Goal: Task Accomplishment & Management: Complete application form

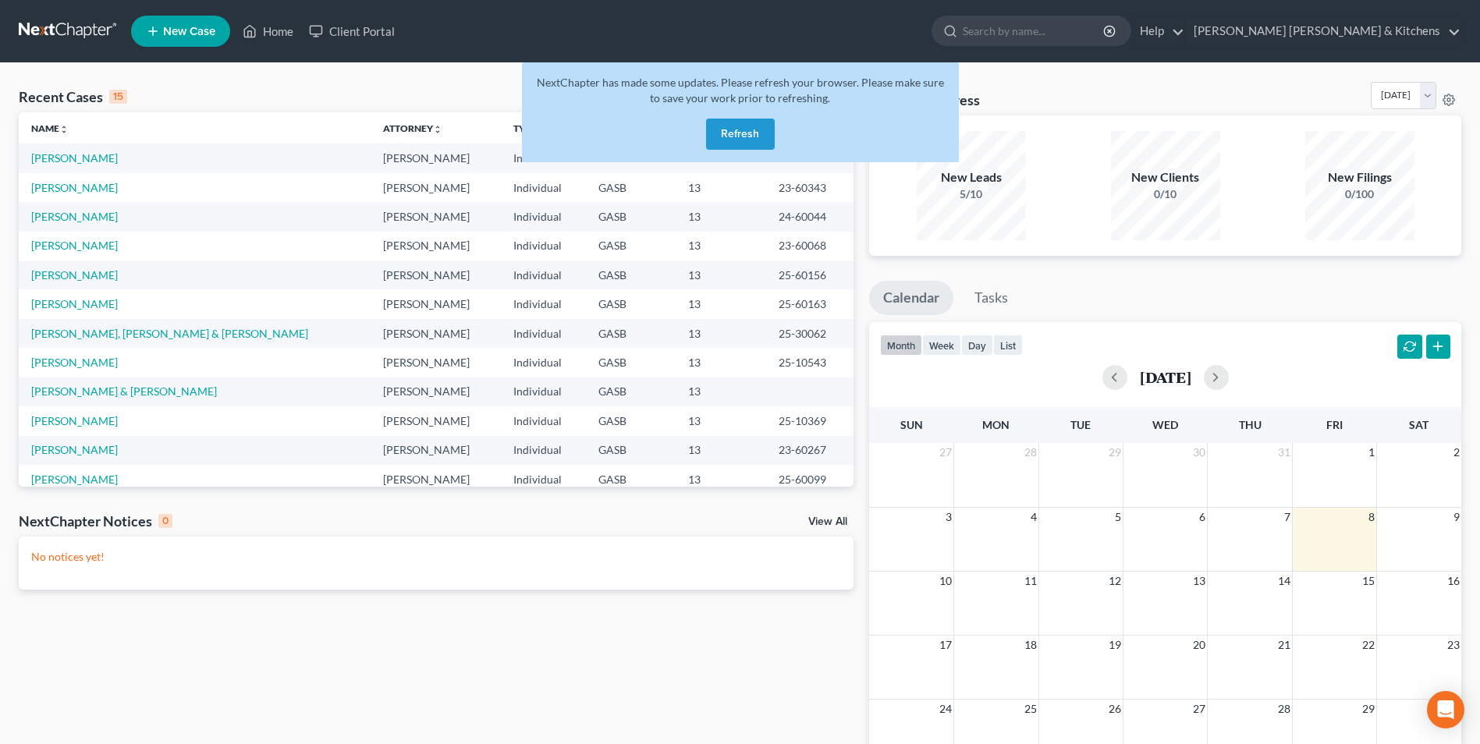
click at [734, 134] on button "Refresh" at bounding box center [740, 134] width 69 height 31
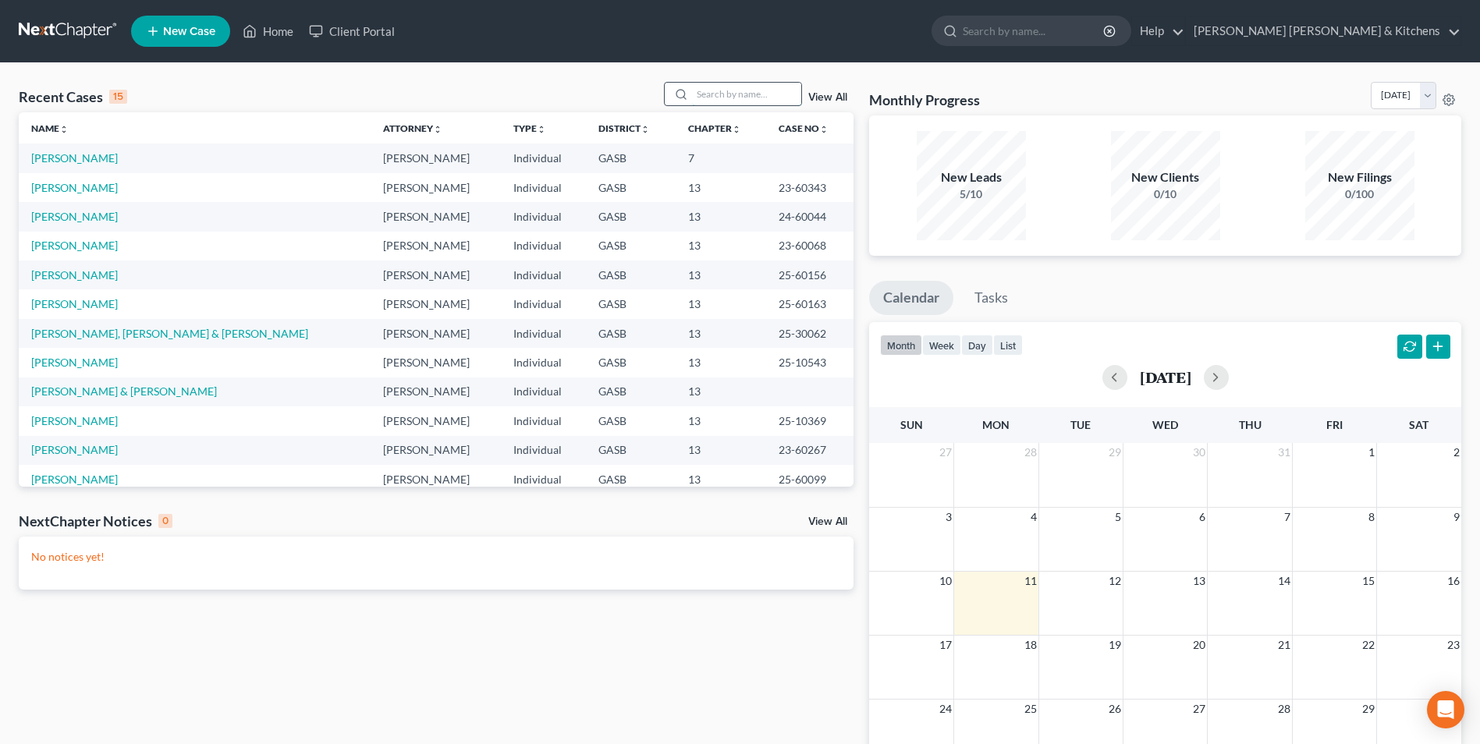
click at [789, 89] on input "search" at bounding box center [746, 94] width 109 height 23
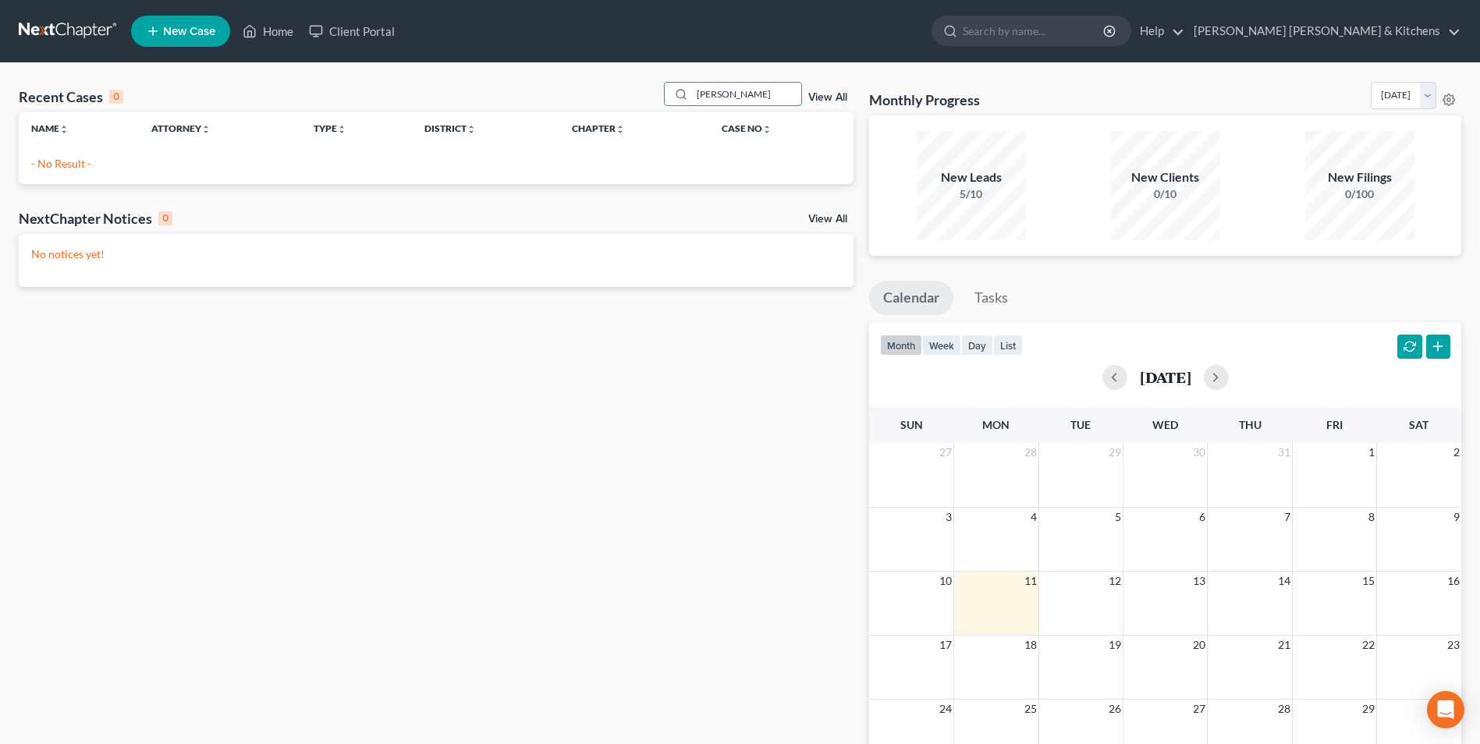
type input "[PERSON_NAME]"
click at [172, 37] on span "New Case" at bounding box center [189, 32] width 52 height 12
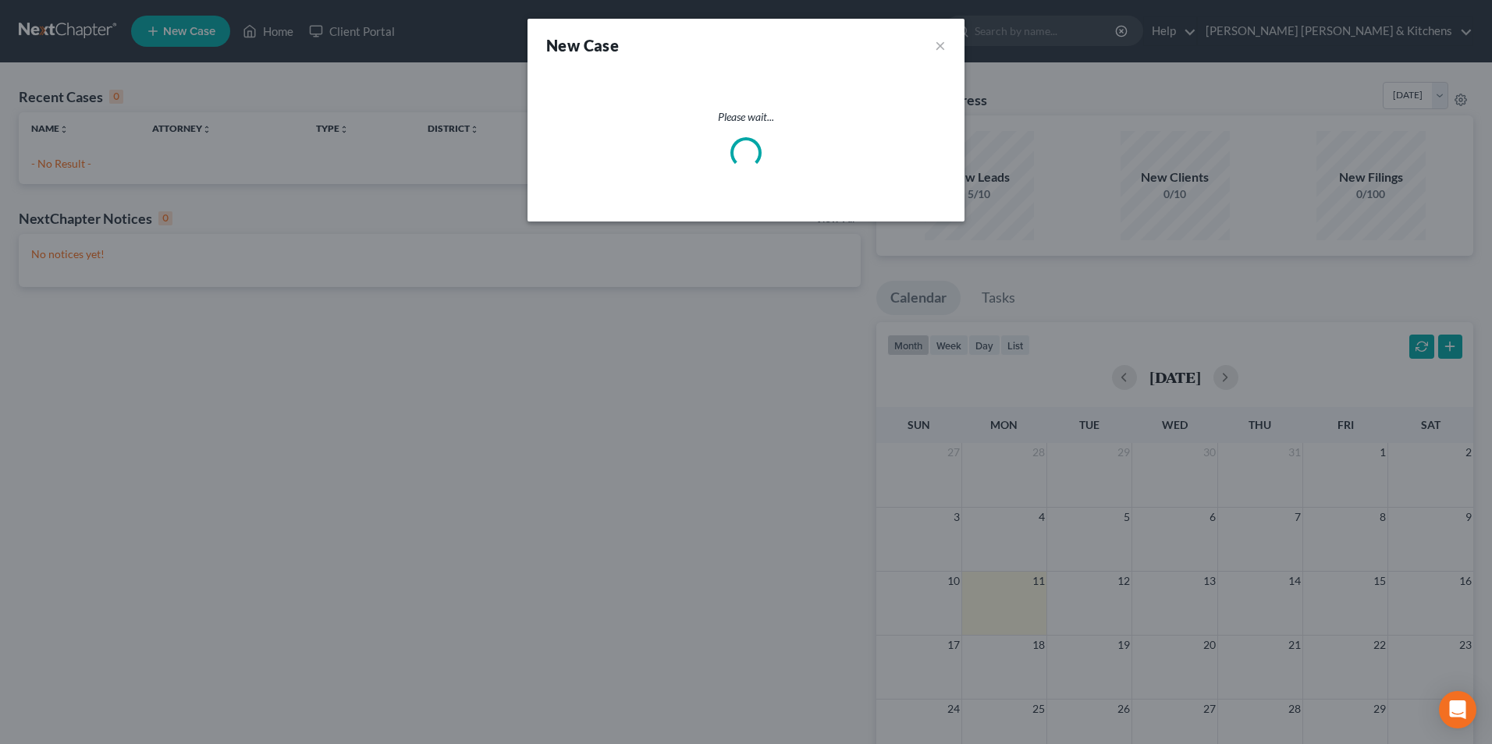
select select "20"
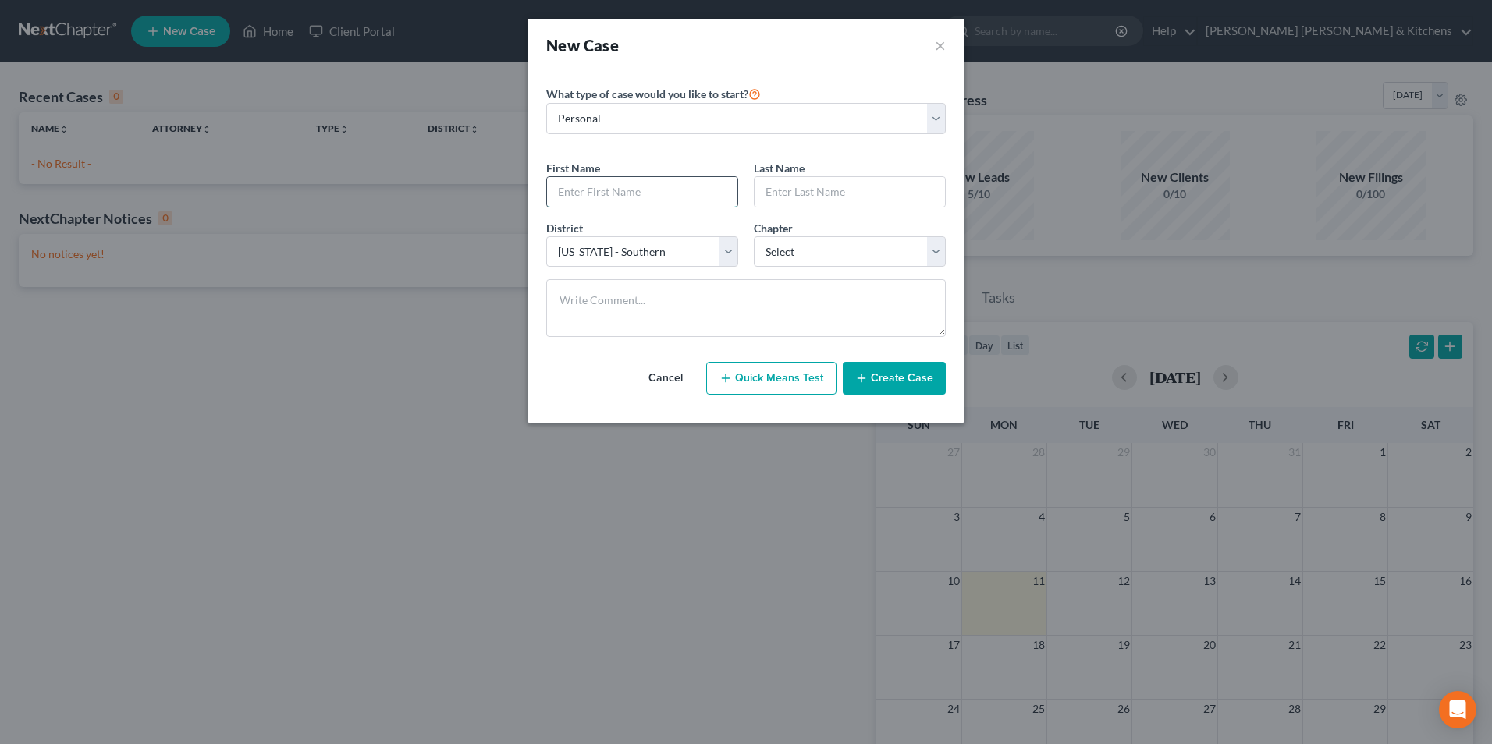
click at [611, 185] on input "text" at bounding box center [642, 192] width 190 height 30
type input "[PERSON_NAME]"
drag, startPoint x: 808, startPoint y: 246, endPoint x: 803, endPoint y: 268, distance: 23.3
click at [808, 248] on select "Select 7 11 12 13" at bounding box center [850, 251] width 192 height 31
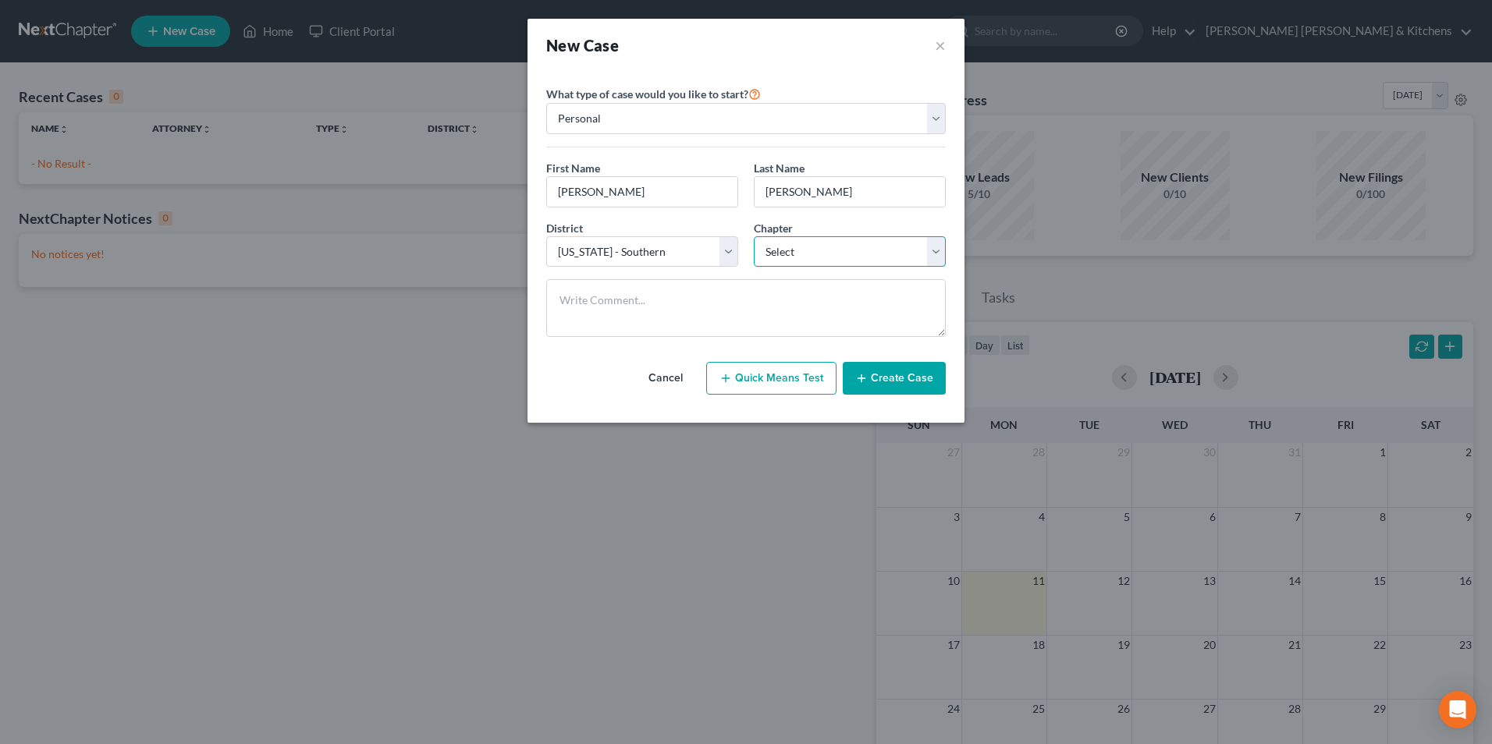
select select "3"
click at [754, 236] on select "Select 7 11 12 13" at bounding box center [850, 251] width 192 height 31
click at [867, 377] on icon "button" at bounding box center [861, 378] width 12 height 12
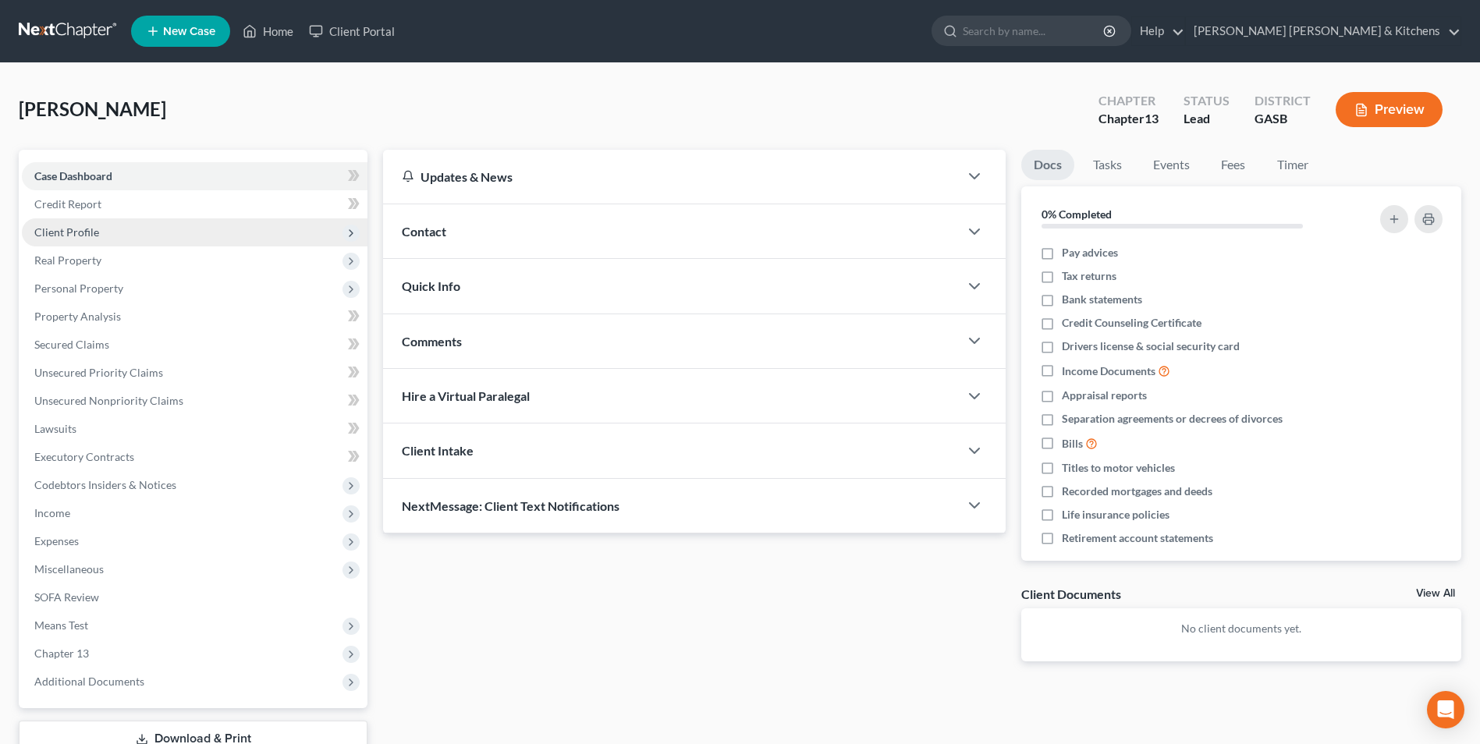
click at [58, 228] on span "Client Profile" at bounding box center [66, 232] width 65 height 13
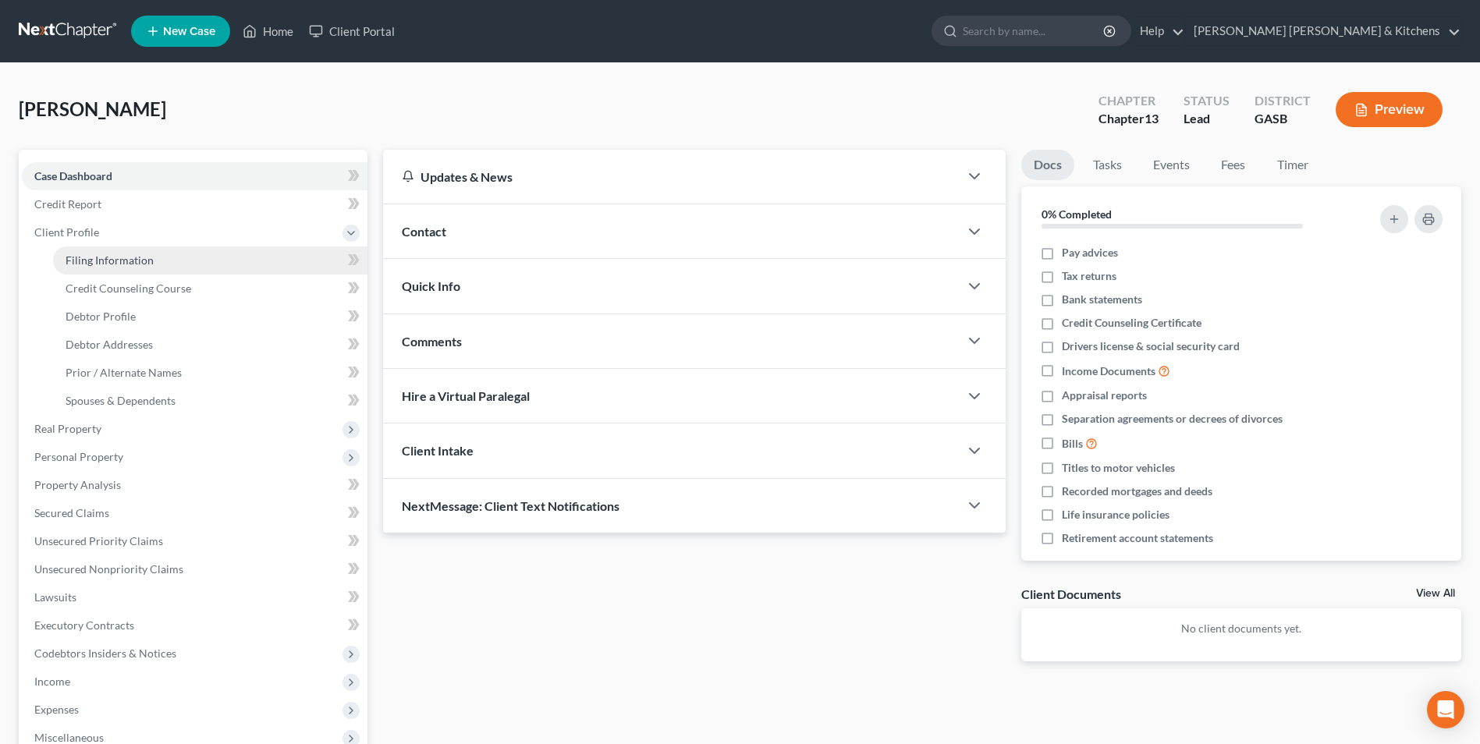
click at [98, 257] on span "Filing Information" at bounding box center [110, 260] width 88 height 13
select select "1"
select select "0"
select select "3"
select select "20"
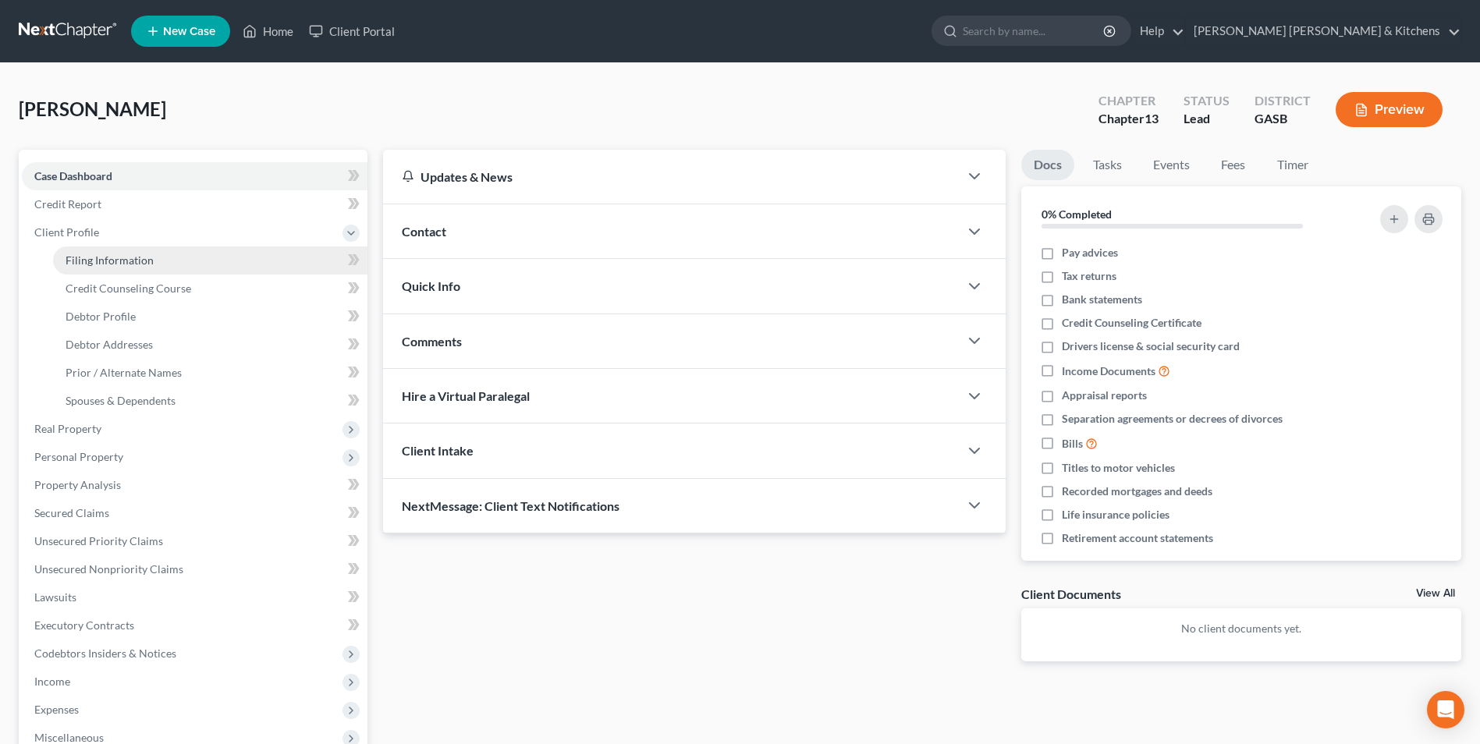
select select "10"
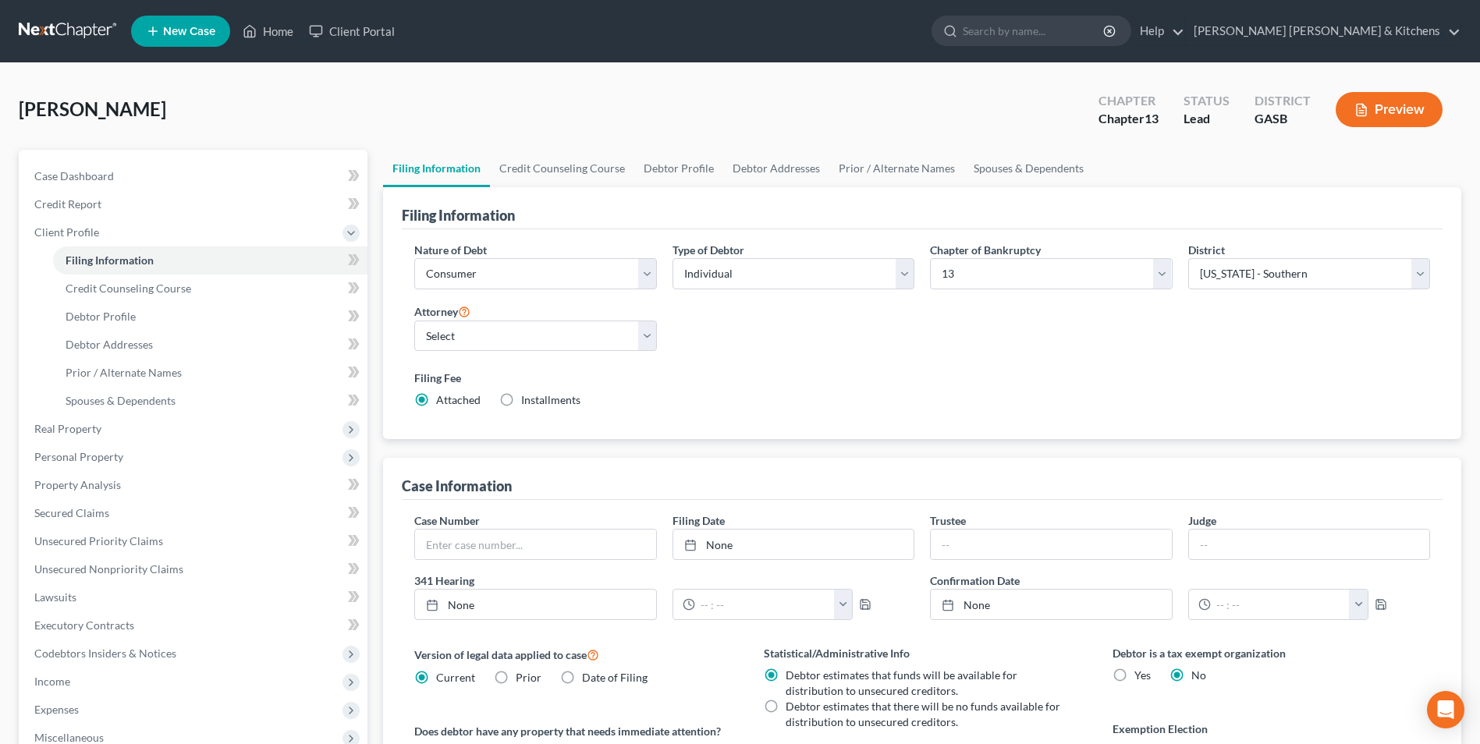
click at [521, 397] on label "Installments Installments" at bounding box center [550, 401] width 59 height 16
click at [528, 397] on input "Installments Installments" at bounding box center [533, 398] width 10 height 10
radio input "true"
radio input "false"
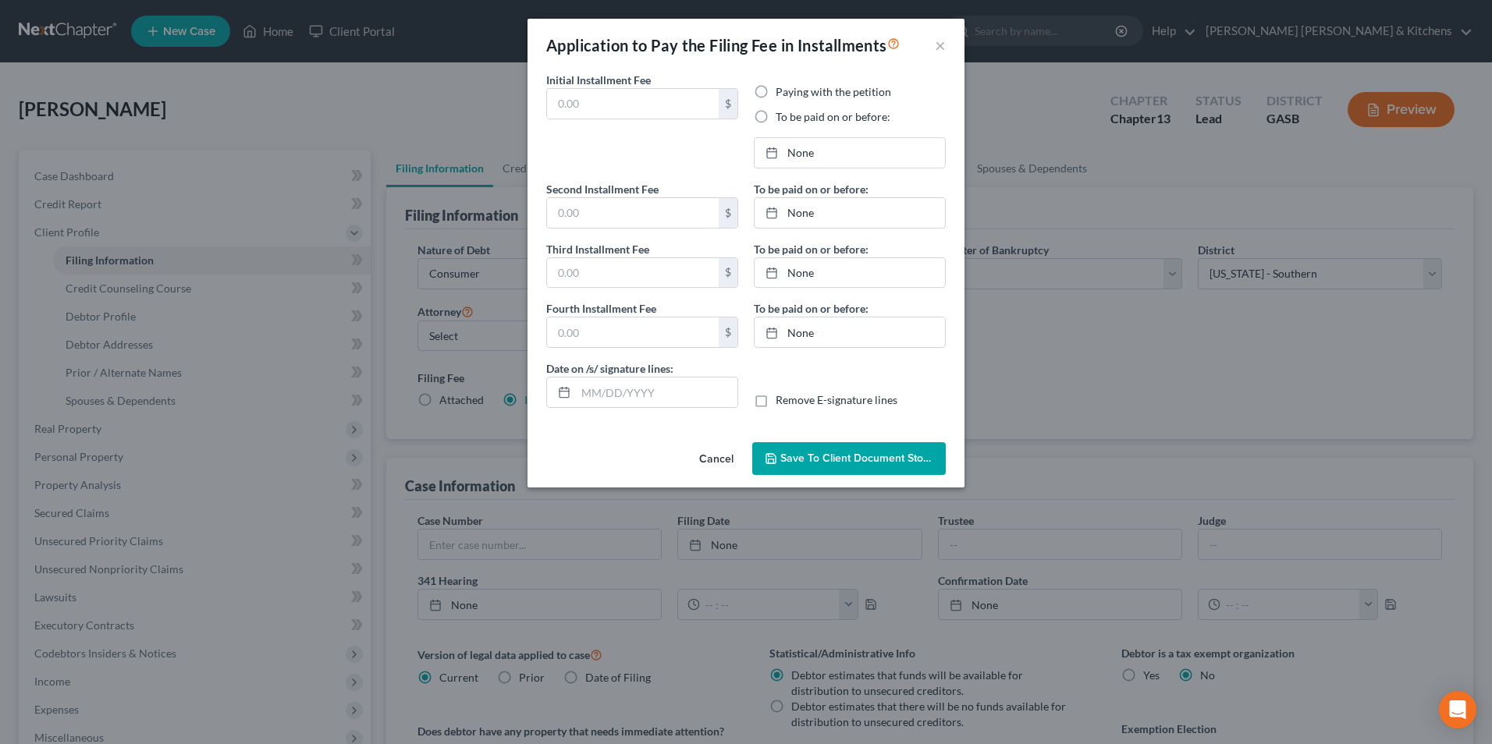
type input "0.00"
radio input "true"
type input "0.00"
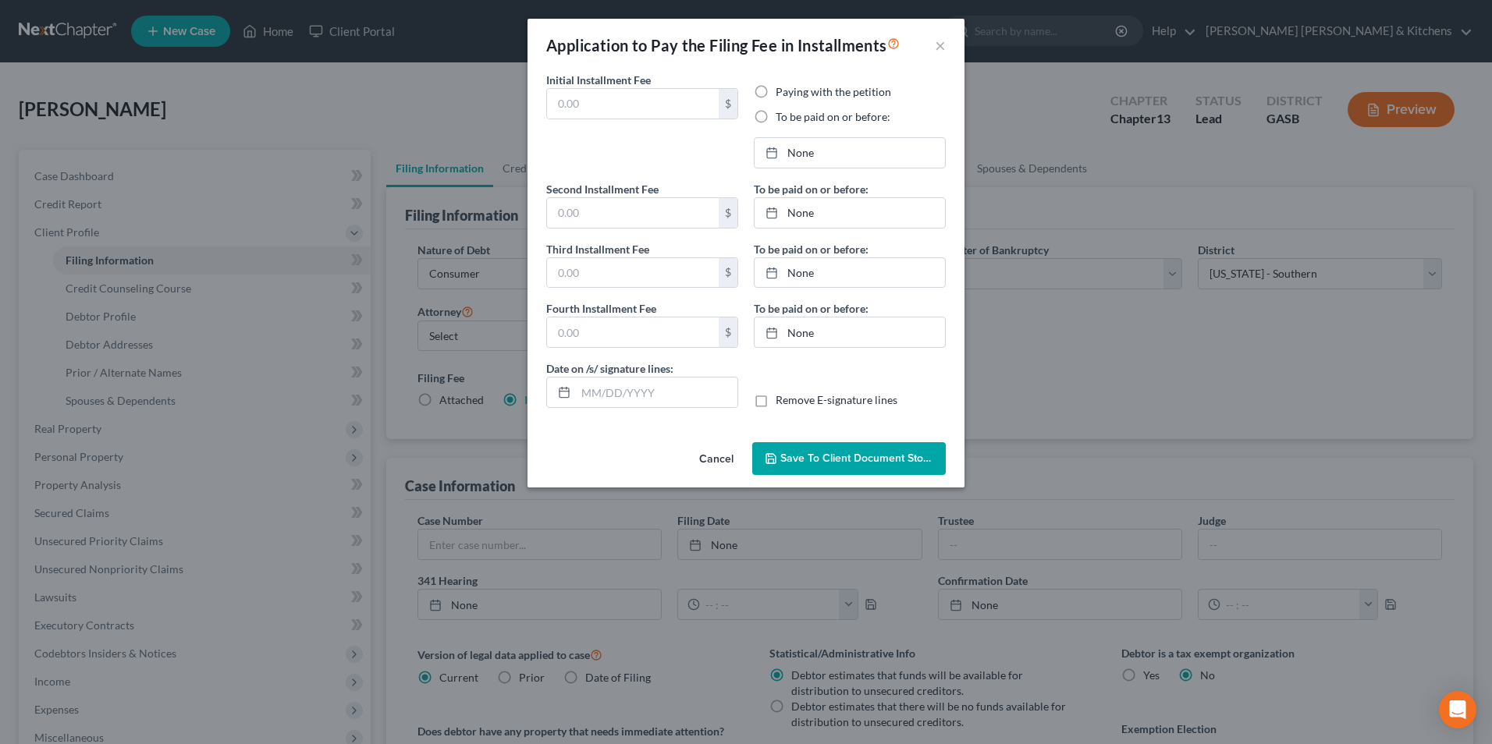
type input "[DATE]"
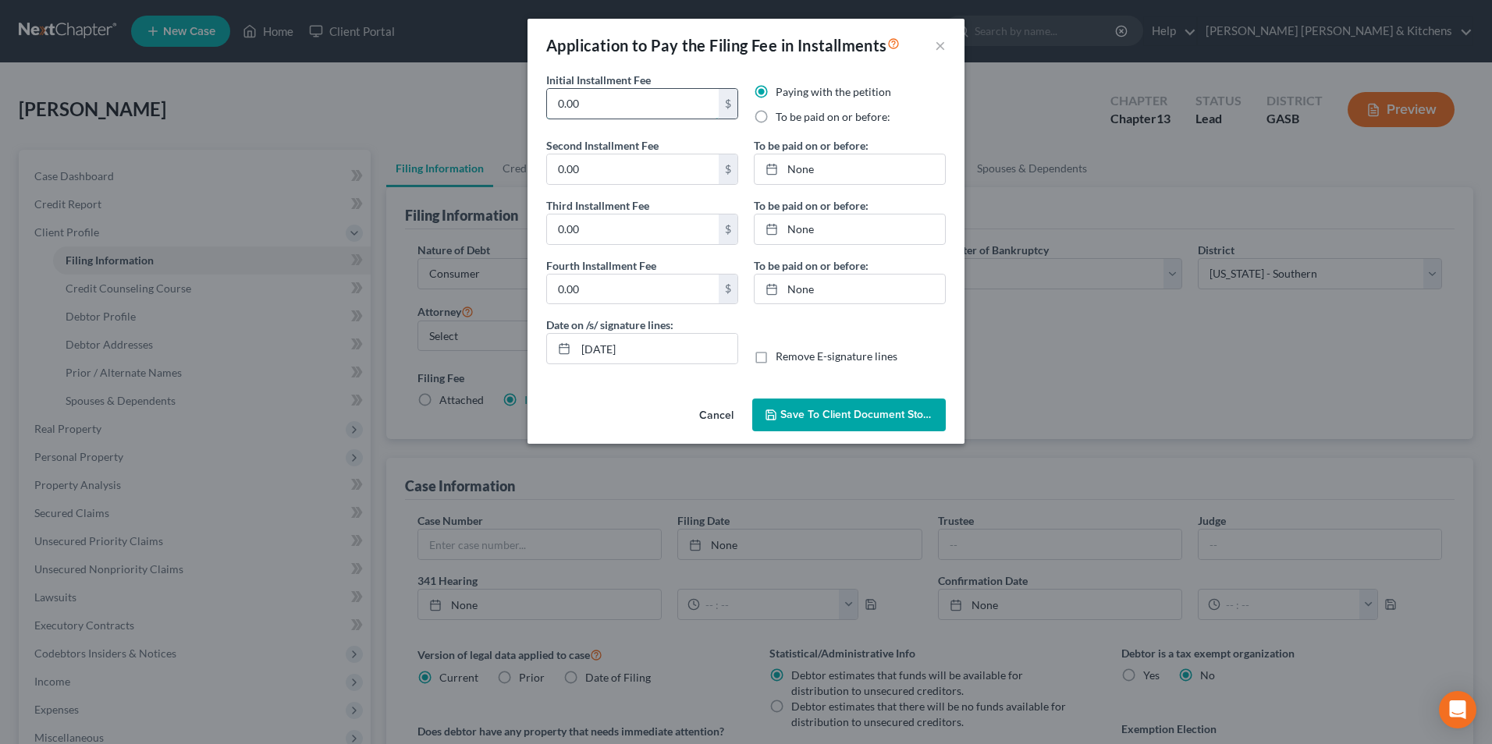
drag, startPoint x: 622, startPoint y: 114, endPoint x: 559, endPoint y: 105, distance: 63.9
click at [571, 105] on input "0.00" at bounding box center [633, 104] width 172 height 30
type input "0"
type input "313.00"
click at [776, 123] on label "To be paid on or before:" at bounding box center [833, 117] width 115 height 16
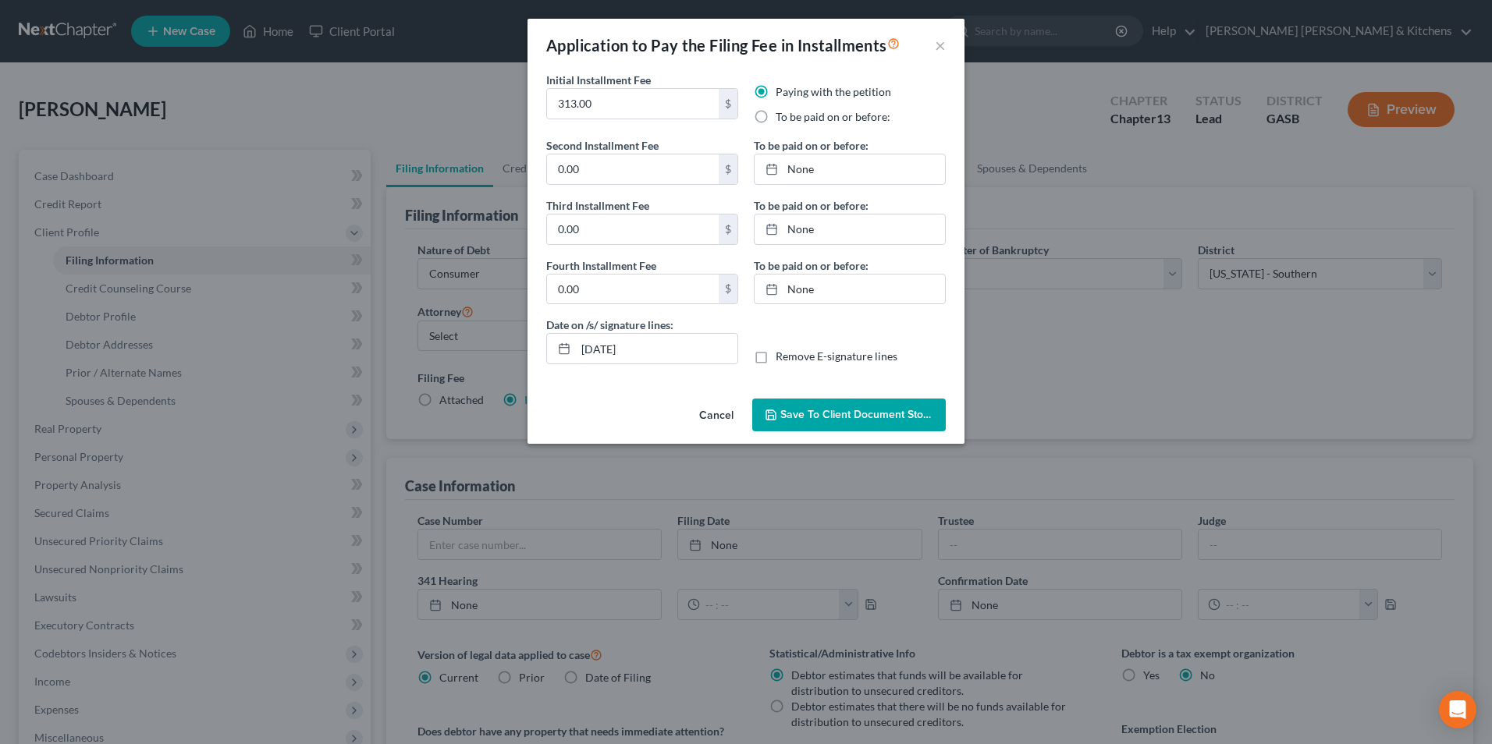
click at [782, 119] on input "To be paid on or before:" at bounding box center [787, 114] width 10 height 10
radio input "true"
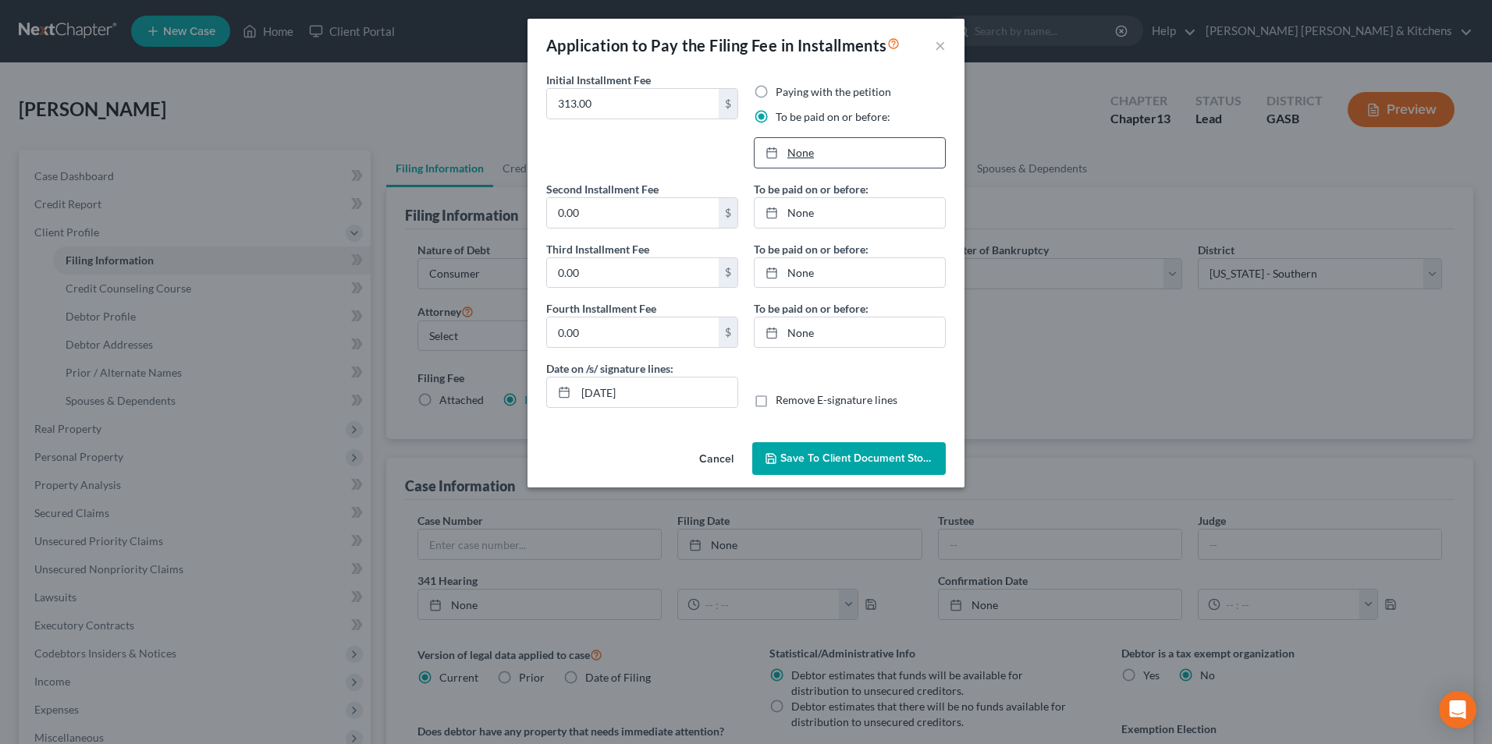
click at [786, 156] on div at bounding box center [777, 152] width 22 height 13
type input "[DATE]"
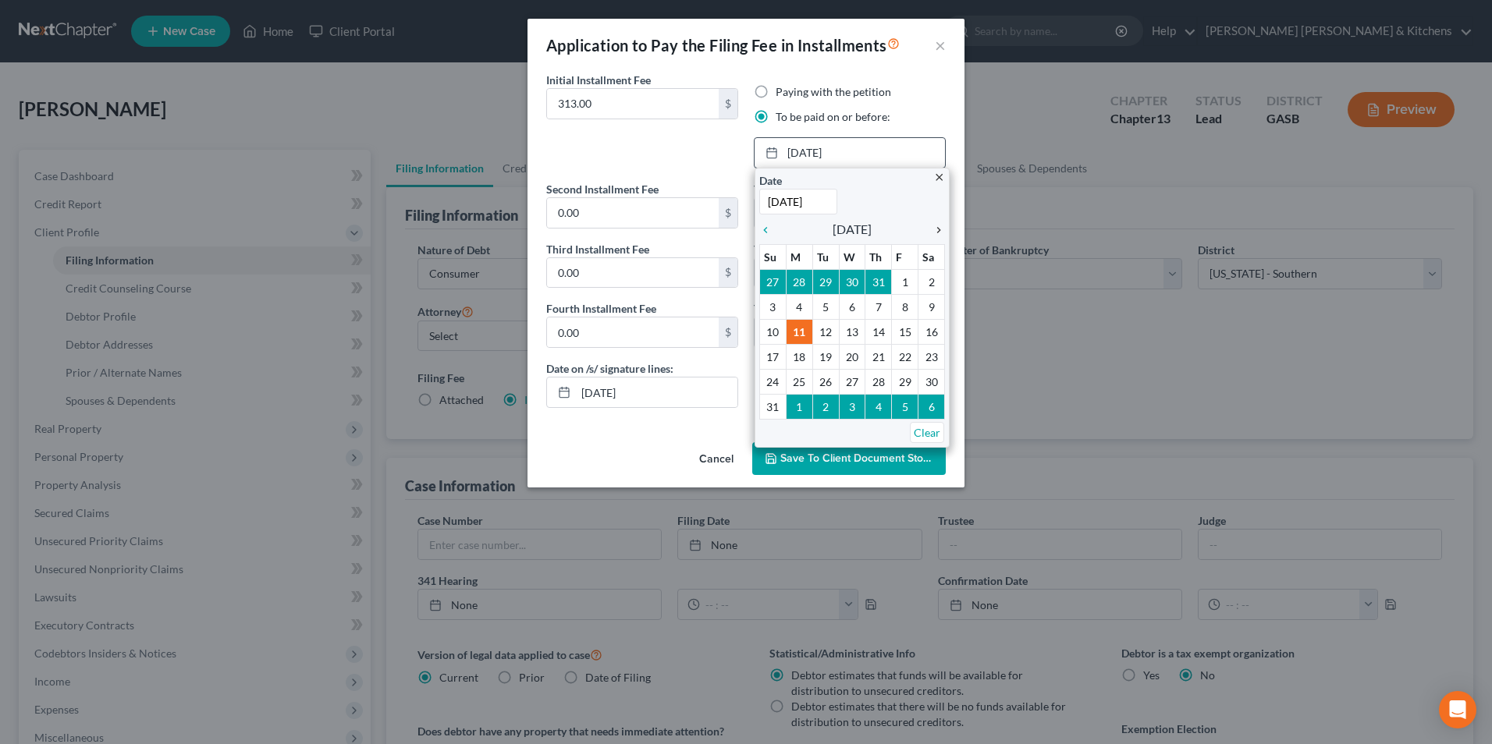
click at [935, 229] on icon "chevron_right" at bounding box center [935, 230] width 20 height 12
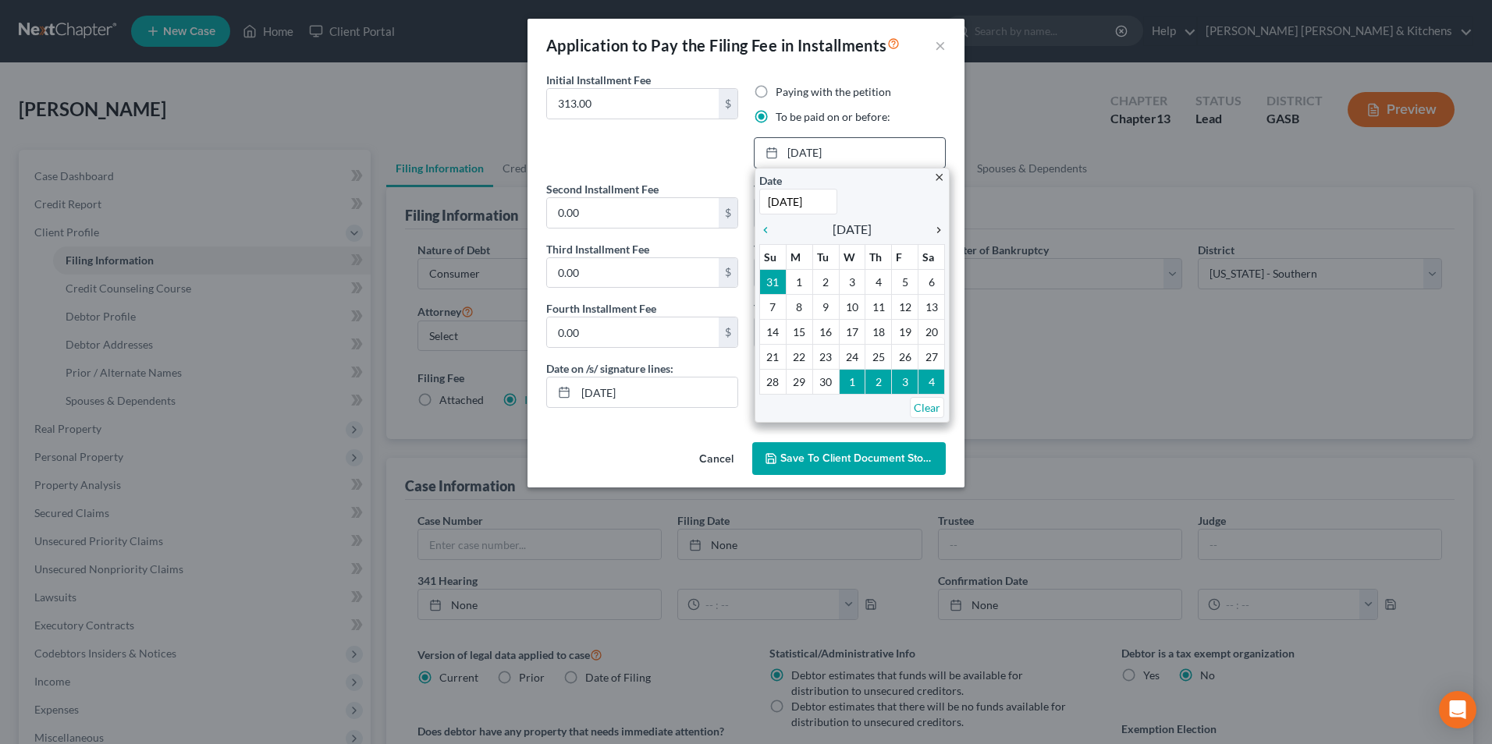
click at [935, 229] on icon "chevron_right" at bounding box center [935, 230] width 20 height 12
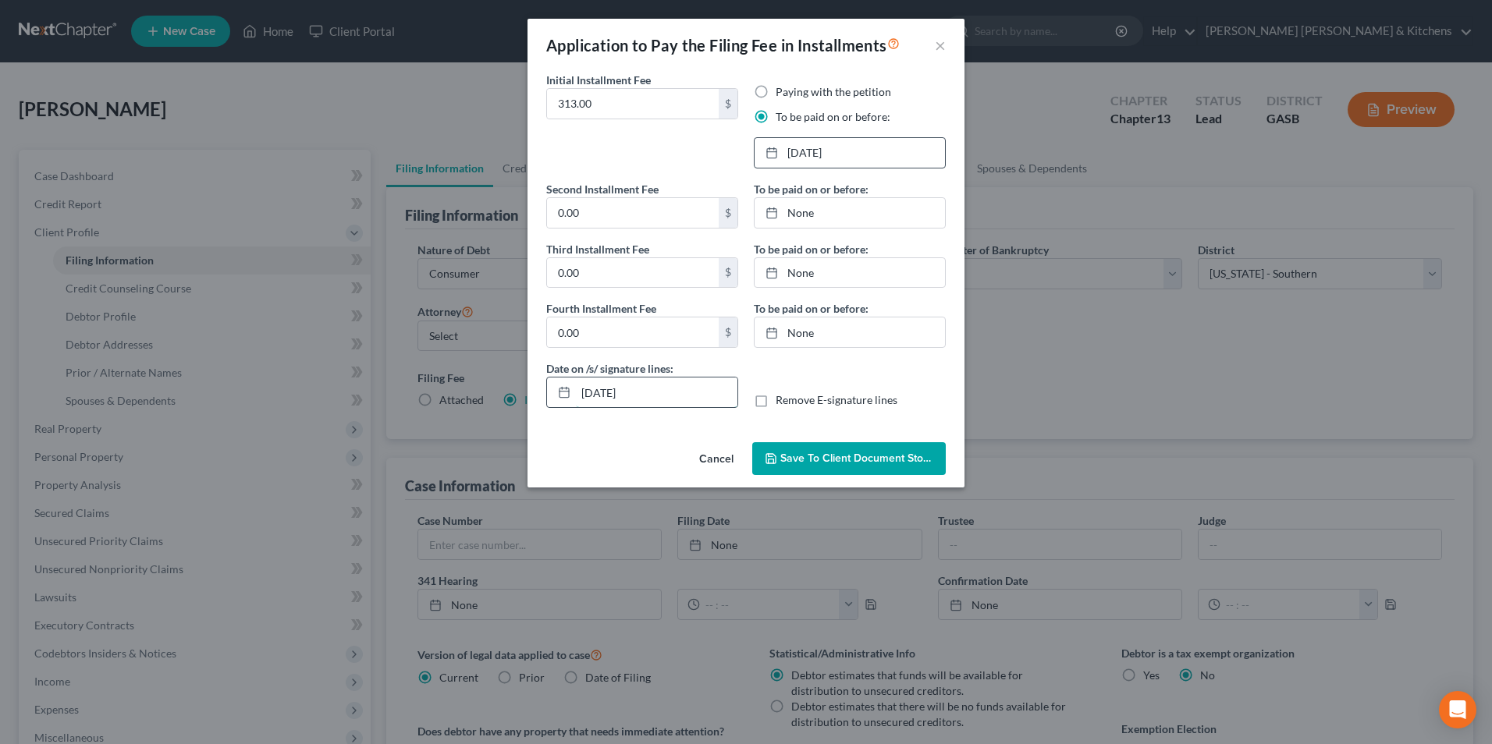
click at [627, 400] on input "[DATE]" at bounding box center [657, 393] width 162 height 30
drag, startPoint x: 649, startPoint y: 400, endPoint x: 492, endPoint y: 391, distance: 157.1
click at [494, 392] on div "Application to Pay the Filing Fee in Installments × Initial Installment Fee 313…" at bounding box center [746, 372] width 1492 height 744
click at [776, 401] on label "Remove E-signature lines" at bounding box center [837, 401] width 122 height 16
click at [782, 401] on input "Remove E-signature lines" at bounding box center [787, 398] width 10 height 10
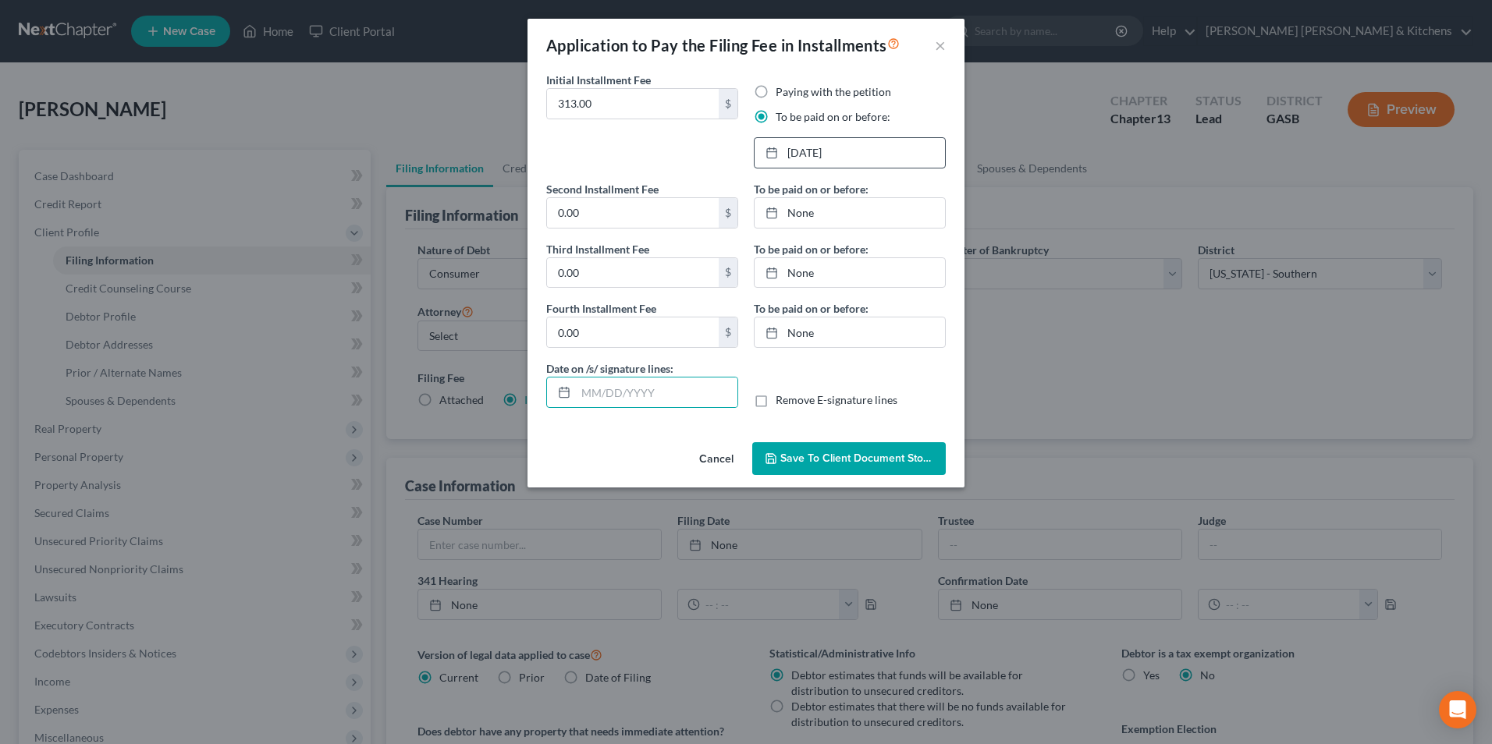
checkbox input "true"
click at [795, 465] on button "Save to Client Document Storage" at bounding box center [849, 458] width 194 height 33
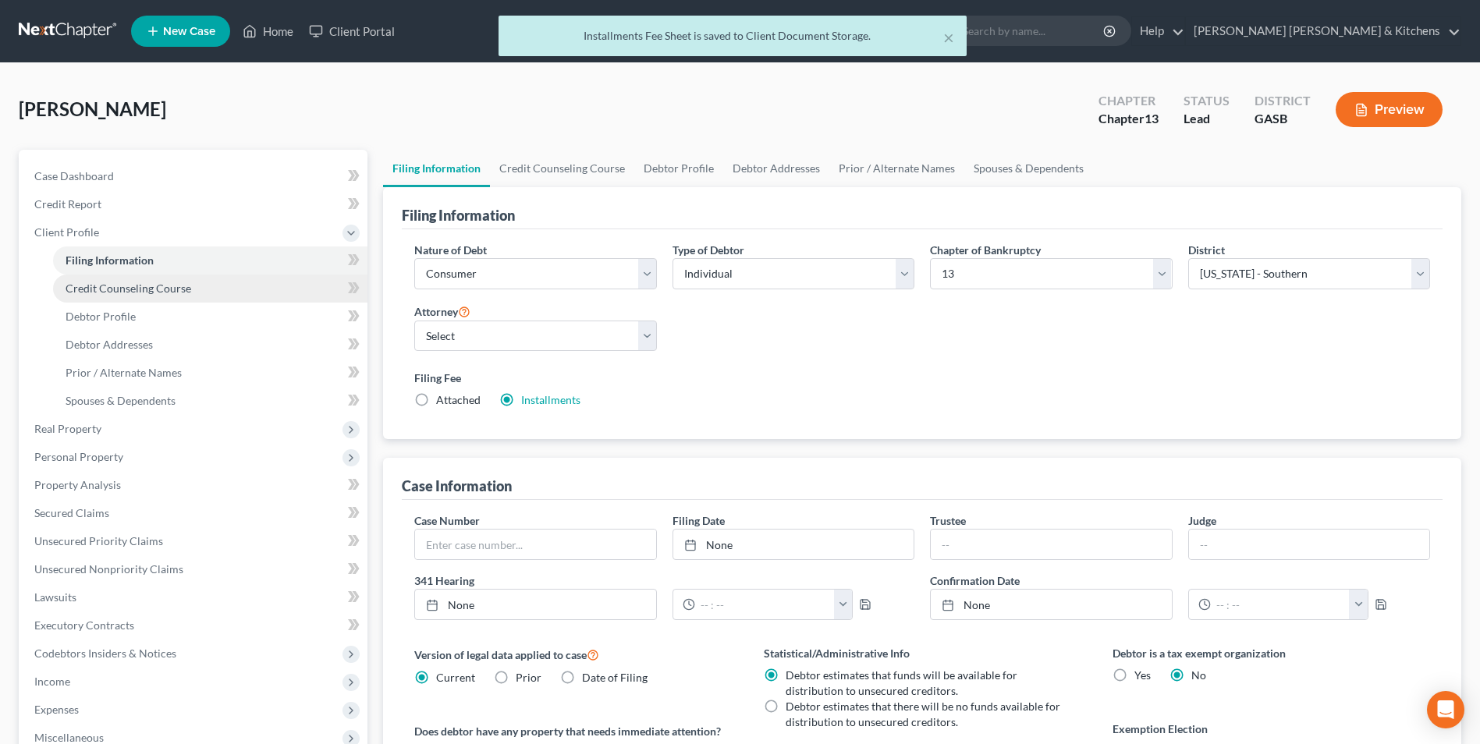
click at [152, 286] on span "Credit Counseling Course" at bounding box center [129, 288] width 126 height 13
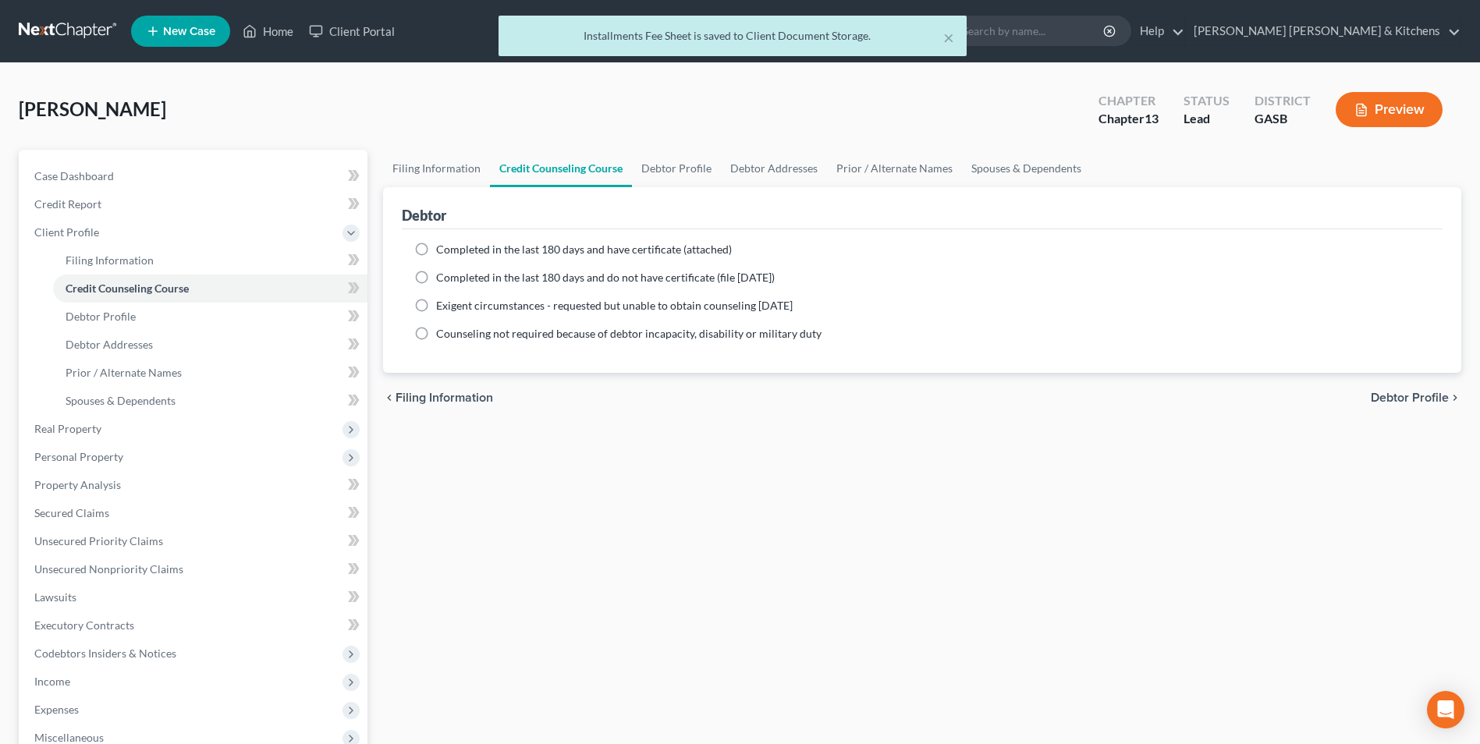
click at [436, 246] on label "Completed in the last 180 days and have certificate (attached)" at bounding box center [584, 250] width 296 height 16
click at [442, 246] on input "Completed in the last 180 days and have certificate (attached)" at bounding box center [447, 247] width 10 height 10
radio input "true"
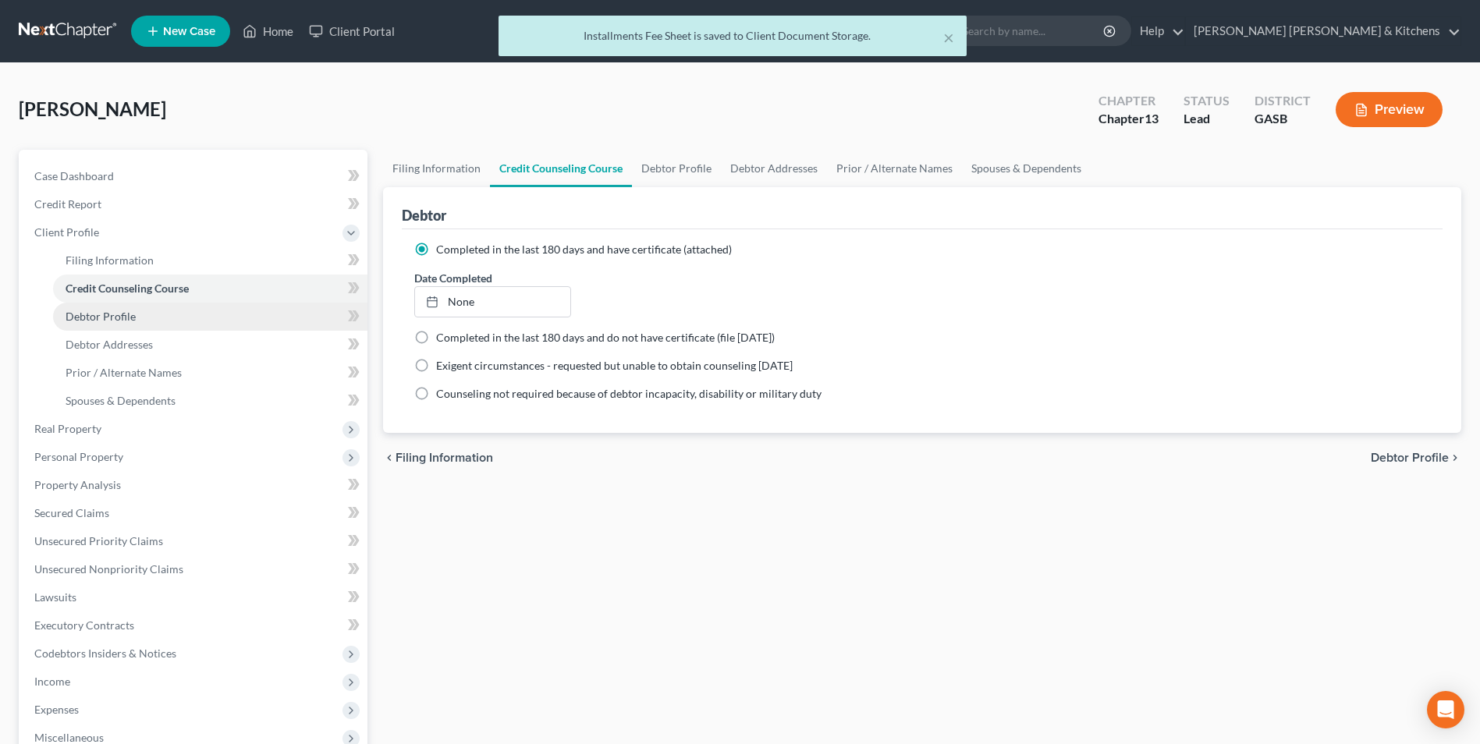
click at [107, 317] on span "Debtor Profile" at bounding box center [101, 316] width 70 height 13
select select "0"
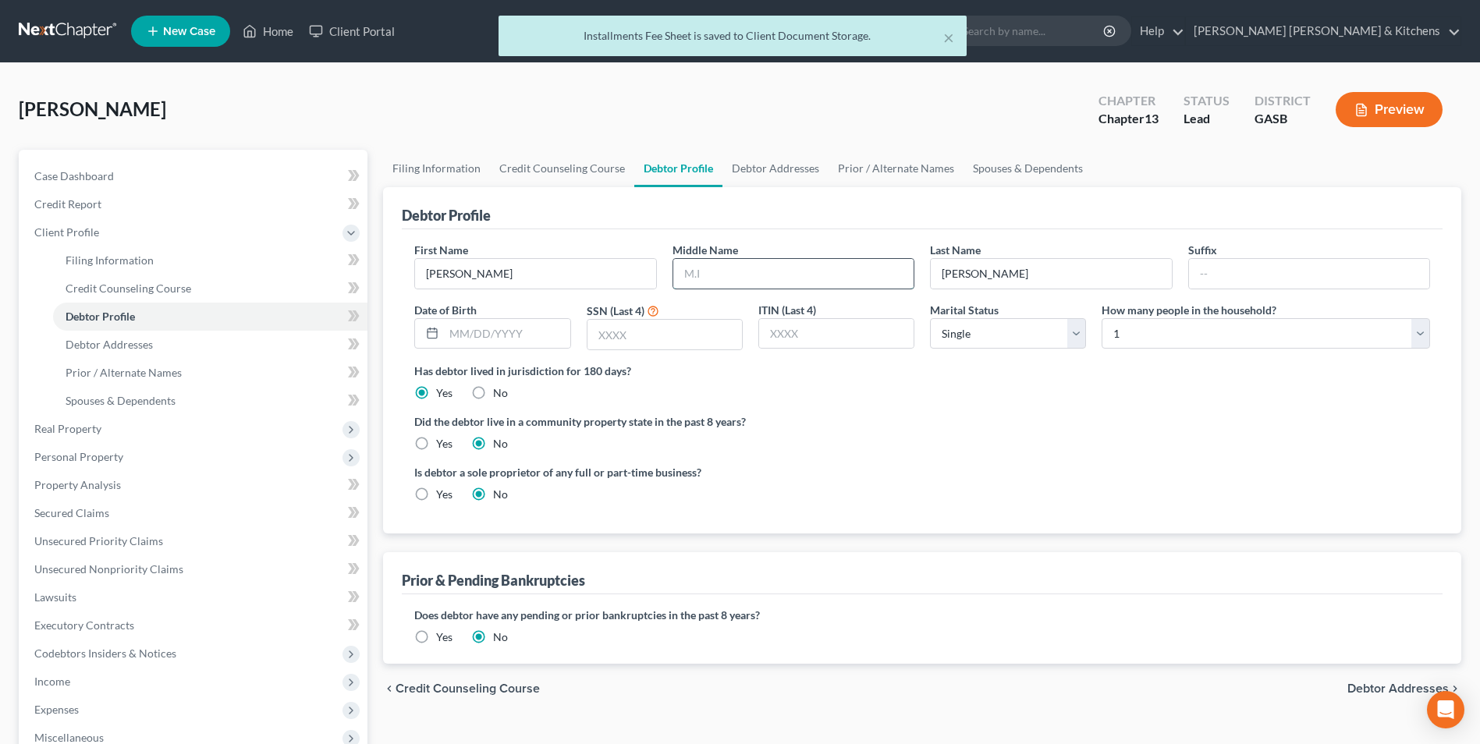
click at [722, 284] on input "text" at bounding box center [793, 274] width 240 height 30
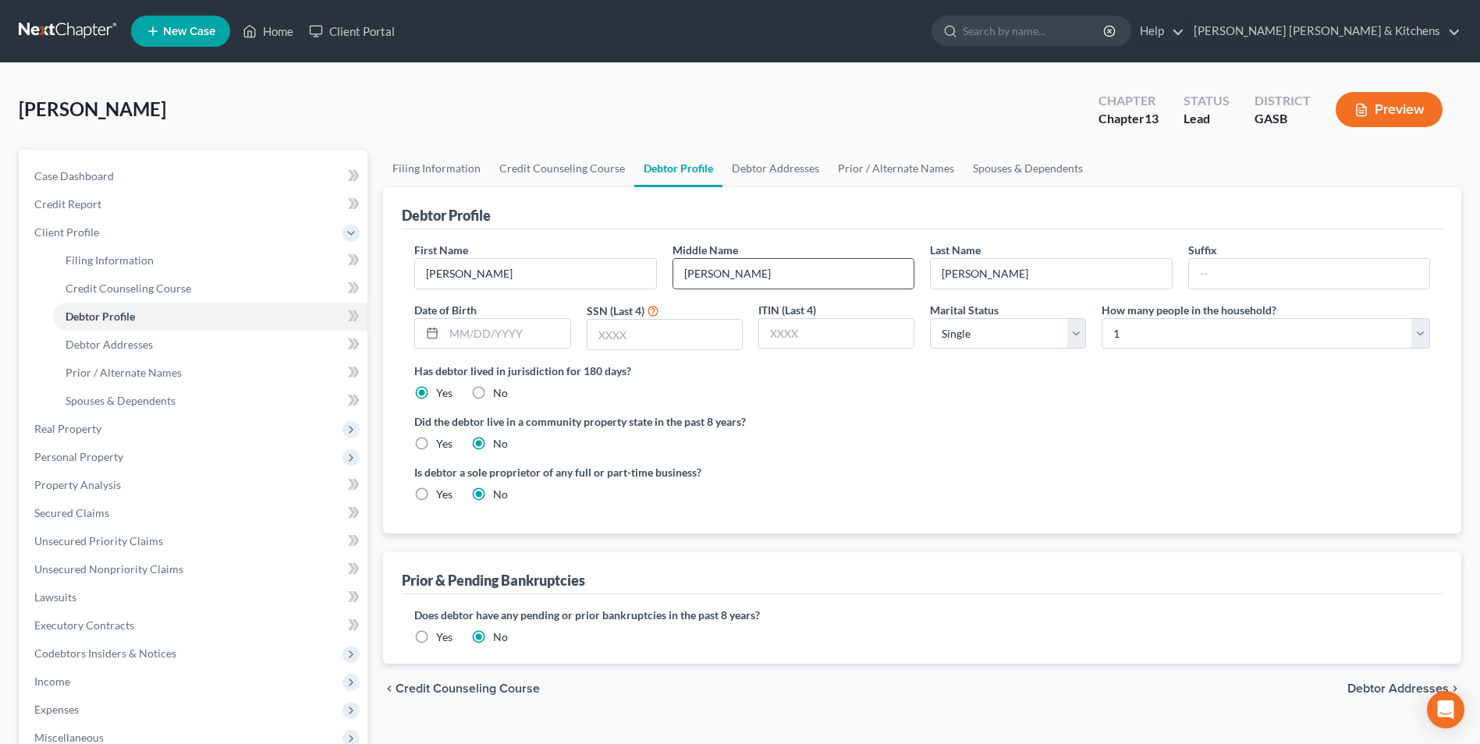
type input "[PERSON_NAME]"
click at [487, 330] on input "text" at bounding box center [507, 334] width 126 height 30
type input "[DATE]"
type input "2018"
click at [436, 638] on label "Yes" at bounding box center [444, 638] width 16 height 16
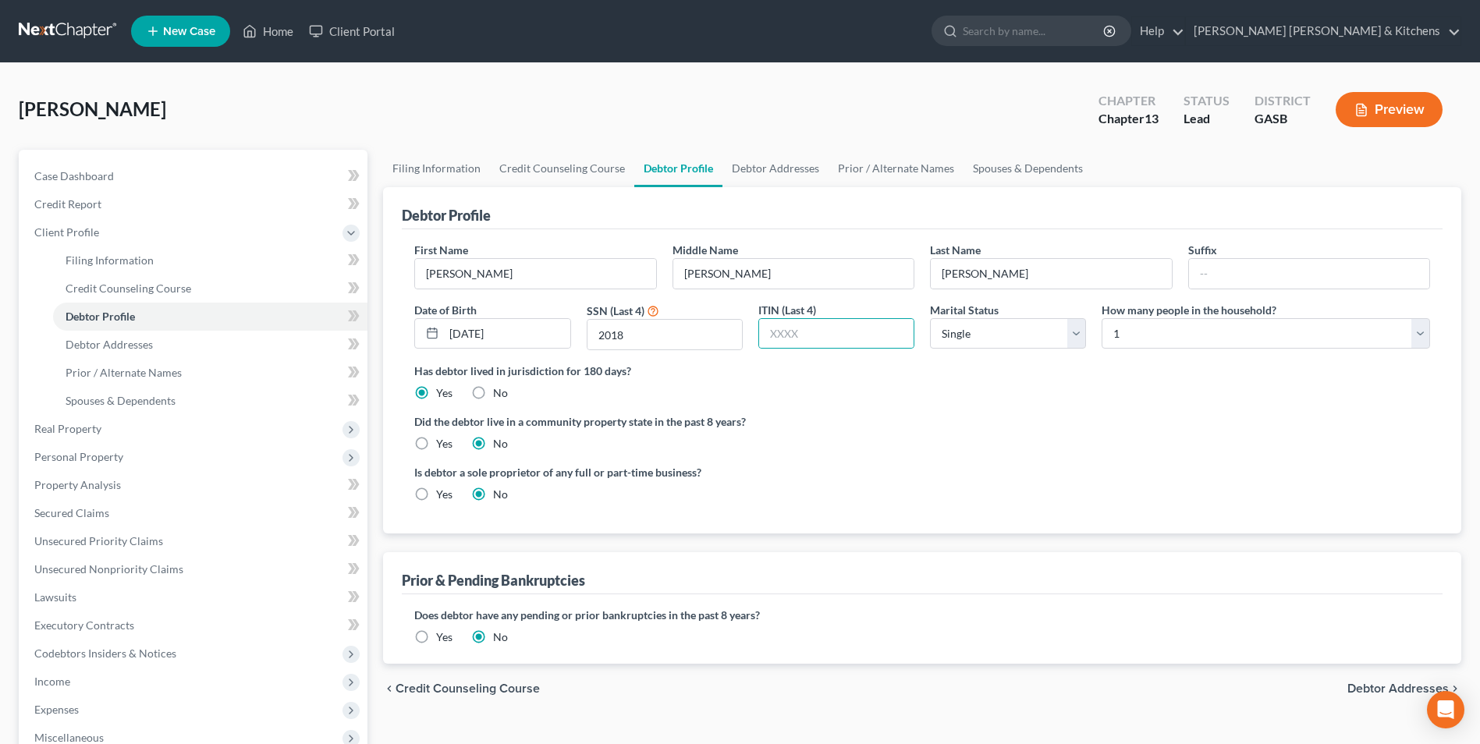
click at [442, 638] on input "Yes" at bounding box center [447, 635] width 10 height 10
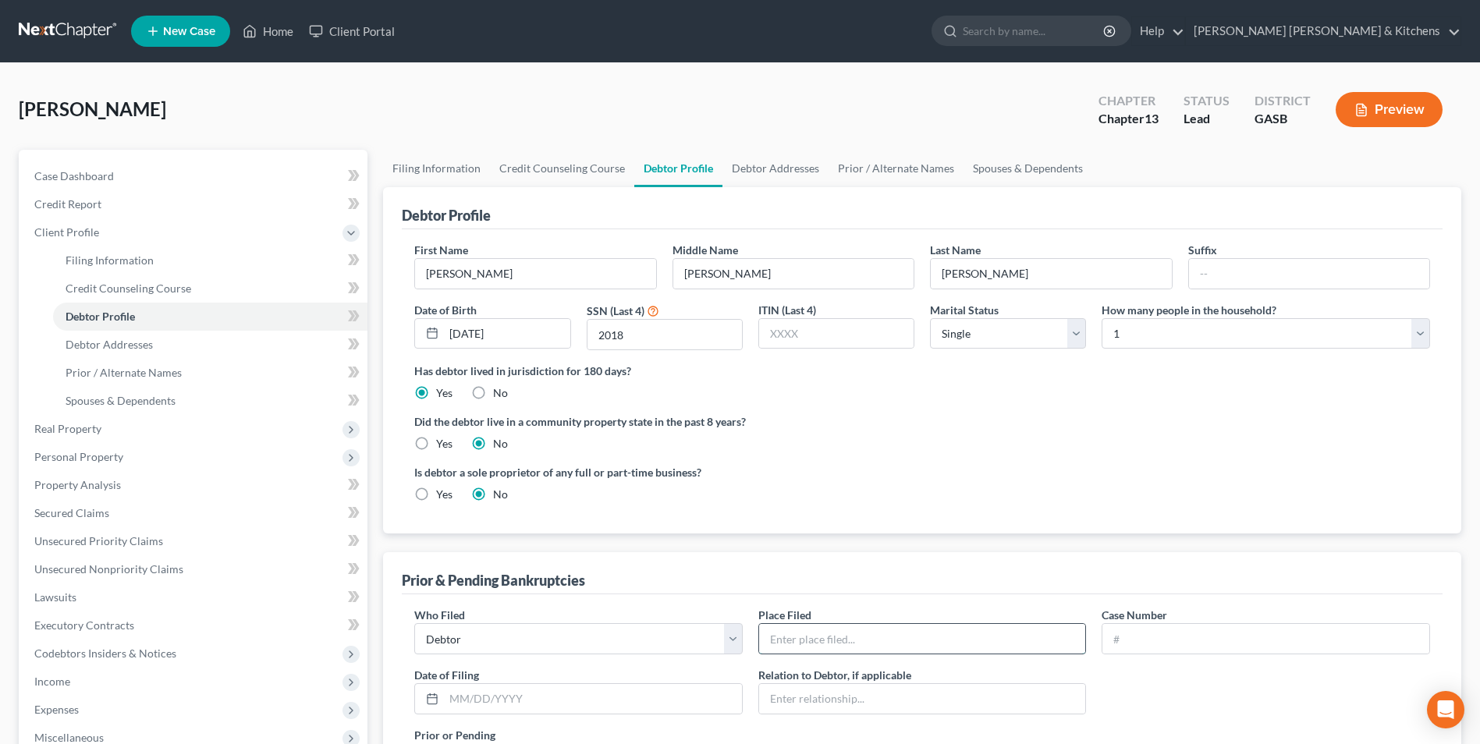
click at [799, 635] on input "text" at bounding box center [922, 639] width 327 height 30
type input "Southern ([PERSON_NAME])"
type input "15-30299"
type input "[DATE]"
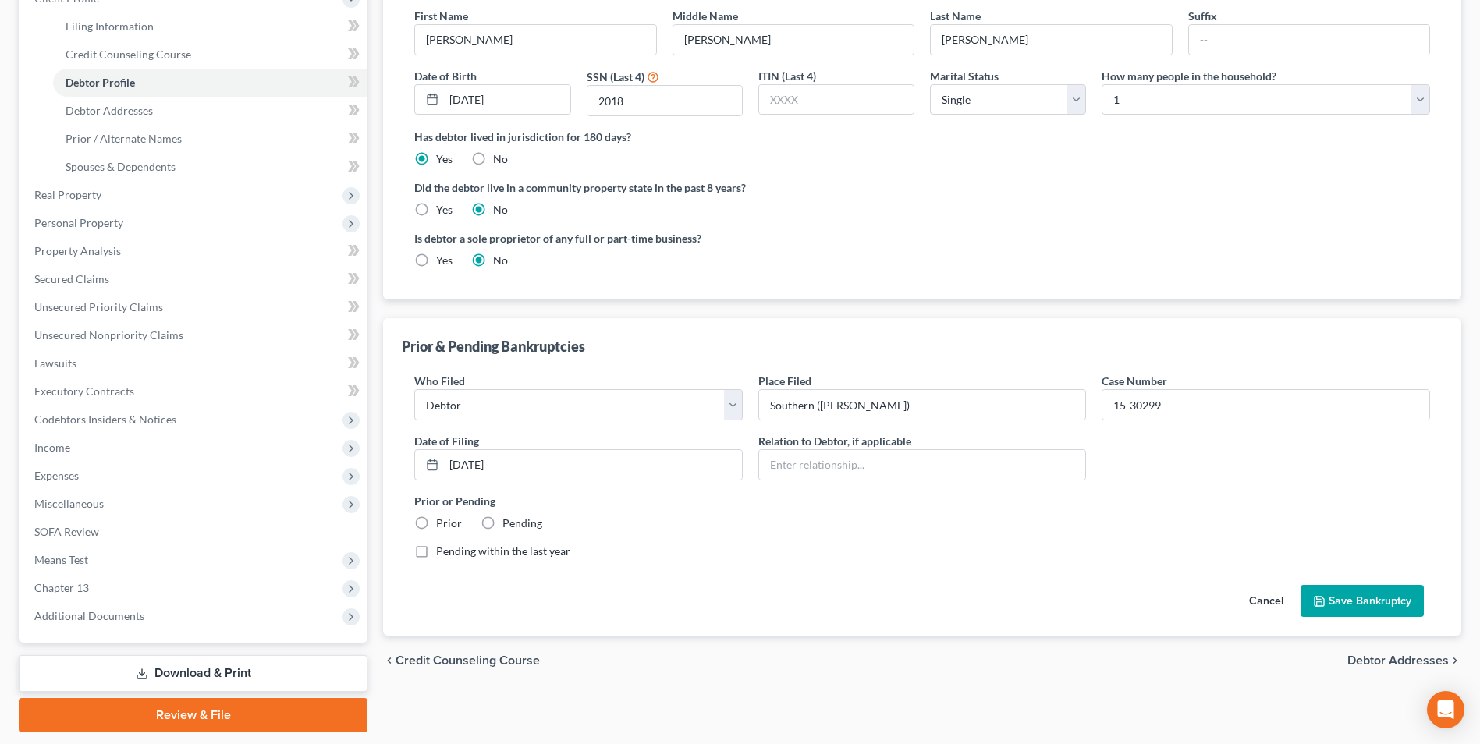
click at [436, 531] on label "Prior" at bounding box center [449, 524] width 26 height 16
click at [442, 526] on input "Prior" at bounding box center [447, 521] width 10 height 10
radio input "true"
click at [1380, 604] on button "Save Bankruptcy" at bounding box center [1362, 601] width 123 height 33
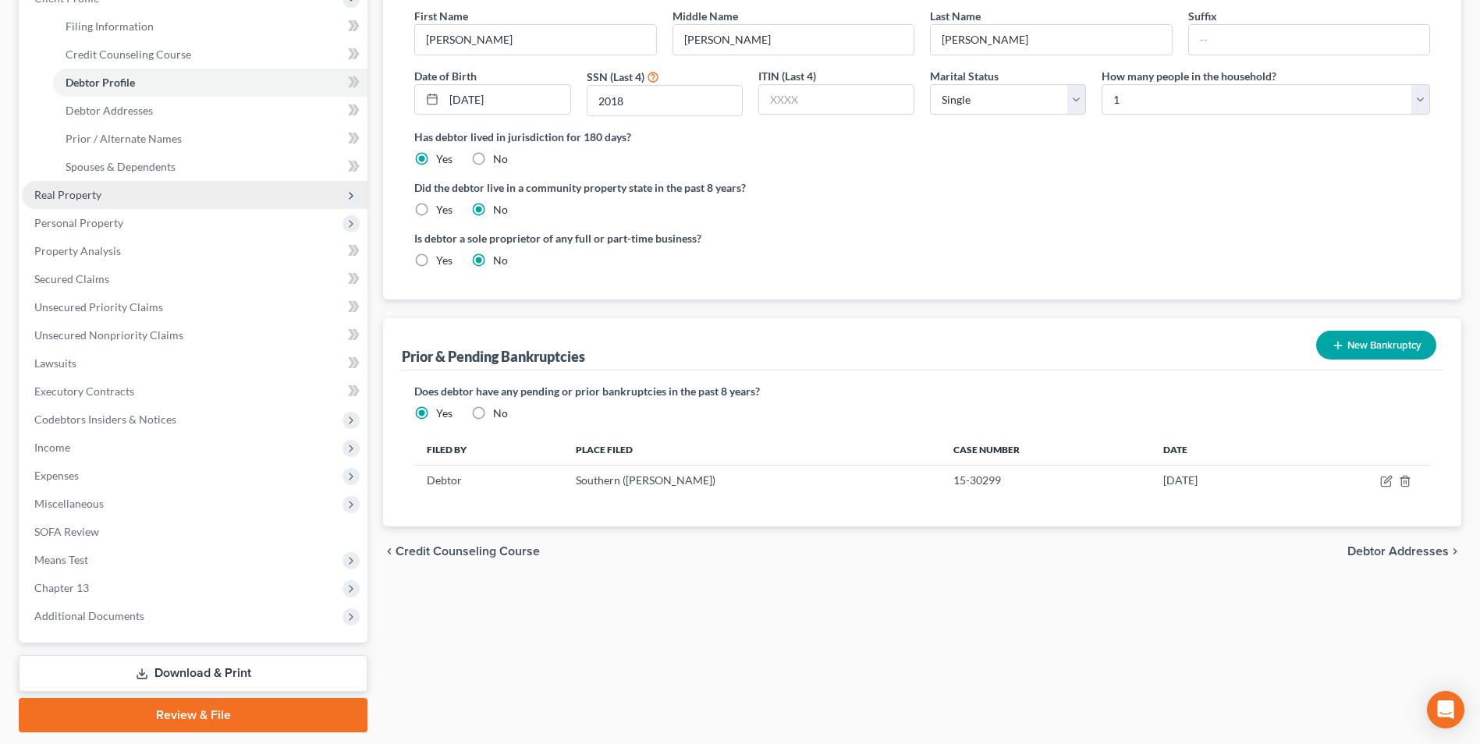
click at [105, 190] on span "Real Property" at bounding box center [195, 195] width 346 height 28
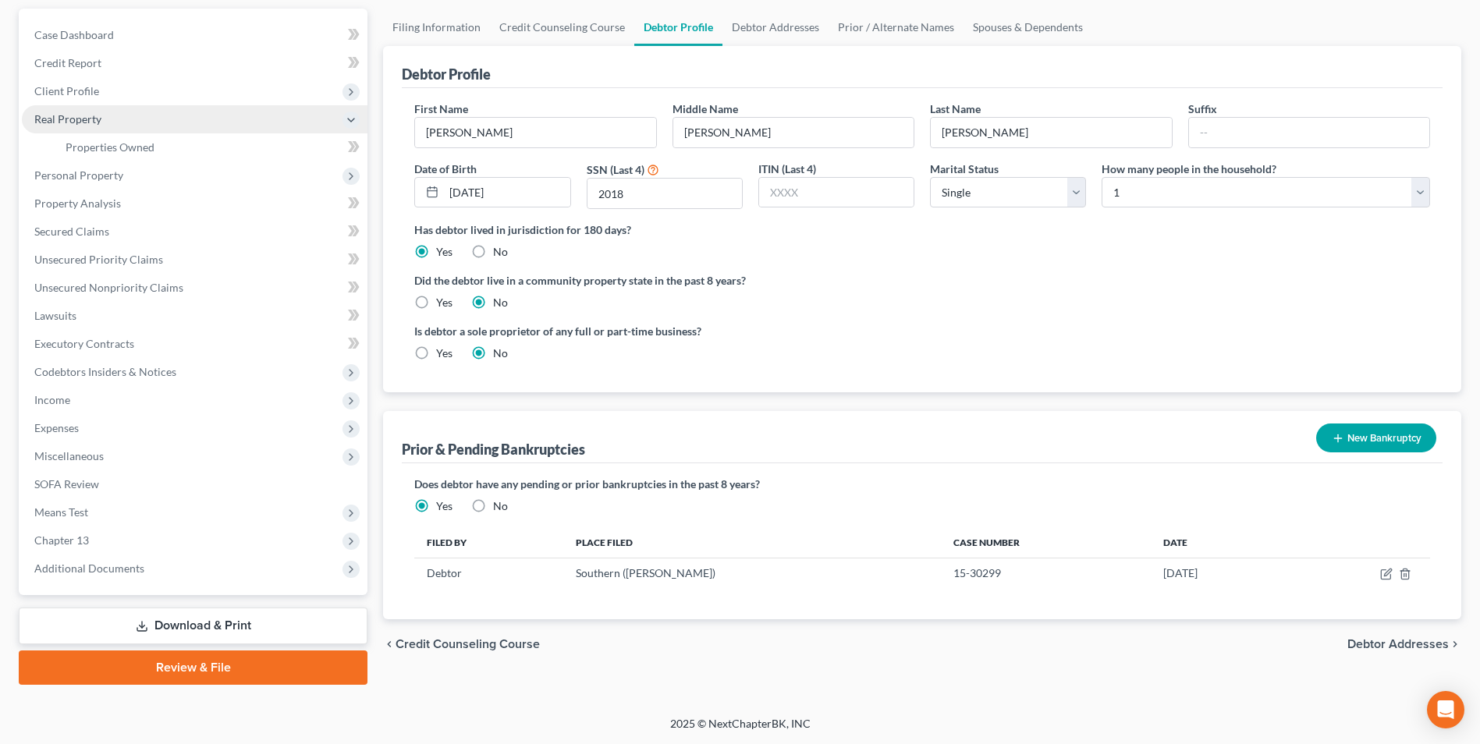
scroll to position [141, 0]
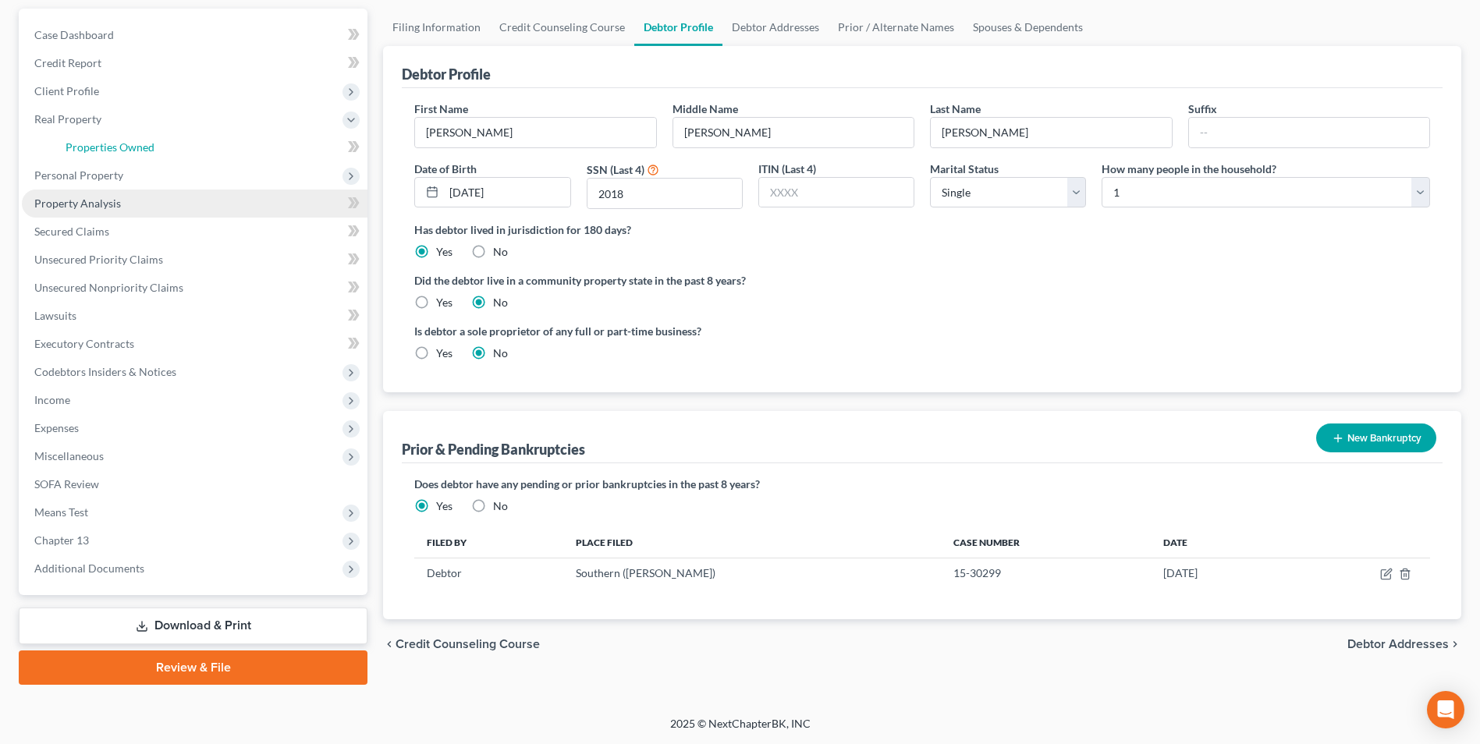
drag, startPoint x: 102, startPoint y: 151, endPoint x: 204, endPoint y: 200, distance: 113.1
click at [104, 151] on span "Properties Owned" at bounding box center [110, 146] width 89 height 13
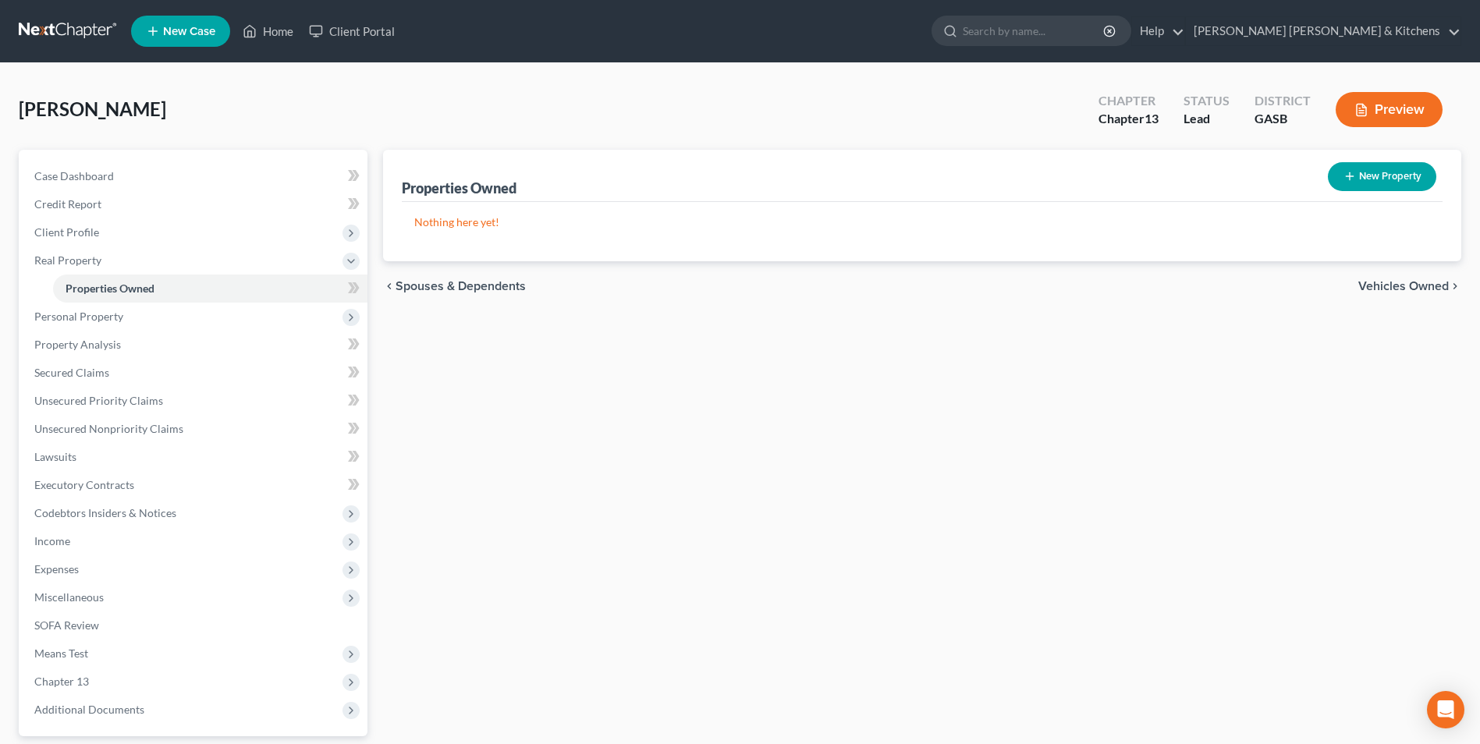
click at [1385, 176] on button "New Property" at bounding box center [1382, 176] width 108 height 29
select select "0"
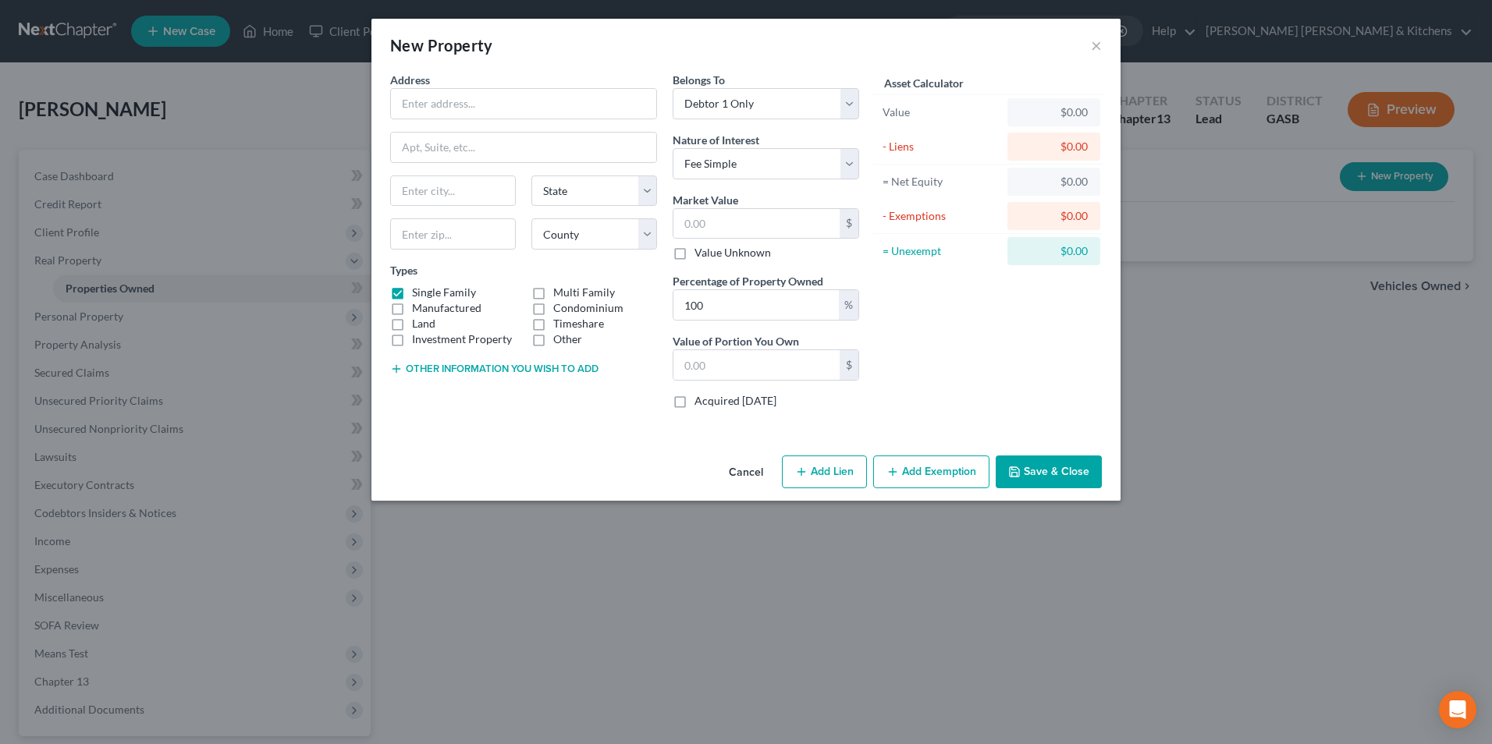
click at [746, 478] on button "Cancel" at bounding box center [745, 472] width 59 height 31
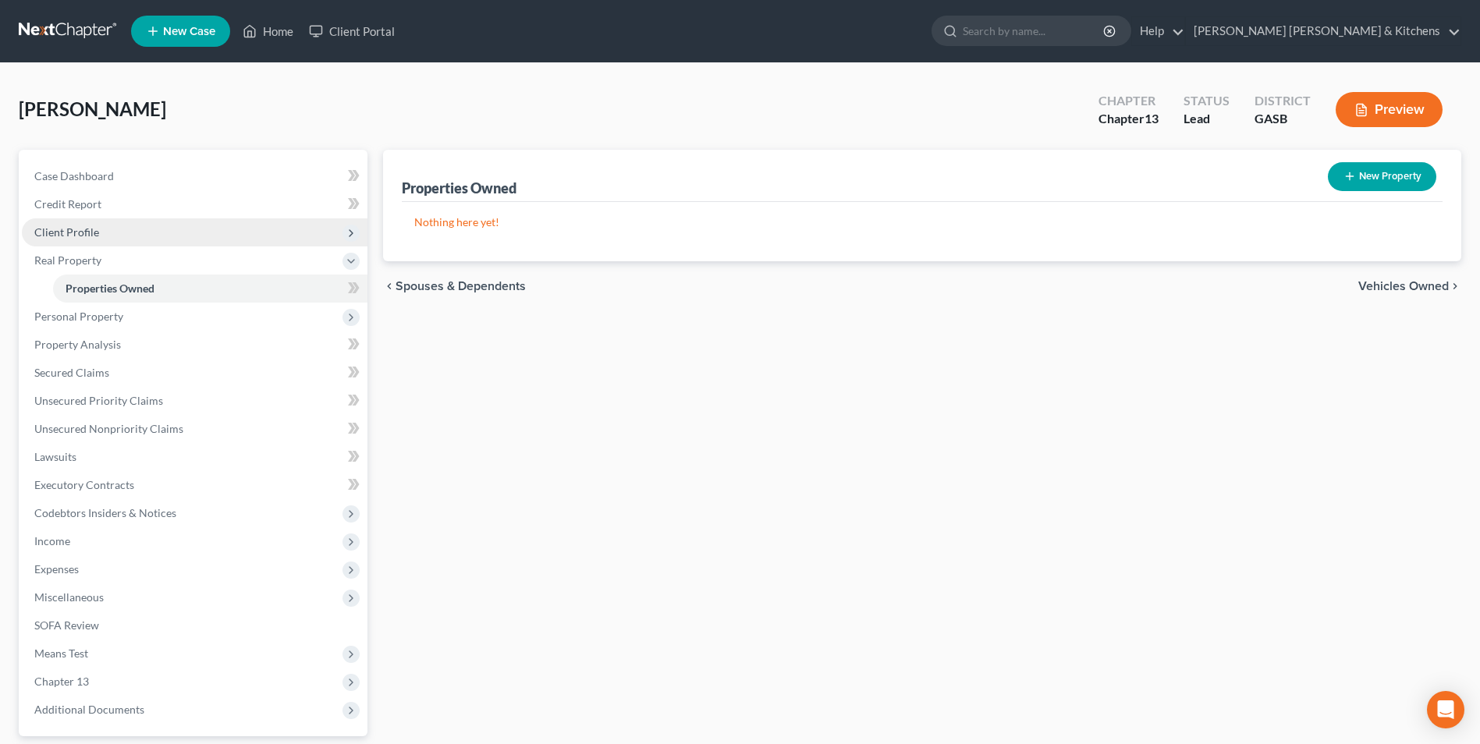
click at [94, 237] on span "Client Profile" at bounding box center [66, 232] width 65 height 13
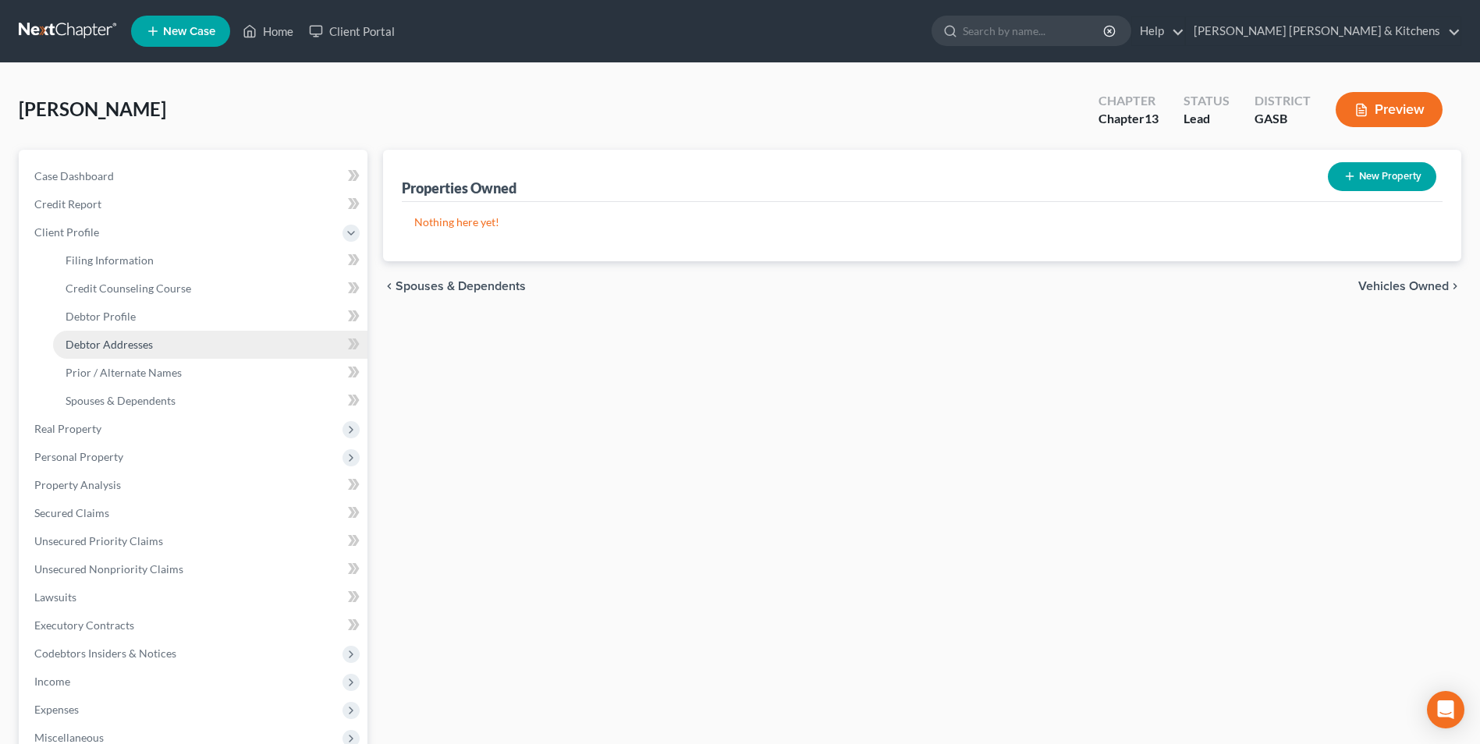
click at [110, 350] on span "Debtor Addresses" at bounding box center [109, 344] width 87 height 13
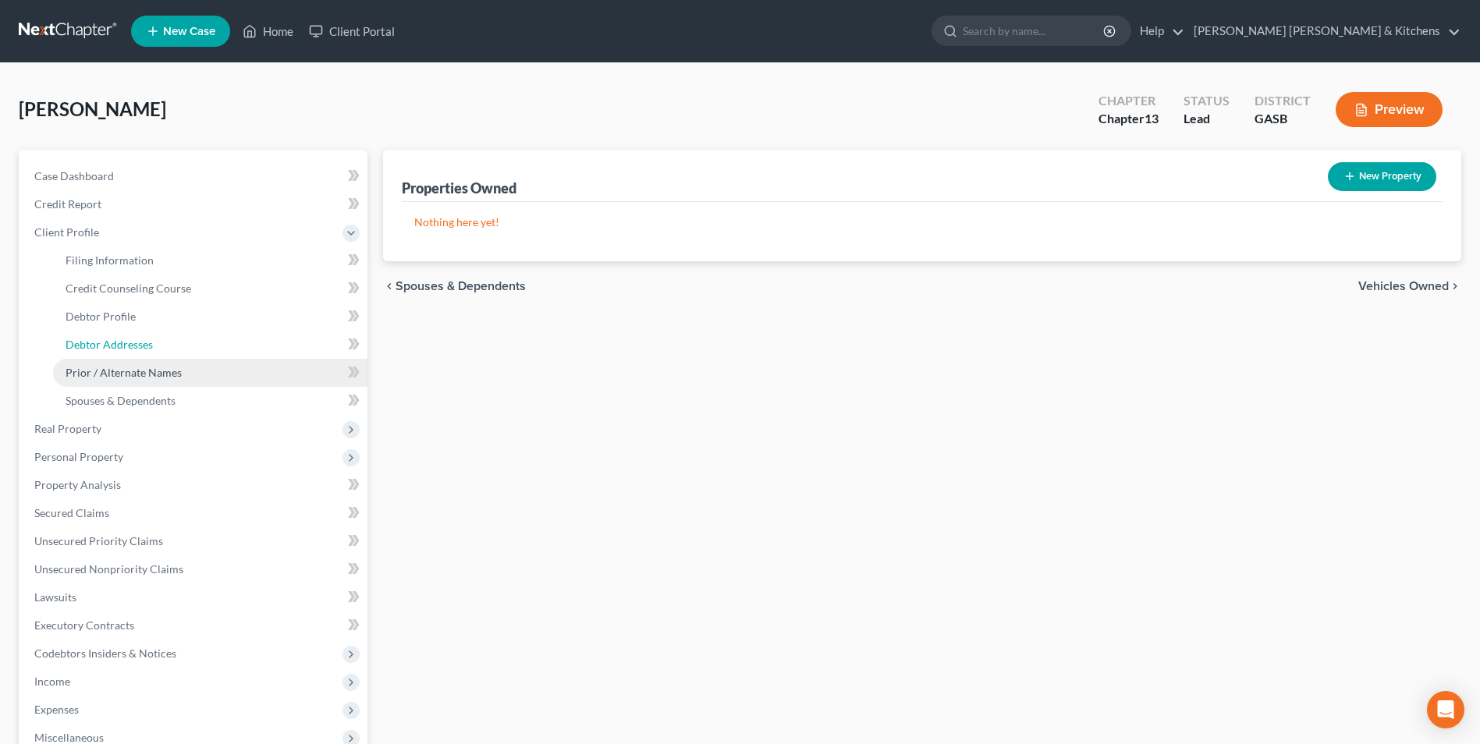
select select "0"
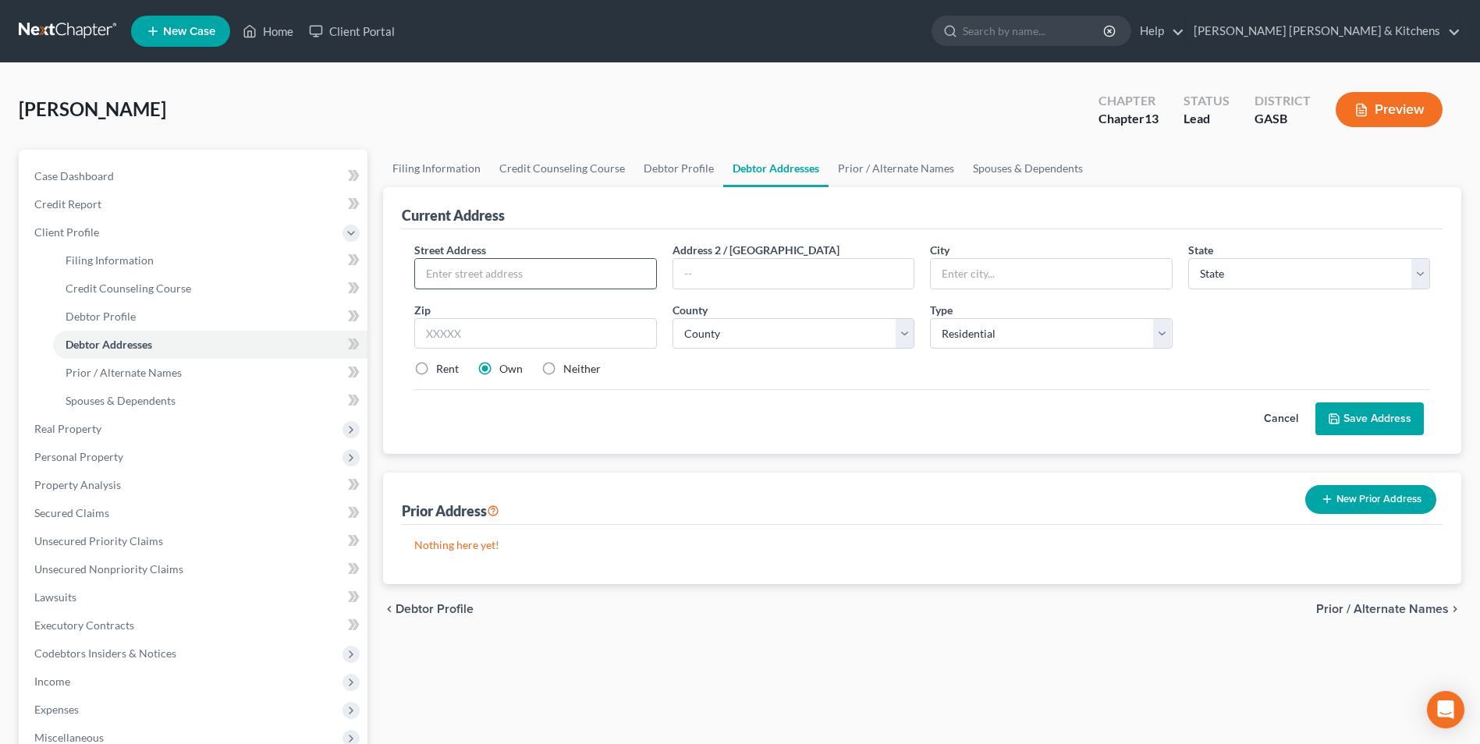
click at [500, 282] on input "text" at bounding box center [535, 274] width 240 height 30
type input "[STREET_ADDRESS]"
type input "30457"
type input "Soperton"
select select "10"
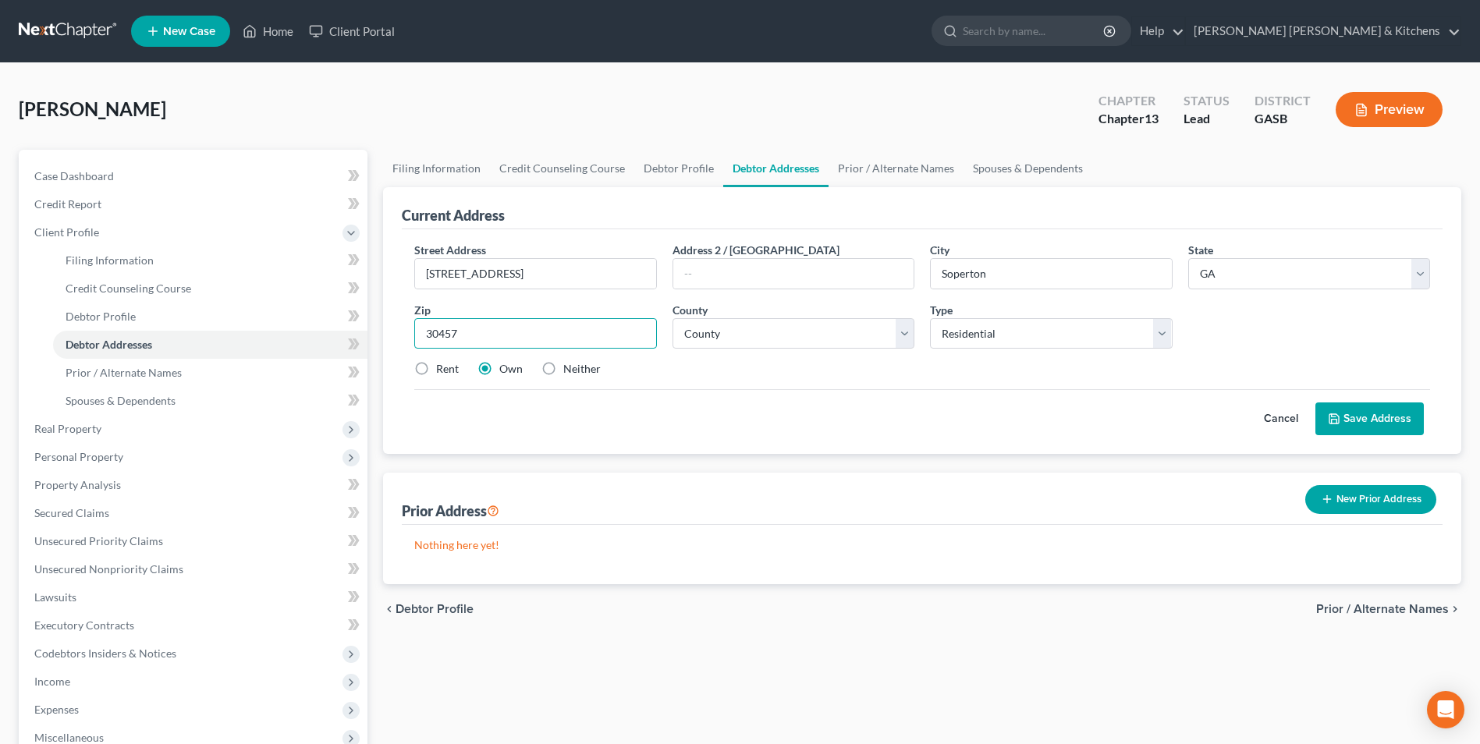
click at [490, 332] on input "30457" at bounding box center [535, 333] width 242 height 31
select select "139"
click at [563, 369] on label "Neither" at bounding box center [581, 369] width 37 height 16
click at [570, 369] on input "Neither" at bounding box center [575, 366] width 10 height 10
radio input "true"
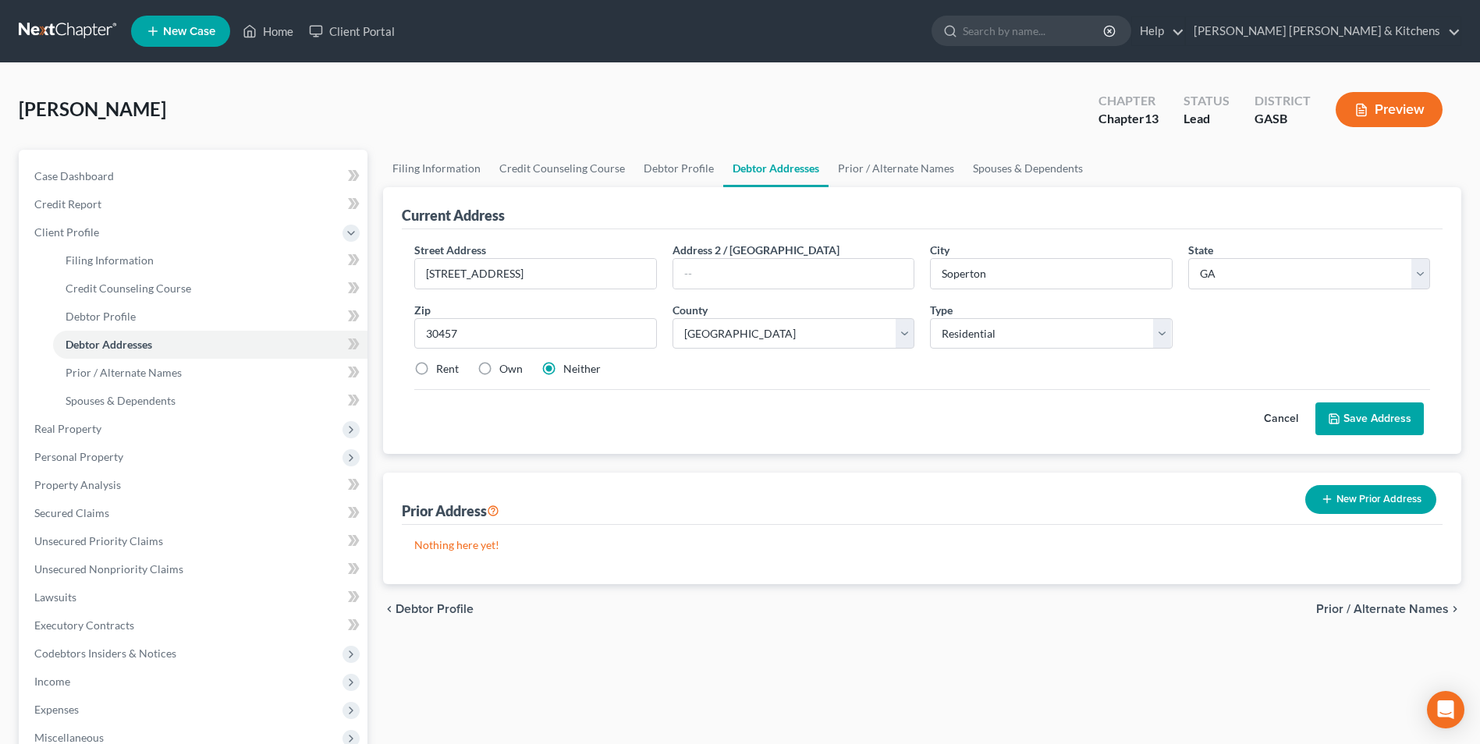
click at [1403, 410] on button "Save Address" at bounding box center [1370, 419] width 108 height 33
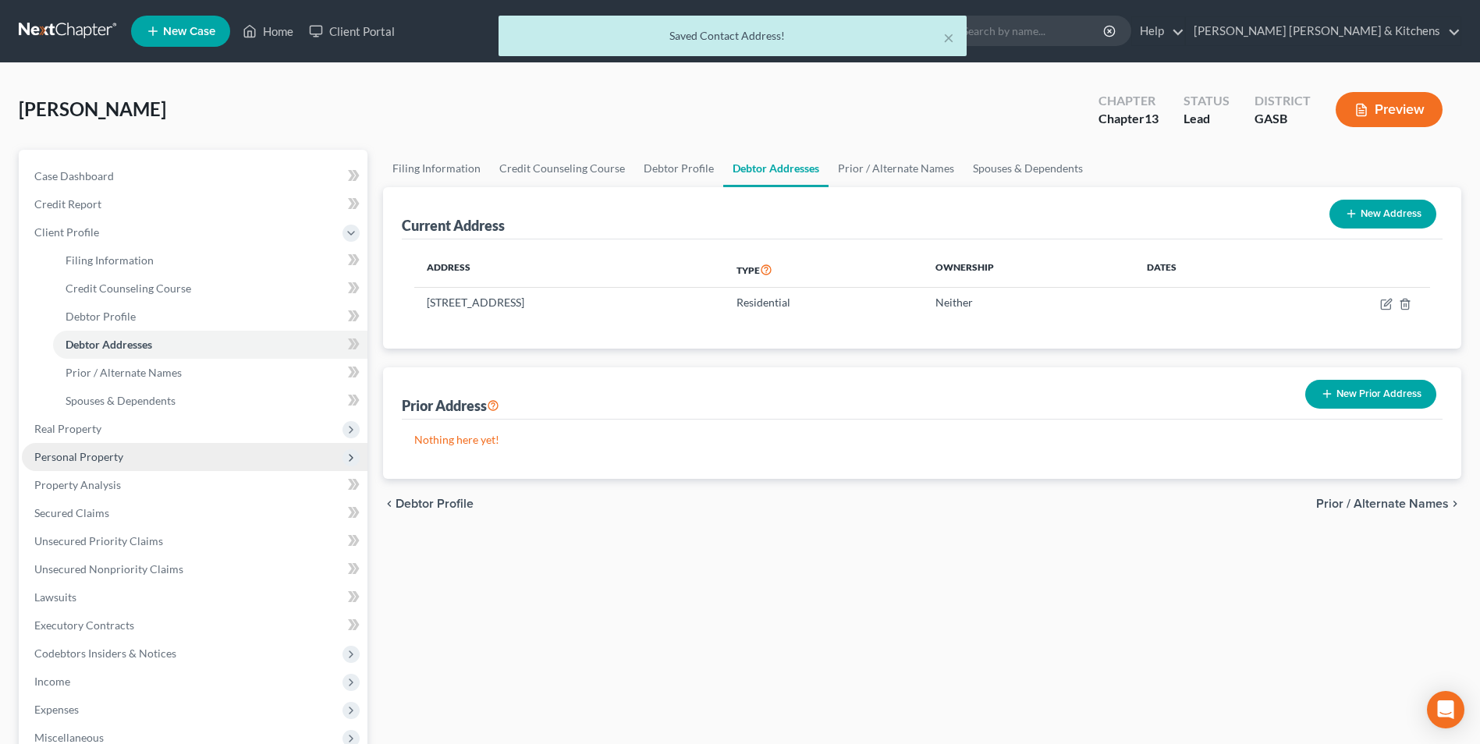
click at [94, 450] on span "Personal Property" at bounding box center [78, 456] width 89 height 13
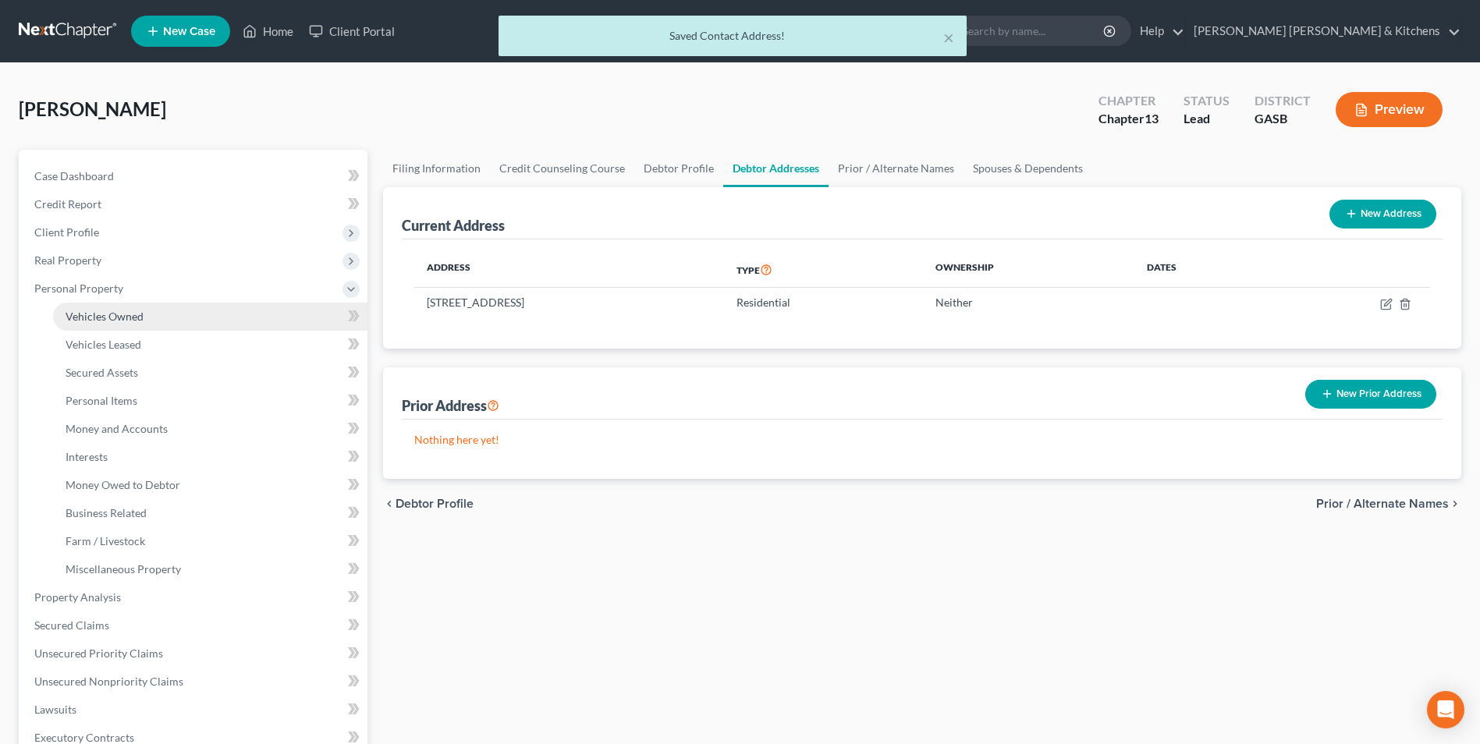
click at [82, 320] on span "Vehicles Owned" at bounding box center [105, 316] width 78 height 13
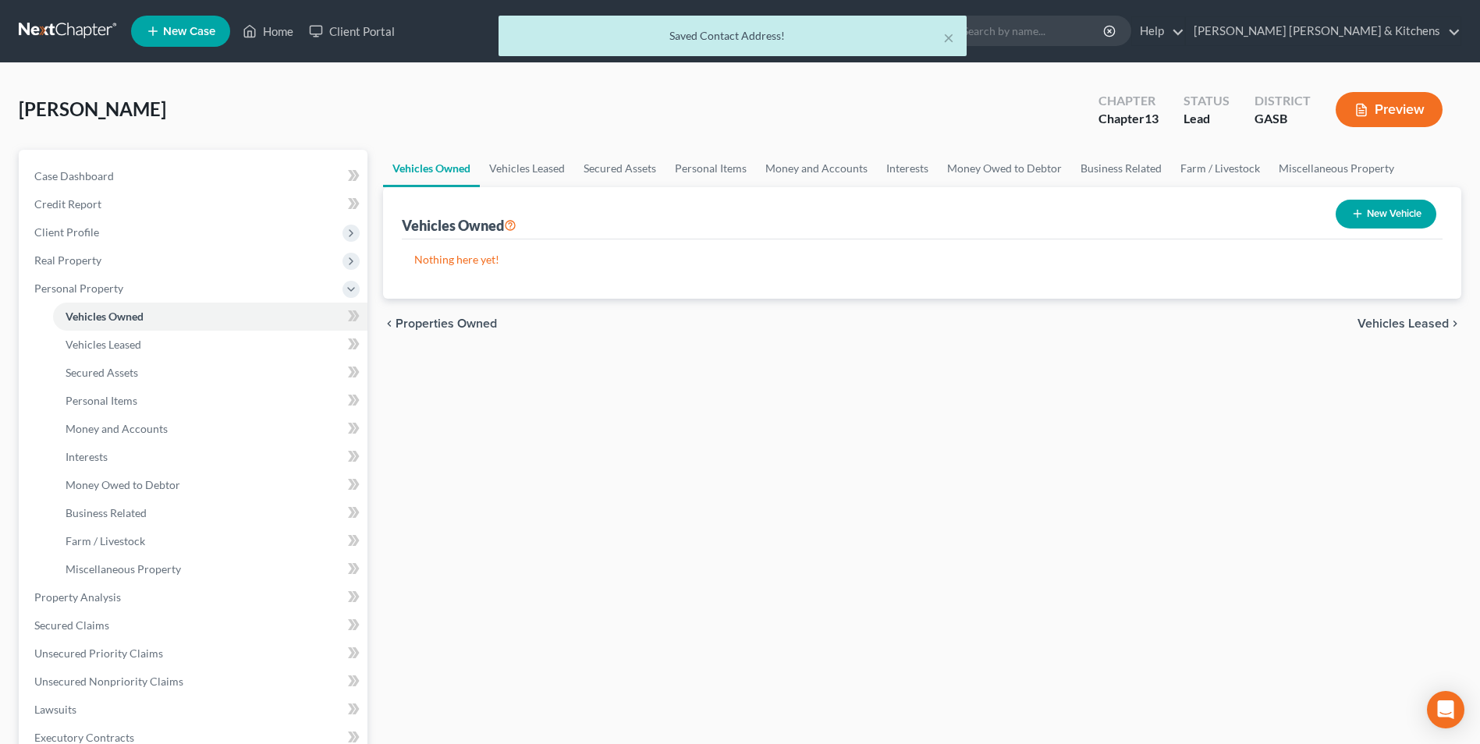
click at [1405, 215] on button "New Vehicle" at bounding box center [1386, 214] width 101 height 29
select select "0"
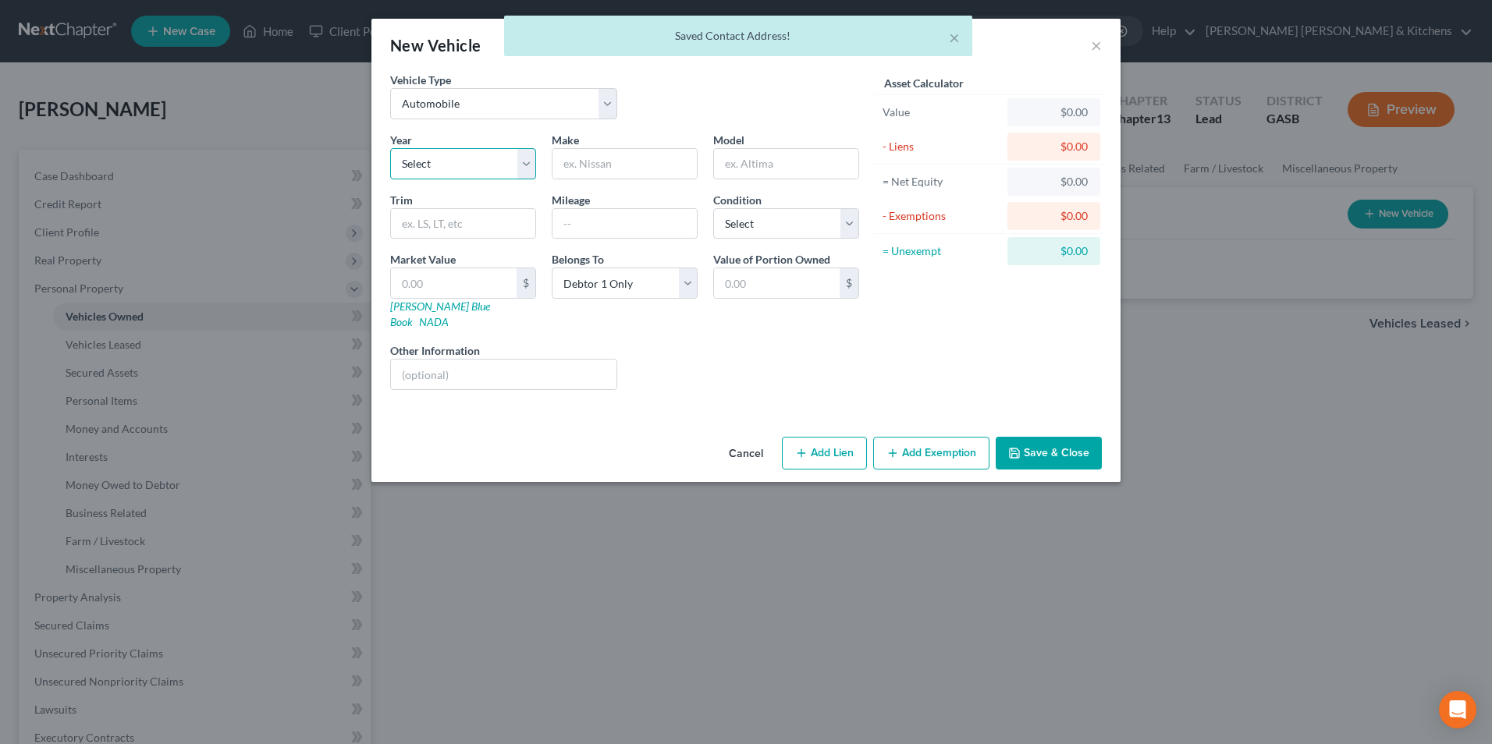
click at [481, 159] on select "Select 2026 2025 2024 2023 2022 2021 2020 2019 2018 2017 2016 2015 2014 2013 20…" at bounding box center [463, 163] width 146 height 31
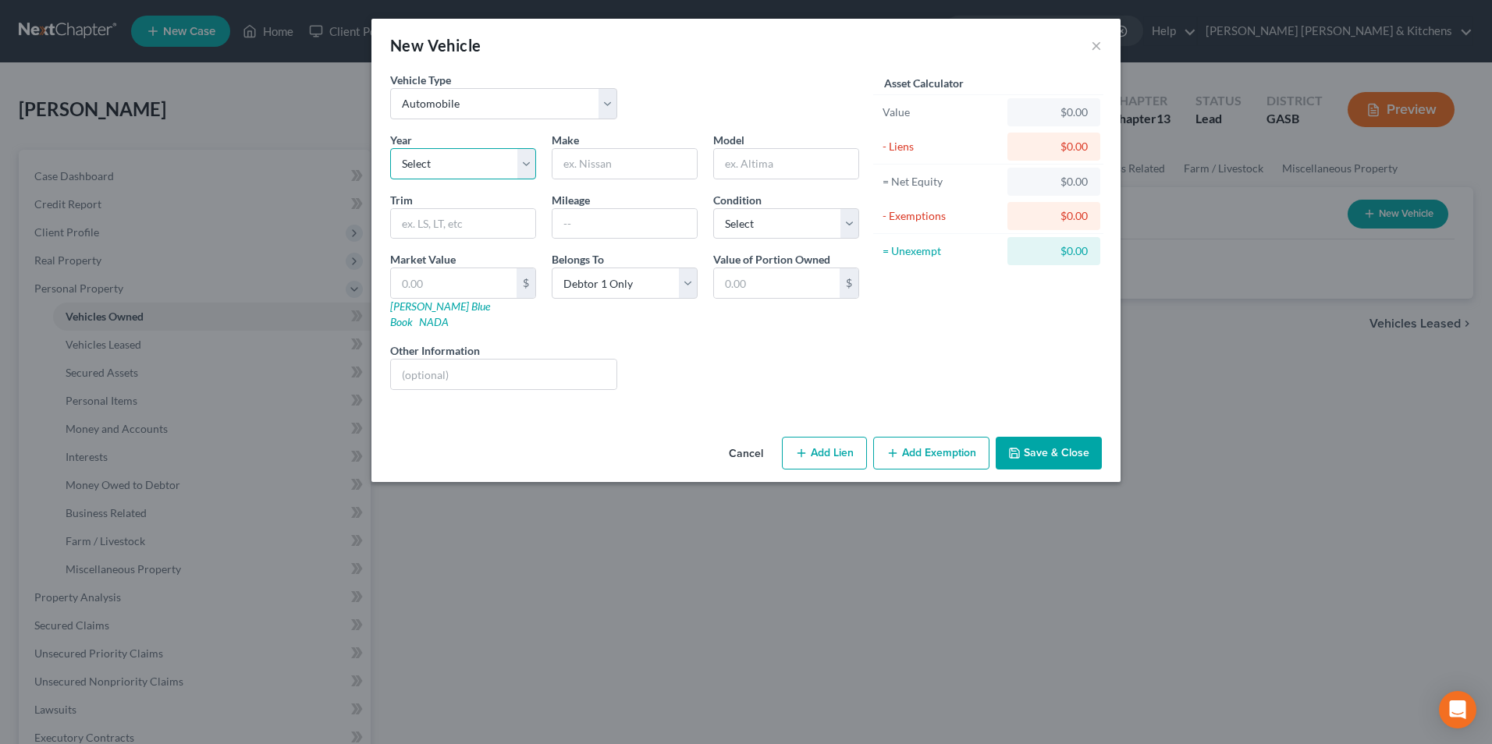
select select "10"
click at [390, 148] on select "Select 2026 2025 2024 2023 2022 2021 2020 2019 2018 2017 2016 2015 2014 2013 20…" at bounding box center [463, 163] width 146 height 31
click at [586, 161] on input "text" at bounding box center [624, 164] width 144 height 30
type input "Jeep"
type input "Wrangler"
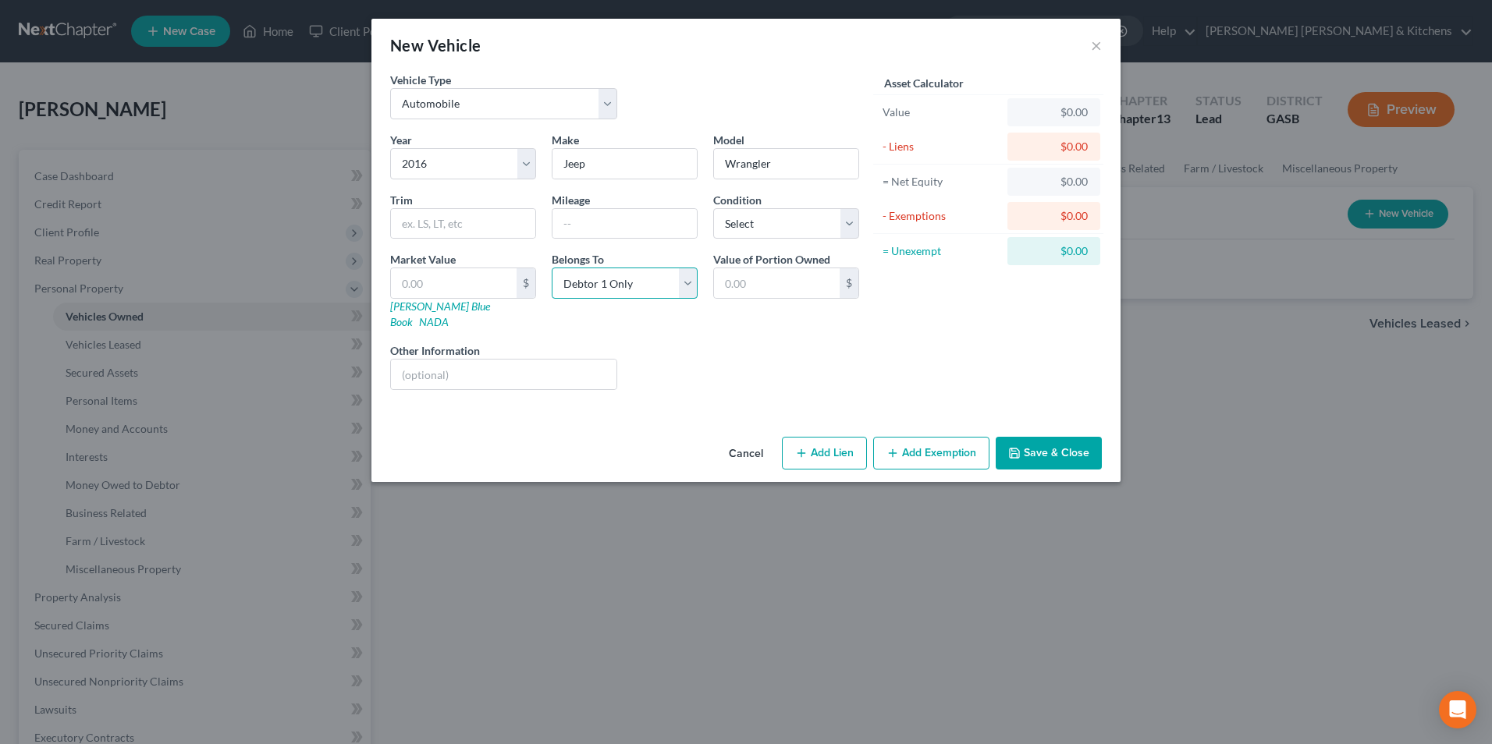
drag, startPoint x: 575, startPoint y: 272, endPoint x: 578, endPoint y: 295, distance: 23.6
click at [575, 272] on select "Select Debtor 1 Only Debtor 2 Only Debtor 1 And Debtor 2 Only At Least One Of T…" at bounding box center [625, 283] width 146 height 31
select select "3"
click at [552, 268] on select "Select Debtor 1 Only Debtor 2 Only Debtor 1 And Debtor 2 Only At Least One Of T…" at bounding box center [625, 283] width 146 height 31
click at [437, 290] on input "text" at bounding box center [454, 283] width 126 height 30
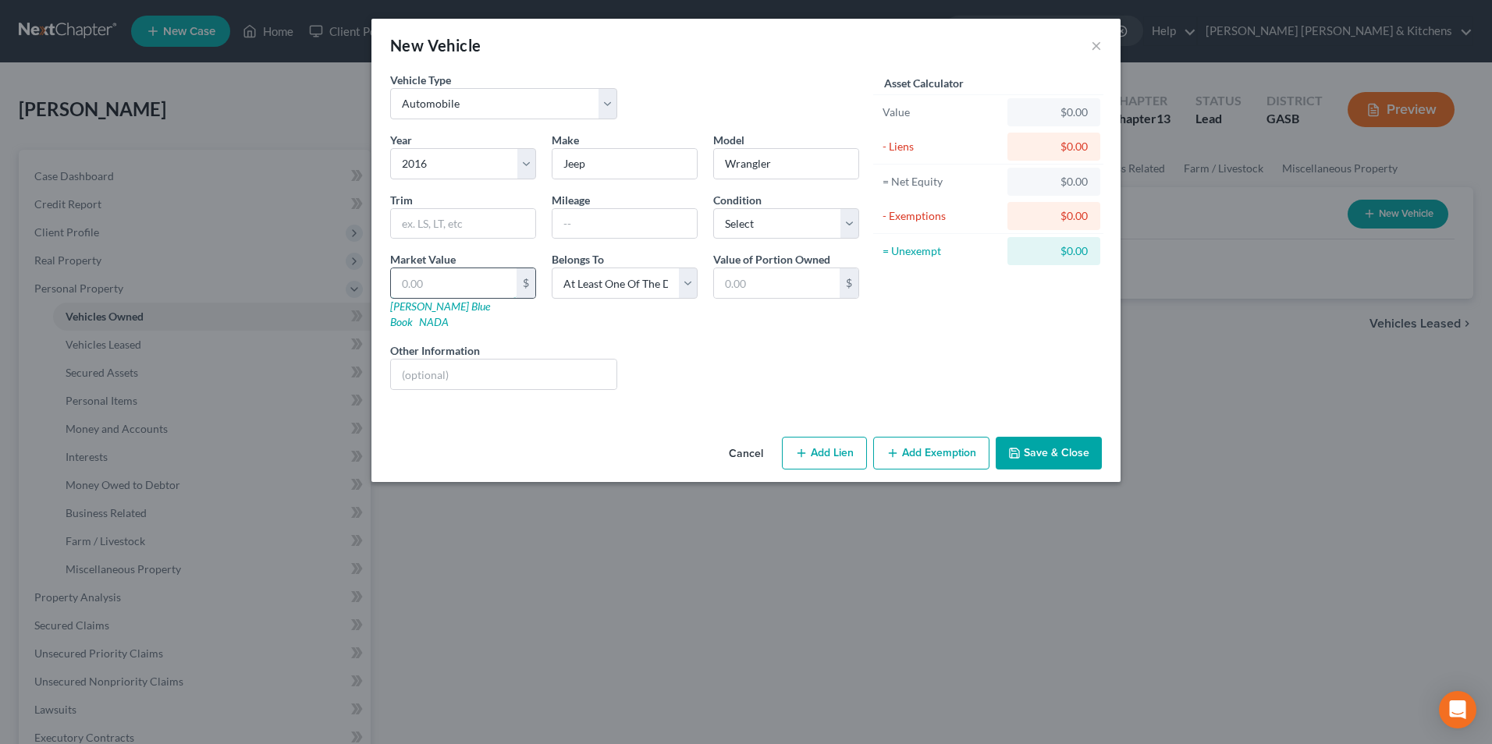
type input "1"
type input "1.00"
type input "18"
type input "18.00"
type input "181"
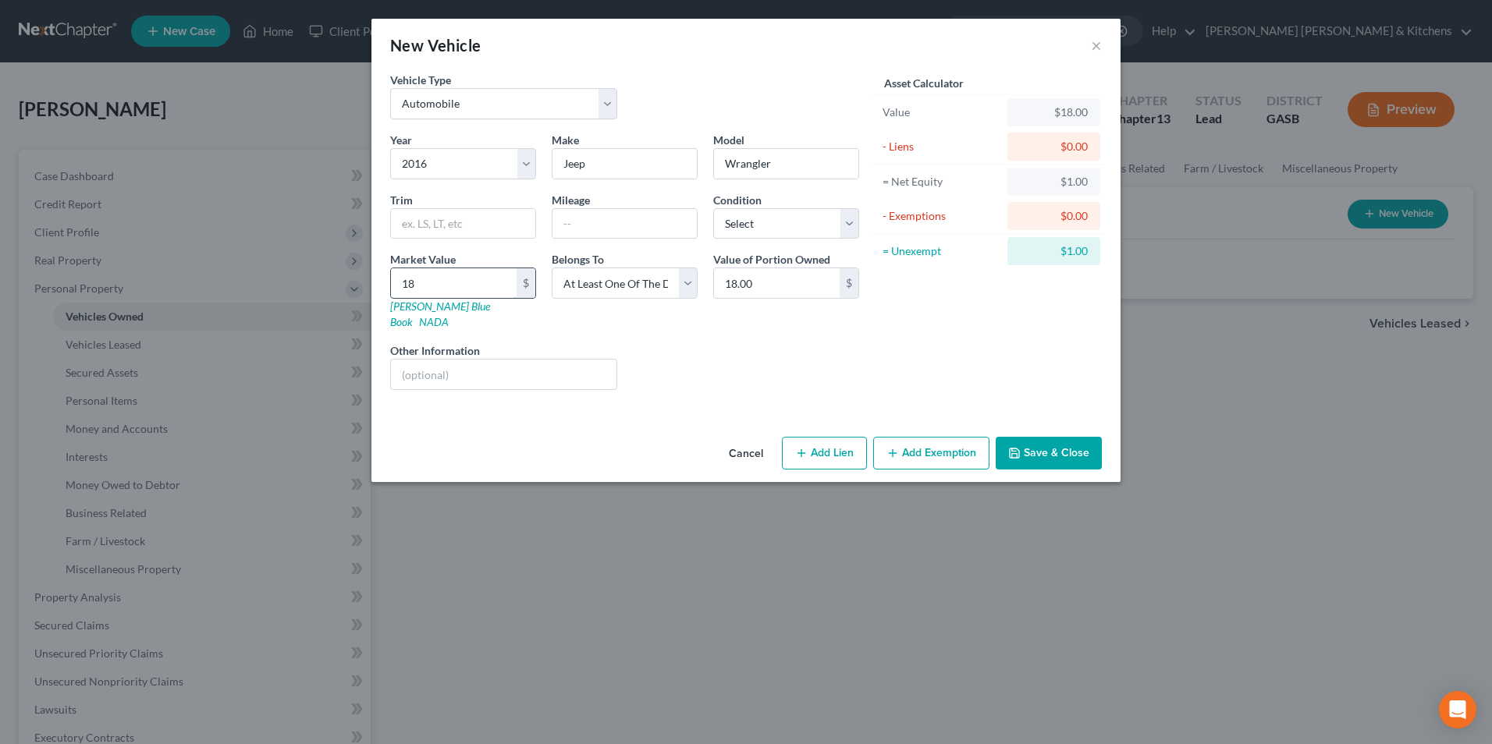
type input "181.00"
type input "1810"
type input "1,810.00"
type input "1,8100"
type input "18,100.00"
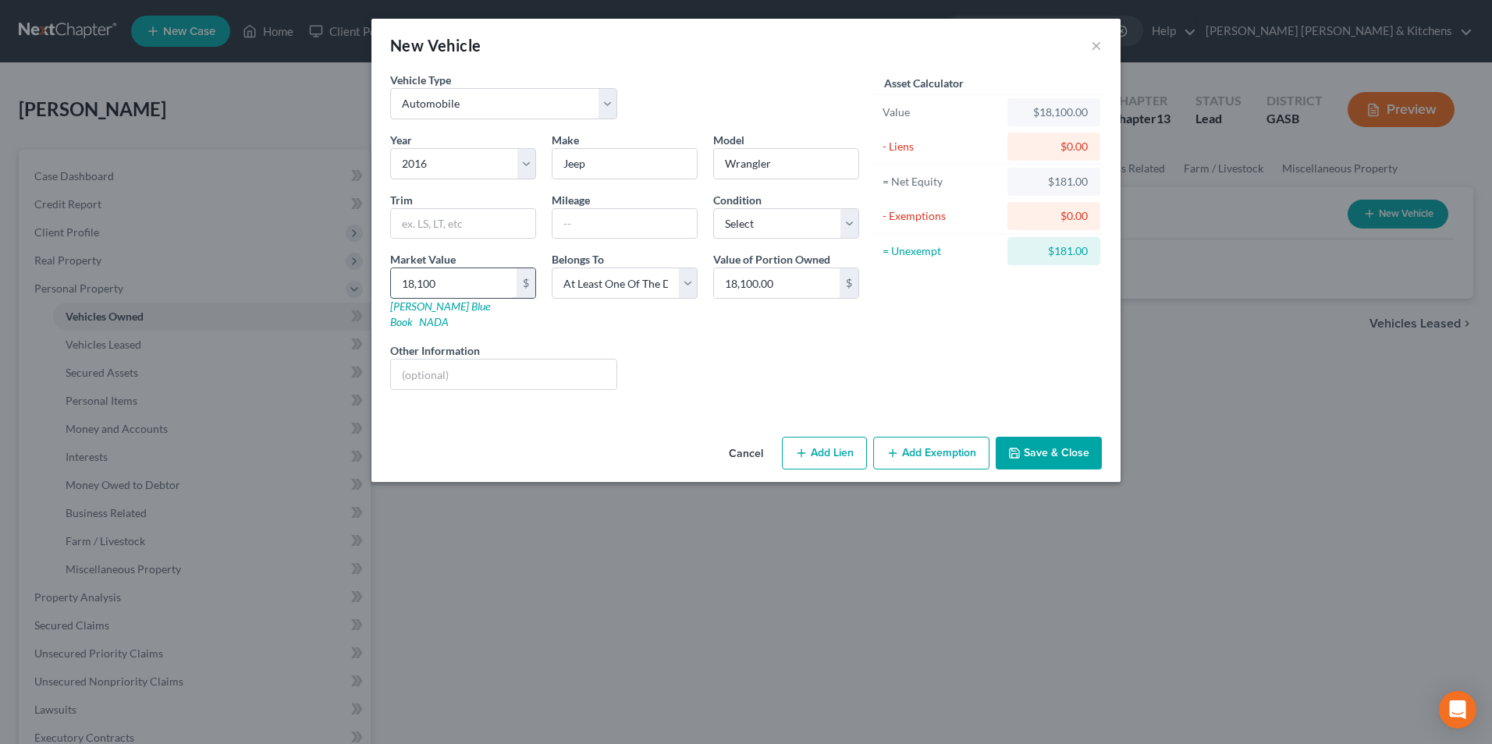
type input "18,100"
click at [827, 283] on input "18,100.00" at bounding box center [777, 283] width 126 height 30
type input "9,050"
click at [586, 362] on input "text" at bounding box center [504, 375] width 226 height 30
type input "surrender interest"
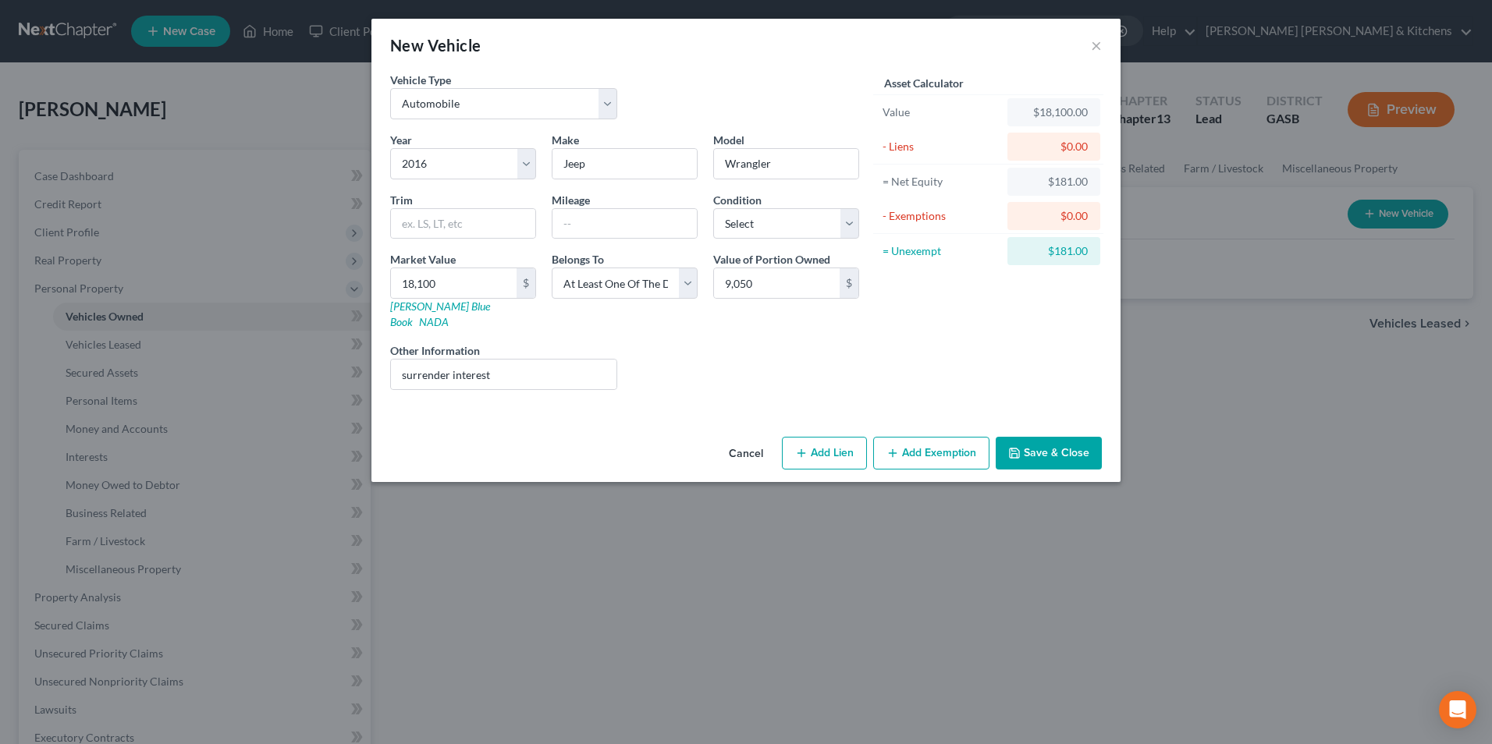
click at [821, 439] on button "Add Lien" at bounding box center [824, 453] width 85 height 33
select select "3"
select select "0"
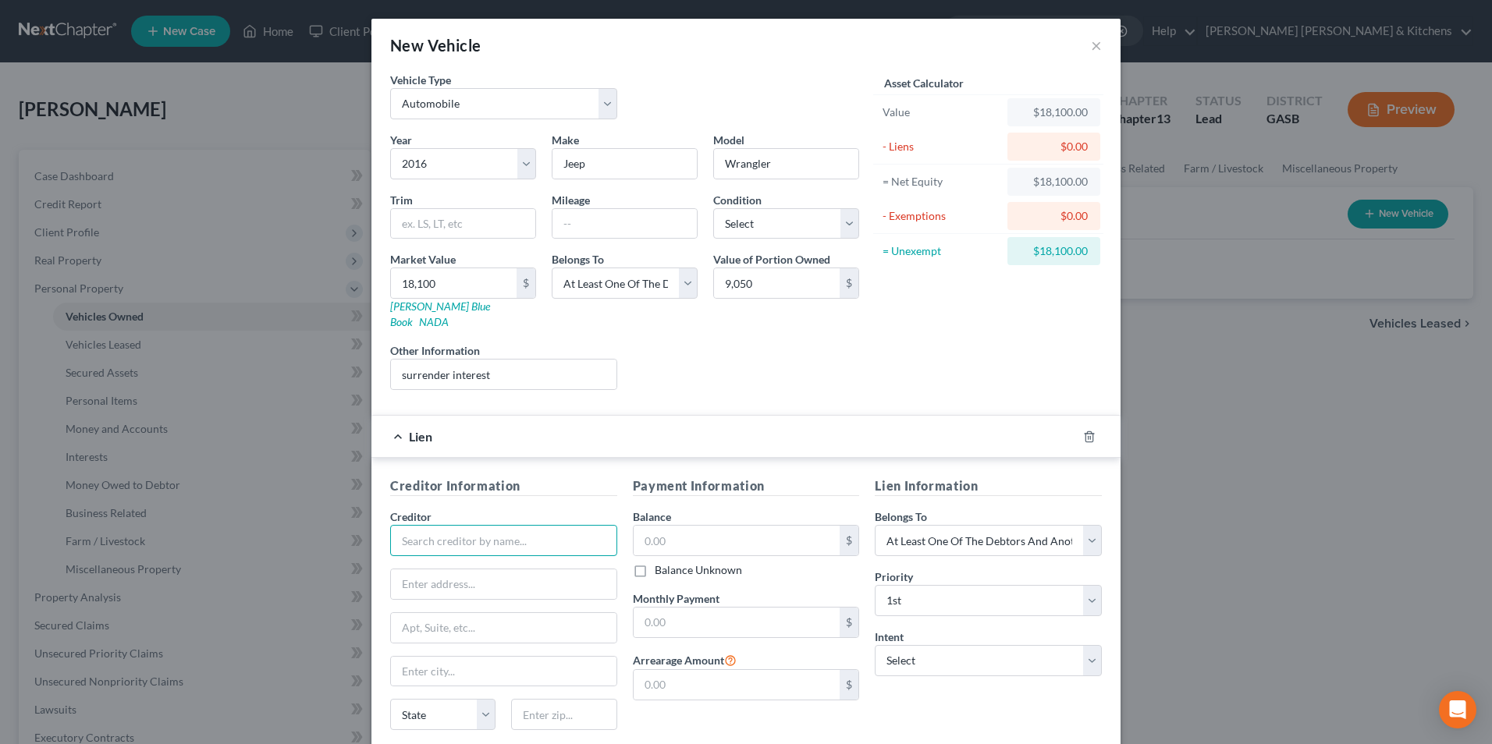
click at [456, 527] on input "text" at bounding box center [503, 540] width 227 height 31
type input "Lendmark"
click at [650, 532] on input "text" at bounding box center [737, 541] width 207 height 30
type input "17,002"
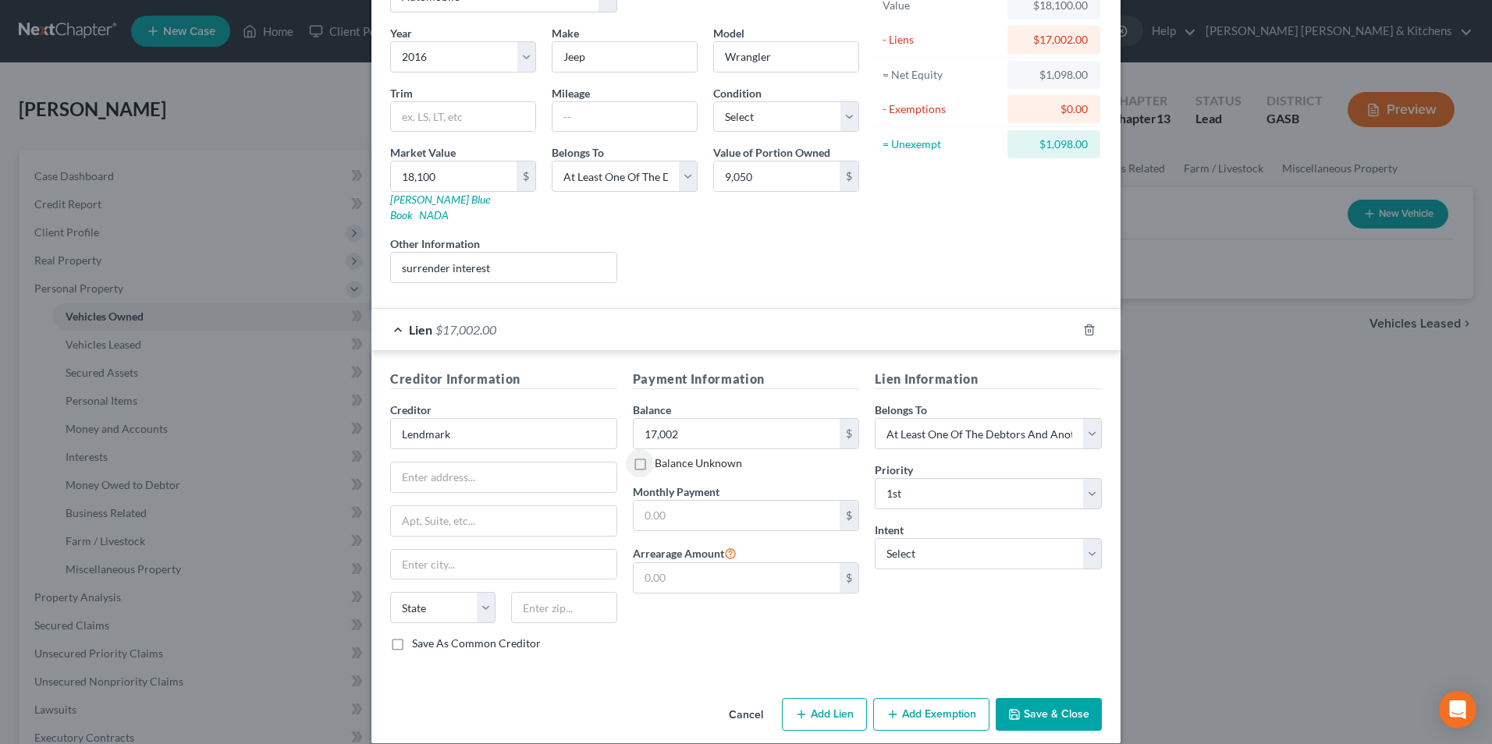
scroll to position [109, 0]
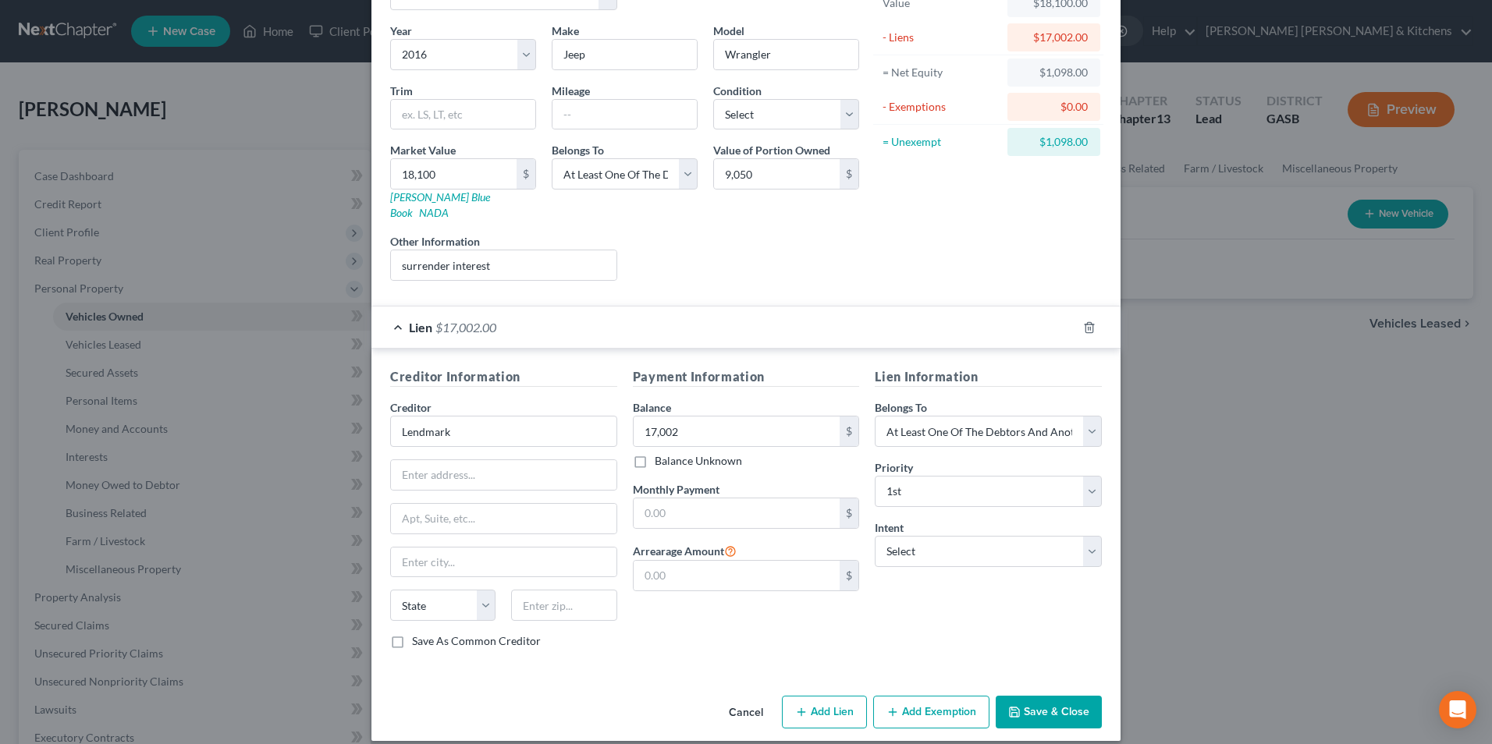
click at [1050, 699] on button "Save & Close" at bounding box center [1049, 712] width 106 height 33
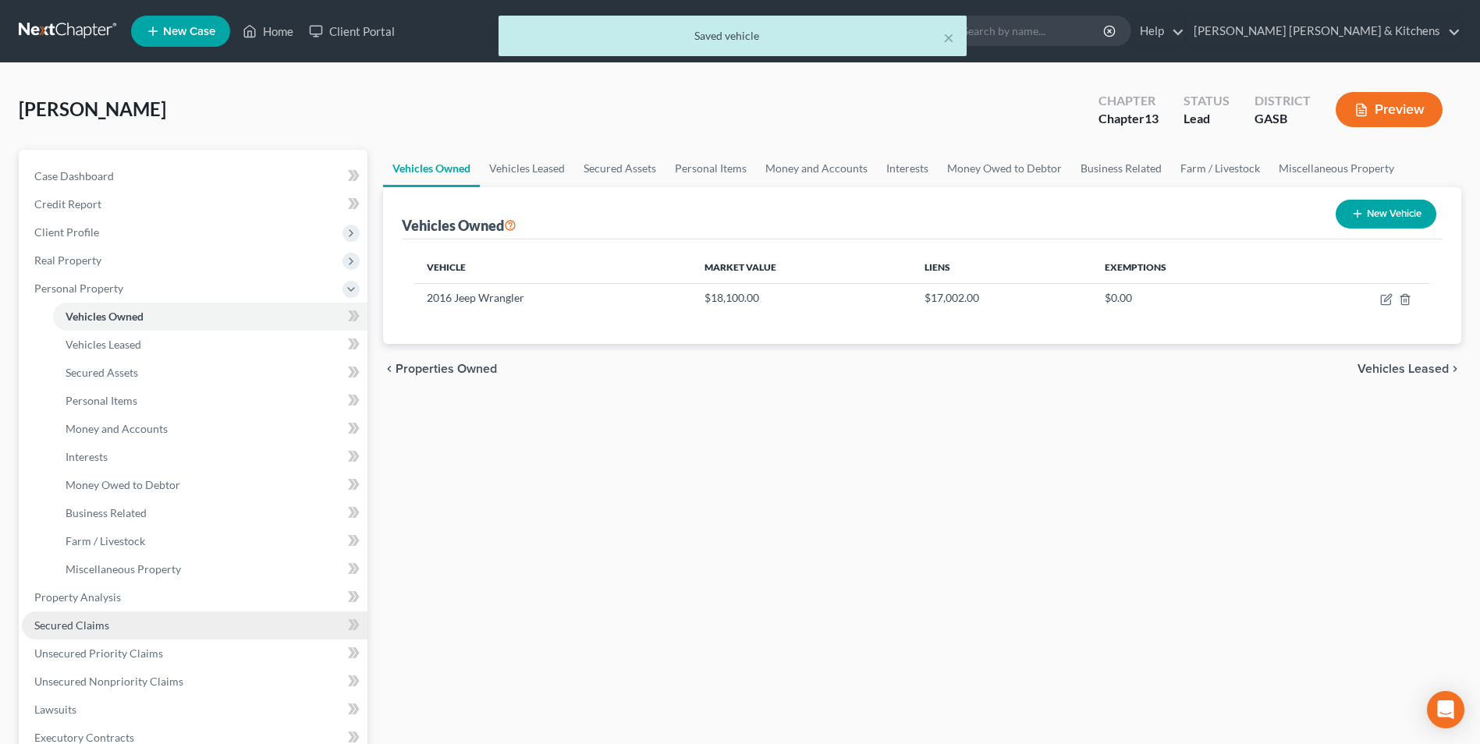
click at [59, 629] on span "Secured Claims" at bounding box center [71, 625] width 75 height 13
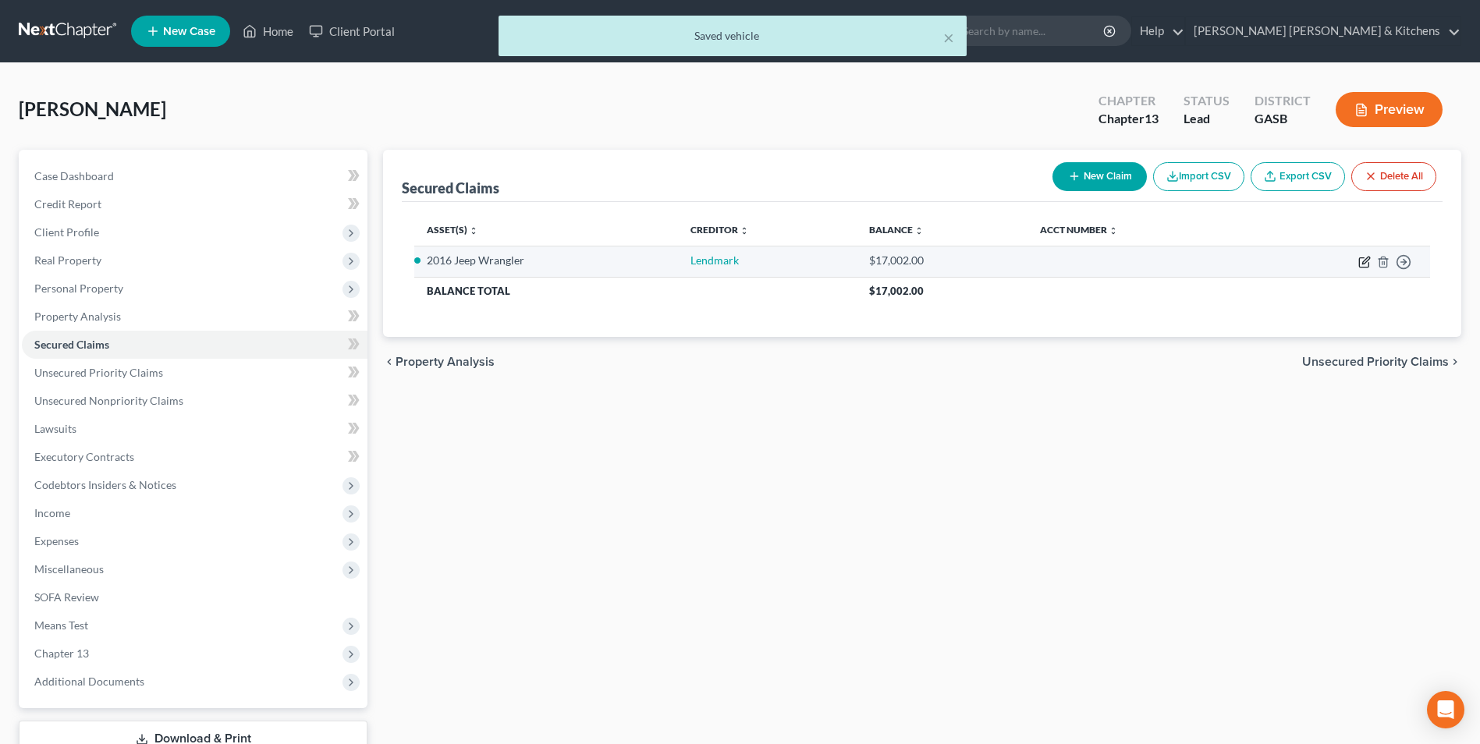
click at [1366, 263] on icon "button" at bounding box center [1366, 260] width 7 height 7
select select "3"
select select "0"
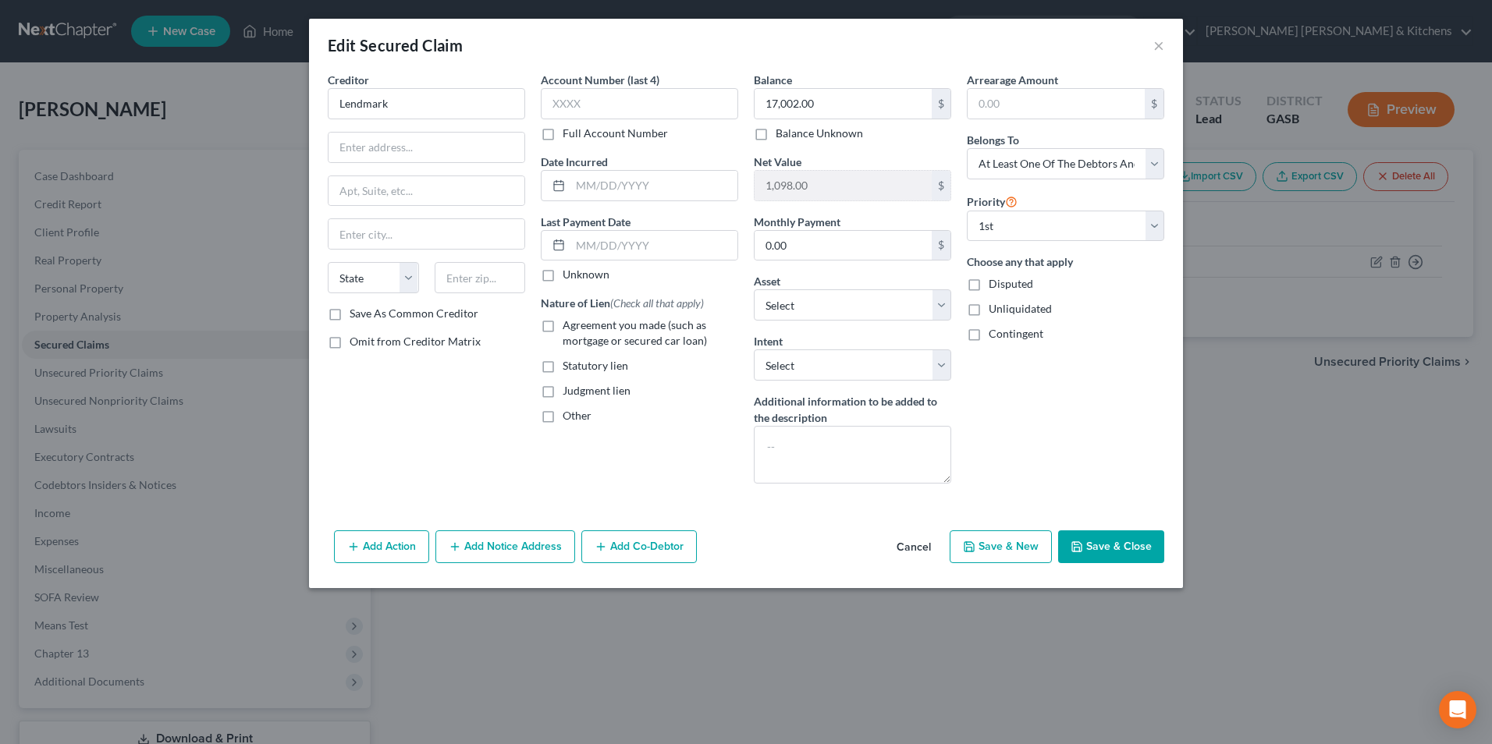
click at [620, 556] on button "Add Co-Debtor" at bounding box center [638, 547] width 115 height 33
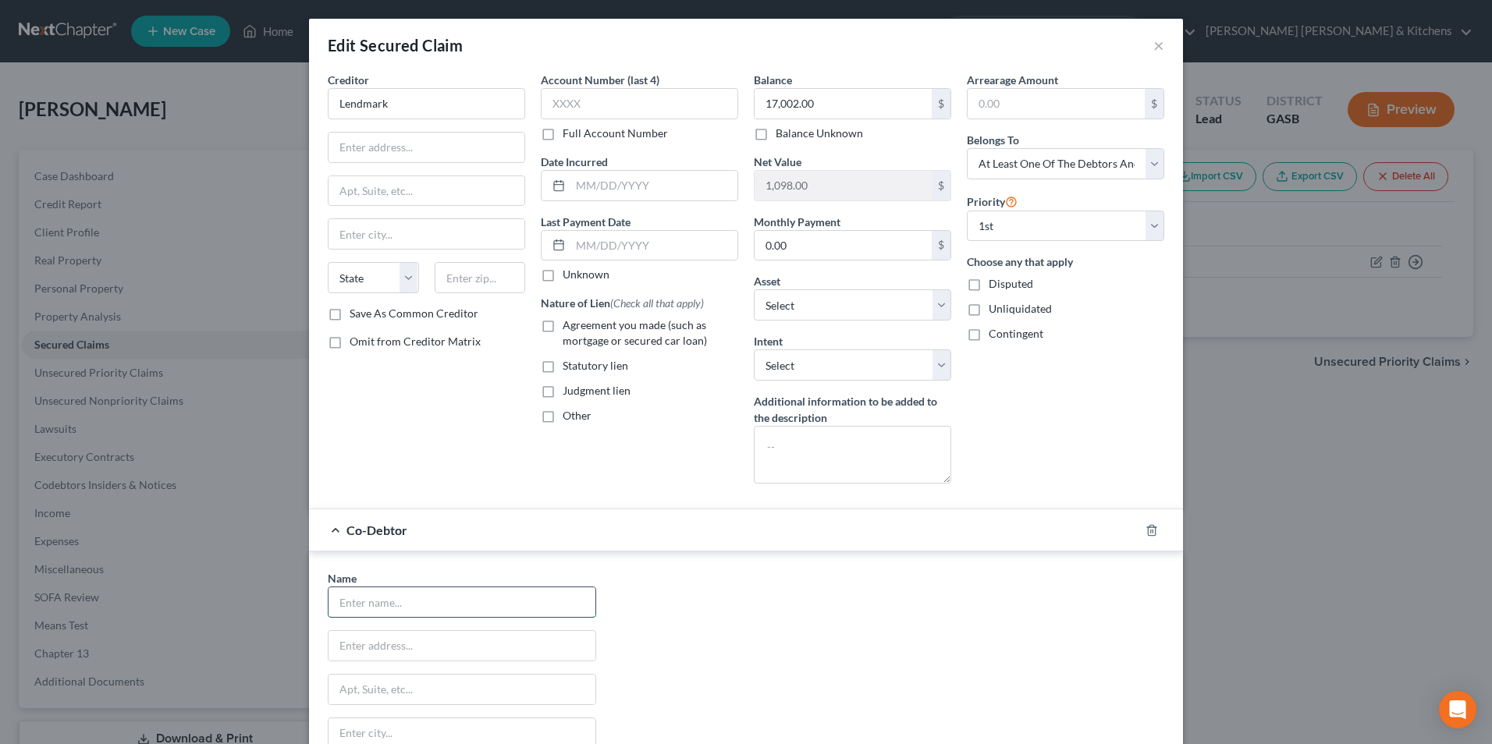
click at [414, 610] on input "text" at bounding box center [462, 603] width 267 height 30
type input "[PERSON_NAME]"
type input "[STREET_ADDRESS]"
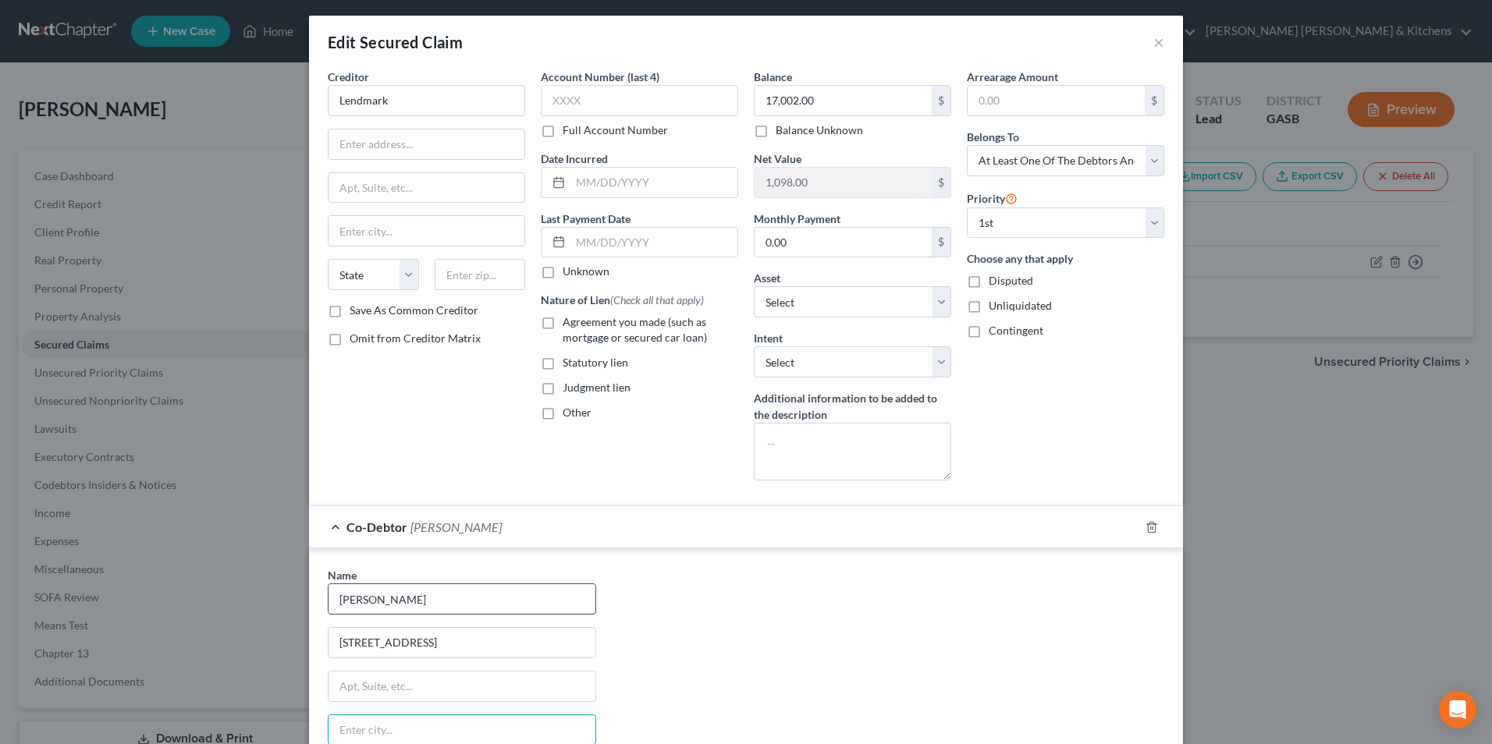
scroll to position [227, 0]
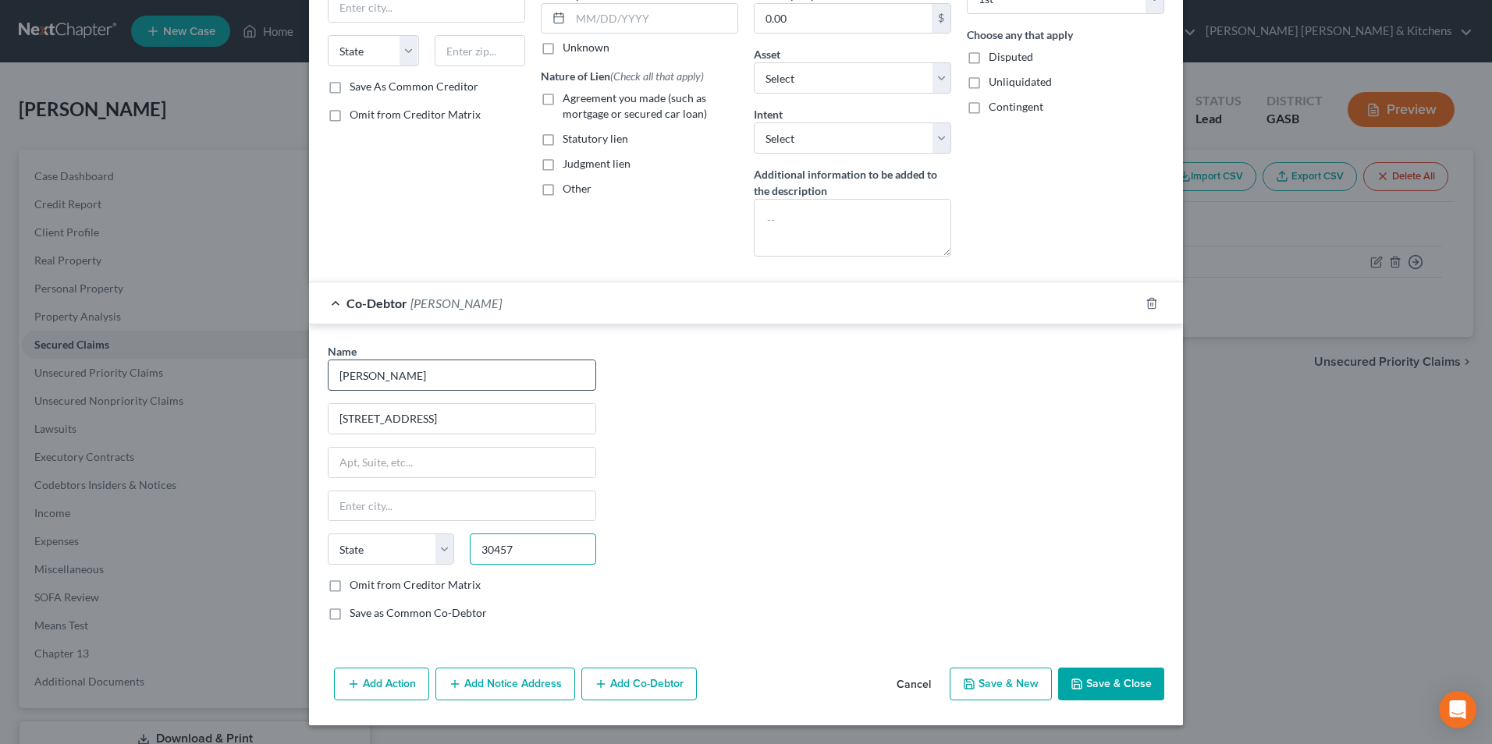
type input "30457"
type input "Soperton"
select select "10"
click at [563, 99] on label "Agreement you made (such as mortgage or secured car loan)" at bounding box center [651, 106] width 176 height 31
click at [569, 99] on input "Agreement you made (such as mortgage or secured car loan)" at bounding box center [574, 96] width 10 height 10
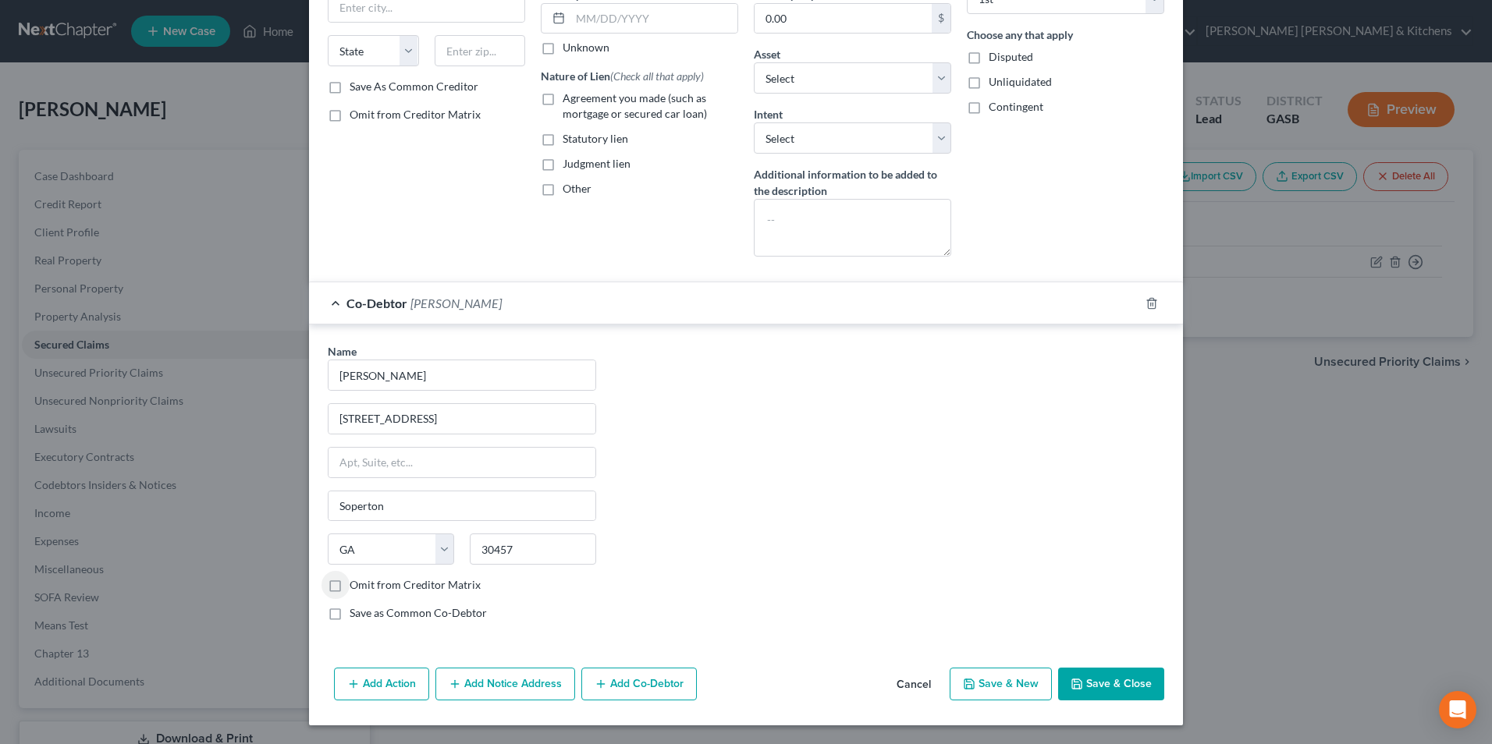
checkbox input "true"
click at [1135, 681] on button "Save & Close" at bounding box center [1111, 684] width 106 height 33
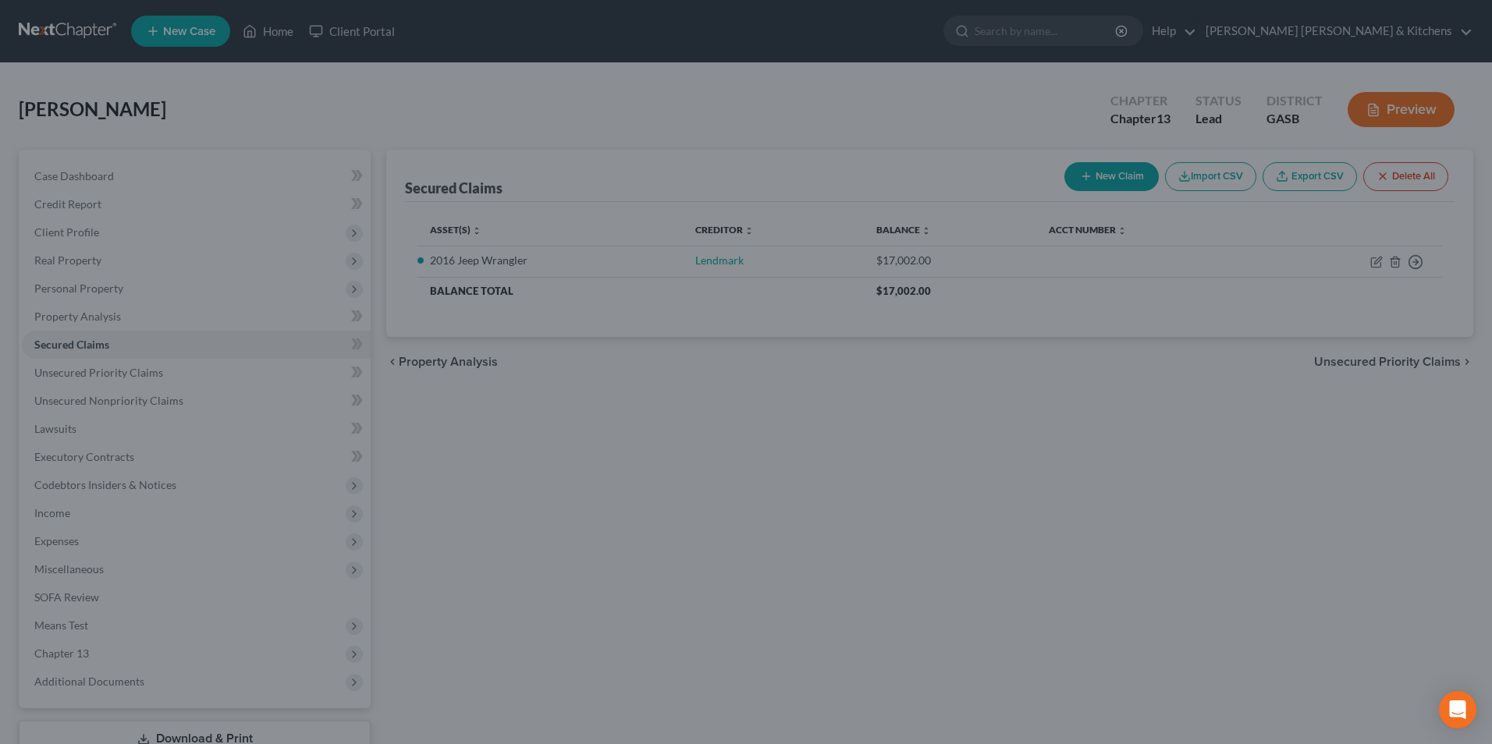
scroll to position [0, 0]
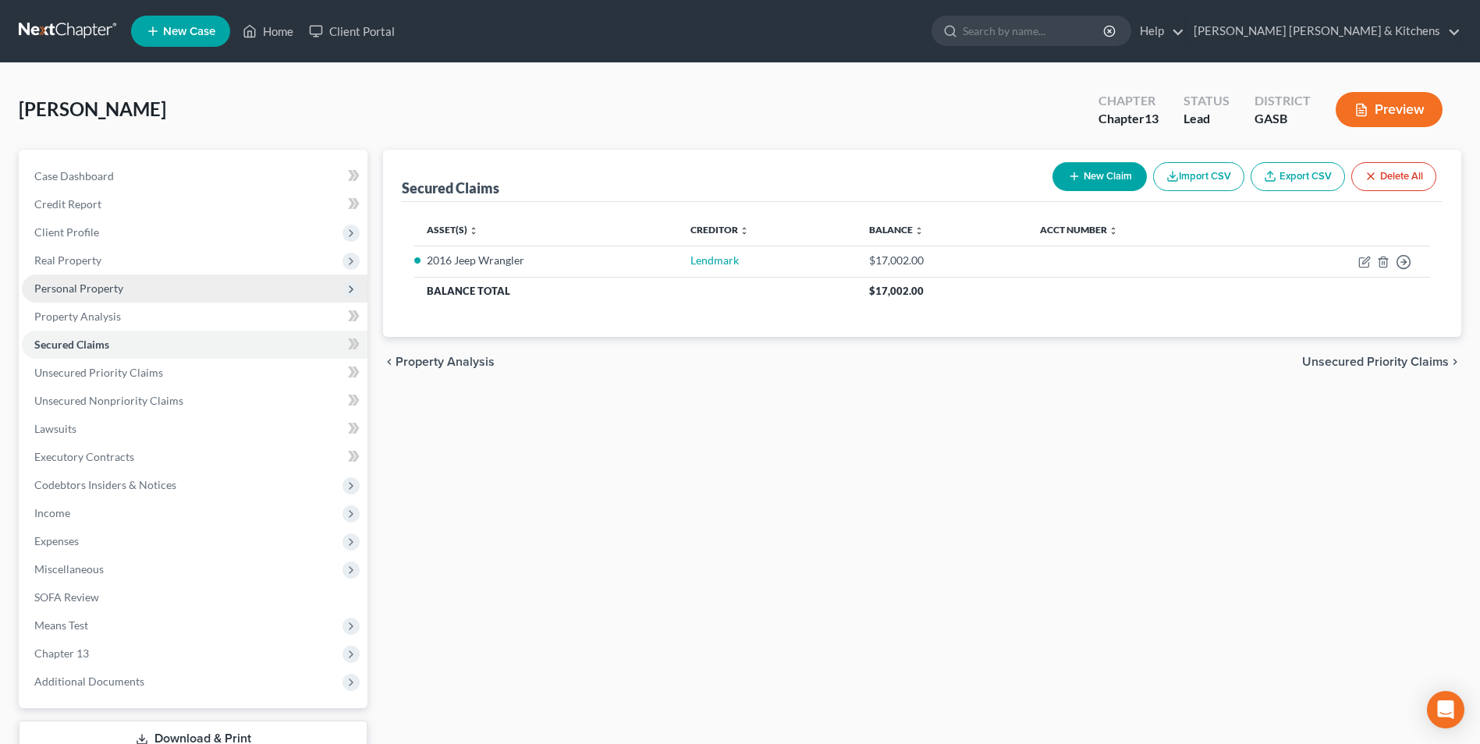
click at [91, 285] on span "Personal Property" at bounding box center [78, 288] width 89 height 13
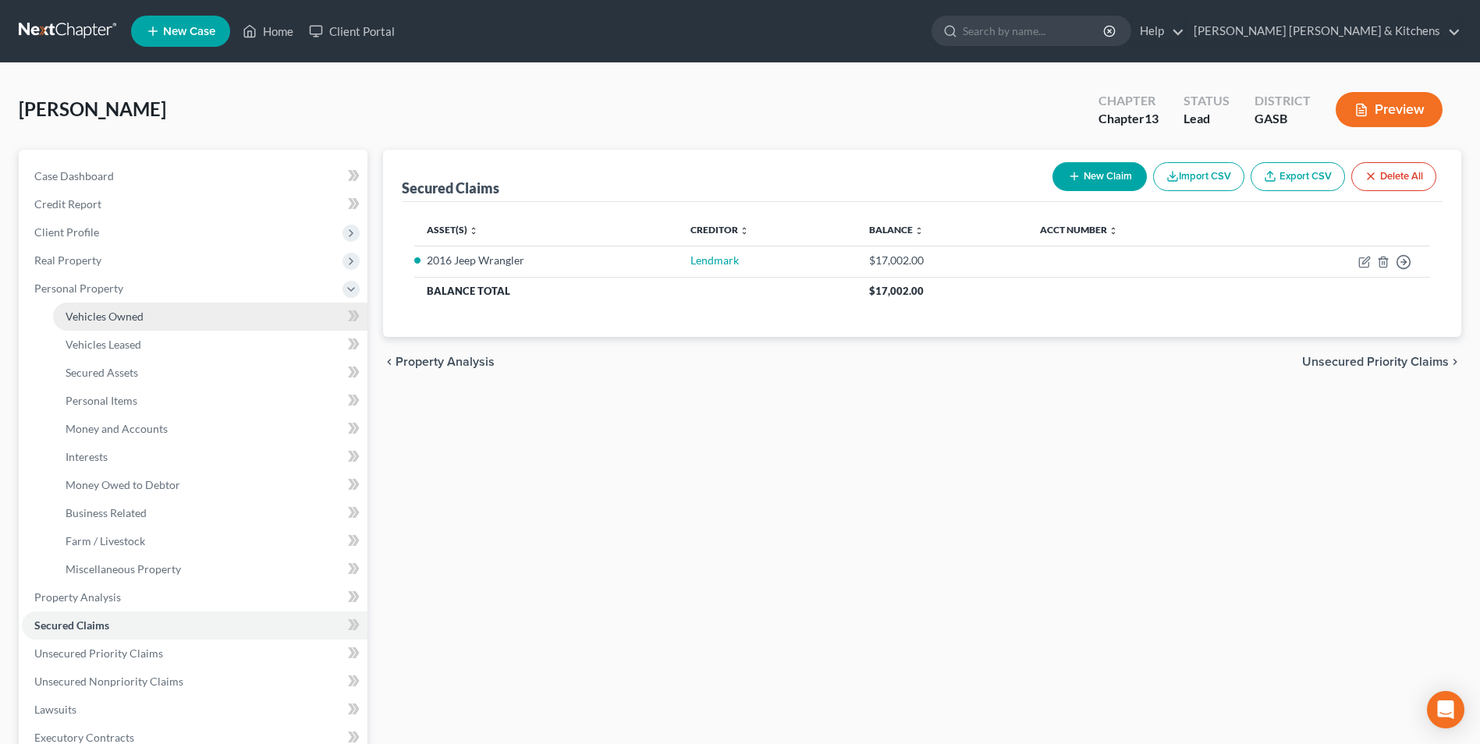
click at [97, 311] on span "Vehicles Owned" at bounding box center [105, 316] width 78 height 13
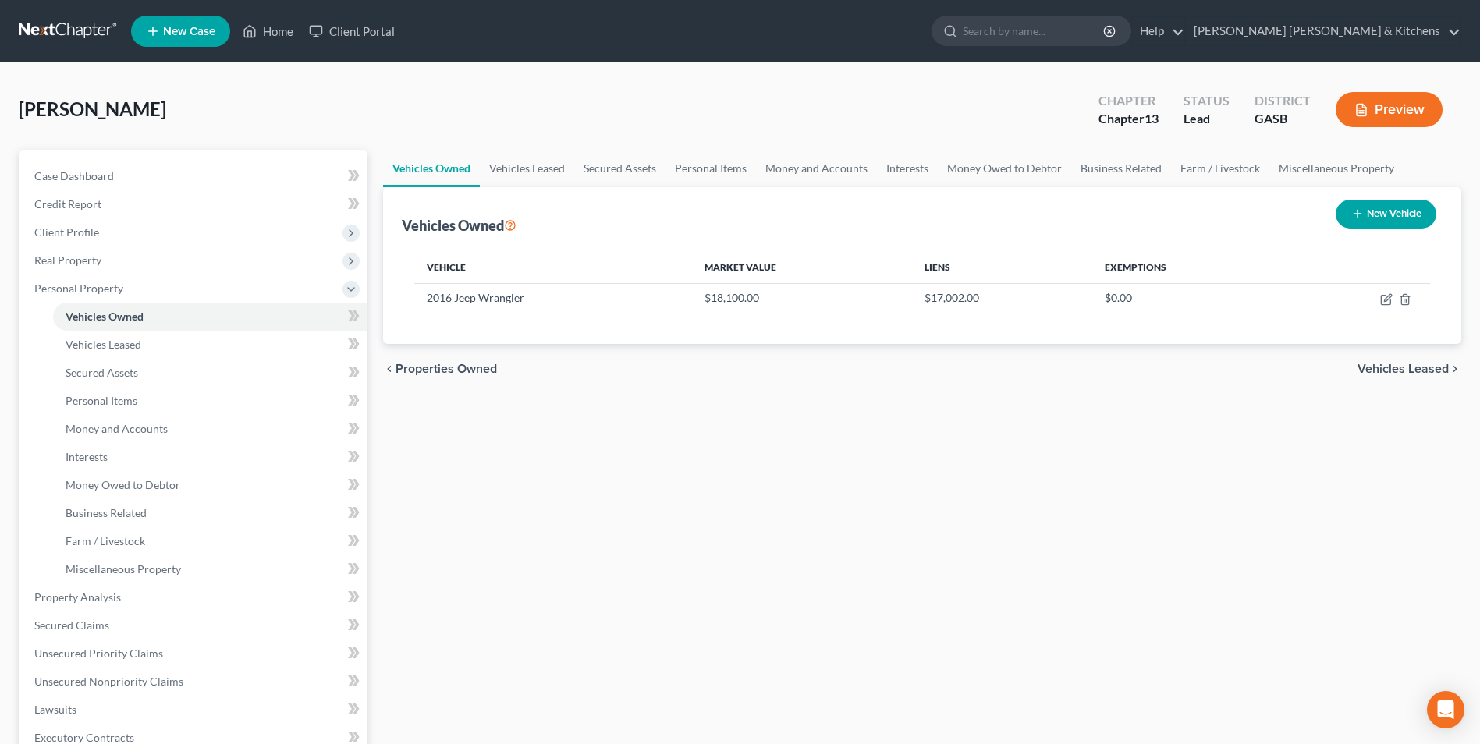
click at [1380, 218] on button "New Vehicle" at bounding box center [1386, 214] width 101 height 29
select select "0"
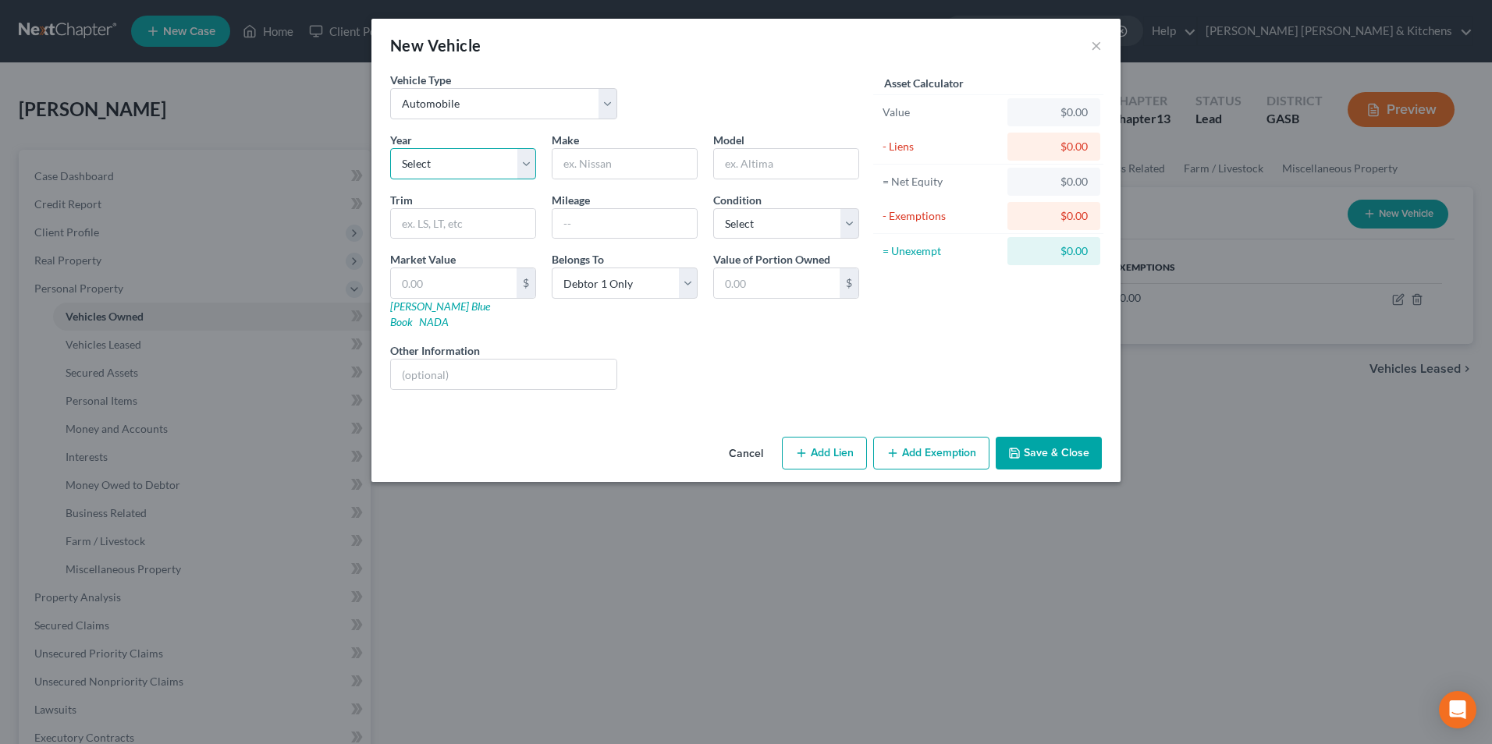
click at [401, 159] on select "Select 2026 2025 2024 2023 2022 2021 2020 2019 2018 2017 2016 2015 2014 2013 20…" at bounding box center [463, 163] width 146 height 31
select select "10"
click at [390, 148] on select "Select 2026 2025 2024 2023 2022 2021 2020 2019 2018 2017 2016 2015 2014 2013 20…" at bounding box center [463, 163] width 146 height 31
click at [597, 165] on input "text" at bounding box center [624, 164] width 144 height 30
type input "VW"
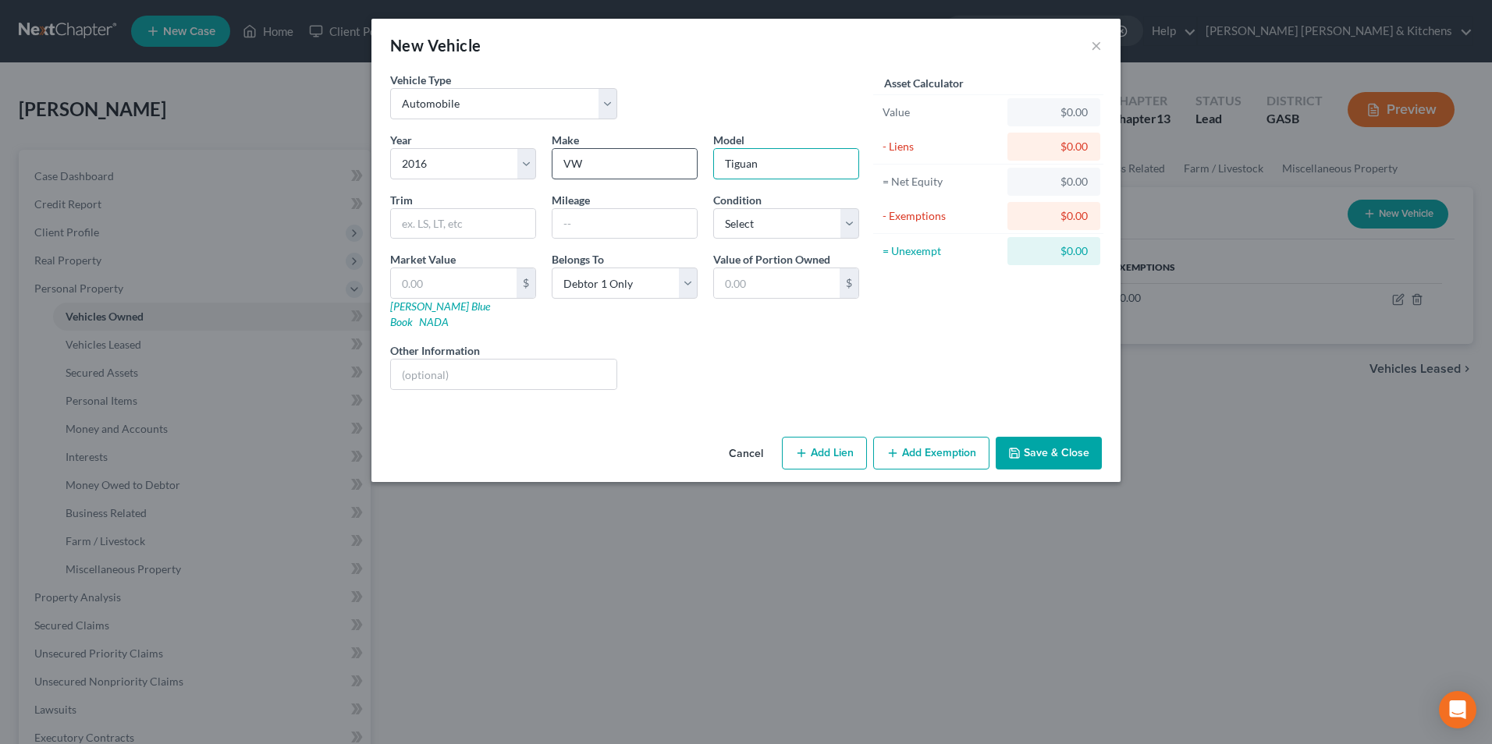
type input "Tiguan"
type input "1"
type input "1.00"
type input "13"
type input "13.00"
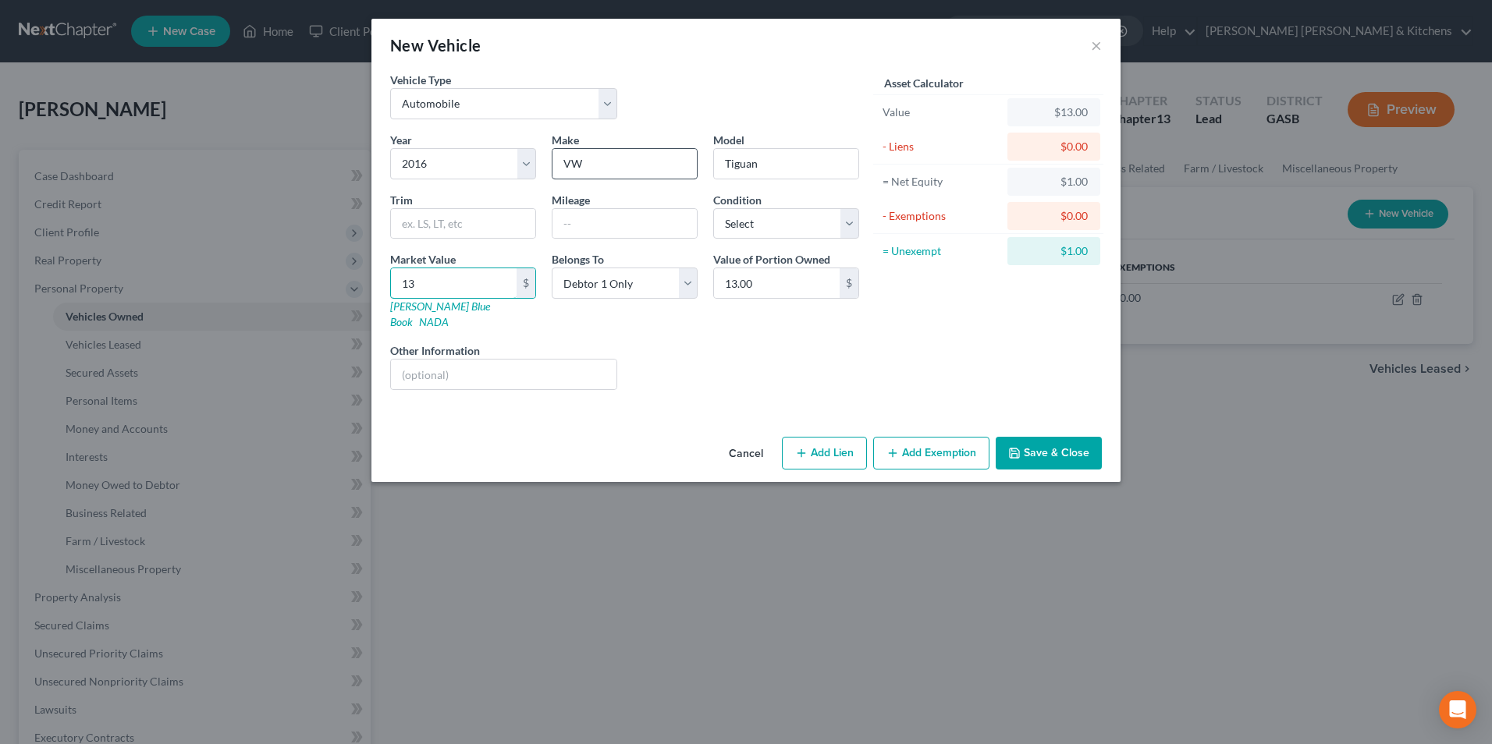
type input "133"
type input "133.00"
type input "1339"
type input "1,339.00"
type input "1,3395"
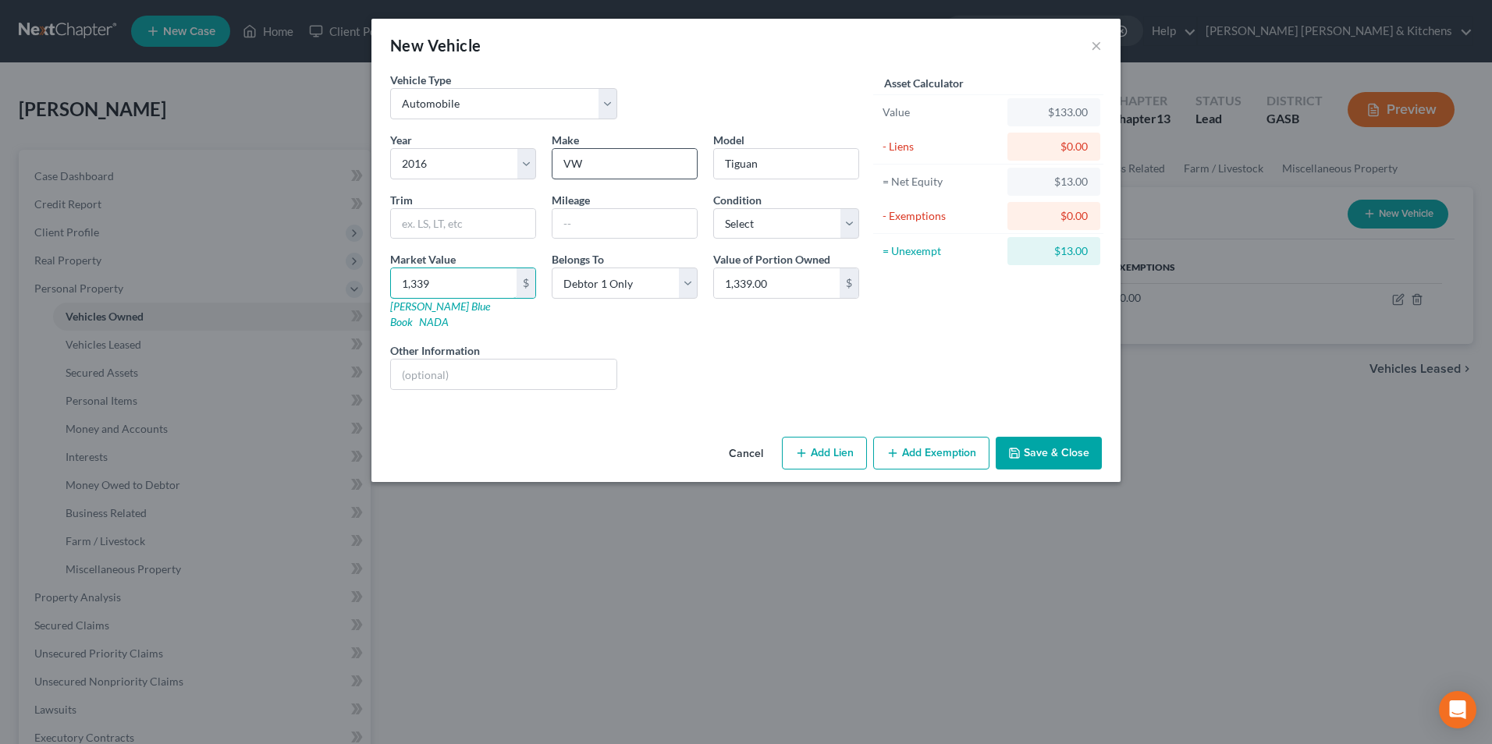
type input "13,395.00"
type input "13,395"
click at [843, 442] on button "Add Lien" at bounding box center [824, 453] width 85 height 33
select select "0"
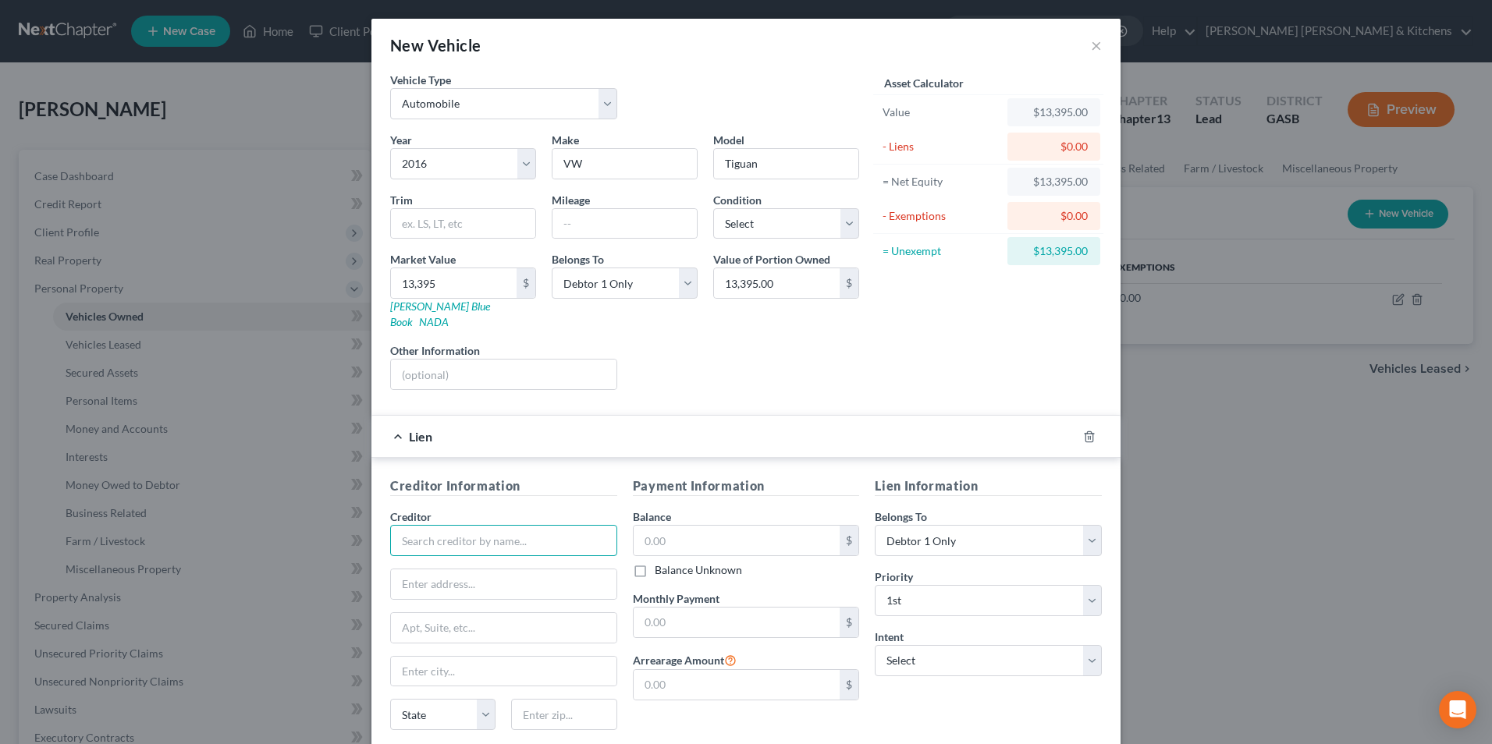
click at [547, 525] on input "text" at bounding box center [503, 540] width 227 height 31
type input "Santander"
click at [807, 281] on input "13,395.00" at bounding box center [777, 283] width 126 height 30
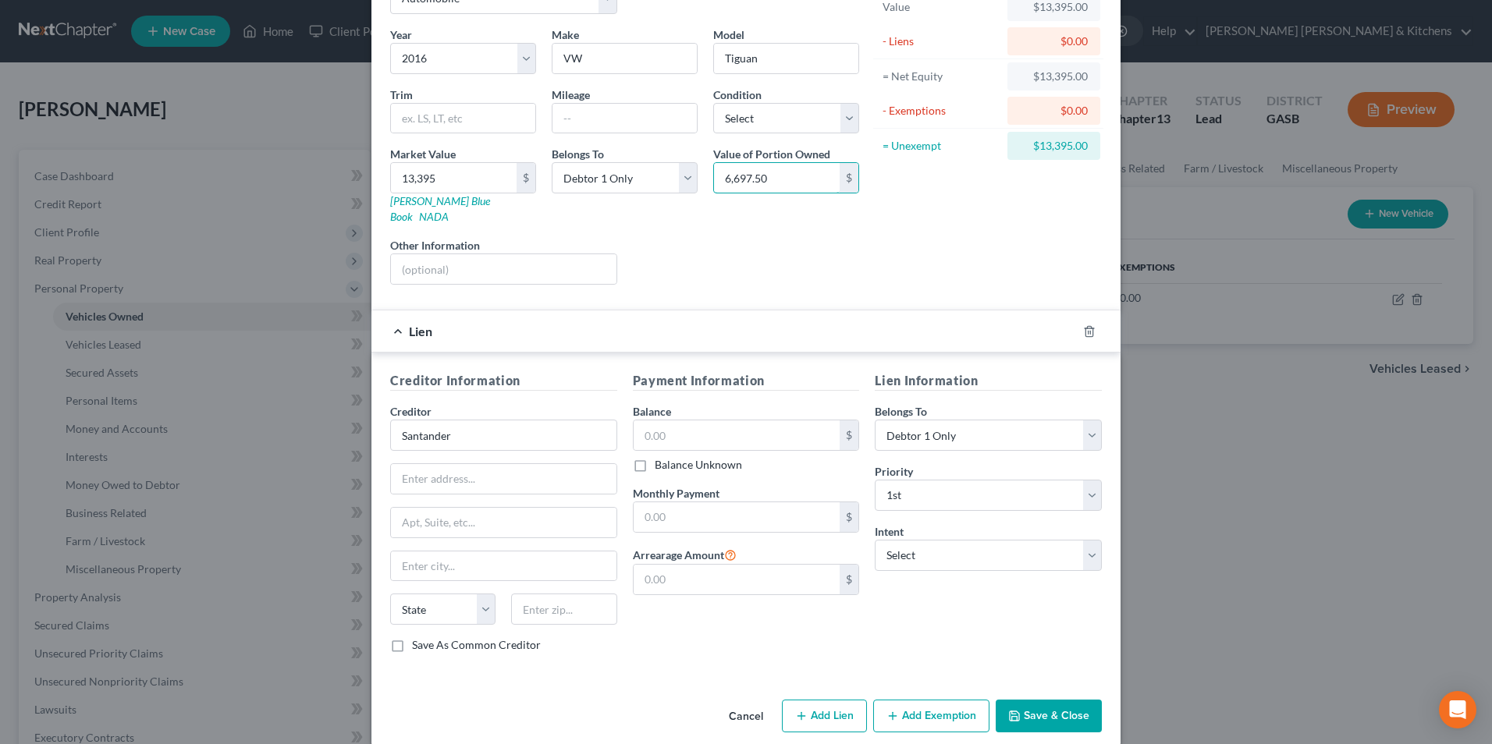
scroll to position [109, 0]
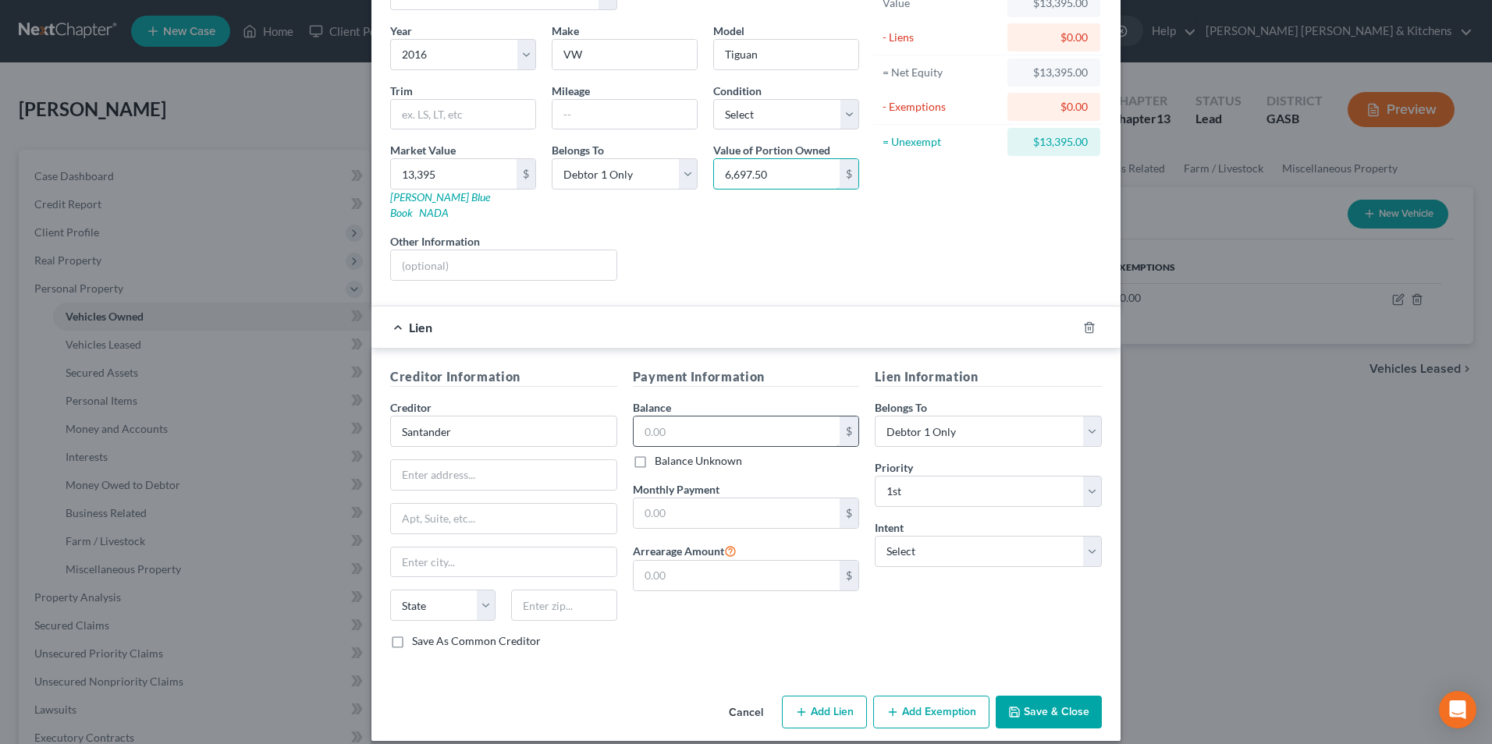
type input "6,697.50"
click at [669, 425] on input "text" at bounding box center [737, 432] width 207 height 30
type input "15,056"
click at [1047, 697] on button "Save & Close" at bounding box center [1049, 712] width 106 height 33
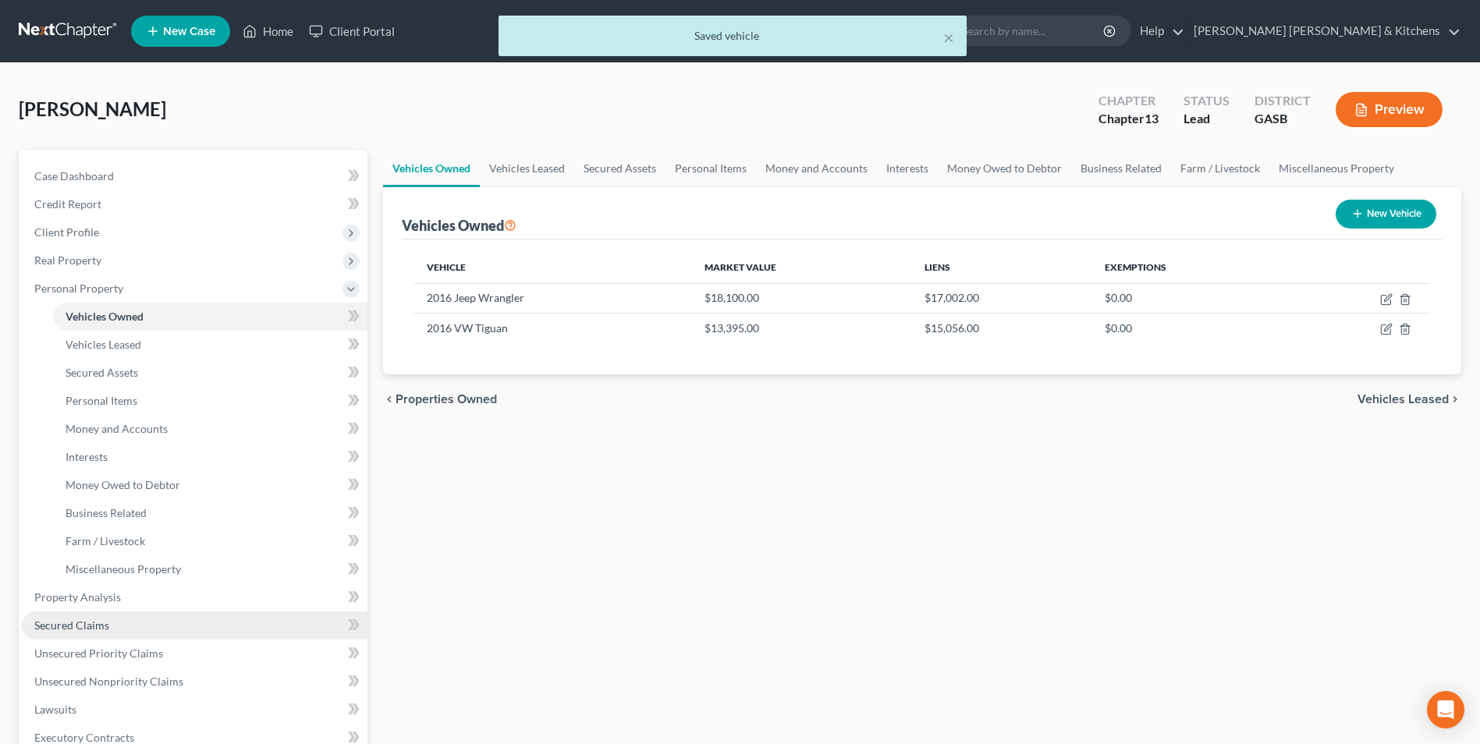
click at [97, 623] on span "Secured Claims" at bounding box center [71, 625] width 75 height 13
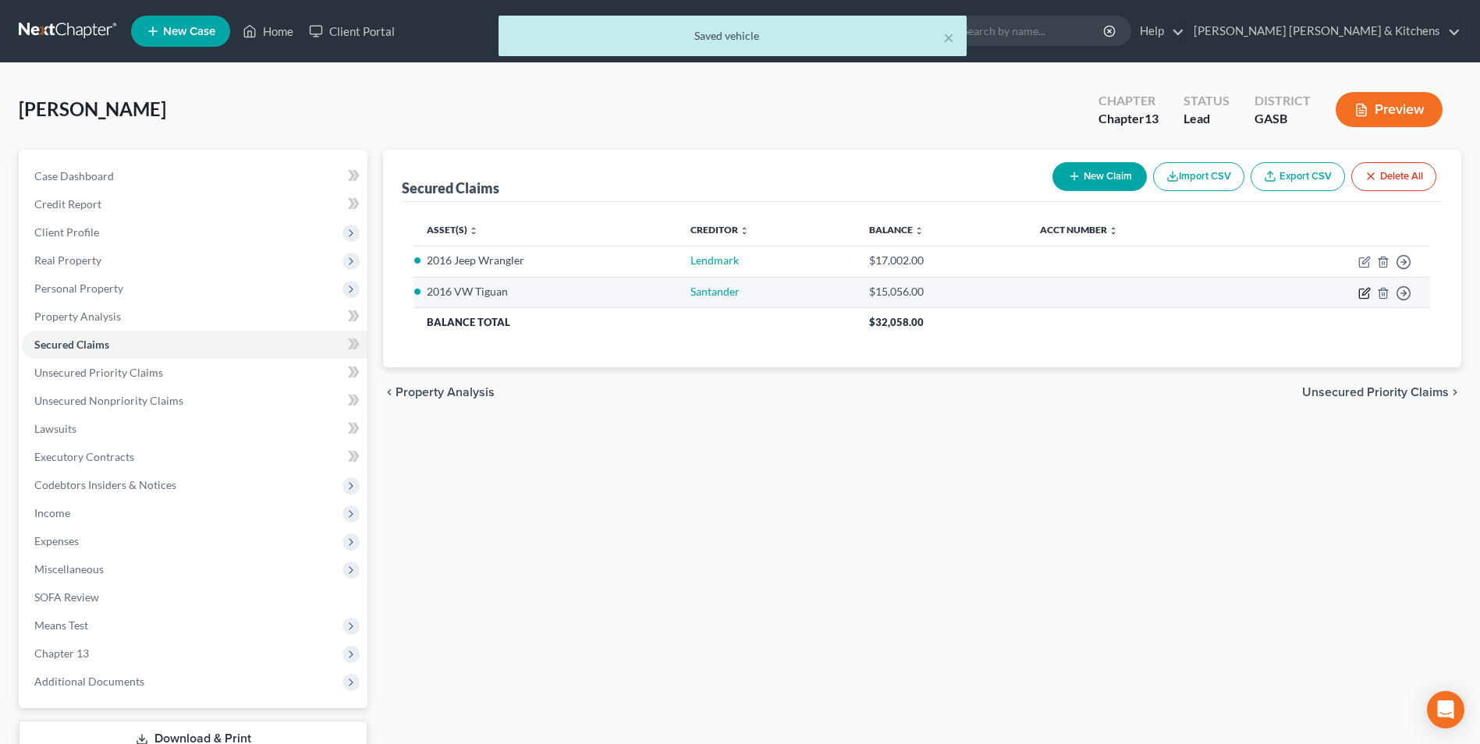
click at [1363, 296] on icon "button" at bounding box center [1365, 293] width 12 height 12
select select "0"
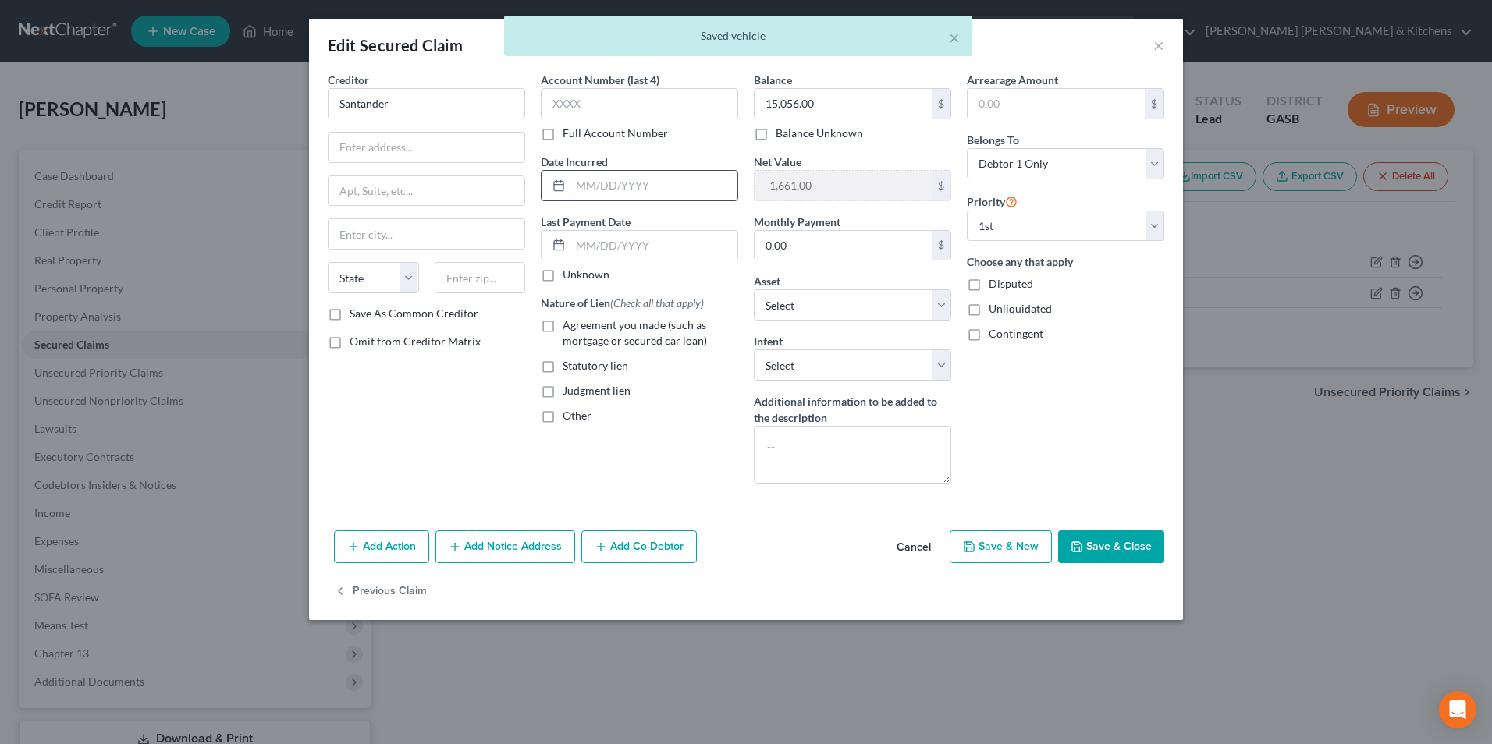
click at [634, 194] on input "text" at bounding box center [653, 186] width 167 height 30
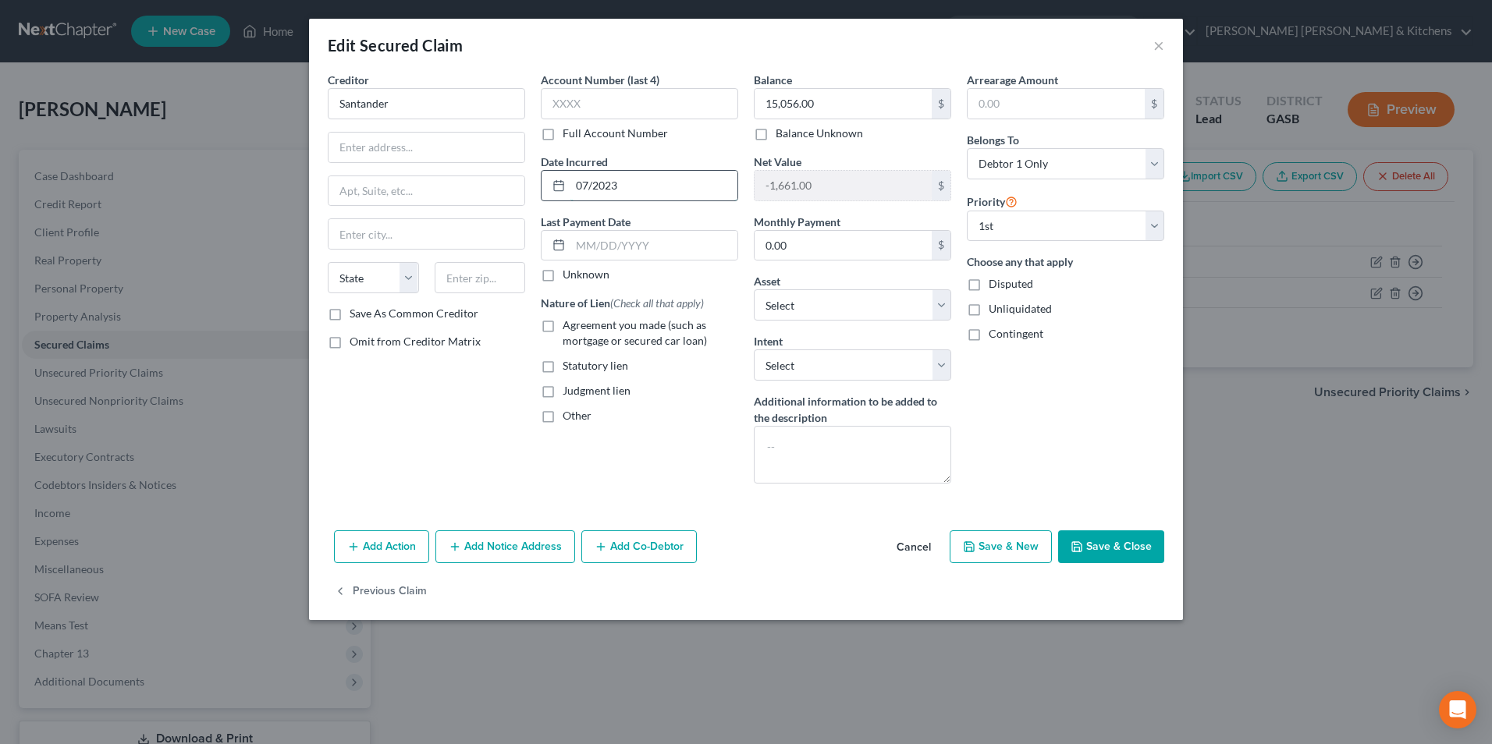
type input "07/2023"
click at [563, 329] on label "Agreement you made (such as mortgage or secured car loan)" at bounding box center [651, 333] width 176 height 31
click at [569, 328] on input "Agreement you made (such as mortgage or secured car loan)" at bounding box center [574, 323] width 10 height 10
checkbox input "true"
click at [641, 554] on button "Add Co-Debtor" at bounding box center [638, 547] width 115 height 33
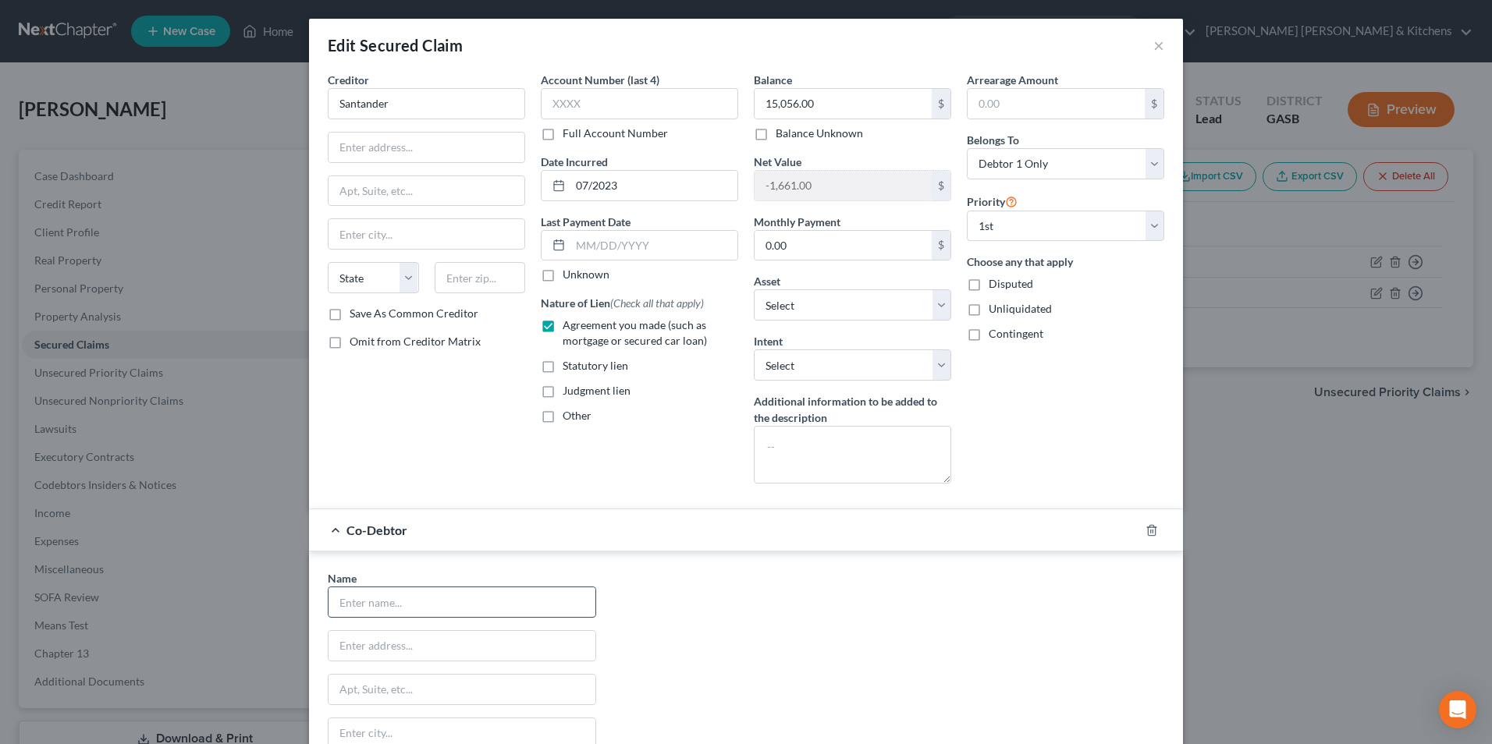
drag, startPoint x: 393, startPoint y: 617, endPoint x: 388, endPoint y: 599, distance: 19.5
click at [393, 617] on input "text" at bounding box center [462, 603] width 267 height 30
type input "[PERSON_NAME]"
type input "[STREET_ADDRESS]"
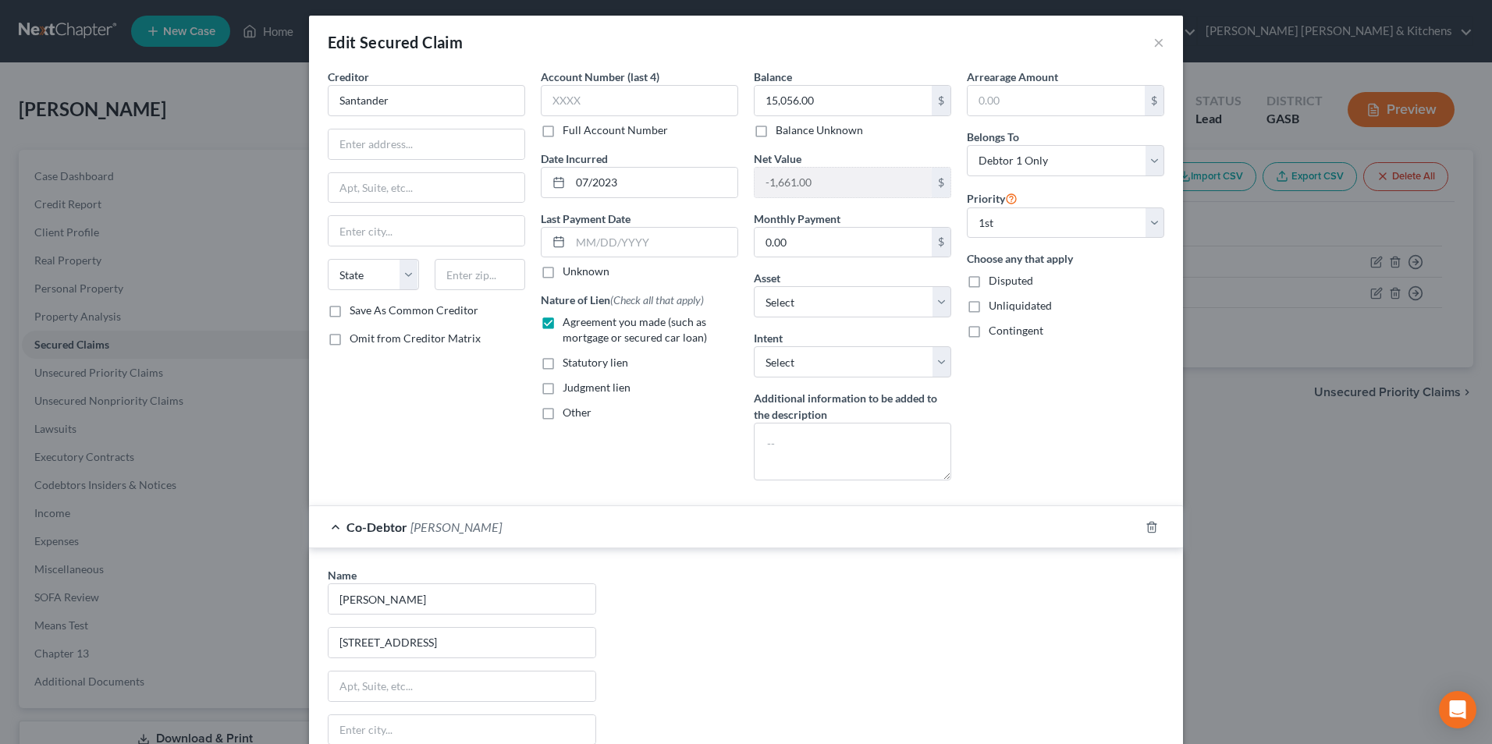
scroll to position [259, 0]
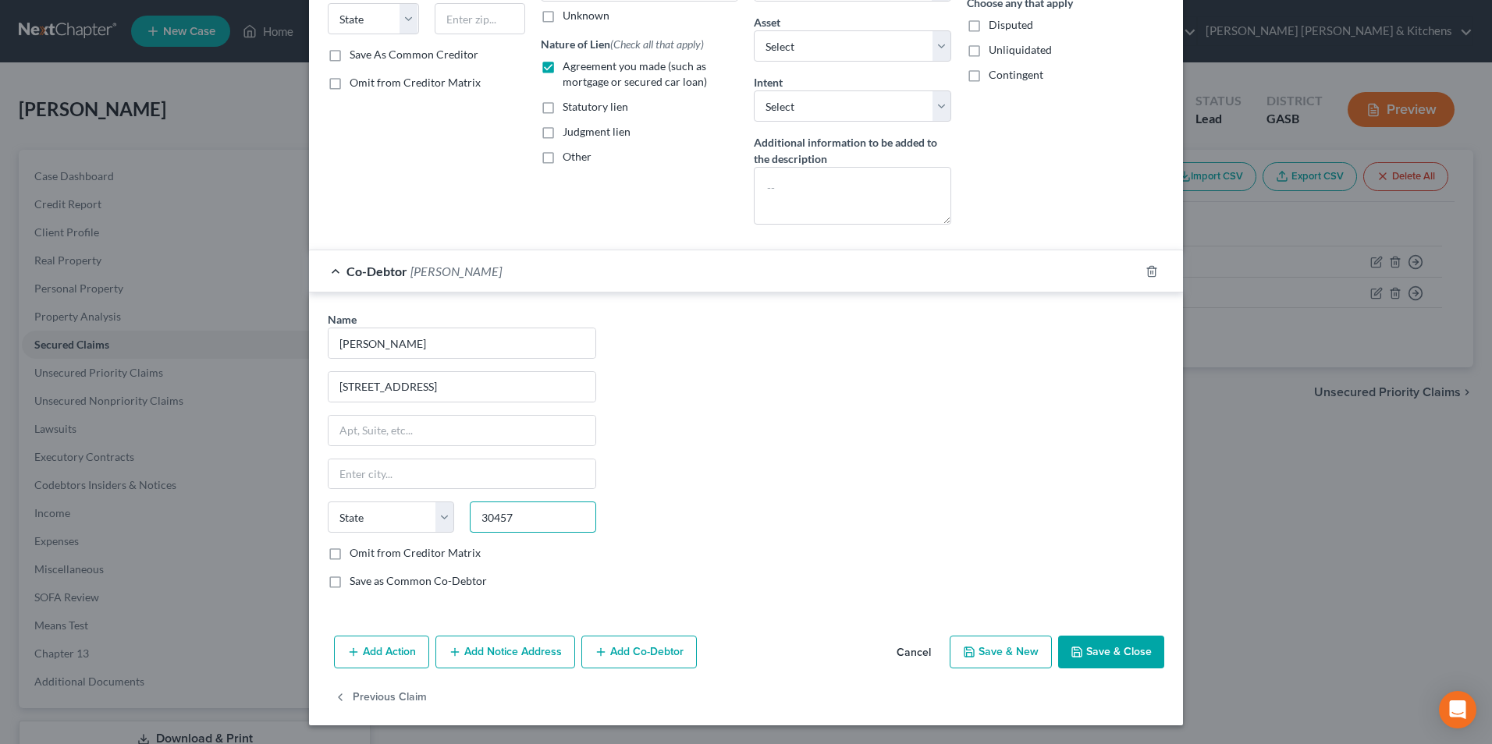
type input "30457"
type input "Soperton"
select select "10"
click at [1108, 643] on button "Save & Close" at bounding box center [1111, 652] width 106 height 33
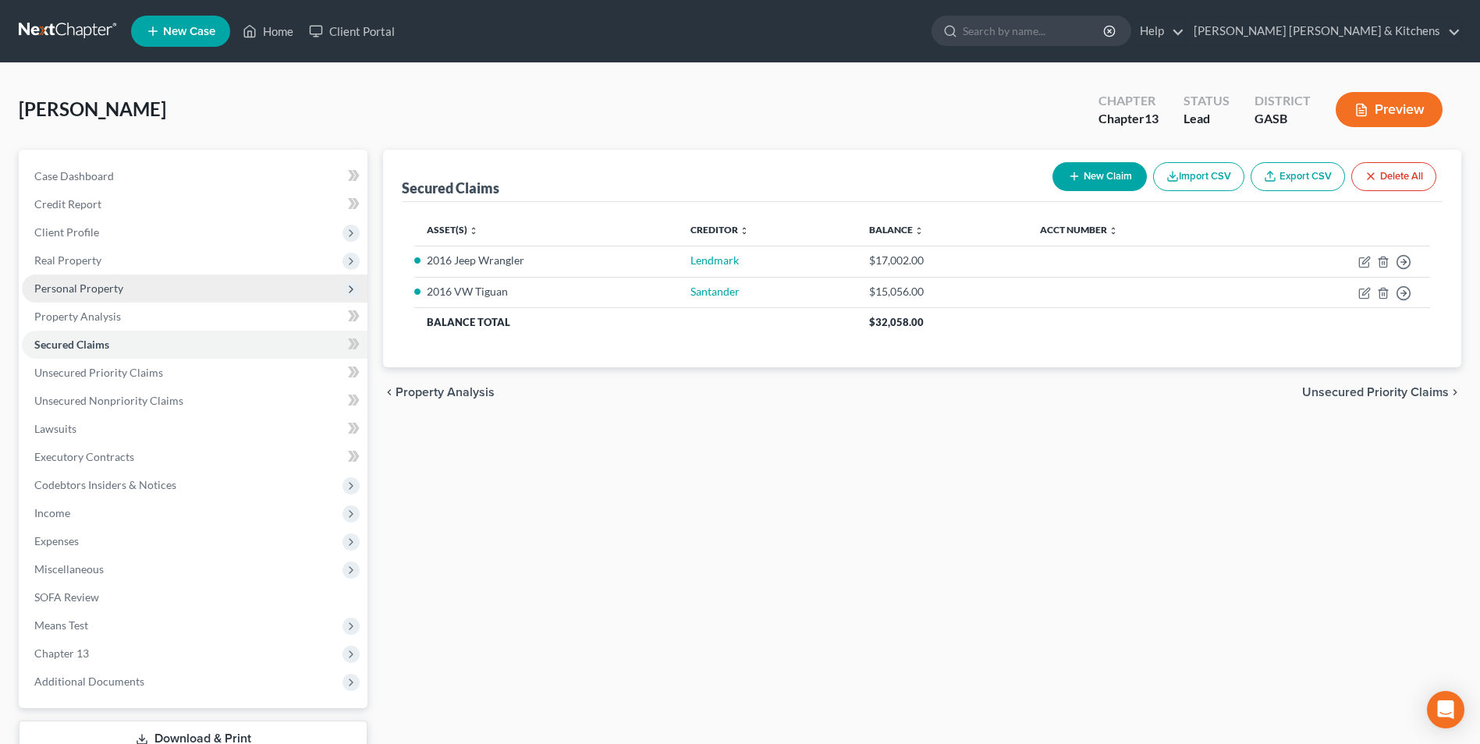
click at [102, 290] on span "Personal Property" at bounding box center [78, 288] width 89 height 13
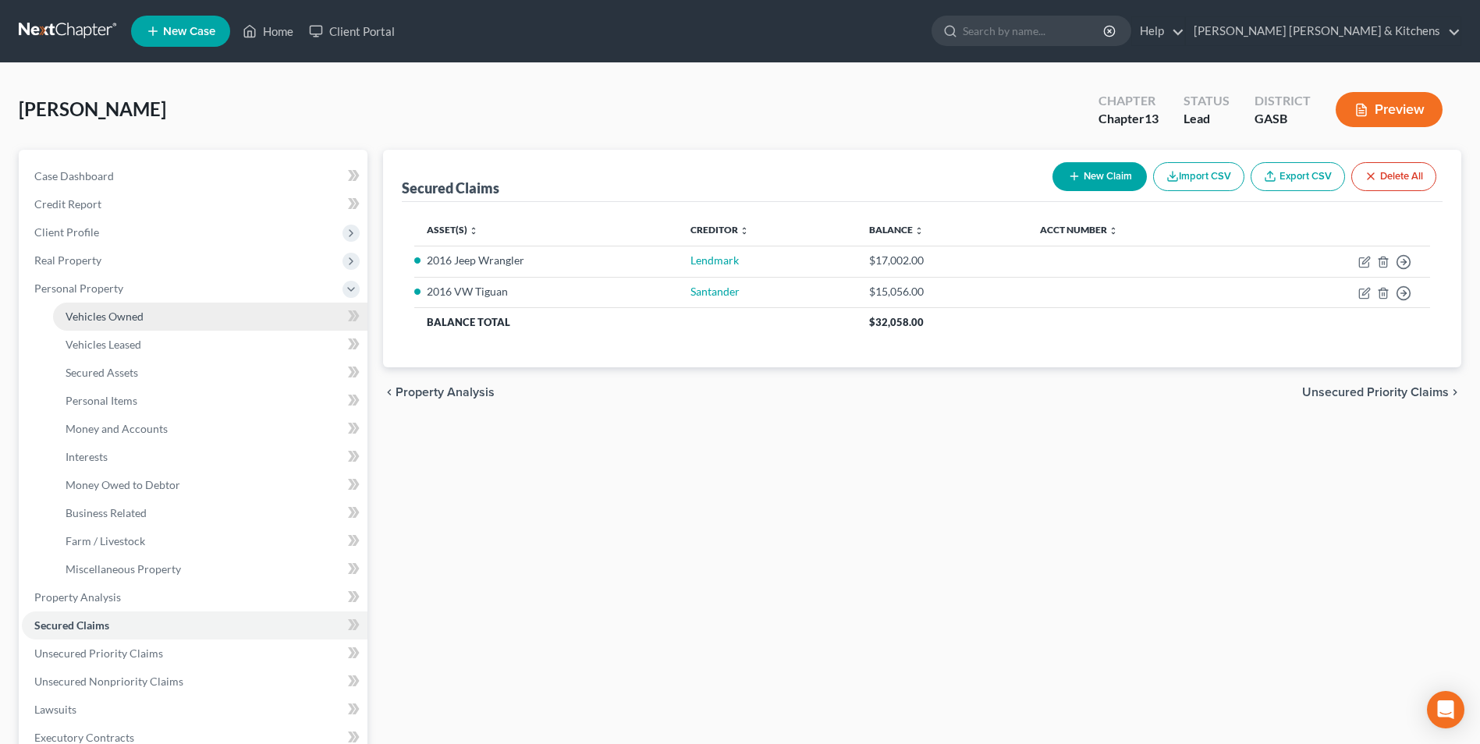
click at [101, 314] on span "Vehicles Owned" at bounding box center [105, 316] width 78 height 13
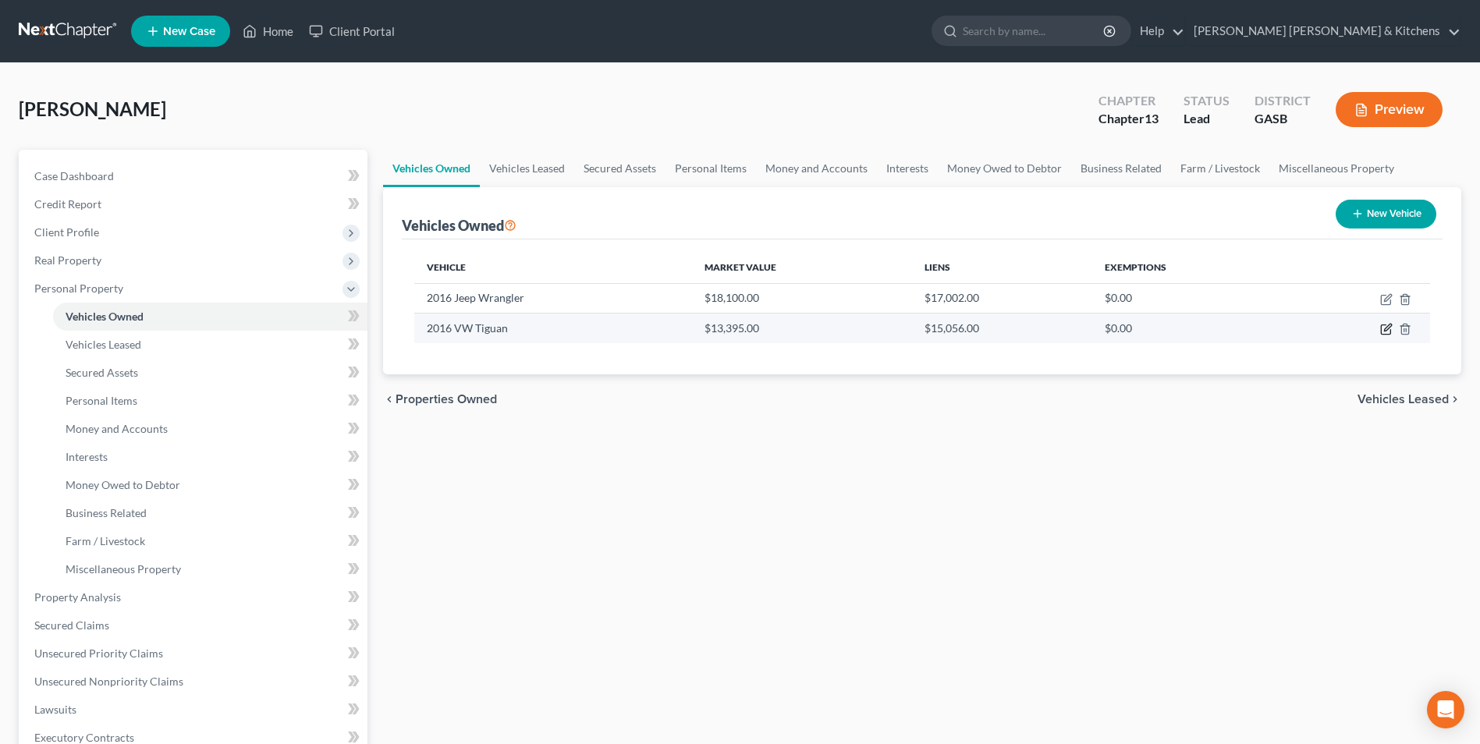
click at [1390, 332] on icon "button" at bounding box center [1386, 329] width 12 height 12
select select "0"
select select "10"
select select "0"
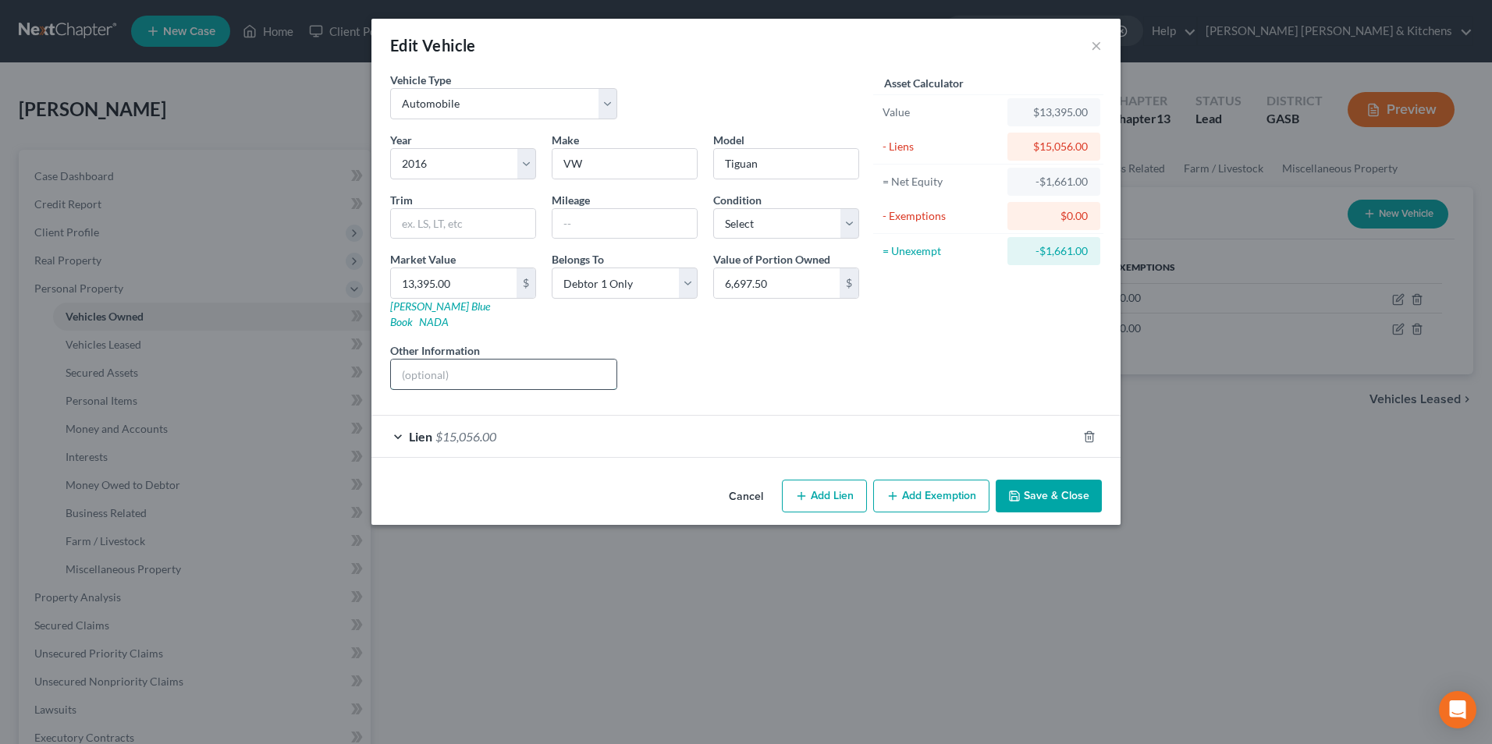
click at [458, 364] on input "text" at bounding box center [504, 375] width 226 height 30
type input "surrender interest"
click at [1084, 480] on button "Save & Close" at bounding box center [1049, 496] width 106 height 33
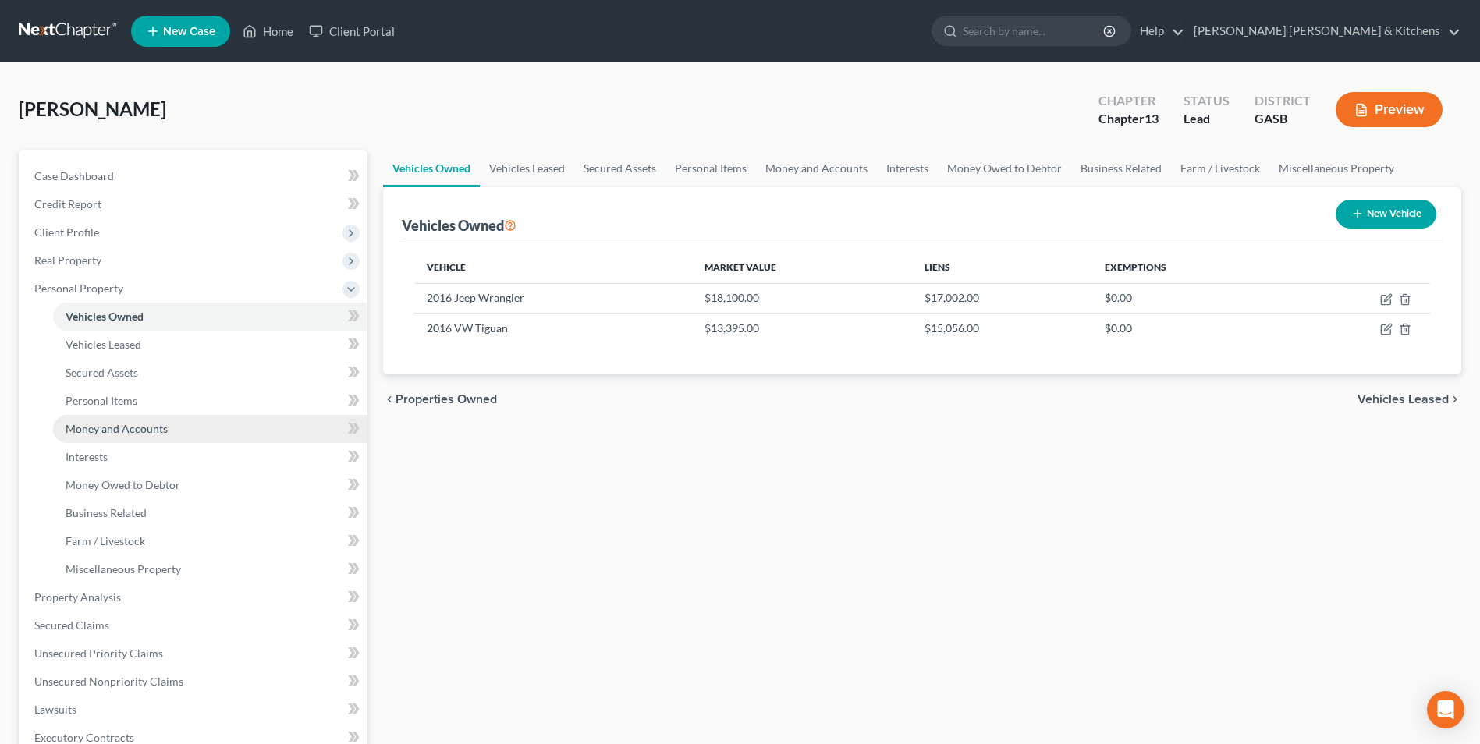
click at [115, 422] on span "Money and Accounts" at bounding box center [117, 428] width 102 height 13
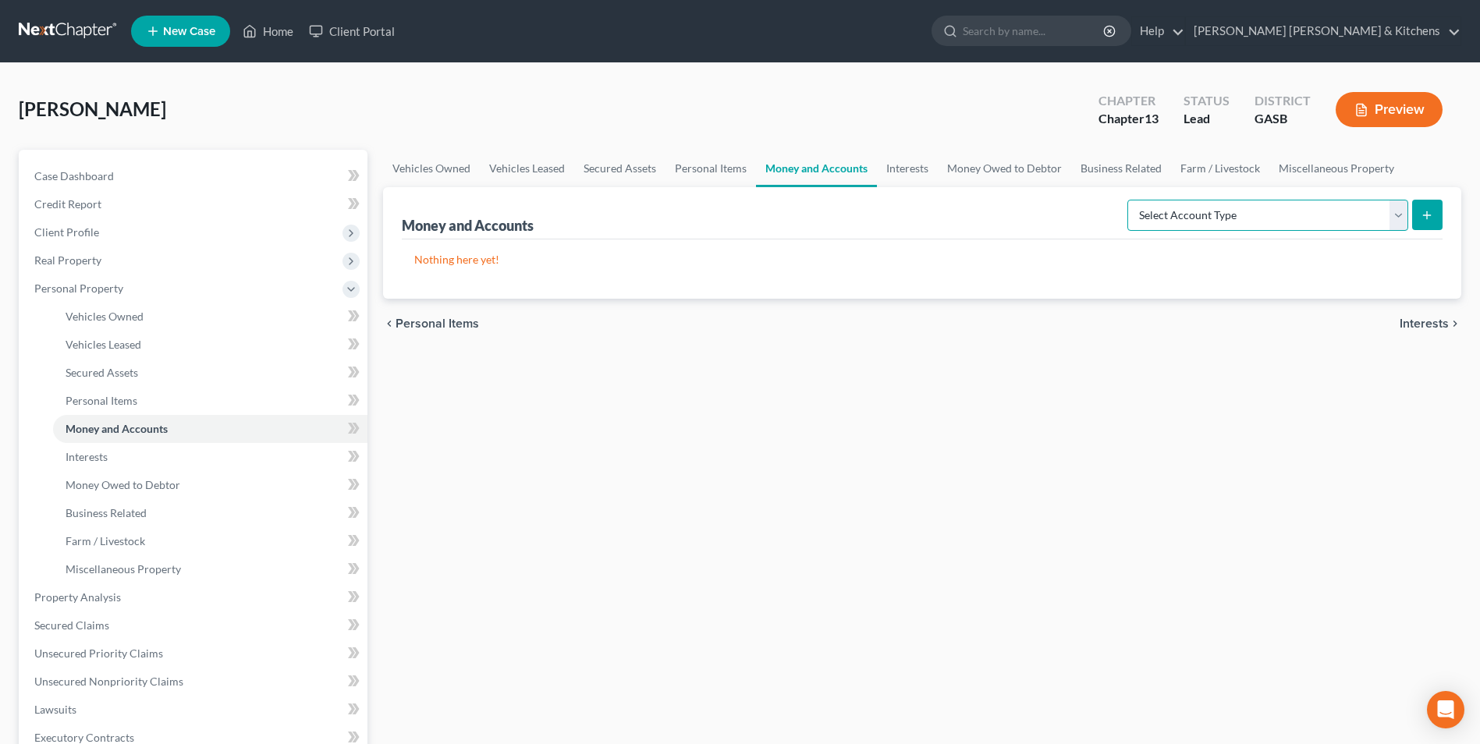
click at [1160, 219] on select "Select Account Type Brokerage Cash on Hand Certificates of Deposit Checking Acc…" at bounding box center [1268, 215] width 281 height 31
select select "checking"
click at [1131, 200] on select "Select Account Type Brokerage Cash on Hand Certificates of Deposit Checking Acc…" at bounding box center [1268, 215] width 281 height 31
click at [1429, 220] on icon "submit" at bounding box center [1427, 215] width 12 height 12
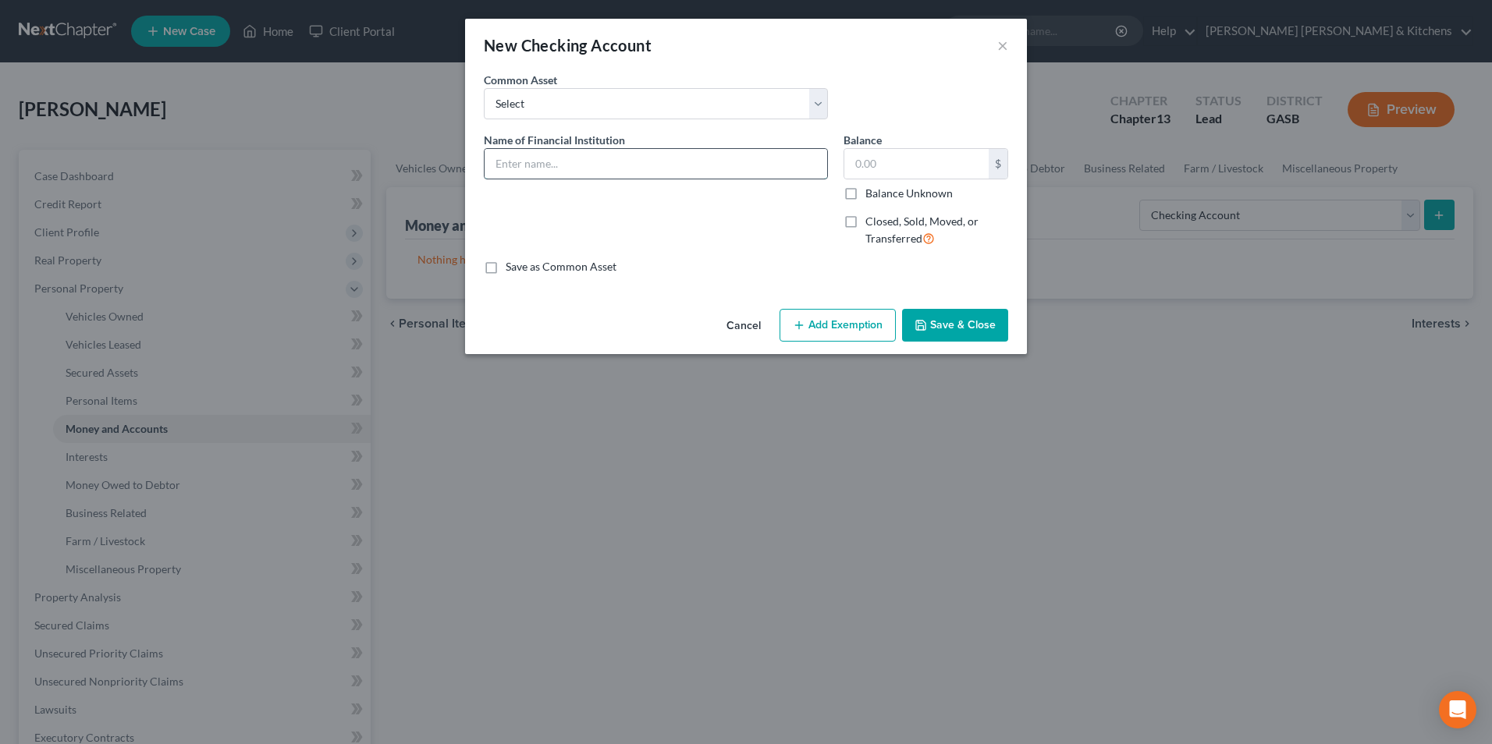
click at [541, 172] on input "text" at bounding box center [656, 164] width 343 height 30
click at [589, 154] on input "GA First Bank" at bounding box center [656, 164] width 343 height 30
type input "GA First Bank (..4101)"
type input "1,500"
click at [842, 333] on button "Add Exemption" at bounding box center [838, 325] width 116 height 33
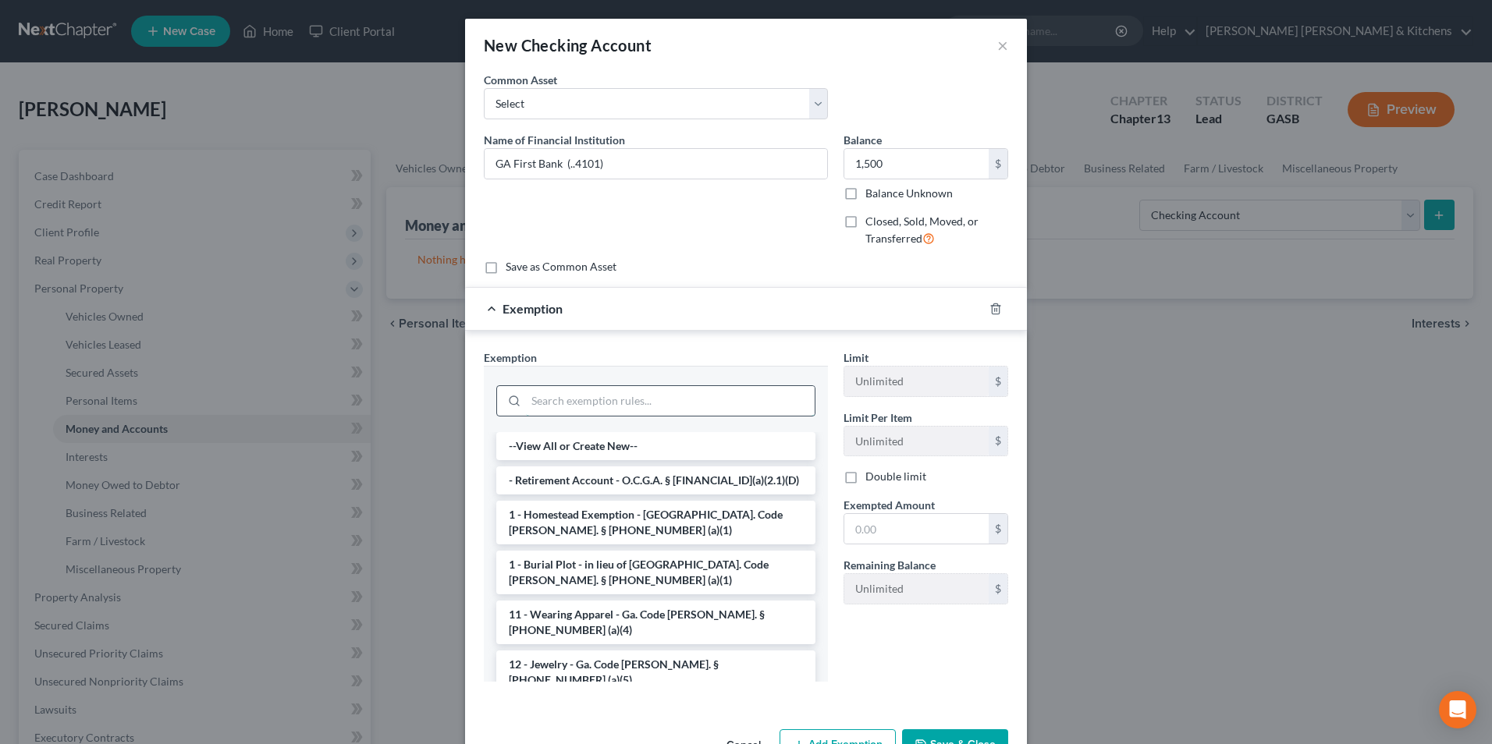
click at [665, 389] on input "search" at bounding box center [670, 401] width 289 height 30
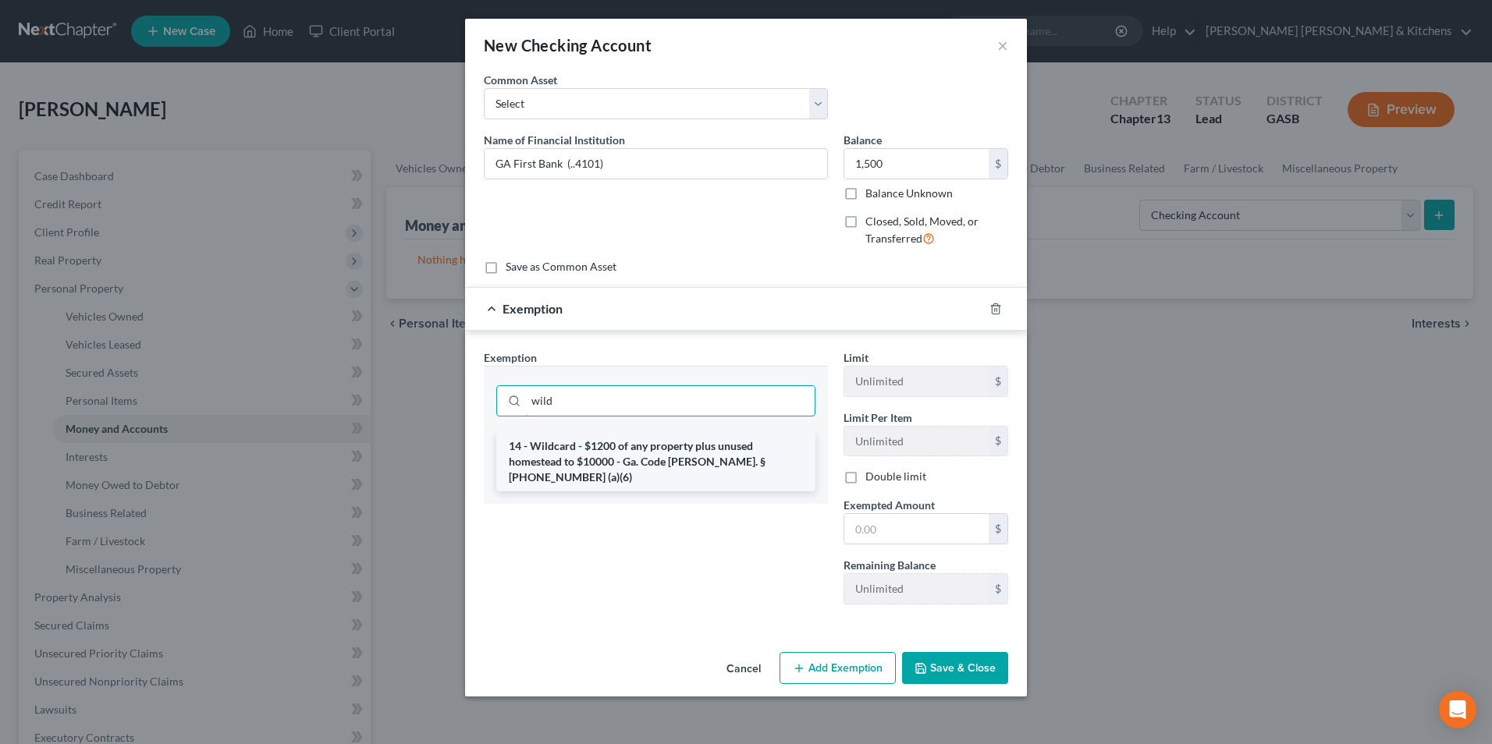
type input "wild"
click at [629, 451] on li "14 - Wildcard - $1200 of any property plus unused homestead to $10000 - Ga. Cod…" at bounding box center [655, 461] width 319 height 59
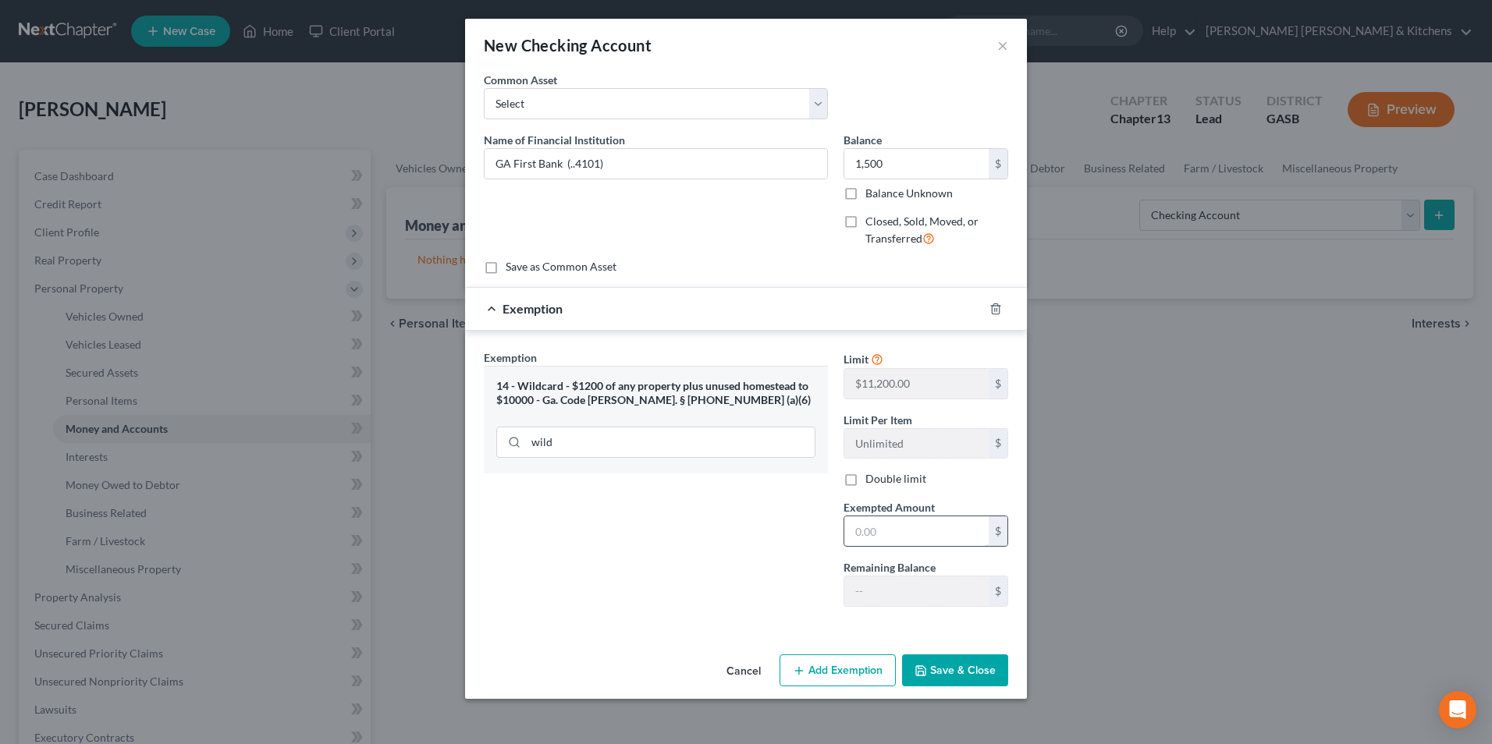
click at [934, 528] on input "text" at bounding box center [916, 532] width 144 height 30
type input "1,500"
click at [947, 664] on button "Save & Close" at bounding box center [955, 671] width 106 height 33
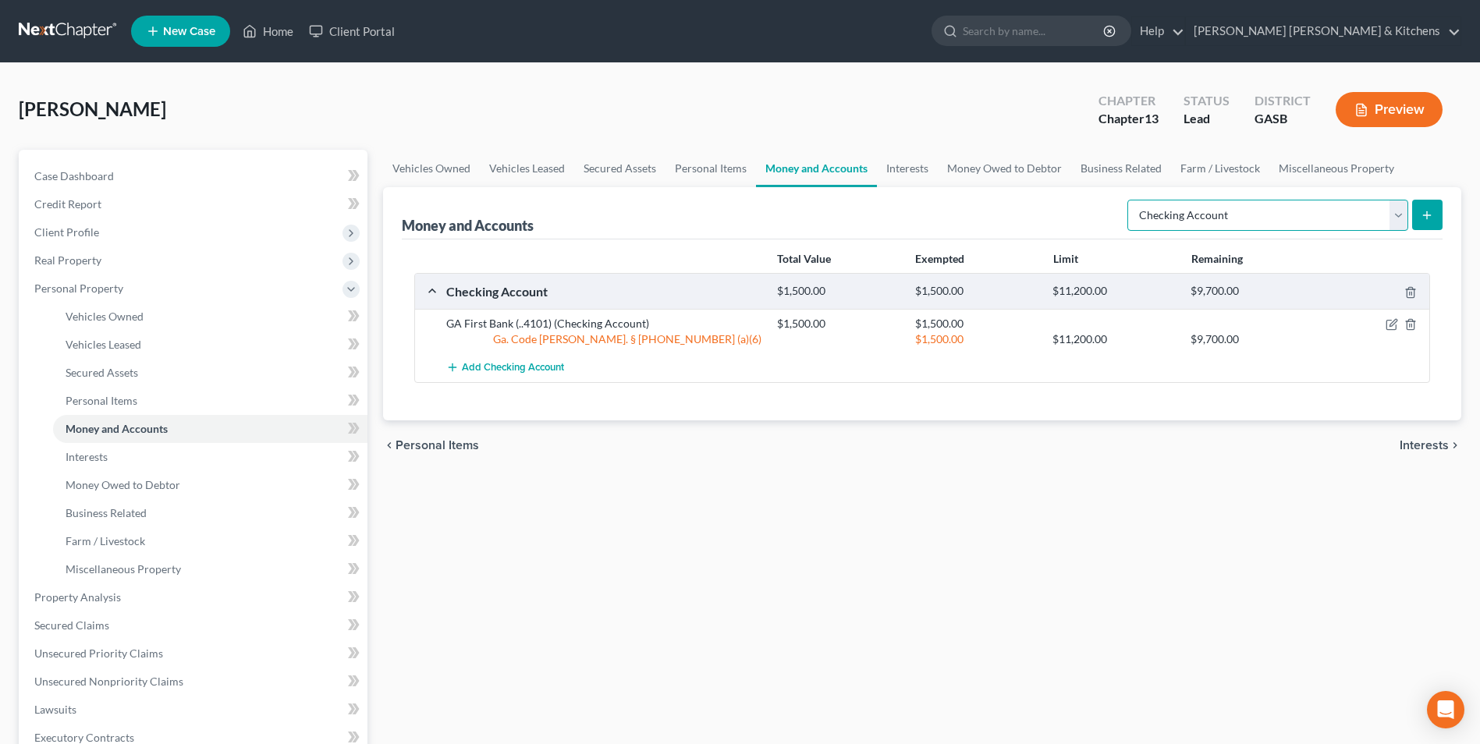
click at [1196, 215] on select "Select Account Type Brokerage Cash on Hand Certificates of Deposit Checking Acc…" at bounding box center [1268, 215] width 281 height 31
select select "other"
click at [1131, 200] on select "Select Account Type Brokerage Cash on Hand Certificates of Deposit Checking Acc…" at bounding box center [1268, 215] width 281 height 31
click at [1427, 216] on icon "submit" at bounding box center [1427, 215] width 12 height 12
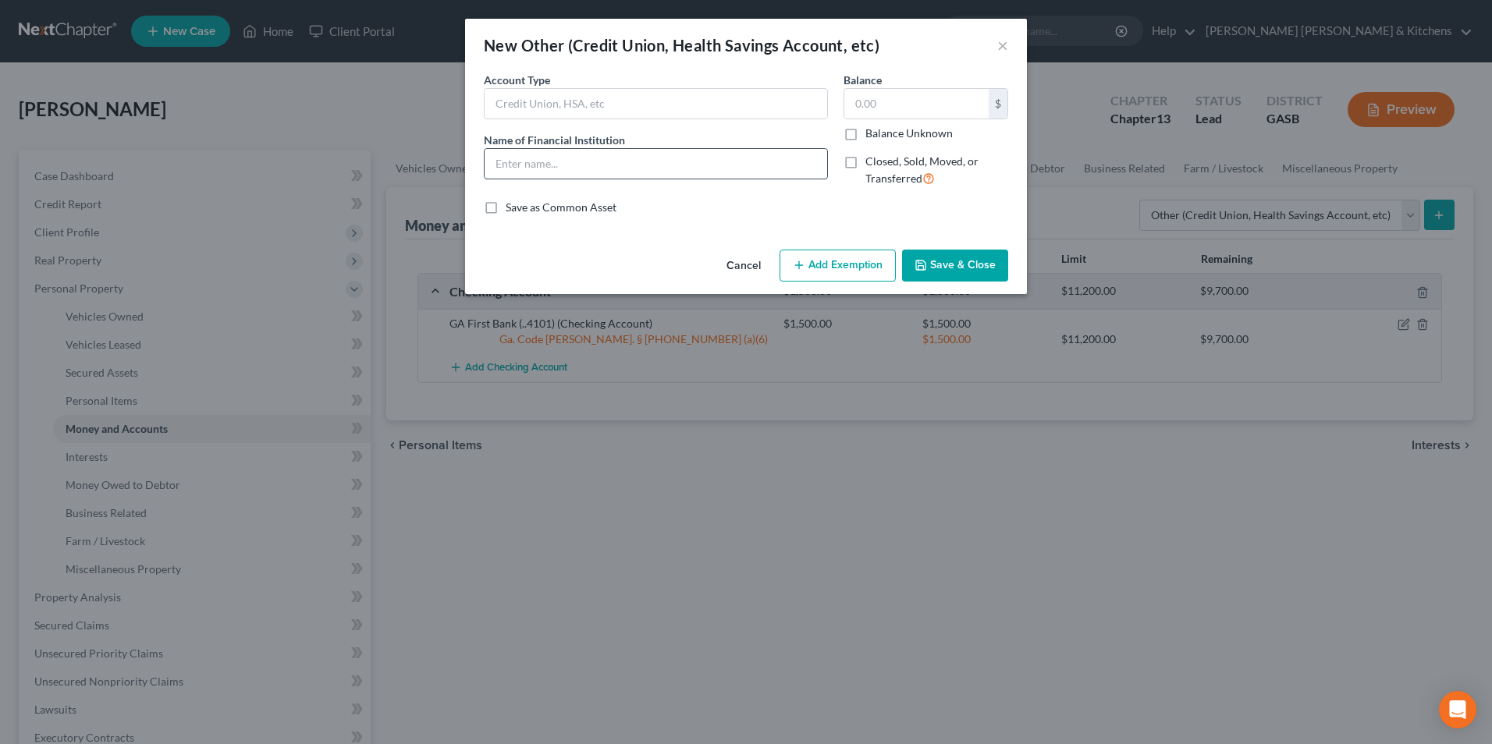
click at [644, 158] on input "text" at bounding box center [656, 164] width 343 height 30
type input "cash app"
click at [871, 106] on input "text" at bounding box center [916, 104] width 144 height 30
type input "0.00"
click at [962, 276] on button "Save & Close" at bounding box center [955, 266] width 106 height 33
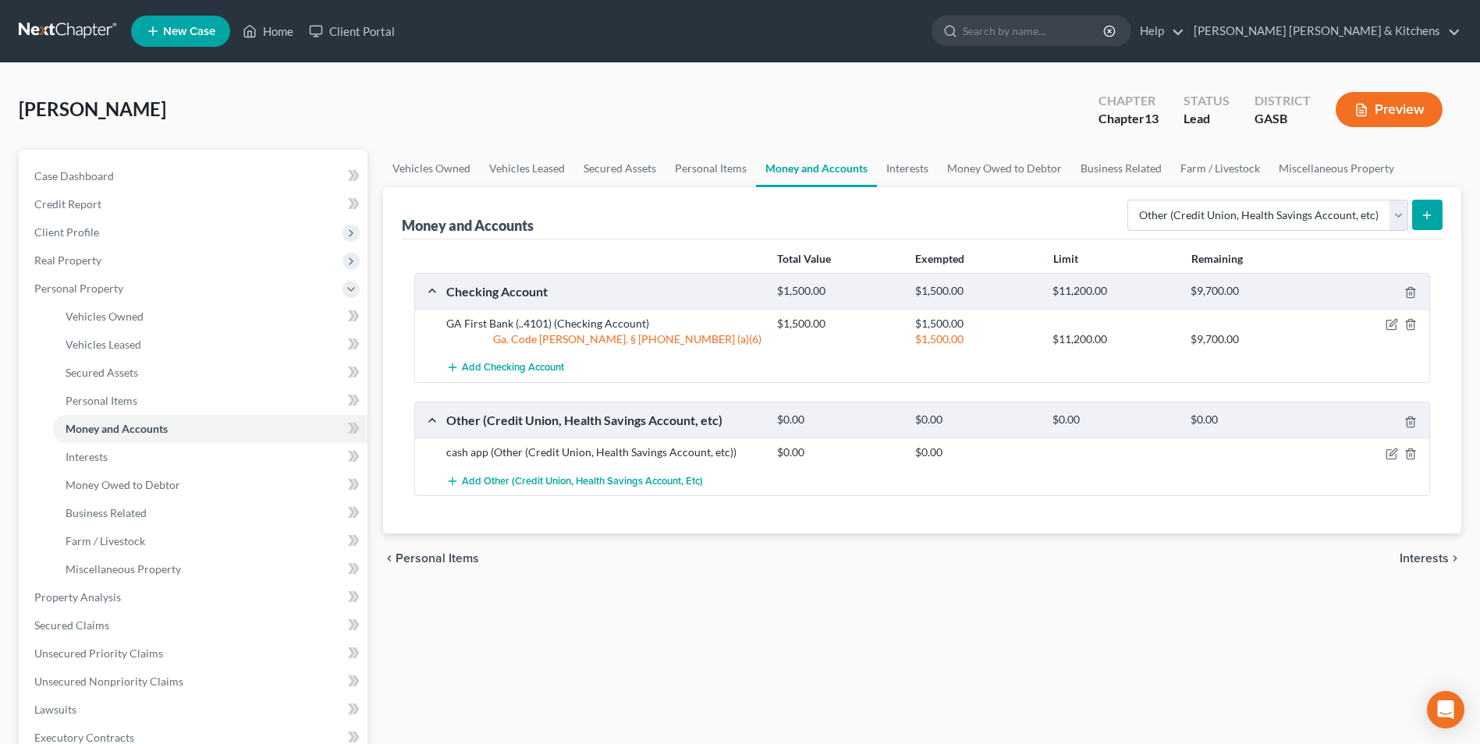
click at [1419, 215] on button "submit" at bounding box center [1427, 215] width 30 height 30
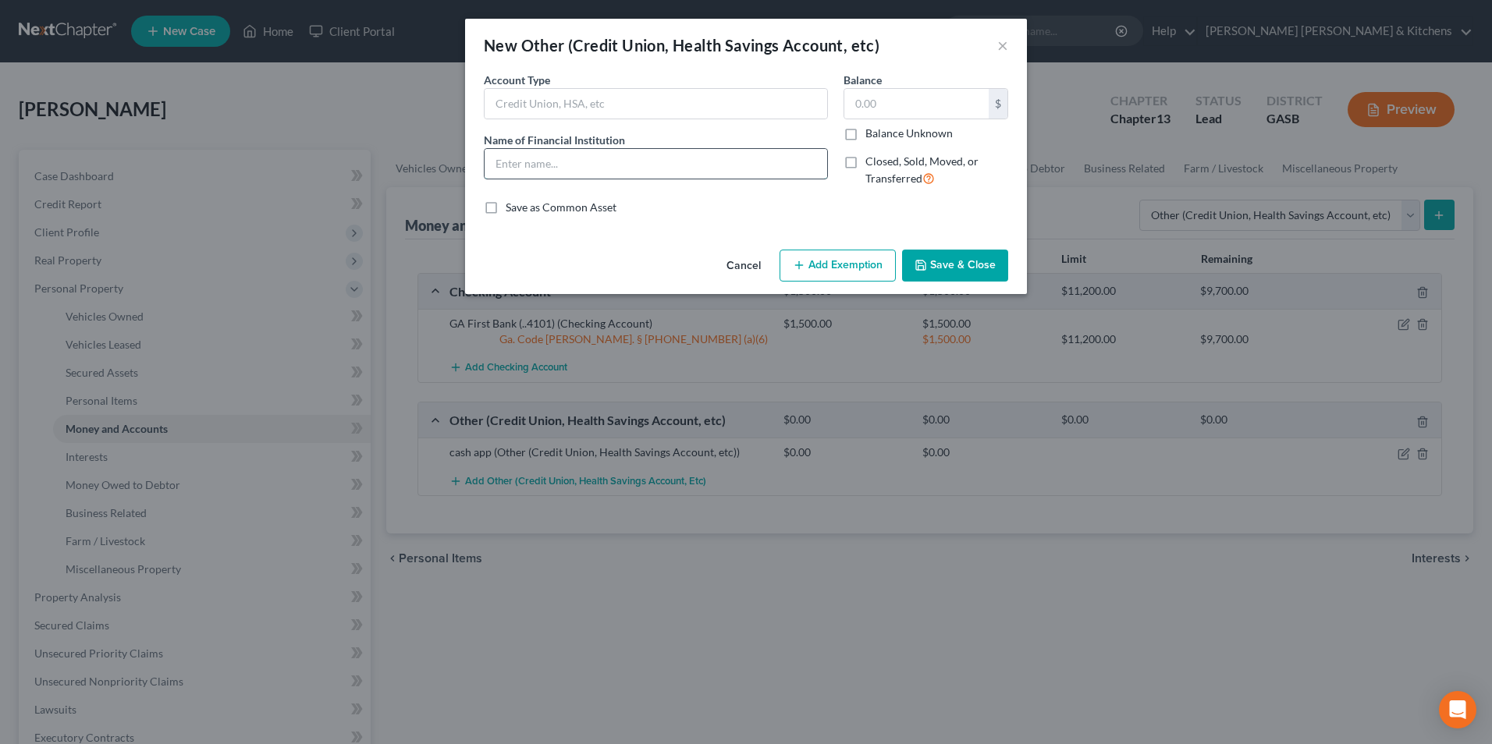
click at [541, 160] on input "text" at bounding box center [656, 164] width 343 height 30
type input "Venmo"
click at [914, 115] on input "text" at bounding box center [916, 104] width 144 height 30
type input "0.00"
click at [937, 269] on button "Save & Close" at bounding box center [955, 266] width 106 height 33
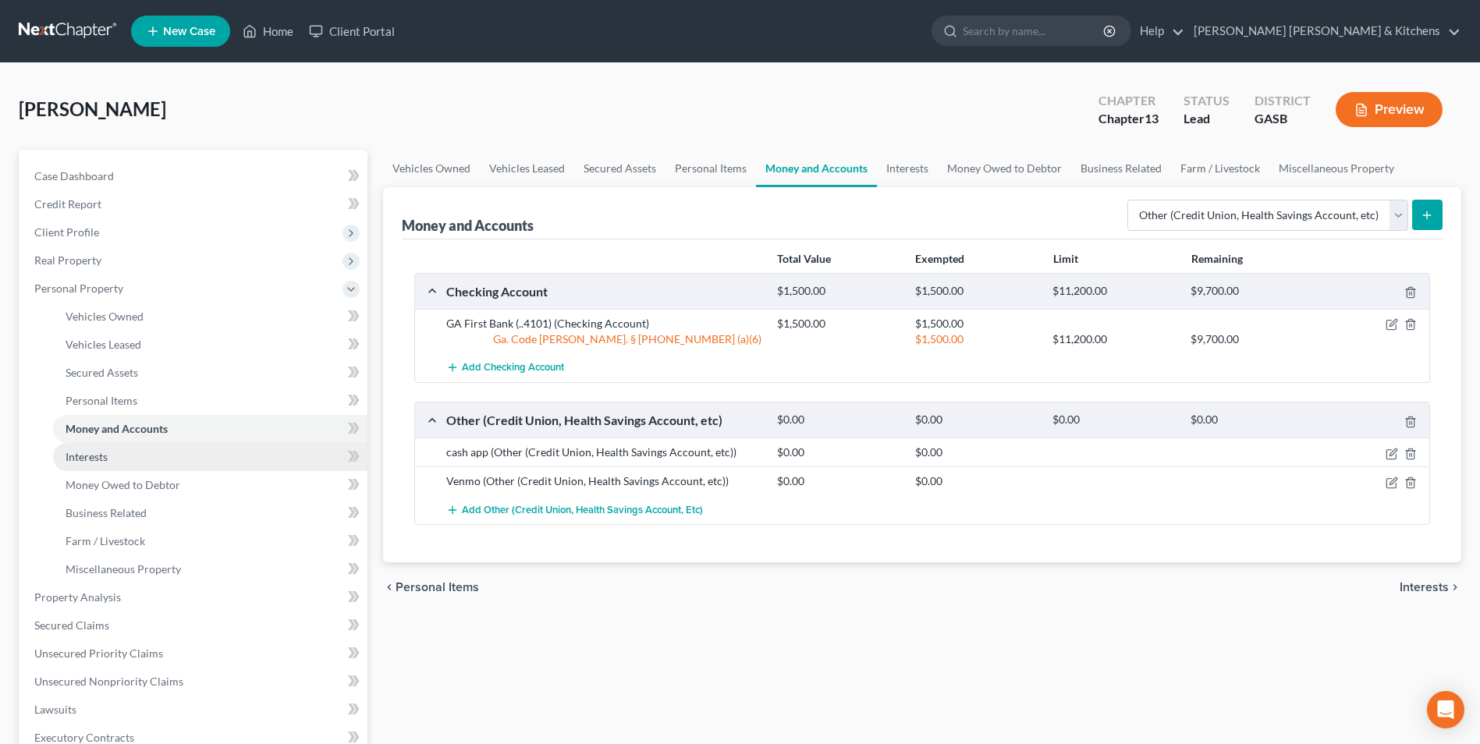
click at [111, 463] on link "Interests" at bounding box center [210, 457] width 314 height 28
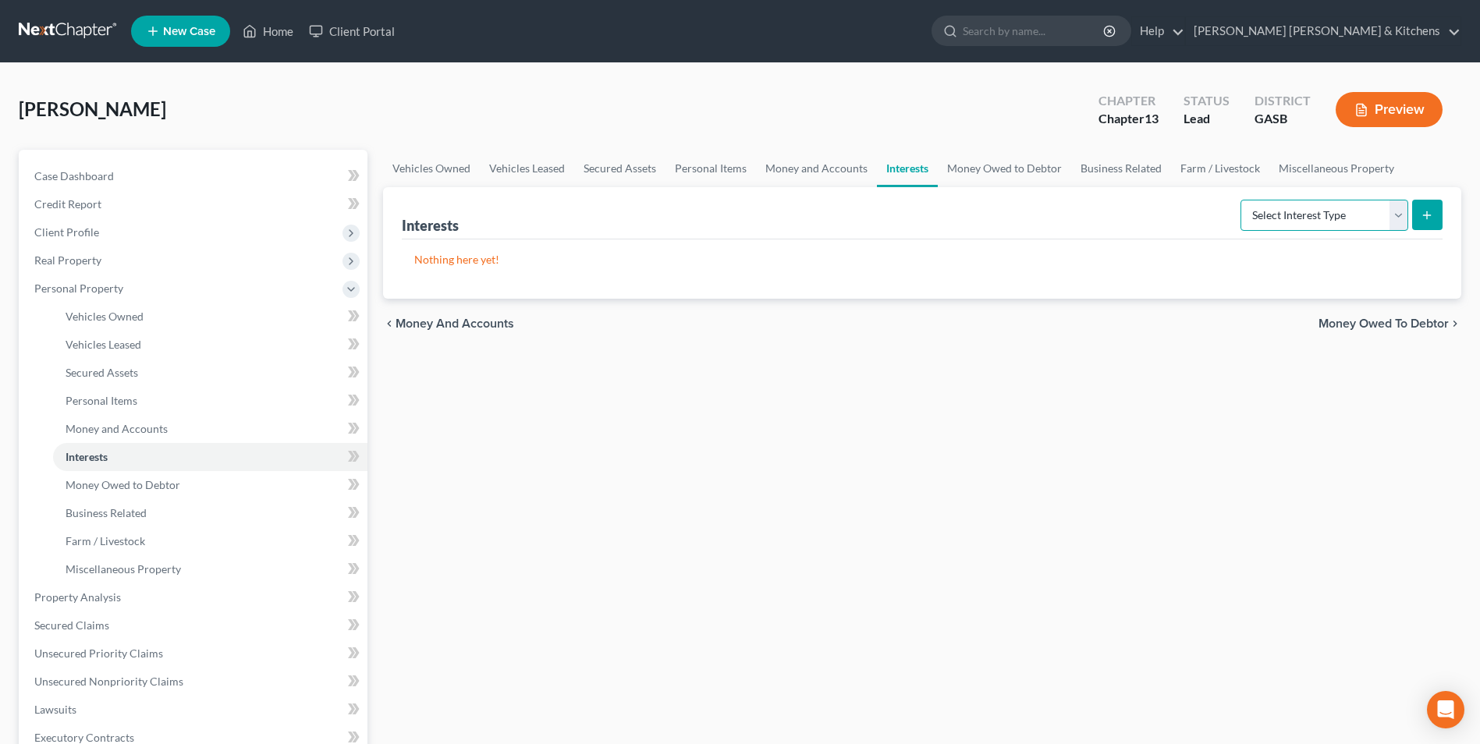
click at [1297, 219] on select "Select Interest Type 401K Annuity Bond Education IRA Government Bond Government…" at bounding box center [1325, 215] width 168 height 31
select select "term_life_insurance"
click at [1242, 200] on select "Select Interest Type 401K Annuity Bond Education IRA Government Bond Government…" at bounding box center [1325, 215] width 168 height 31
click at [1432, 219] on icon "submit" at bounding box center [1427, 215] width 12 height 12
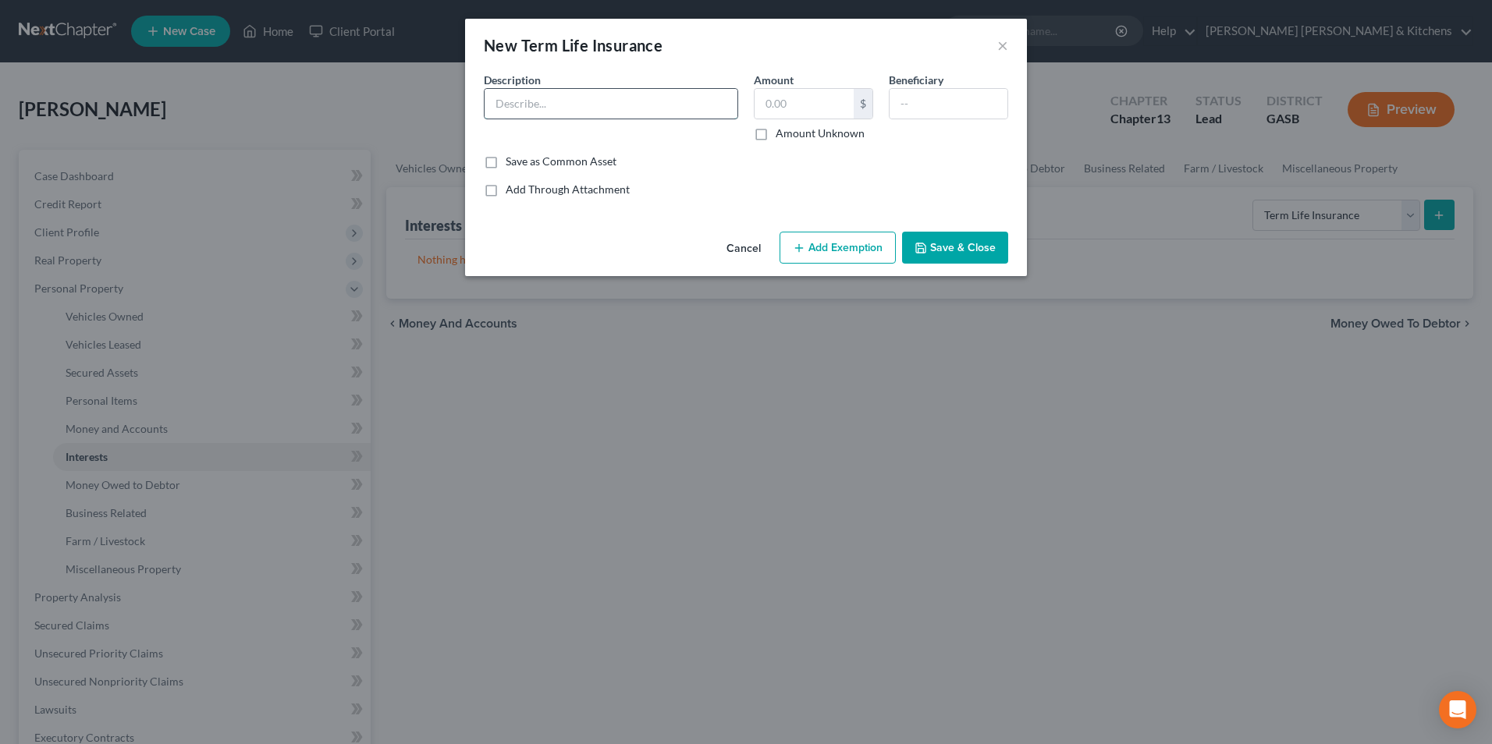
click at [632, 108] on input "text" at bounding box center [611, 104] width 253 height 30
type input "policy thru work"
click at [771, 111] on input "text" at bounding box center [804, 104] width 99 height 30
type input "0.00"
click at [896, 99] on input "text" at bounding box center [949, 104] width 118 height 30
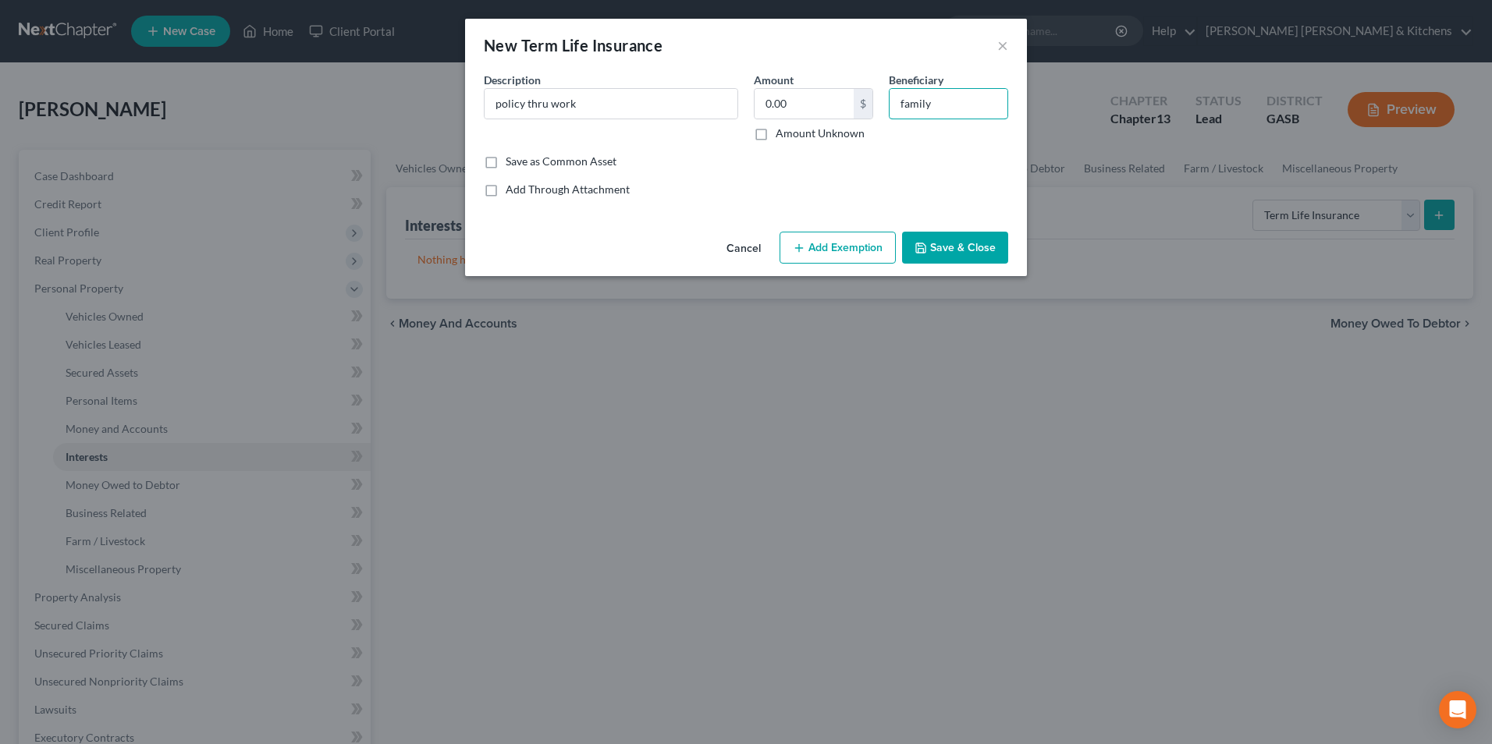
type input "family"
click at [937, 241] on button "Save & Close" at bounding box center [955, 248] width 106 height 33
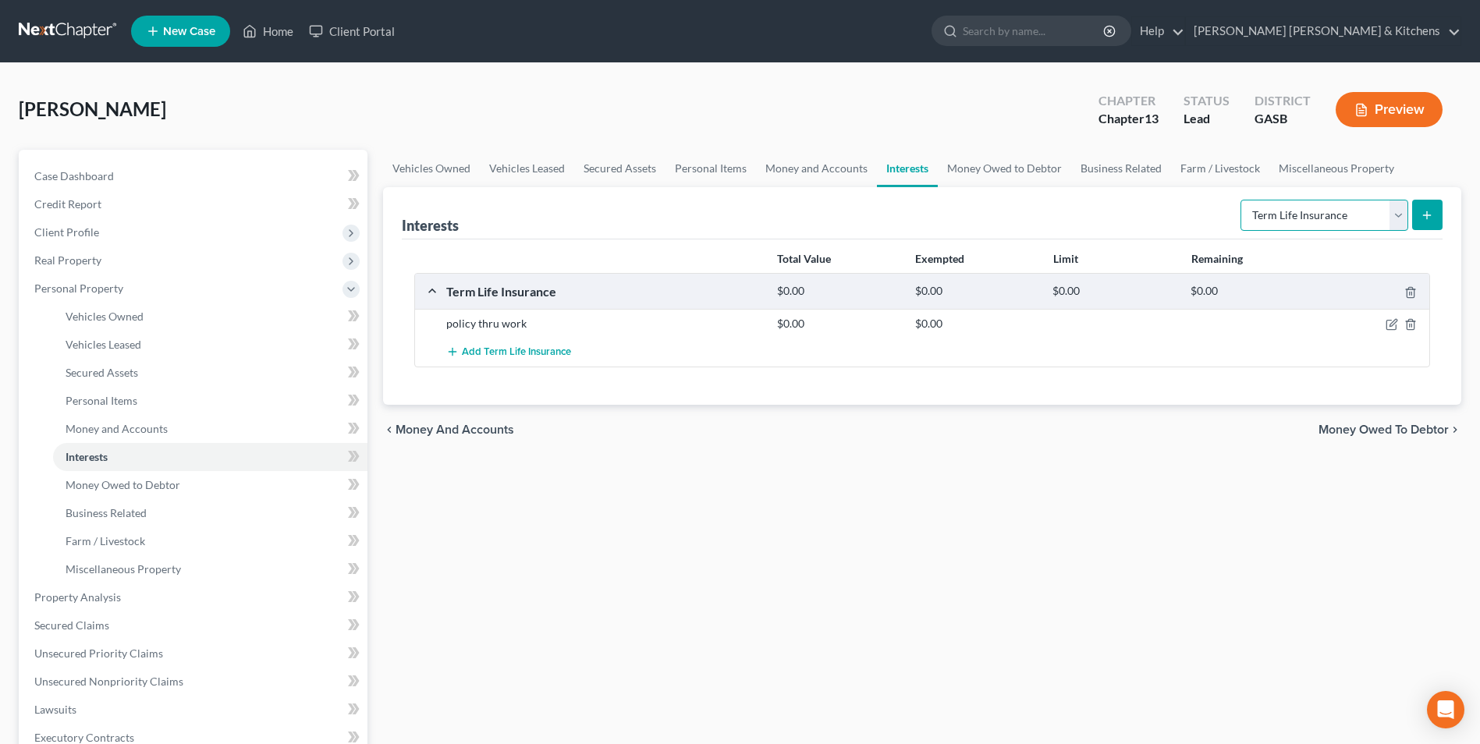
click at [1263, 216] on select "Select Interest Type 401K Annuity Bond Education IRA Government Bond Government…" at bounding box center [1325, 215] width 168 height 31
select select "401k"
click at [1242, 200] on select "Select Interest Type 401K Annuity Bond Education IRA Government Bond Government…" at bounding box center [1325, 215] width 168 height 31
click at [1420, 218] on button "submit" at bounding box center [1427, 215] width 30 height 30
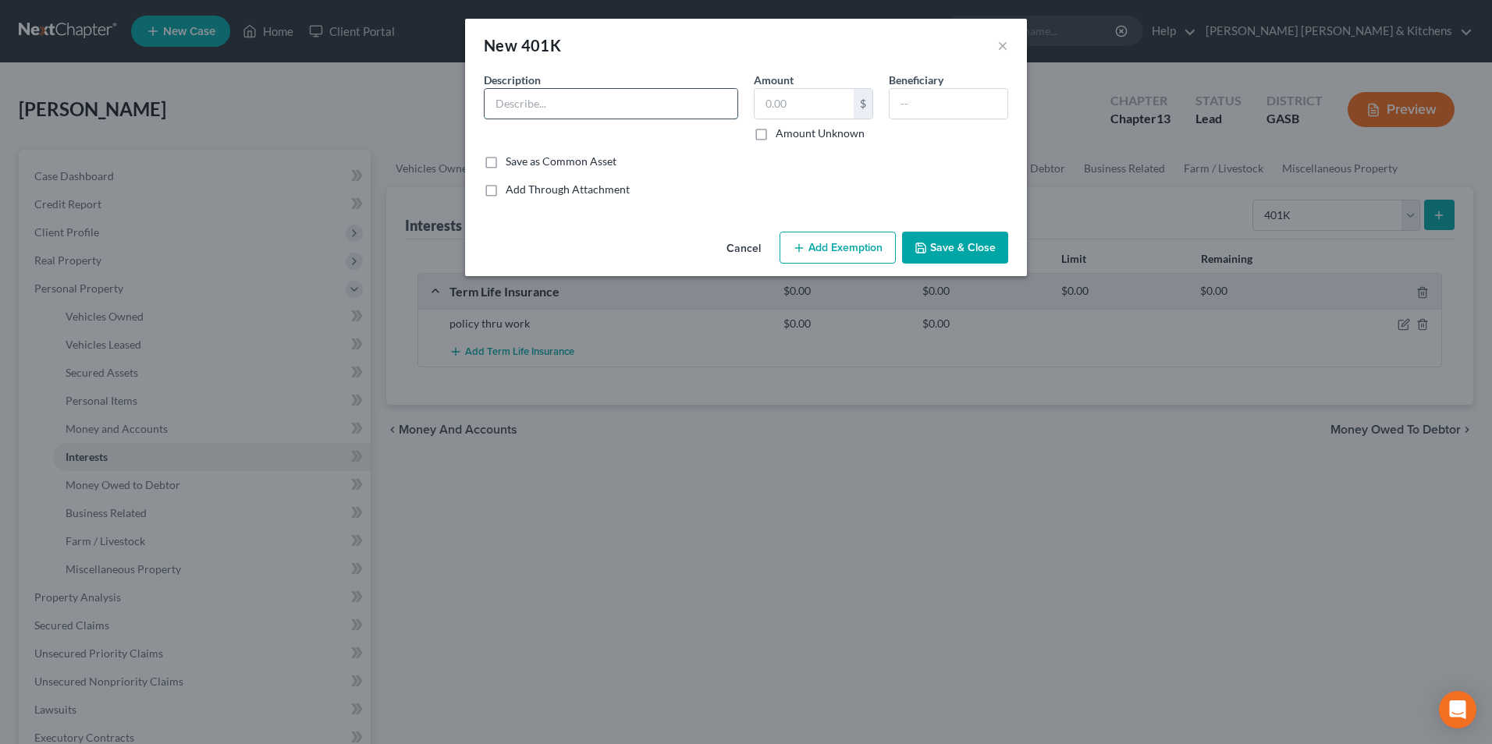
click at [580, 99] on input "text" at bounding box center [611, 104] width 253 height 30
type input "retirement"
click at [808, 114] on input "text" at bounding box center [804, 104] width 99 height 30
type input "20,000"
click at [843, 244] on button "Add Exemption" at bounding box center [838, 248] width 116 height 33
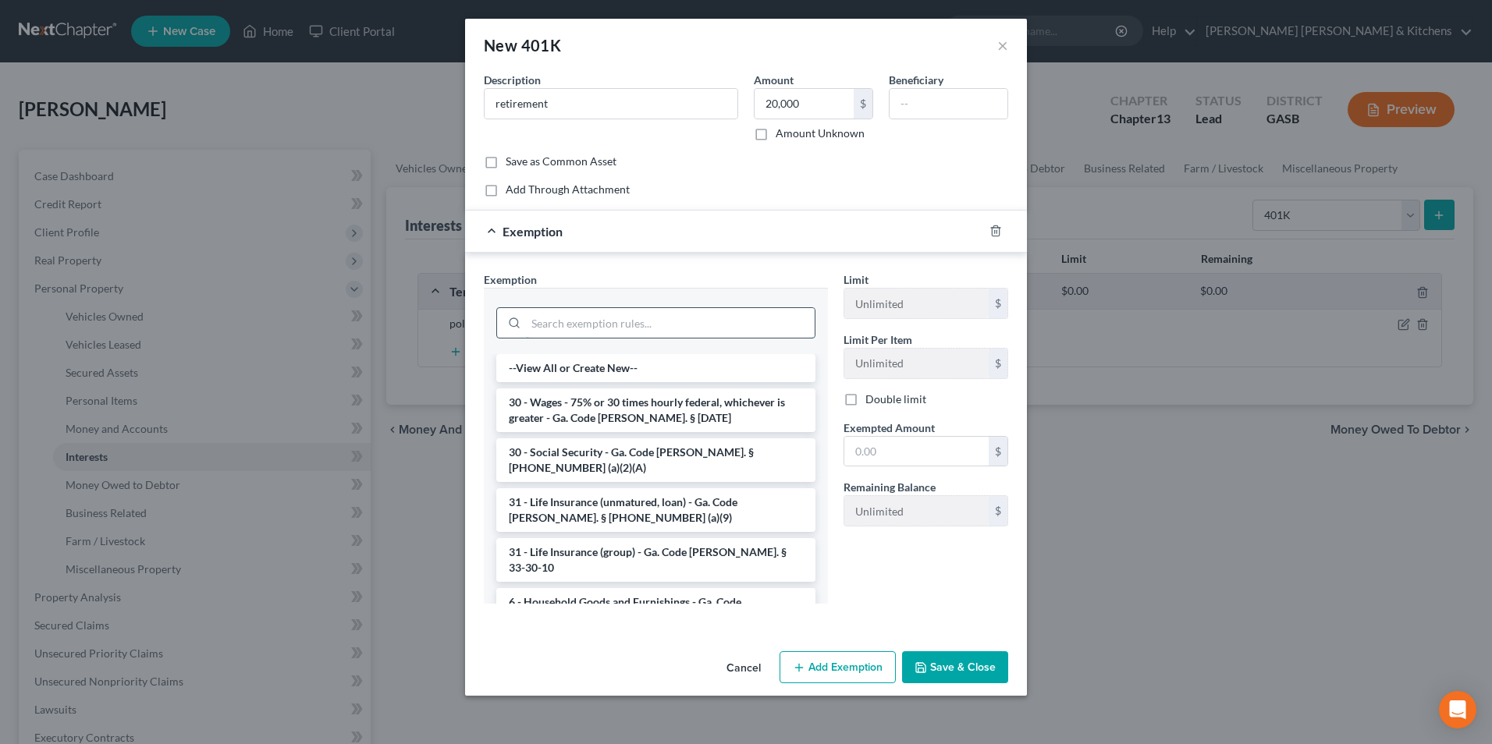
click at [690, 318] on input "search" at bounding box center [670, 323] width 289 height 30
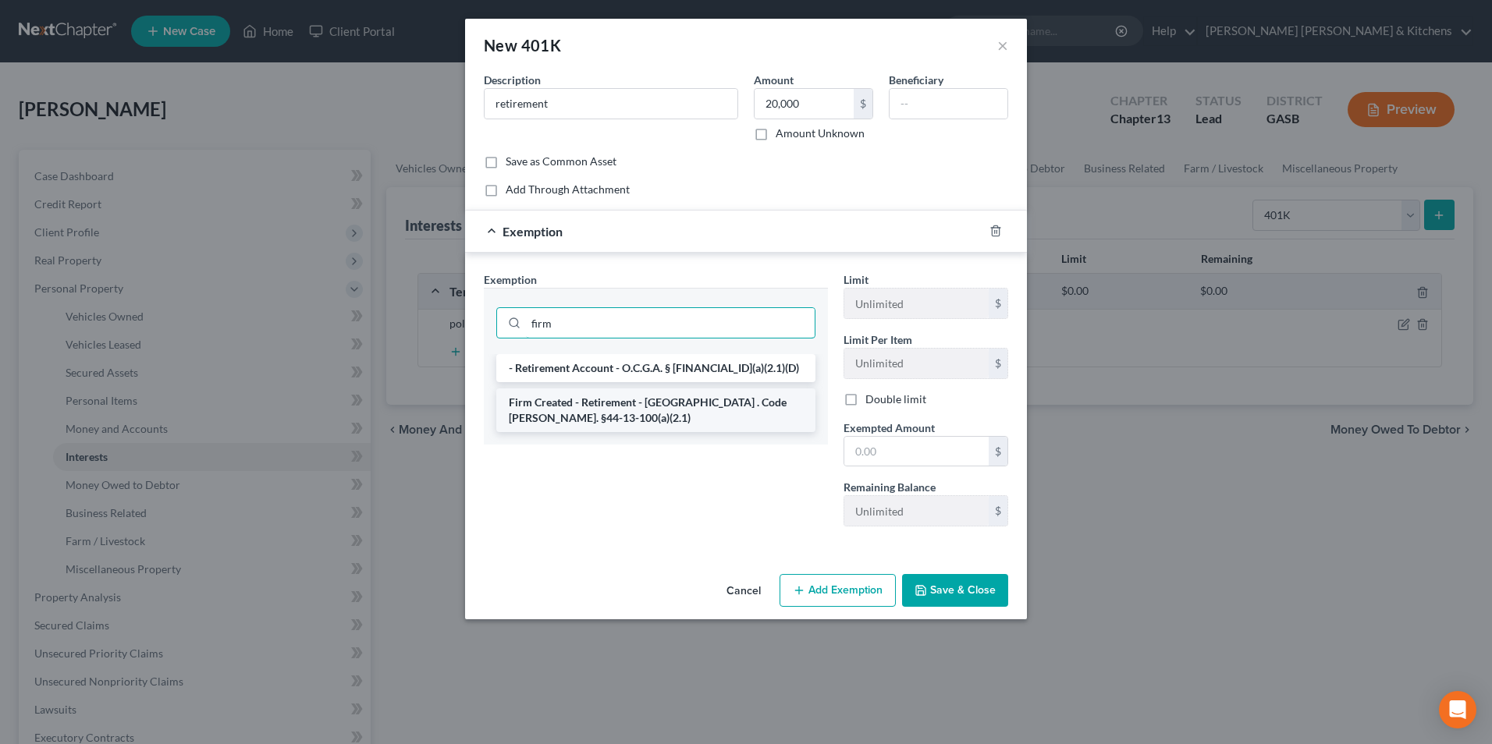
type input "firm"
click at [674, 403] on li "Firm Created - Retirement - [GEOGRAPHIC_DATA] . Code [PERSON_NAME]. §44-13-100(…" at bounding box center [655, 411] width 319 height 44
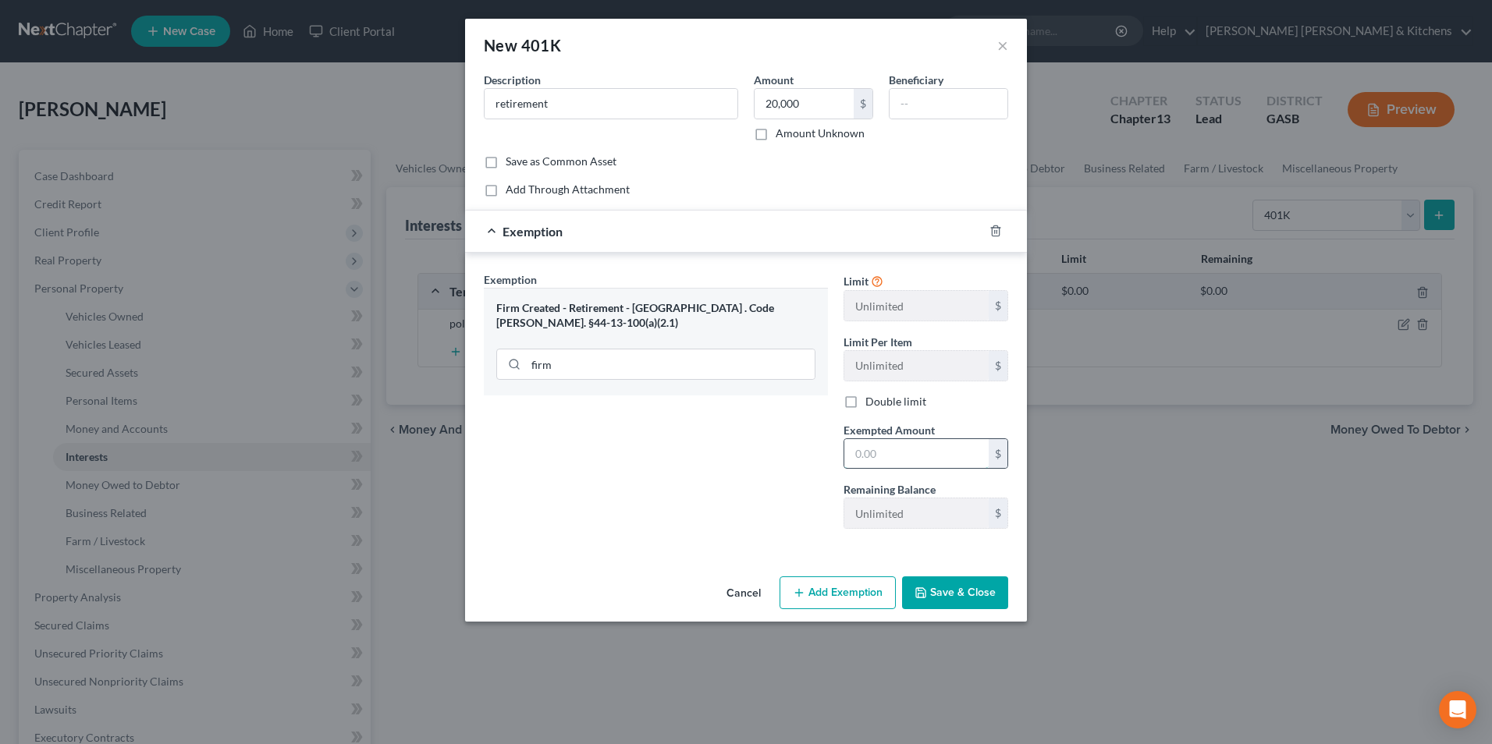
click at [889, 447] on input "text" at bounding box center [916, 454] width 144 height 30
type input "20,000"
click at [955, 595] on button "Save & Close" at bounding box center [955, 593] width 106 height 33
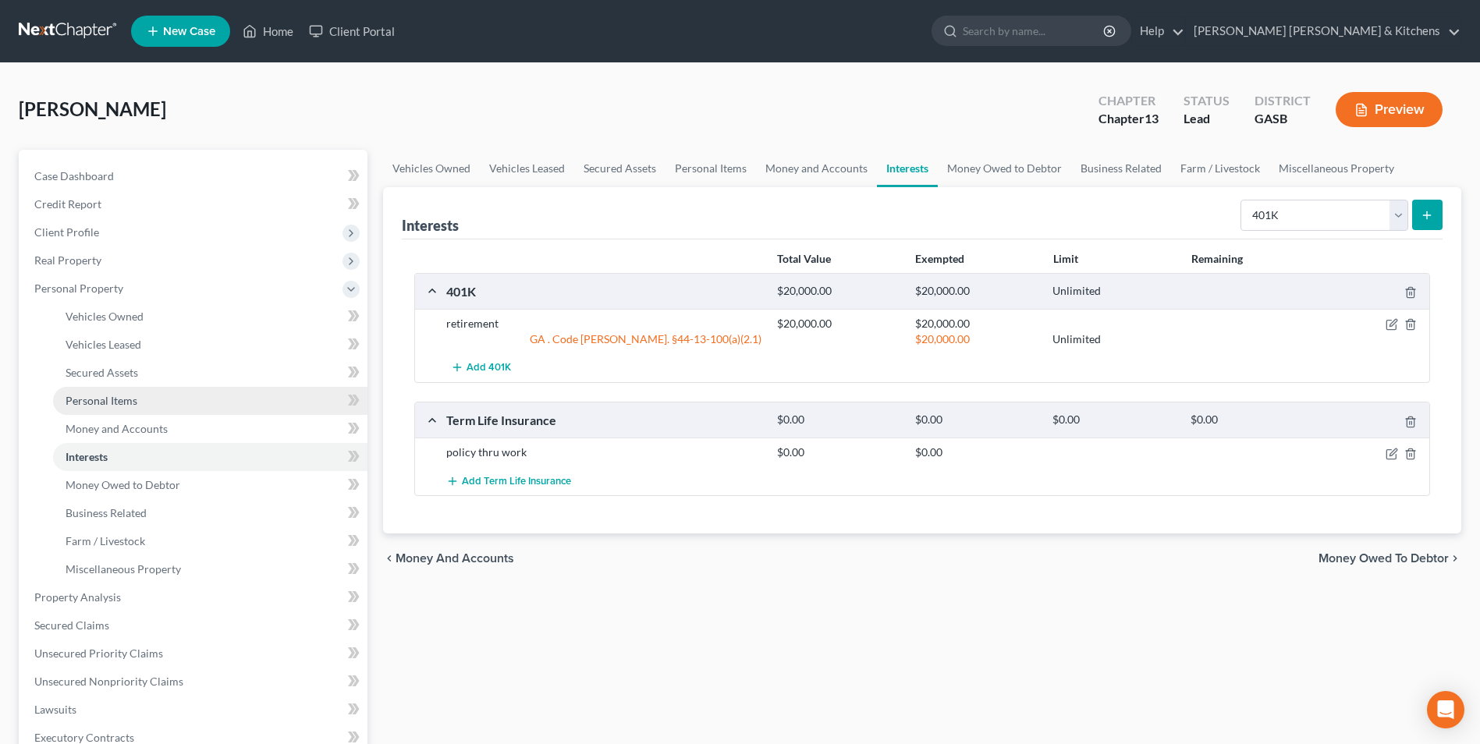
click at [71, 406] on span "Personal Items" at bounding box center [102, 400] width 72 height 13
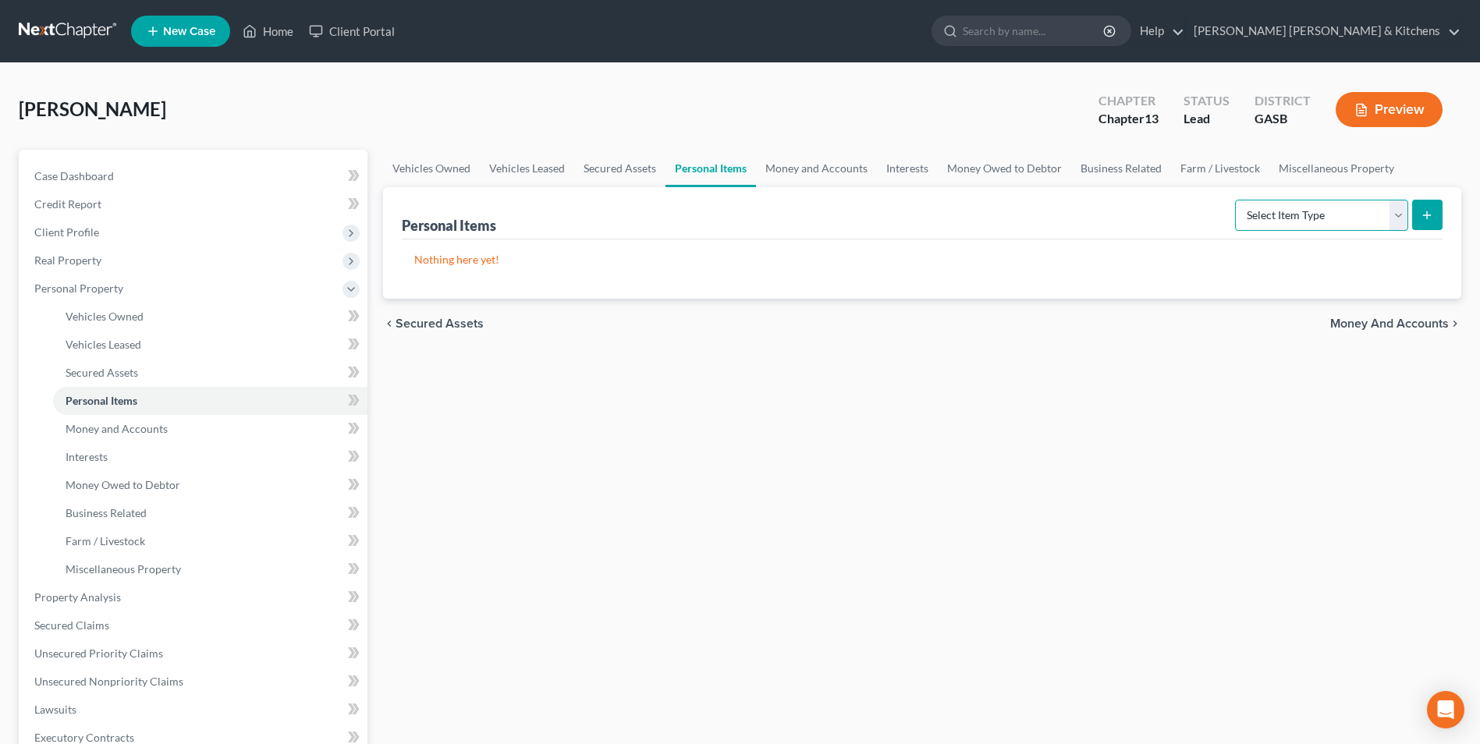
click at [1356, 216] on select "Select Item Type Clothing Collectibles Of Value Electronics Firearms Household …" at bounding box center [1321, 215] width 173 height 31
select select "clothing"
click at [1237, 200] on select "Select Item Type Clothing Collectibles Of Value Electronics Firearms Household …" at bounding box center [1321, 215] width 173 height 31
click at [1424, 220] on icon "submit" at bounding box center [1427, 215] width 12 height 12
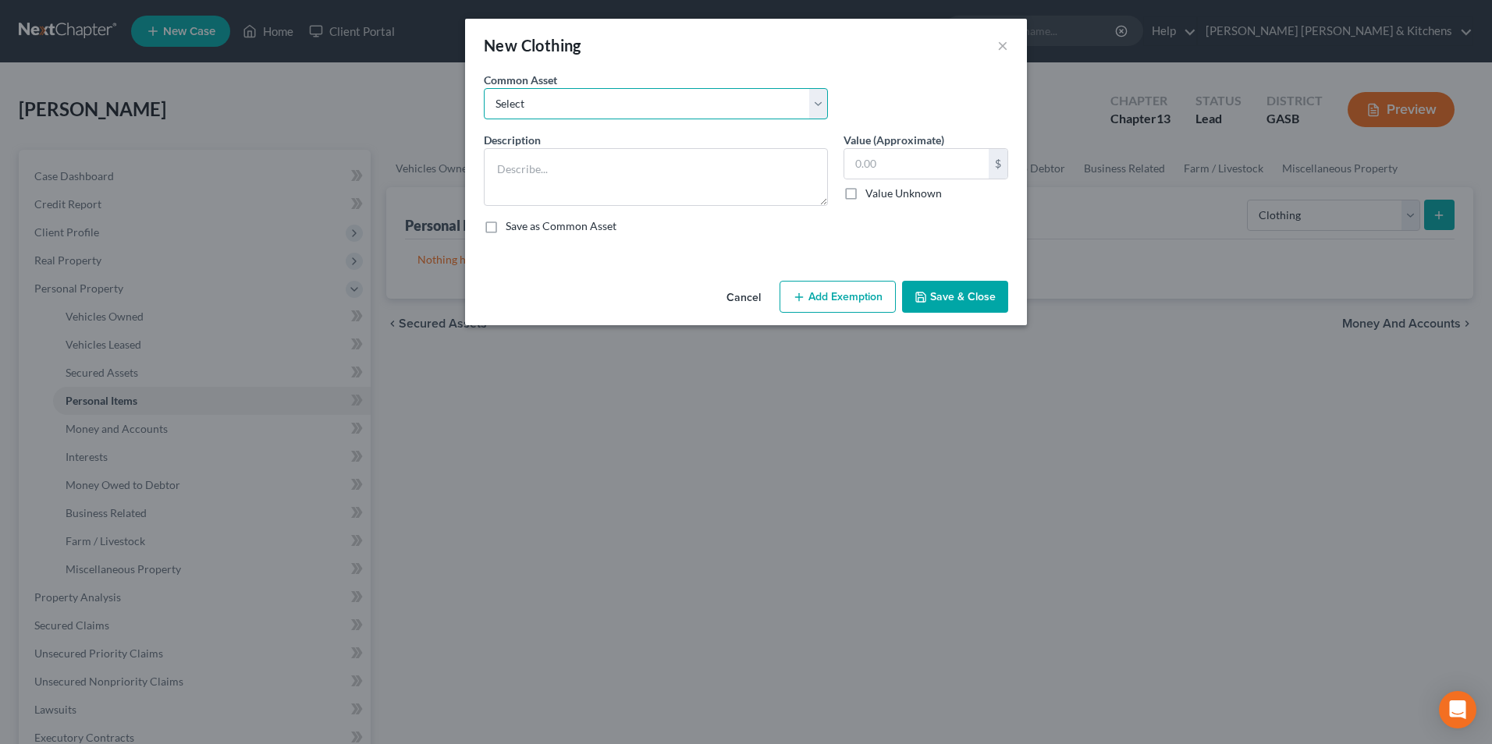
click at [527, 115] on select "Select misc wearing apparel on person & at residence" at bounding box center [656, 103] width 344 height 31
select select "0"
click at [484, 88] on select "Select misc wearing apparel on person & at residence" at bounding box center [656, 103] width 344 height 31
type textarea "misc wearing apparel on person & at residence"
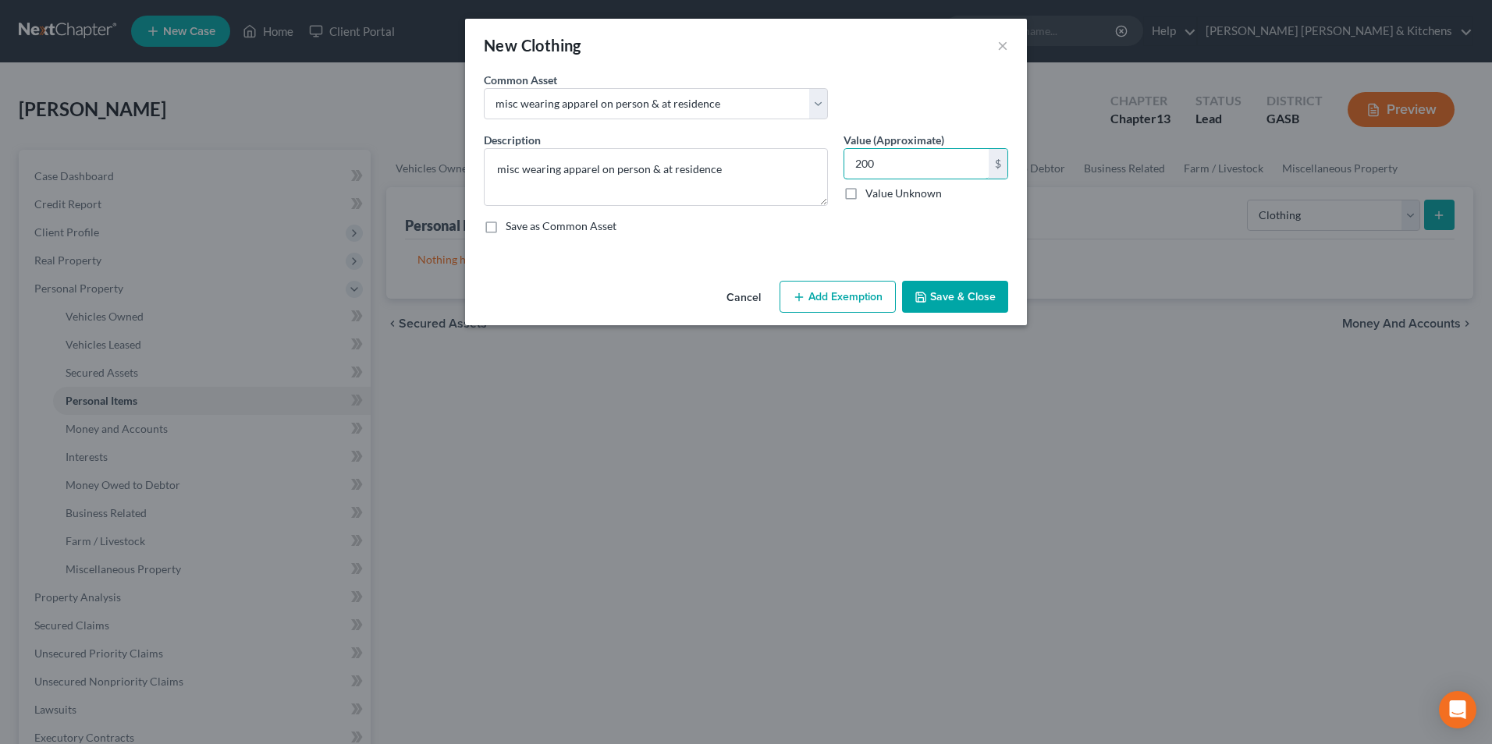
type input "200"
click at [844, 297] on button "Add Exemption" at bounding box center [838, 297] width 116 height 33
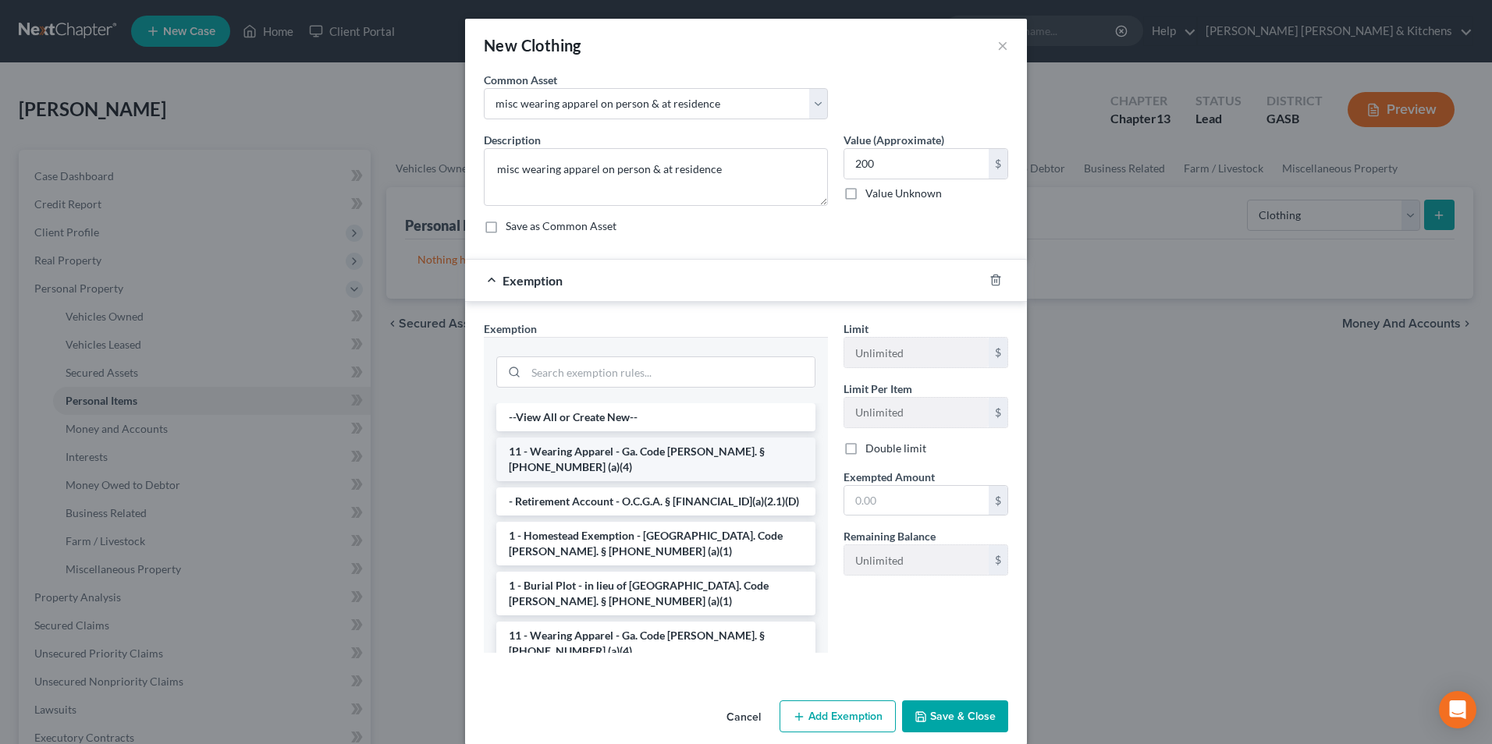
click at [574, 447] on li "11 - Wearing Apparel - Ga. Code [PERSON_NAME]. § [PHONE_NUMBER] (a)(4)" at bounding box center [655, 460] width 319 height 44
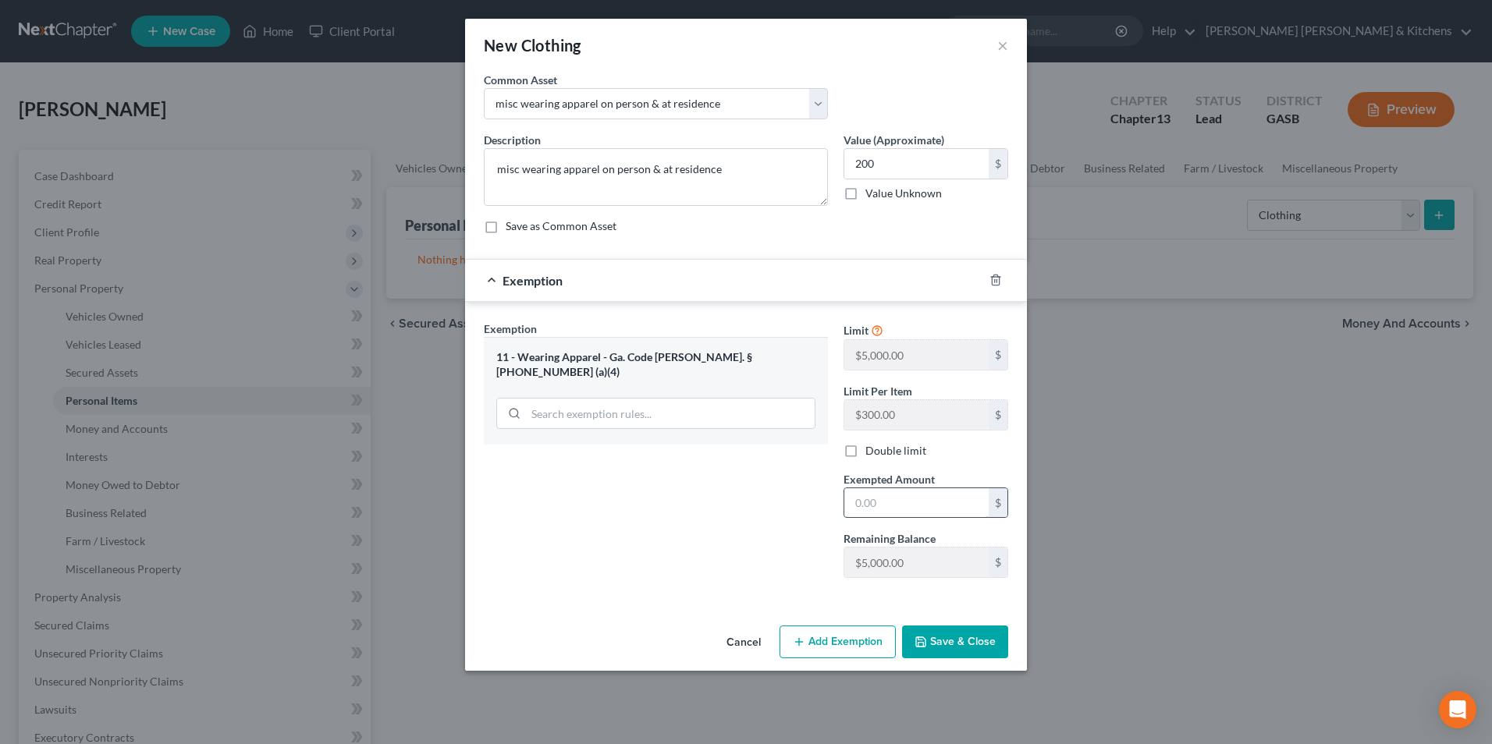
click at [909, 496] on input "text" at bounding box center [916, 504] width 144 height 30
type input "200"
click at [958, 650] on button "Save & Close" at bounding box center [955, 642] width 106 height 33
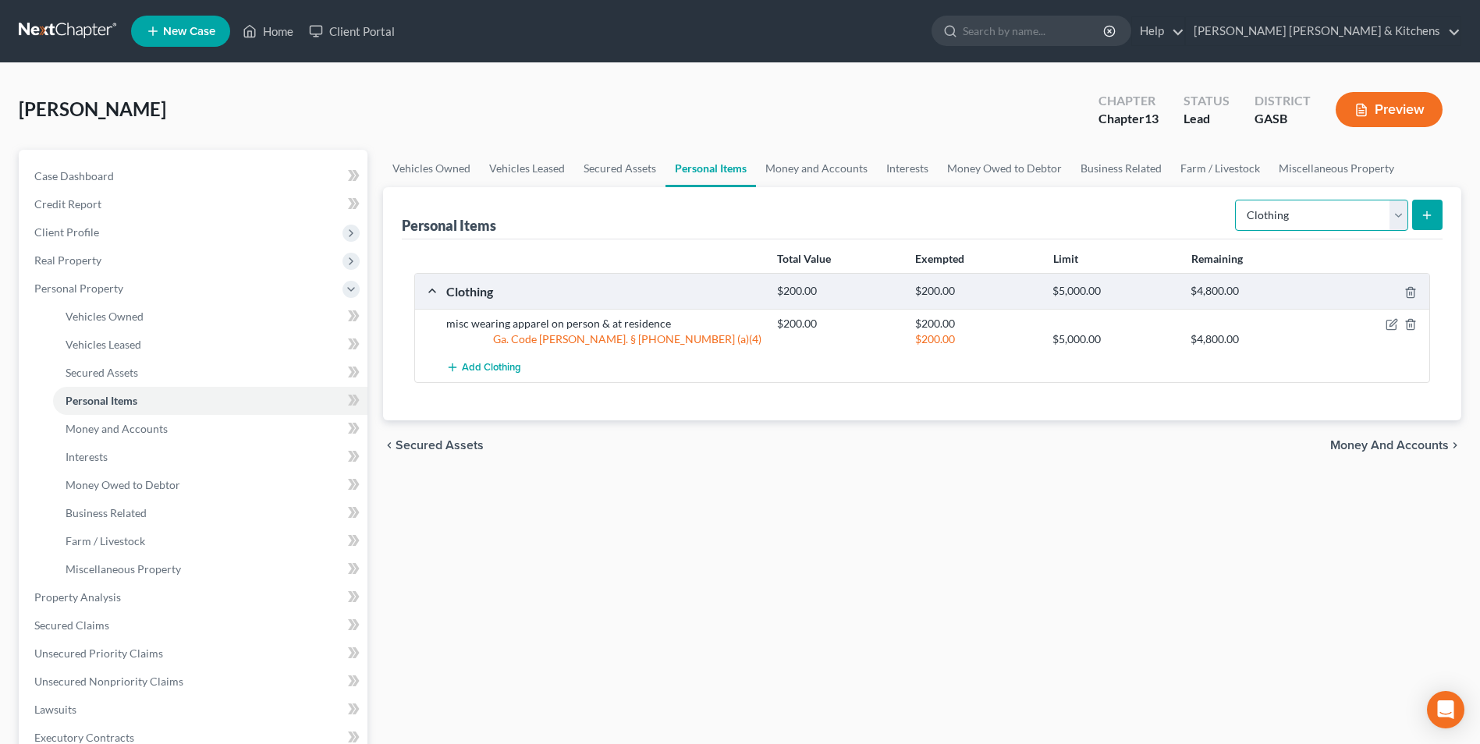
drag, startPoint x: 1274, startPoint y: 225, endPoint x: 1276, endPoint y: 233, distance: 8.1
click at [1274, 225] on select "Select Item Type Clothing Collectibles Of Value Electronics Firearms Household …" at bounding box center [1321, 215] width 173 height 31
select select "collectibles_of_value"
click at [1237, 200] on select "Select Item Type Clothing Collectibles Of Value Electronics Firearms Household …" at bounding box center [1321, 215] width 173 height 31
click at [1416, 208] on button "submit" at bounding box center [1427, 215] width 30 height 30
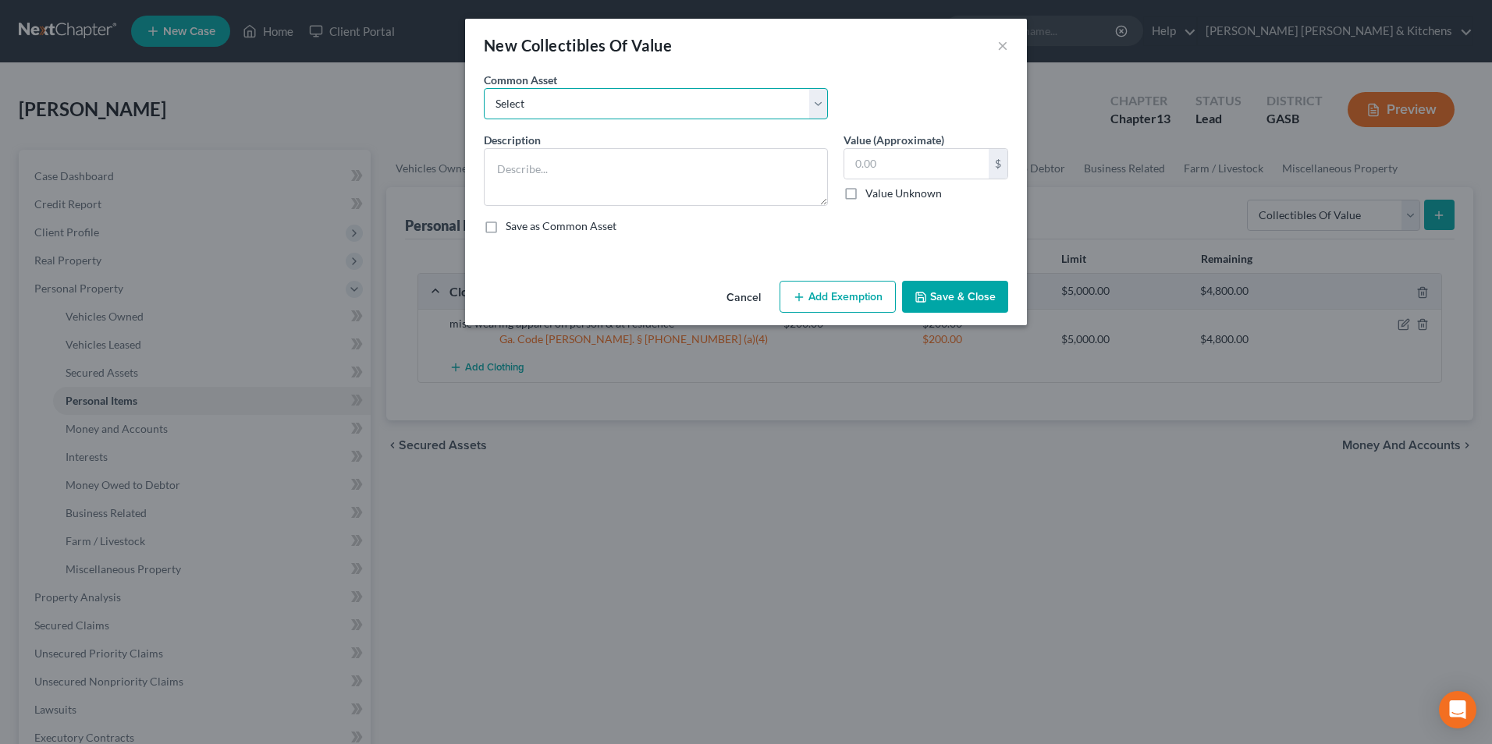
click at [539, 115] on select "Select misc items at residence 1/2 interest w/spouse in misc items at residence" at bounding box center [656, 103] width 344 height 31
select select "0"
click at [484, 88] on select "Select misc items at residence 1/2 interest w/spouse in misc items at residence" at bounding box center [656, 103] width 344 height 31
type textarea "misc items at residence"
click at [906, 164] on input "100.00" at bounding box center [916, 164] width 144 height 30
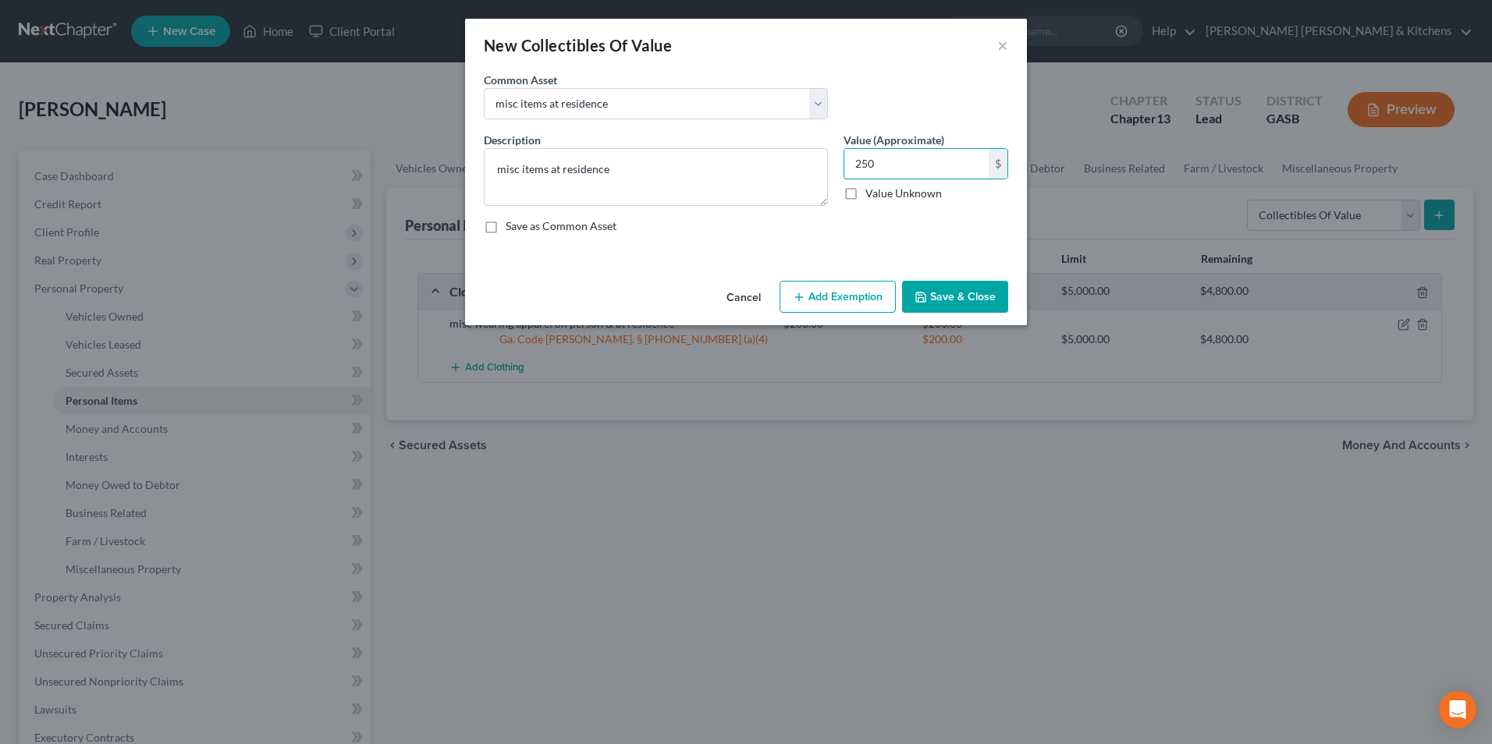
type input "250"
click at [833, 298] on button "Add Exemption" at bounding box center [838, 297] width 116 height 33
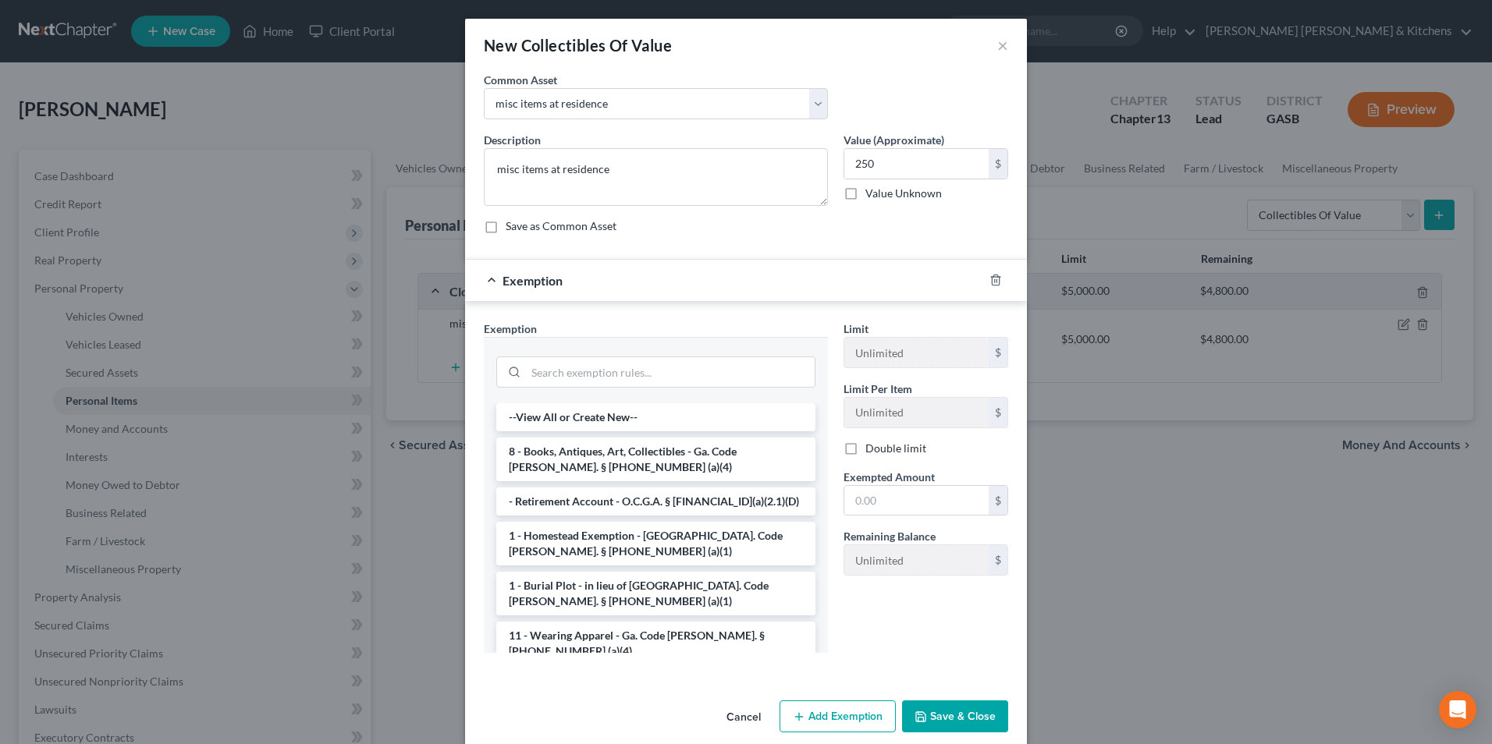
drag, startPoint x: 552, startPoint y: 471, endPoint x: 606, endPoint y: 467, distance: 54.0
click at [553, 469] on li "8 - Books, Antiques, Art, Collectibles - Ga. Code [PERSON_NAME]. § [PHONE_NUMBE…" at bounding box center [655, 460] width 319 height 44
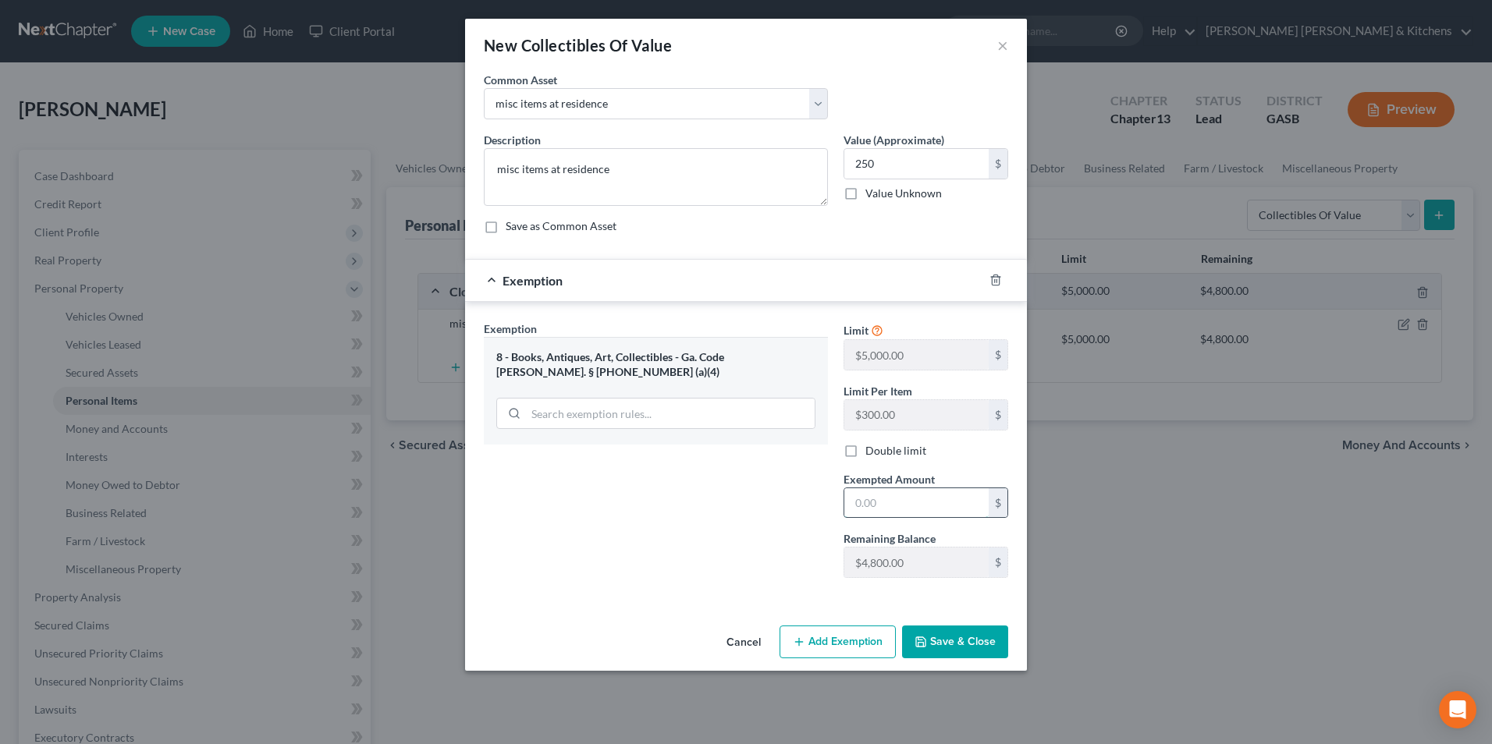
click at [954, 500] on input "text" at bounding box center [916, 504] width 144 height 30
type input "250"
click at [957, 641] on button "Save & Close" at bounding box center [955, 642] width 106 height 33
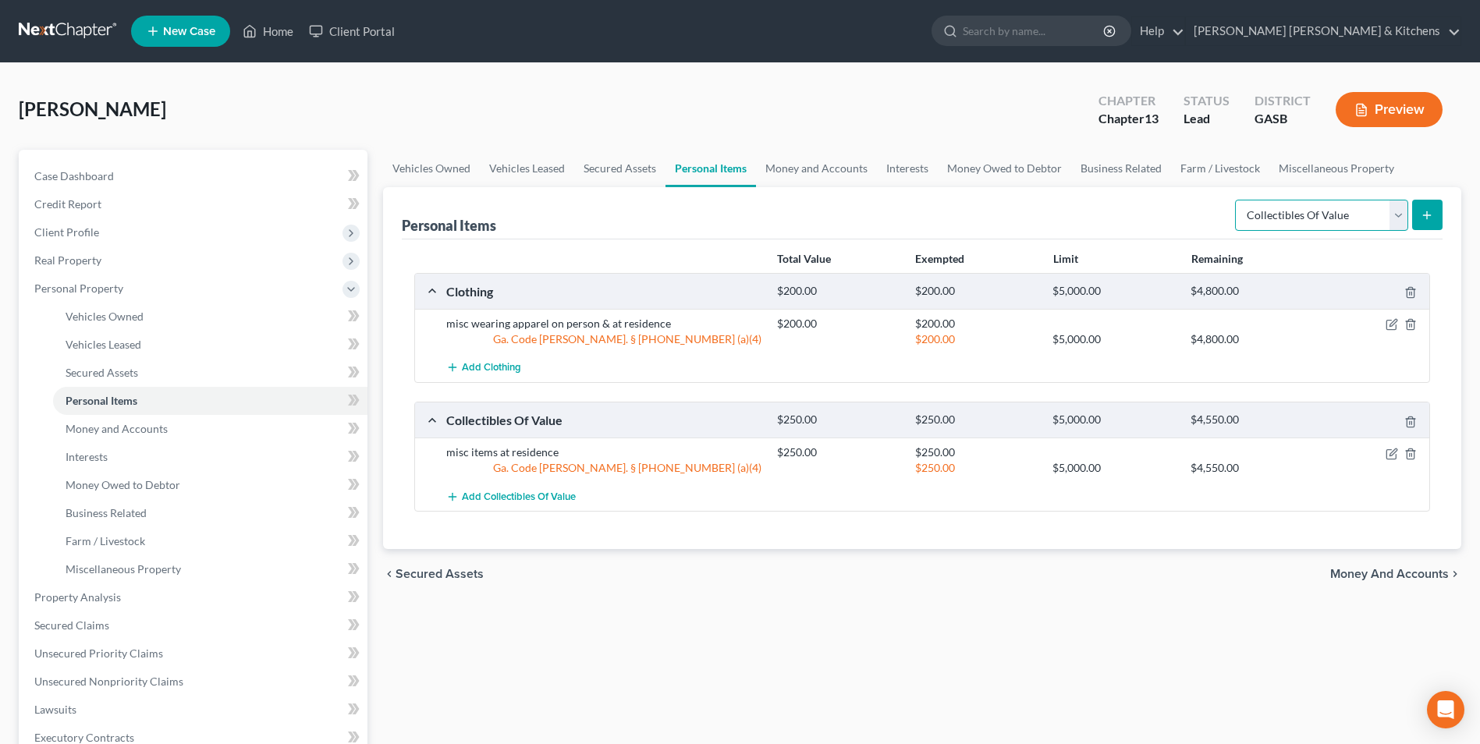
click at [1276, 210] on select "Select Item Type Clothing Collectibles Of Value Electronics Firearms Household …" at bounding box center [1321, 215] width 173 height 31
select select "electronics"
click at [1237, 200] on select "Select Item Type Clothing Collectibles Of Value Electronics Firearms Household …" at bounding box center [1321, 215] width 173 height 31
click at [1418, 223] on button "submit" at bounding box center [1427, 215] width 30 height 30
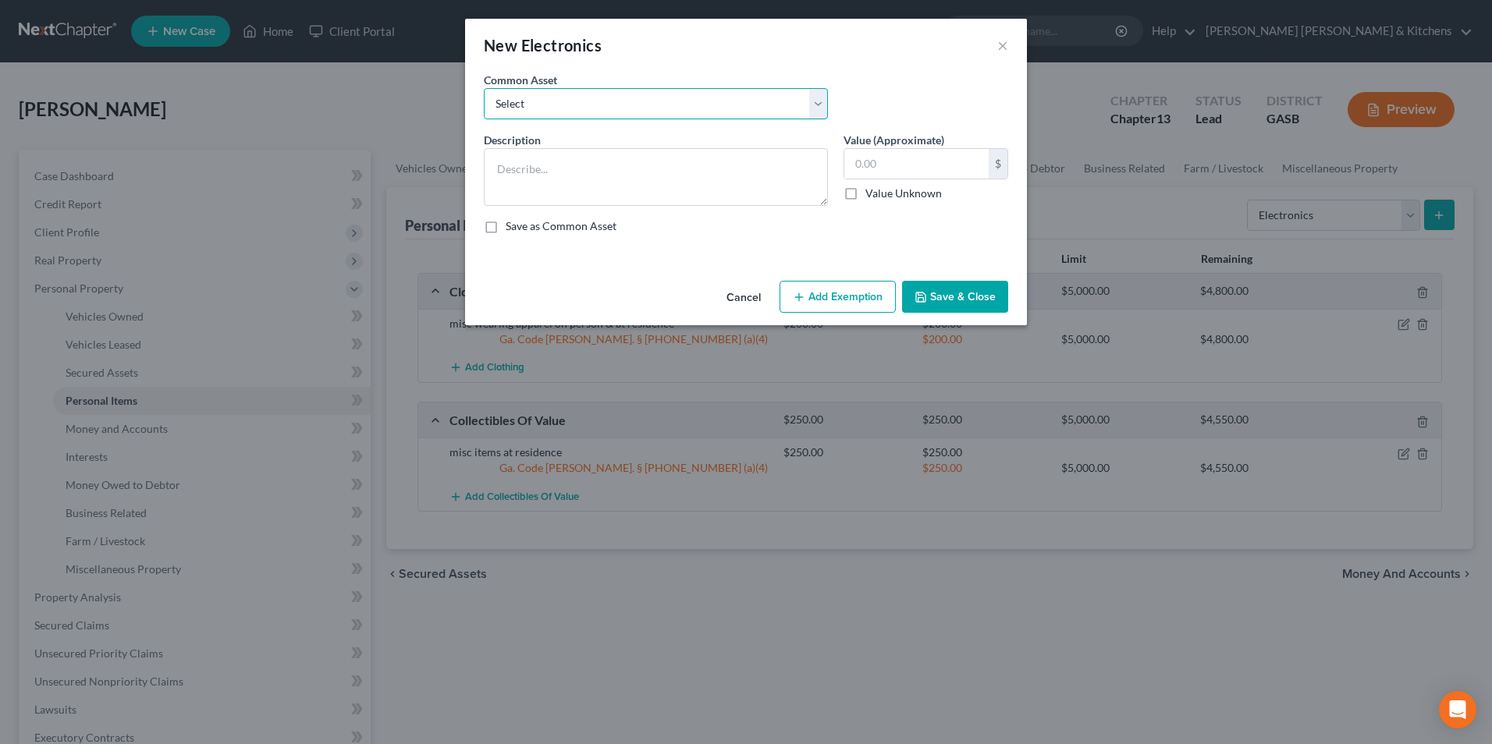
click at [523, 113] on select "Select misc electronics located at residence 1/2 interest w/spouse - misc elect…" at bounding box center [656, 103] width 344 height 31
select select "2"
click at [484, 88] on select "Select misc electronics located at residence 1/2 interest w/spouse - misc elect…" at bounding box center [656, 103] width 344 height 31
type textarea "misc electronics located at residence (no single item value more than $300)"
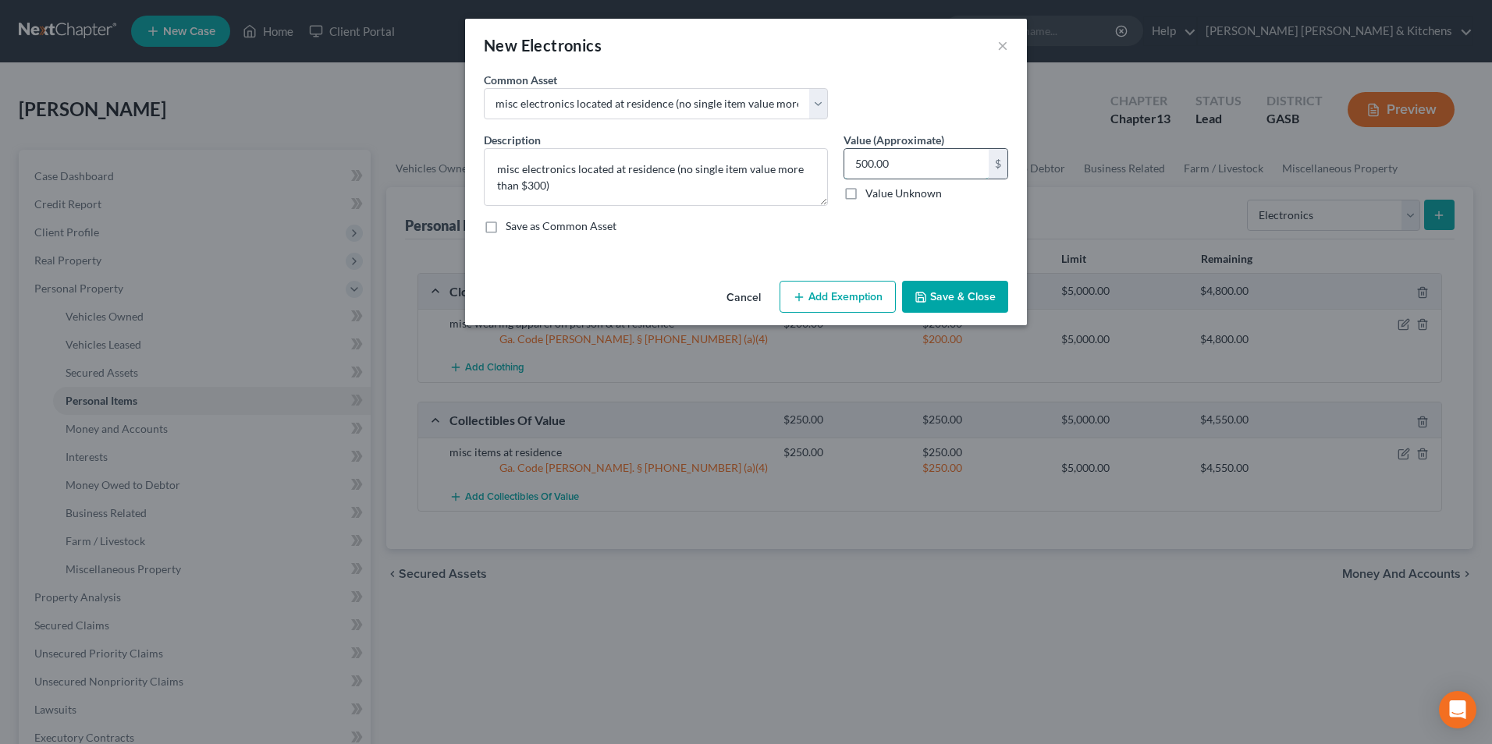
click at [920, 158] on input "500.00" at bounding box center [916, 164] width 144 height 30
type input "650"
click at [886, 293] on button "Add Exemption" at bounding box center [838, 297] width 116 height 33
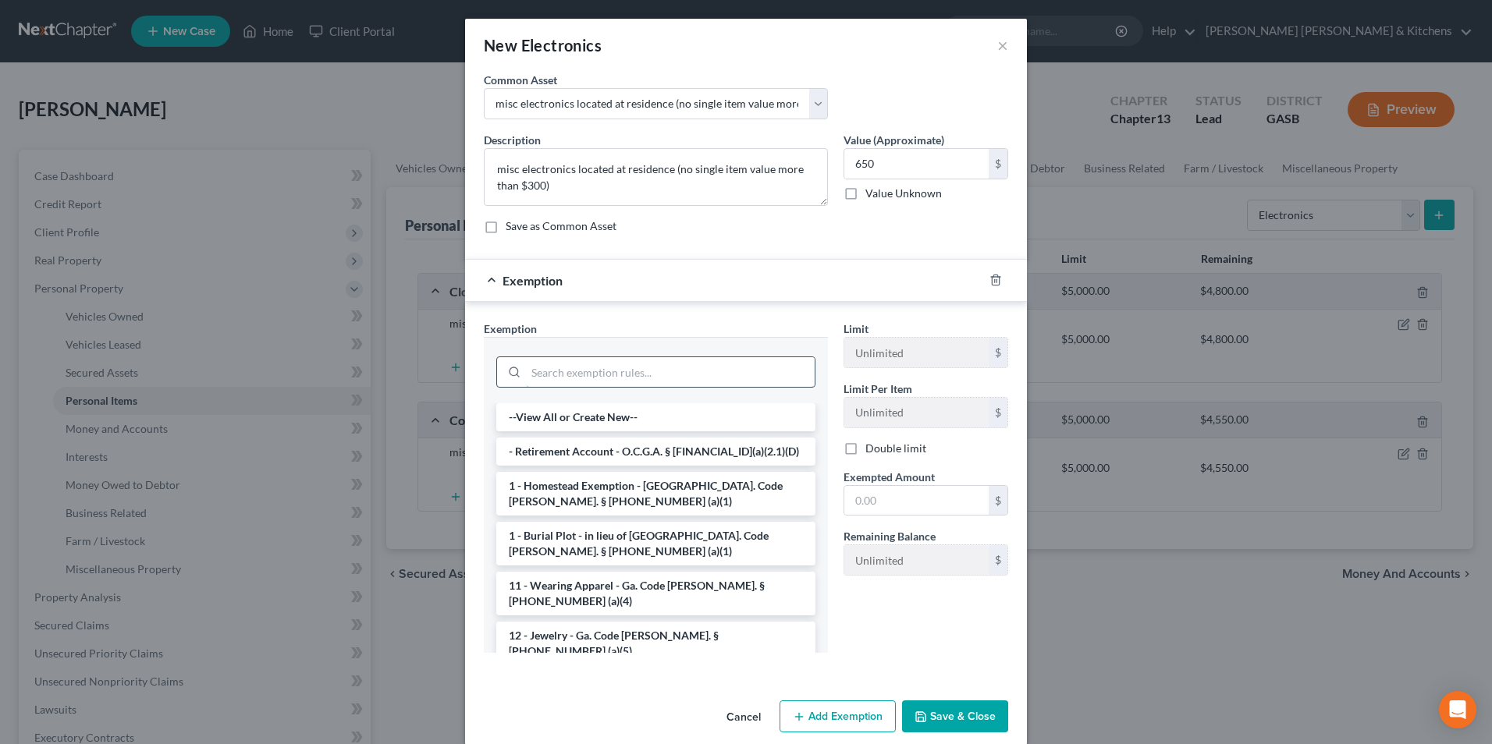
click at [616, 368] on input "search" at bounding box center [670, 372] width 289 height 30
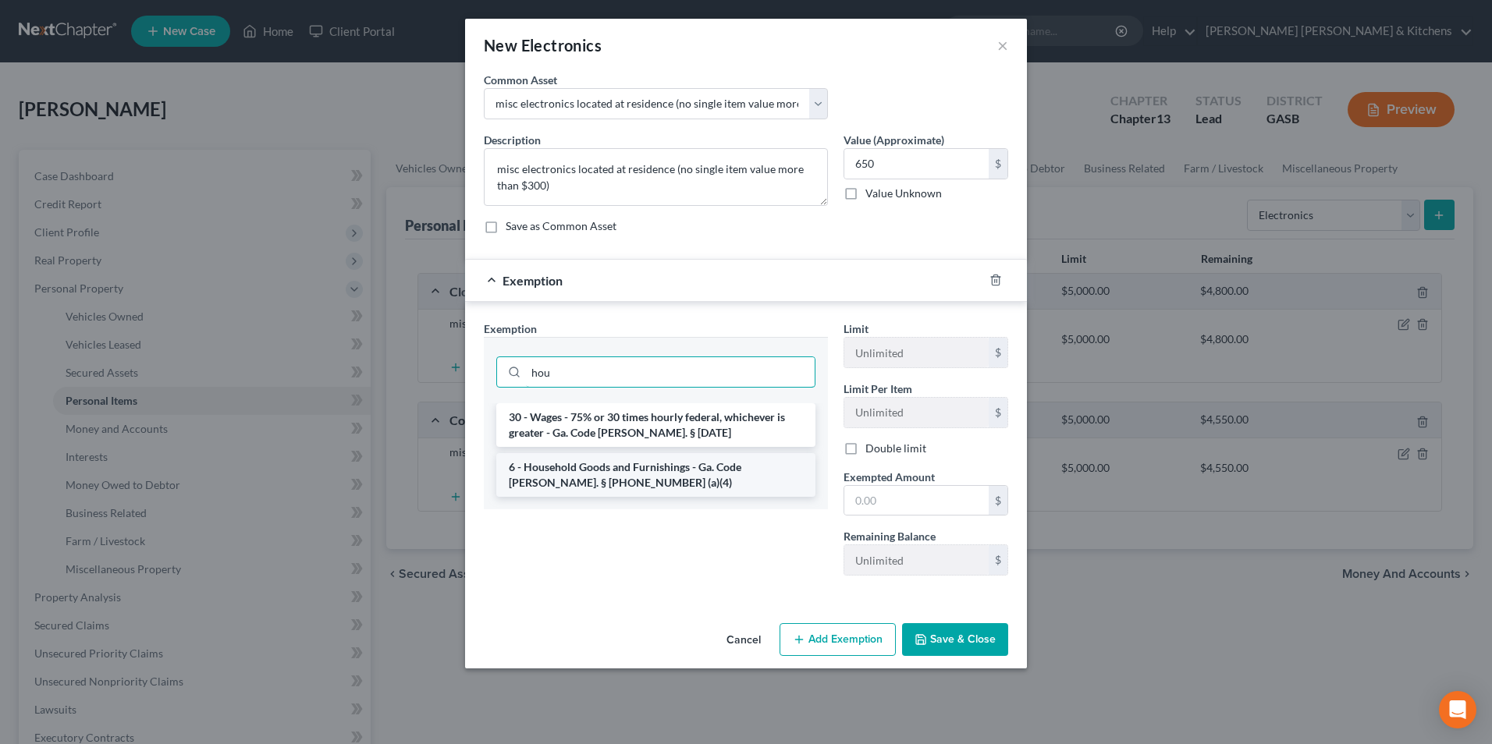
type input "hou"
click at [550, 459] on li "6 - Household Goods and Furnishings - Ga. Code [PERSON_NAME]. § [PHONE_NUMBER] …" at bounding box center [655, 475] width 319 height 44
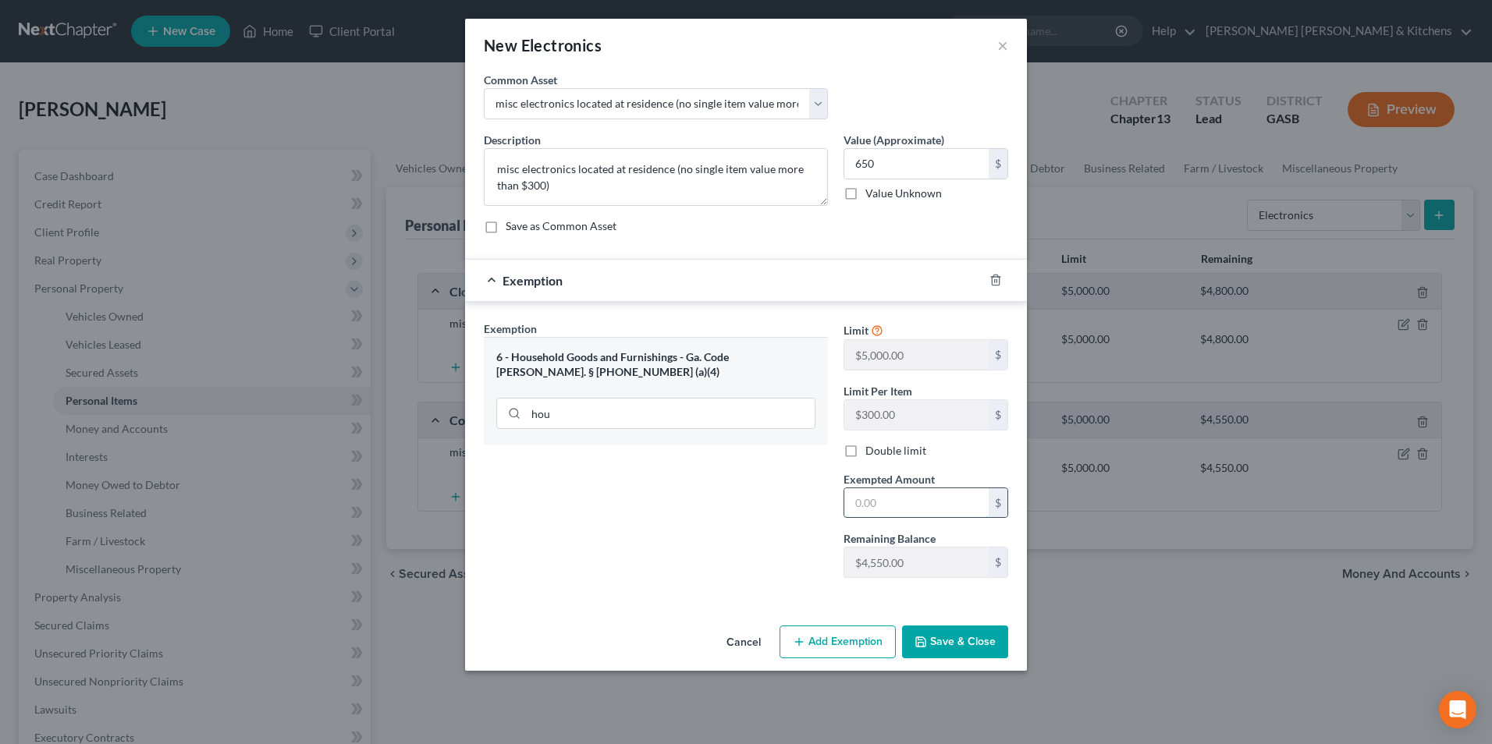
click at [903, 492] on input "text" at bounding box center [916, 504] width 144 height 30
type input "650"
click at [941, 653] on button "Save & Close" at bounding box center [955, 642] width 106 height 33
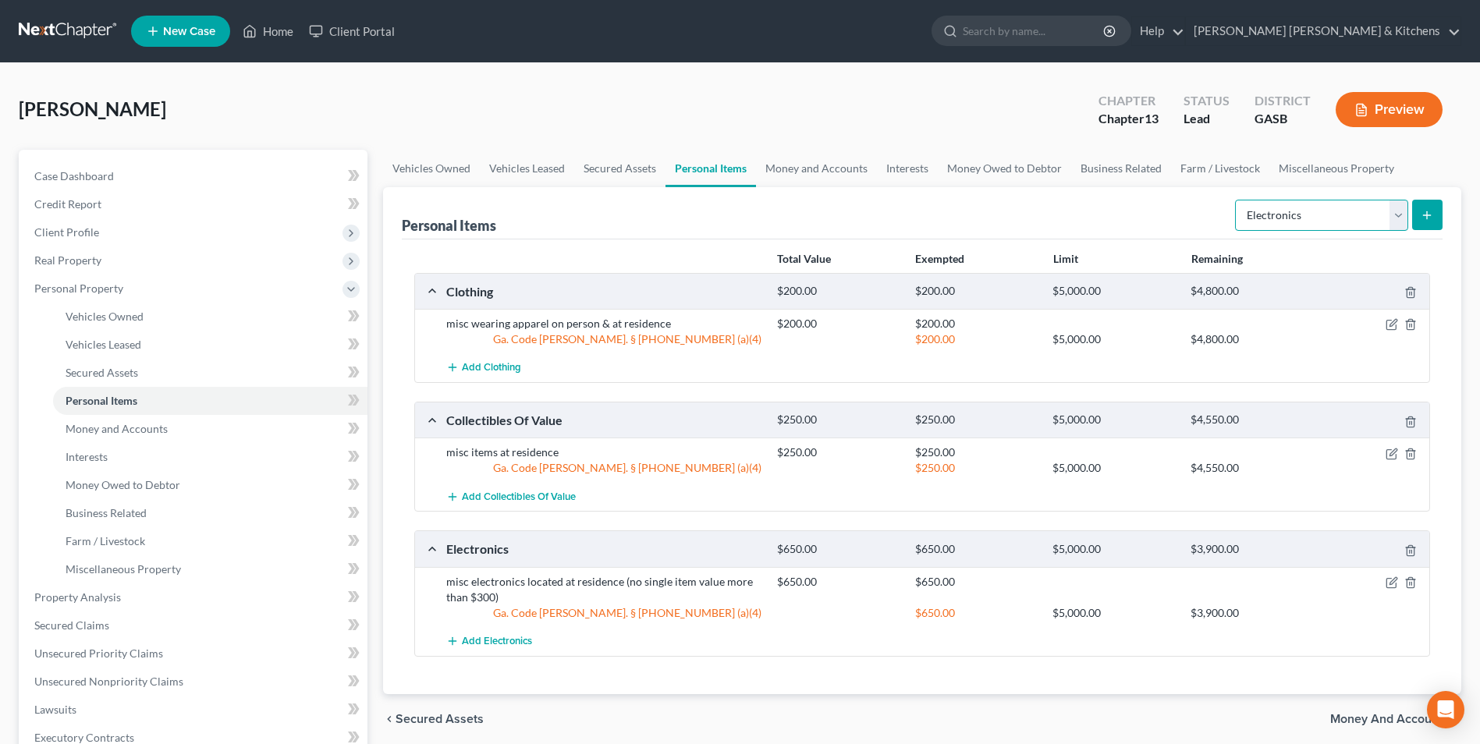
click at [1277, 226] on select "Select Item Type Clothing Collectibles Of Value Electronics Firearms Household …" at bounding box center [1321, 215] width 173 height 31
select select "household_goods"
click at [1237, 200] on select "Select Item Type Clothing Collectibles Of Value Electronics Firearms Household …" at bounding box center [1321, 215] width 173 height 31
click at [1422, 220] on icon "submit" at bounding box center [1427, 215] width 12 height 12
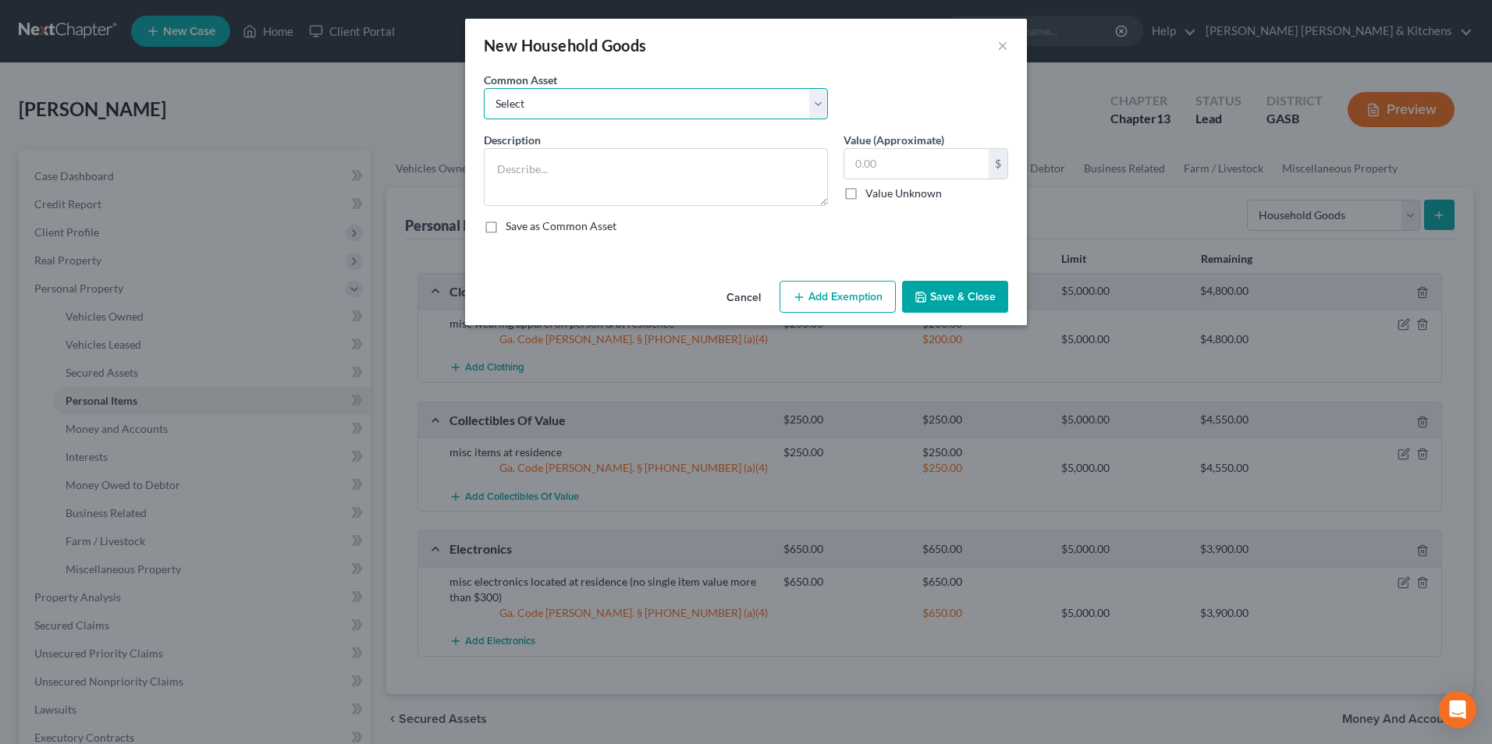
click at [594, 95] on select "Select misc furnishings & appliances at residence misc furnishings & appliances…" at bounding box center [656, 103] width 344 height 31
select select "1"
click at [484, 88] on select "Select misc furnishings & appliances at residence misc furnishings & appliances…" at bounding box center [656, 103] width 344 height 31
type textarea "misc furnishings & appliances at residence (no single item valued over $300)"
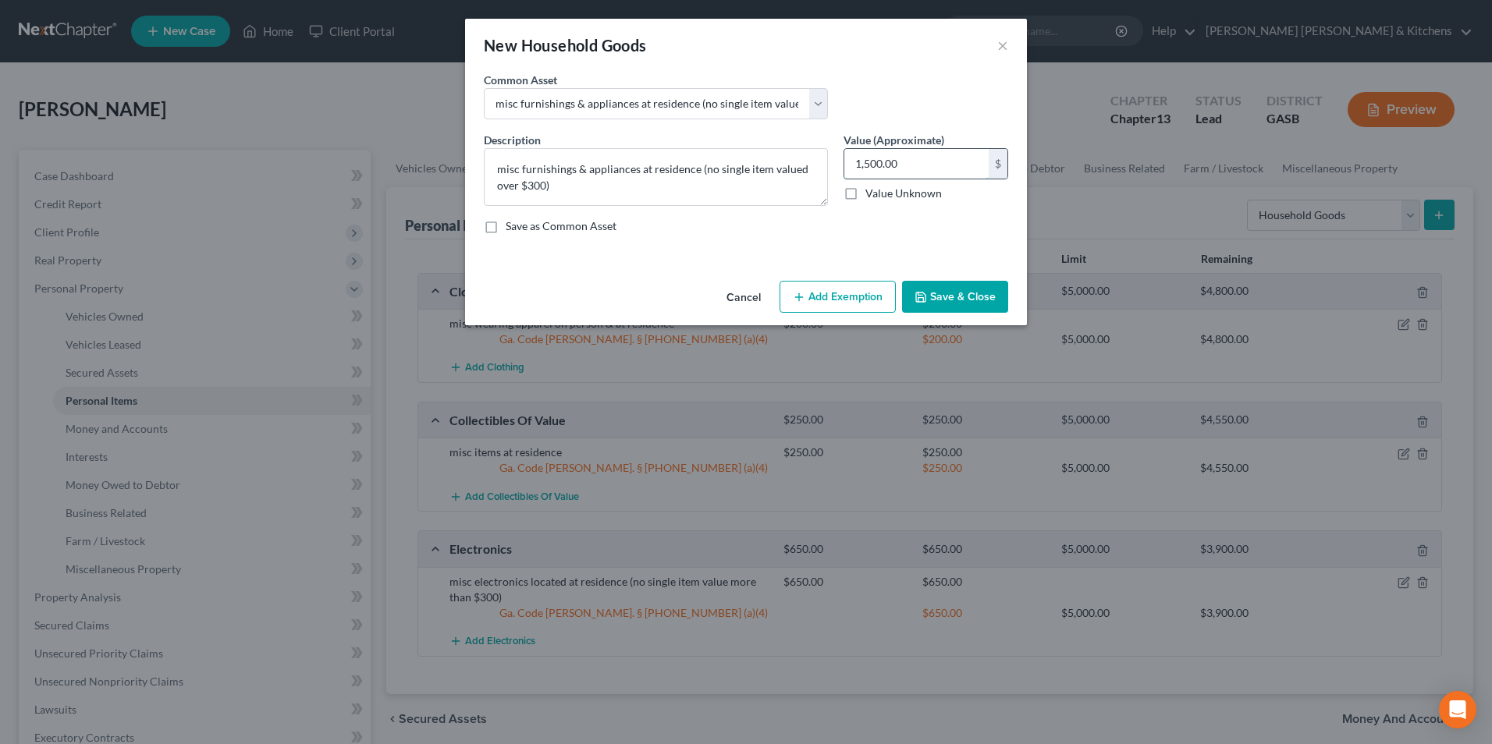
click at [915, 169] on input "1,500.00" at bounding box center [916, 164] width 144 height 30
type input "500"
click at [851, 306] on button "Add Exemption" at bounding box center [838, 297] width 116 height 33
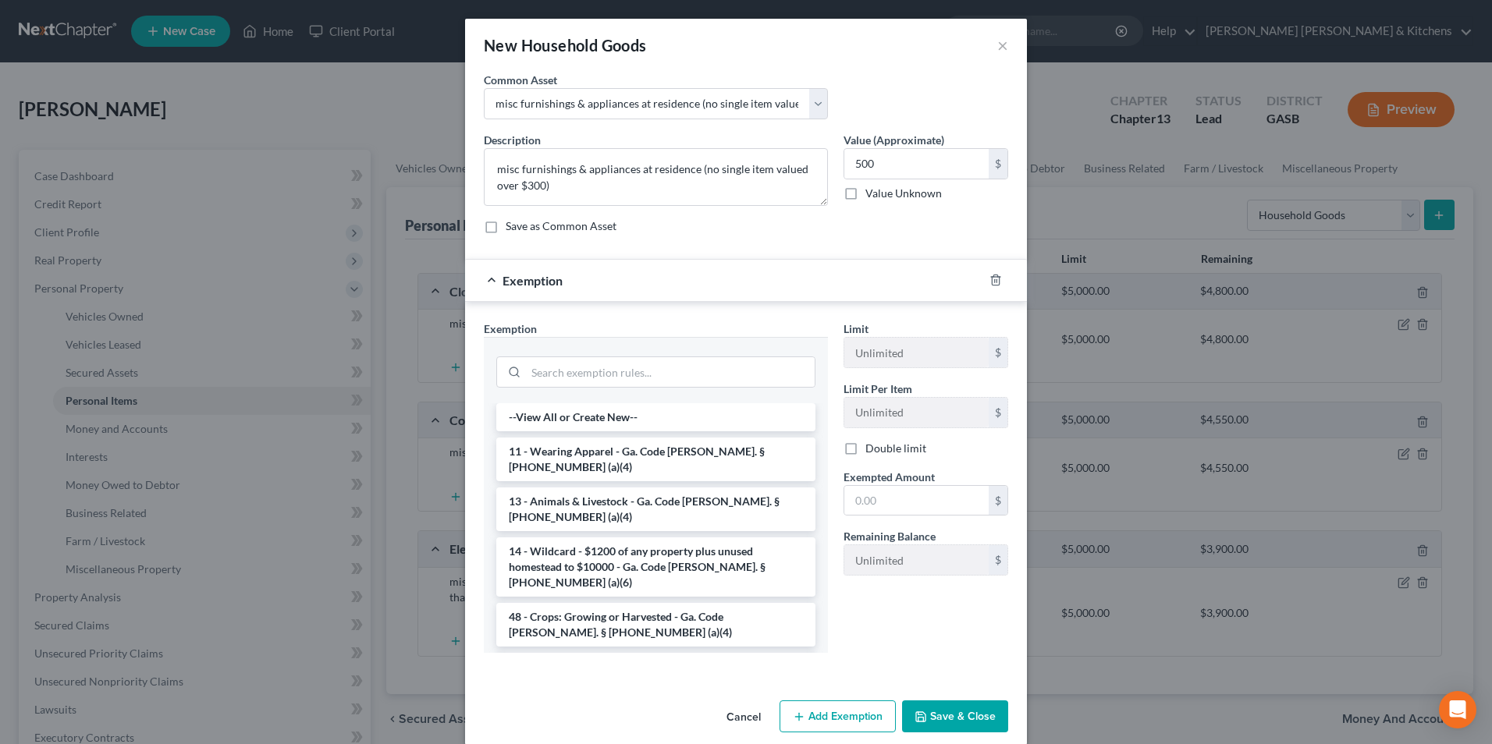
click at [546, 653] on li "6 - Household Goods and Furnishings - Ga. Code [PERSON_NAME]. § [PHONE_NUMBER] …" at bounding box center [655, 675] width 319 height 44
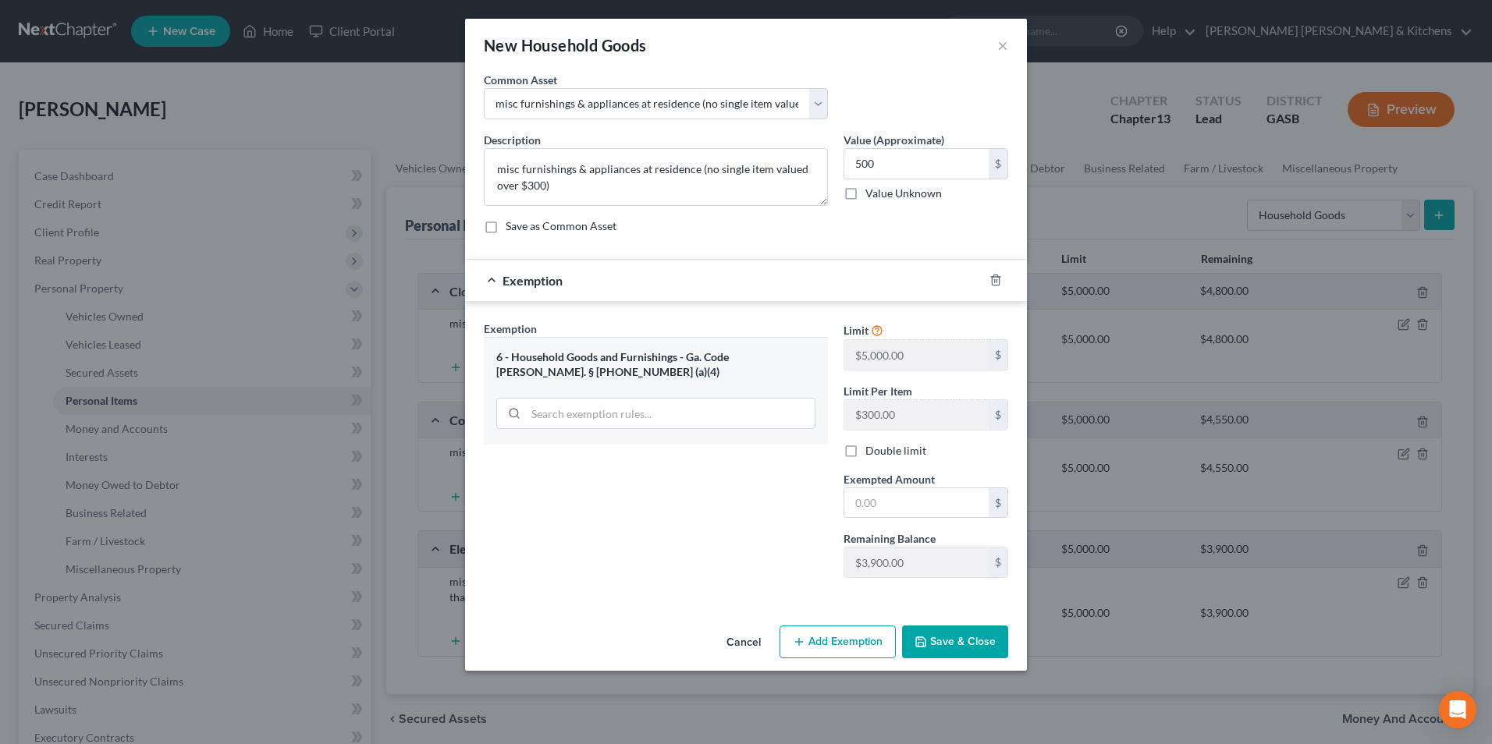
click at [886, 486] on label "Exempted Amount *" at bounding box center [889, 479] width 91 height 16
click at [871, 499] on input "text" at bounding box center [916, 504] width 144 height 30
type input "500"
click at [969, 649] on button "Save & Close" at bounding box center [955, 642] width 106 height 33
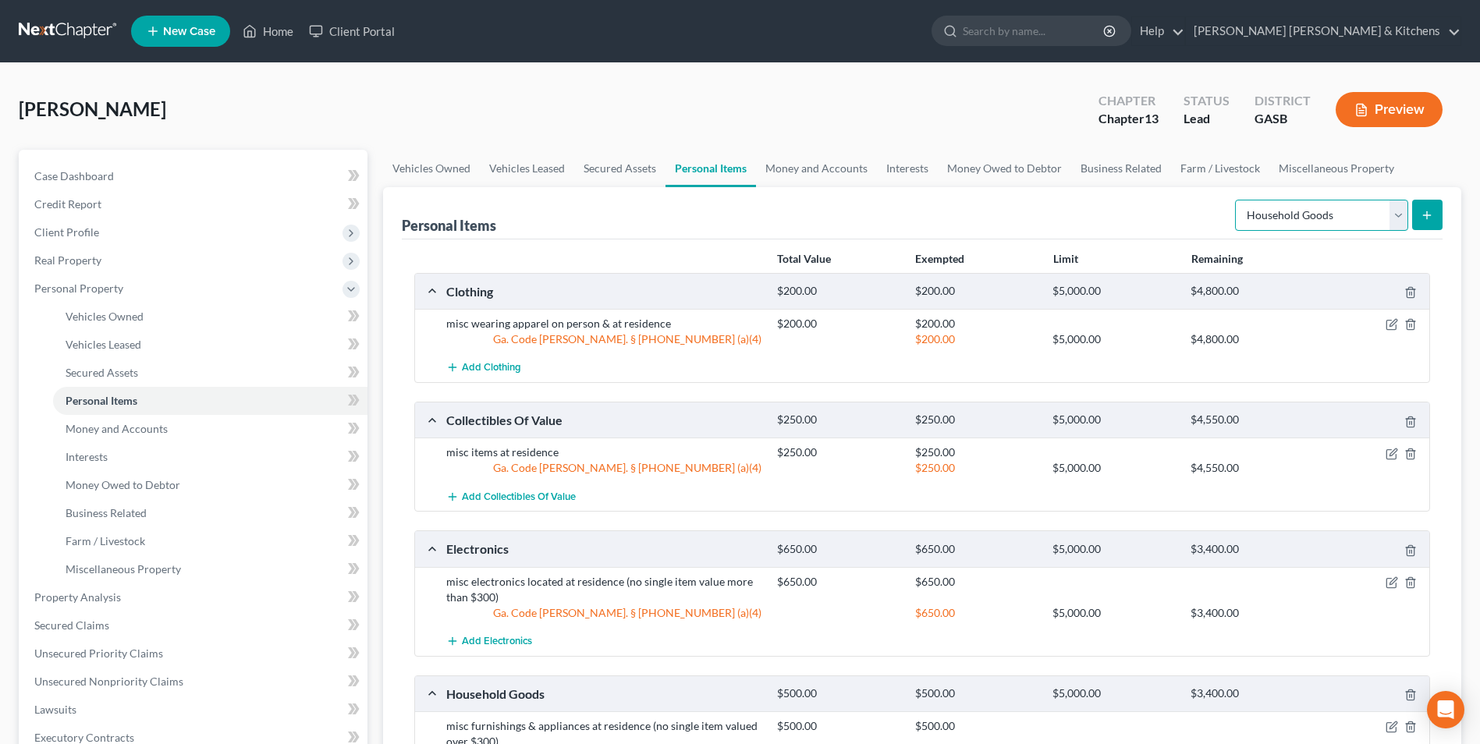
click at [1252, 221] on select "Select Item Type Clothing Collectibles Of Value Electronics Firearms Household …" at bounding box center [1321, 215] width 173 height 31
select select "sports_and_hobby_equipment"
click at [1237, 200] on select "Select Item Type Clothing Collectibles Of Value Electronics Firearms Household …" at bounding box center [1321, 215] width 173 height 31
click at [1434, 219] on button "submit" at bounding box center [1427, 215] width 30 height 30
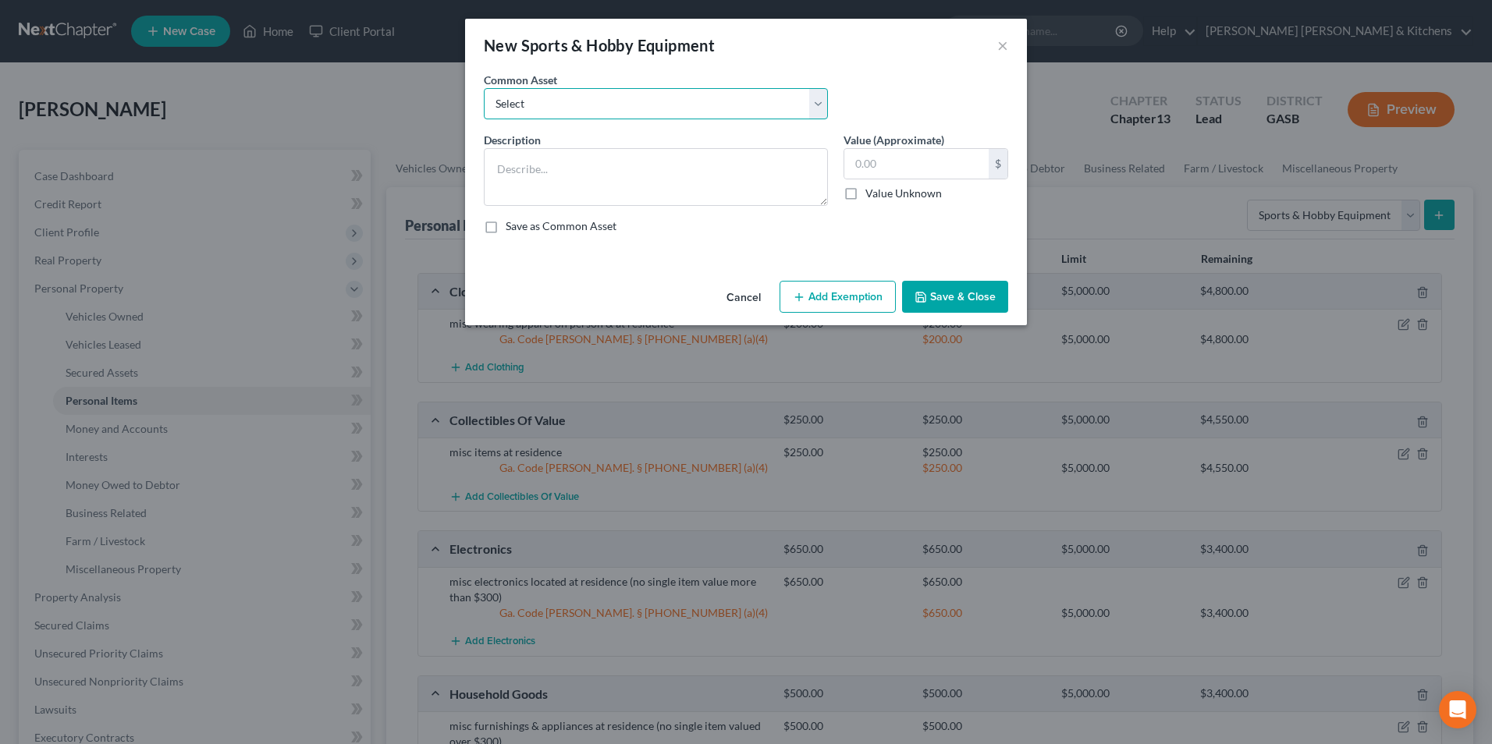
drag, startPoint x: 558, startPoint y: 113, endPoint x: 549, endPoint y: 120, distance: 11.1
click at [558, 113] on select "Select misc items located at residence" at bounding box center [656, 103] width 344 height 31
select select "0"
click at [484, 88] on select "Select misc items located at residence" at bounding box center [656, 103] width 344 height 31
type textarea "misc items located at residence"
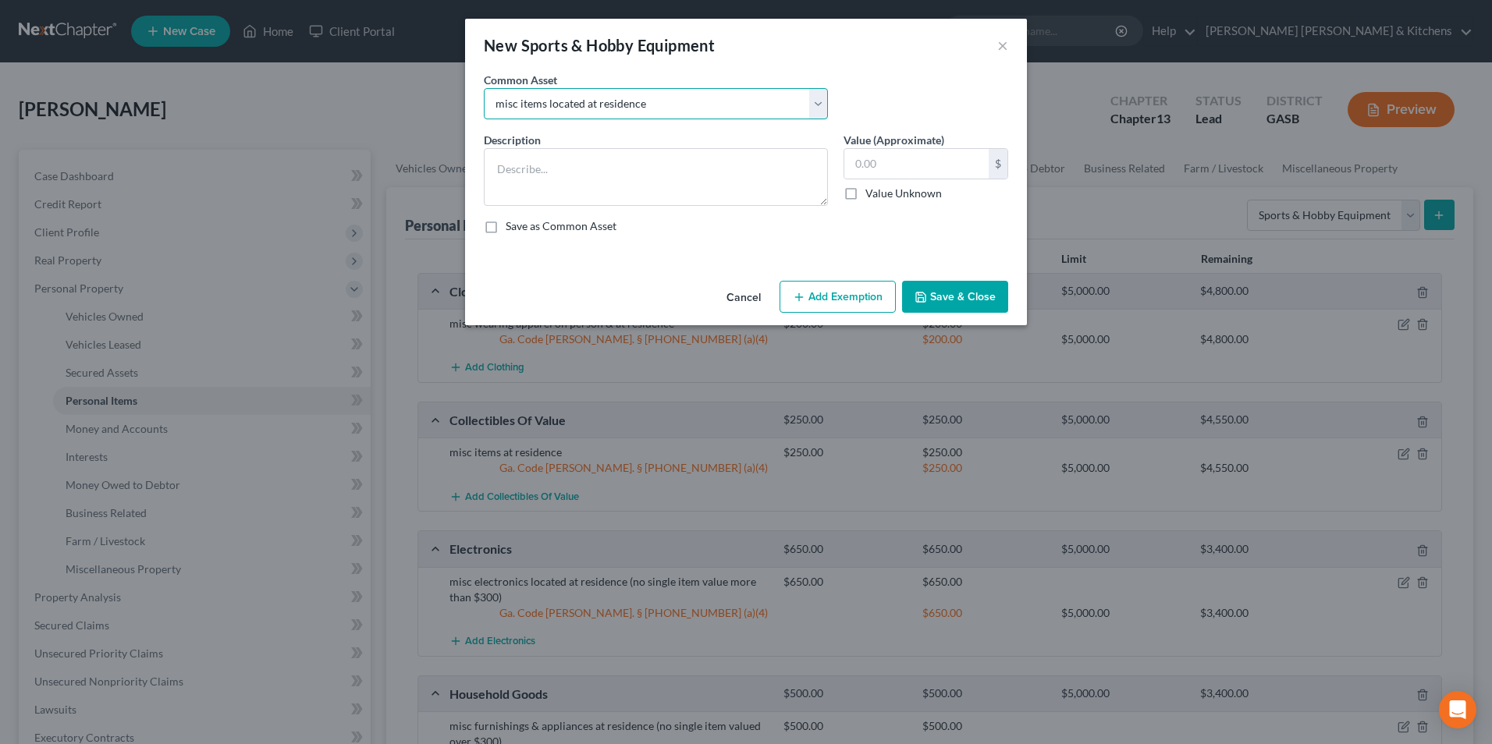
type input "100.00"
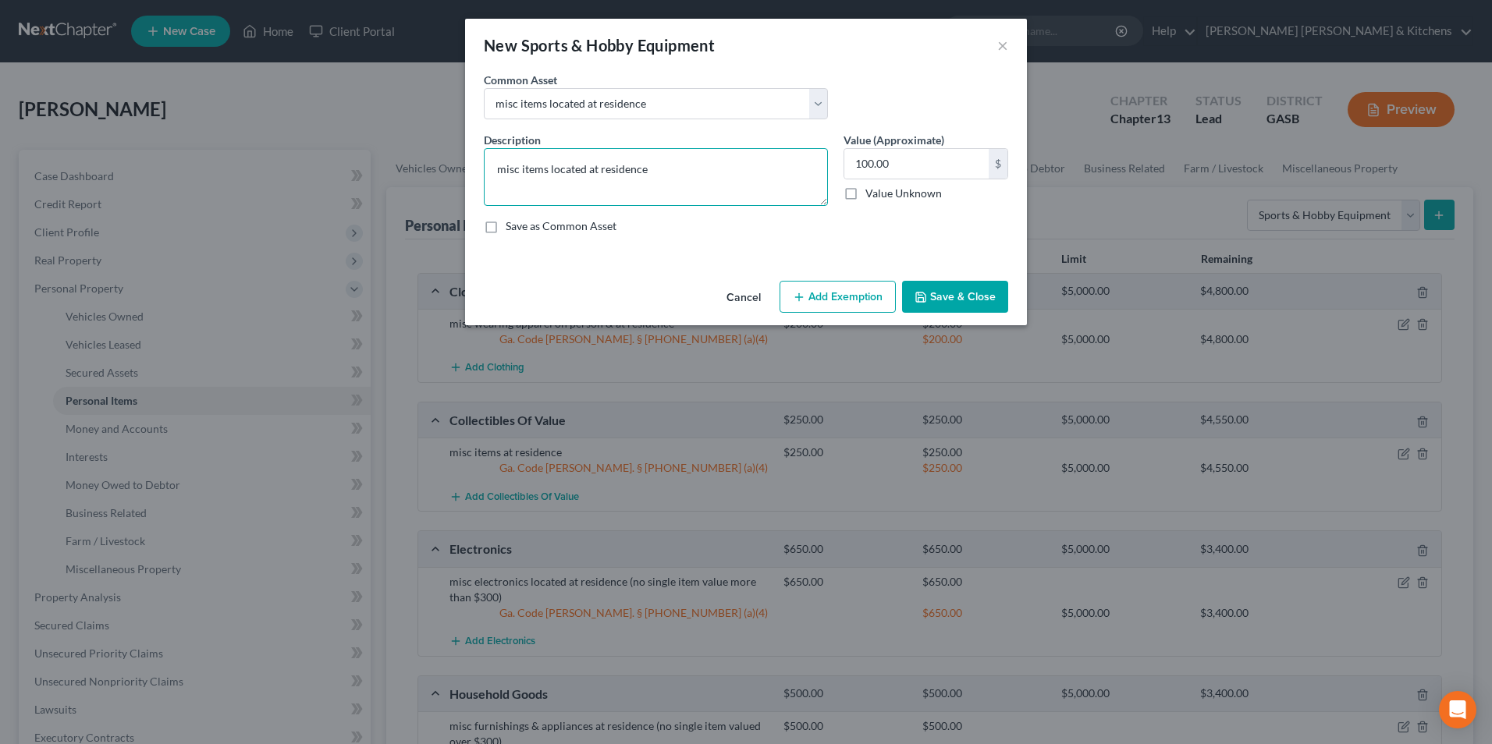
click at [492, 170] on textarea "misc items located at residence" at bounding box center [656, 177] width 344 height 58
type textarea "punching bag, instrument; games; misc items located at residence"
type input "455"
click at [840, 295] on button "Add Exemption" at bounding box center [838, 297] width 116 height 33
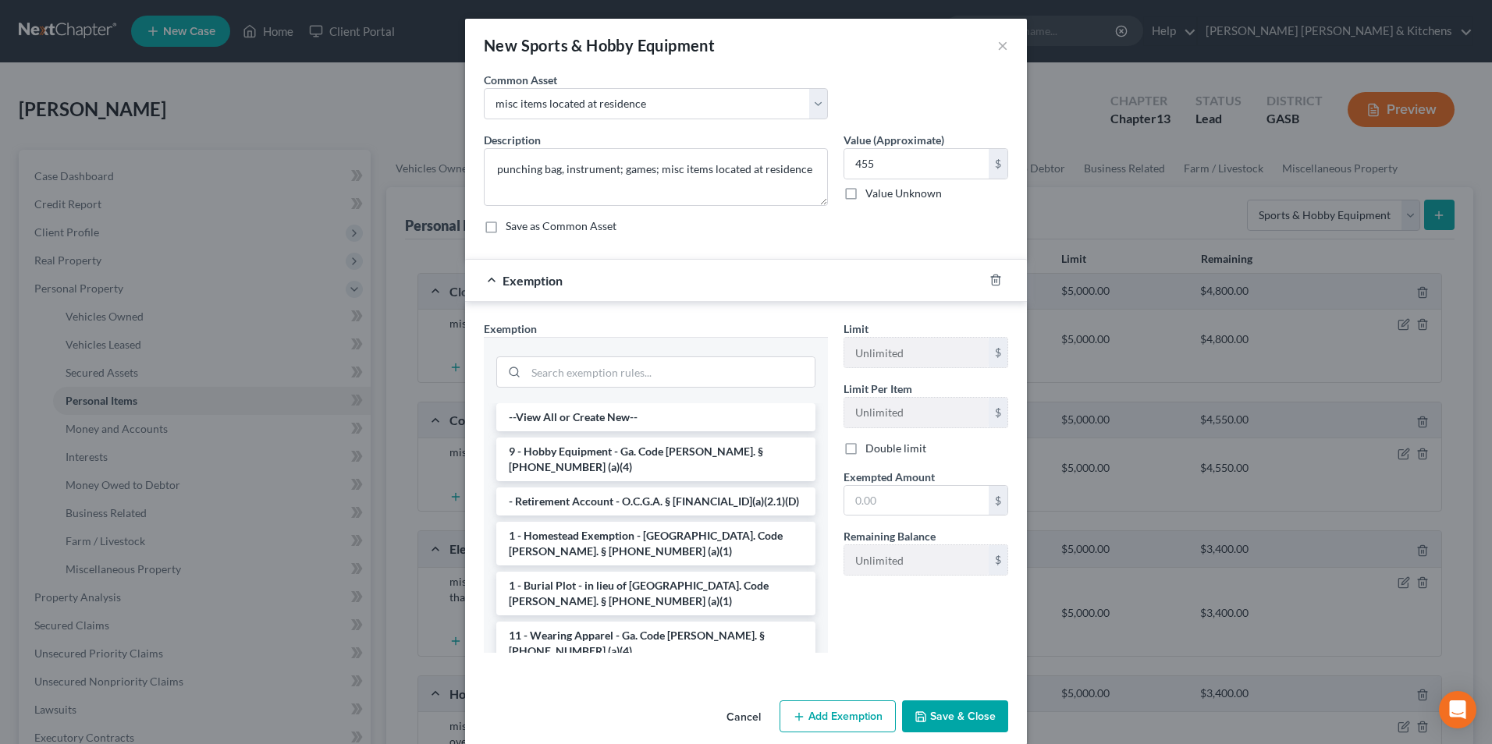
drag, startPoint x: 598, startPoint y: 449, endPoint x: 878, endPoint y: 528, distance: 291.0
click at [599, 449] on li "9 - Hobby Equipment - Ga. Code [PERSON_NAME]. § [PHONE_NUMBER] (a)(4)" at bounding box center [655, 460] width 319 height 44
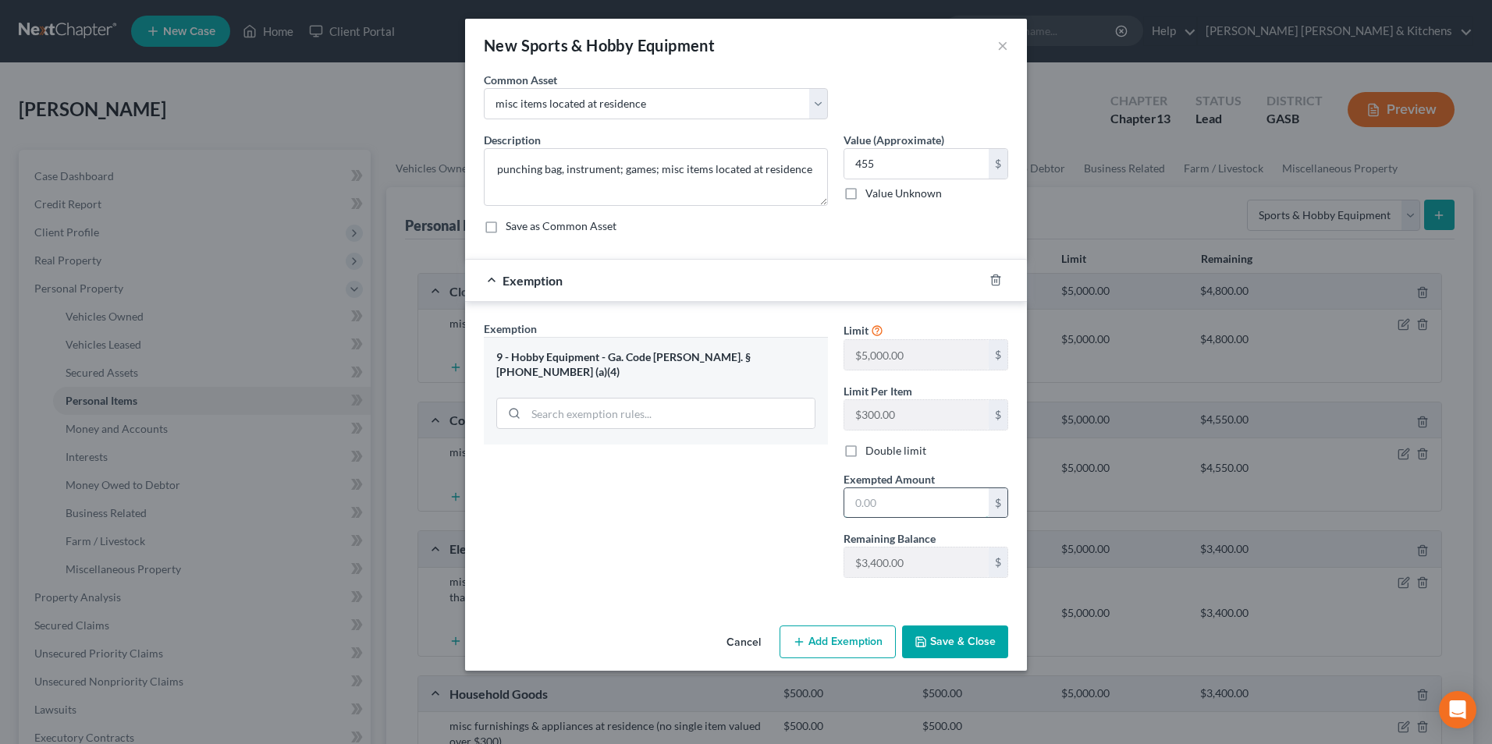
click at [908, 502] on input "text" at bounding box center [916, 504] width 144 height 30
type input "455"
click at [933, 637] on button "Save & Close" at bounding box center [955, 642] width 106 height 33
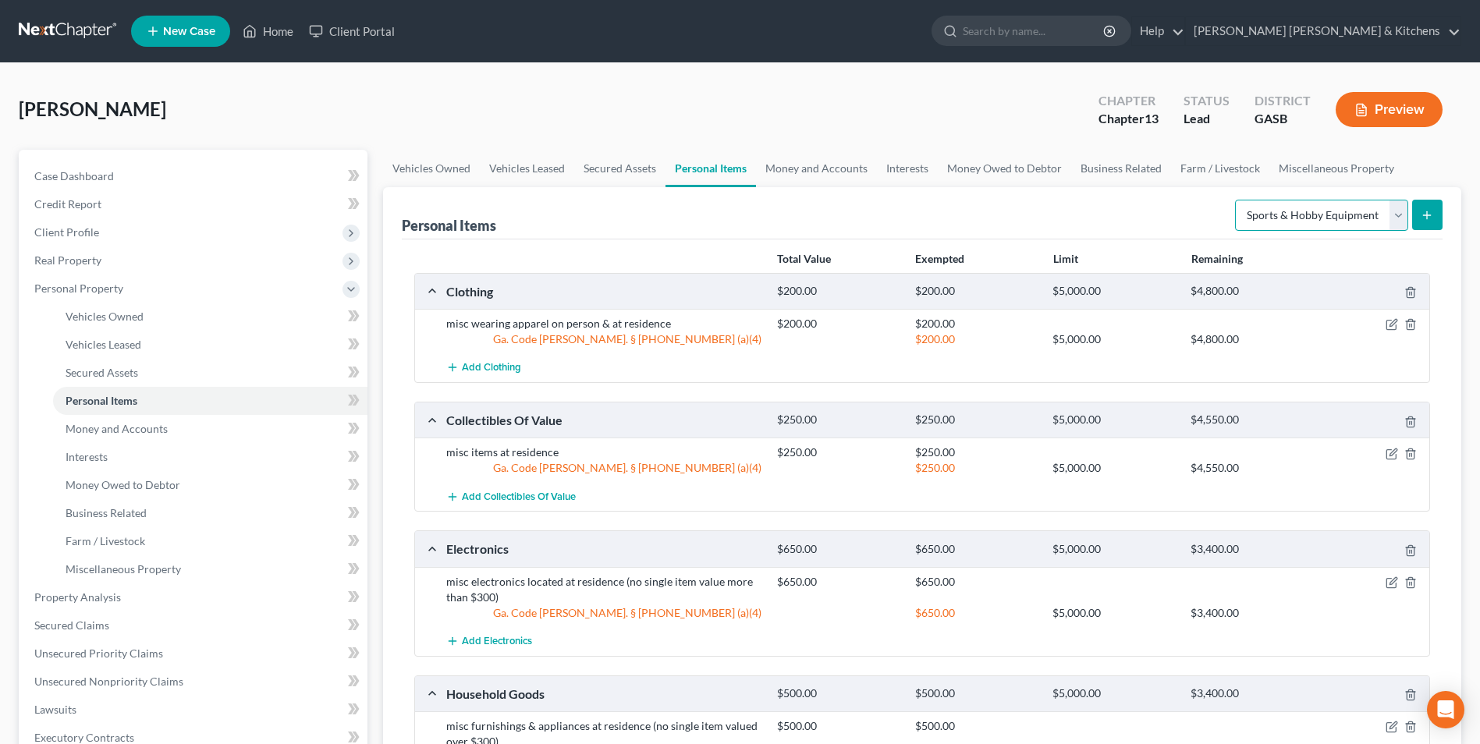
click at [1245, 219] on select "Select Item Type Clothing Collectibles Of Value Electronics Firearms Household …" at bounding box center [1321, 215] width 173 height 31
select select "pets"
click at [1237, 200] on select "Select Item Type Clothing Collectibles Of Value Electronics Firearms Household …" at bounding box center [1321, 215] width 173 height 31
click at [1426, 217] on icon "submit" at bounding box center [1427, 215] width 12 height 12
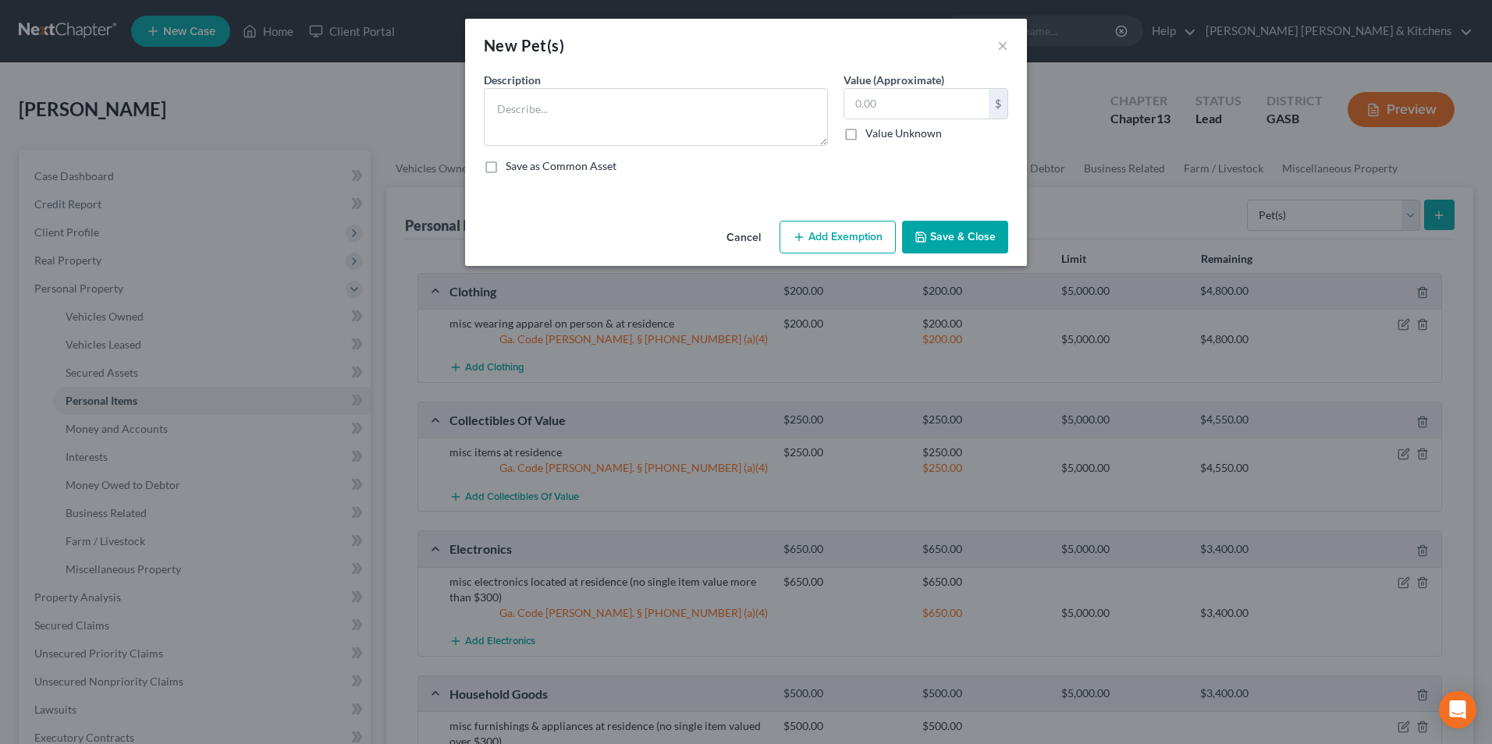
click at [584, 80] on div "Description *" at bounding box center [656, 109] width 360 height 74
click at [585, 102] on textarea at bounding box center [656, 117] width 344 height 58
type textarea "2 dogs"
type input "50"
click at [821, 238] on button "Add Exemption" at bounding box center [838, 237] width 116 height 33
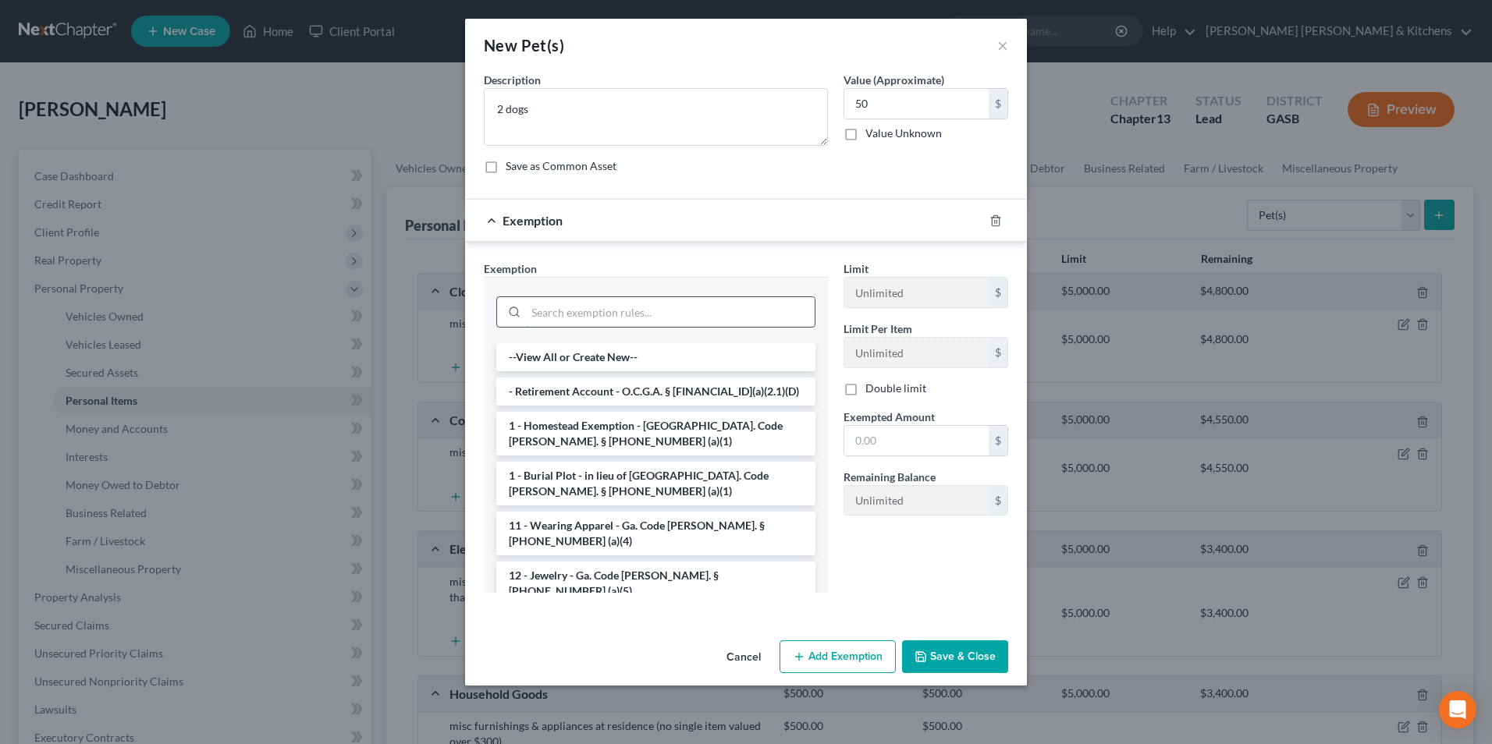
click at [562, 318] on input "search" at bounding box center [670, 312] width 289 height 30
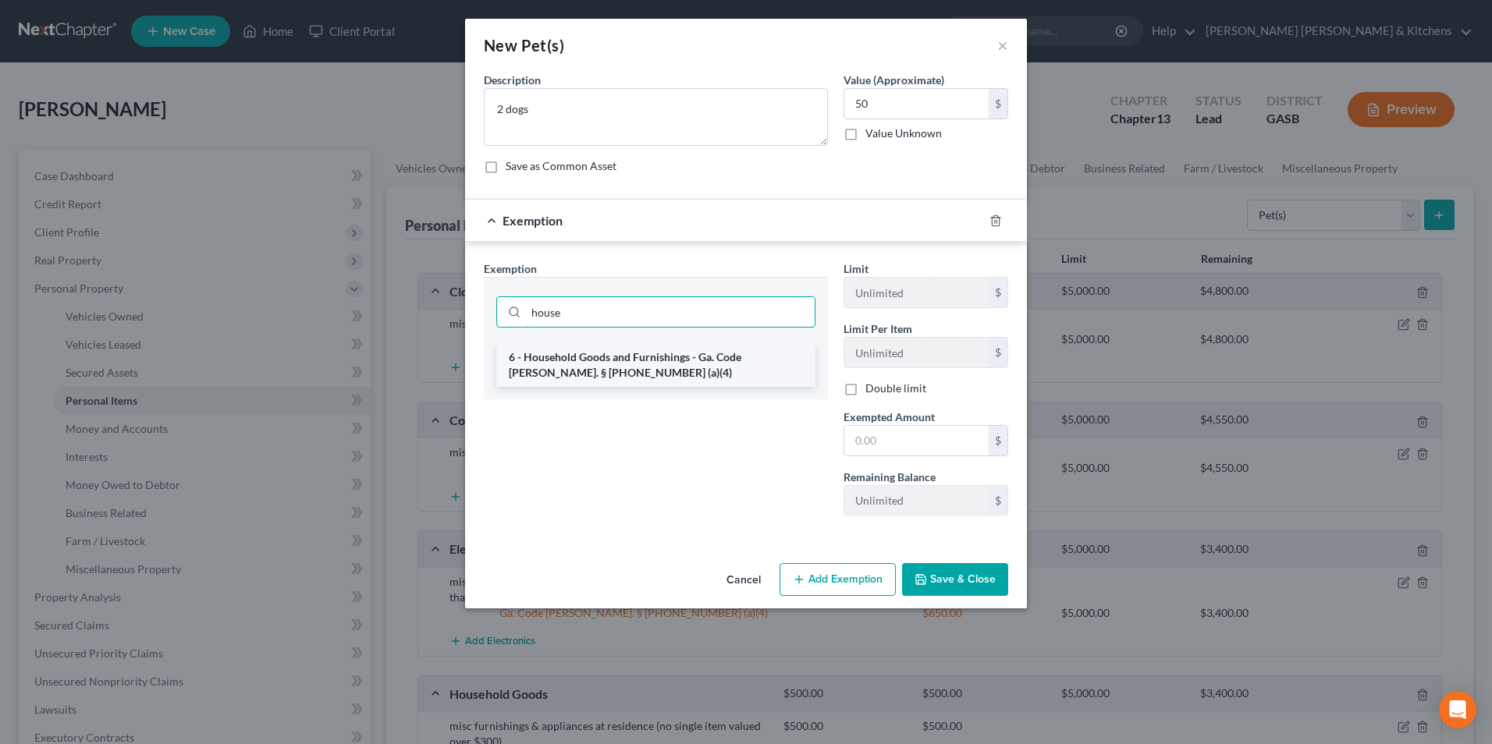
type input "house"
click at [567, 367] on li "6 - Household Goods and Furnishings - Ga. Code [PERSON_NAME]. § [PHONE_NUMBER] …" at bounding box center [655, 365] width 319 height 44
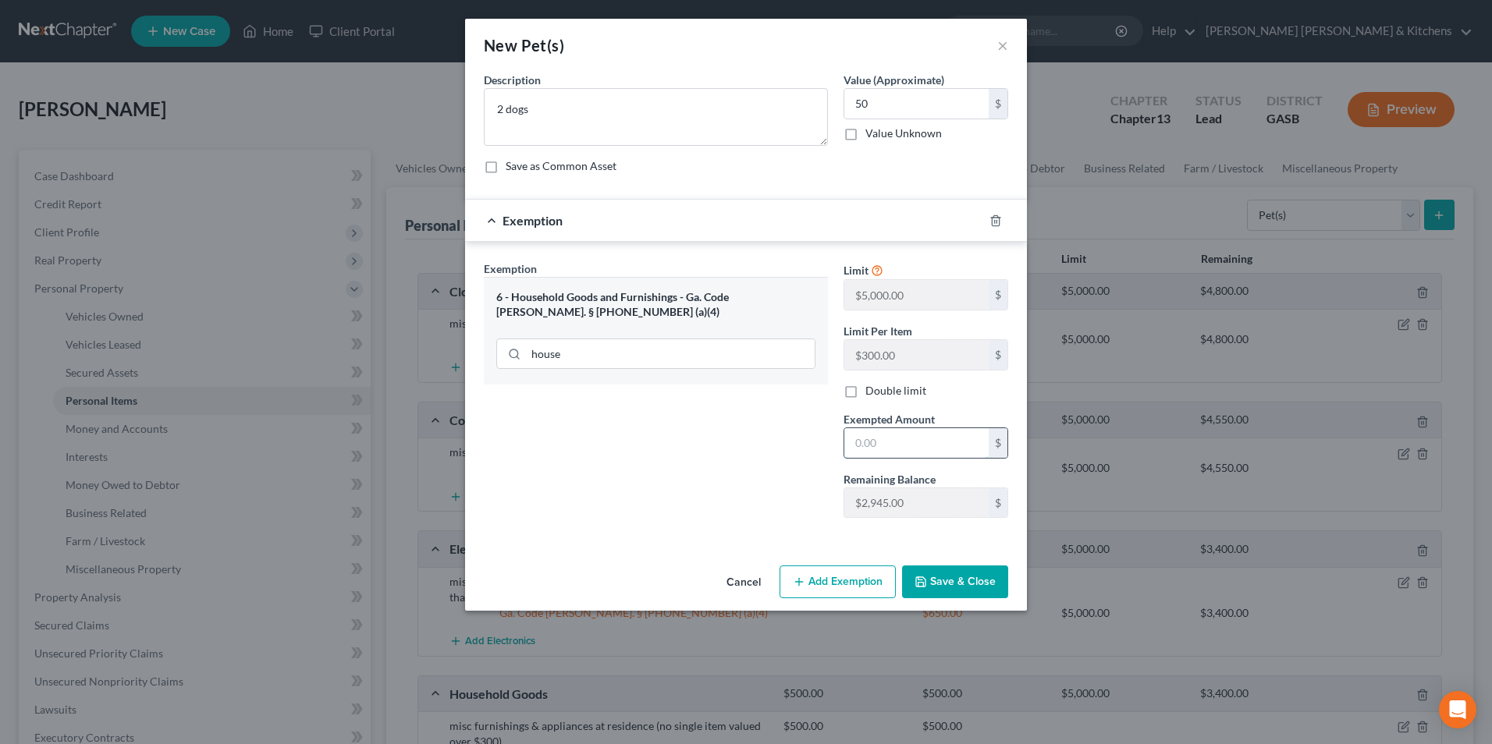
click at [918, 439] on input "text" at bounding box center [916, 443] width 144 height 30
type input "50"
click at [957, 592] on button "Save & Close" at bounding box center [955, 582] width 106 height 33
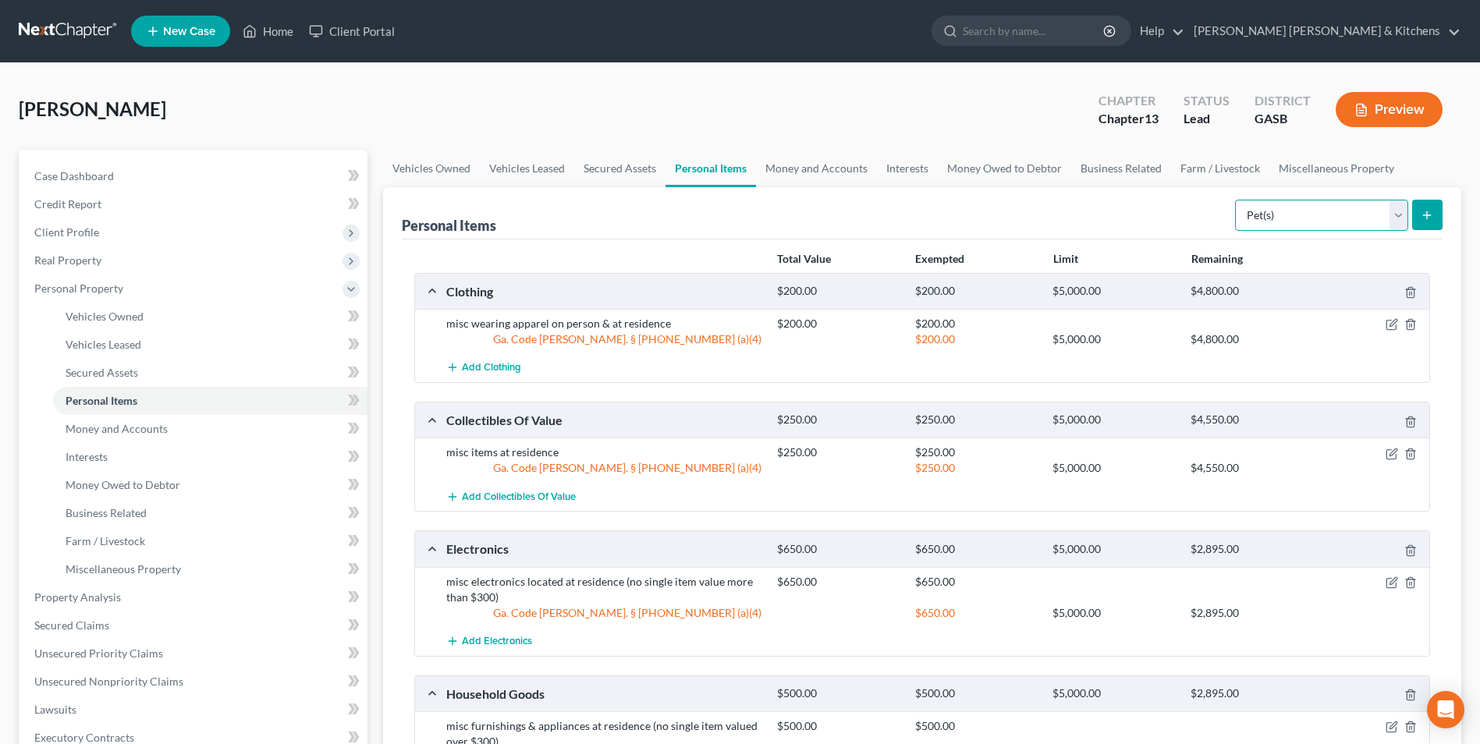
click at [1306, 209] on select "Select Item Type Clothing Collectibles Of Value Electronics Firearms Household …" at bounding box center [1321, 215] width 173 height 31
select select "firearms"
click at [1237, 200] on select "Select Item Type Clothing Collectibles Of Value Electronics Firearms Household …" at bounding box center [1321, 215] width 173 height 31
click at [1422, 210] on icon "submit" at bounding box center [1427, 215] width 12 height 12
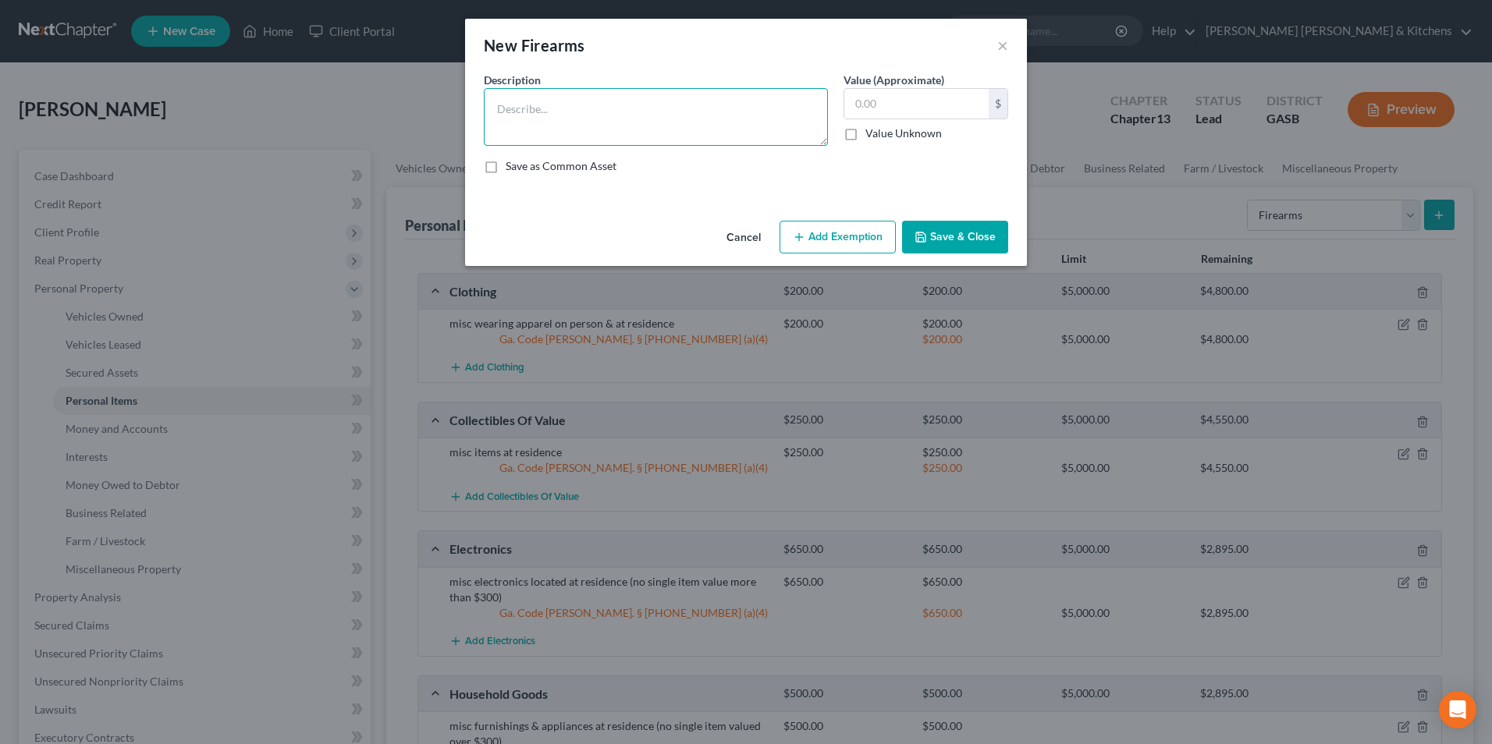
click at [515, 118] on textarea at bounding box center [656, 117] width 344 height 58
type textarea "AR-15 $500; .45 pistol $350"
type input "300"
click at [837, 244] on button "Add Exemption" at bounding box center [838, 237] width 116 height 33
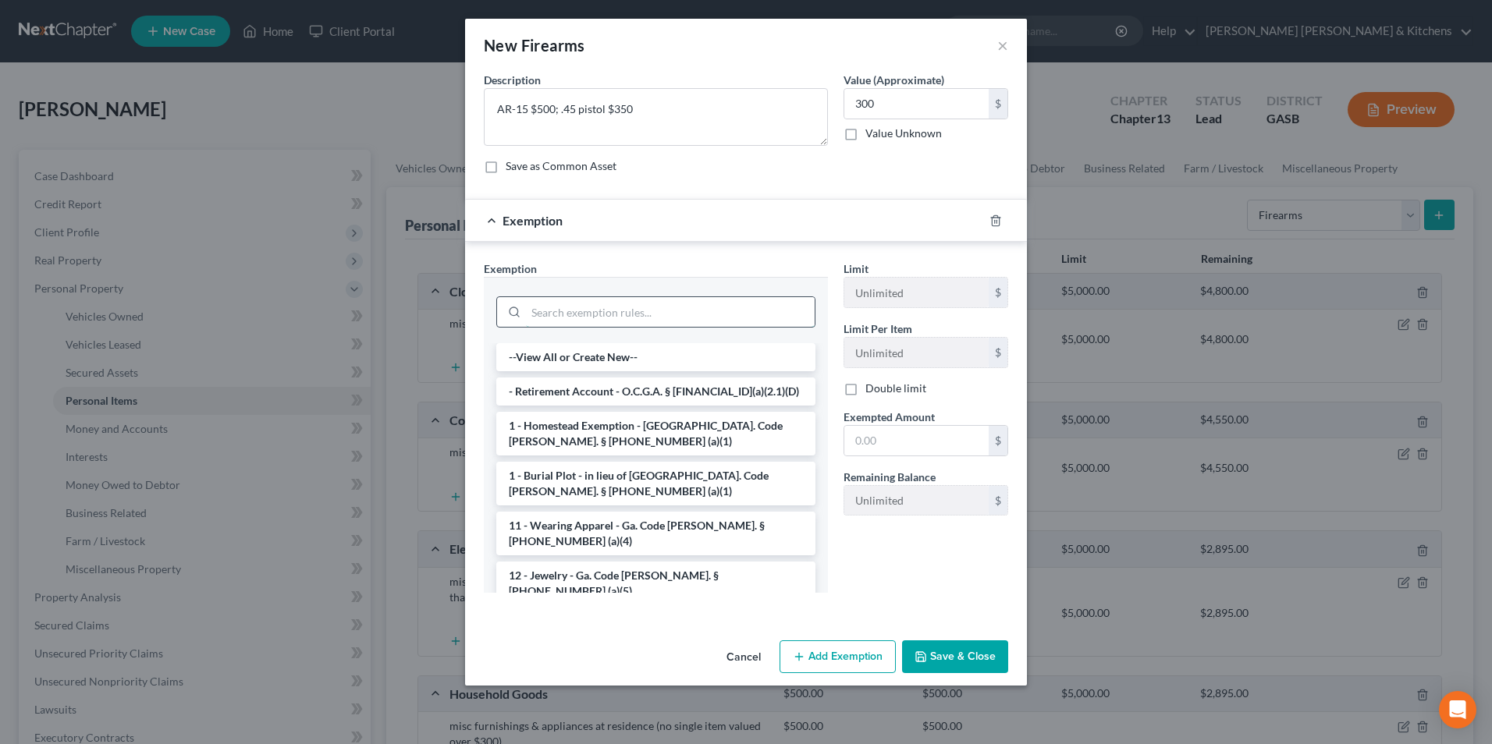
click at [538, 308] on input "search" at bounding box center [670, 312] width 289 height 30
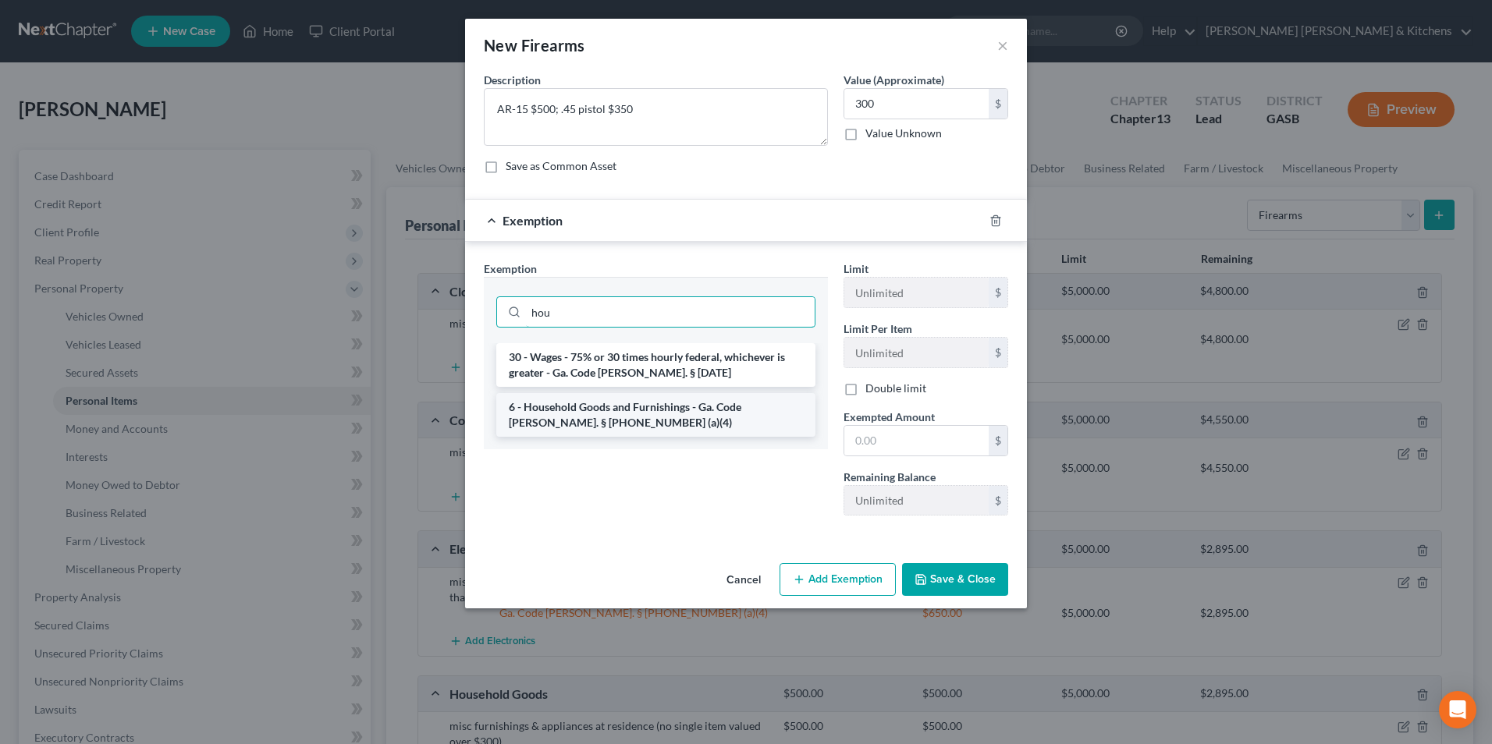
type input "hou"
click at [565, 419] on li "6 - Household Goods and Furnishings - Ga. Code [PERSON_NAME]. § [PHONE_NUMBER] …" at bounding box center [655, 415] width 319 height 44
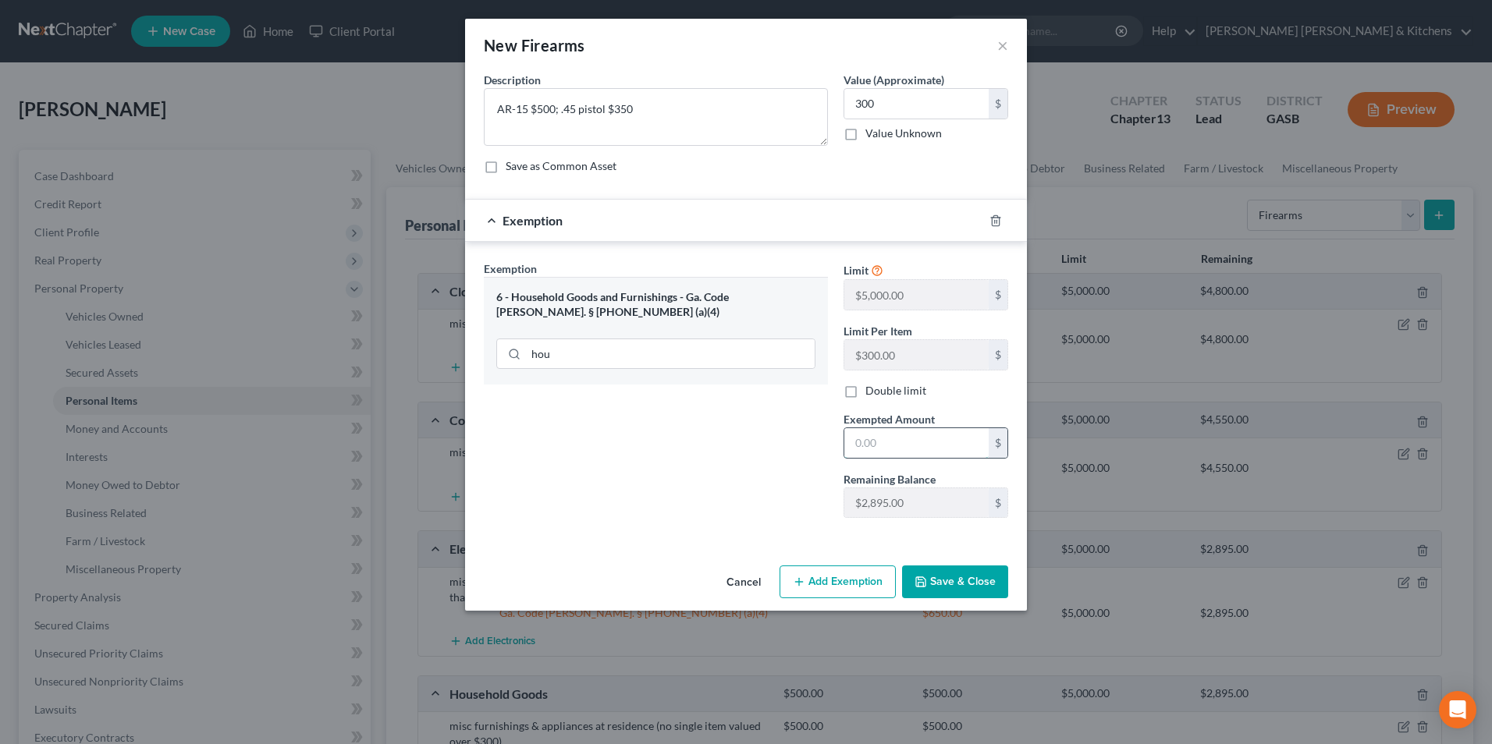
click at [936, 448] on input "text" at bounding box center [916, 443] width 144 height 30
type input "300"
click at [815, 575] on button "Add Exemption" at bounding box center [838, 582] width 116 height 33
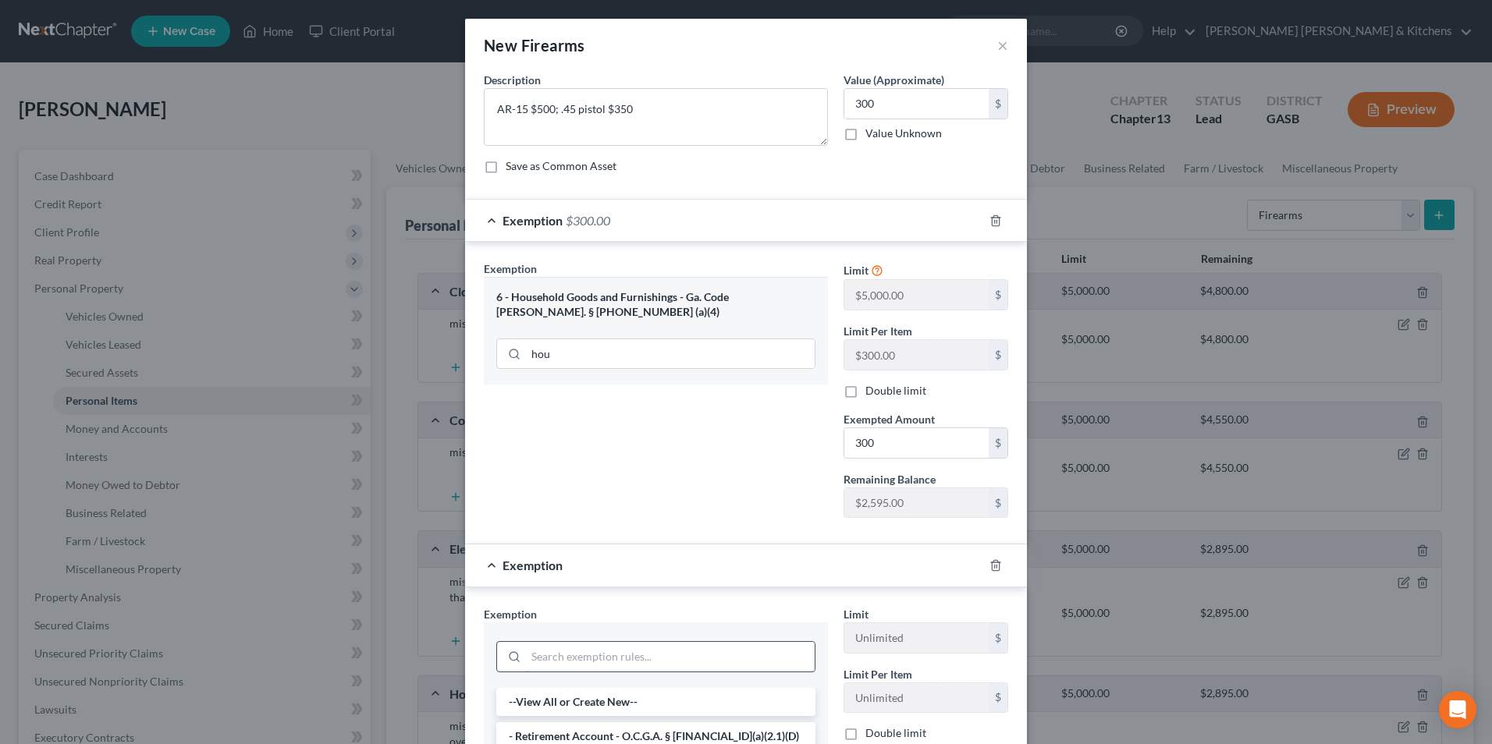
click at [564, 655] on input "search" at bounding box center [670, 657] width 289 height 30
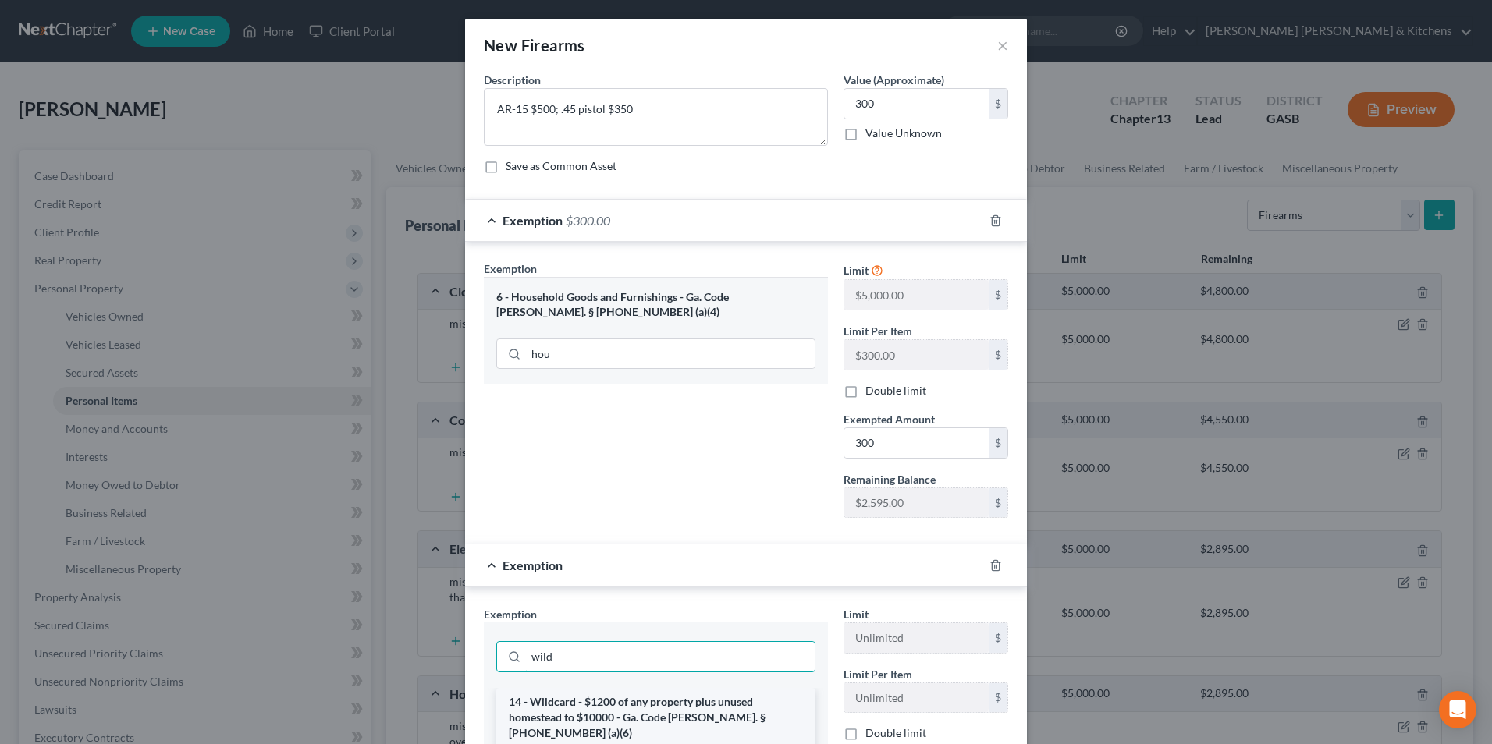
type input "wild"
click at [601, 706] on li "14 - Wildcard - $1200 of any property plus unused homestead to $10000 - Ga. Cod…" at bounding box center [655, 717] width 319 height 59
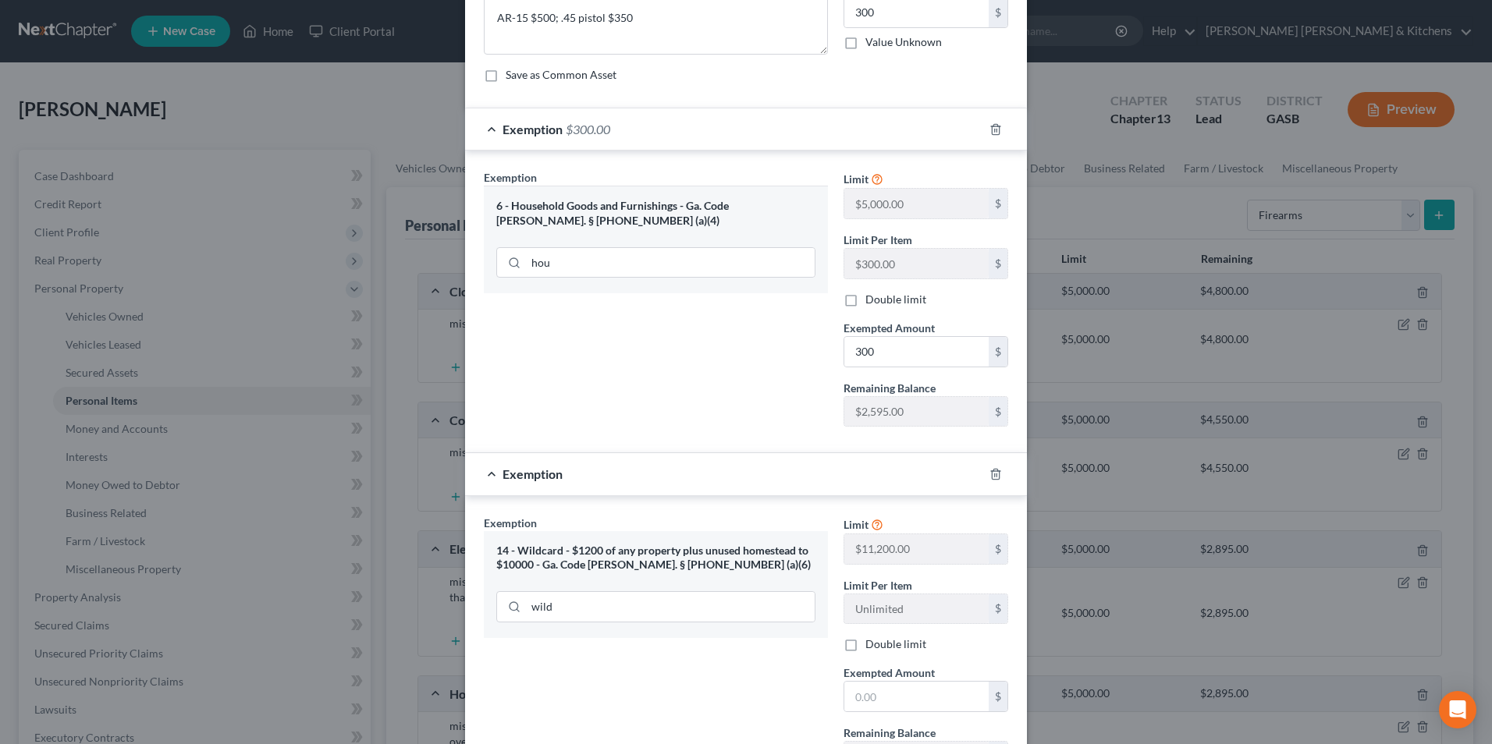
scroll to position [231, 0]
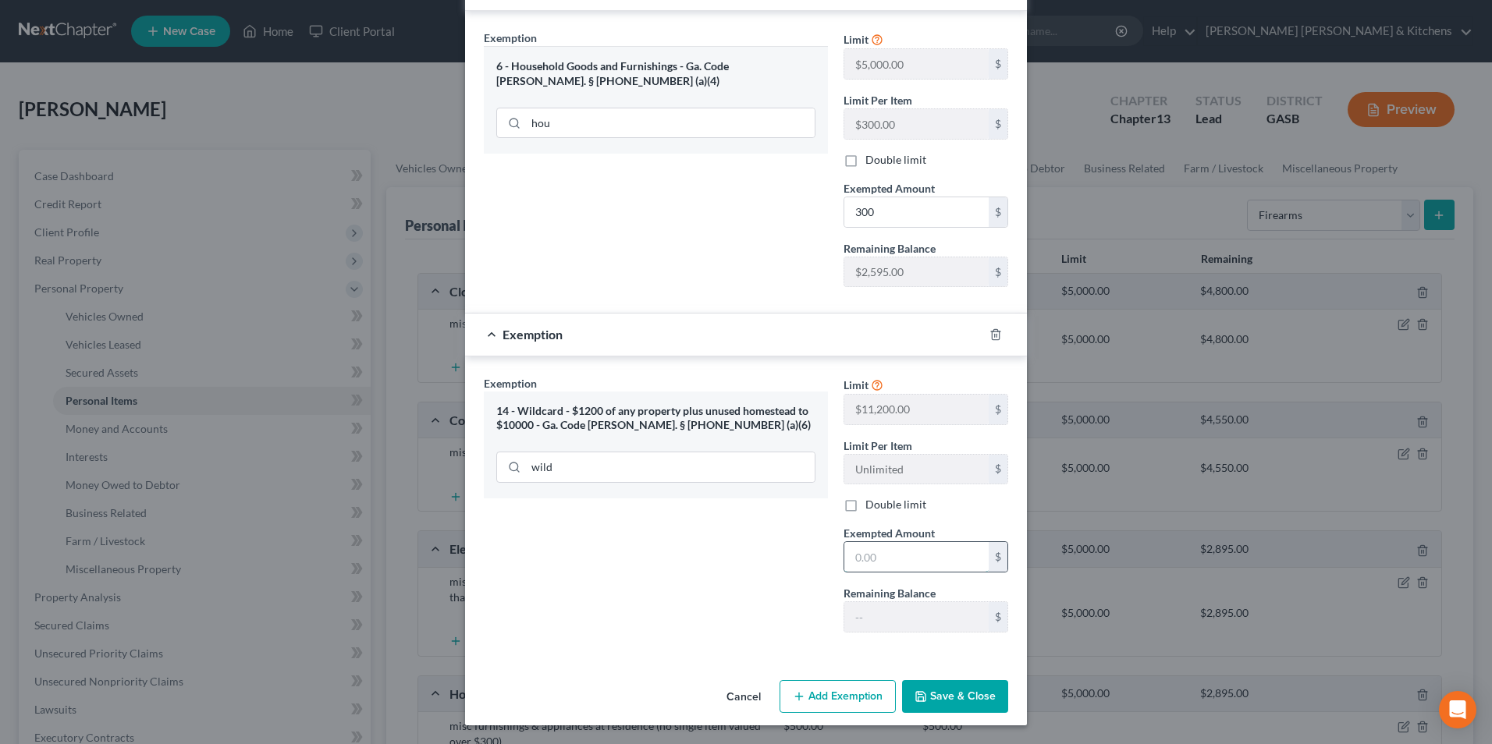
click at [866, 563] on input "text" at bounding box center [916, 557] width 144 height 30
type input "550"
click at [940, 691] on button "Save & Close" at bounding box center [955, 696] width 106 height 33
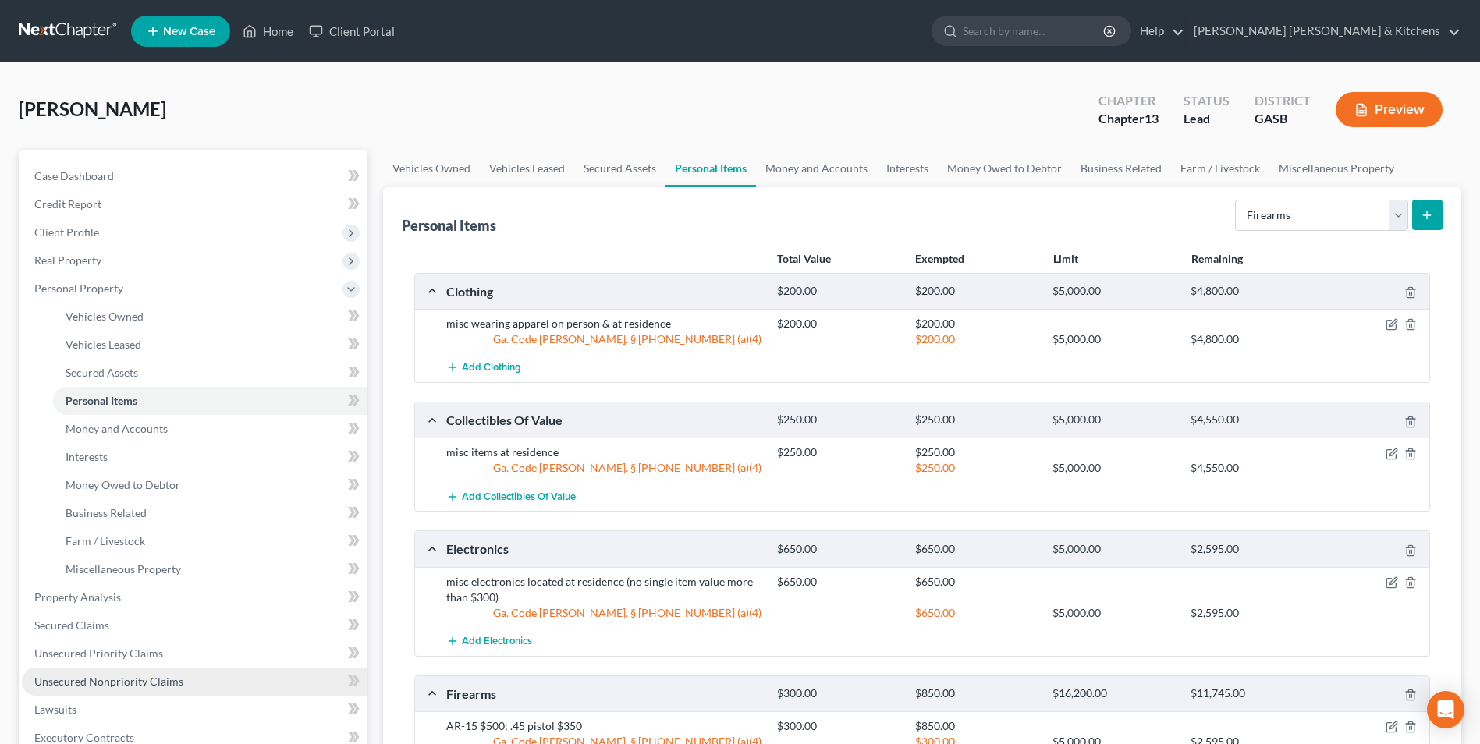
click at [140, 688] on link "Unsecured Nonpriority Claims" at bounding box center [195, 682] width 346 height 28
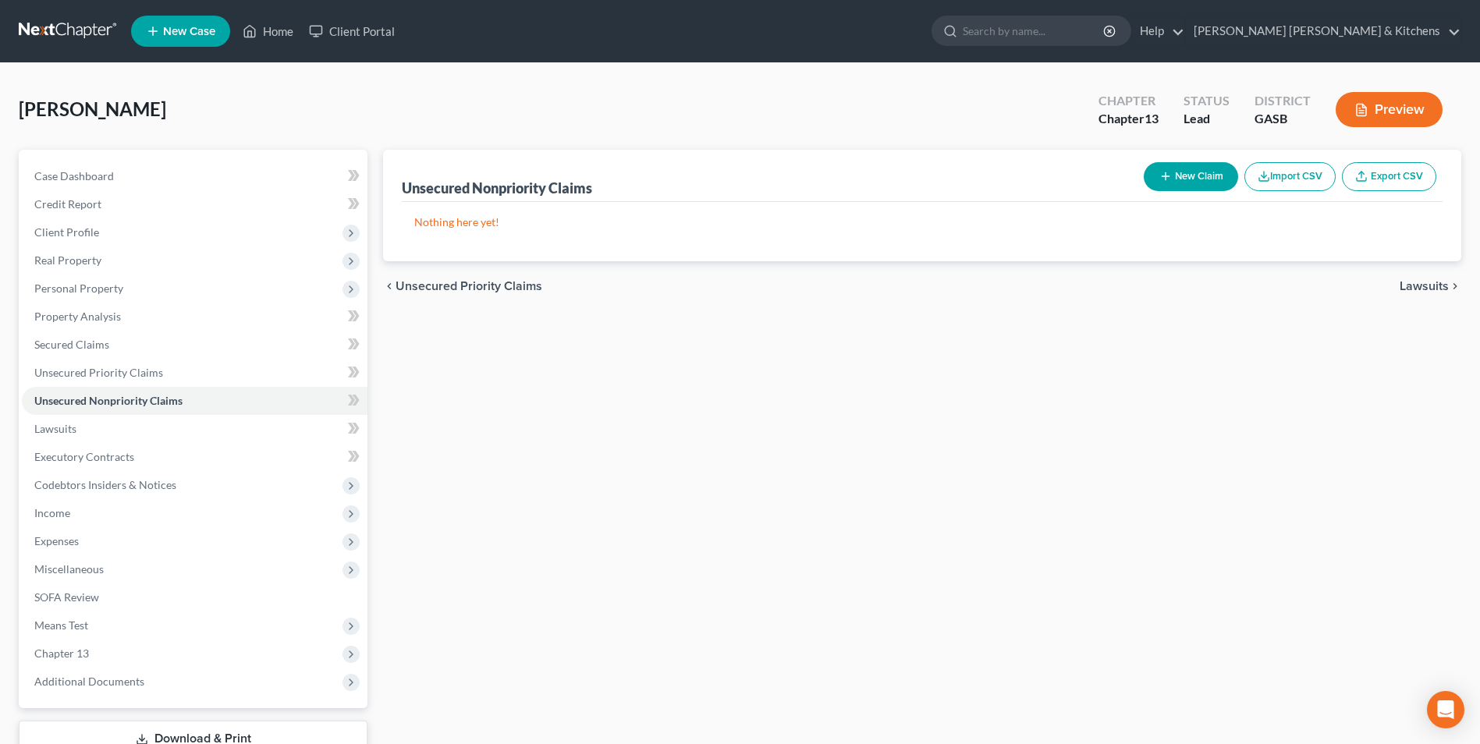
click at [1175, 176] on button "New Claim" at bounding box center [1191, 176] width 94 height 29
select select "0"
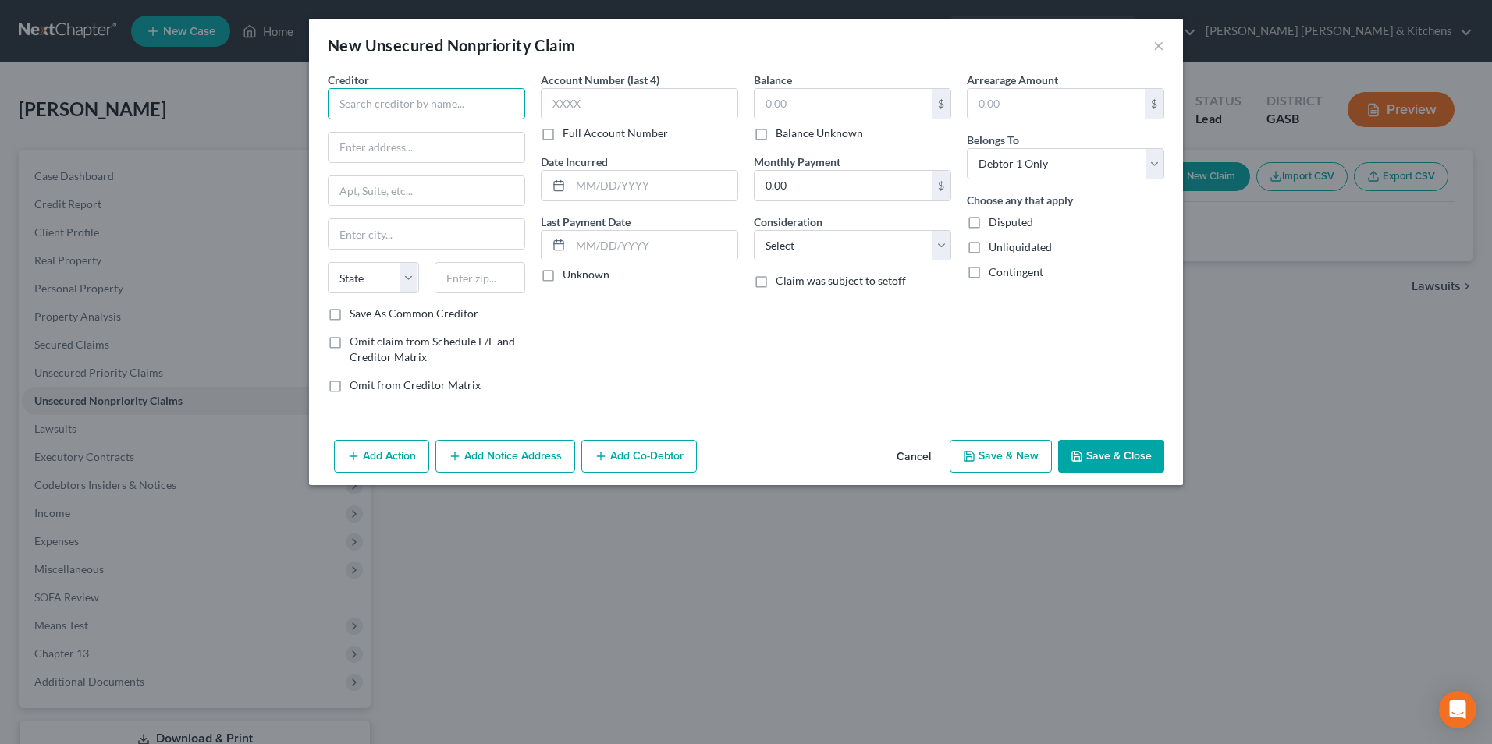
click at [425, 105] on input "text" at bounding box center [426, 103] width 197 height 31
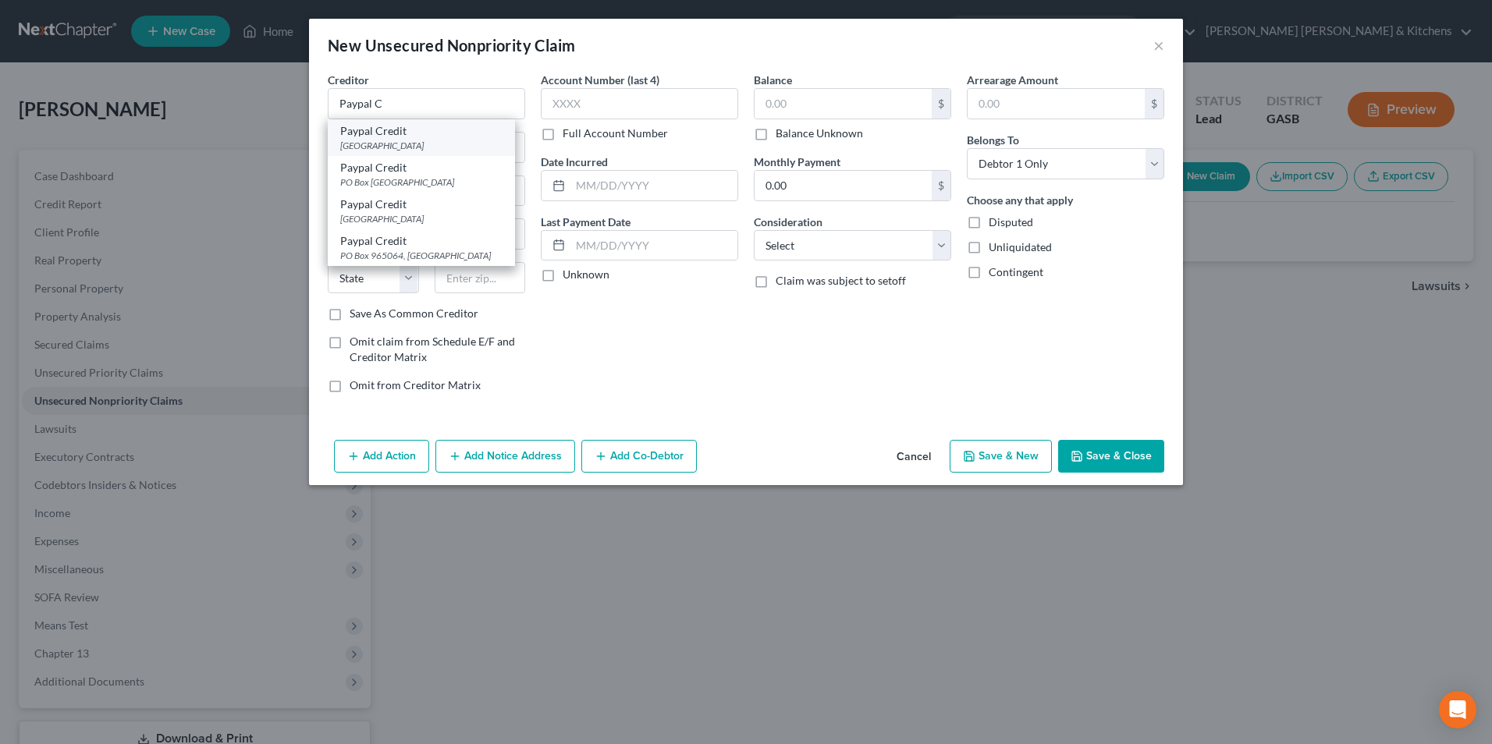
click at [420, 142] on div "[GEOGRAPHIC_DATA]" at bounding box center [421, 145] width 162 height 13
type input "Paypal Credit"
type input "PO Box 71707"
type input "[GEOGRAPHIC_DATA]"
select select "39"
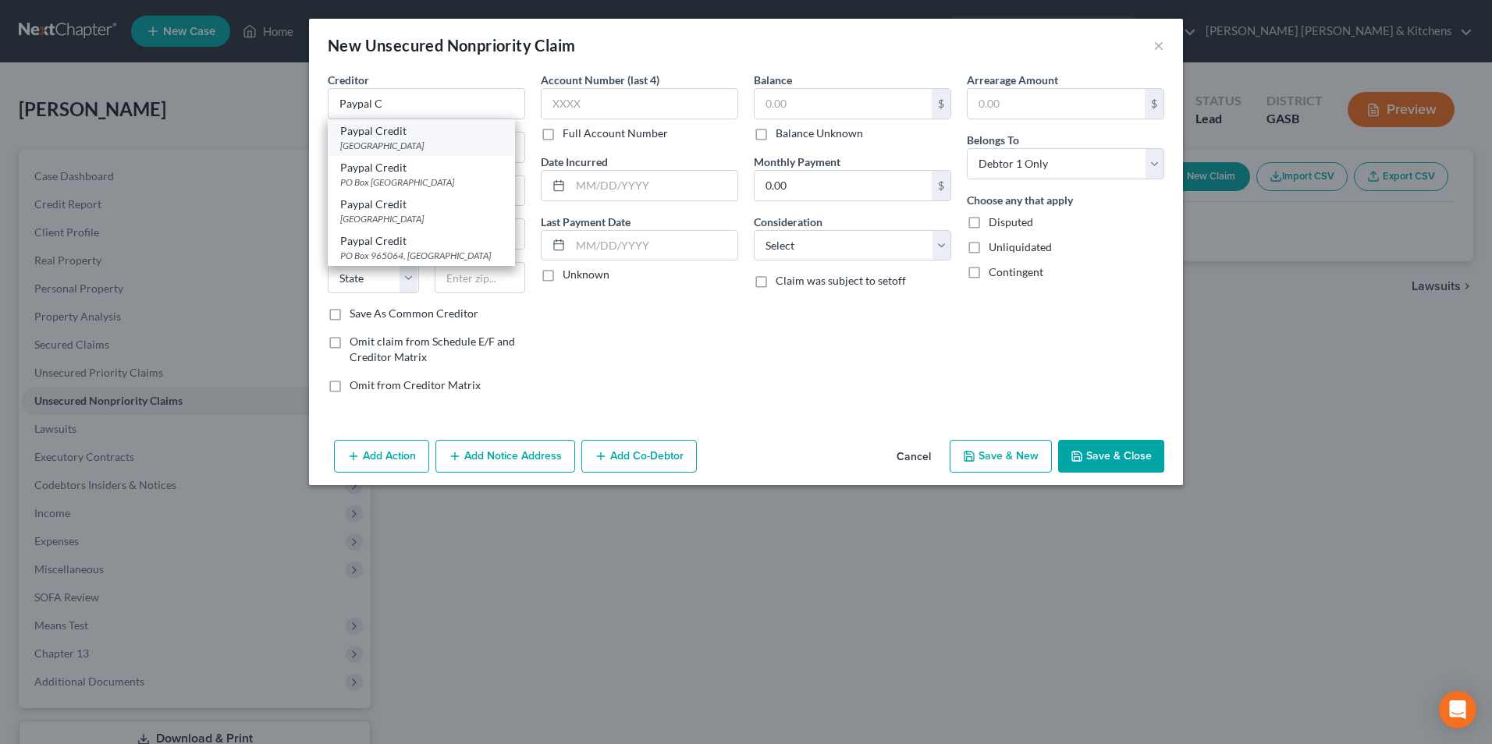
type input "19176"
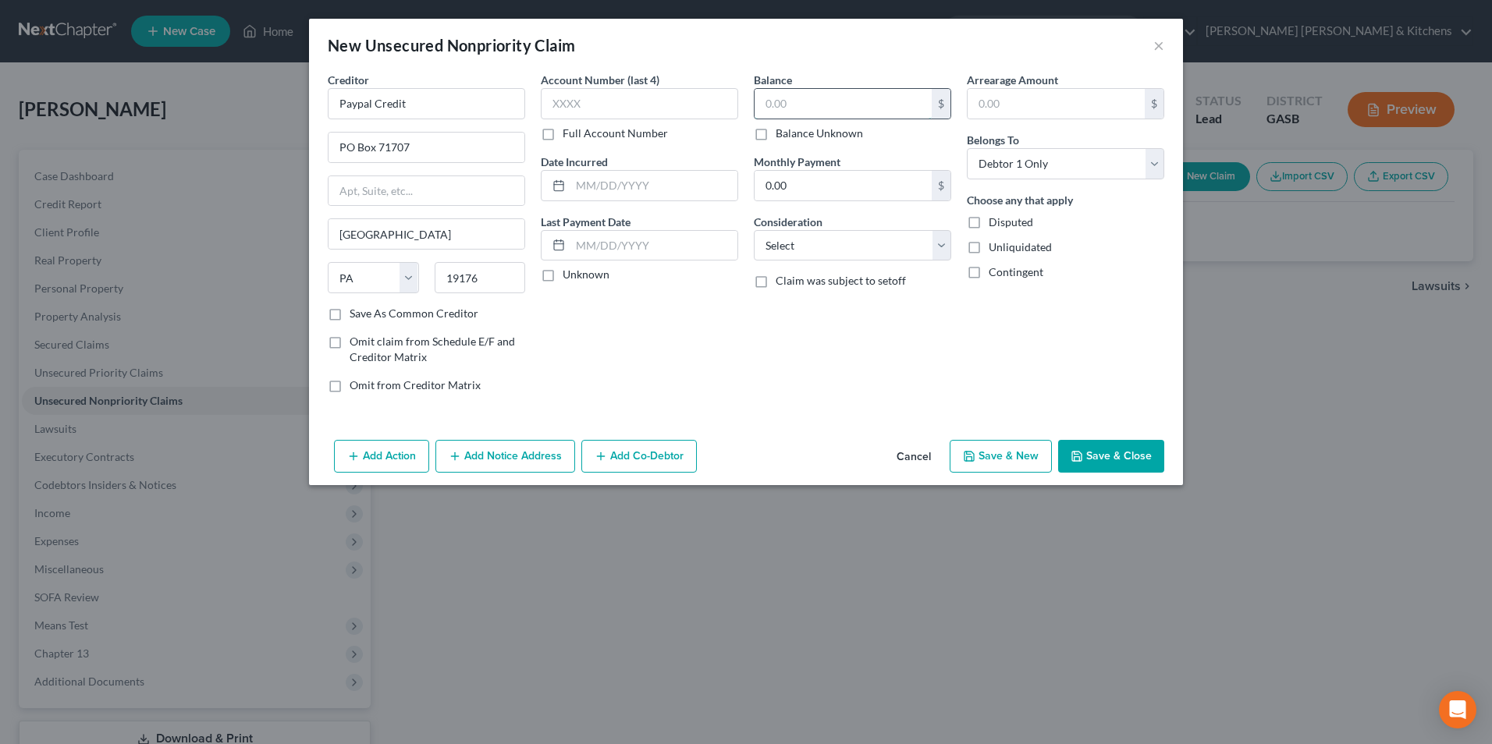
click at [788, 102] on input "text" at bounding box center [843, 104] width 177 height 30
type input "1,000"
click at [821, 260] on select "Select Cable / Satellite Services Collection Agency Credit Card Debt Debt Couns…" at bounding box center [852, 245] width 197 height 31
select select "2"
click at [754, 230] on select "Select Cable / Satellite Services Collection Agency Credit Card Debt Debt Couns…" at bounding box center [852, 245] width 197 height 31
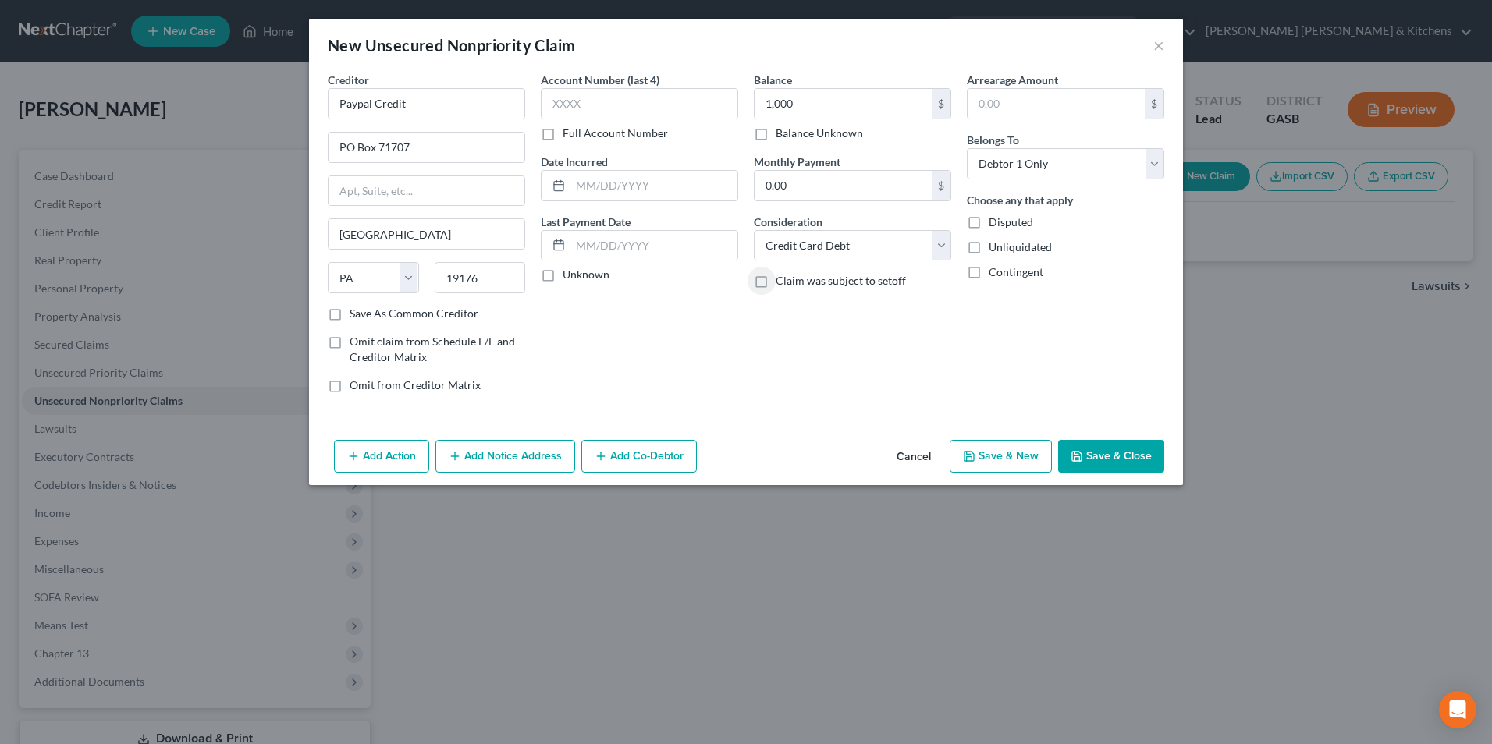
click at [994, 455] on button "Save & New" at bounding box center [1001, 456] width 102 height 33
select select "0"
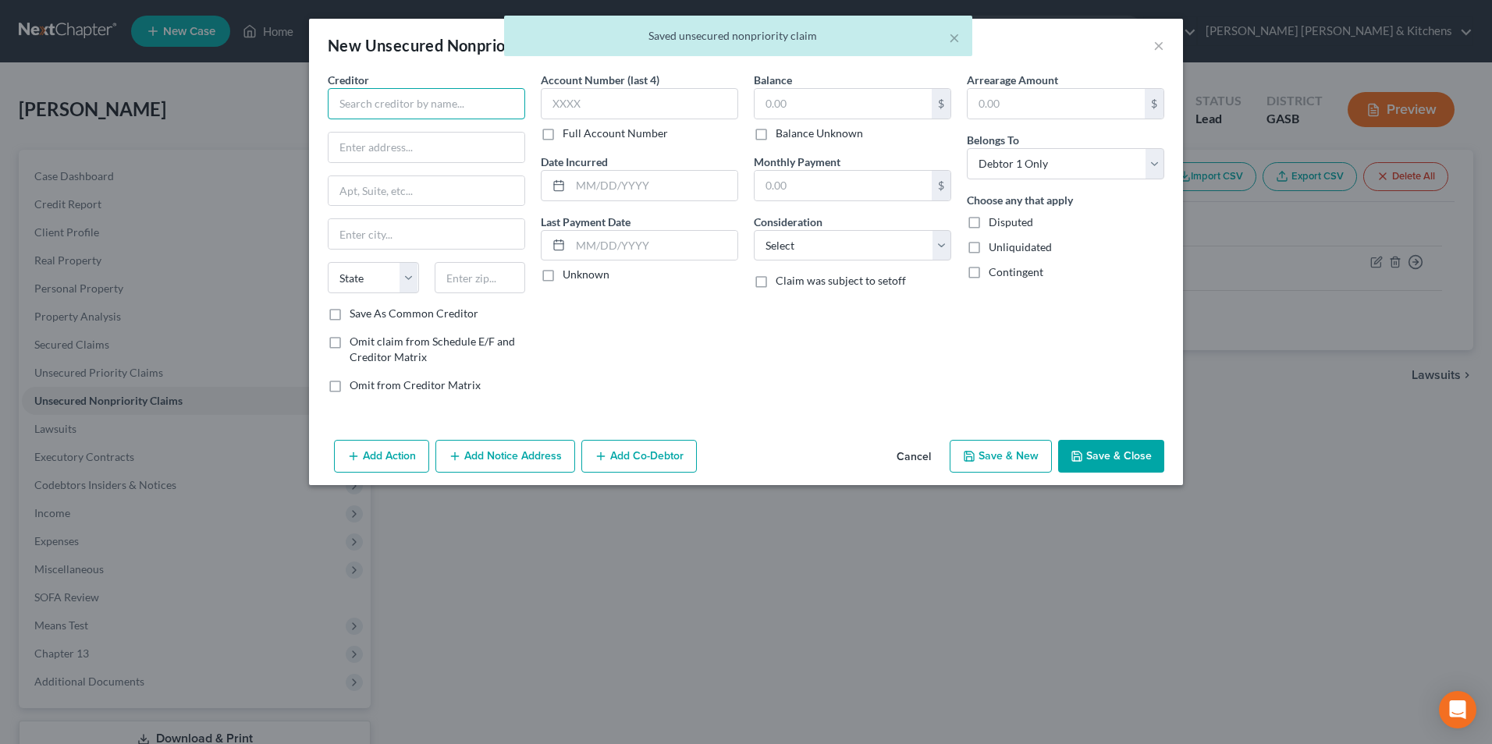
click at [471, 116] on input "text" at bounding box center [426, 103] width 197 height 31
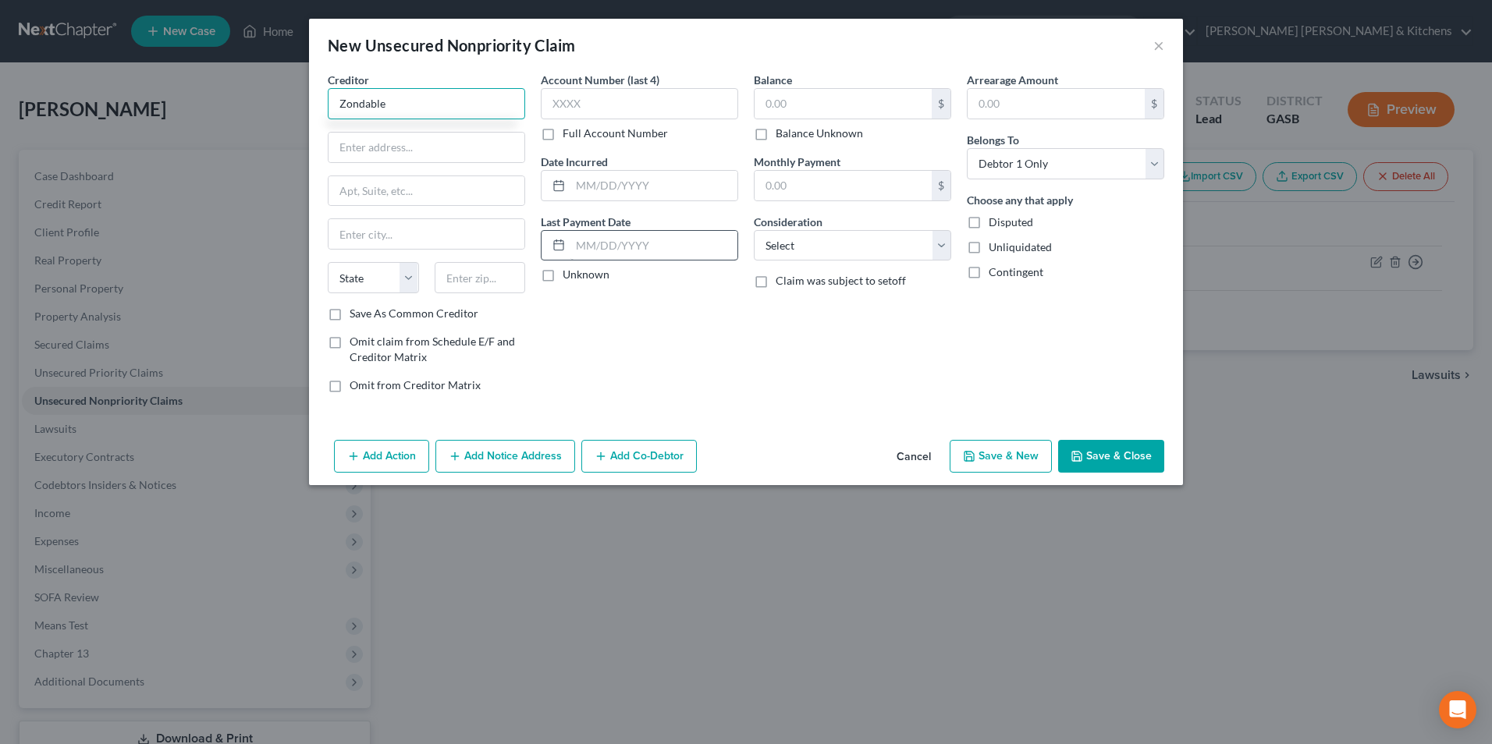
type input "Zondable"
click at [602, 237] on input "text" at bounding box center [653, 246] width 167 height 30
type input "[DATE]"
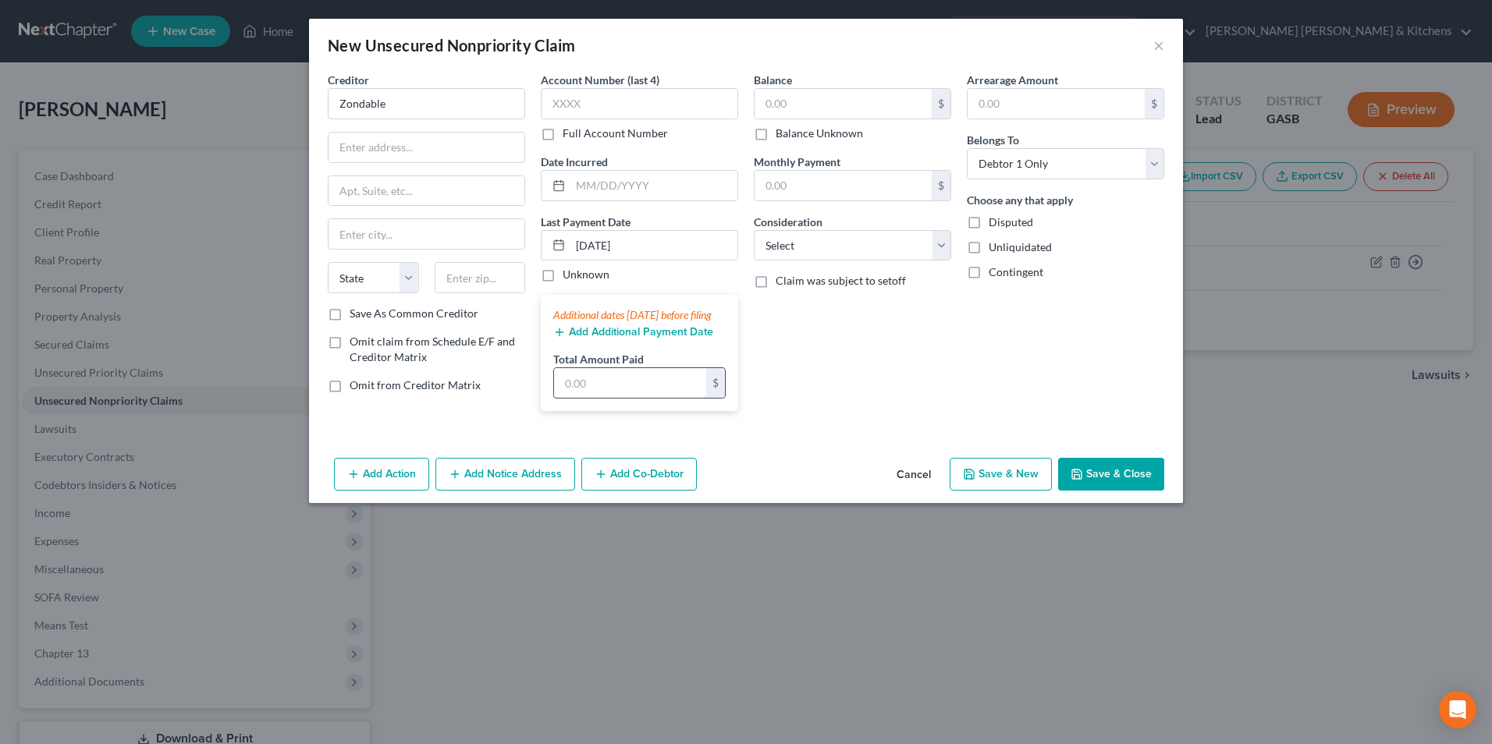
click at [595, 398] on input "text" at bounding box center [630, 383] width 152 height 30
type input "1,145"
click at [771, 115] on input "text" at bounding box center [843, 104] width 177 height 30
type input "10,217"
click at [784, 259] on select "Select Cable / Satellite Services Collection Agency Credit Card Debt Debt Couns…" at bounding box center [852, 245] width 197 height 31
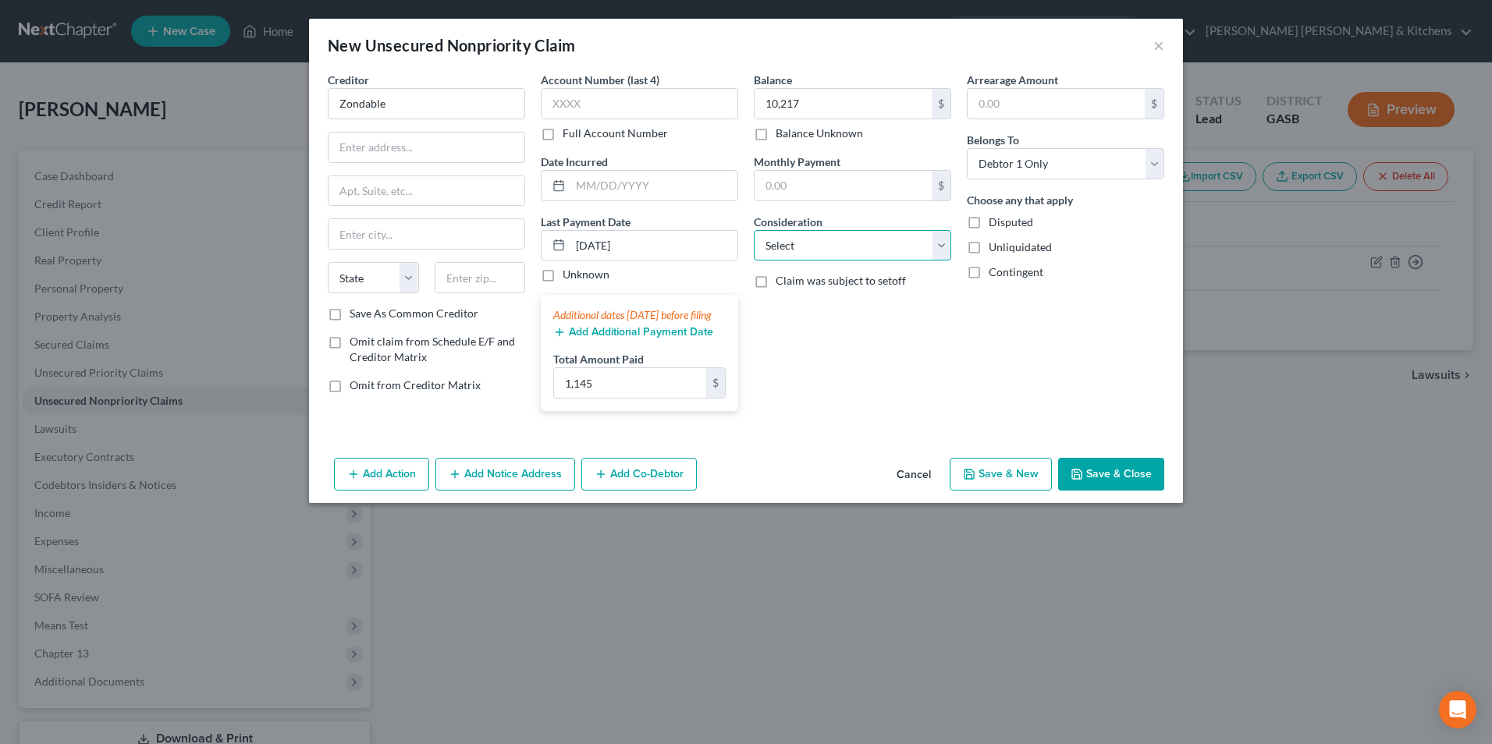
select select "10"
click at [754, 230] on select "Select Cable / Satellite Services Collection Agency Credit Card Debt Debt Couns…" at bounding box center [852, 245] width 197 height 31
click at [604, 339] on button "Add Additional Payment Date" at bounding box center [633, 332] width 160 height 12
click at [565, 339] on icon "button" at bounding box center [559, 332] width 12 height 12
click at [606, 339] on button "Add Additional Payment Date" at bounding box center [633, 332] width 160 height 12
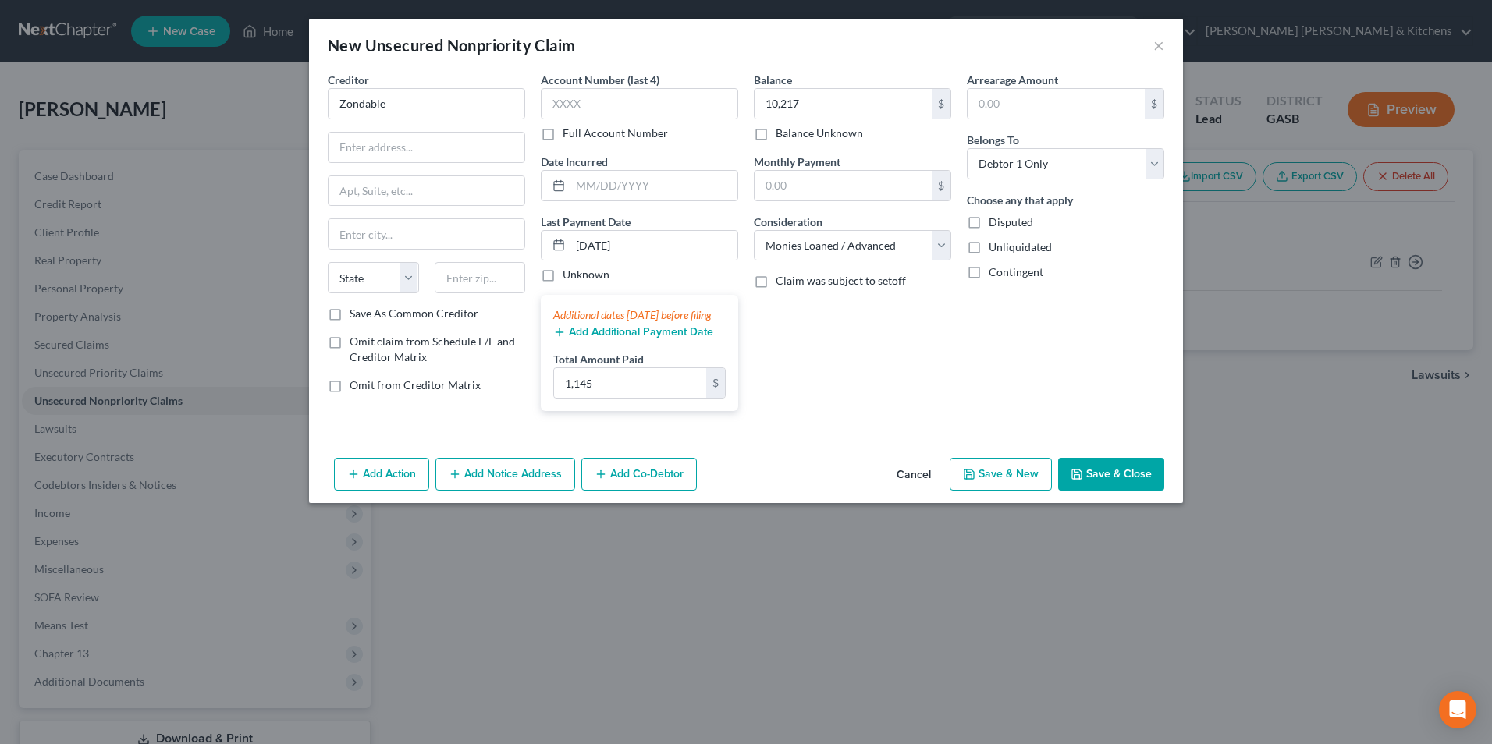
click at [560, 339] on icon "button" at bounding box center [559, 332] width 12 height 12
click at [562, 339] on icon "button" at bounding box center [559, 332] width 12 height 12
click at [573, 319] on div "Additional dates [DATE] before filing" at bounding box center [639, 315] width 172 height 16
click at [1088, 491] on button "Save & Close" at bounding box center [1111, 474] width 106 height 33
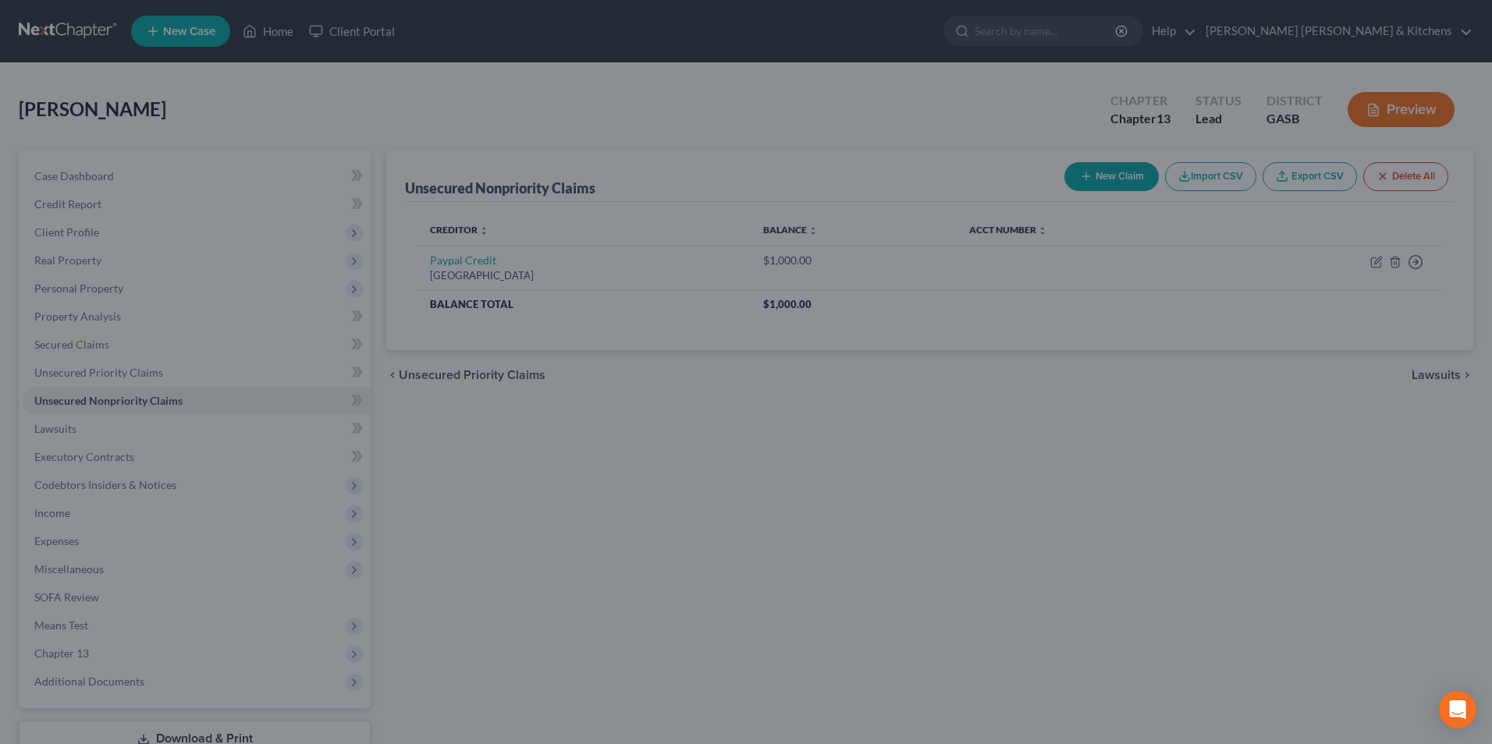
type input "10,217.00"
type input "0.00"
type input "1,145.00"
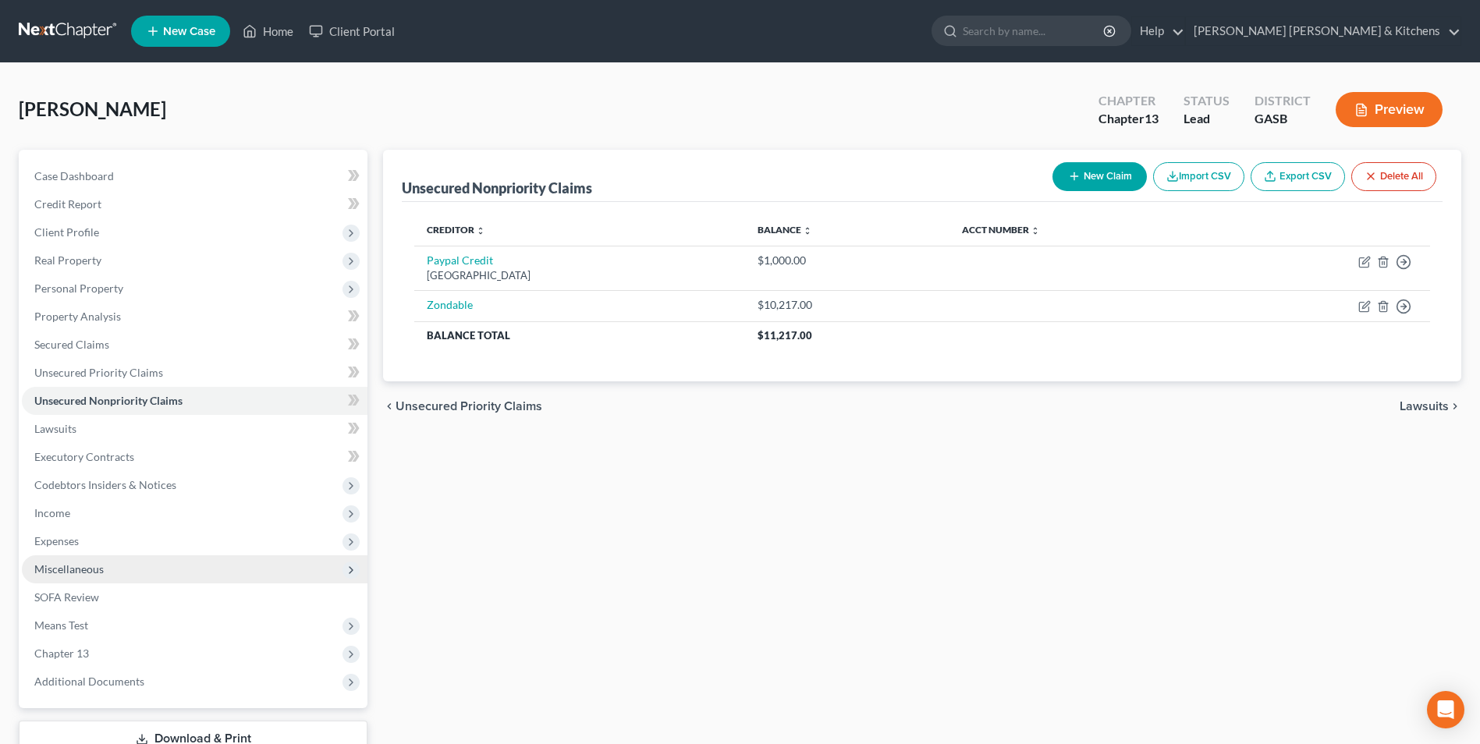
click at [90, 567] on span "Miscellaneous" at bounding box center [68, 569] width 69 height 13
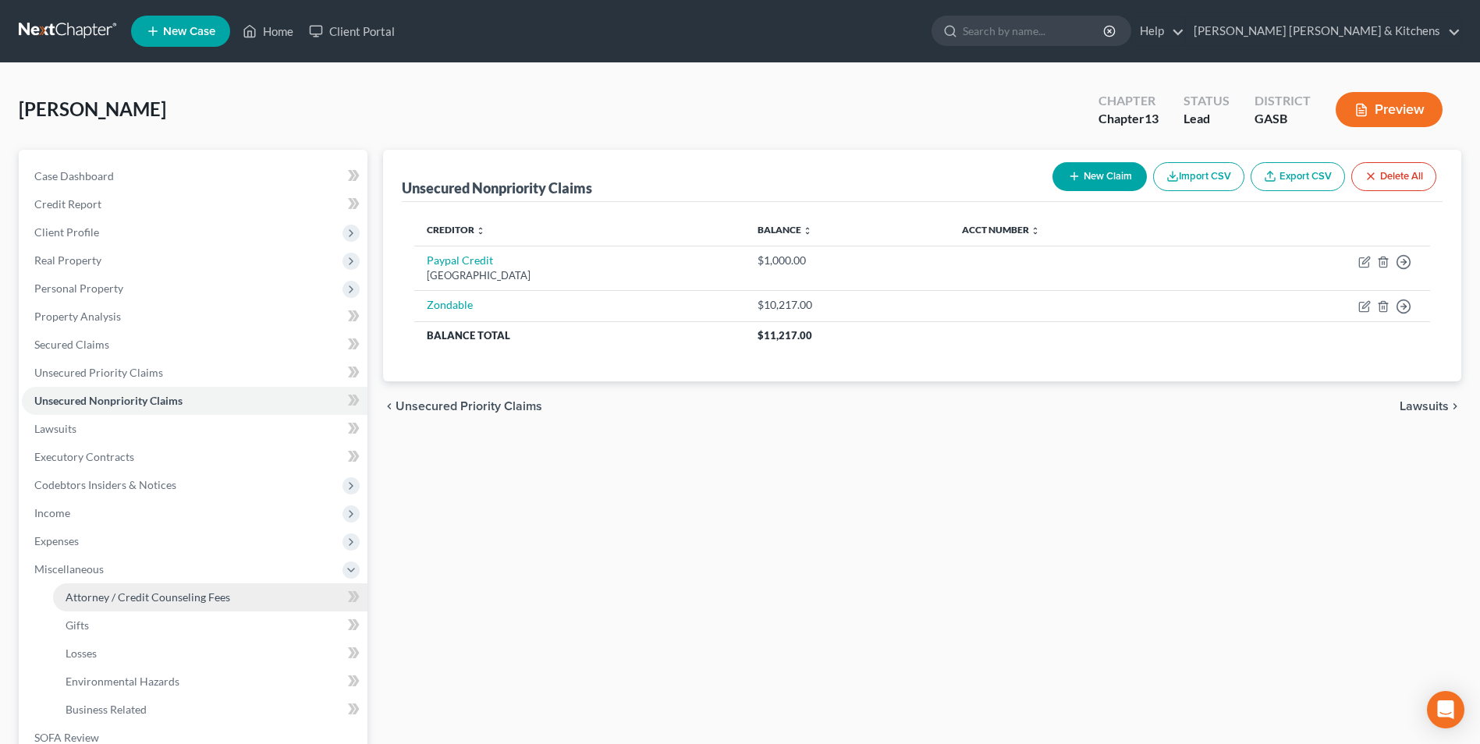
click at [98, 595] on span "Attorney / Credit Counseling Fees" at bounding box center [148, 597] width 165 height 13
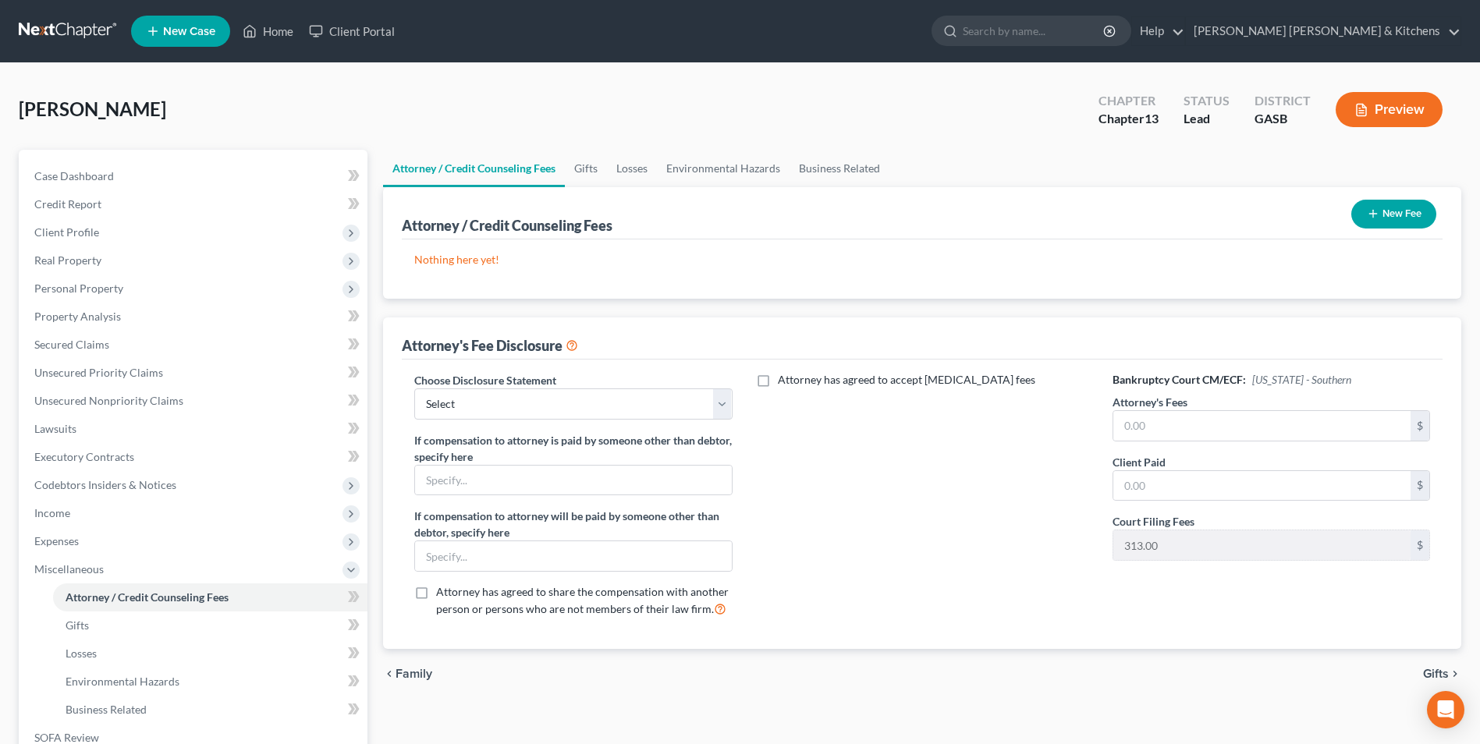
click at [1387, 212] on button "New Fee" at bounding box center [1394, 214] width 85 height 29
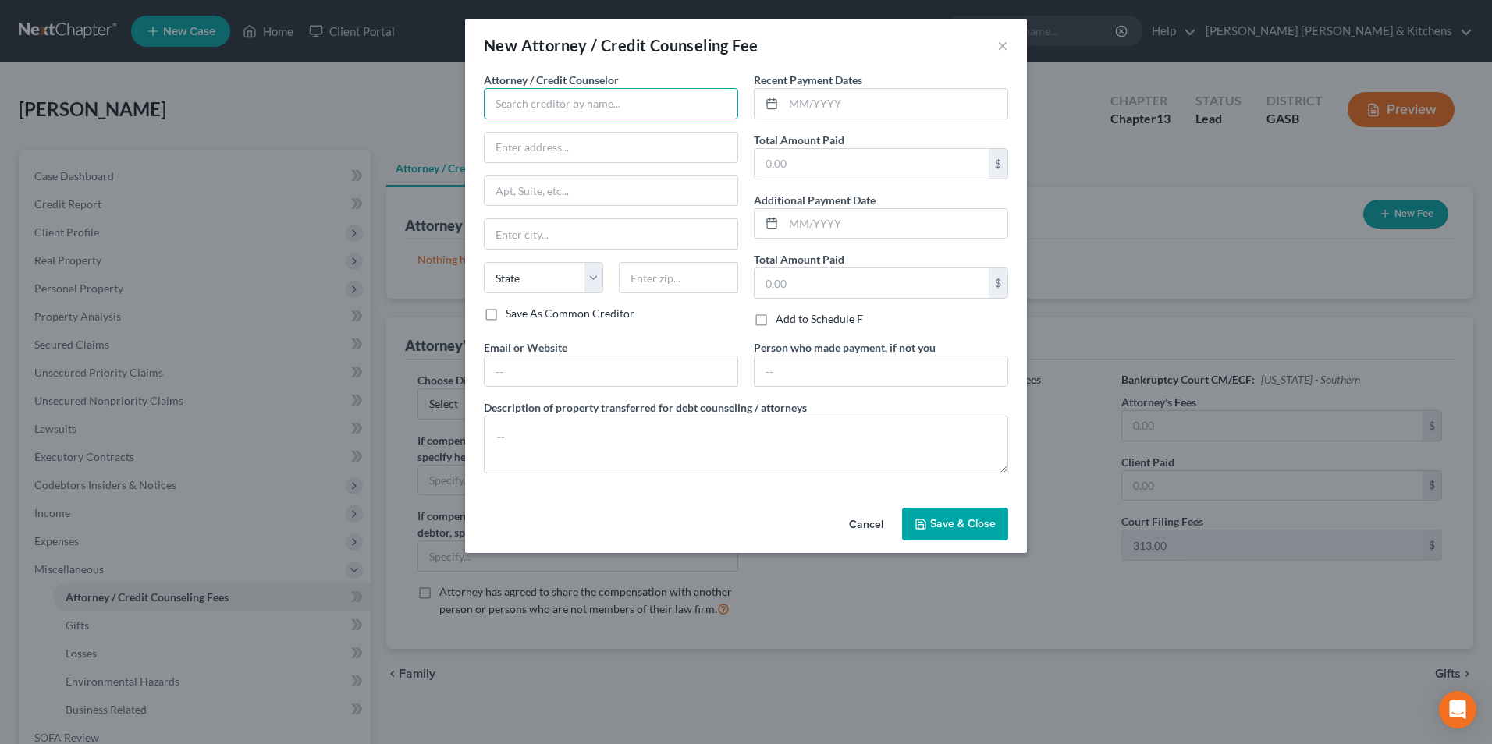
click at [543, 115] on input "text" at bounding box center [611, 103] width 254 height 31
type input "[PERSON_NAME] Credit & Debt Counseling"
type input "online"
click at [774, 162] on input "text" at bounding box center [872, 164] width 234 height 30
type input "25.00"
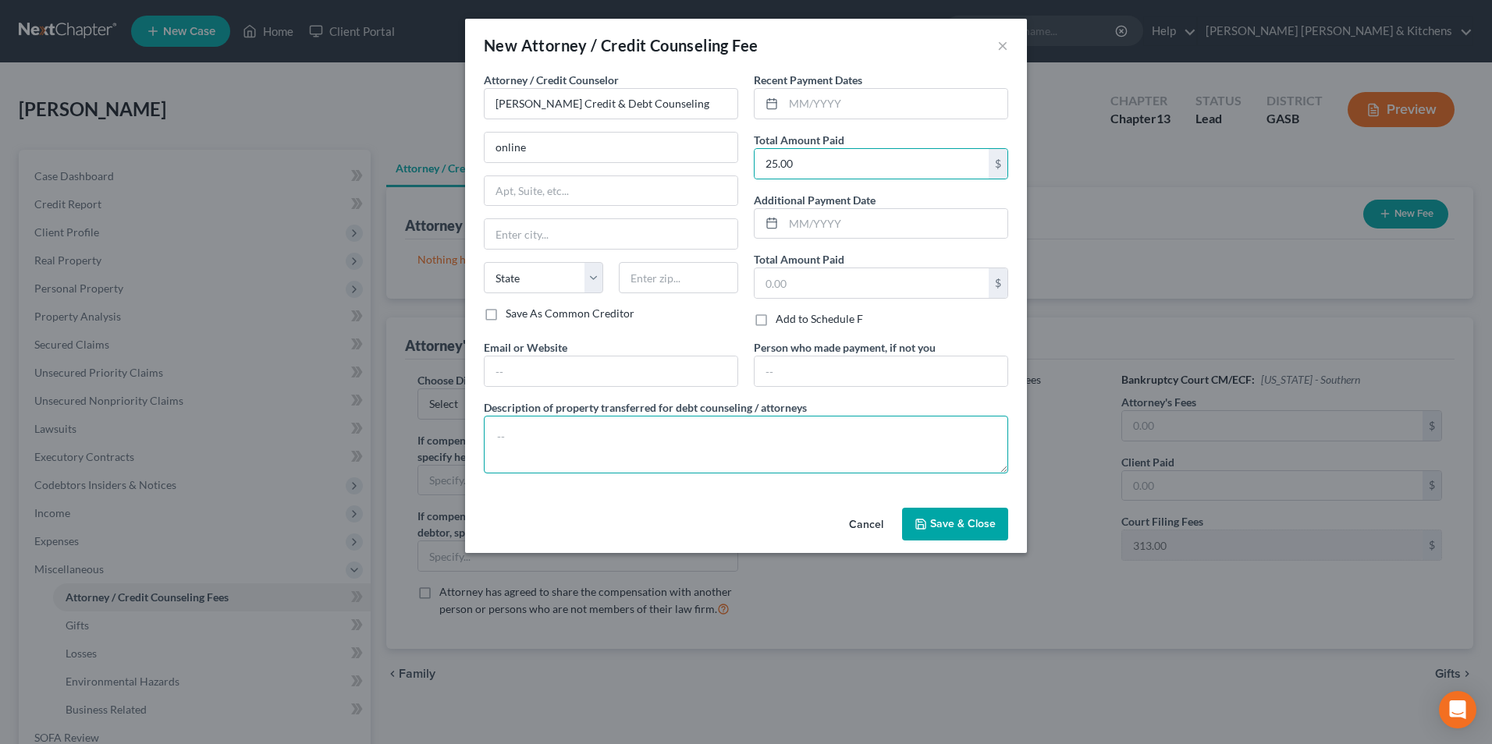
click at [563, 446] on textarea at bounding box center [746, 445] width 524 height 58
type textarea "$25 for pre counseling"
click at [966, 527] on span "Save & Close" at bounding box center [963, 523] width 66 height 13
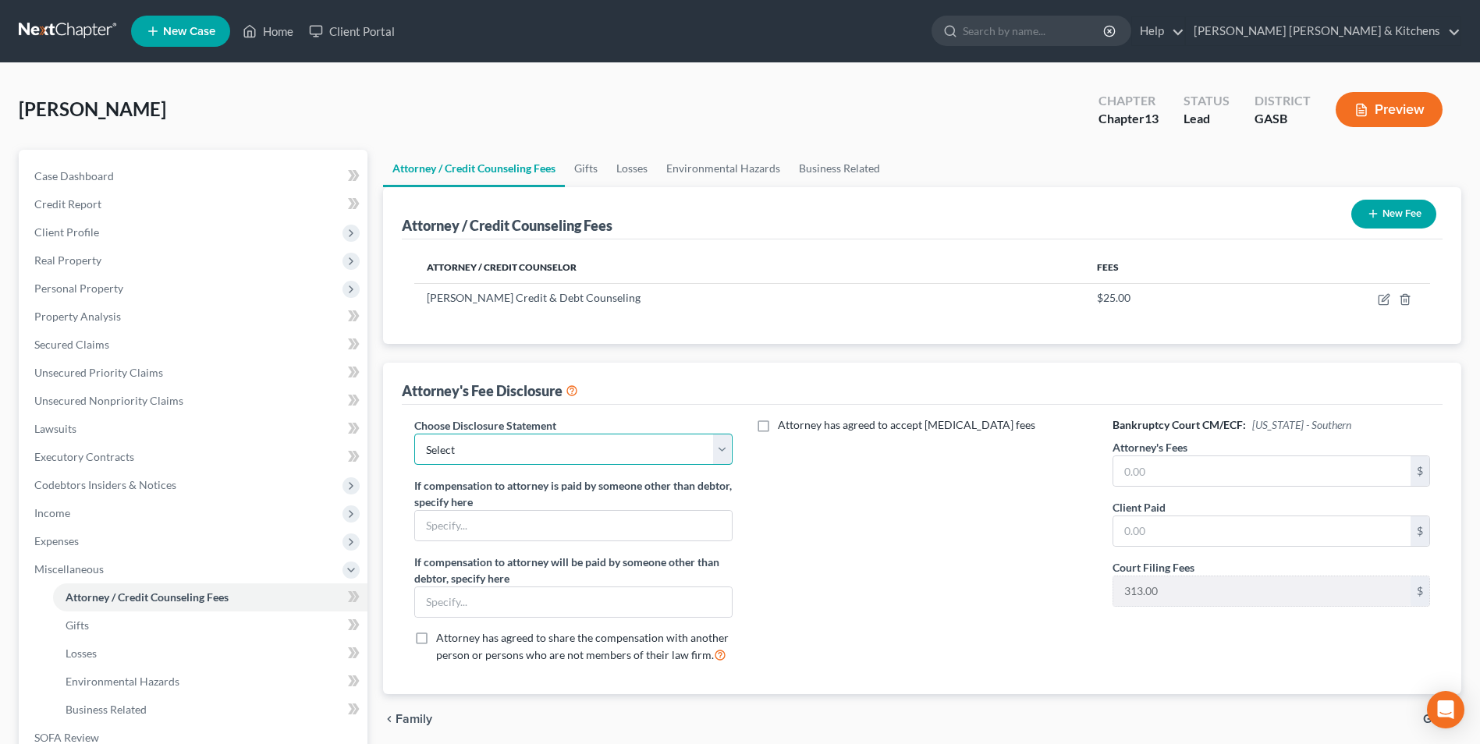
click at [444, 449] on select "Select Disclosure of Compensation of Attorney For Debtors" at bounding box center [573, 449] width 318 height 31
select select "0"
click at [414, 434] on select "Select Disclosure of Compensation of Attorney For Debtors" at bounding box center [573, 449] width 318 height 31
click at [1174, 481] on input "text" at bounding box center [1262, 472] width 297 height 30
type input "4,500.00"
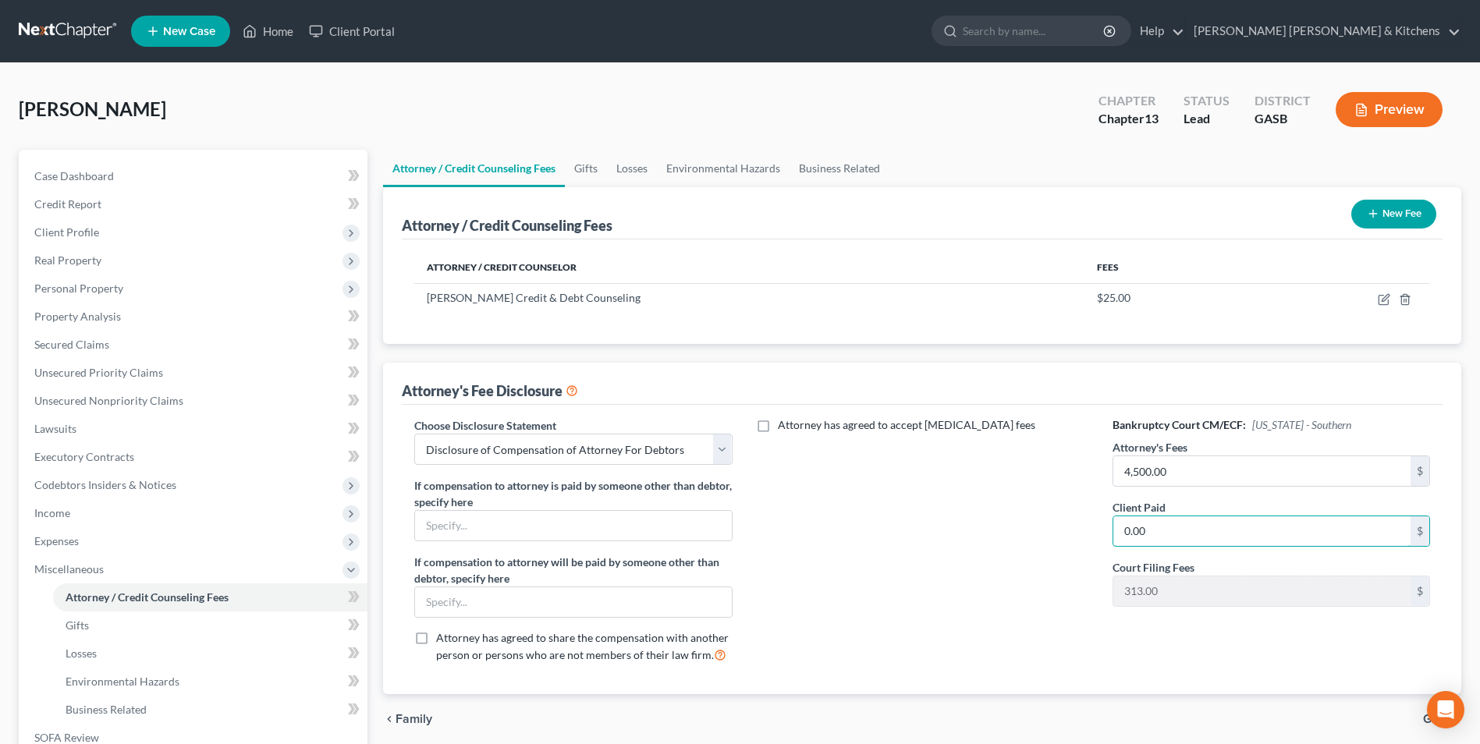
type input "0.00"
click at [63, 510] on span "Income" at bounding box center [52, 512] width 36 height 13
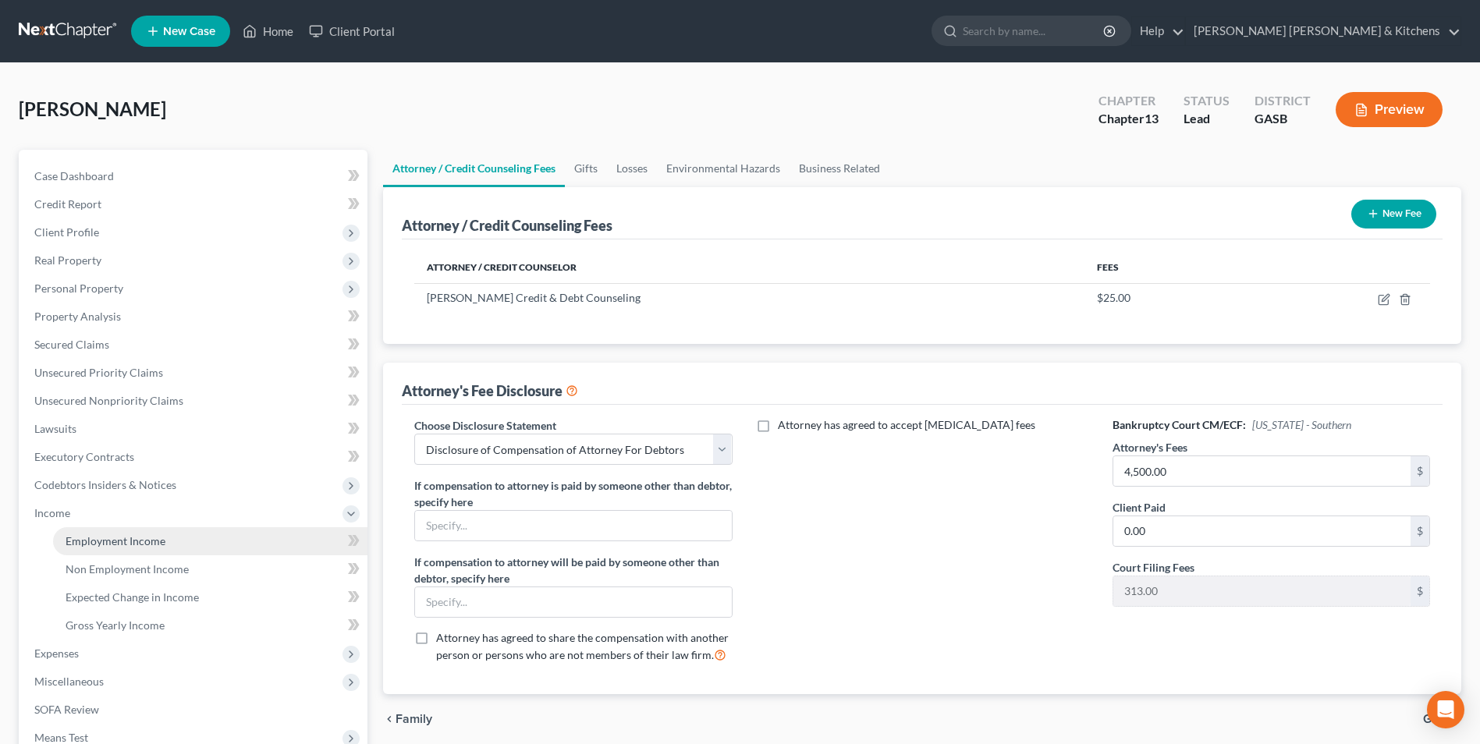
click at [69, 531] on link "Employment Income" at bounding box center [210, 542] width 314 height 28
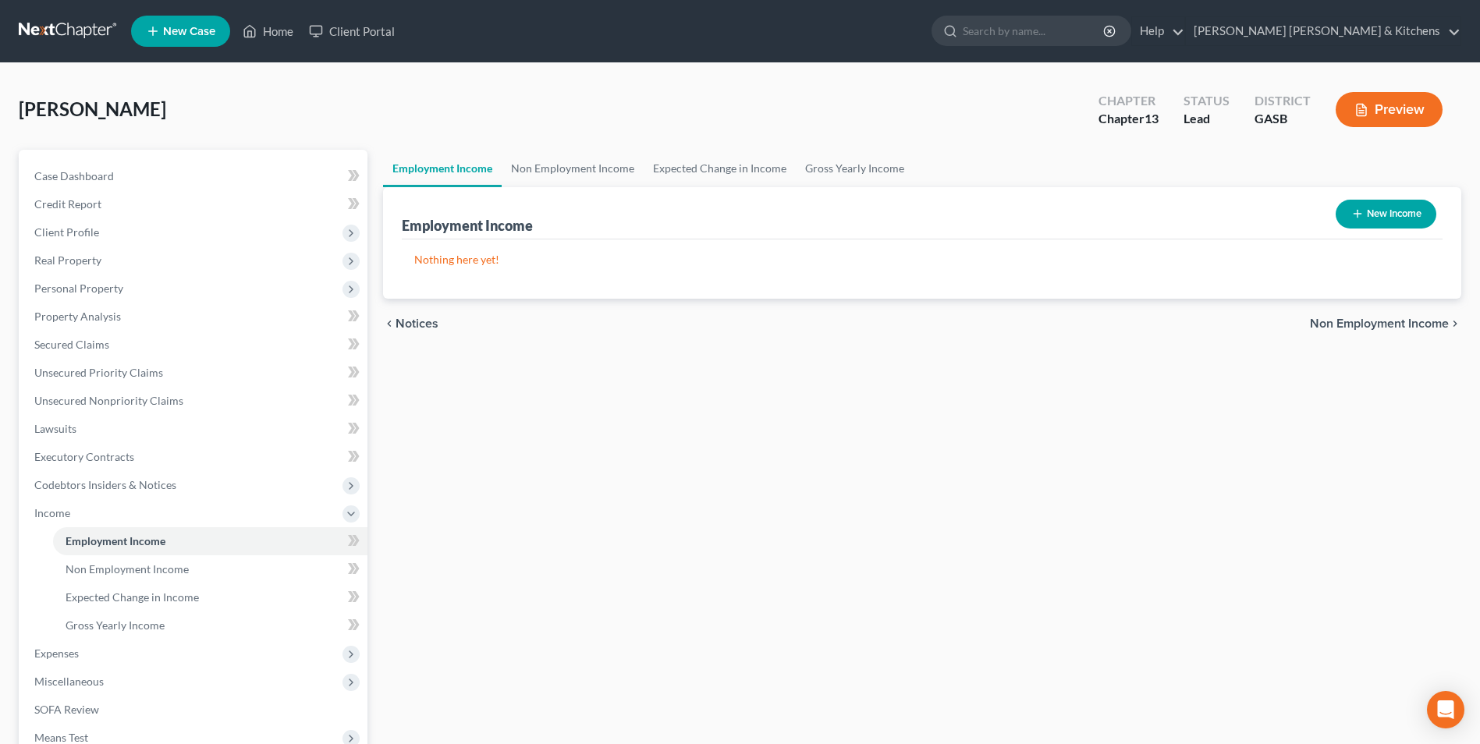
click at [1417, 218] on button "New Income" at bounding box center [1386, 214] width 101 height 29
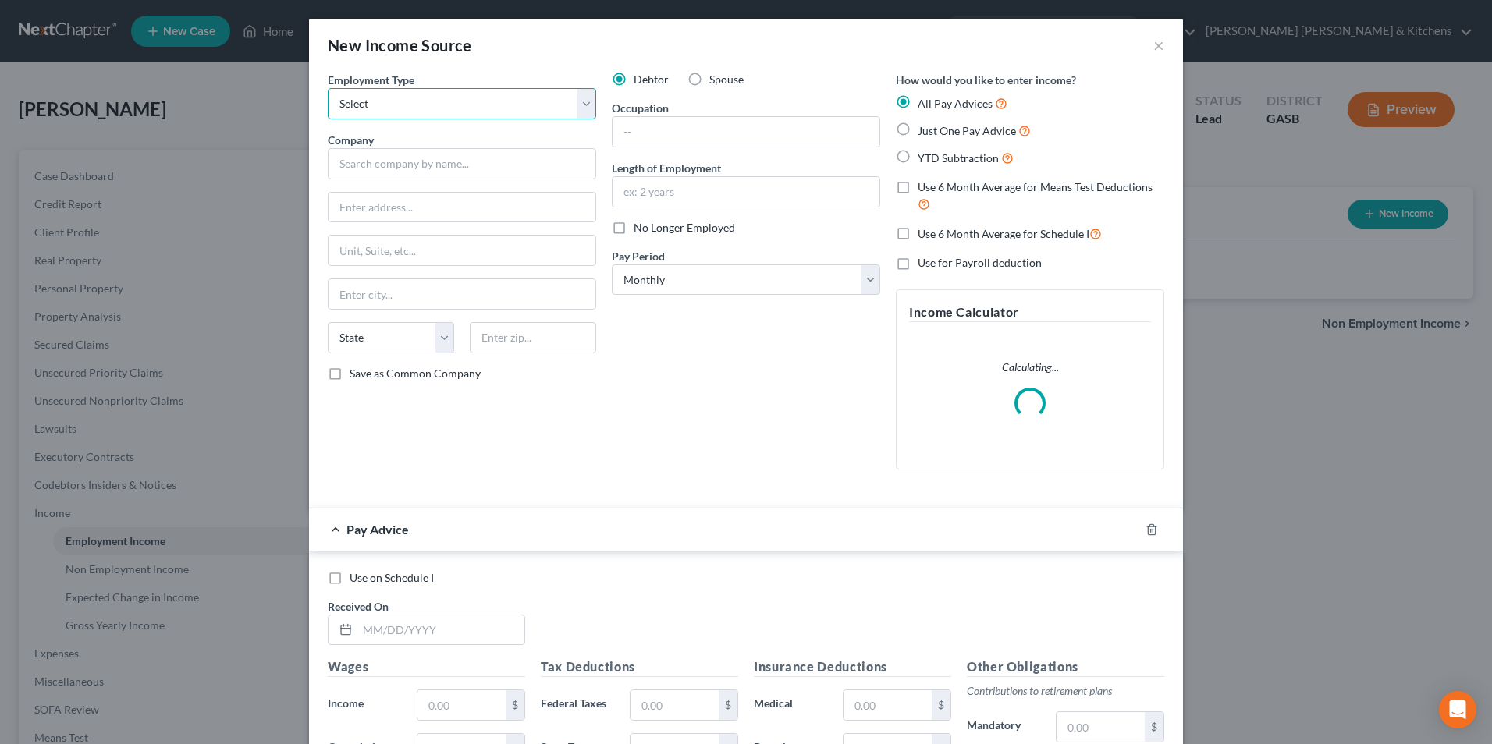
drag, startPoint x: 347, startPoint y: 94, endPoint x: 348, endPoint y: 107, distance: 13.3
click at [347, 94] on select "Select Full or [DEMOGRAPHIC_DATA] Employment Self Employment" at bounding box center [462, 103] width 268 height 31
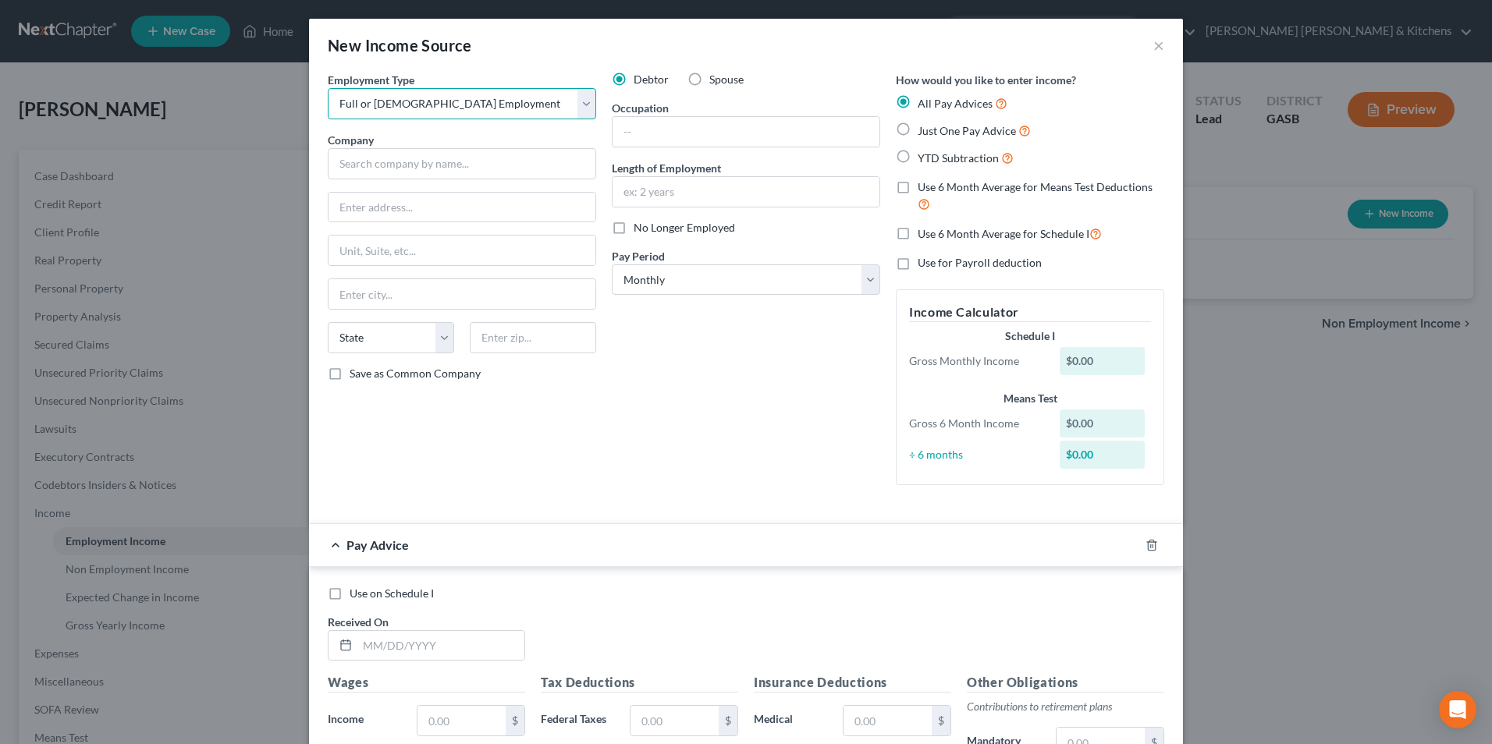
click at [328, 88] on select "Select Full or [DEMOGRAPHIC_DATA] Employment Self Employment" at bounding box center [462, 103] width 268 height 31
click at [918, 160] on label "YTD Subtraction" at bounding box center [966, 158] width 96 height 18
click at [924, 159] on input "YTD Subtraction" at bounding box center [929, 154] width 10 height 10
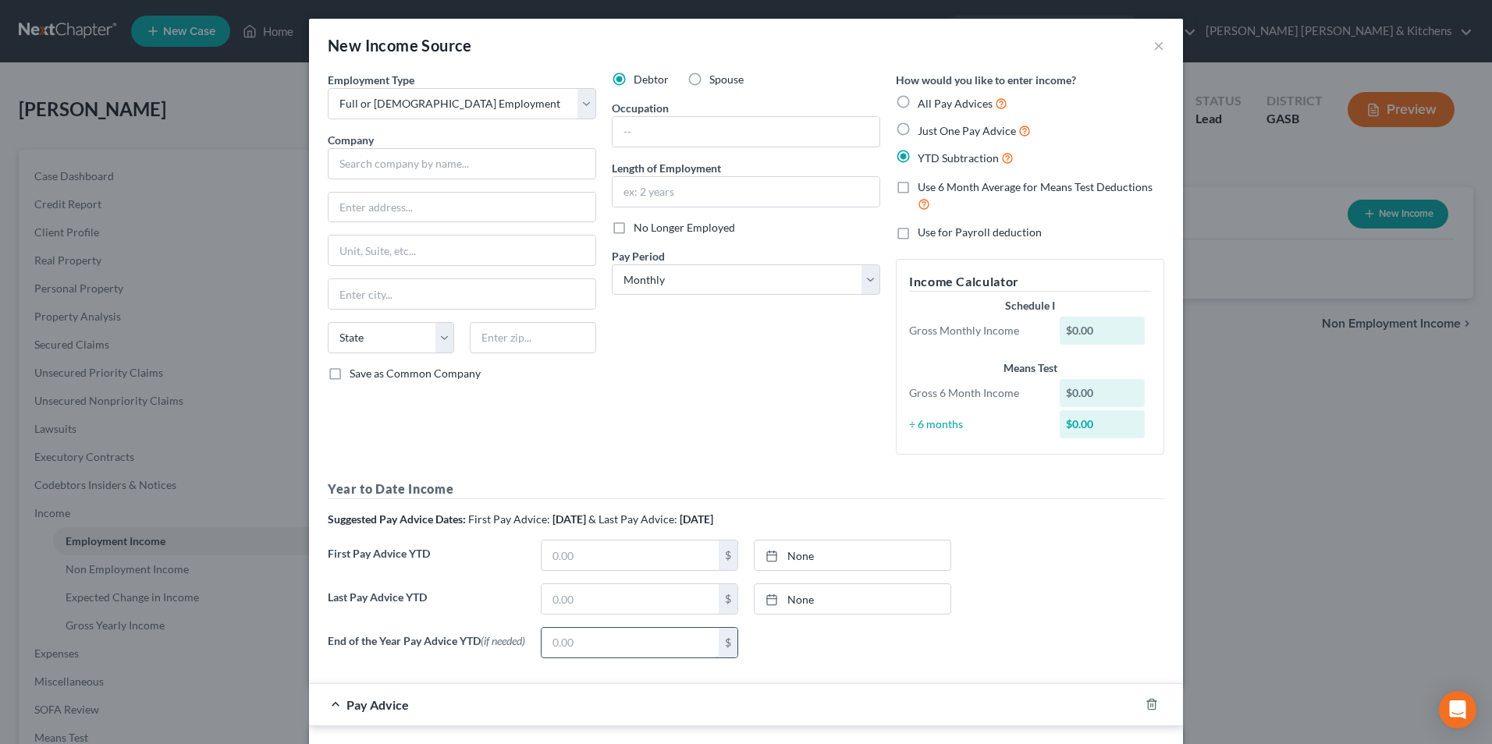
drag, startPoint x: 599, startPoint y: 638, endPoint x: 588, endPoint y: 635, distance: 10.6
click at [599, 638] on input "text" at bounding box center [630, 643] width 177 height 30
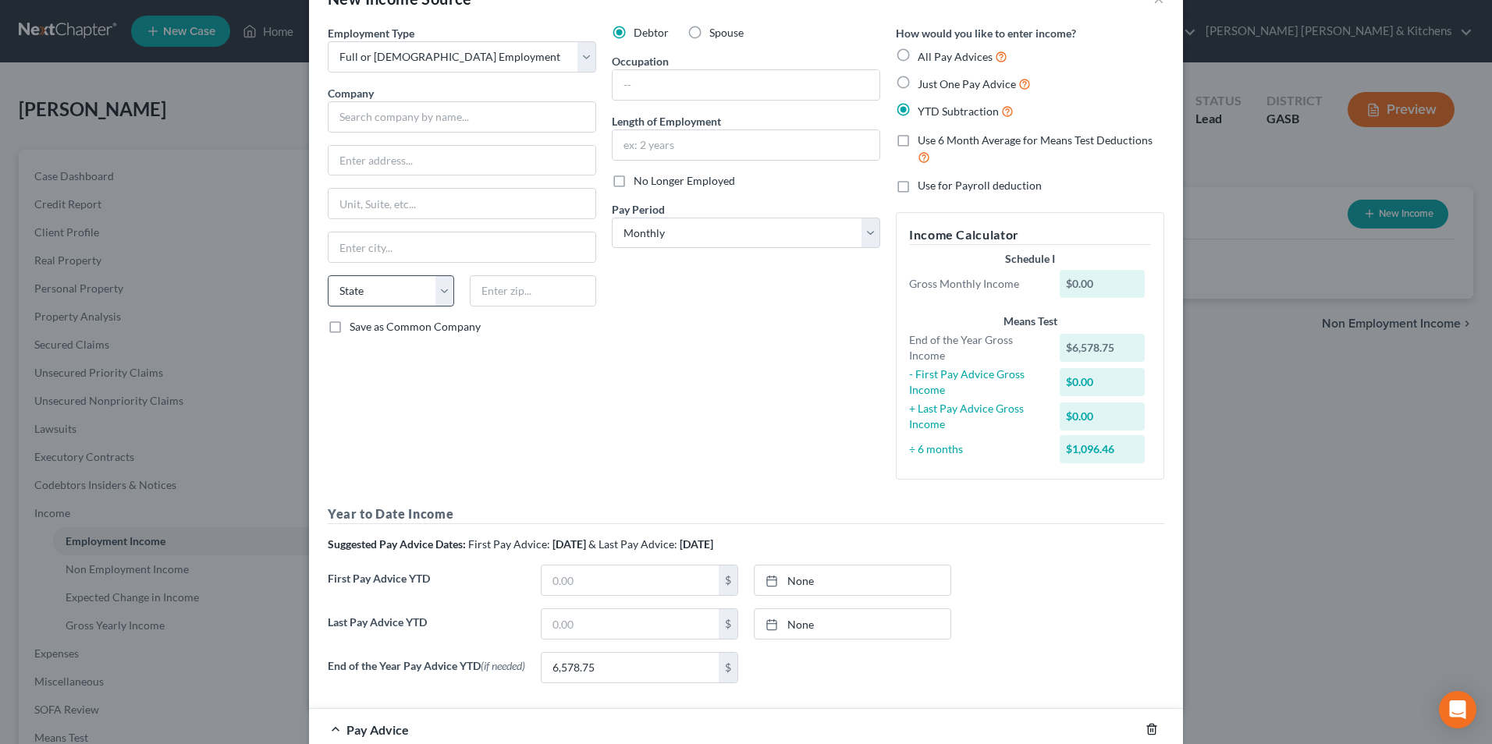
scroll to position [18, 0]
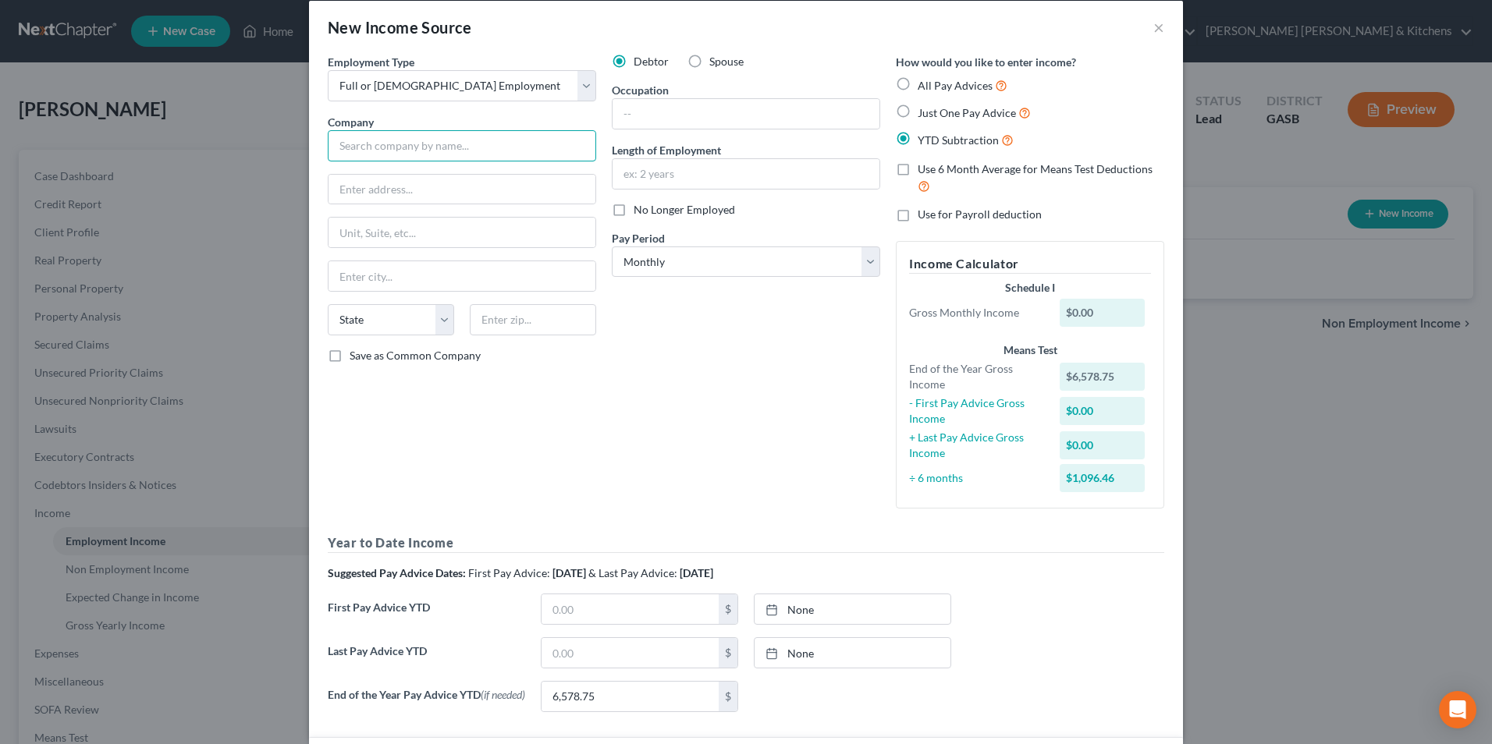
click at [393, 144] on input "text" at bounding box center [462, 145] width 268 height 31
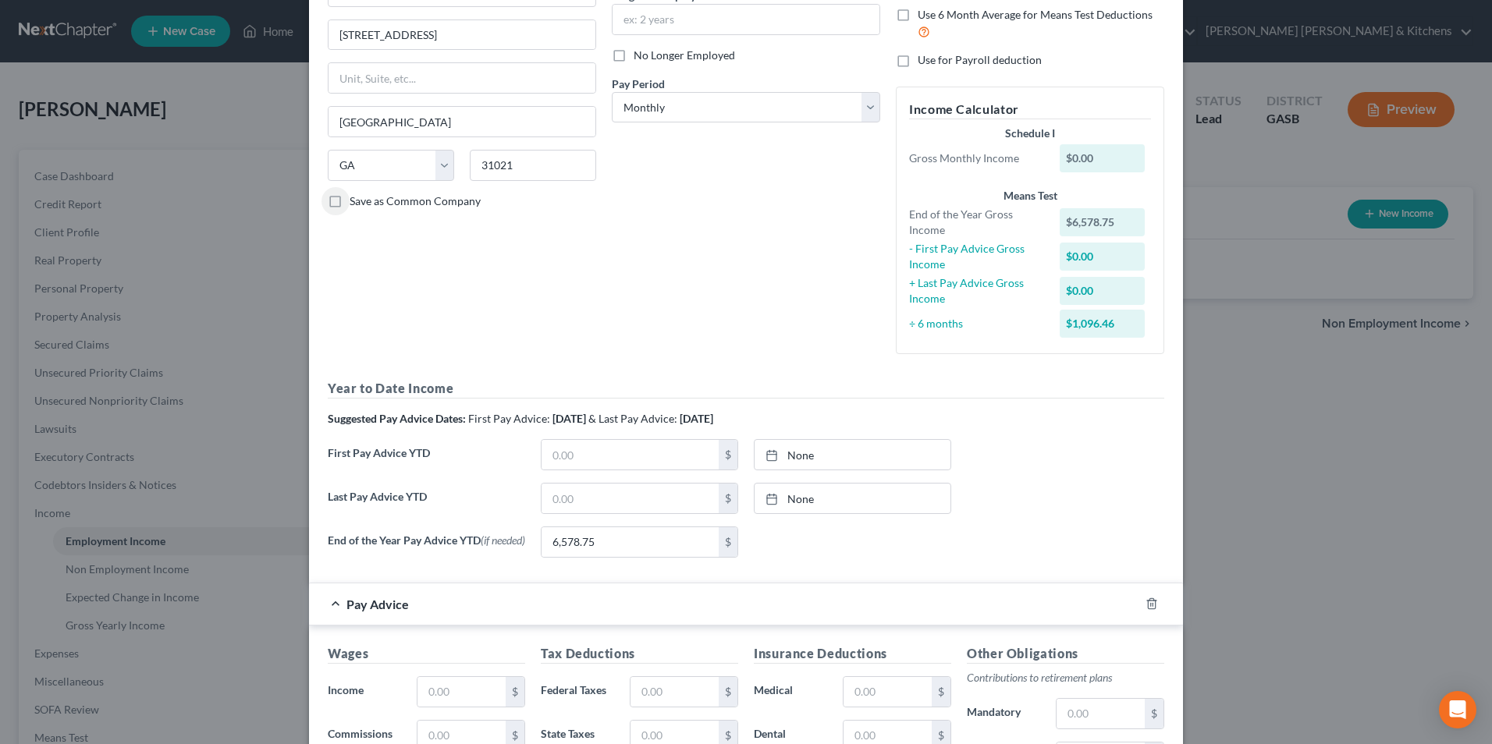
scroll to position [174, 0]
click at [445, 704] on input "text" at bounding box center [461, 691] width 88 height 30
click at [675, 696] on input "text" at bounding box center [675, 691] width 88 height 30
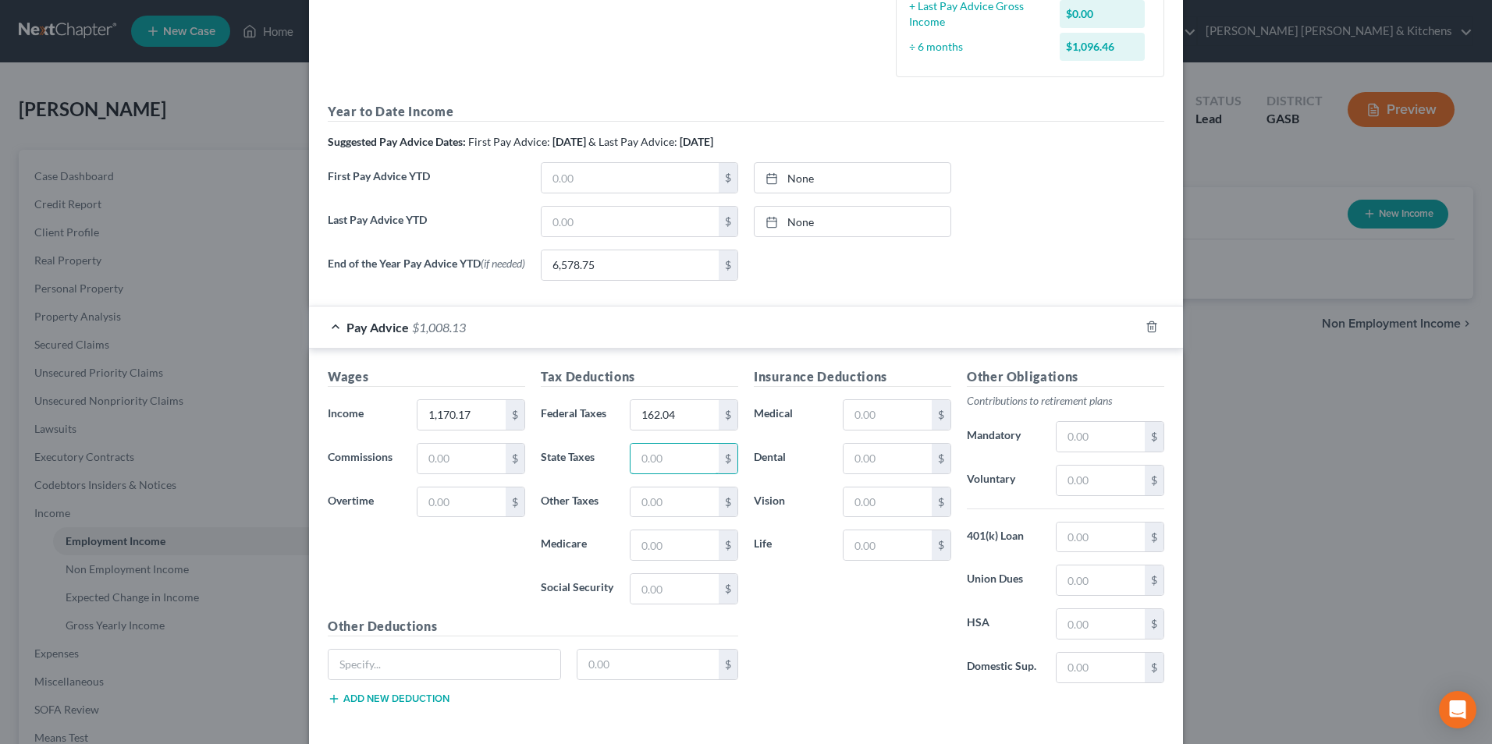
scroll to position [524, 0]
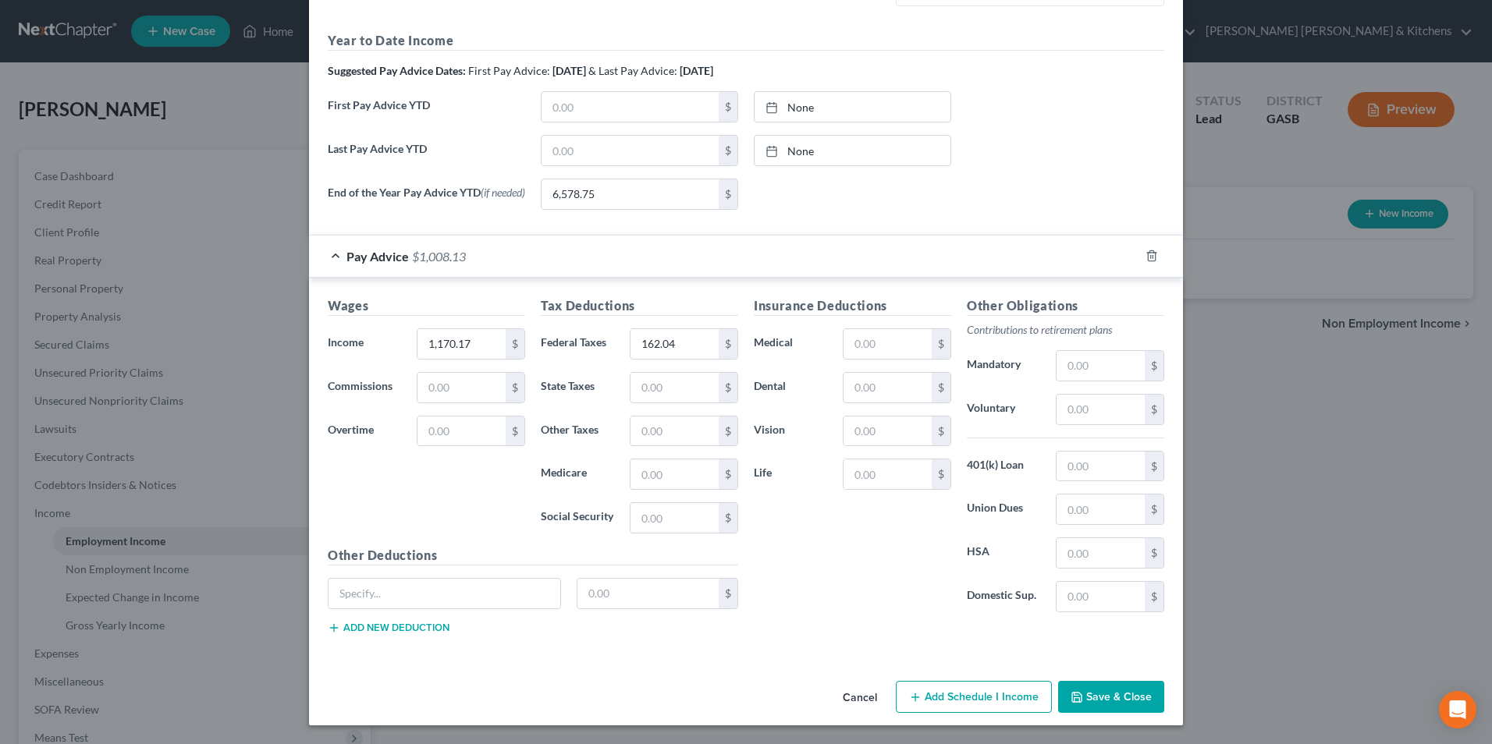
click at [1118, 697] on button "Save & Close" at bounding box center [1111, 697] width 106 height 33
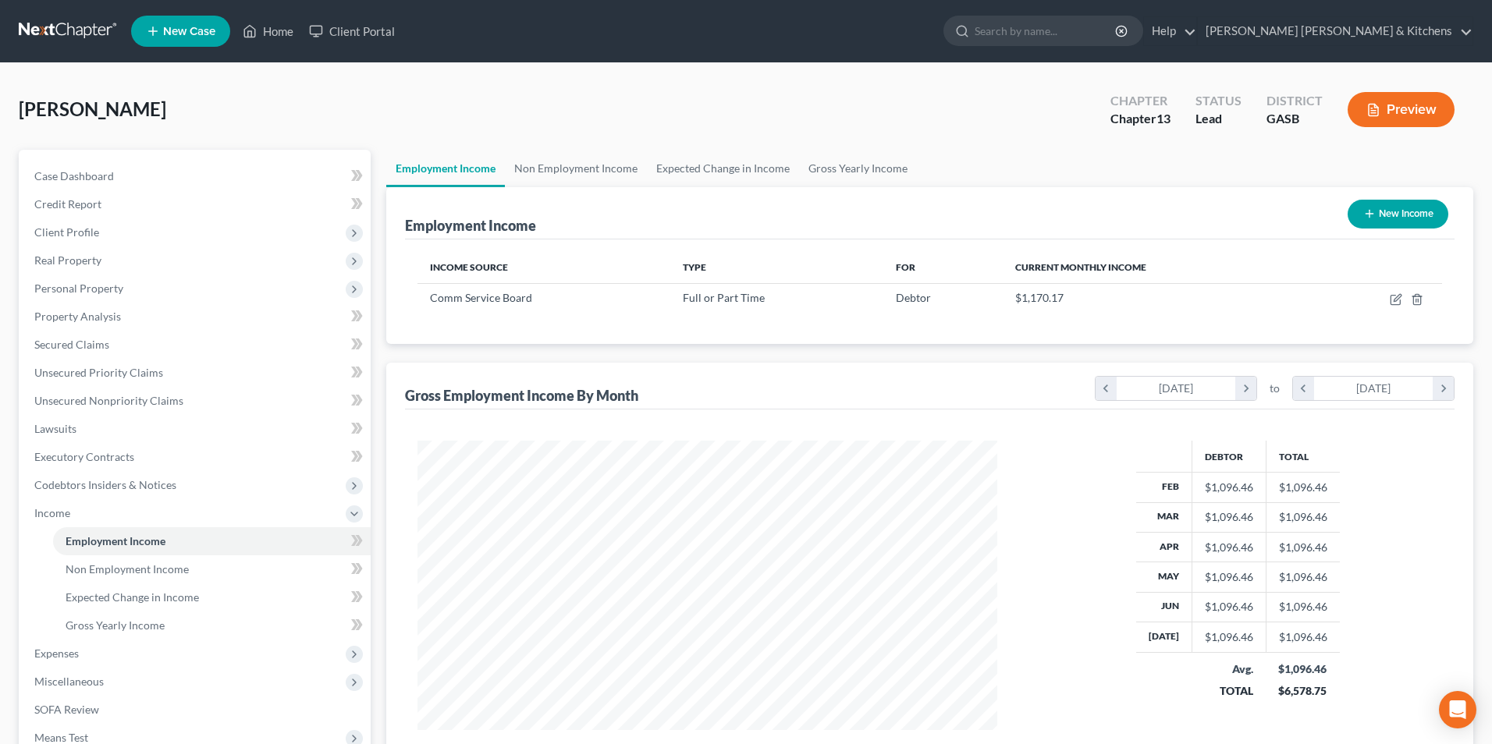
scroll to position [780073, 779752]
click at [86, 571] on span "Non Employment Income" at bounding box center [127, 569] width 123 height 13
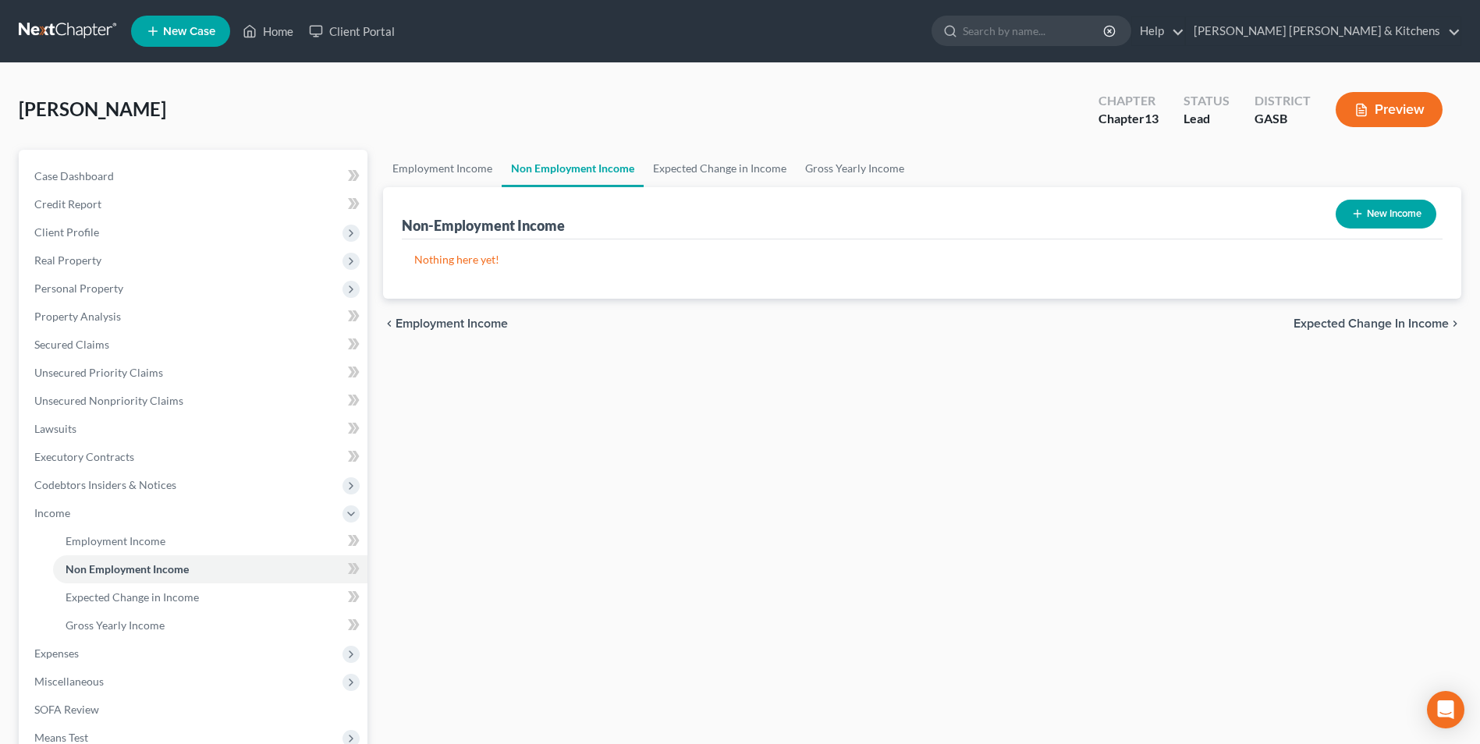
click at [1404, 221] on button "New Income" at bounding box center [1386, 214] width 101 height 29
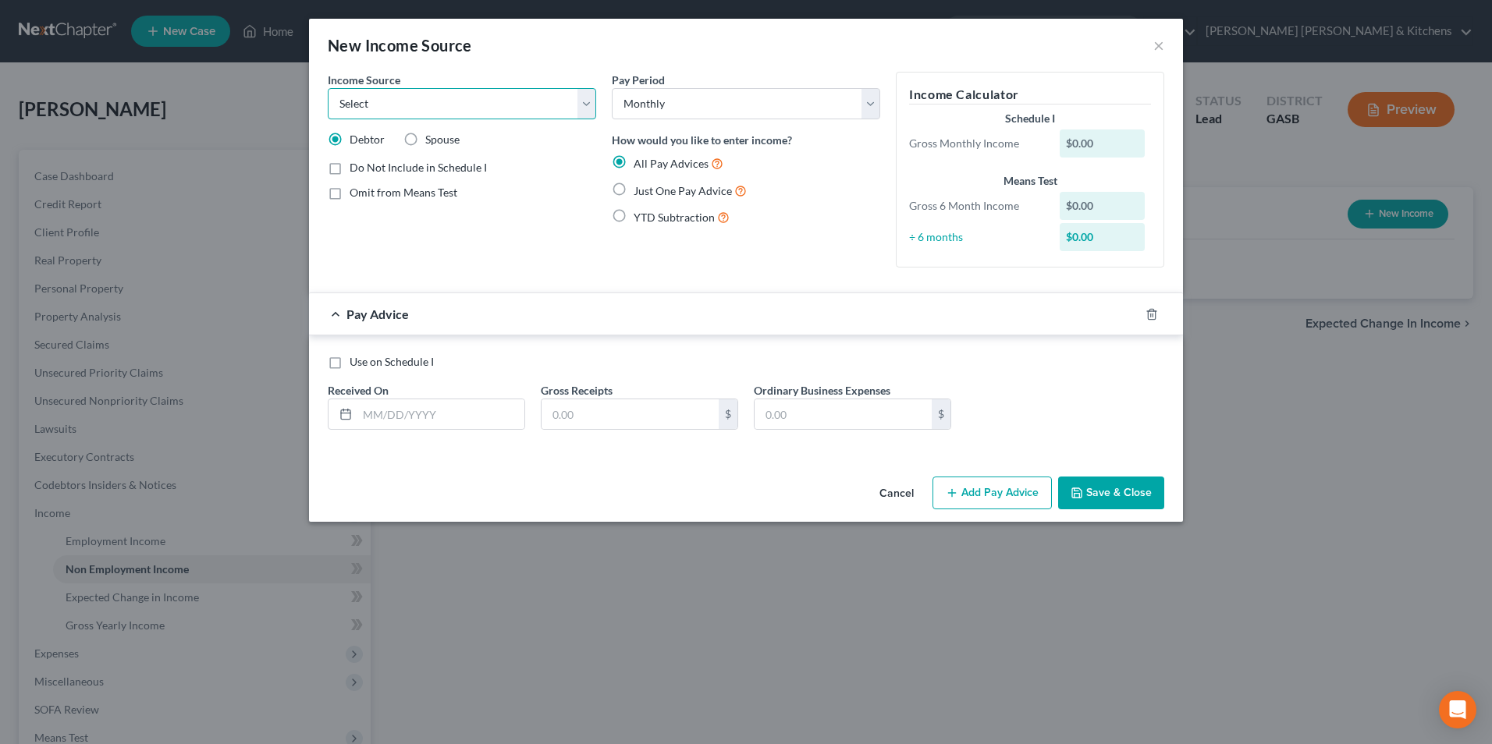
click at [385, 97] on select "Select Unemployment Disability (from employer) Pension Retirement Social Securi…" at bounding box center [462, 103] width 268 height 31
click at [328, 88] on select "Select Unemployment Disability (from employer) Pension Retirement Social Securi…" at bounding box center [462, 103] width 268 height 31
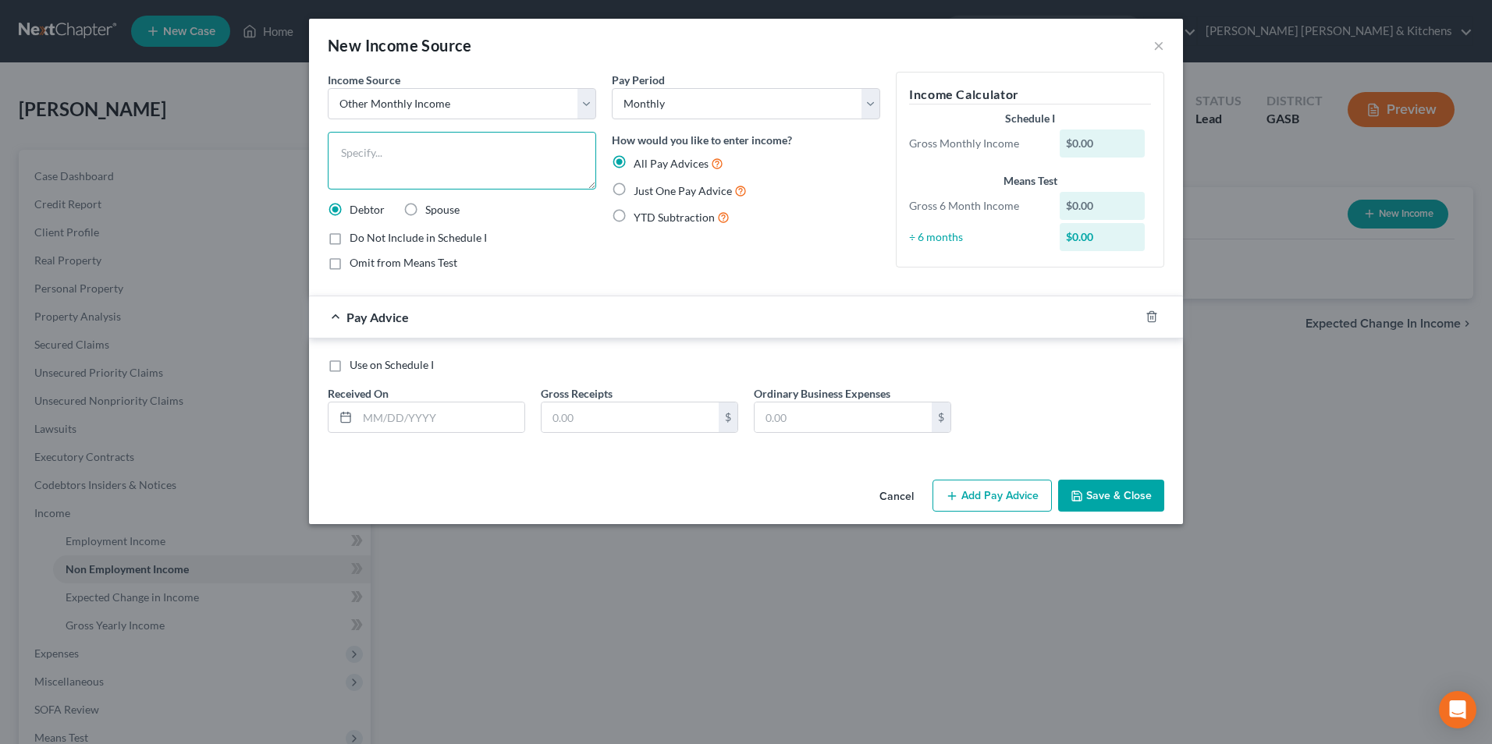
click at [357, 165] on textarea at bounding box center [462, 161] width 268 height 58
click at [634, 187] on label "Just One Pay Advice" at bounding box center [690, 191] width 113 height 18
click at [640, 187] on input "Just One Pay Advice" at bounding box center [645, 187] width 10 height 10
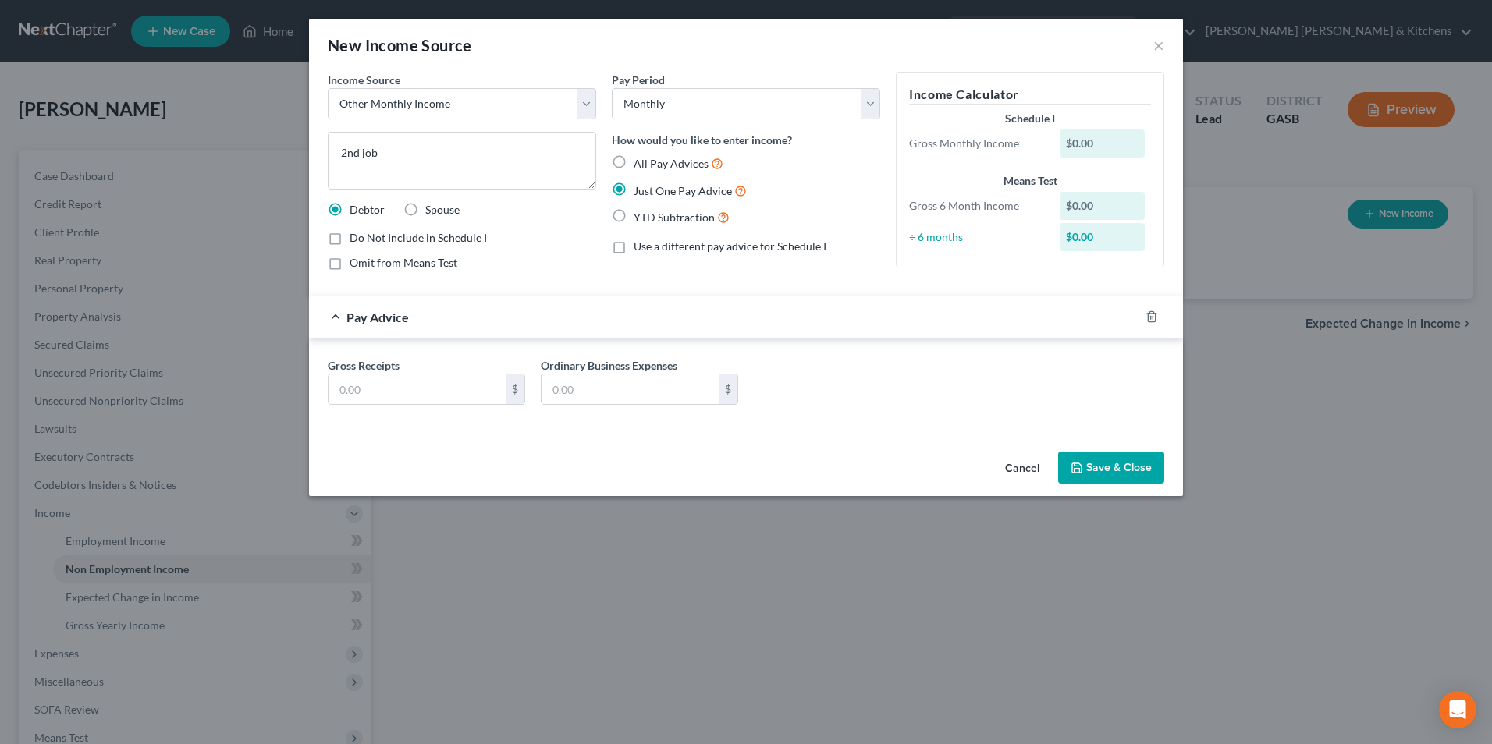
click at [350, 260] on label "Omit from Means Test" at bounding box center [404, 263] width 108 height 16
click at [356, 260] on input "Omit from Means Test" at bounding box center [361, 260] width 10 height 10
click at [381, 376] on input "text" at bounding box center [417, 390] width 177 height 30
click at [707, 382] on input "text" at bounding box center [630, 390] width 177 height 30
click at [421, 164] on textarea "2nd job" at bounding box center [462, 161] width 268 height 58
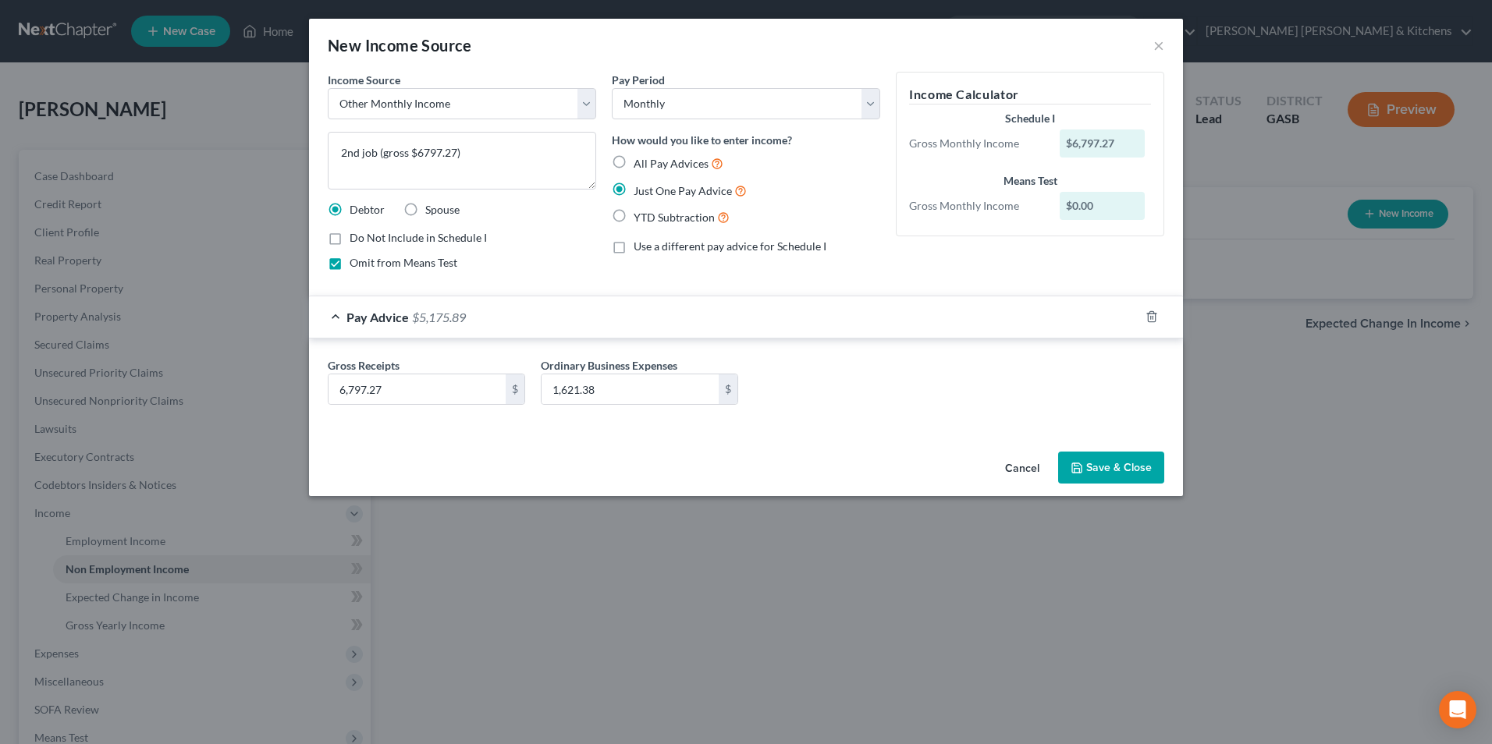
click at [1108, 461] on button "Save & Close" at bounding box center [1111, 468] width 106 height 33
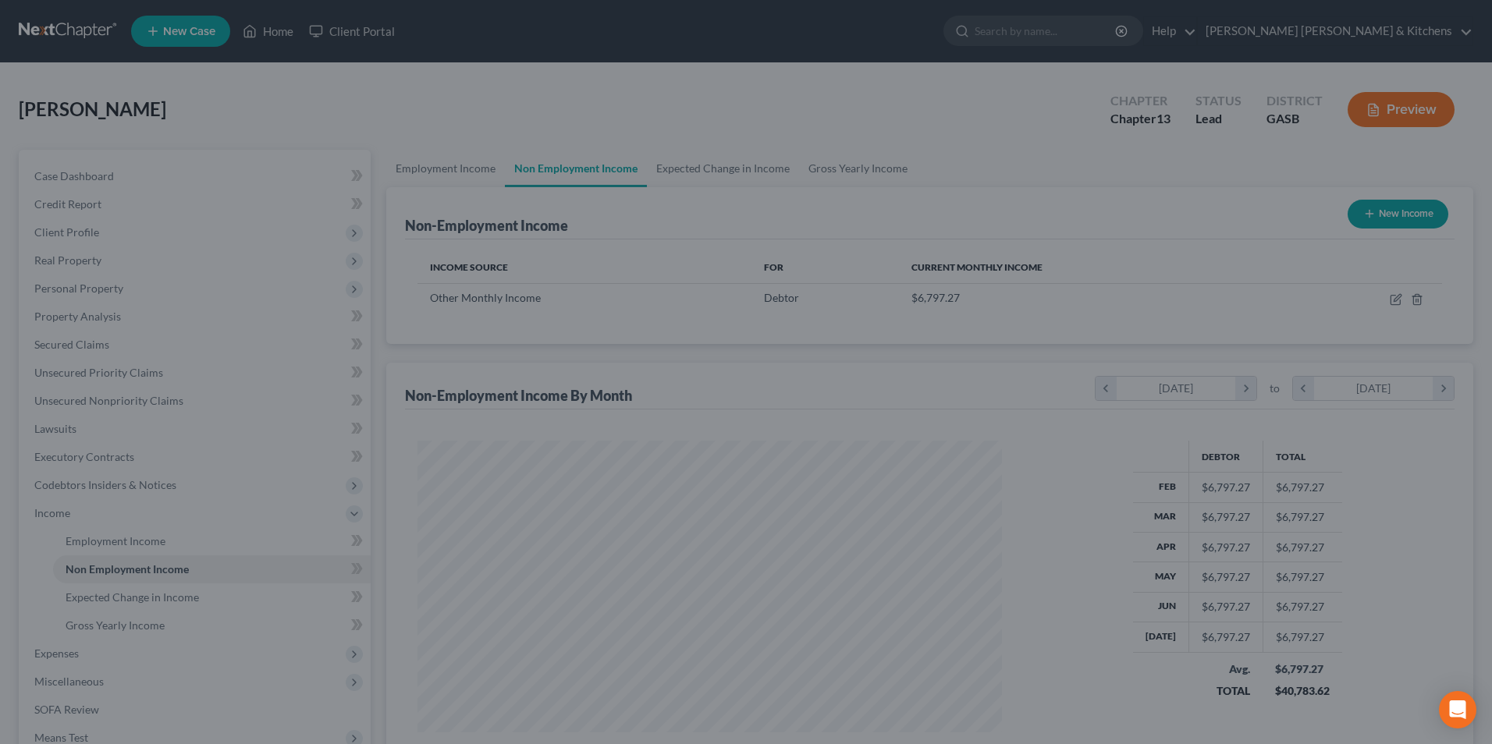
scroll to position [290, 610]
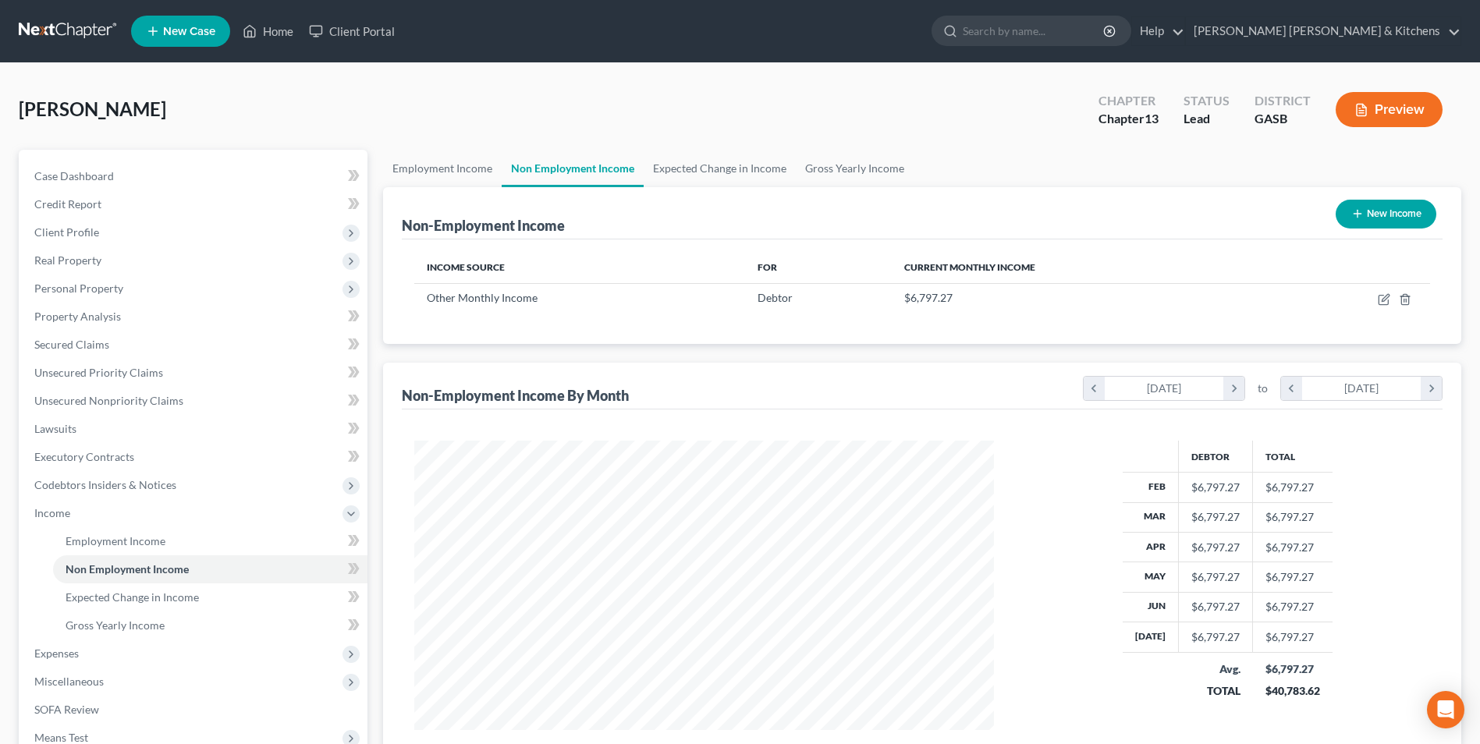
click at [1375, 219] on button "New Income" at bounding box center [1386, 214] width 101 height 29
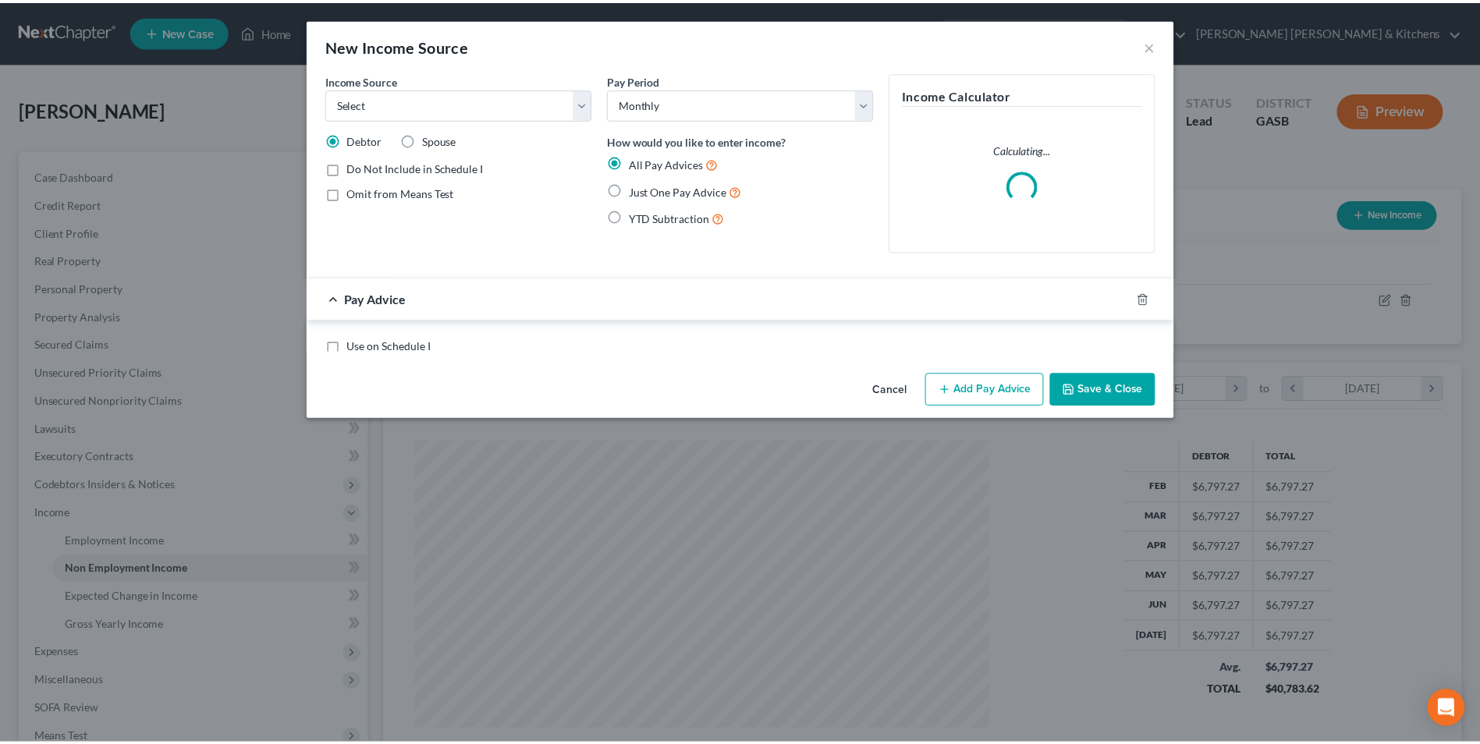
scroll to position [292, 616]
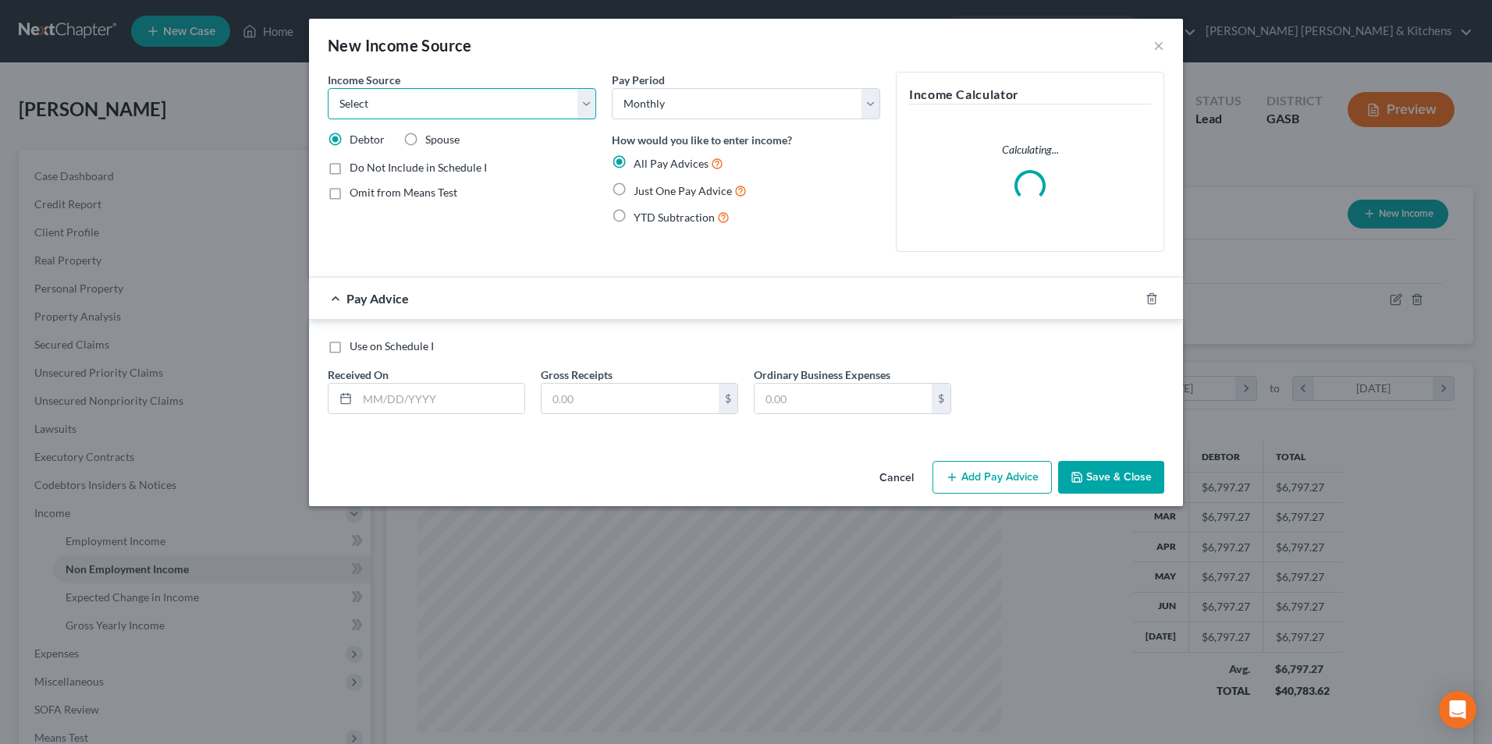
click at [449, 116] on select "Select Unemployment Disability (from employer) Pension Retirement Social Securi…" at bounding box center [462, 103] width 268 height 31
click at [328, 88] on select "Select Unemployment Disability (from employer) Pension Retirement Social Securi…" at bounding box center [462, 103] width 268 height 31
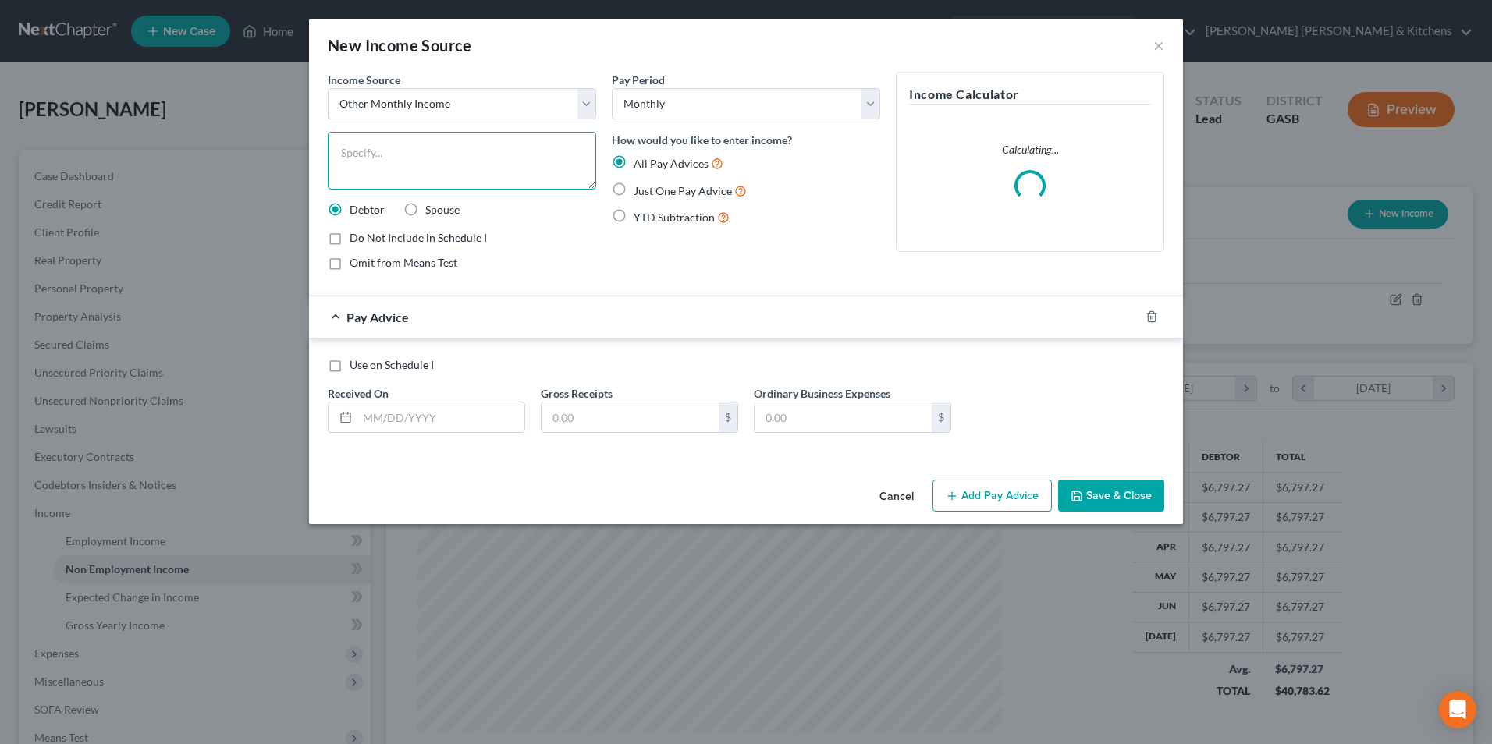
click at [355, 154] on textarea at bounding box center [462, 161] width 268 height 58
drag, startPoint x: 622, startPoint y: 183, endPoint x: 541, endPoint y: 310, distance: 150.2
click at [634, 184] on label "Just One Pay Advice" at bounding box center [690, 191] width 113 height 18
click at [640, 184] on input "Just One Pay Advice" at bounding box center [645, 187] width 10 height 10
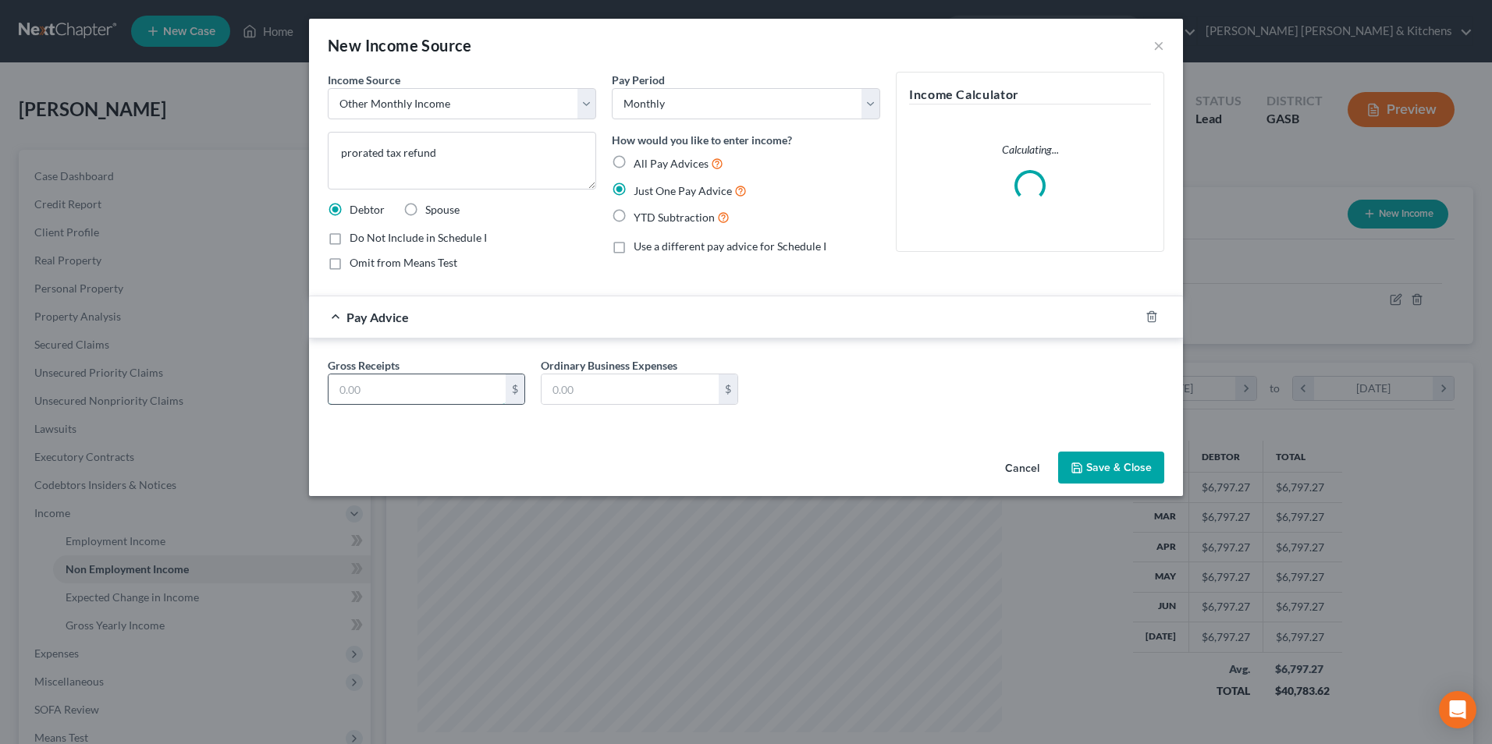
click at [387, 387] on input "text" at bounding box center [417, 390] width 177 height 30
drag, startPoint x: 1090, startPoint y: 477, endPoint x: 1091, endPoint y: 458, distance: 18.7
click at [1092, 477] on button "Save & Close" at bounding box center [1111, 468] width 106 height 33
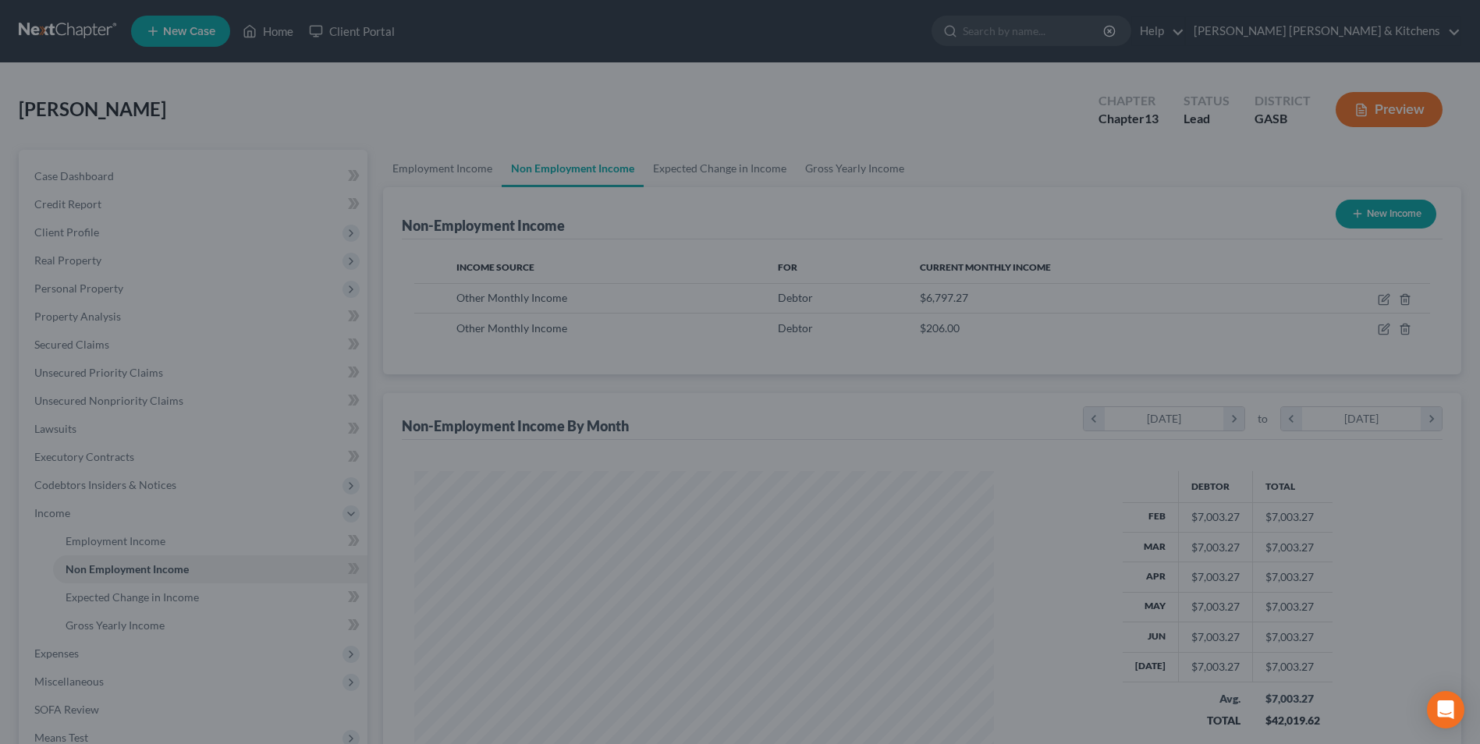
scroll to position [780073, 779752]
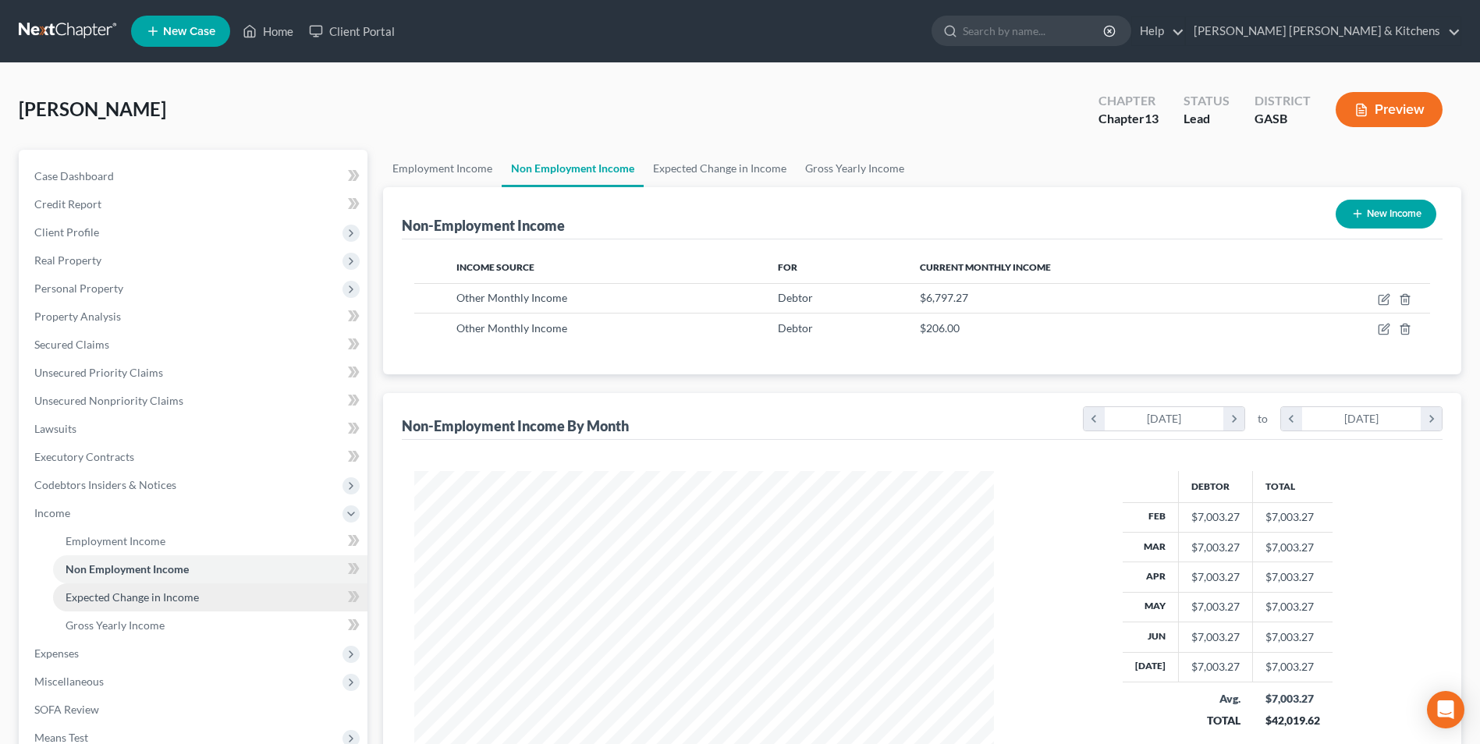
drag, startPoint x: 94, startPoint y: 602, endPoint x: 195, endPoint y: 585, distance: 102.9
click at [94, 602] on span "Expected Change in Income" at bounding box center [132, 597] width 133 height 13
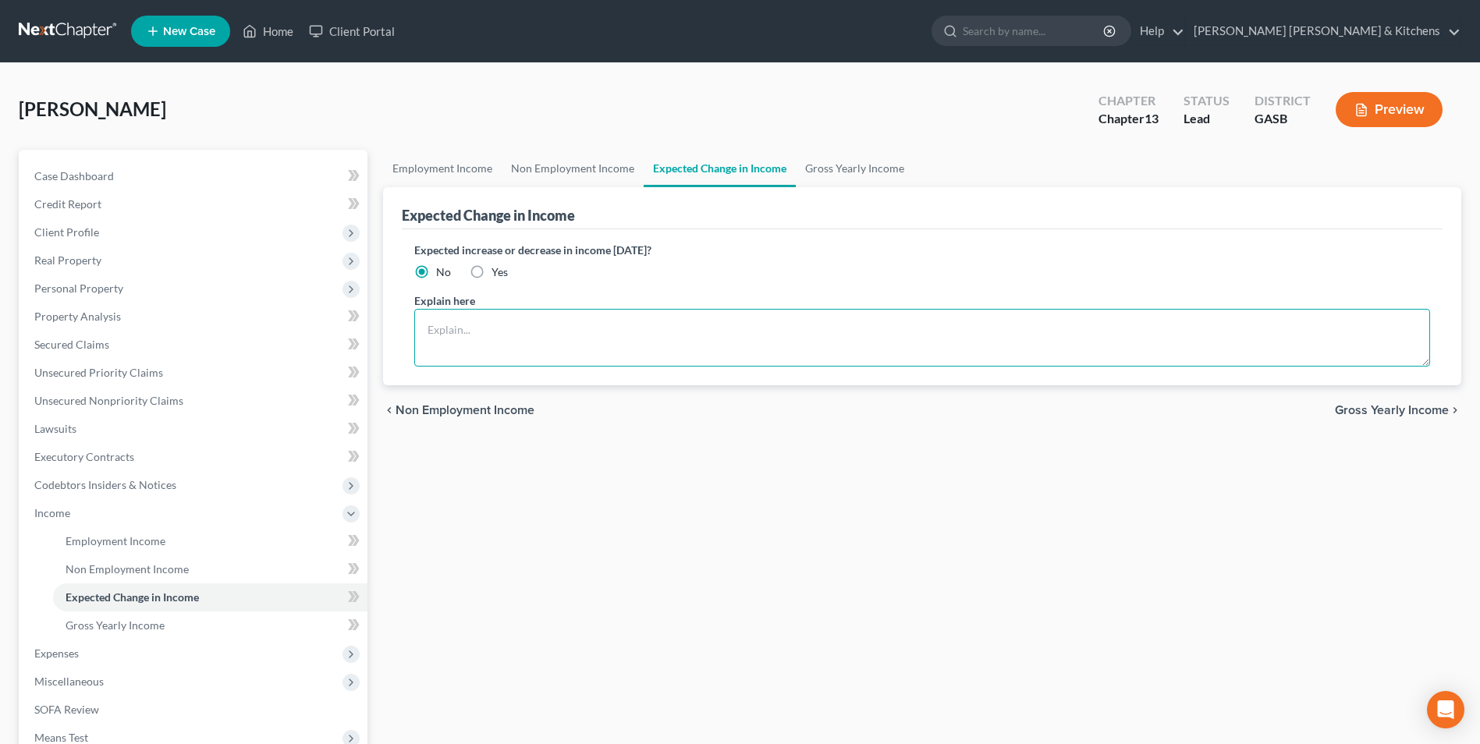
click at [499, 346] on textarea at bounding box center [922, 338] width 1016 height 58
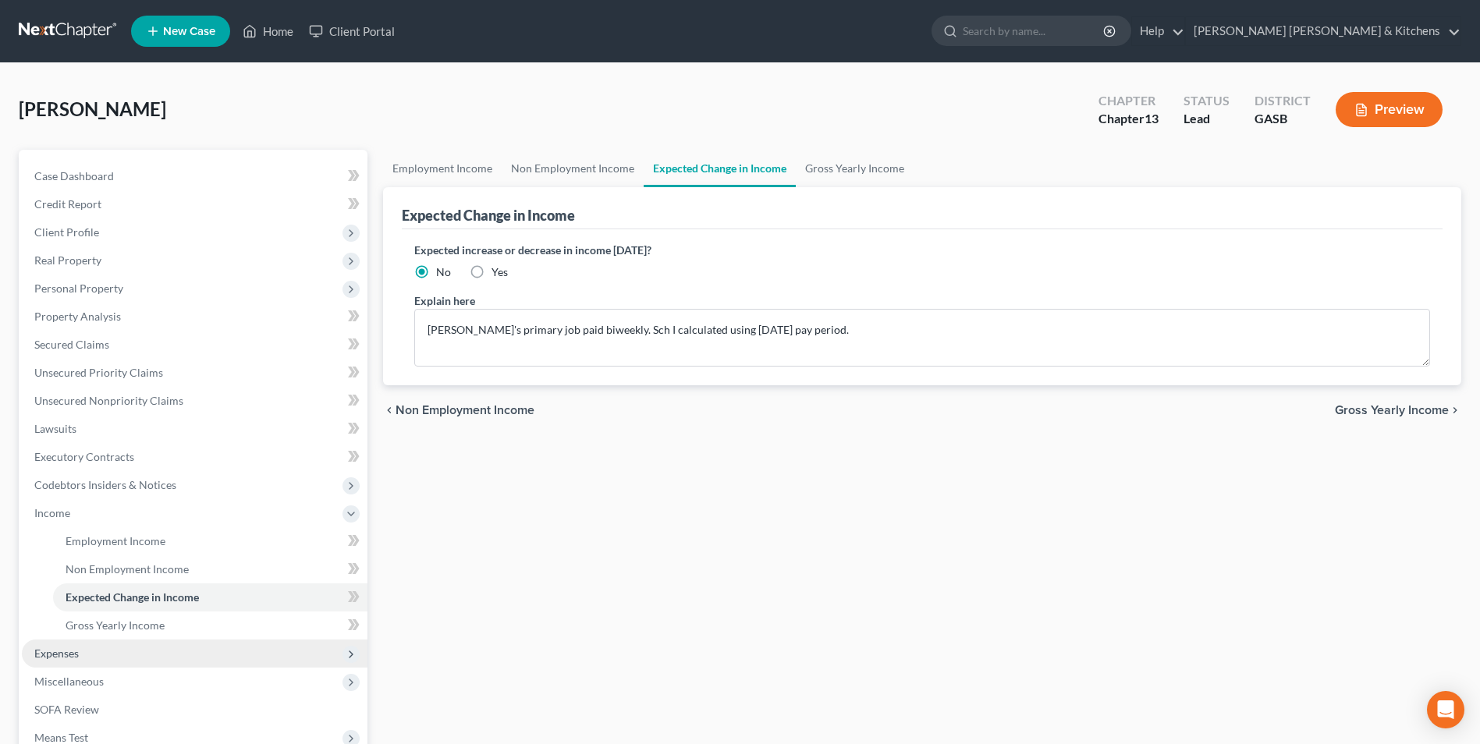
click at [66, 648] on span "Expenses" at bounding box center [56, 653] width 44 height 13
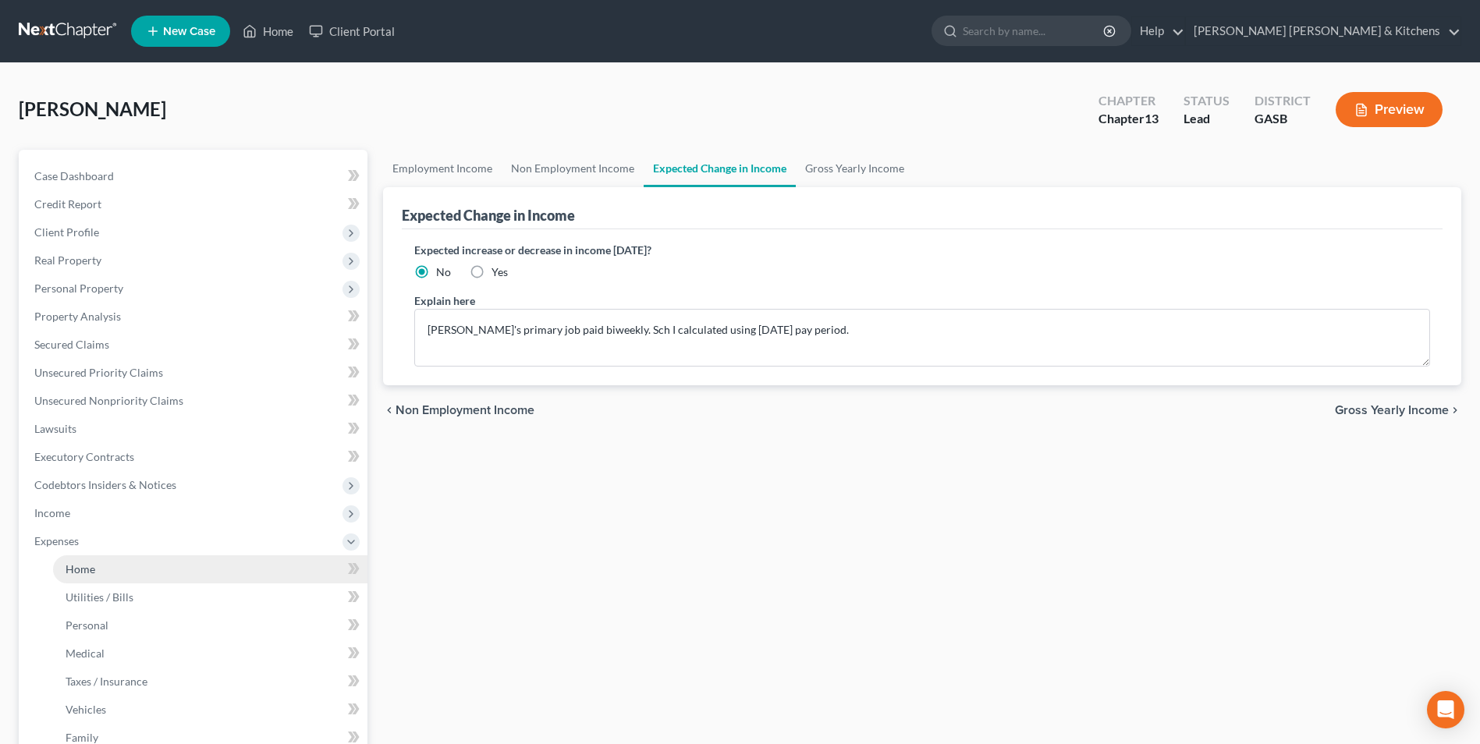
click at [73, 577] on link "Home" at bounding box center [210, 570] width 314 height 28
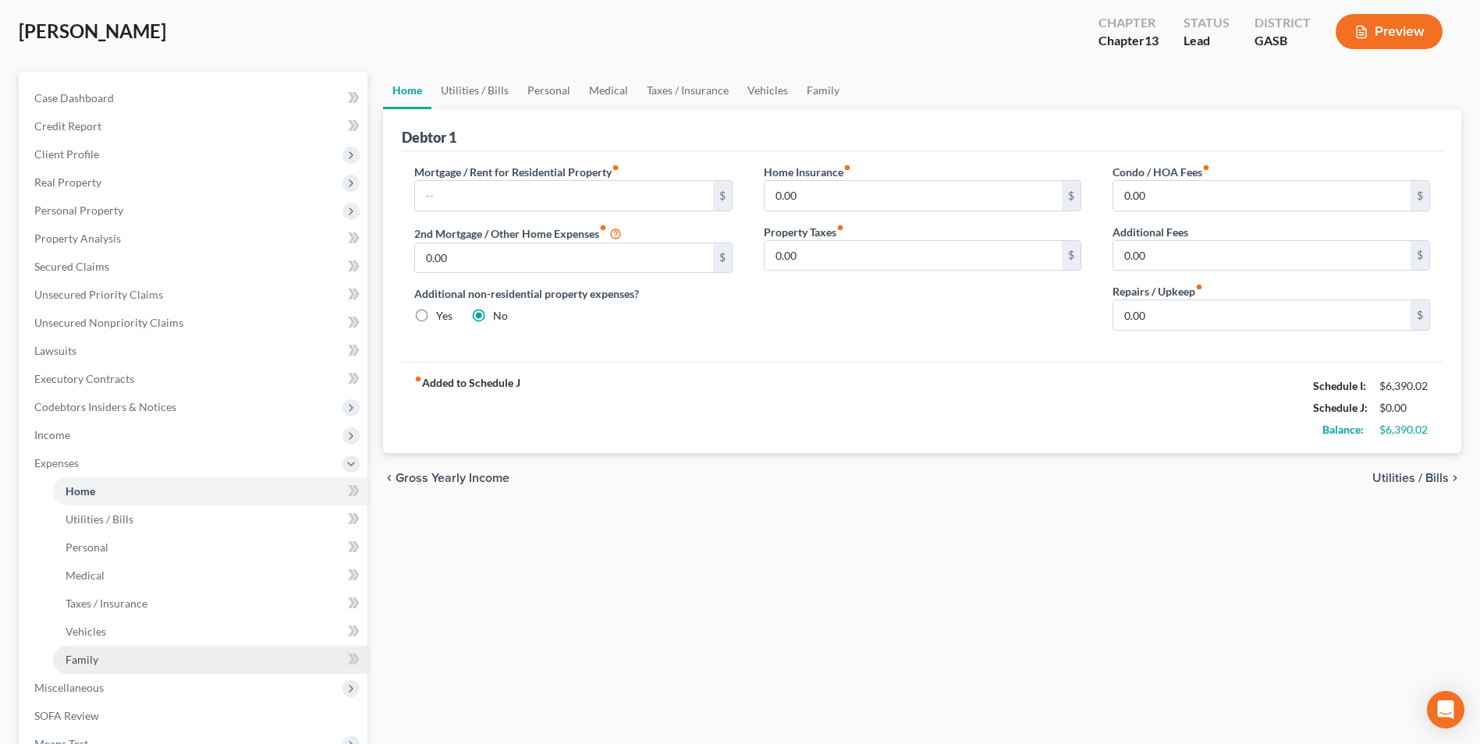
click at [86, 660] on span "Family" at bounding box center [82, 659] width 33 height 13
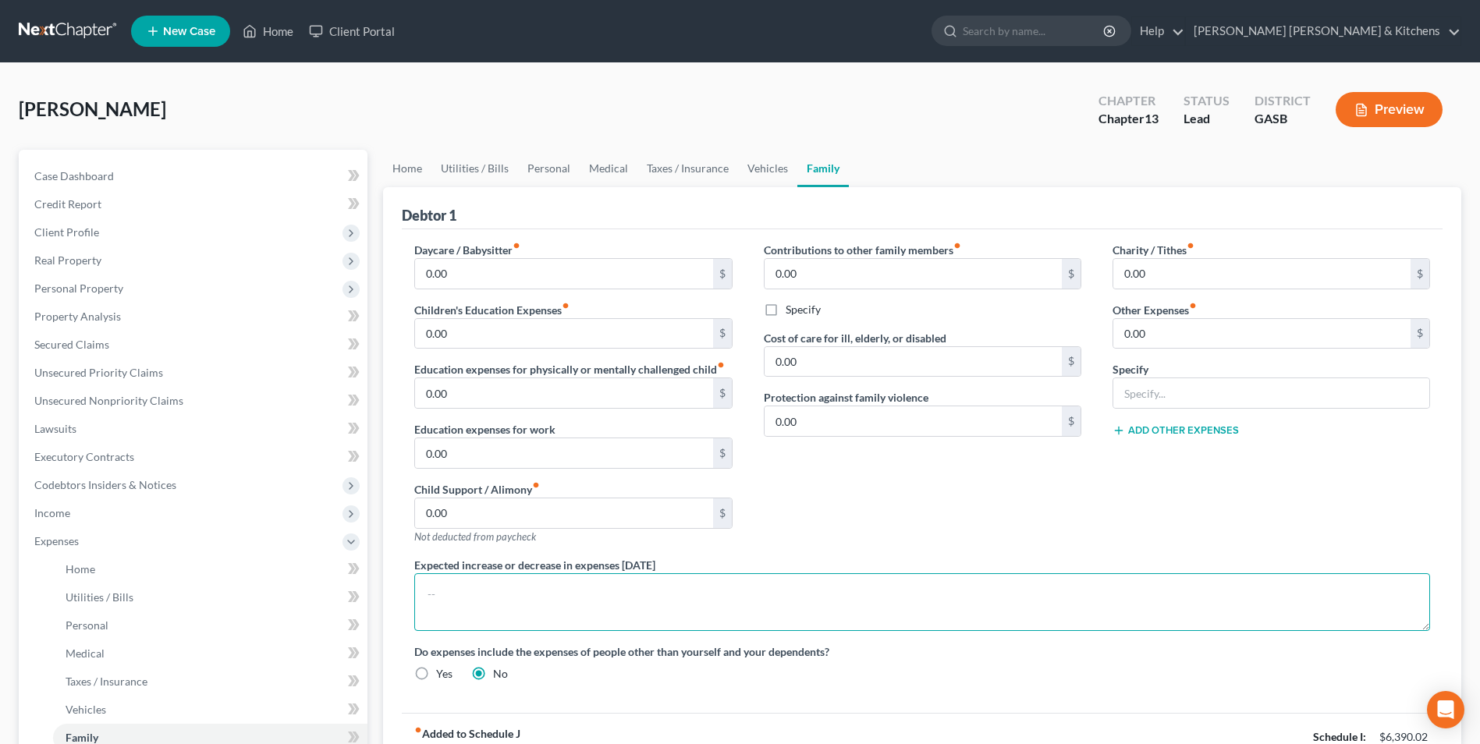
click at [597, 588] on textarea at bounding box center [922, 603] width 1016 height 58
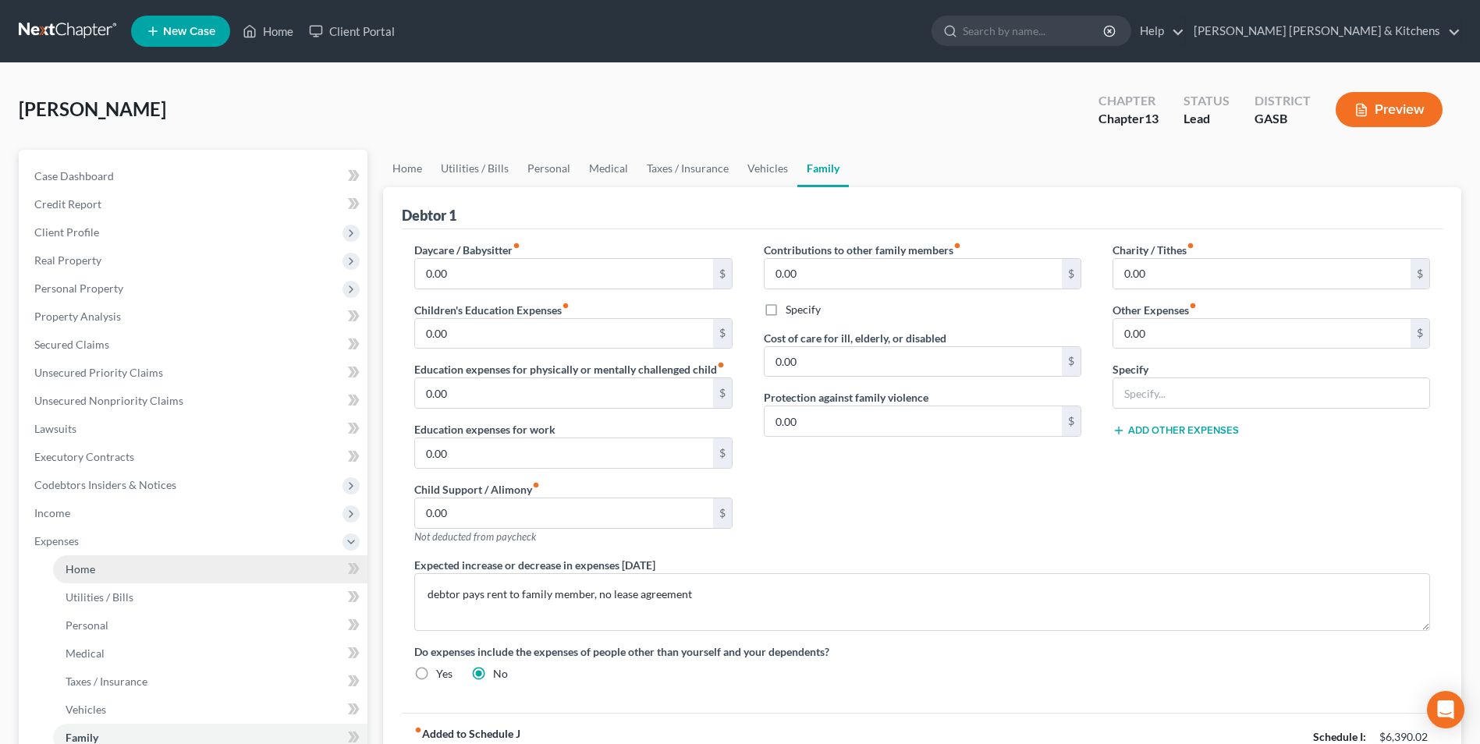
click at [92, 563] on span "Home" at bounding box center [81, 569] width 30 height 13
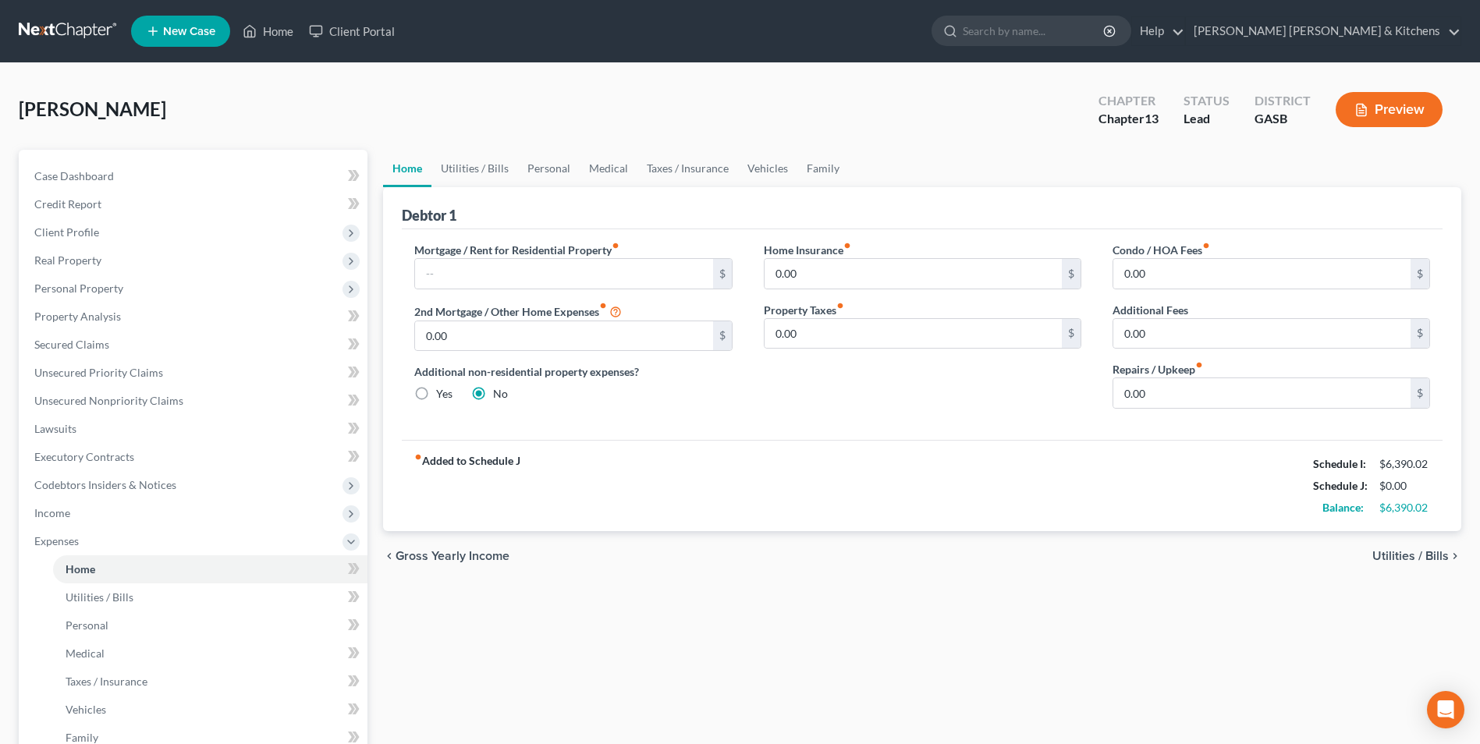
click at [529, 249] on label "Mortgage / Rent for Residential Property fiber_manual_record" at bounding box center [516, 250] width 205 height 16
click at [513, 263] on input "text" at bounding box center [563, 274] width 297 height 30
click at [123, 594] on span "Utilities / Bills" at bounding box center [100, 597] width 68 height 13
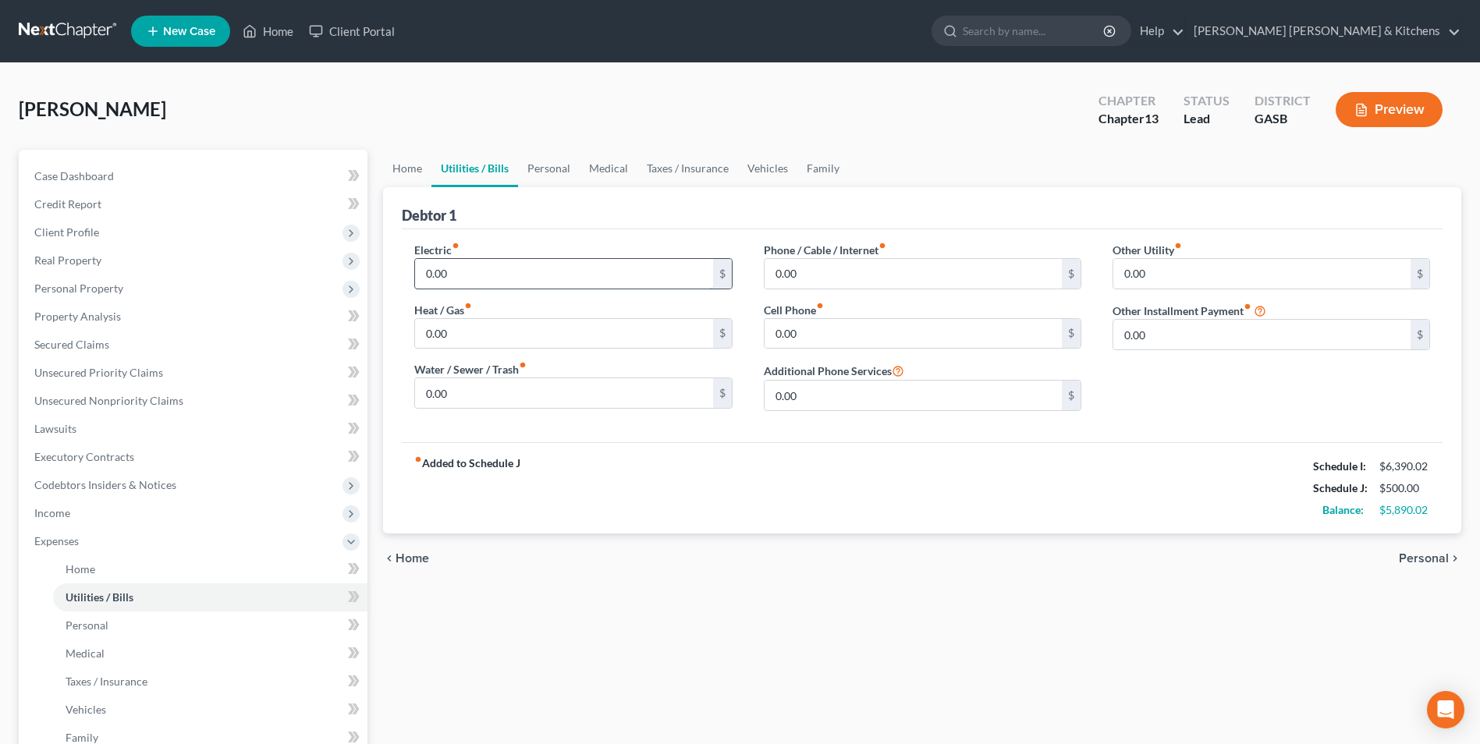
click at [448, 272] on input "0.00" at bounding box center [563, 274] width 297 height 30
drag, startPoint x: 1426, startPoint y: 556, endPoint x: 1310, endPoint y: 508, distance: 124.9
click at [1427, 557] on span "Personal" at bounding box center [1424, 558] width 50 height 12
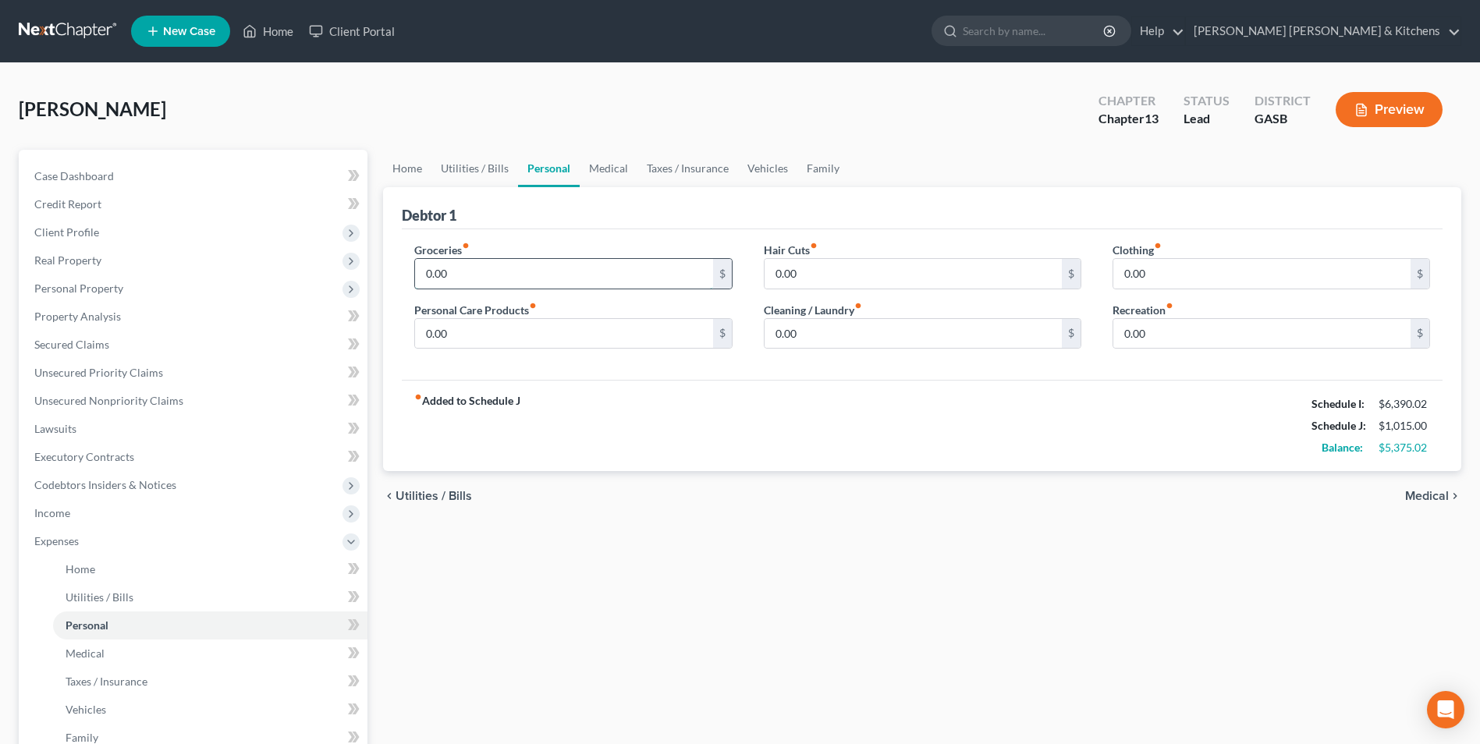
click at [584, 275] on input "0.00" at bounding box center [563, 274] width 297 height 30
click at [1434, 497] on span "Medical" at bounding box center [1427, 496] width 44 height 12
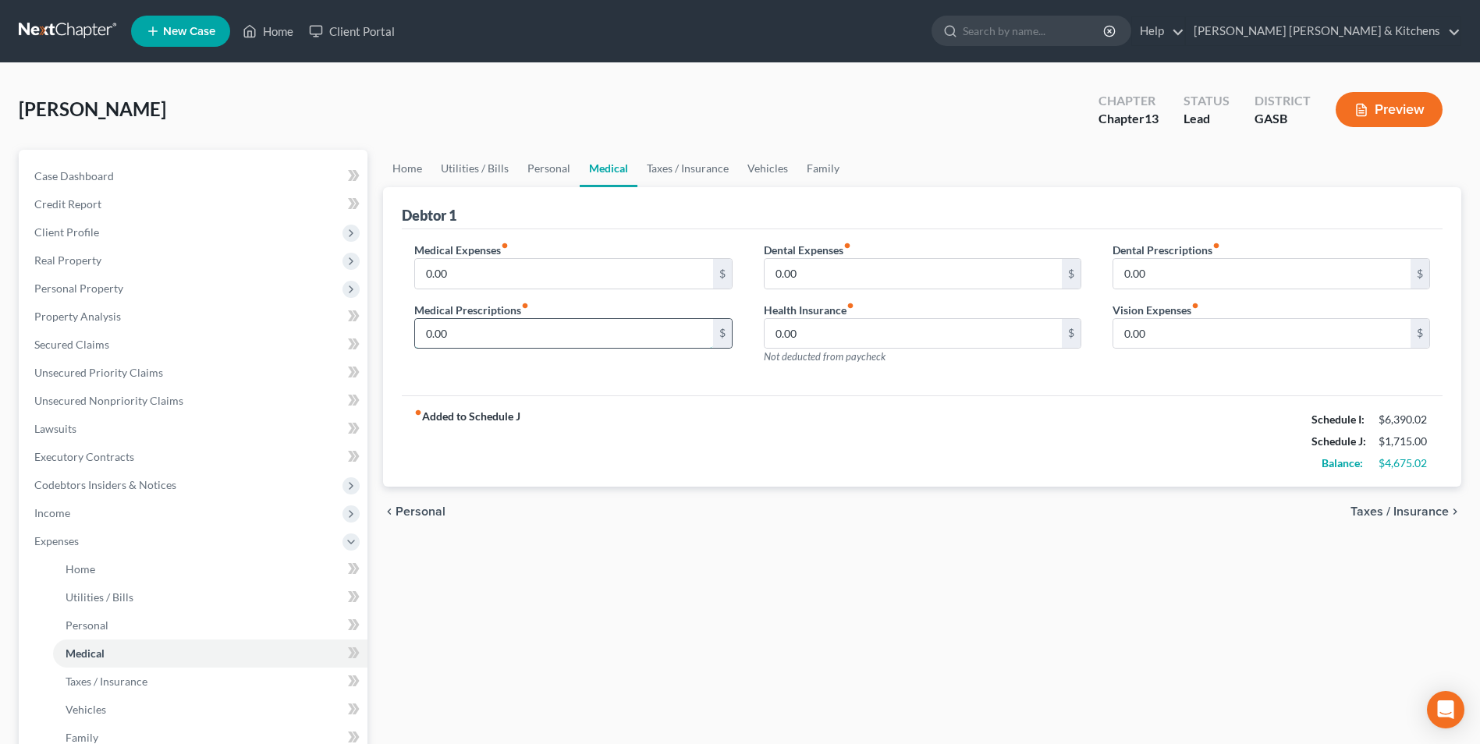
click at [471, 335] on input "0.00" at bounding box center [563, 334] width 297 height 30
drag, startPoint x: 95, startPoint y: 590, endPoint x: 345, endPoint y: 524, distance: 258.2
click at [95, 591] on span "Utilities / Bills" at bounding box center [100, 597] width 68 height 13
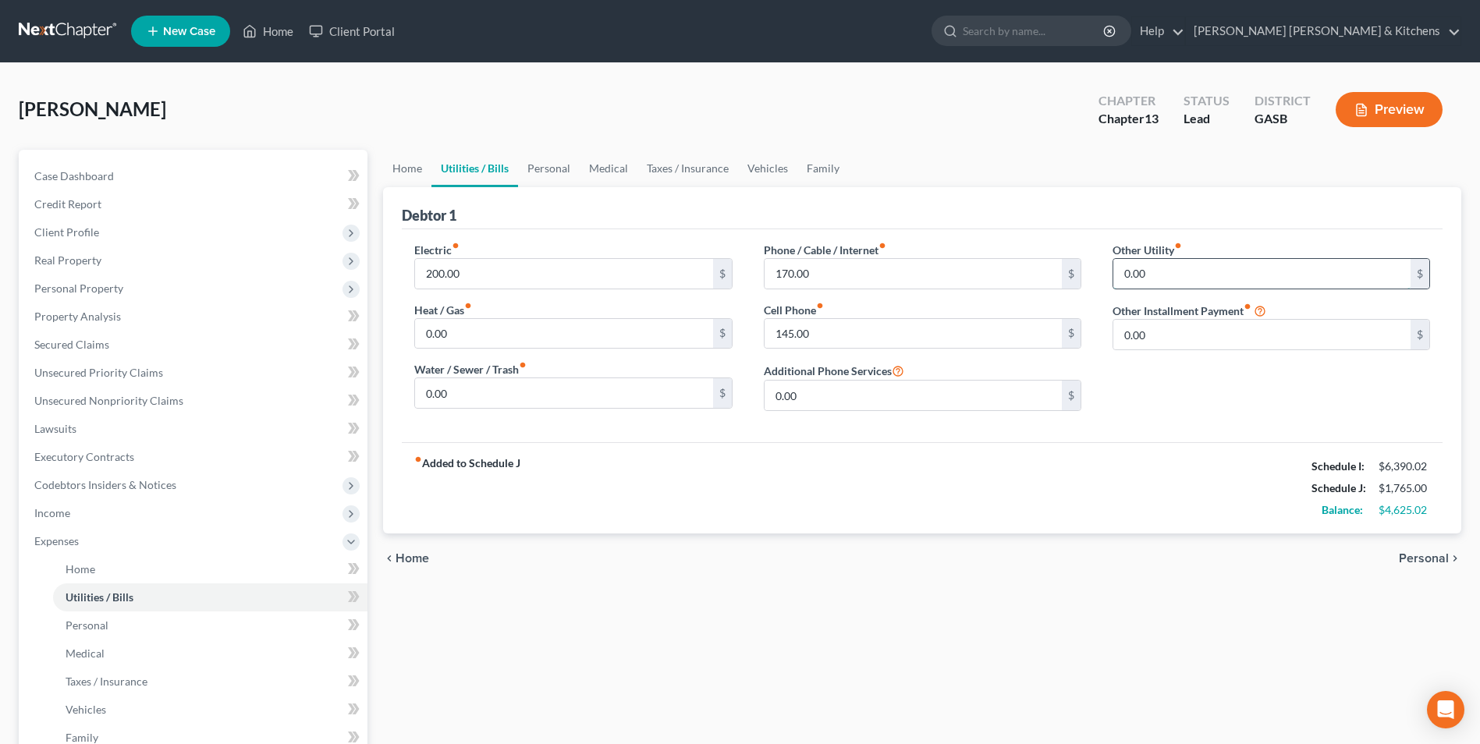
click at [1159, 279] on input "0.00" at bounding box center [1262, 274] width 297 height 30
click at [1433, 561] on span "Personal" at bounding box center [1424, 558] width 50 height 12
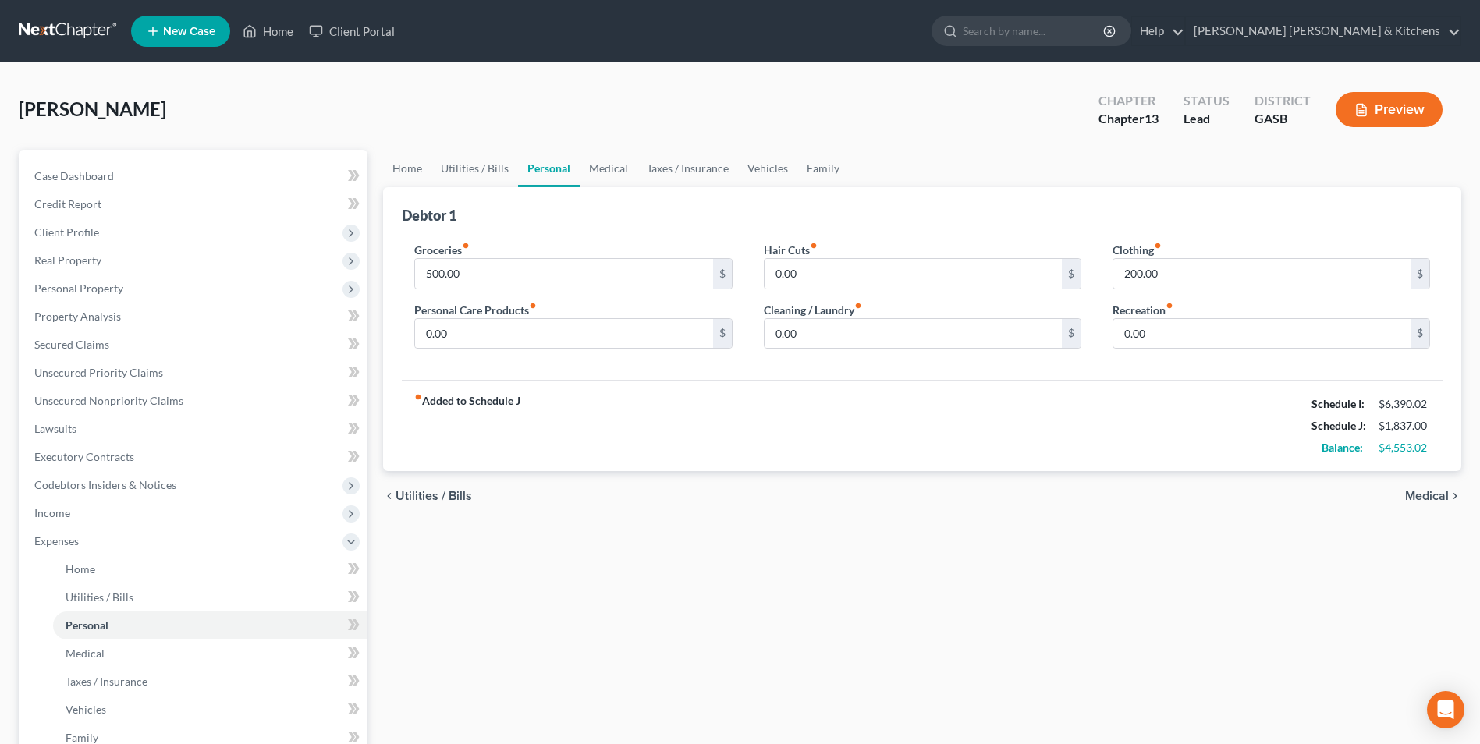
click at [1434, 502] on span "Medical" at bounding box center [1427, 496] width 44 height 12
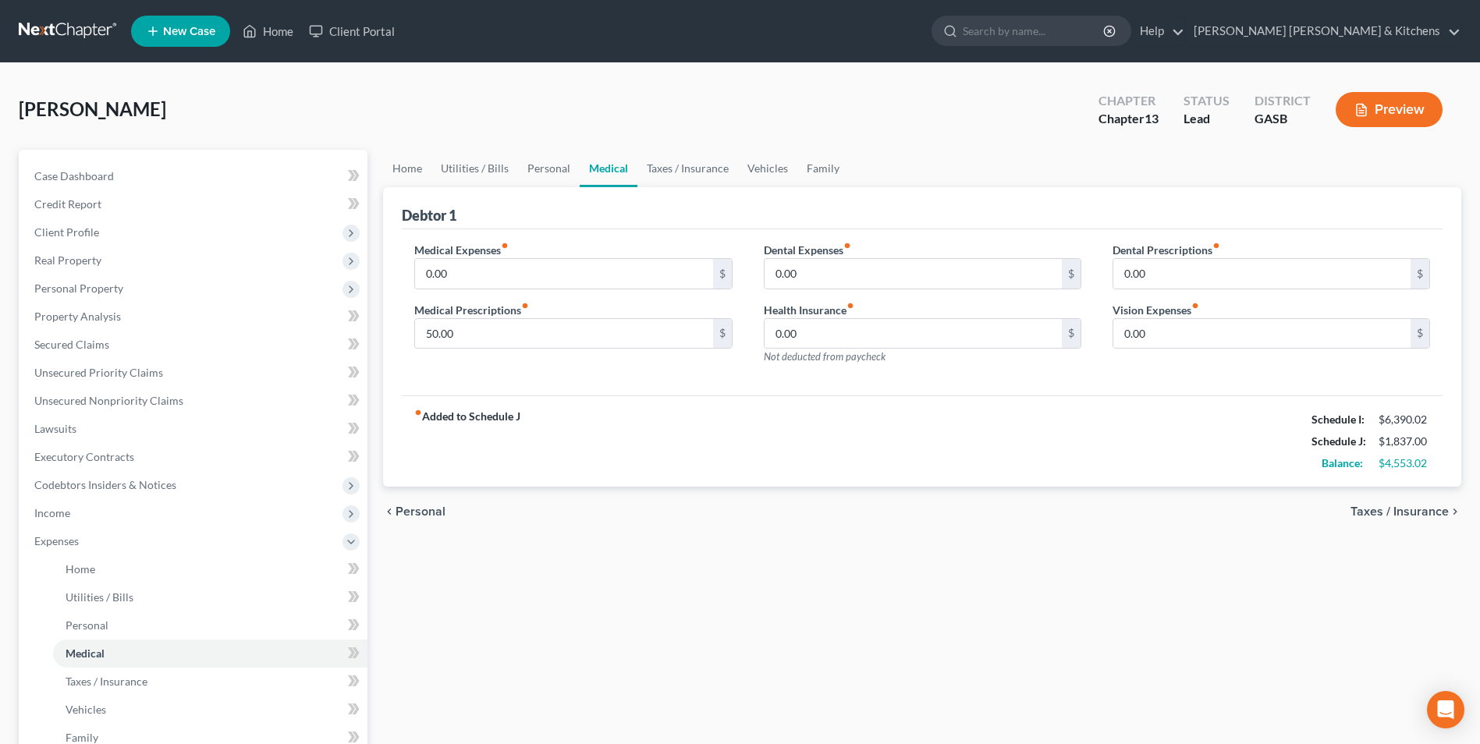
click at [1426, 510] on span "Taxes / Insurance" at bounding box center [1400, 512] width 98 height 12
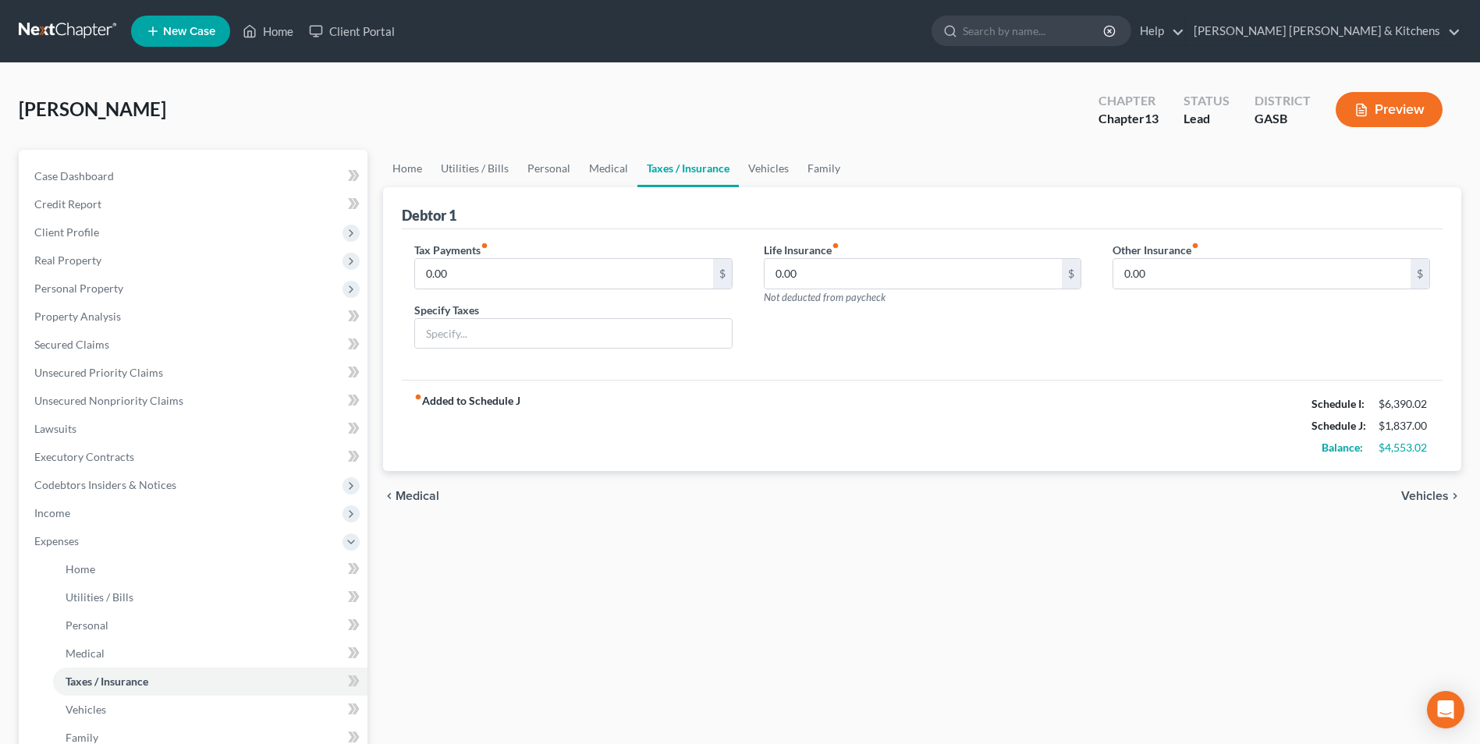
click at [1424, 498] on span "Vehicles" at bounding box center [1426, 496] width 48 height 12
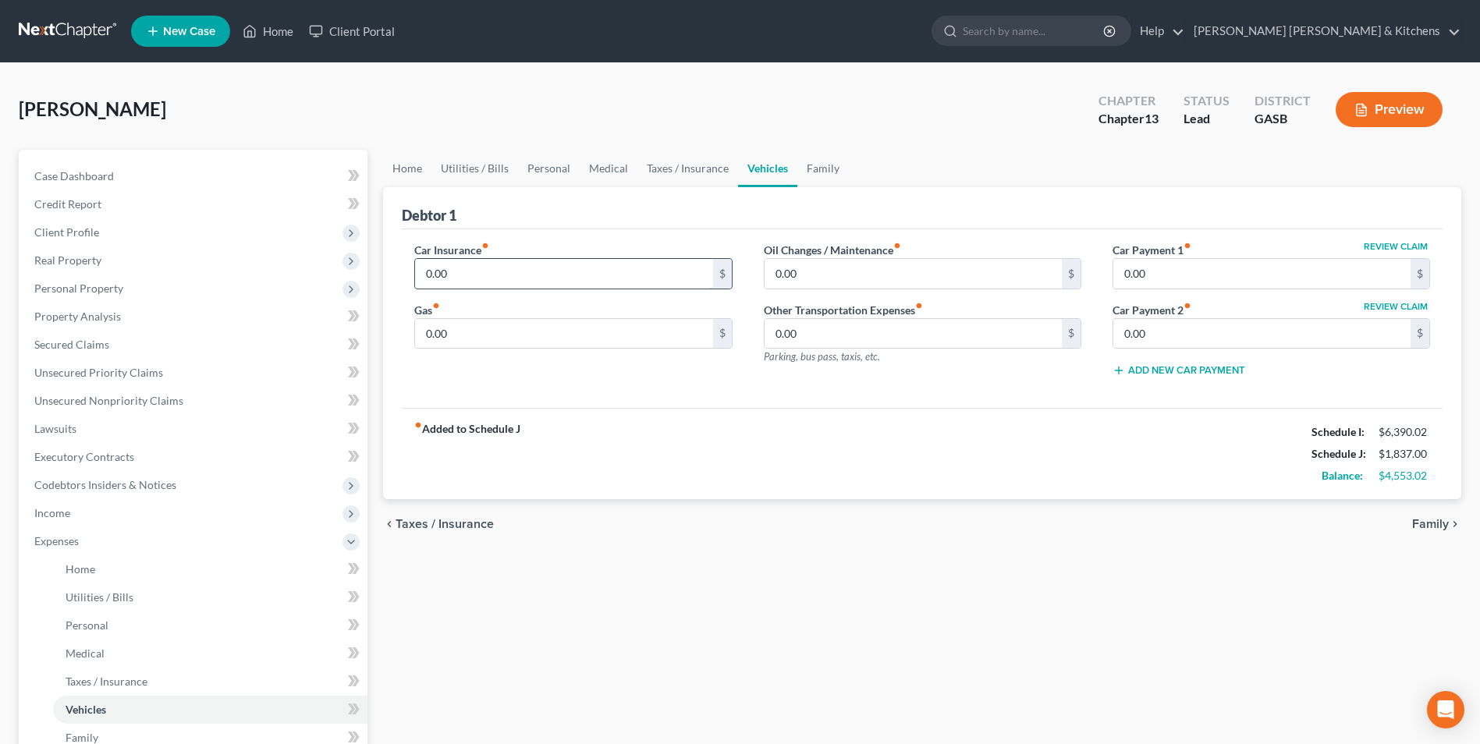
click at [513, 275] on input "0.00" at bounding box center [563, 274] width 297 height 30
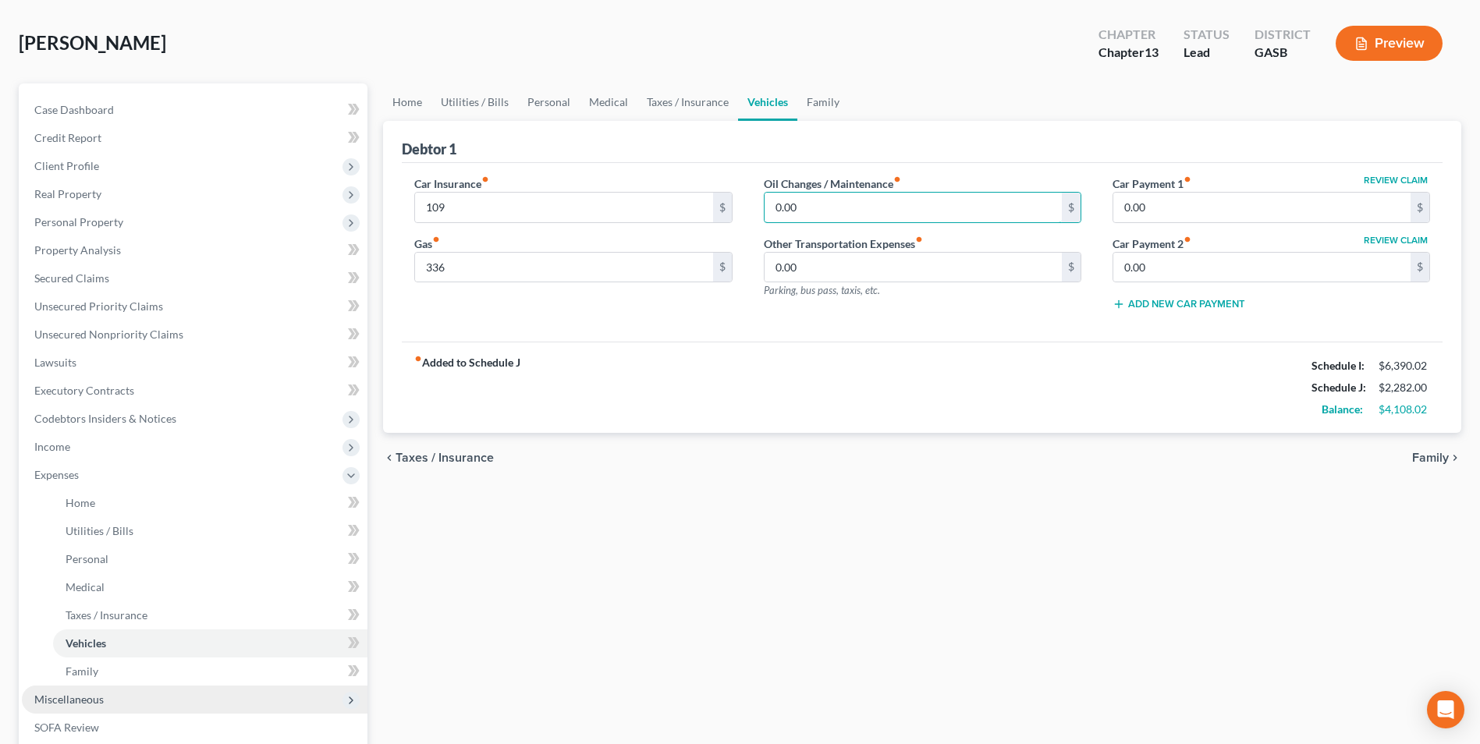
scroll to position [156, 0]
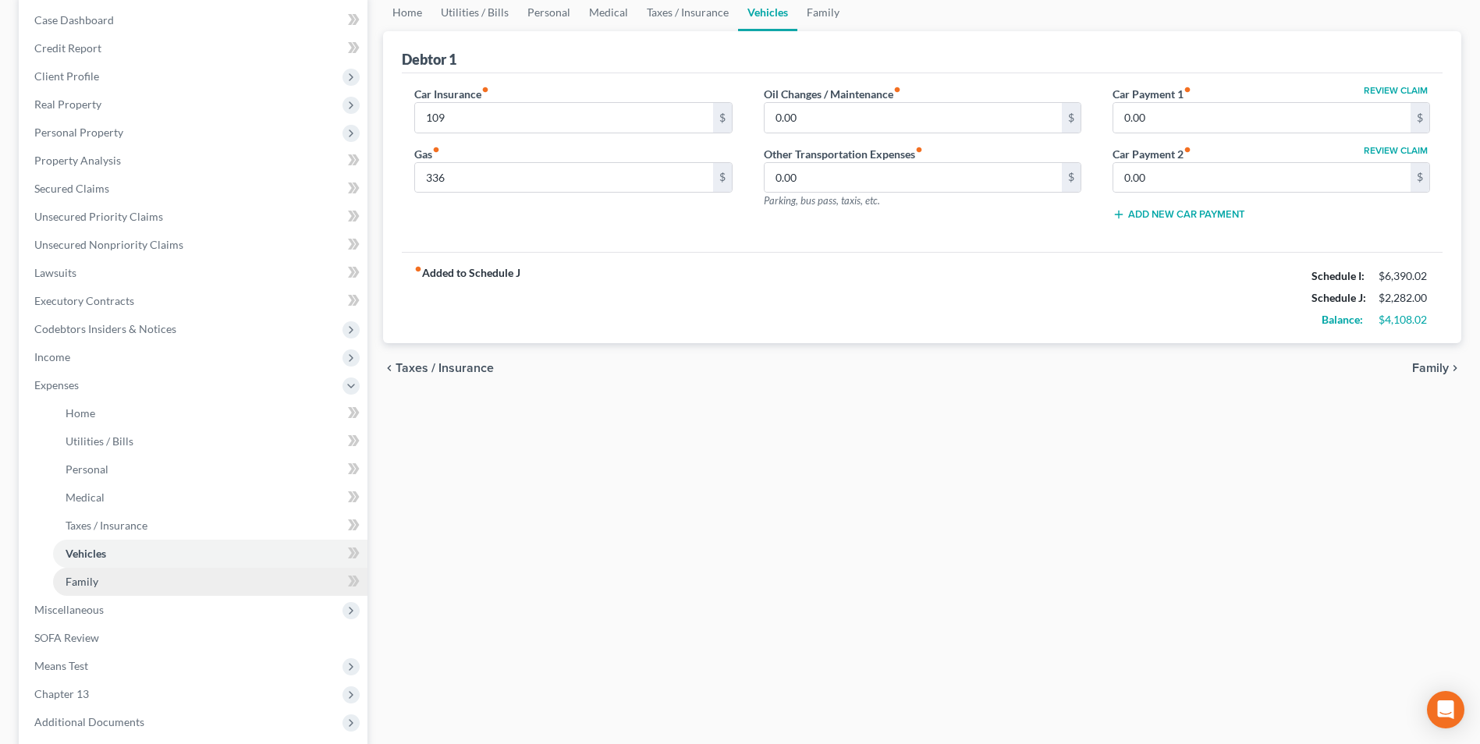
click at [85, 573] on link "Family" at bounding box center [210, 582] width 314 height 28
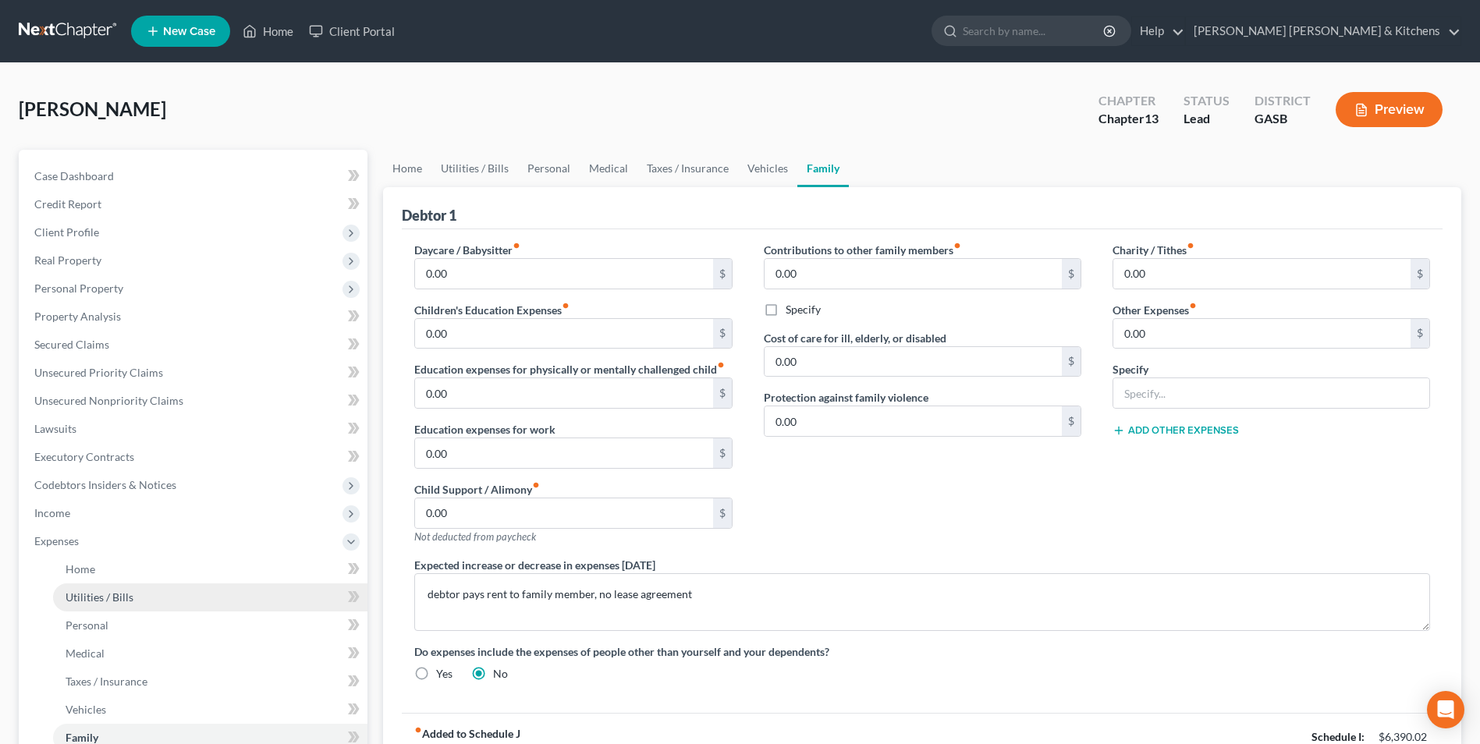
click at [115, 601] on span "Utilities / Bills" at bounding box center [100, 597] width 68 height 13
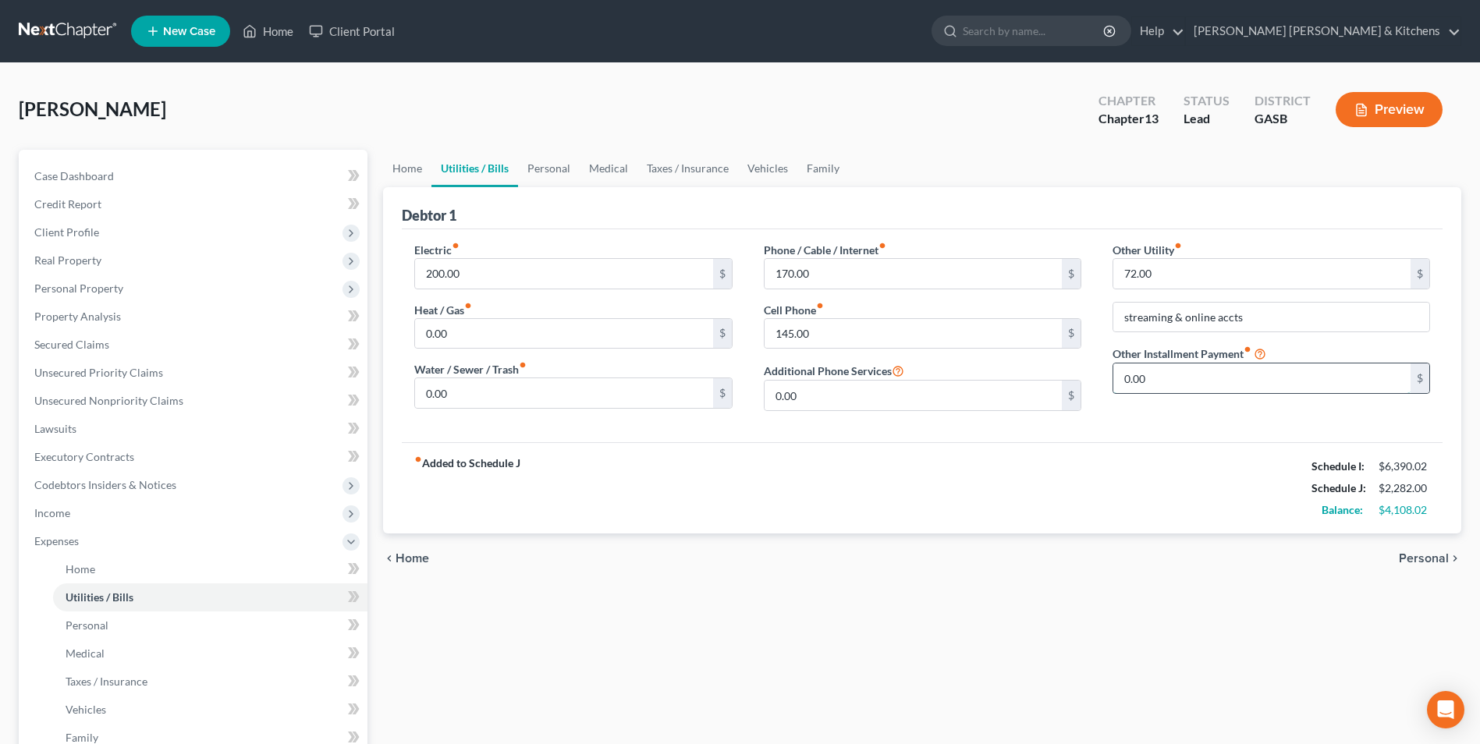
click at [1151, 387] on input "0.00" at bounding box center [1262, 379] width 297 height 30
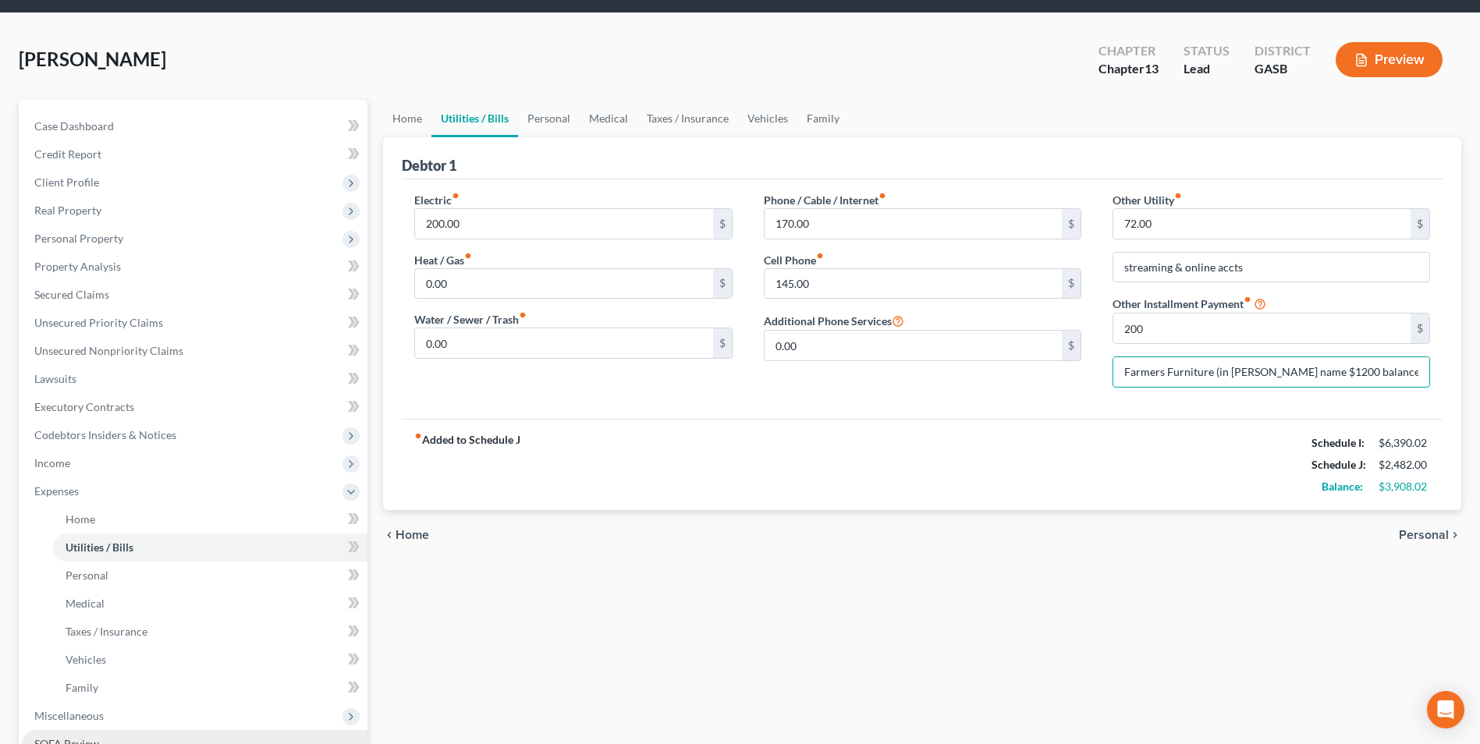
scroll to position [78, 0]
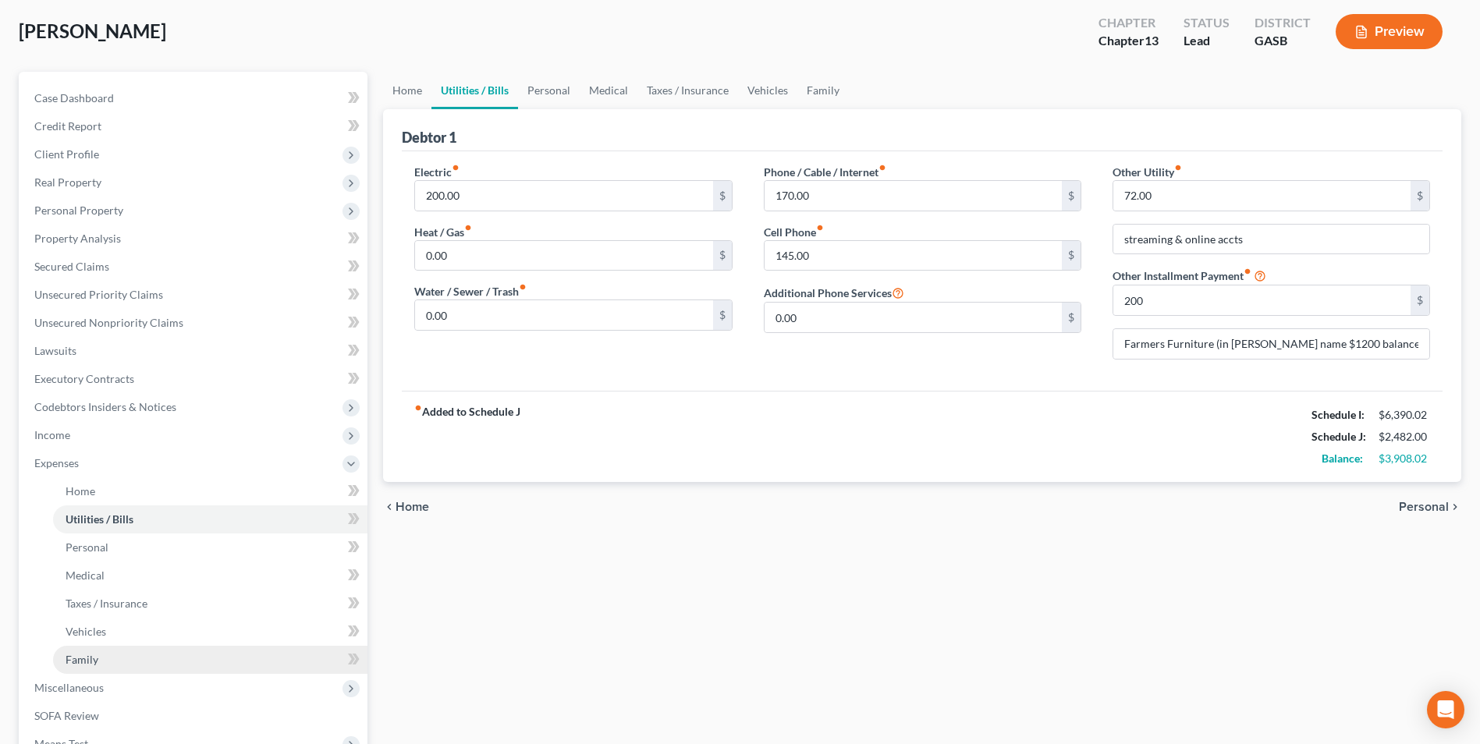
click at [77, 663] on span "Family" at bounding box center [82, 659] width 33 height 13
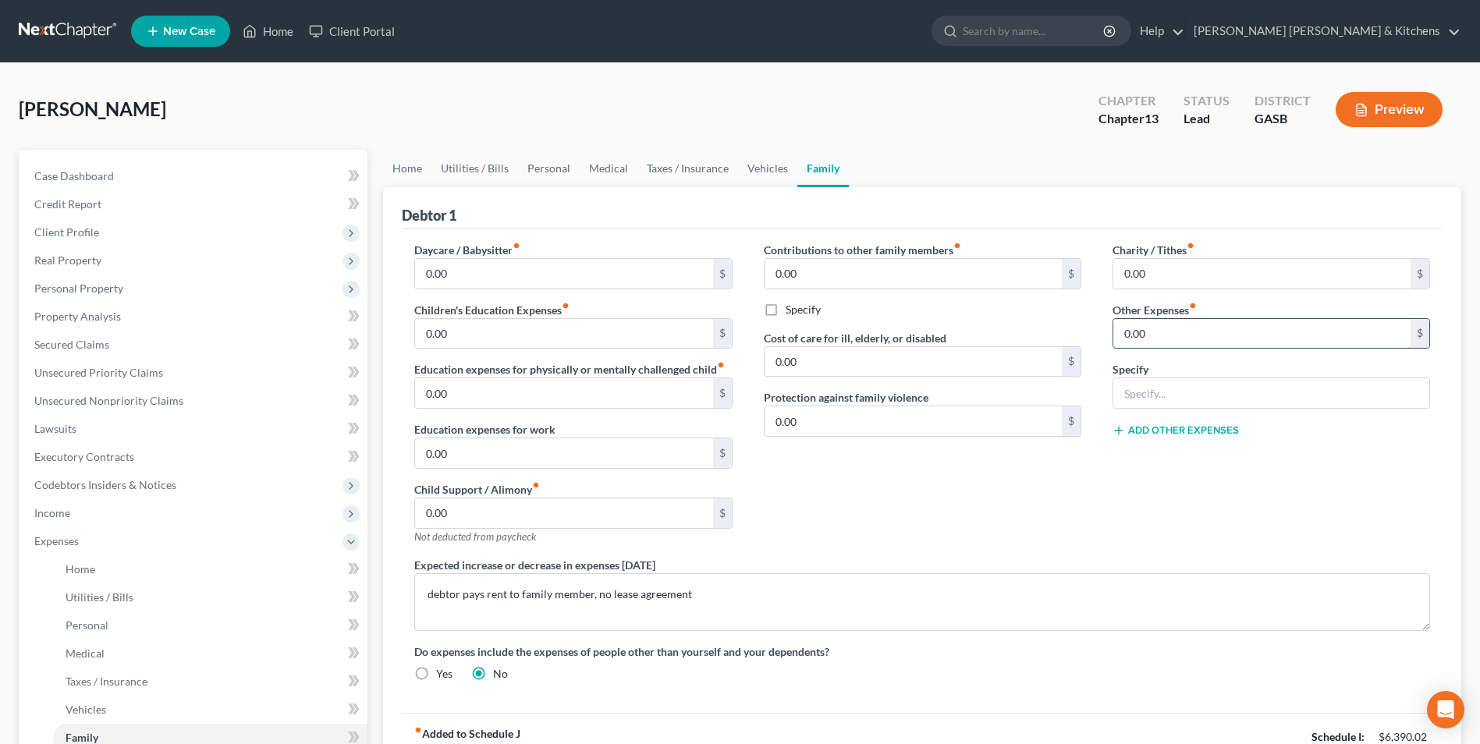
click at [1145, 325] on input "0.00" at bounding box center [1262, 334] width 297 height 30
click at [1182, 432] on button "Add Other Expenses" at bounding box center [1176, 431] width 126 height 12
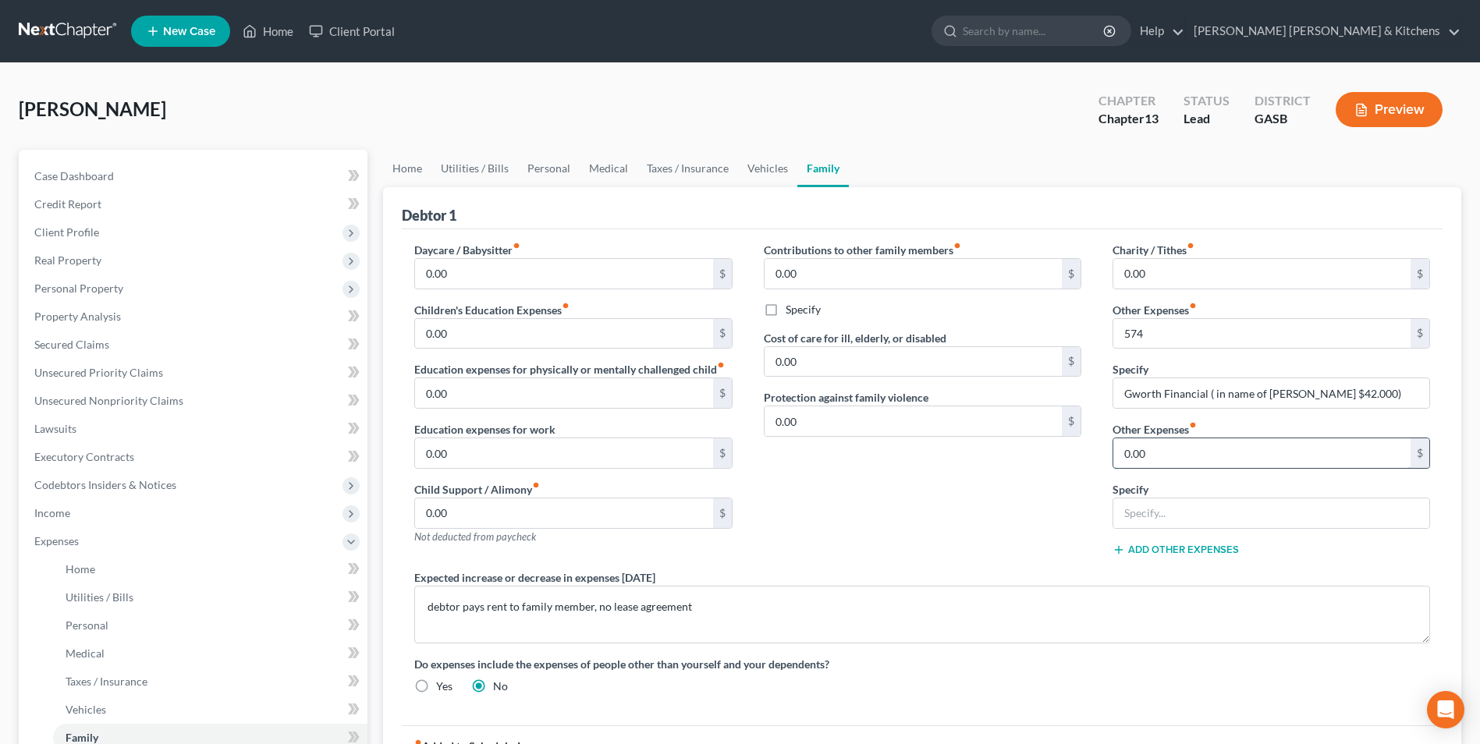
click at [1167, 461] on input "0.00" at bounding box center [1262, 454] width 297 height 30
click at [66, 288] on span "Personal Property" at bounding box center [78, 288] width 89 height 13
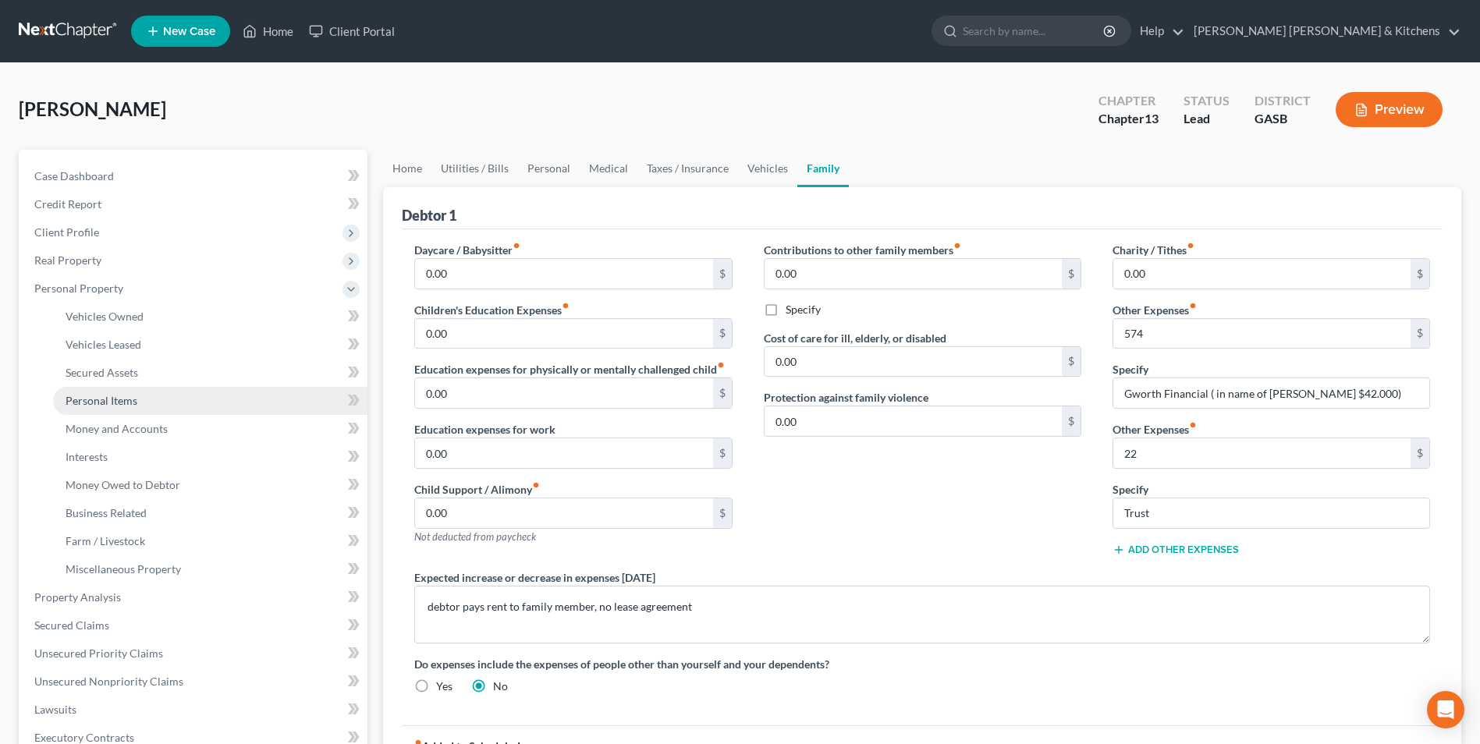
click at [80, 408] on link "Personal Items" at bounding box center [210, 401] width 314 height 28
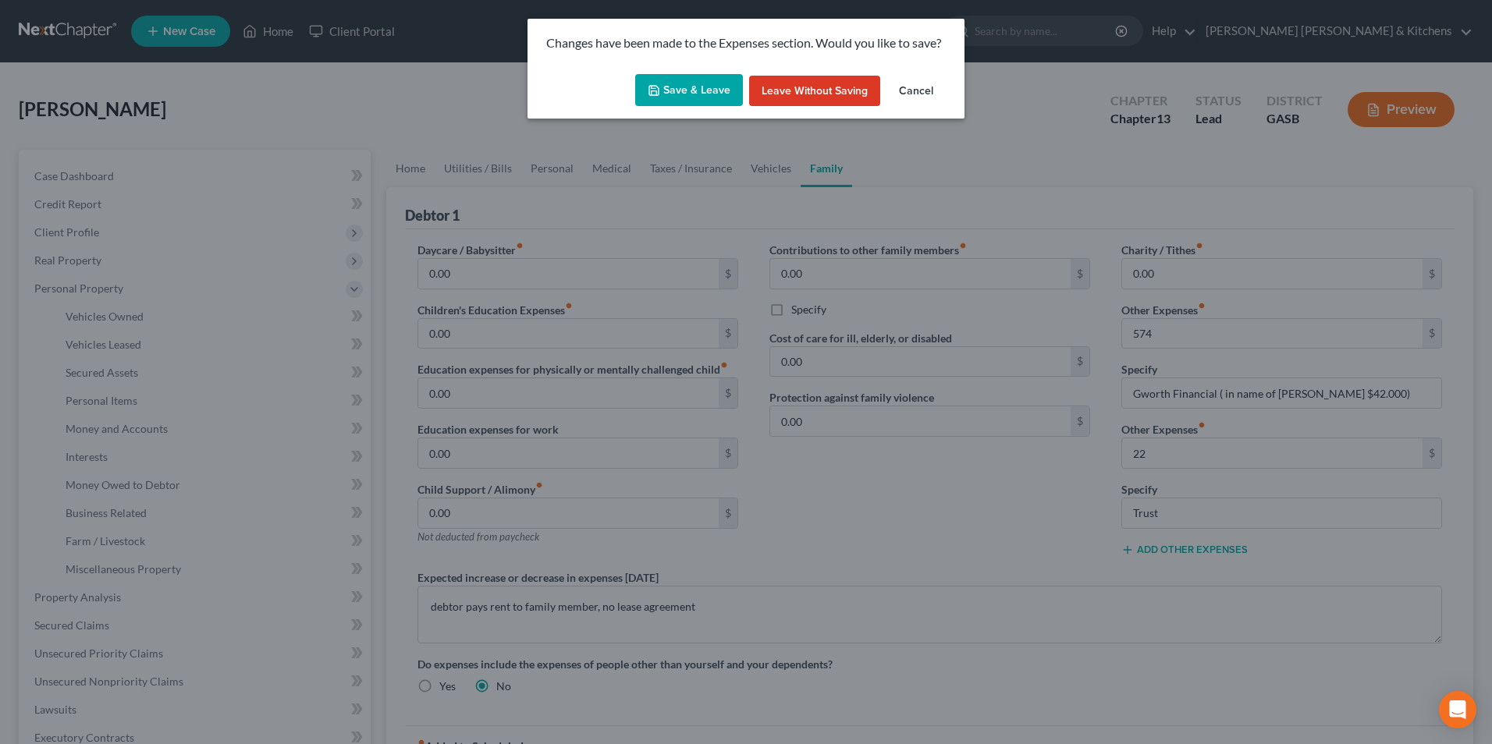
click at [695, 91] on button "Save & Leave" at bounding box center [689, 90] width 108 height 33
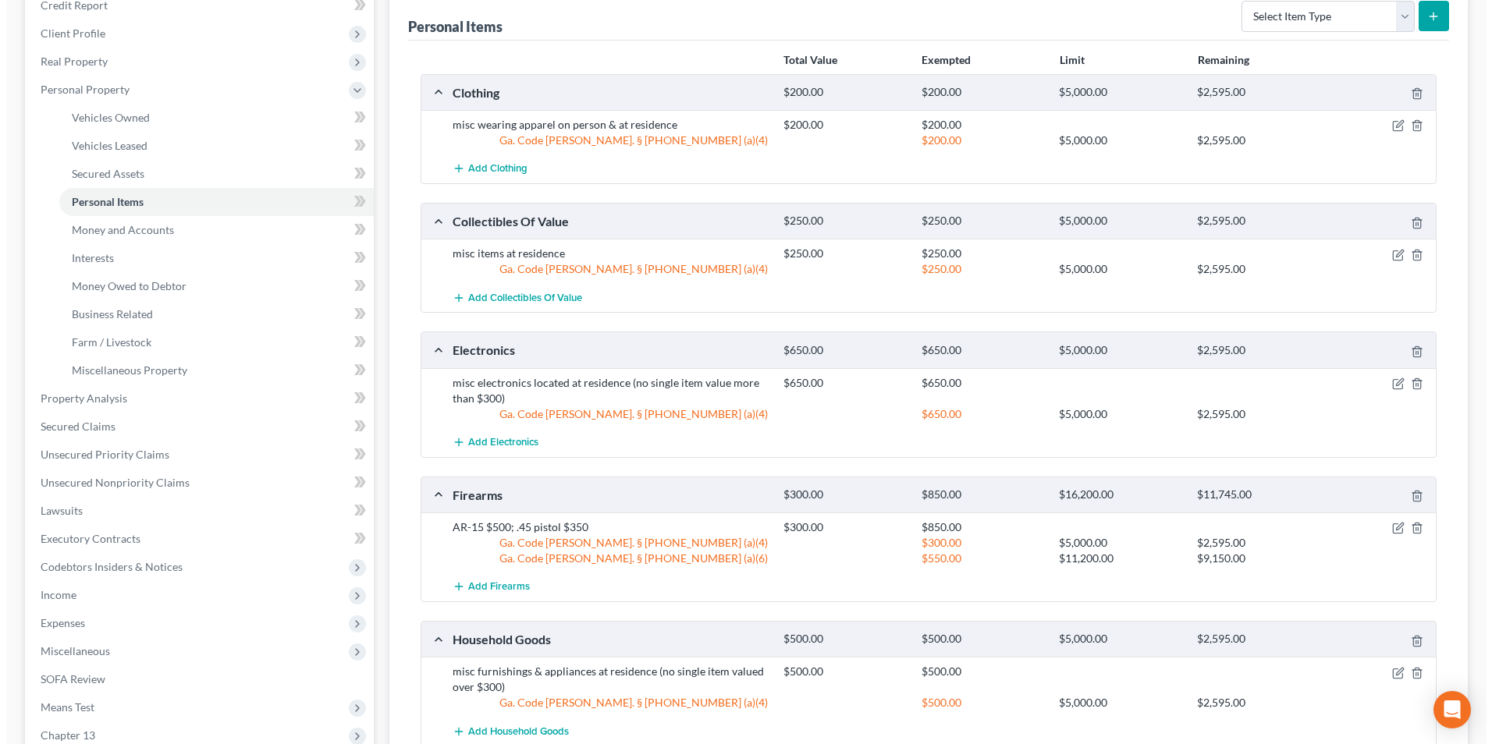
scroll to position [234, 0]
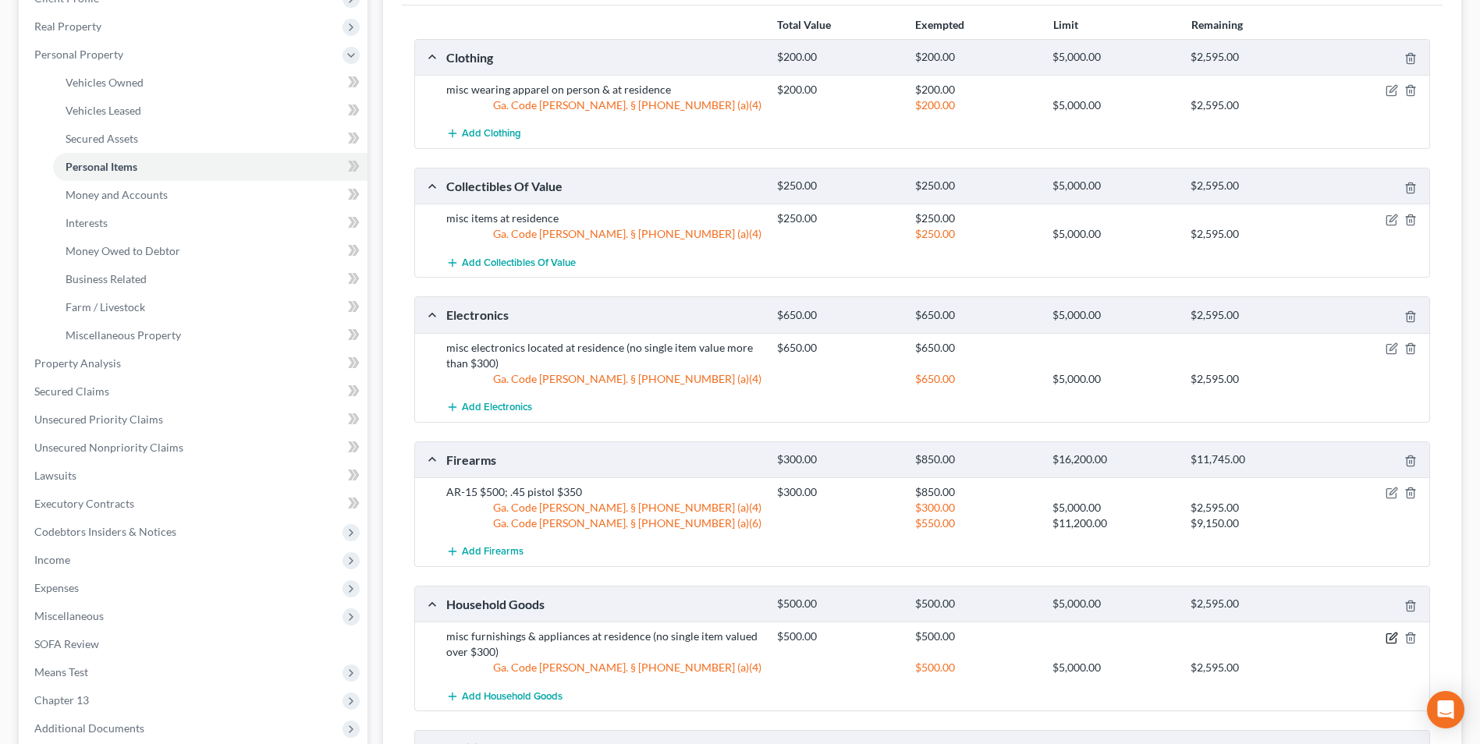
click at [1391, 633] on icon "button" at bounding box center [1392, 638] width 12 height 12
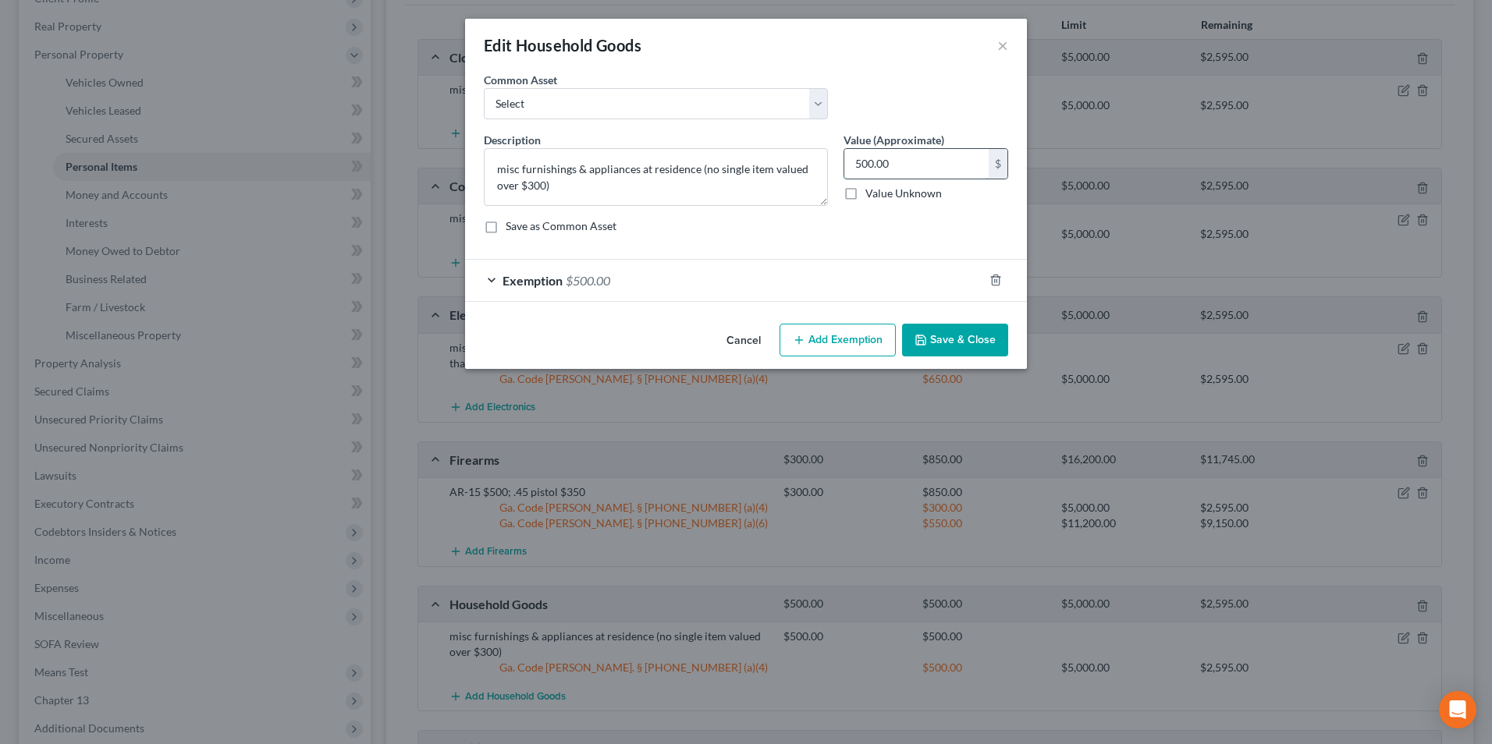
click at [904, 169] on input "500.00" at bounding box center [916, 164] width 144 height 30
click at [534, 275] on span "Exemption" at bounding box center [533, 280] width 60 height 15
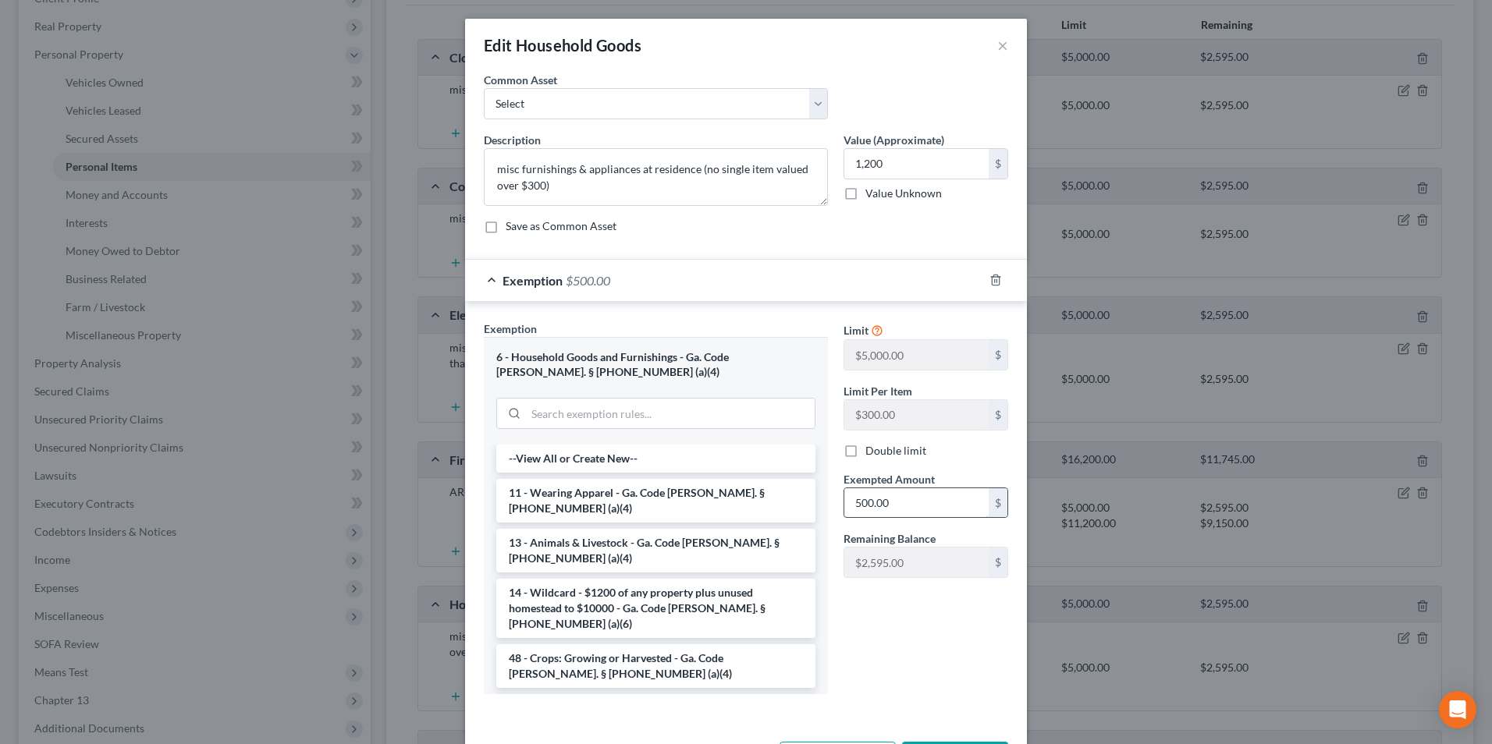
click at [909, 507] on input "500.00" at bounding box center [916, 504] width 144 height 30
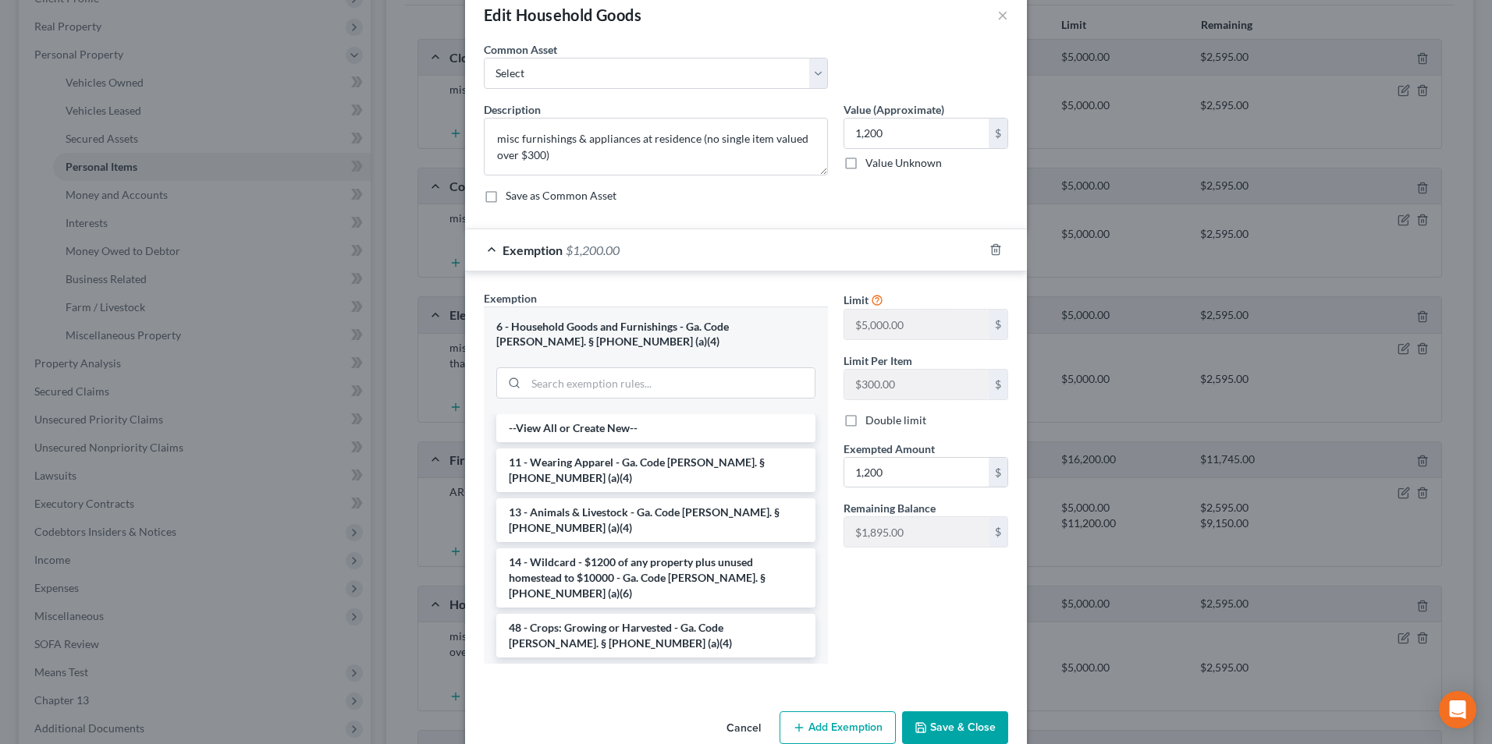
click at [950, 722] on button "Save & Close" at bounding box center [955, 728] width 106 height 33
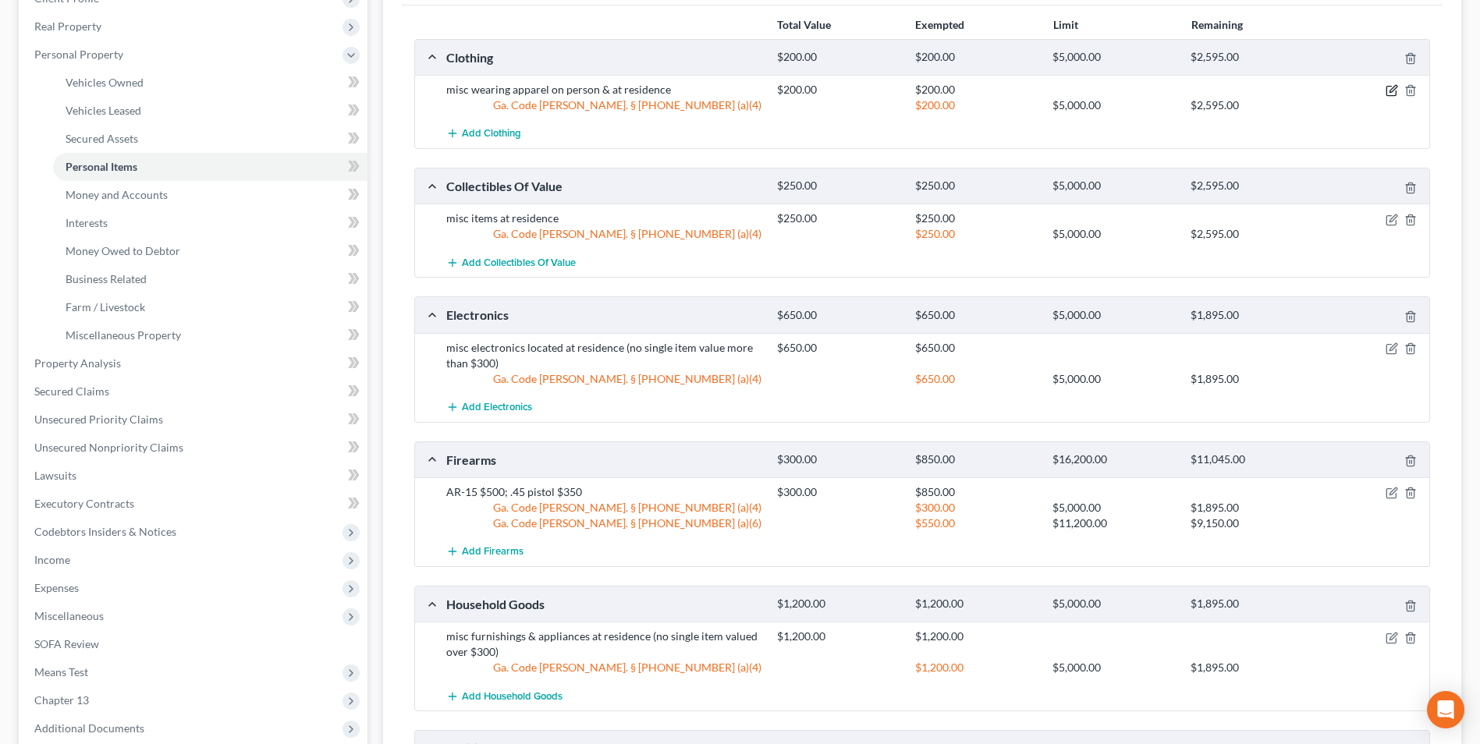
click at [1393, 85] on icon "button" at bounding box center [1392, 90] width 12 height 12
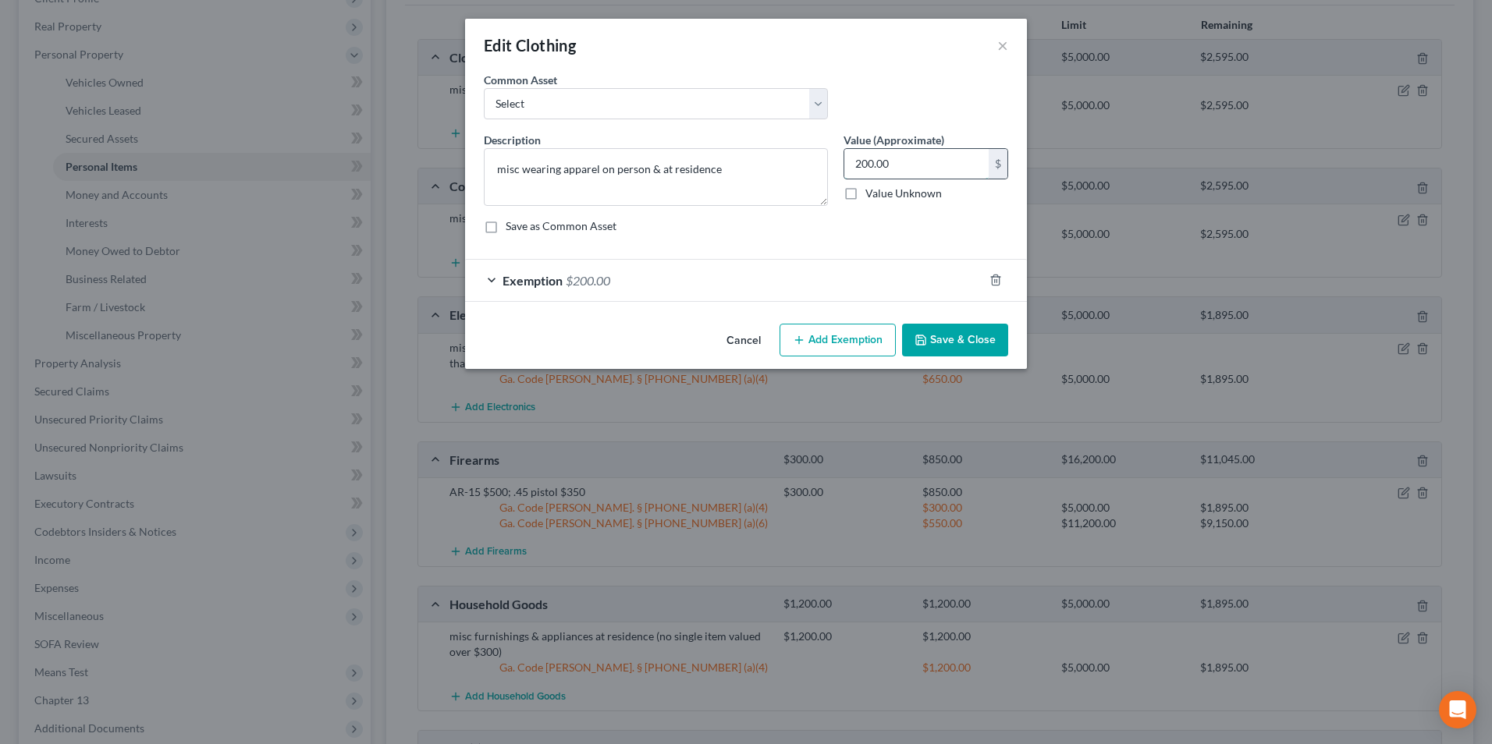
click at [904, 165] on input "200.00" at bounding box center [916, 164] width 144 height 30
drag, startPoint x: 904, startPoint y: 165, endPoint x: 845, endPoint y: 165, distance: 58.5
click at [845, 165] on input "400" at bounding box center [916, 164] width 144 height 30
click at [572, 284] on span "$200.00" at bounding box center [588, 280] width 44 height 15
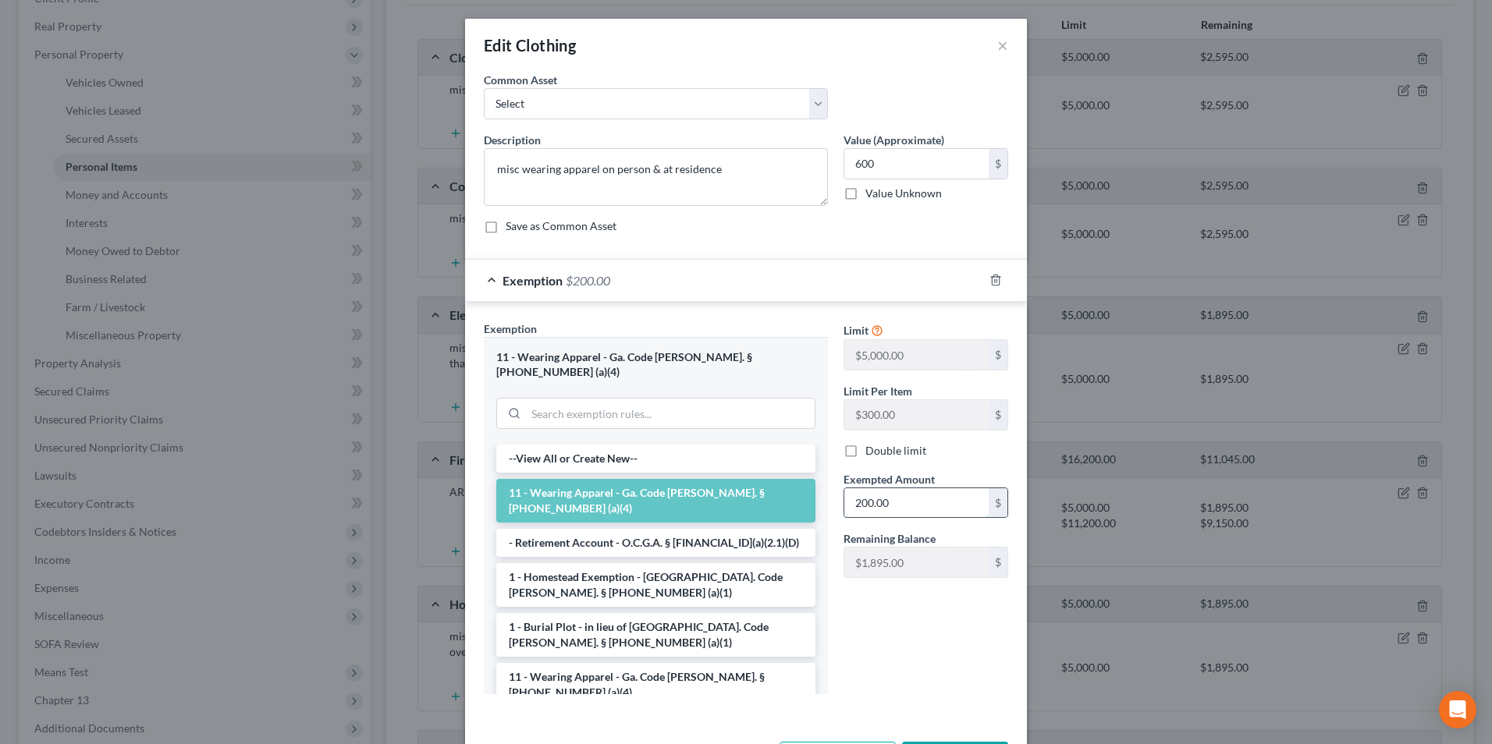
click at [897, 503] on input "200.00" at bounding box center [916, 504] width 144 height 30
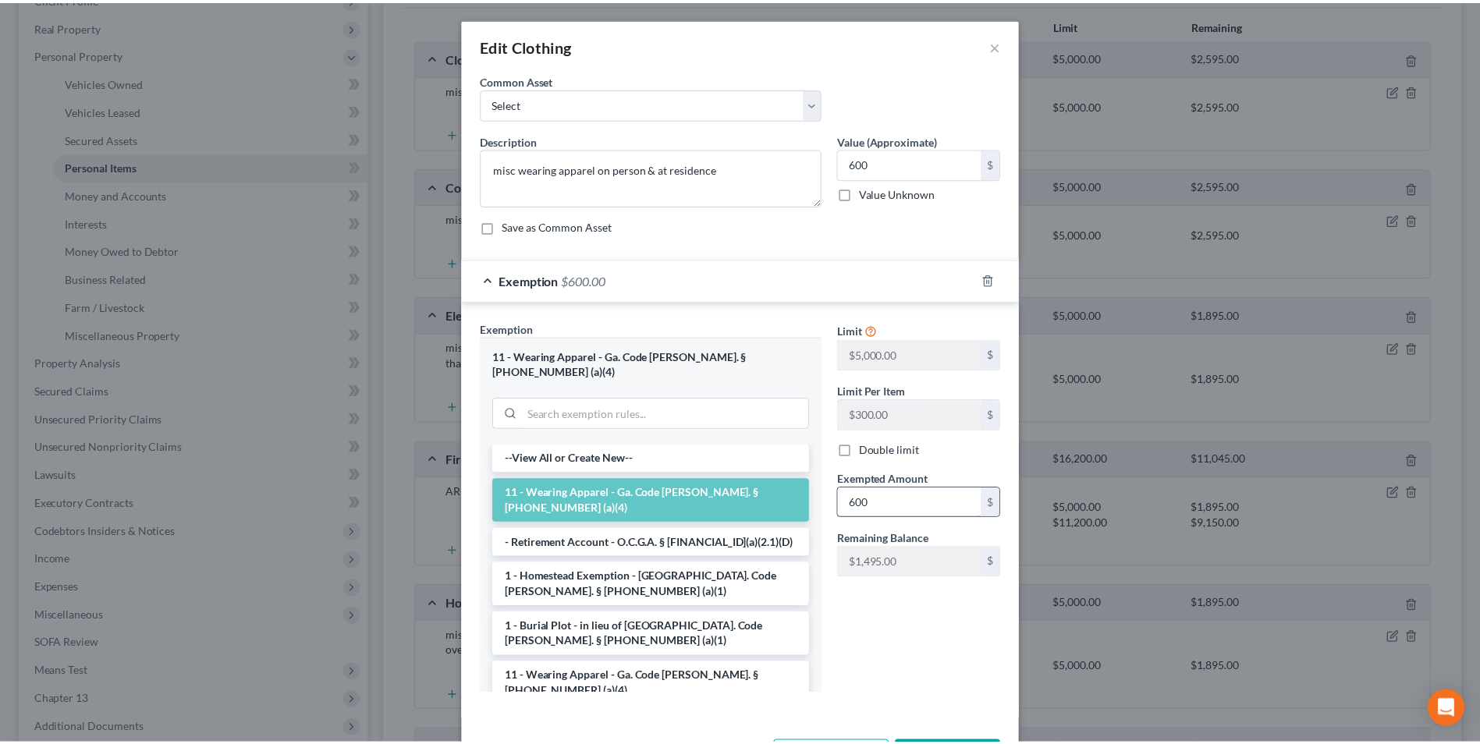
scroll to position [16, 0]
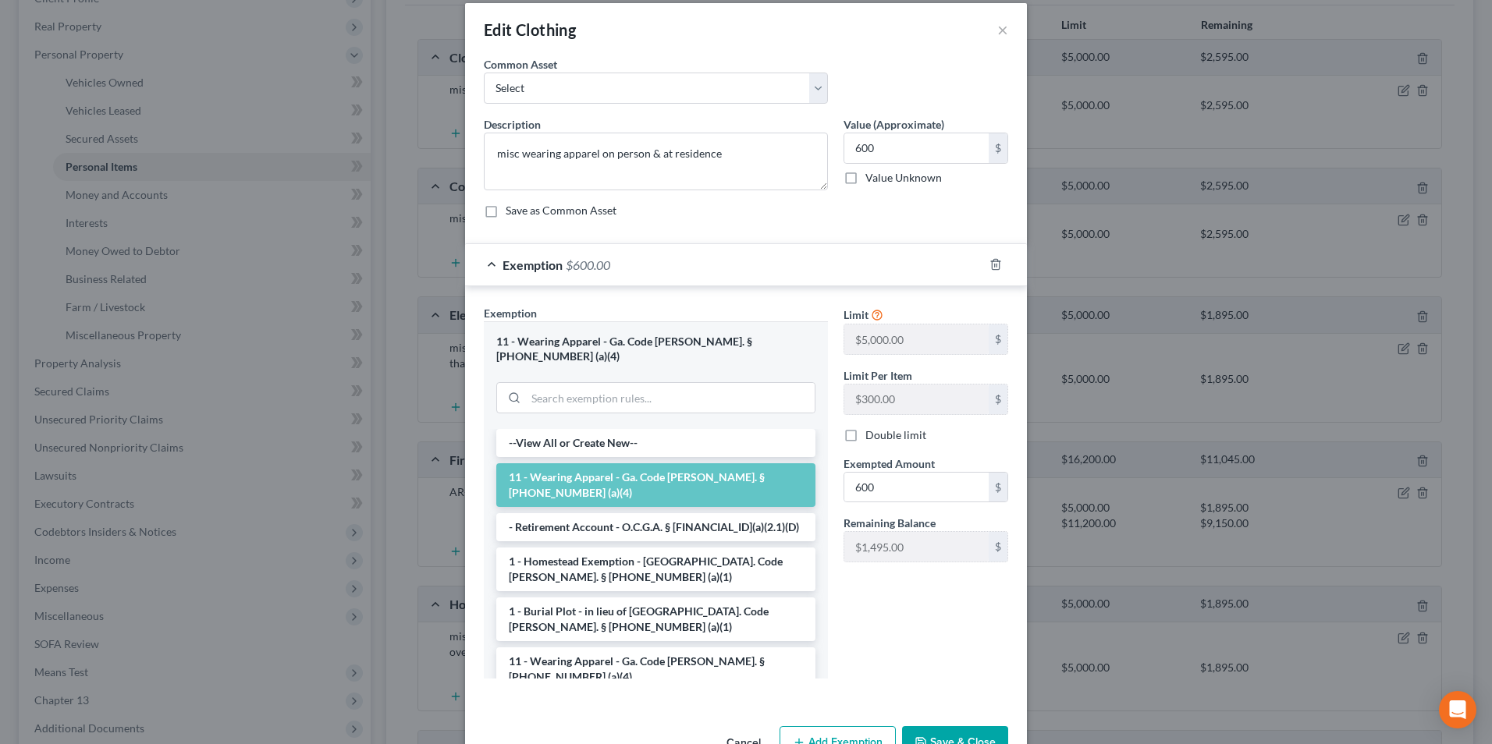
click at [944, 735] on button "Save & Close" at bounding box center [955, 743] width 106 height 33
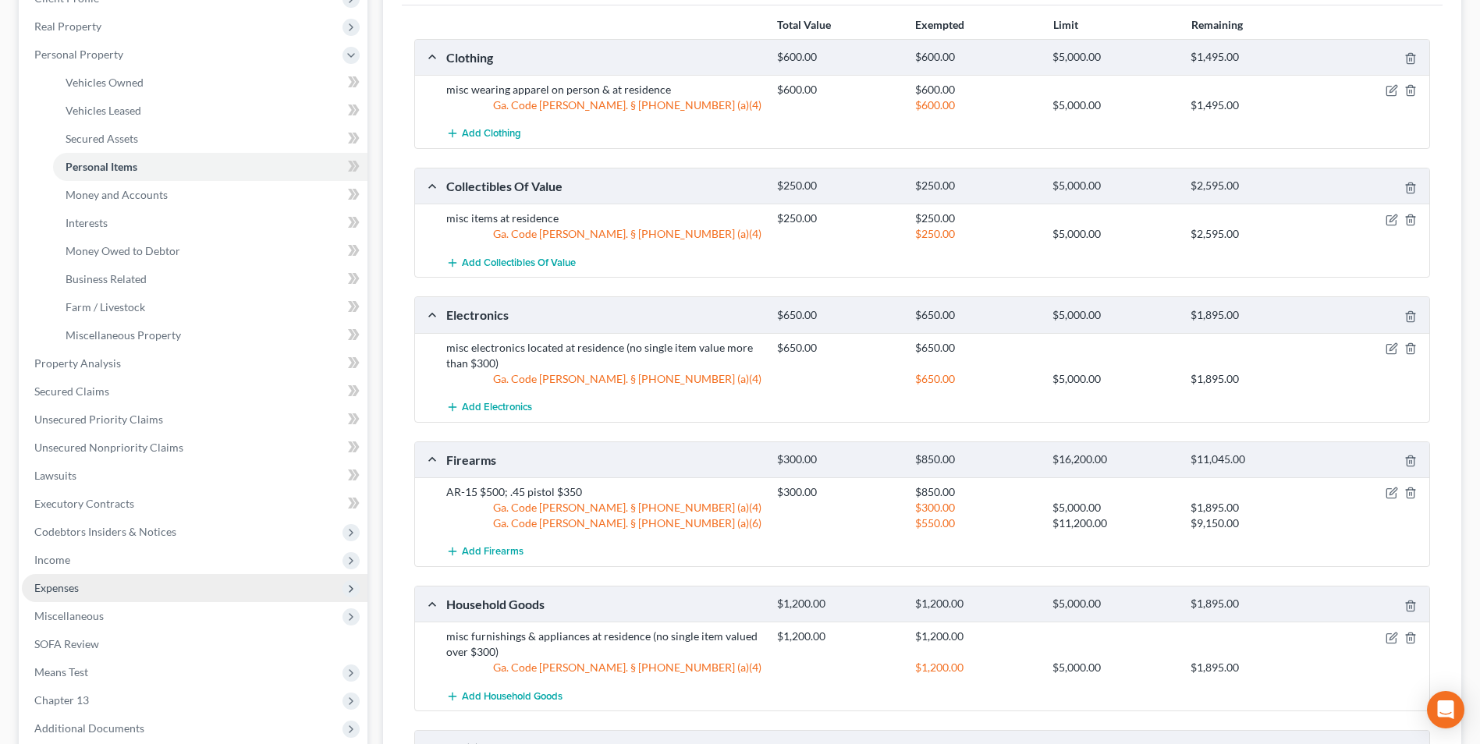
click at [62, 589] on span "Expenses" at bounding box center [56, 587] width 44 height 13
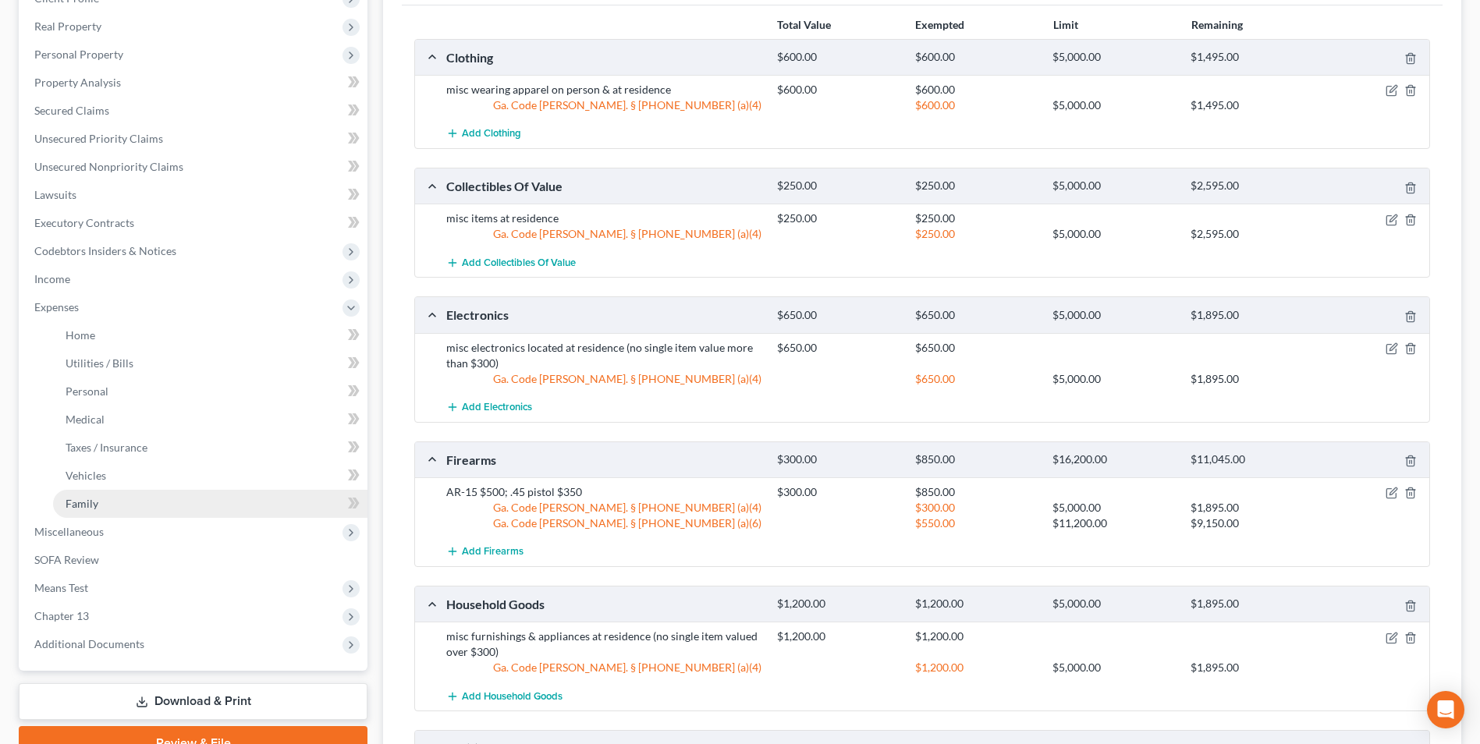
click at [83, 503] on span "Family" at bounding box center [82, 503] width 33 height 13
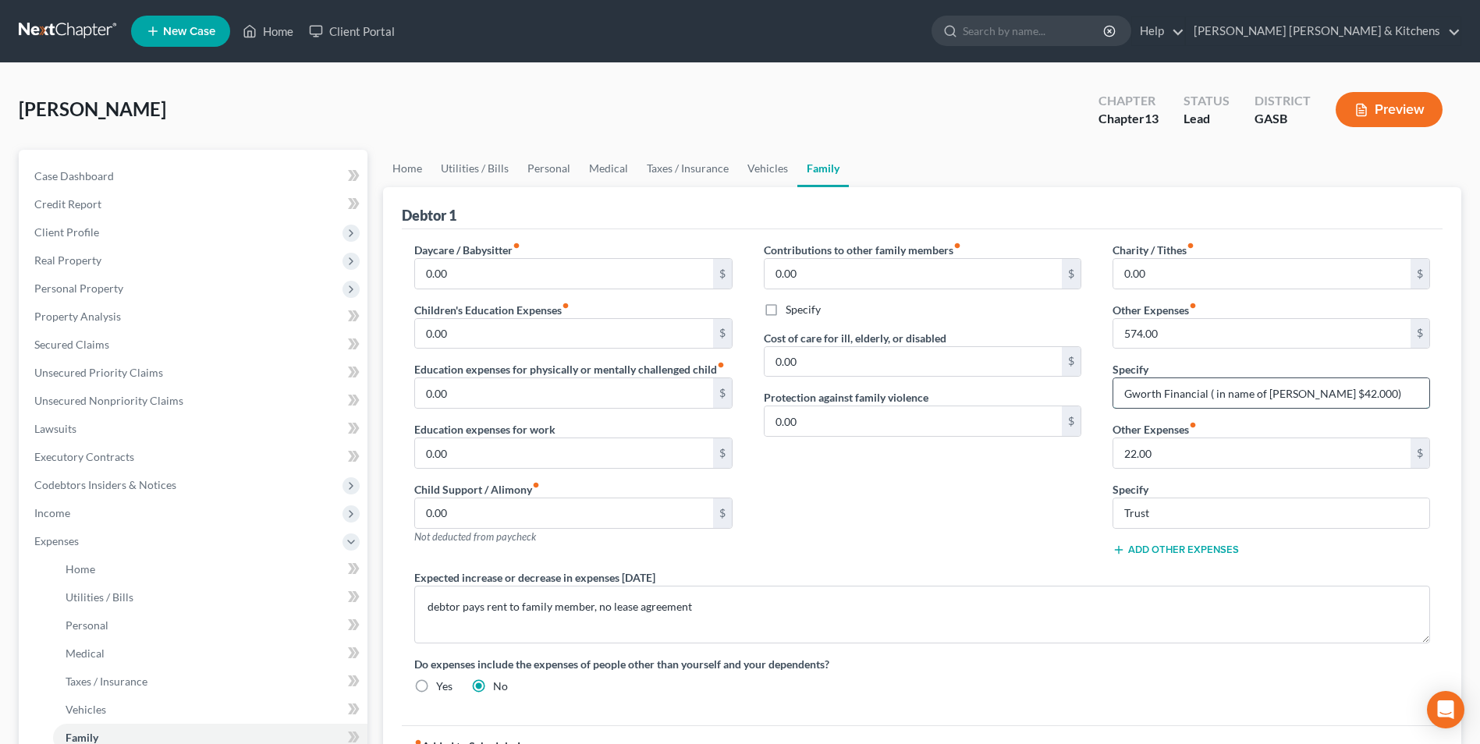
drag, startPoint x: 1373, startPoint y: 398, endPoint x: 1393, endPoint y: 413, distance: 25.1
click at [1373, 397] on input "Gworth Financial ( in name of [PERSON_NAME] $42.000)" at bounding box center [1272, 393] width 316 height 30
click at [62, 520] on span "Income" at bounding box center [195, 513] width 346 height 28
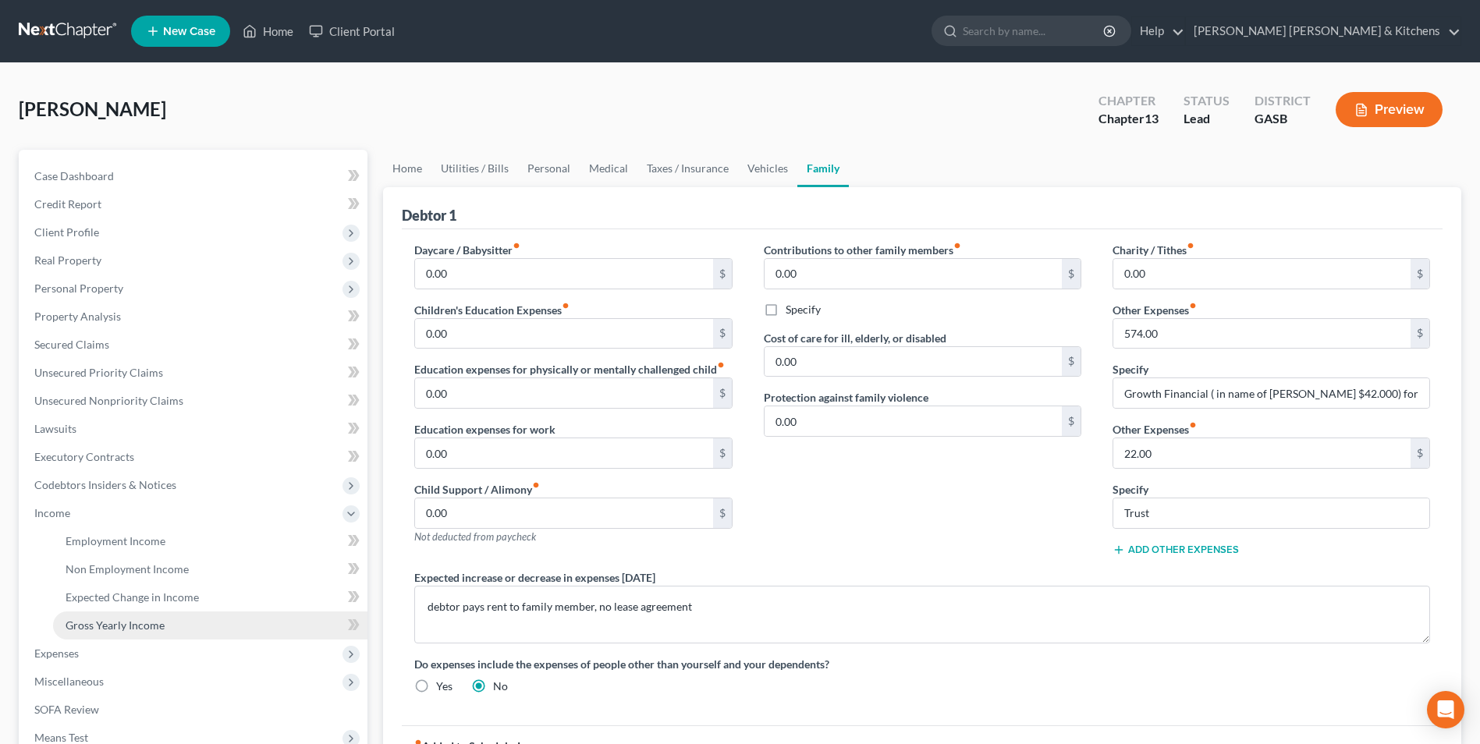
click at [95, 630] on span "Gross Yearly Income" at bounding box center [115, 625] width 99 height 13
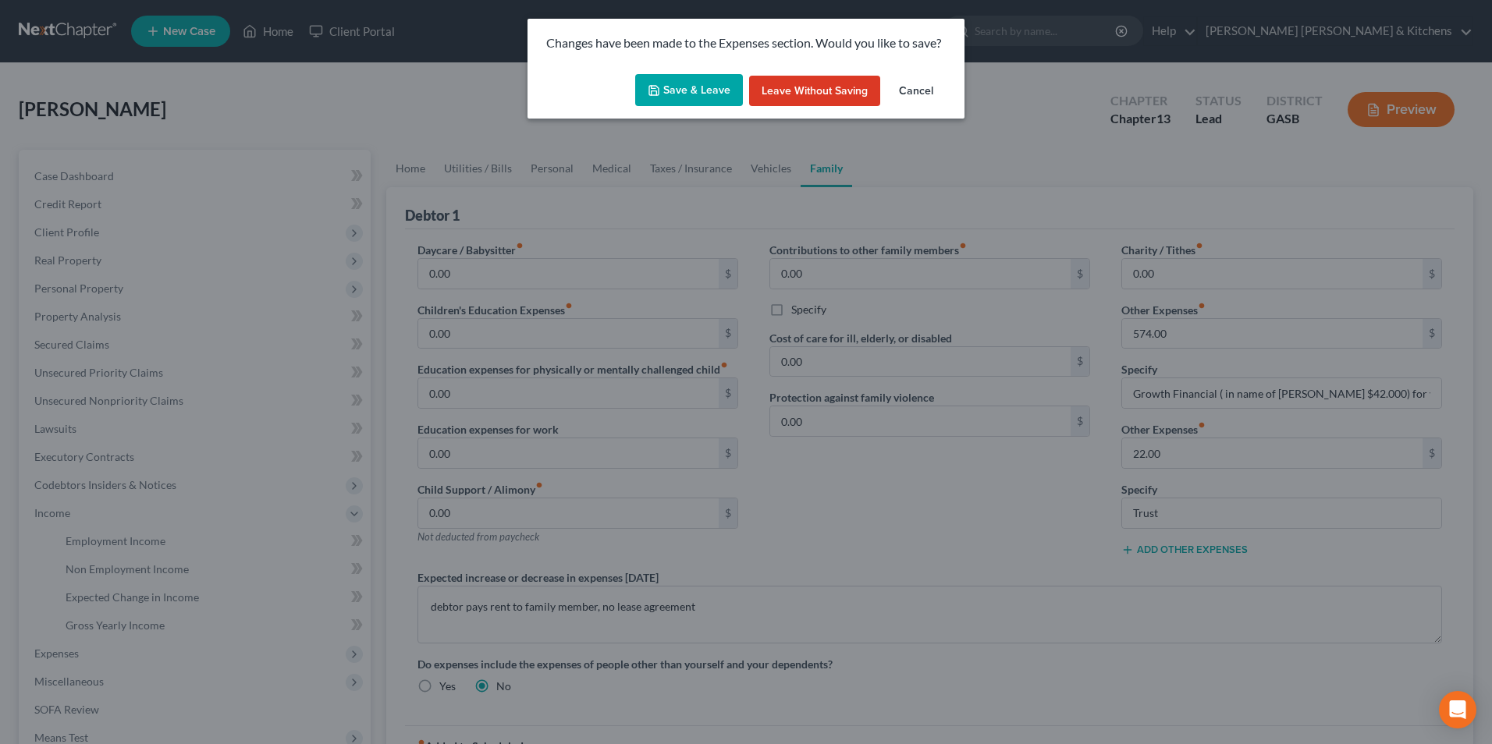
click at [681, 66] on div "Changes have been made to the Expenses section. Would you like to save?" at bounding box center [746, 43] width 437 height 49
click at [683, 105] on button "Save & Leave" at bounding box center [689, 90] width 108 height 33
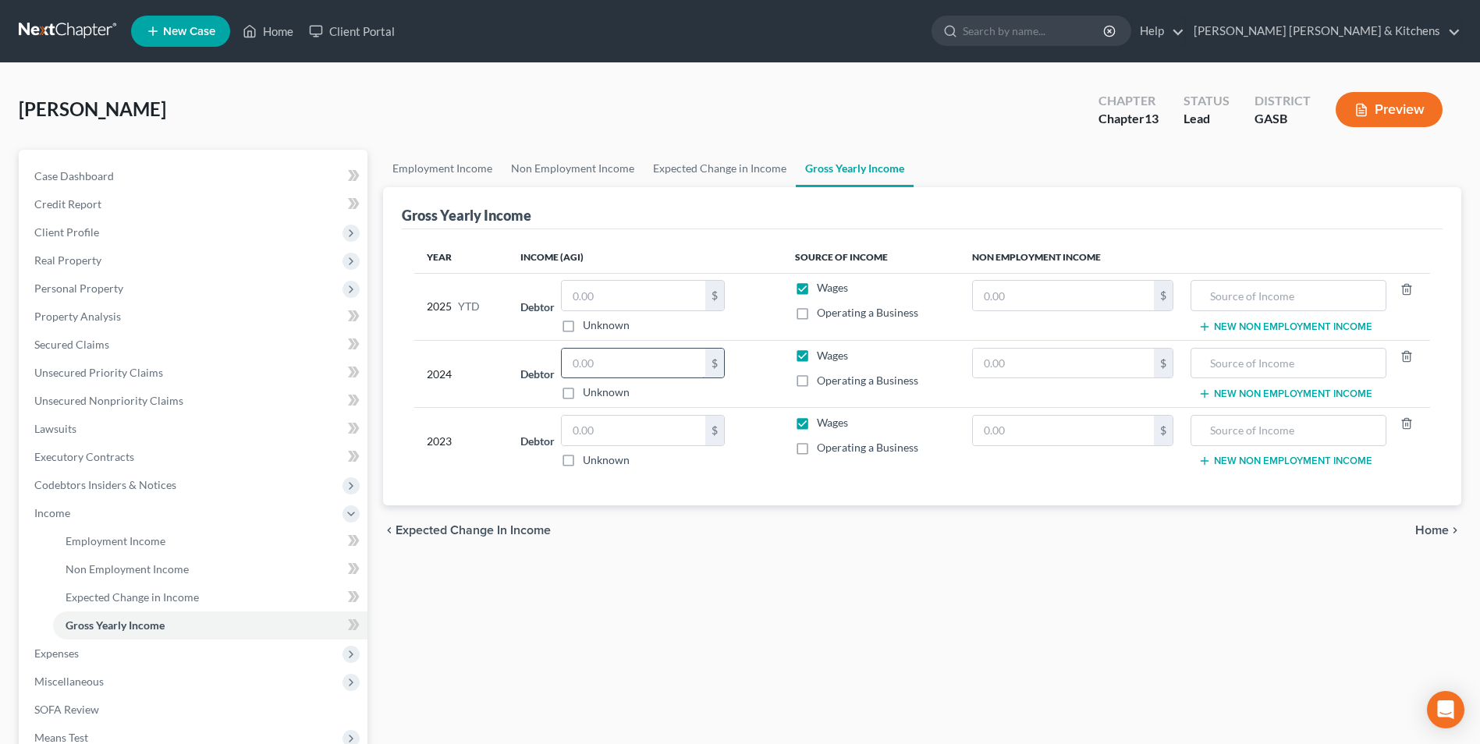
click at [595, 365] on input "text" at bounding box center [634, 364] width 144 height 30
click at [997, 368] on input "text" at bounding box center [1063, 364] width 181 height 30
click at [1255, 359] on input "text" at bounding box center [1288, 364] width 179 height 30
click at [1061, 290] on input "text" at bounding box center [1063, 296] width 181 height 30
click at [1272, 304] on input "text" at bounding box center [1288, 296] width 179 height 30
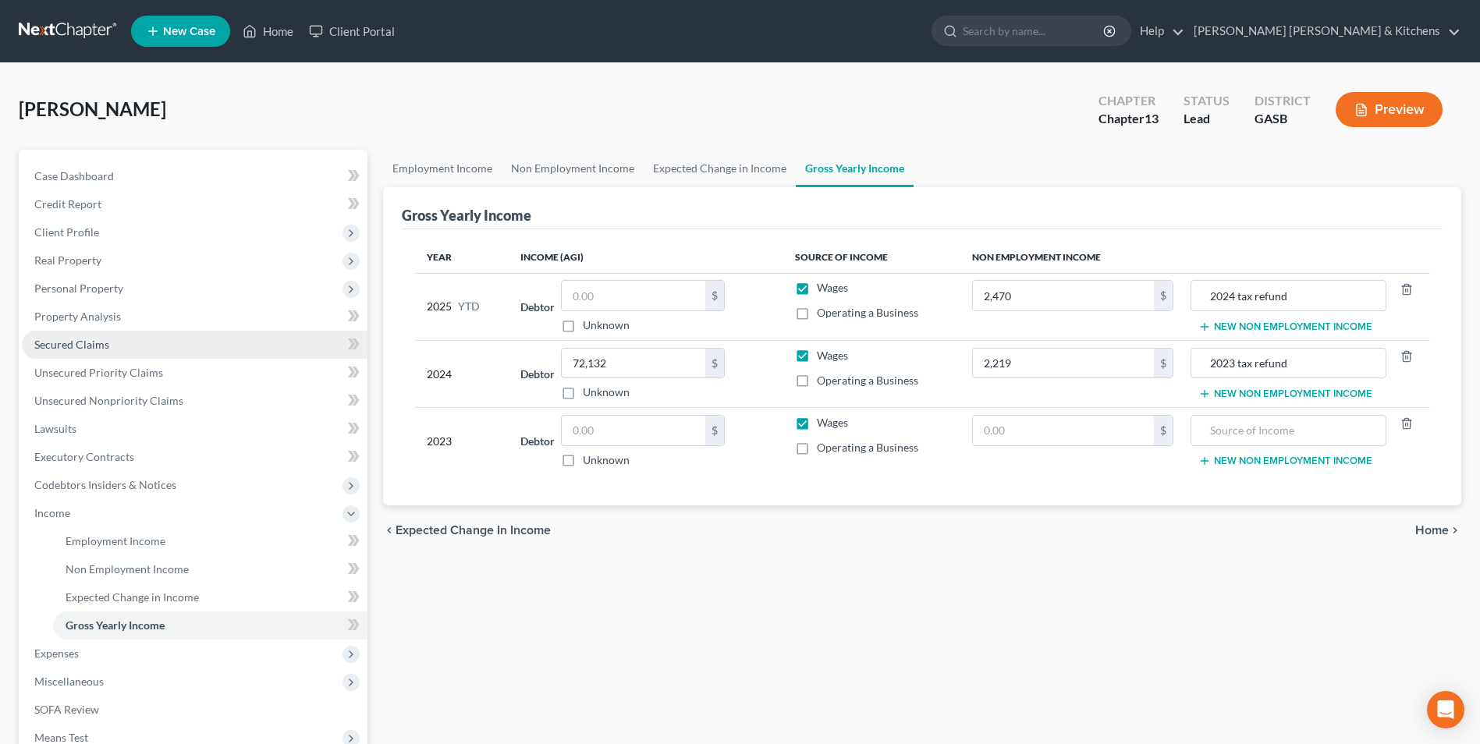
click at [69, 352] on link "Secured Claims" at bounding box center [195, 345] width 346 height 28
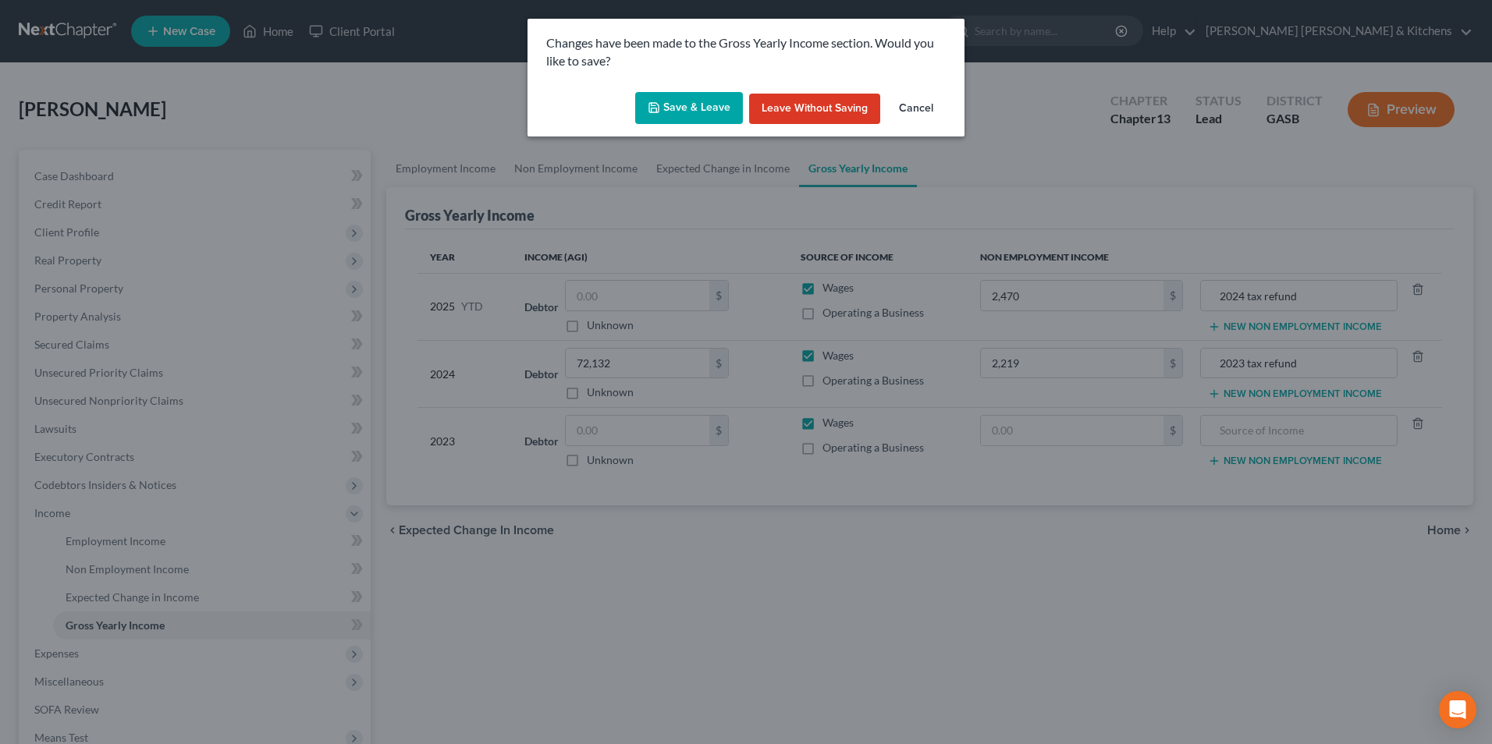
click at [691, 115] on button "Save & Leave" at bounding box center [689, 108] width 108 height 33
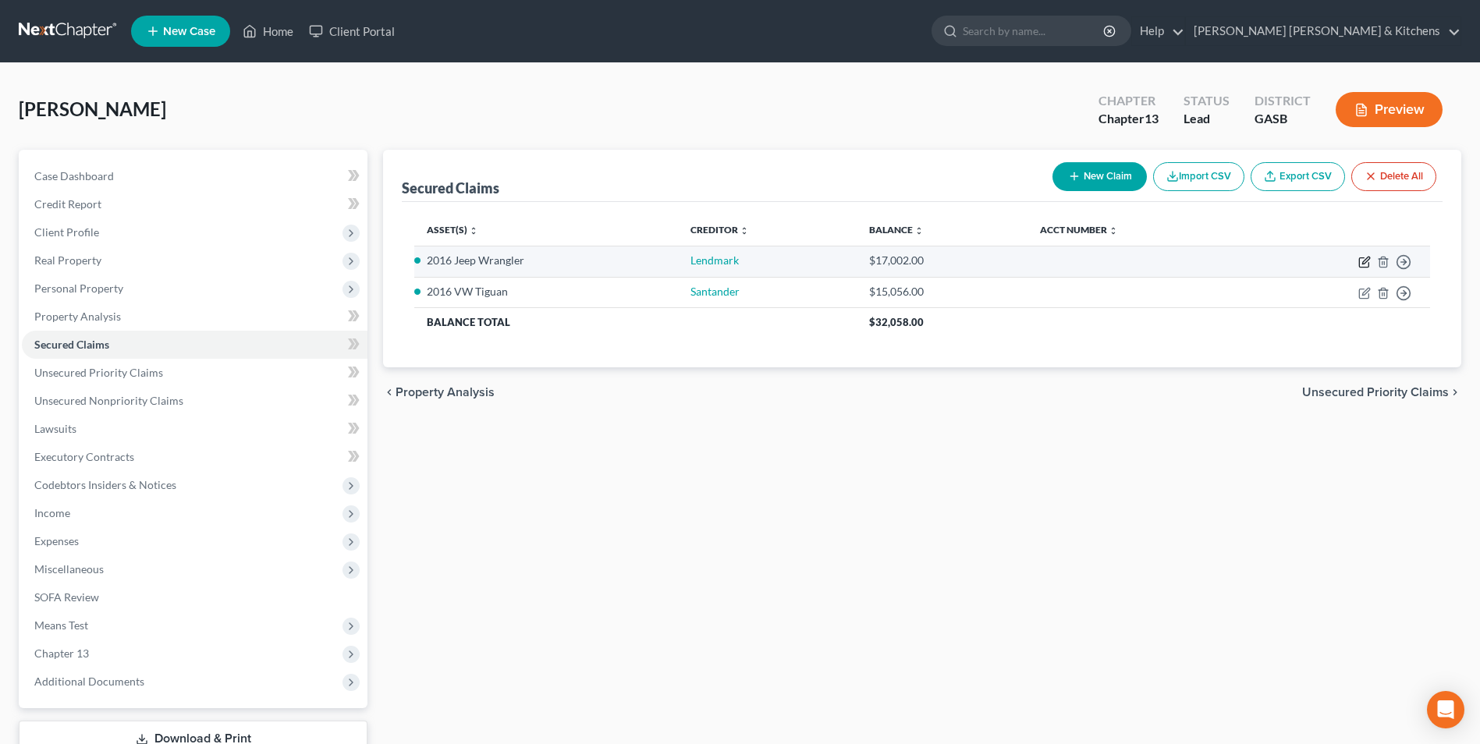
click at [1364, 261] on icon "button" at bounding box center [1366, 260] width 7 height 7
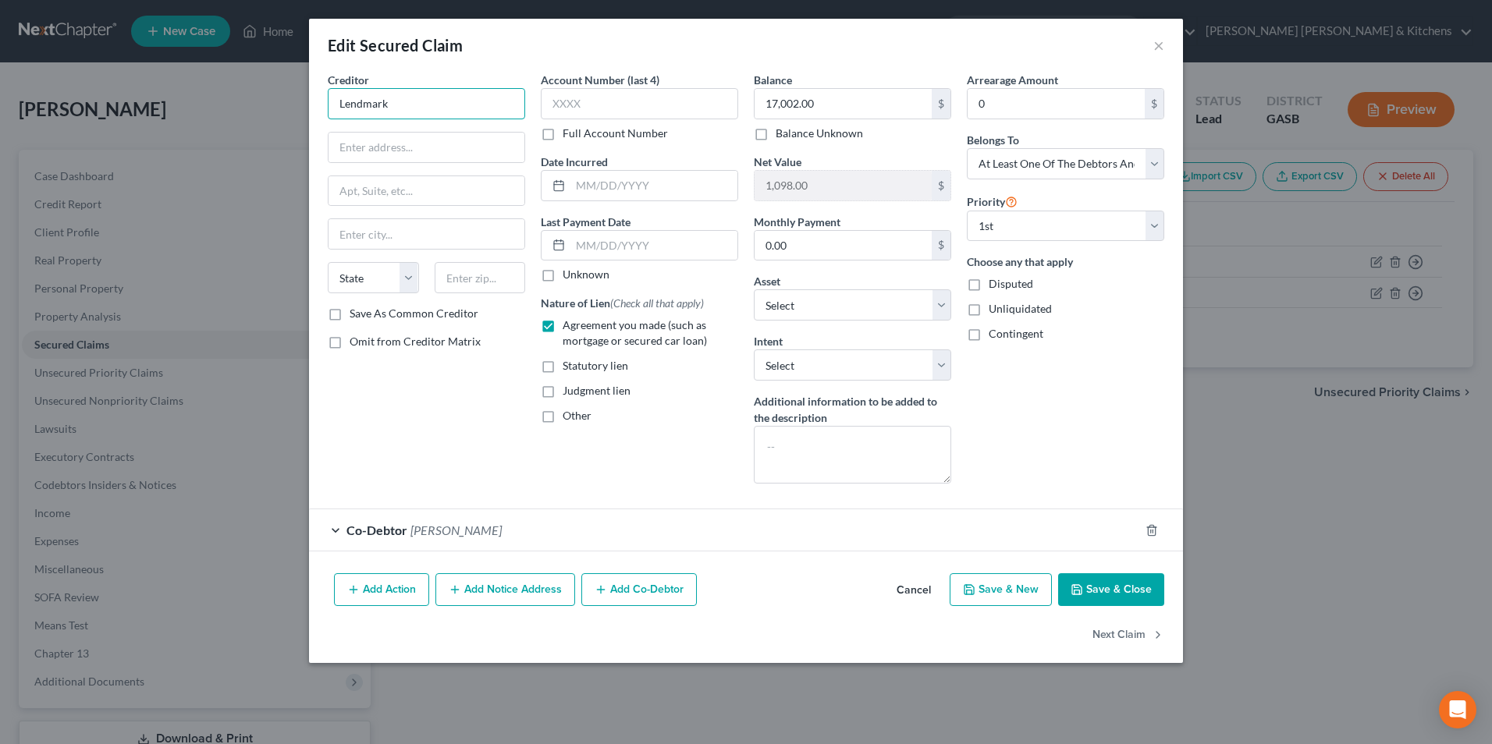
click at [438, 112] on input "Lendmark" at bounding box center [426, 103] width 197 height 31
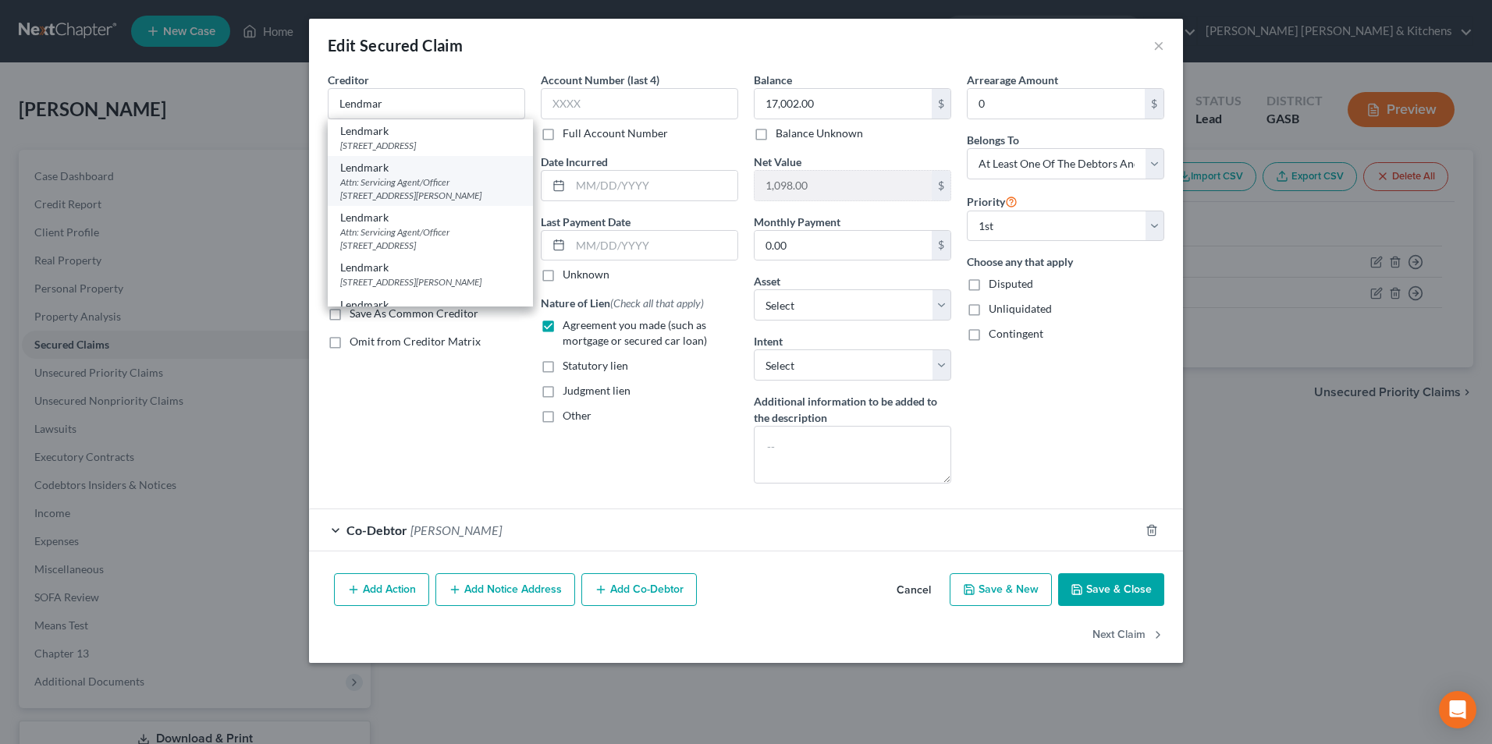
click at [417, 181] on div "Attn: Servicing Agent/Officer [STREET_ADDRESS][PERSON_NAME]" at bounding box center [430, 189] width 180 height 27
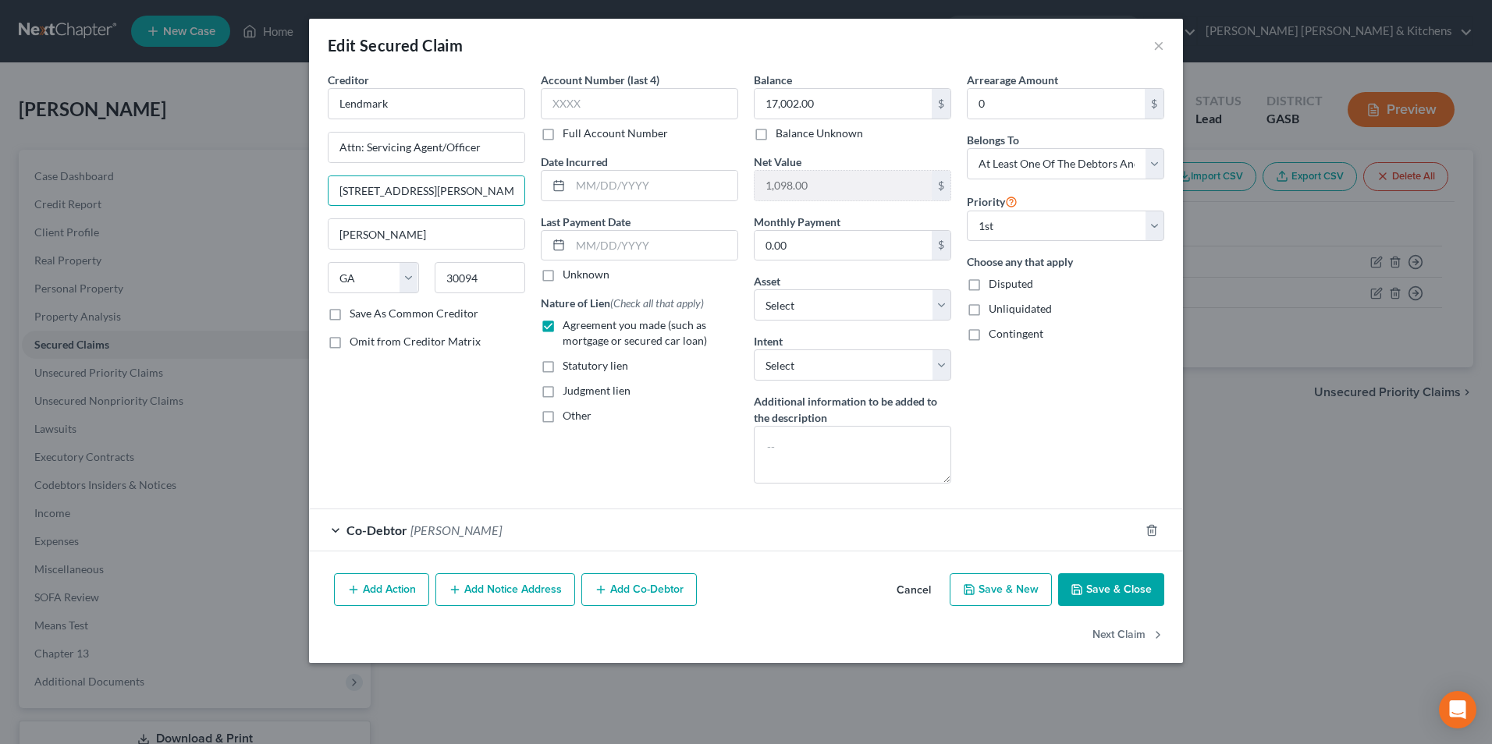
drag, startPoint x: 474, startPoint y: 194, endPoint x: 300, endPoint y: 224, distance: 175.8
click at [301, 224] on div "Edit Secured Claim × Creditor * Lendmark Attn: Servicing Agent/Officer [STREET_…" at bounding box center [746, 372] width 1492 height 744
click at [643, 193] on input "text" at bounding box center [653, 186] width 167 height 30
click at [1132, 593] on button "Save & Close" at bounding box center [1111, 590] width 106 height 33
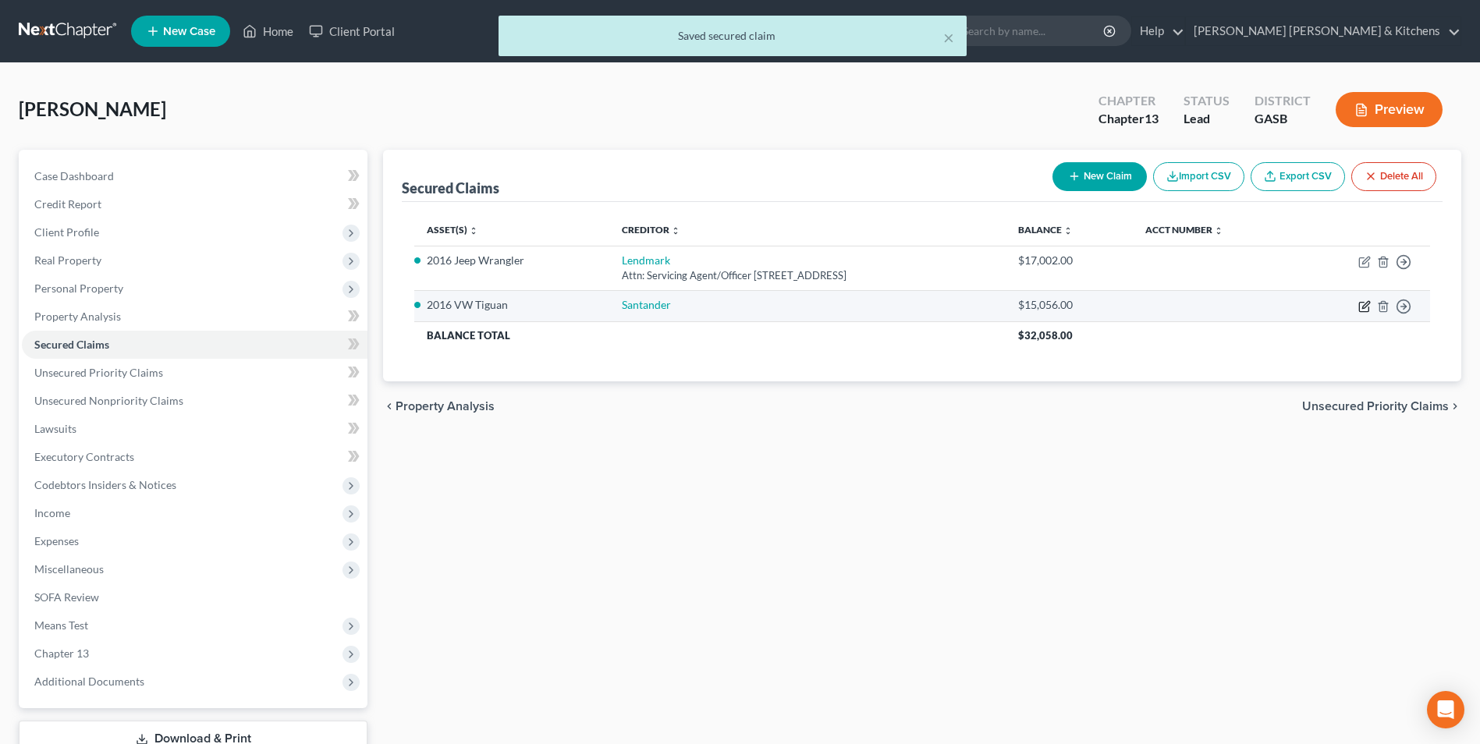
click at [1367, 306] on icon "button" at bounding box center [1366, 304] width 7 height 7
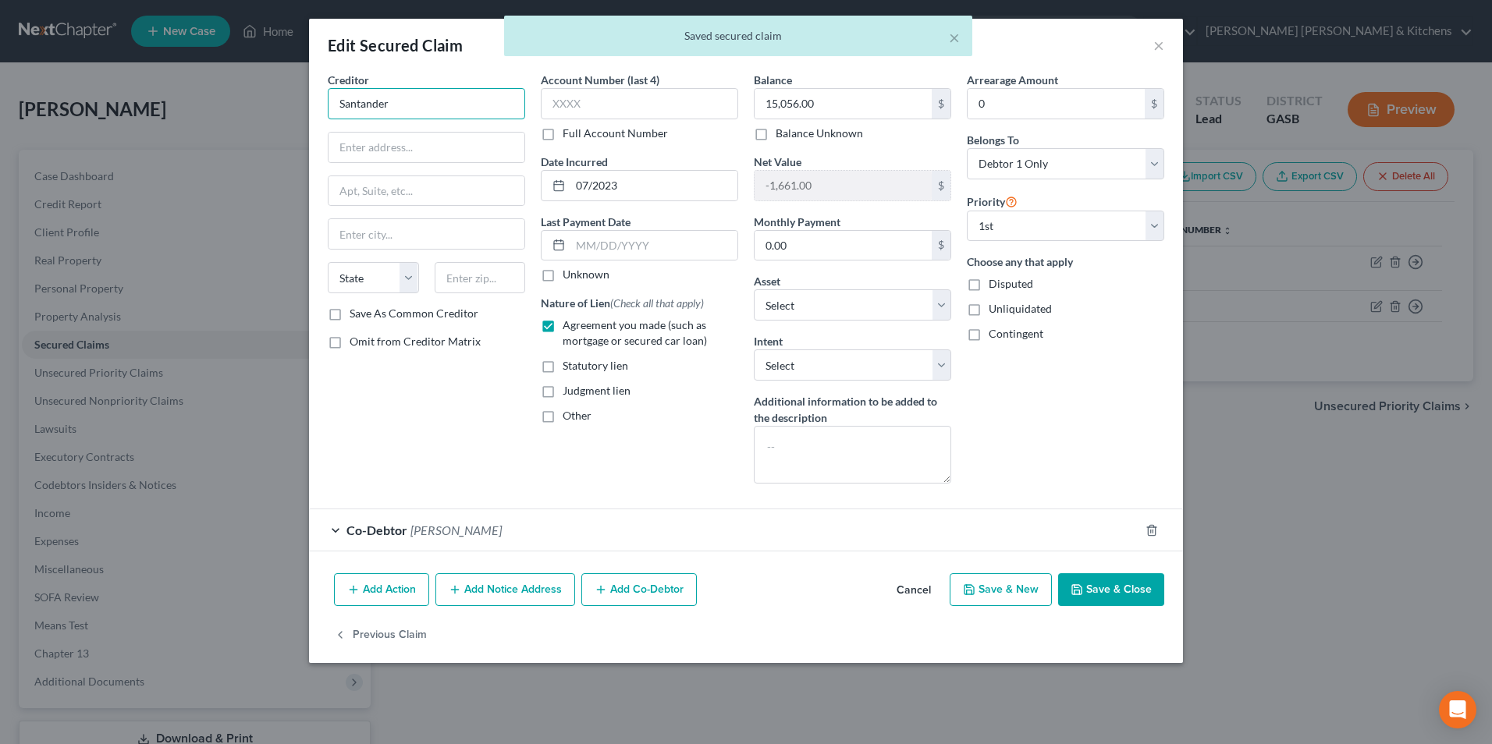
click at [424, 108] on input "Santander" at bounding box center [426, 103] width 197 height 31
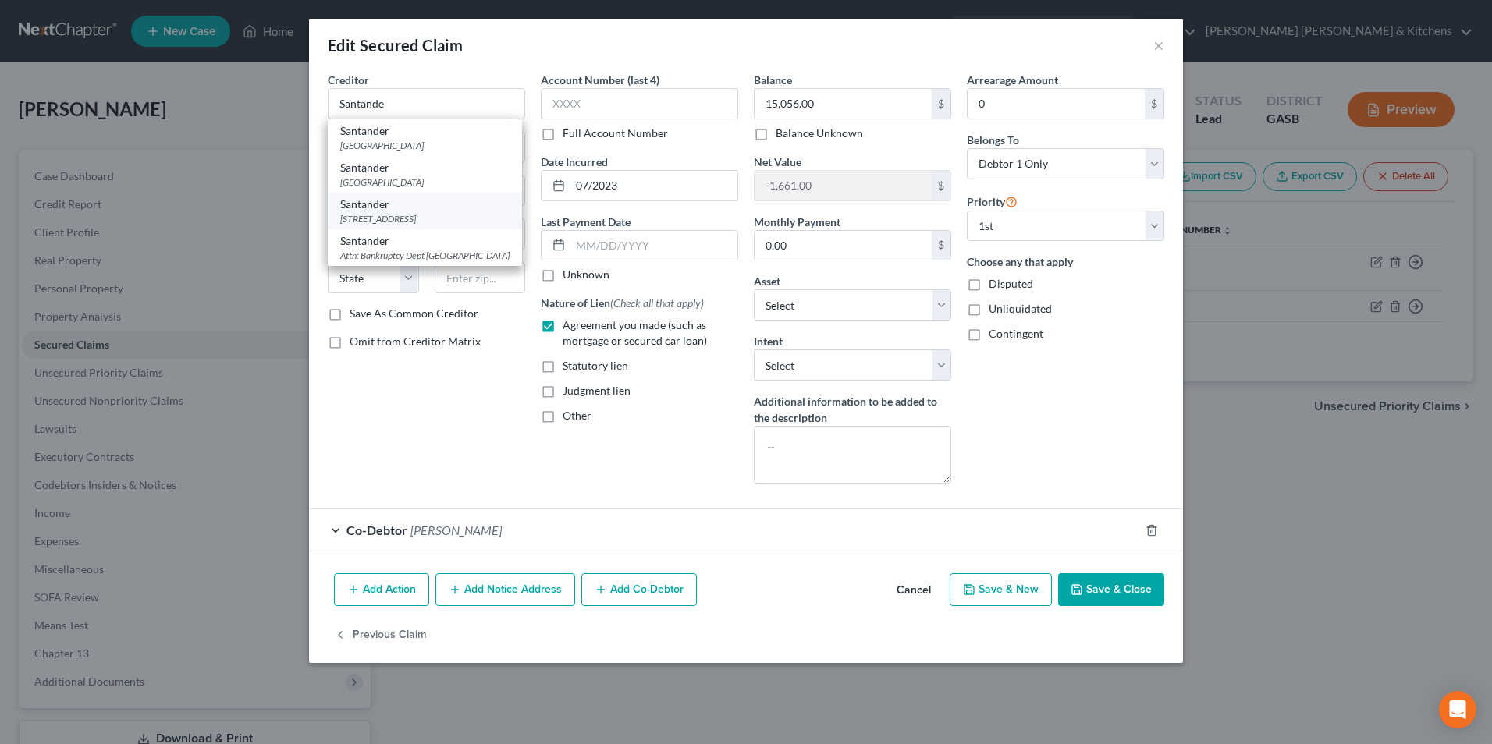
click at [446, 203] on div "Santander" at bounding box center [424, 205] width 169 height 16
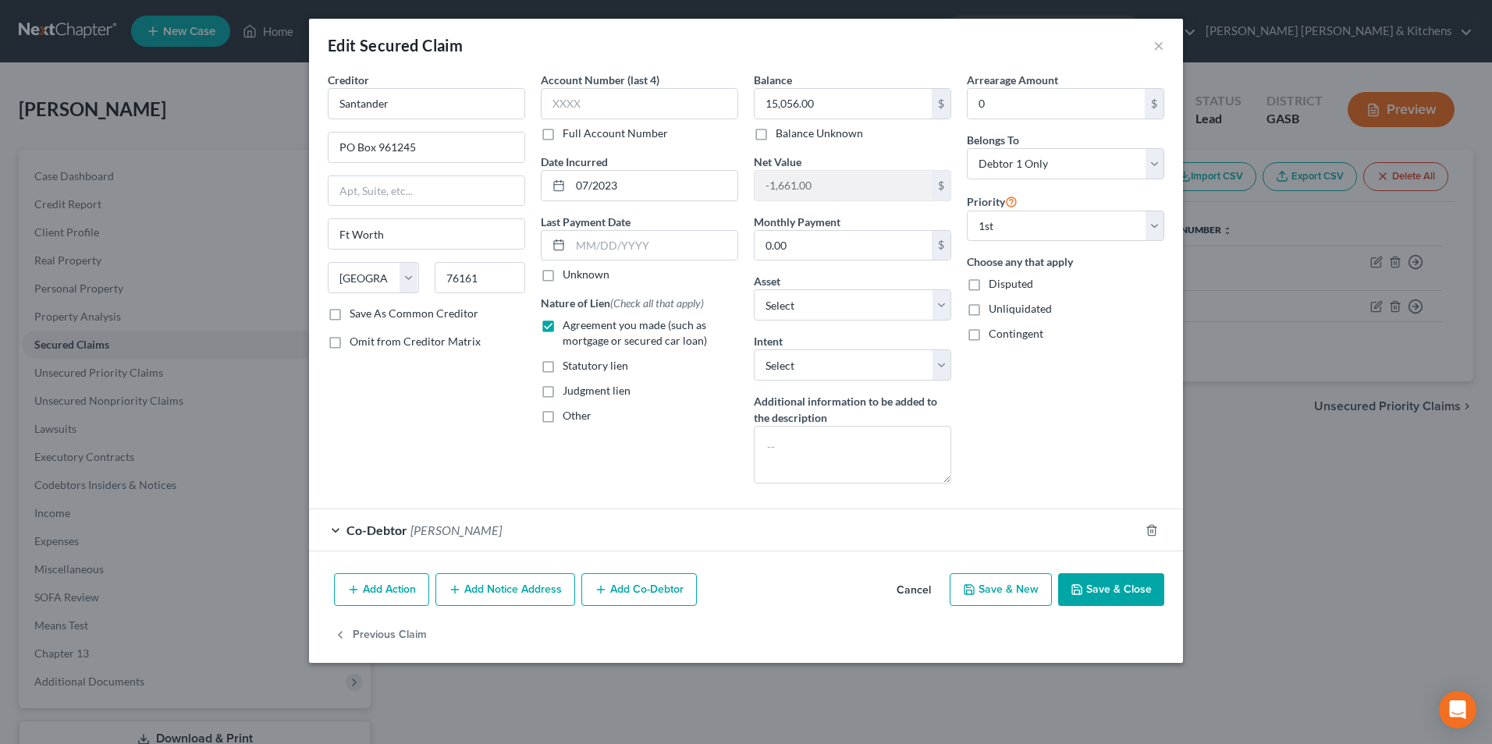
click at [1117, 588] on button "Save & Close" at bounding box center [1111, 590] width 106 height 33
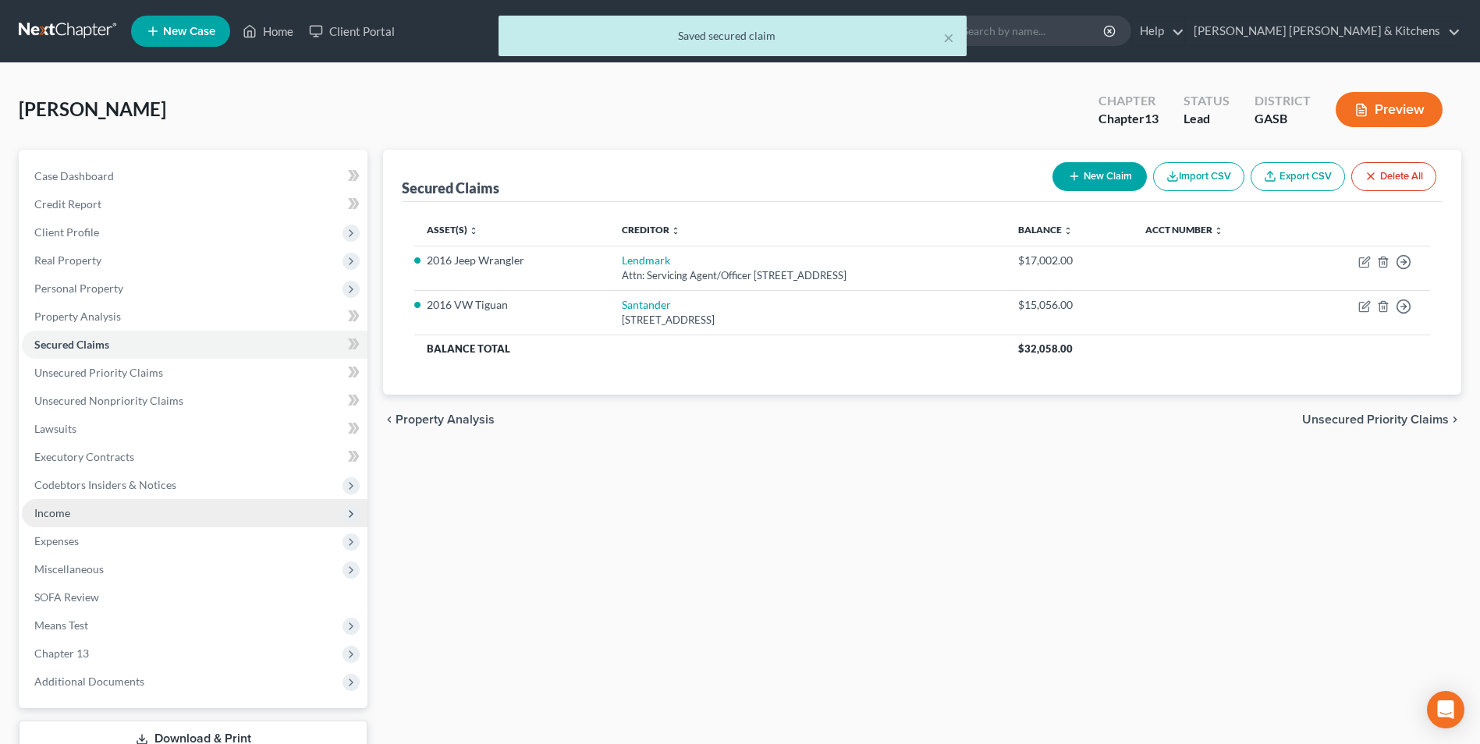
click at [64, 517] on span "Income" at bounding box center [52, 512] width 36 height 13
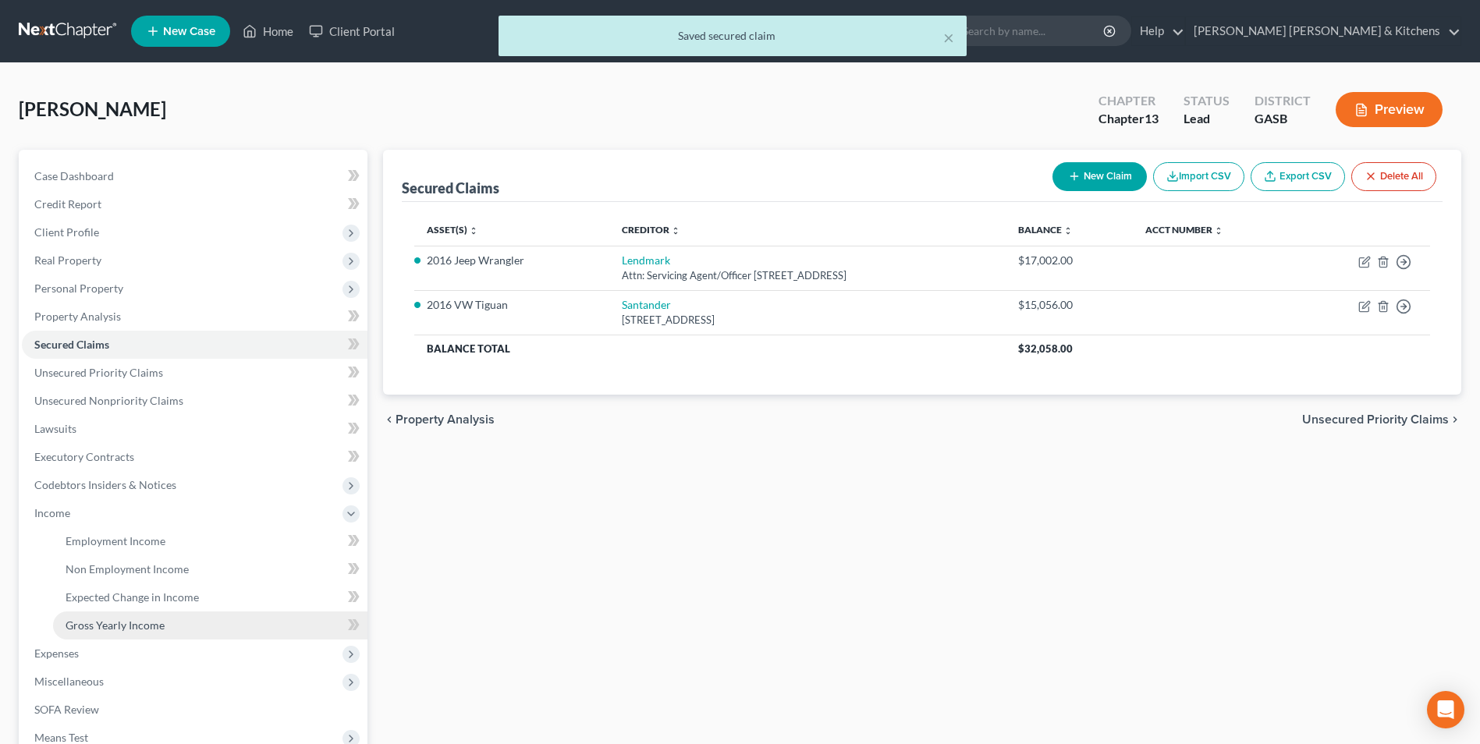
click at [115, 627] on span "Gross Yearly Income" at bounding box center [115, 625] width 99 height 13
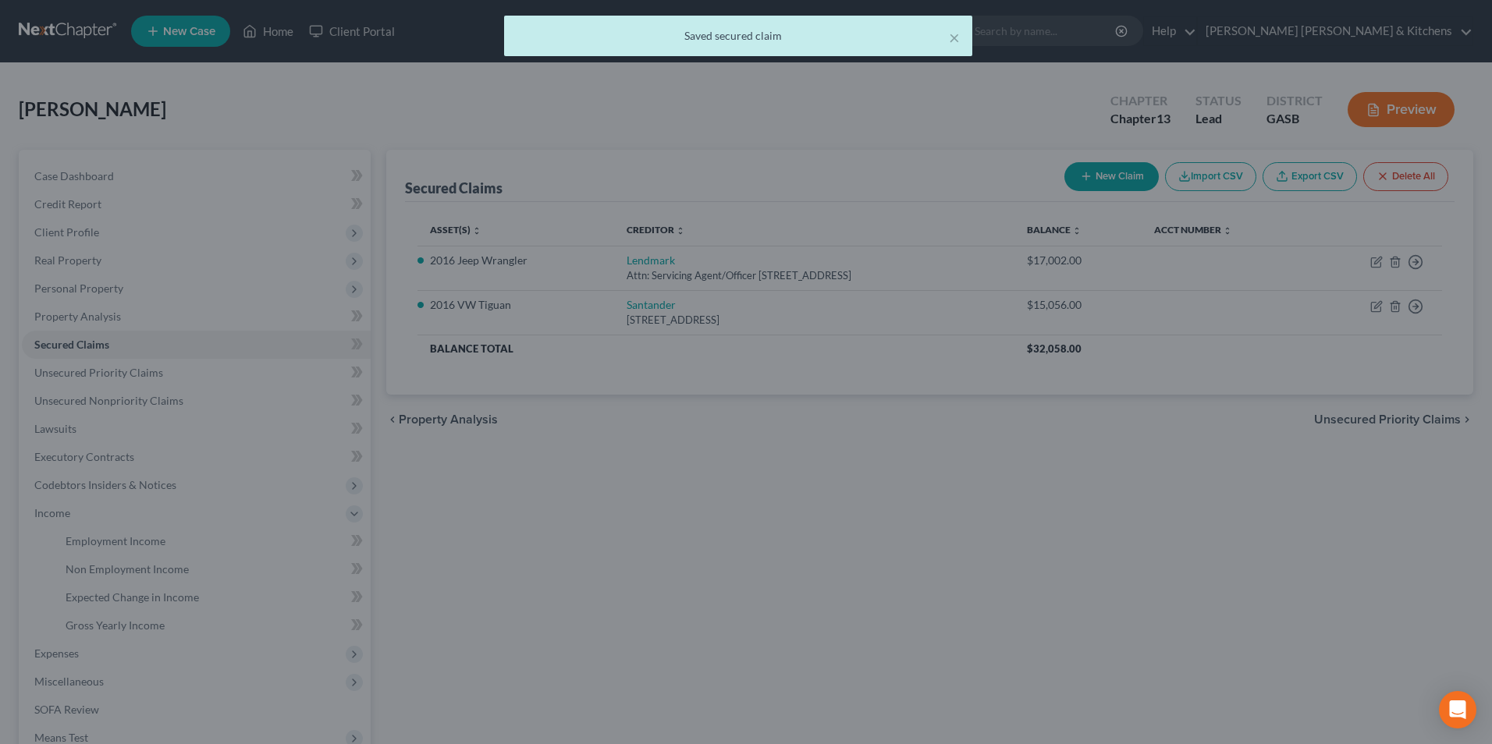
click at [590, 585] on div at bounding box center [746, 372] width 1492 height 744
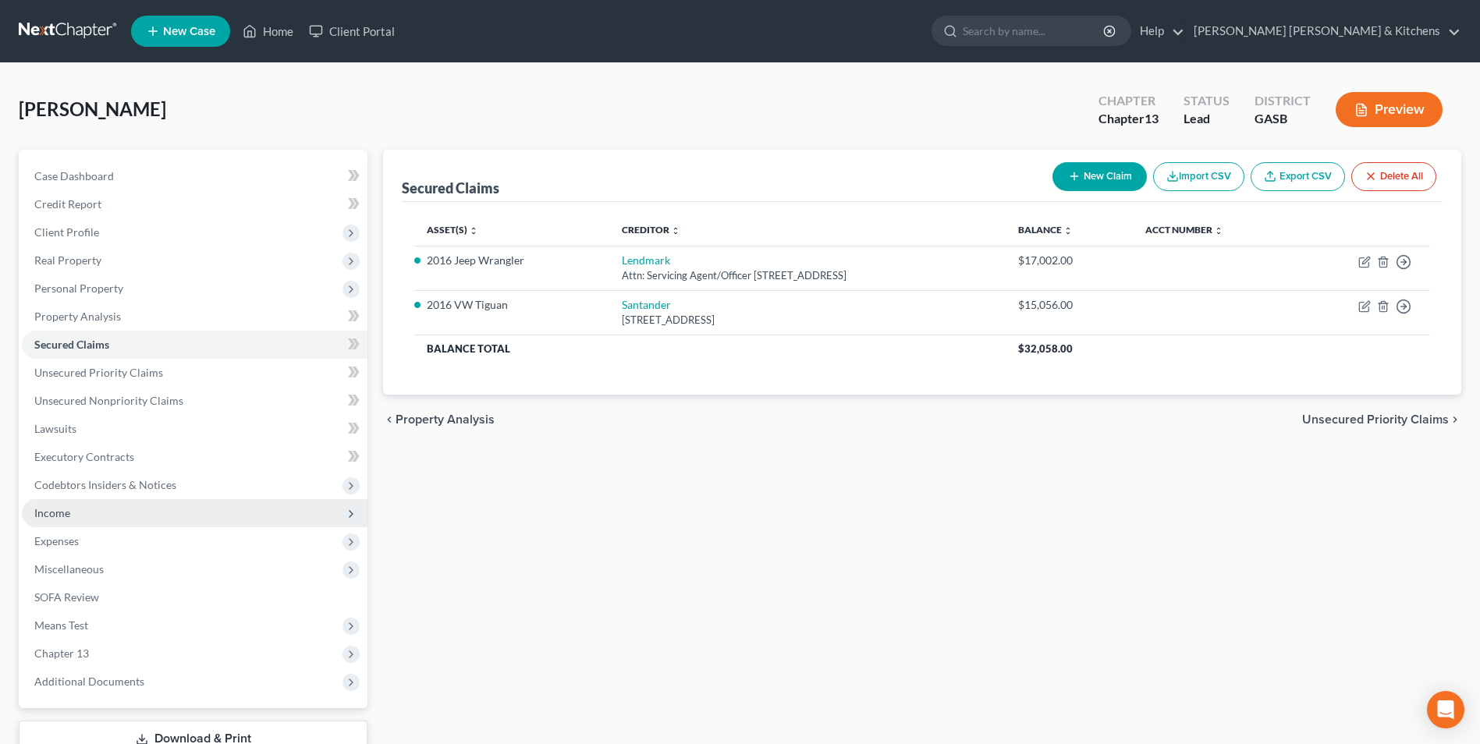
click at [59, 514] on span "Income" at bounding box center [52, 512] width 36 height 13
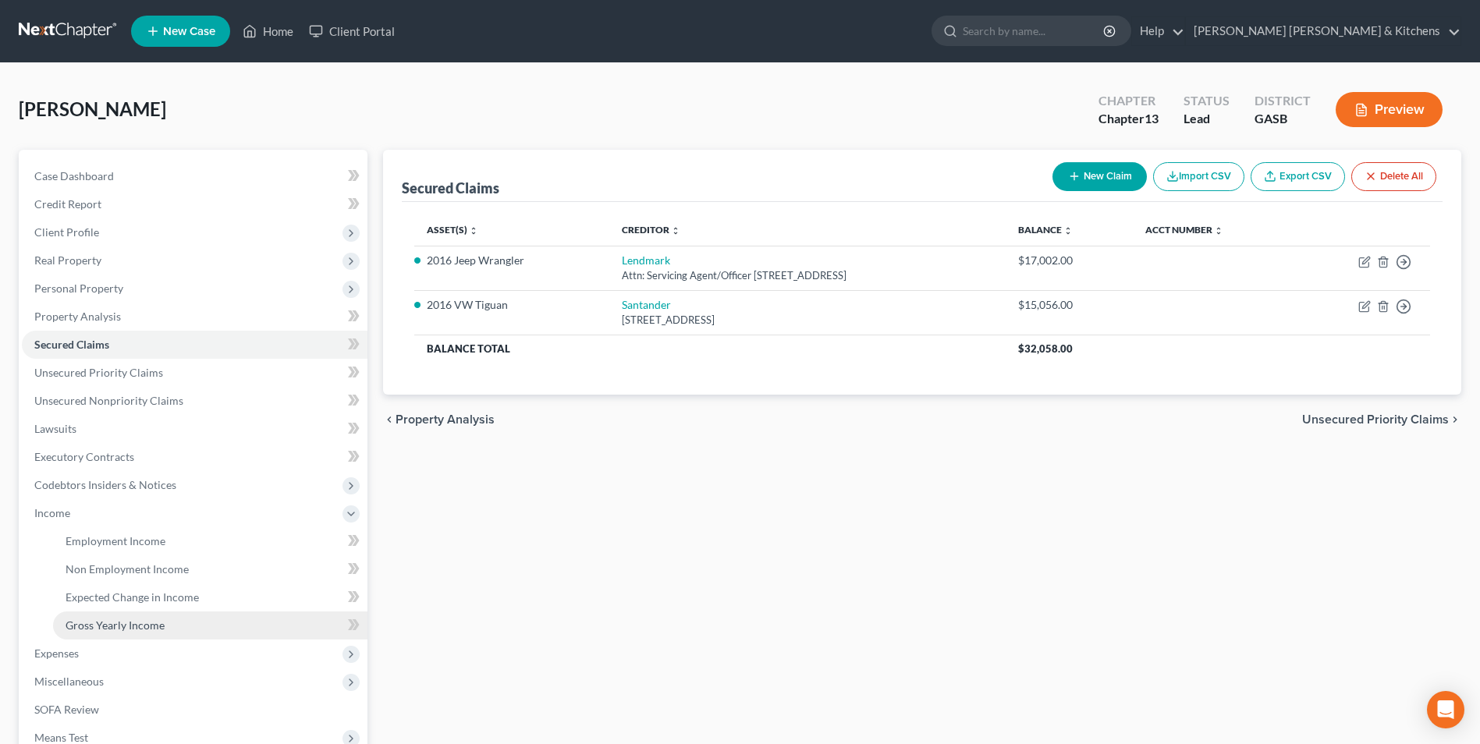
click at [123, 628] on span "Gross Yearly Income" at bounding box center [115, 625] width 99 height 13
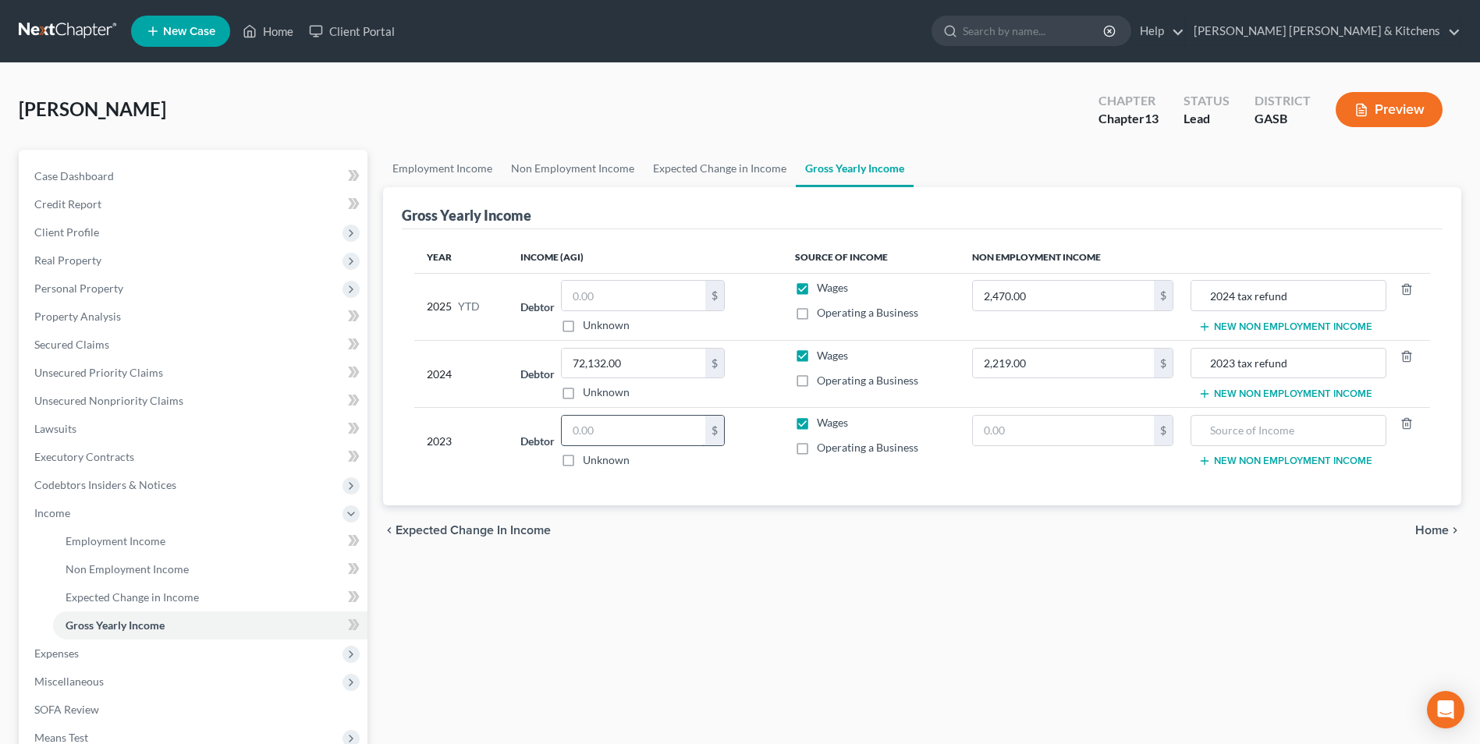
click at [591, 421] on input "text" at bounding box center [634, 431] width 144 height 30
type input "62,451"
click at [137, 406] on span "Unsecured Nonpriority Claims" at bounding box center [108, 400] width 149 height 13
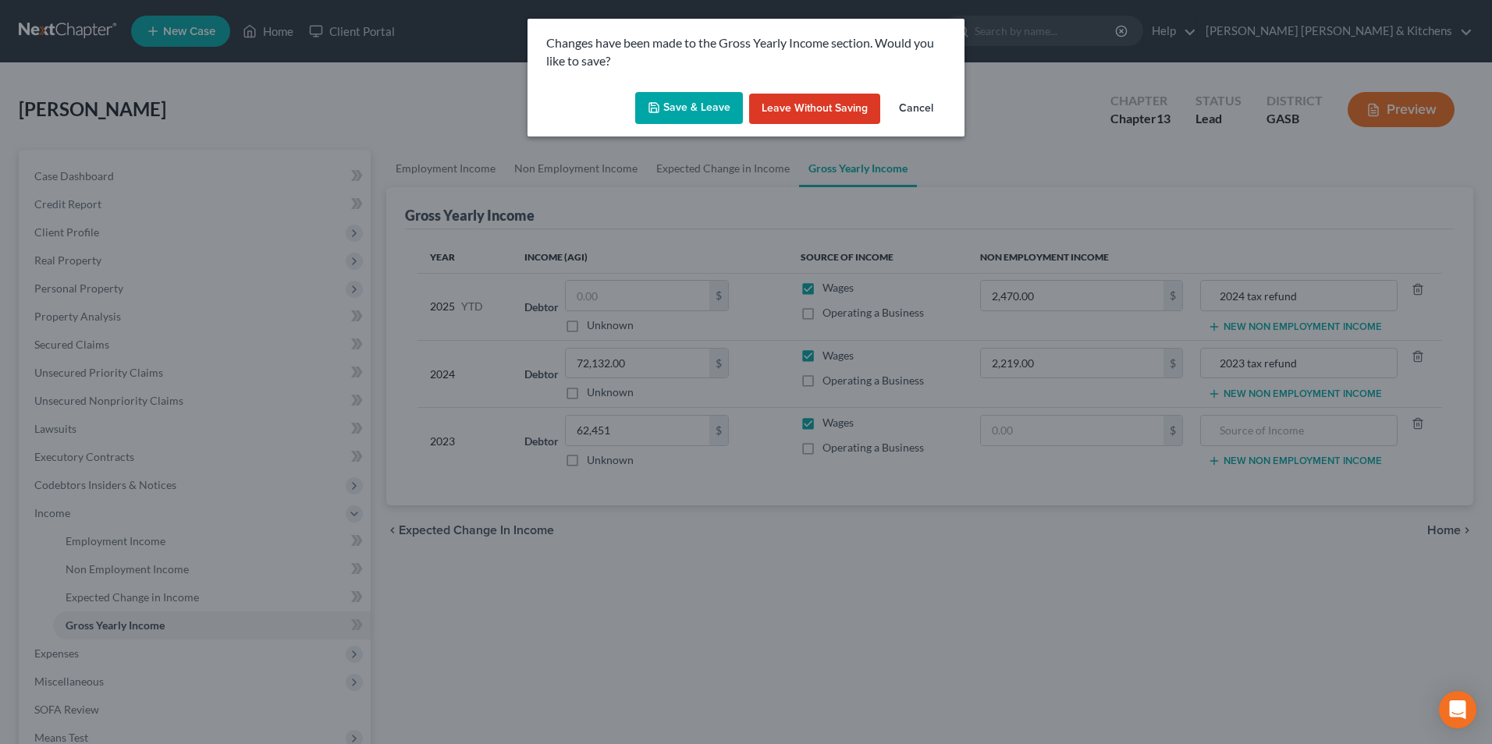
click at [691, 107] on button "Save & Leave" at bounding box center [689, 108] width 108 height 33
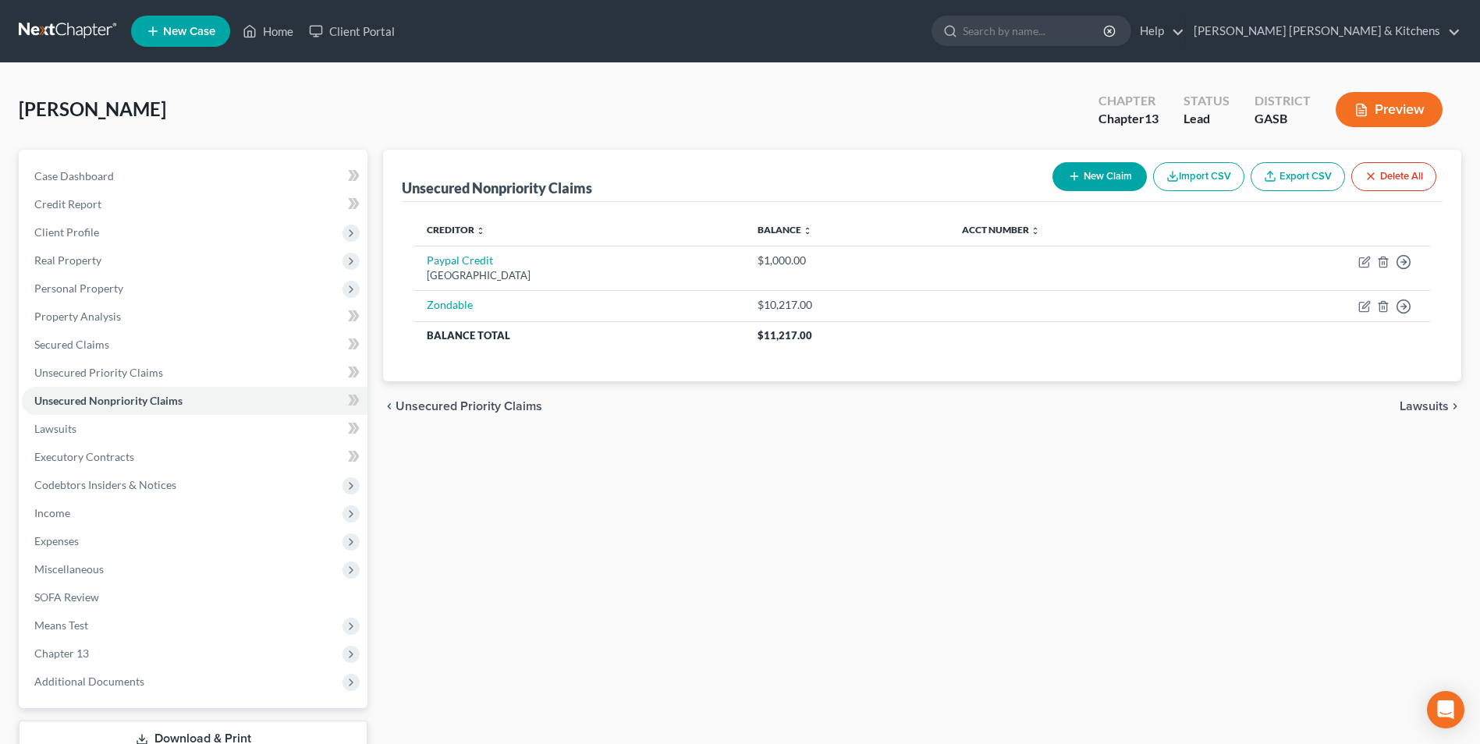
click at [1088, 176] on button "New Claim" at bounding box center [1100, 176] width 94 height 29
select select "0"
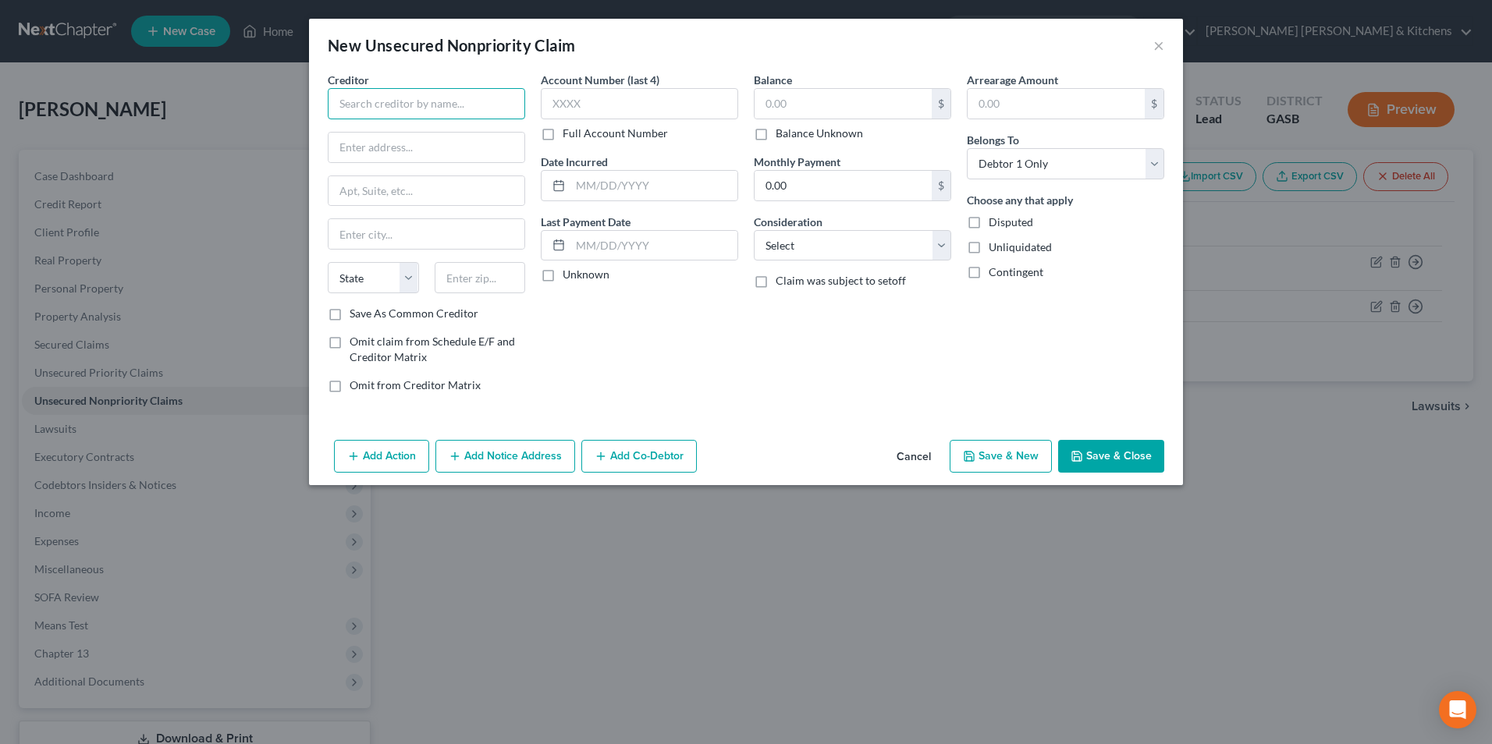
click at [375, 105] on input "text" at bounding box center [426, 103] width 197 height 31
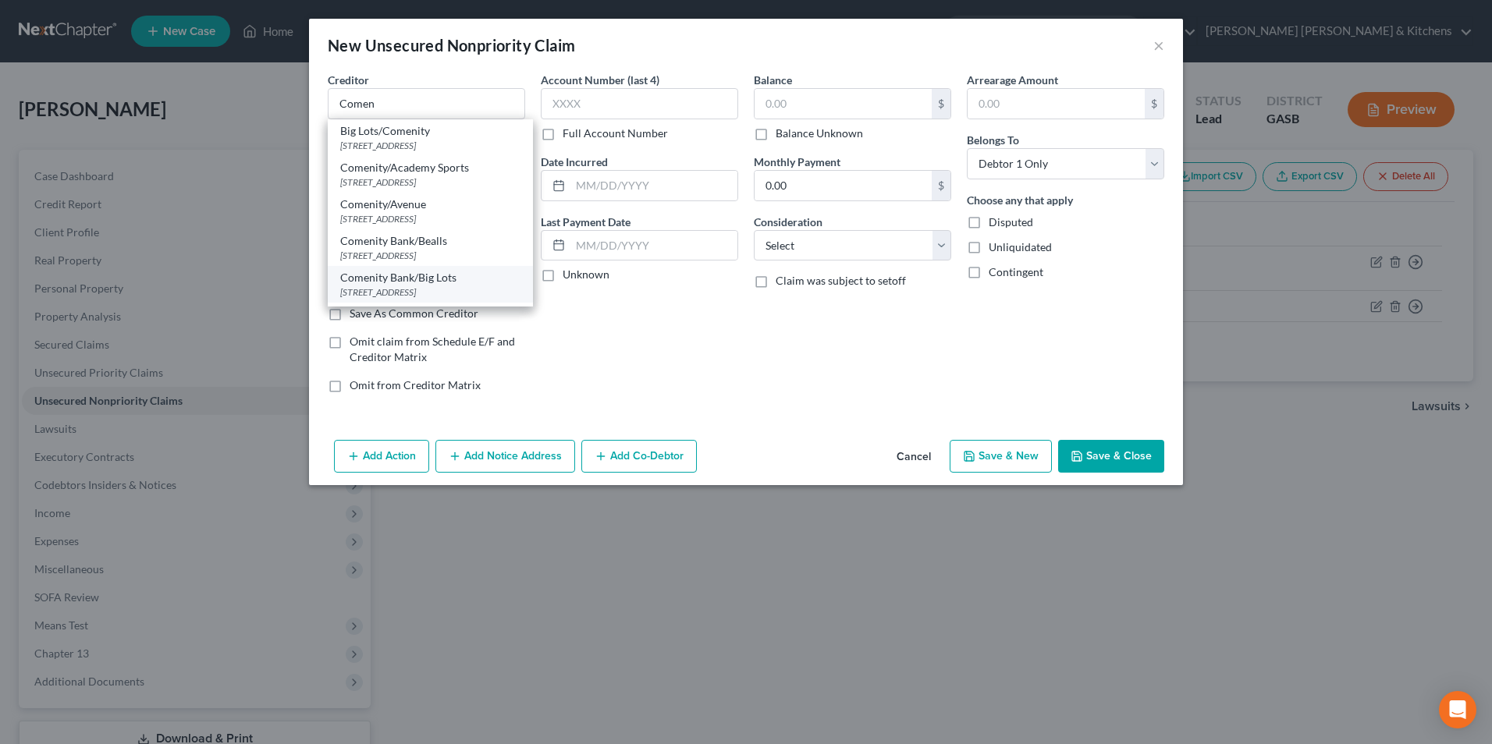
click at [421, 276] on div "Comenity Bank/Big Lots" at bounding box center [430, 278] width 180 height 16
type input "Comenity Bank/Big Lots"
type input "PO Box 182120"
type input "Columbus"
select select "36"
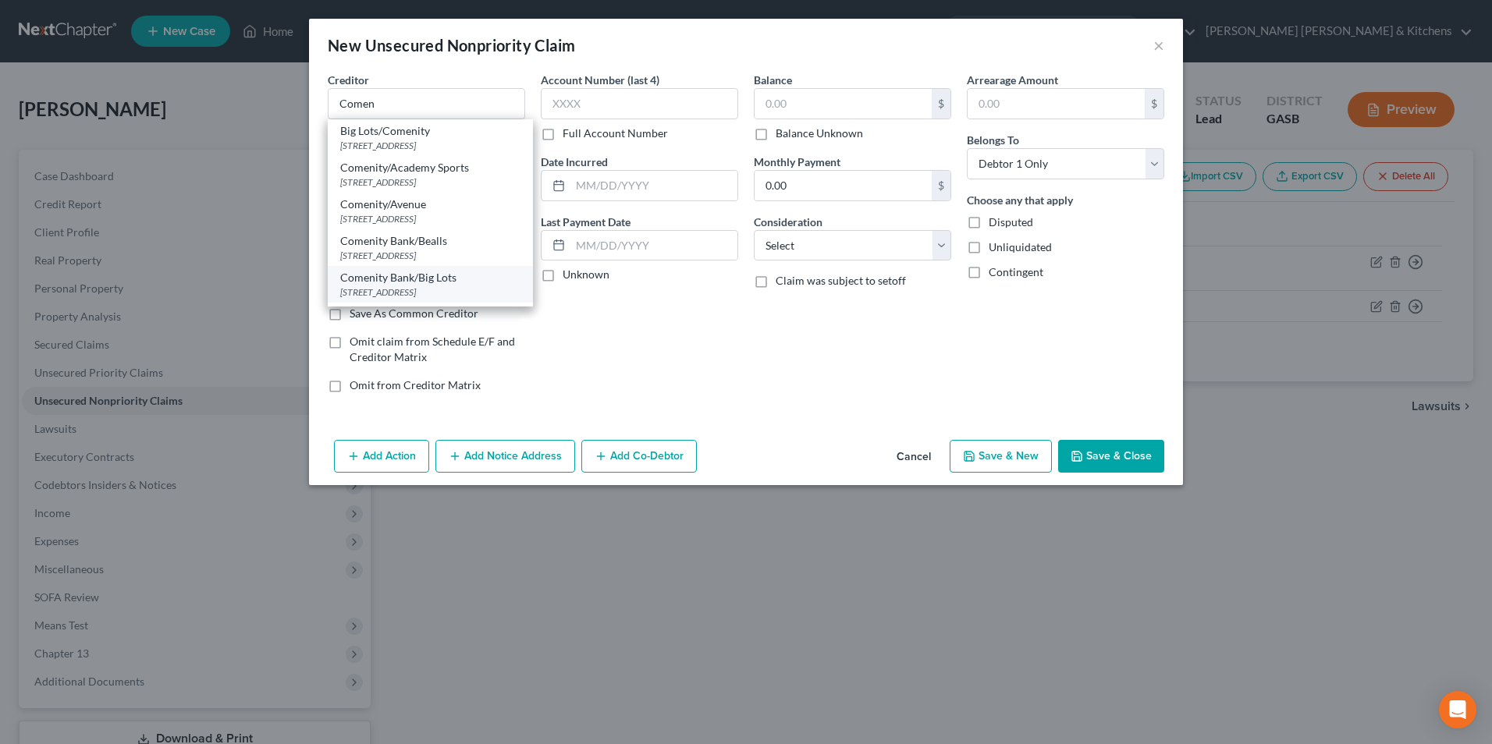
type input "43218"
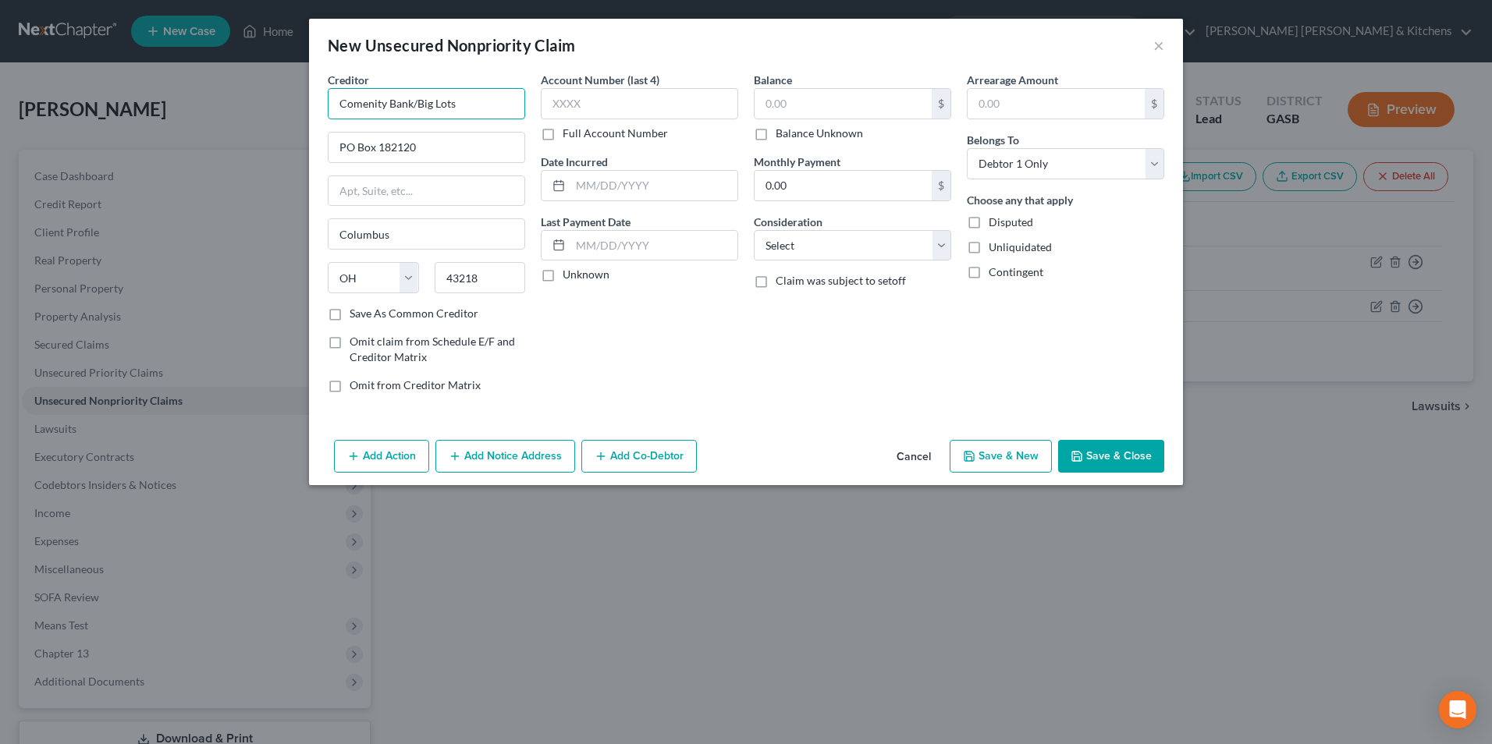
drag, startPoint x: 434, startPoint y: 102, endPoint x: 481, endPoint y: 99, distance: 47.7
click at [480, 100] on input "Comenity Bank/Big Lots" at bounding box center [426, 103] width 197 height 31
type input "Comenity Bank/MyPoints"
click at [592, 187] on input "text" at bounding box center [653, 186] width 167 height 30
type input "2023"
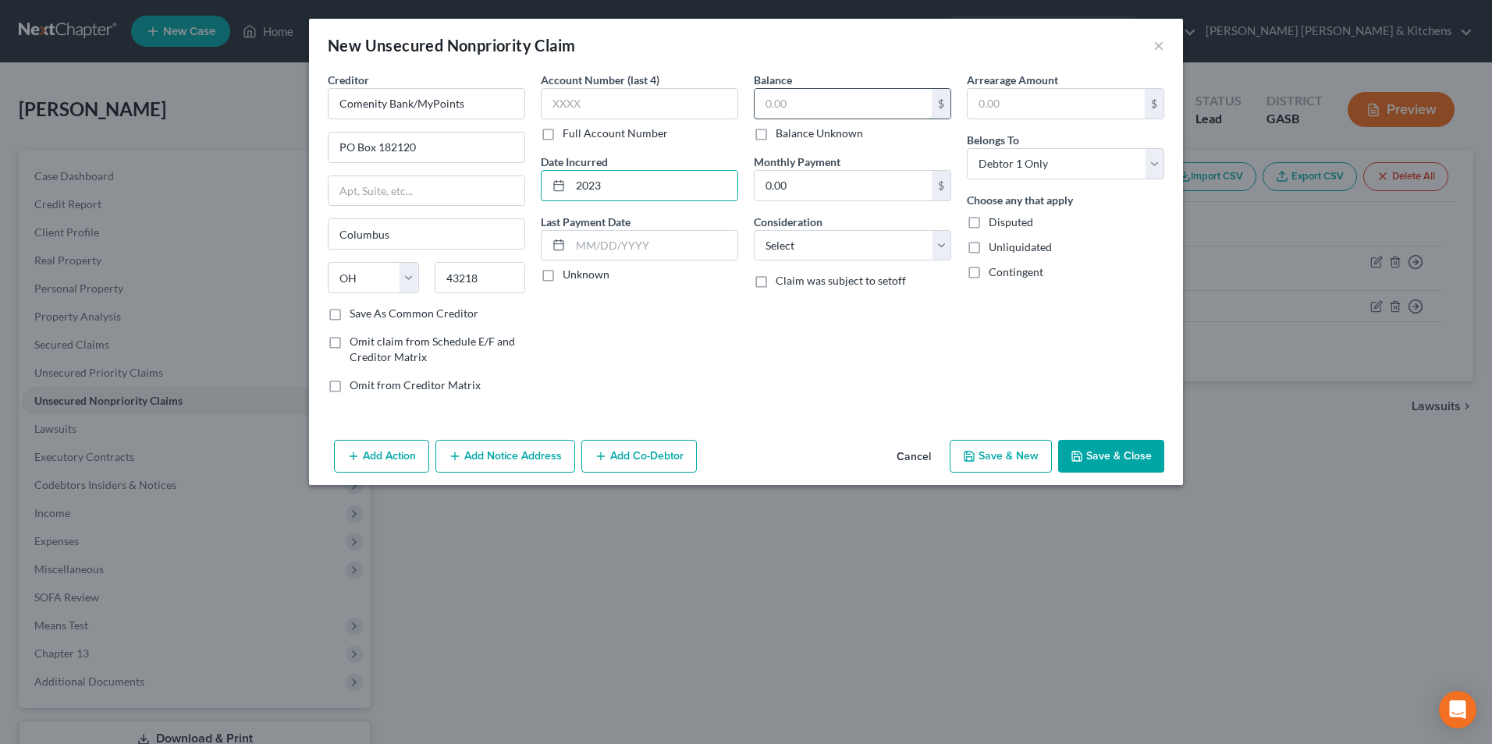
click at [854, 110] on input "text" at bounding box center [843, 104] width 177 height 30
type input "197"
click at [819, 258] on select "Select Cable / Satellite Services Collection Agency Credit Card Debt Debt Couns…" at bounding box center [852, 245] width 197 height 31
select select "2"
click at [754, 230] on select "Select Cable / Satellite Services Collection Agency Credit Card Debt Debt Couns…" at bounding box center [852, 245] width 197 height 31
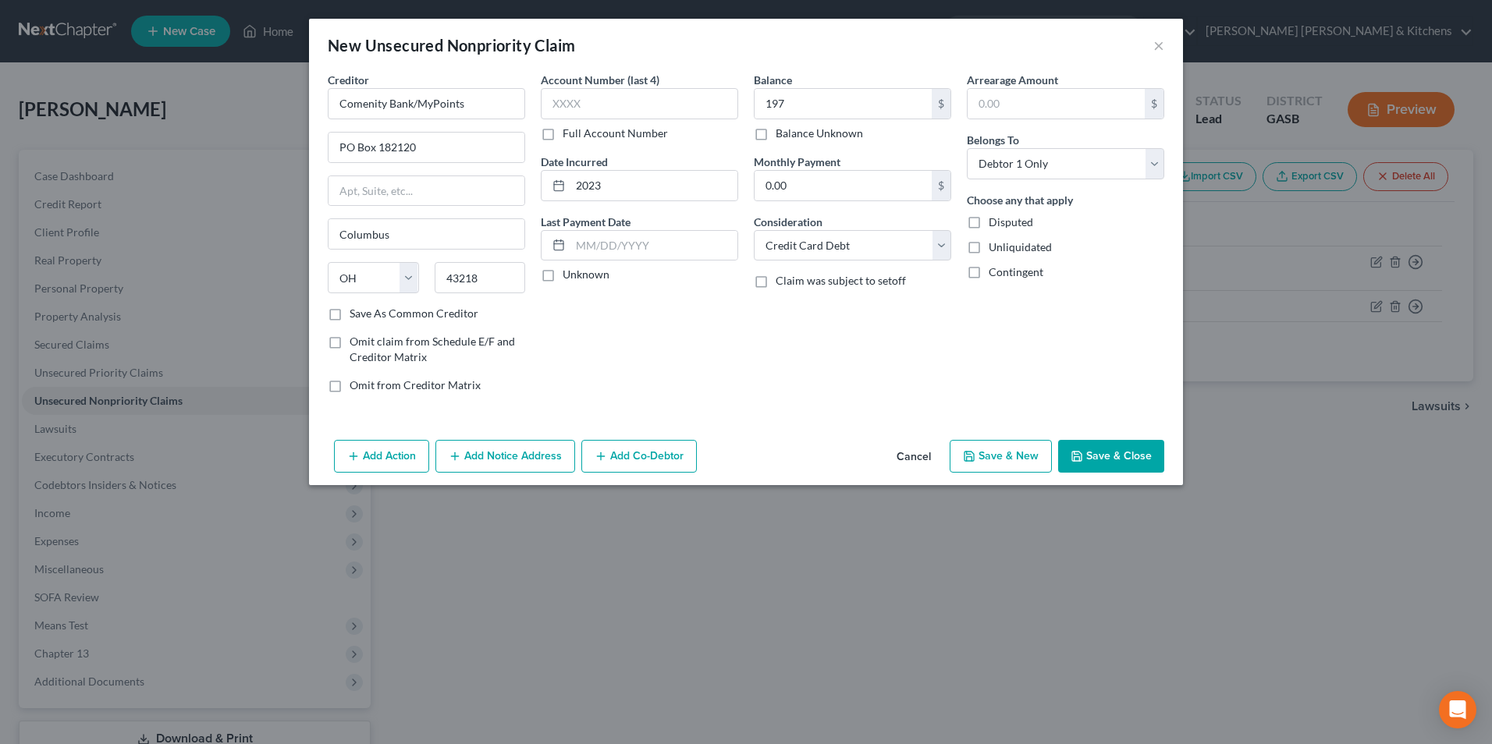
click at [1006, 451] on button "Save & New" at bounding box center [1001, 456] width 102 height 33
select select "0"
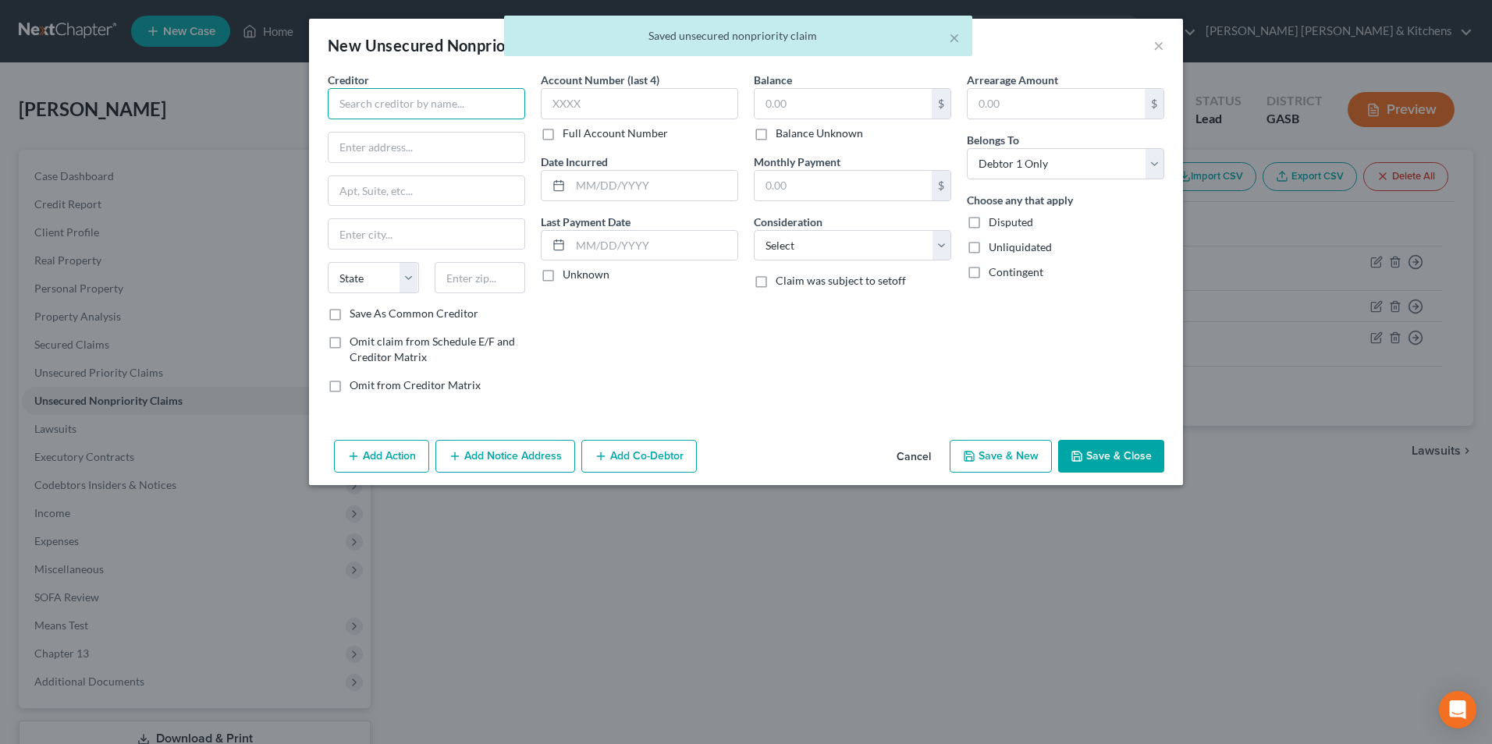
click at [455, 112] on input "text" at bounding box center [426, 103] width 197 height 31
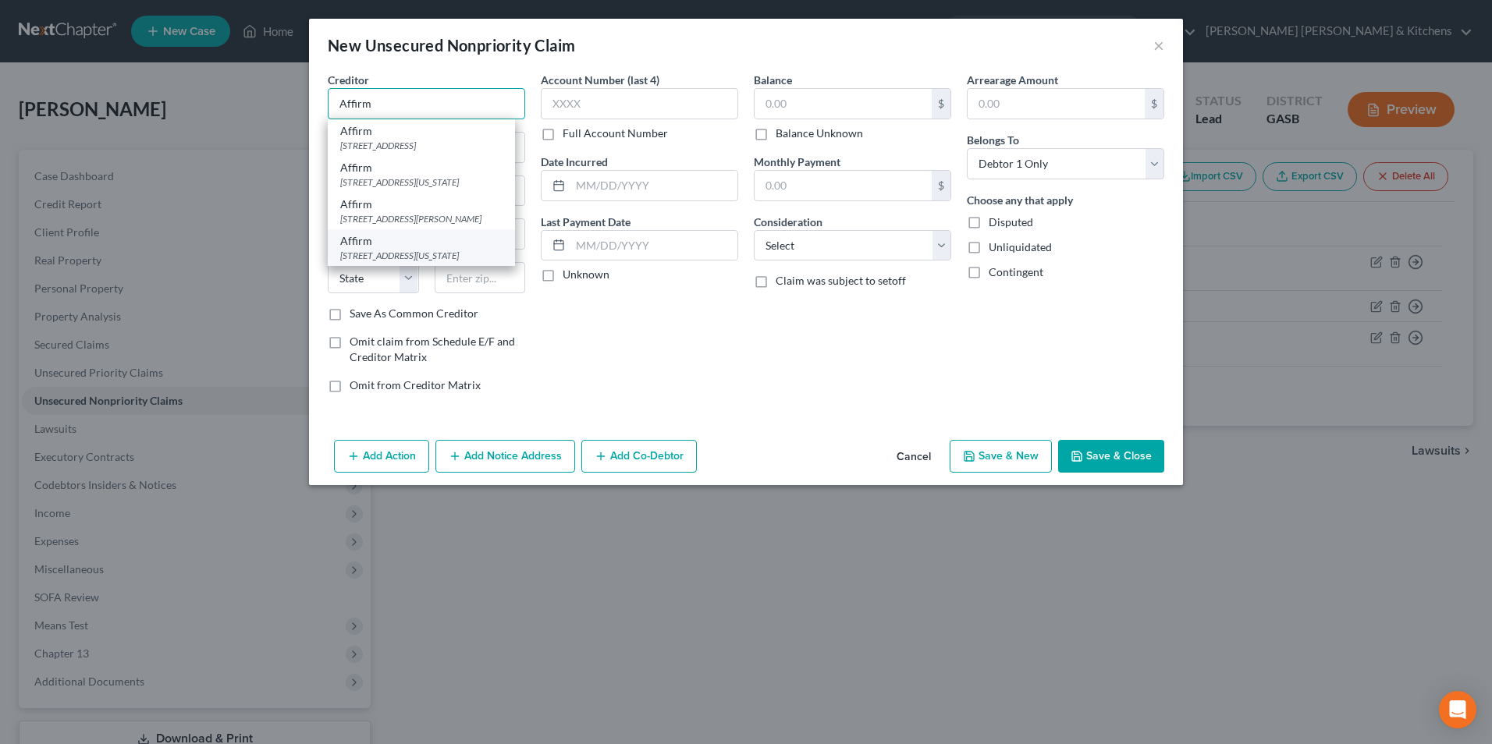
type input "Affirm"
click at [481, 249] on div "Affirm" at bounding box center [421, 241] width 162 height 16
type input "650 California Street"
type input "Floor 12"
type input "San Francisco"
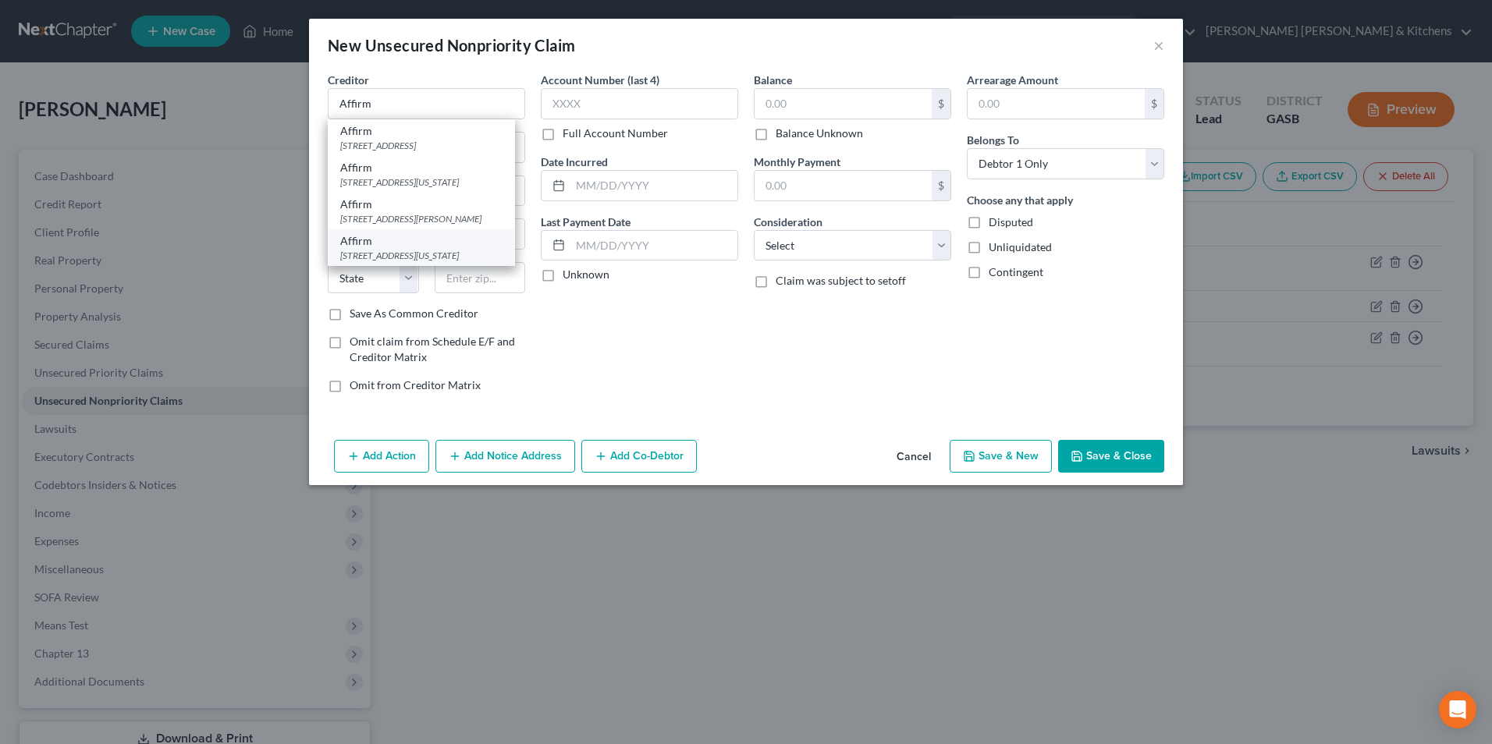
select select "4"
type input "94108"
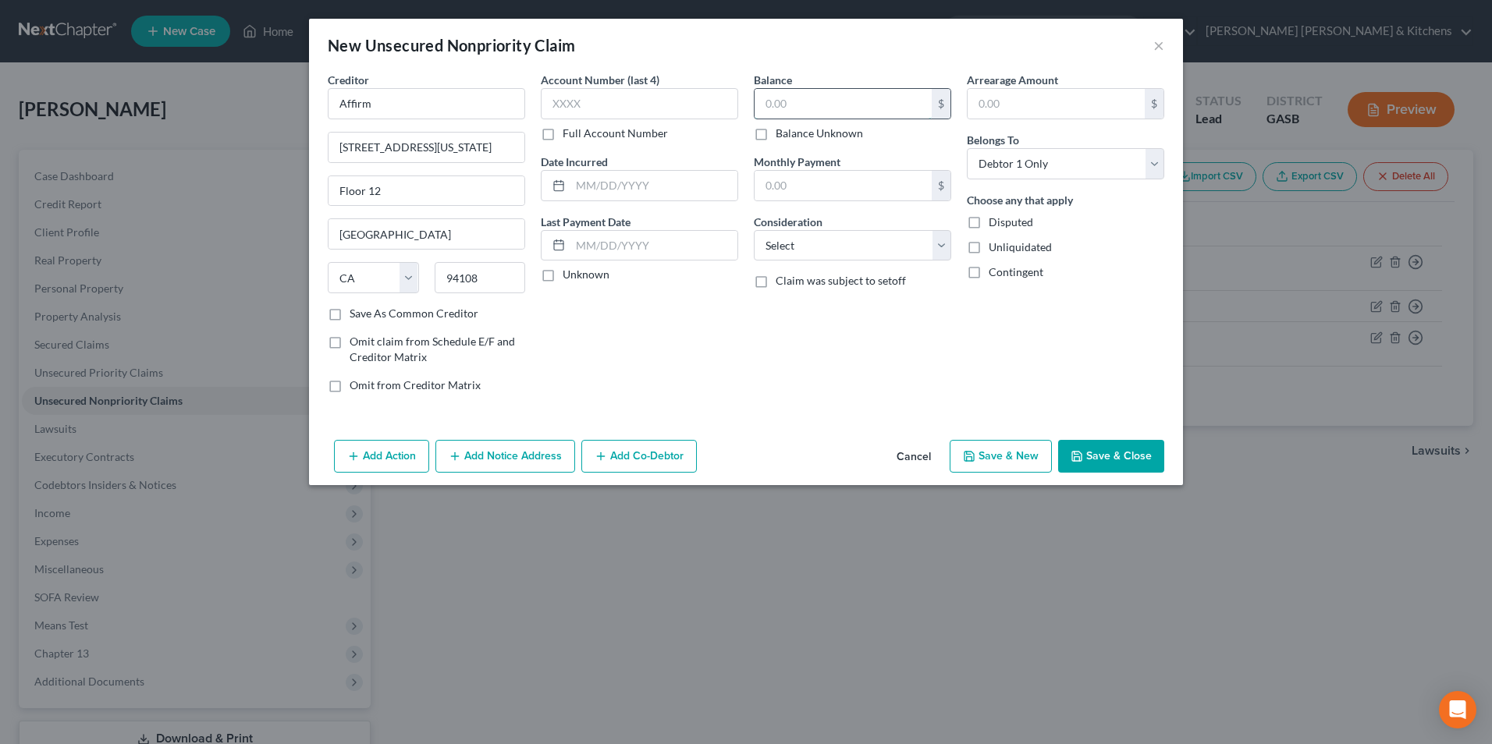
click at [790, 107] on input "text" at bounding box center [843, 104] width 177 height 30
type input "400"
click at [825, 255] on select "Select Cable / Satellite Services Collection Agency Credit Card Debt Debt Couns…" at bounding box center [852, 245] width 197 height 31
select select "2"
click at [754, 230] on select "Select Cable / Satellite Services Collection Agency Credit Card Debt Debt Couns…" at bounding box center [852, 245] width 197 height 31
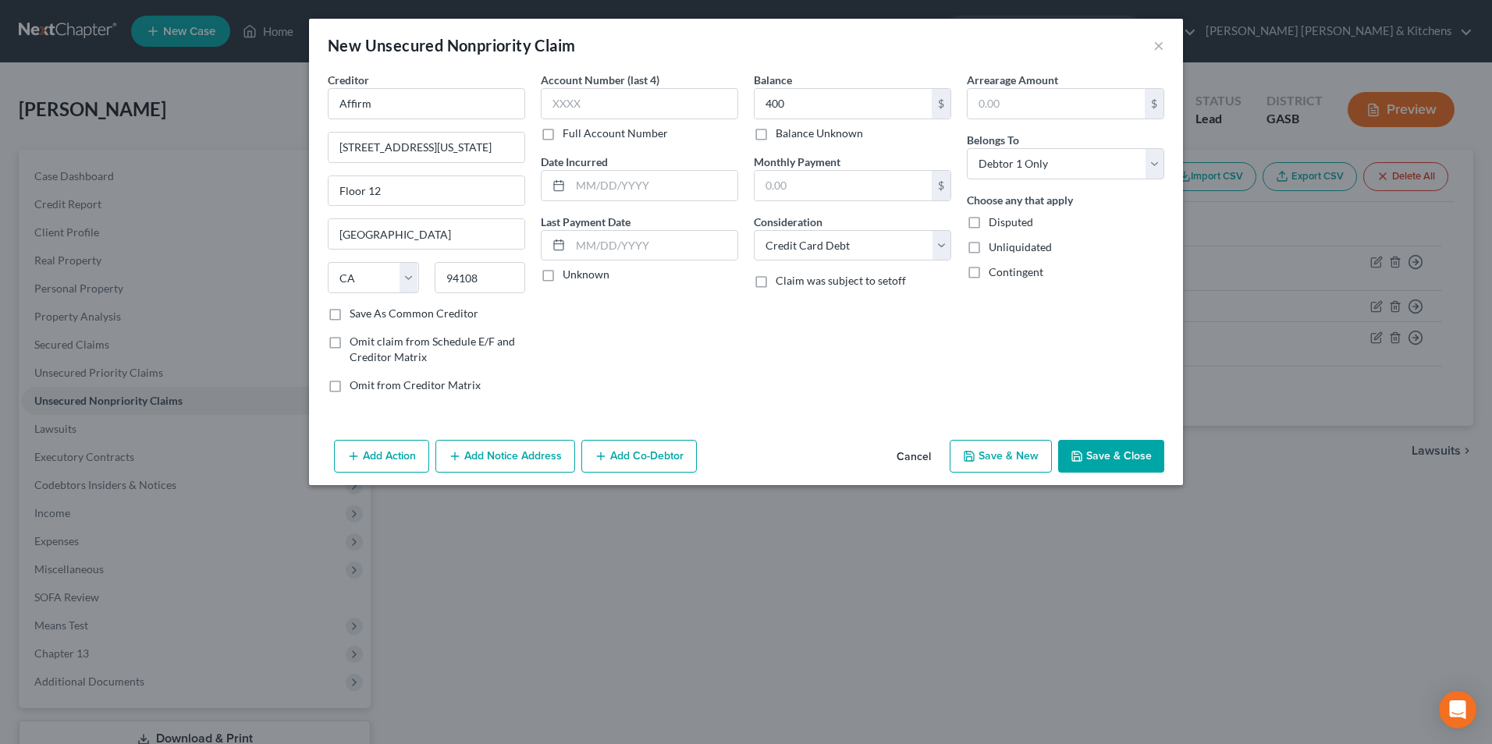
click at [1014, 460] on button "Save & New" at bounding box center [1001, 456] width 102 height 33
select select "0"
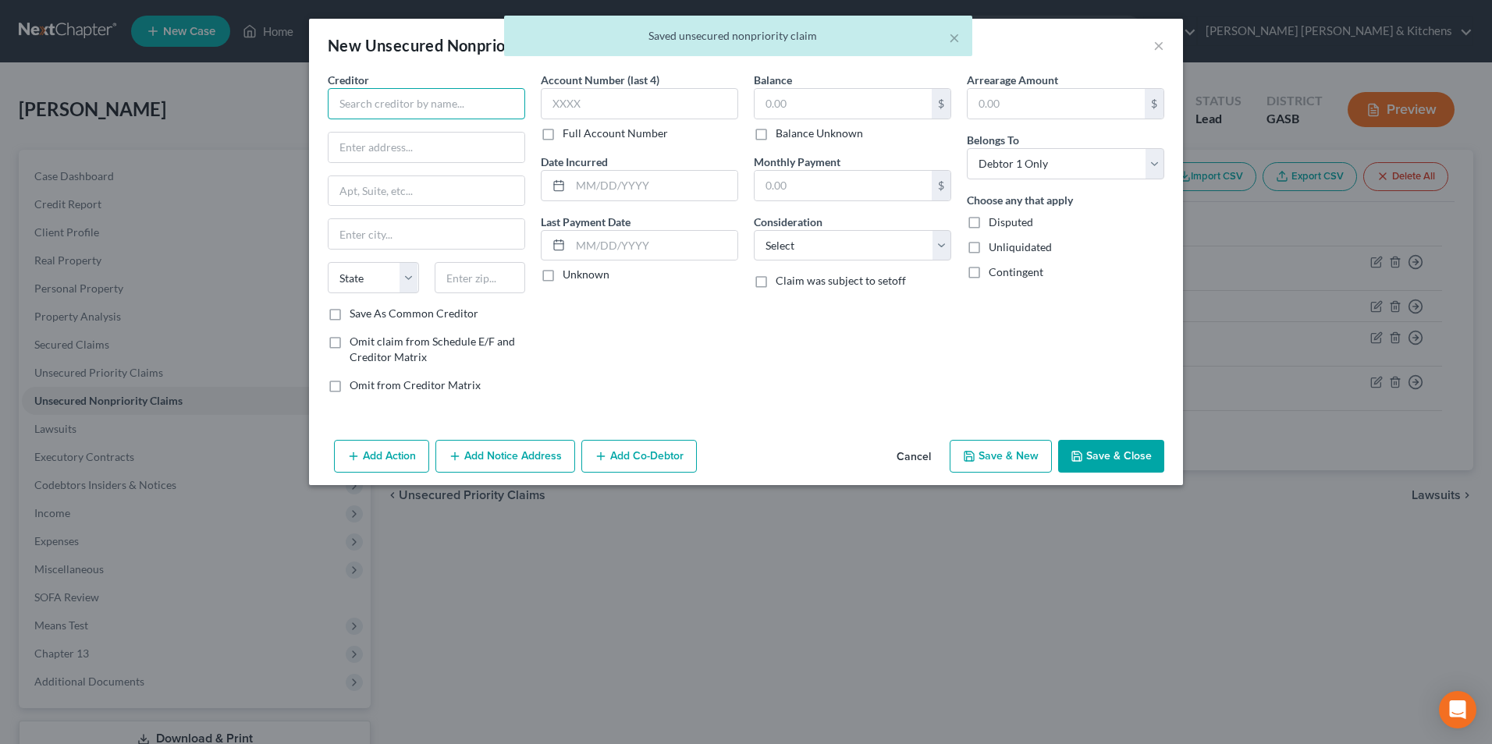
click at [410, 105] on input "text" at bounding box center [426, 103] width 197 height 31
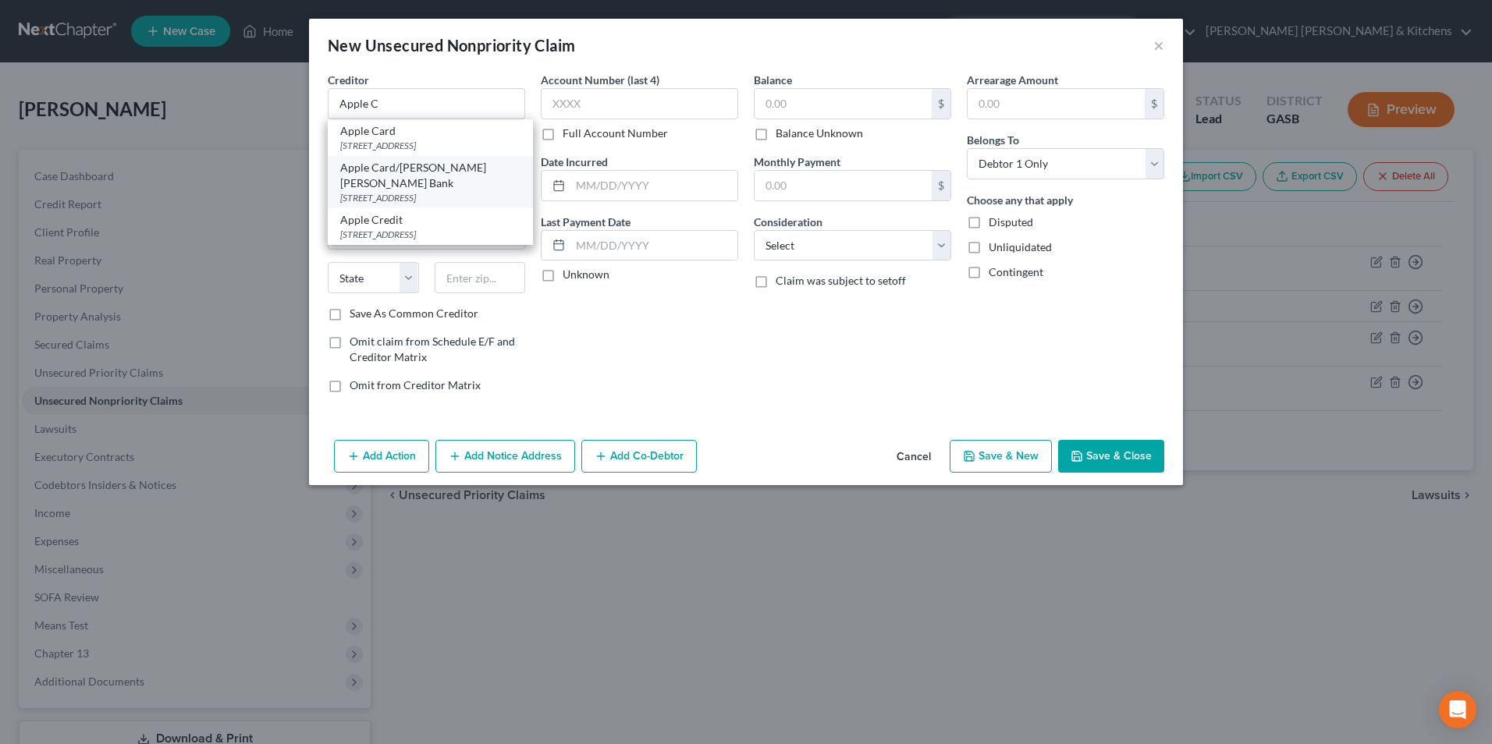
click at [435, 191] on div "PO Box 7247 Lockbox 6112, Philadelphia, PA 19170" at bounding box center [430, 197] width 180 height 13
type input "Apple Card/Goldman Sachs Bank"
type input "PO Box 7247"
type input "Lockbox 6112"
type input "[GEOGRAPHIC_DATA]"
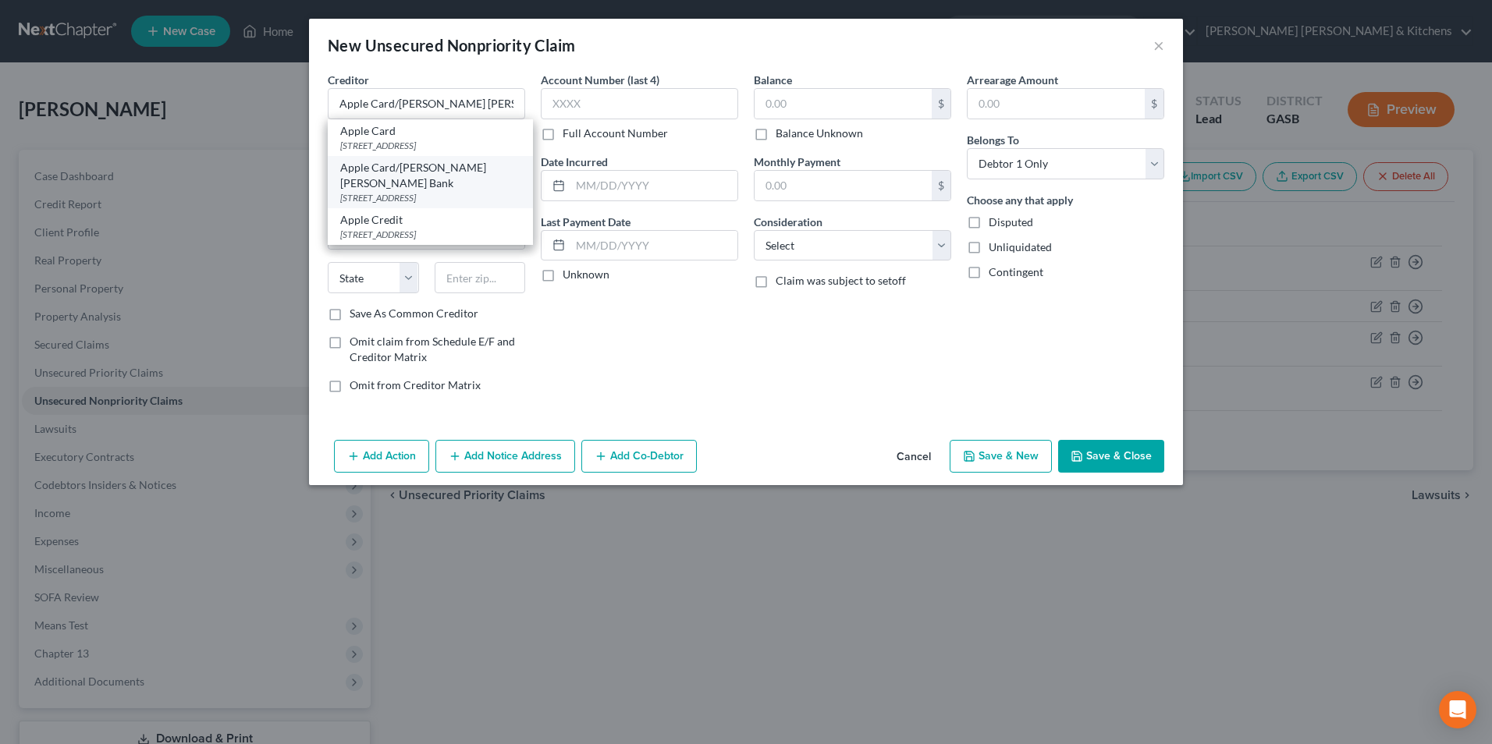
select select "39"
type input "19170"
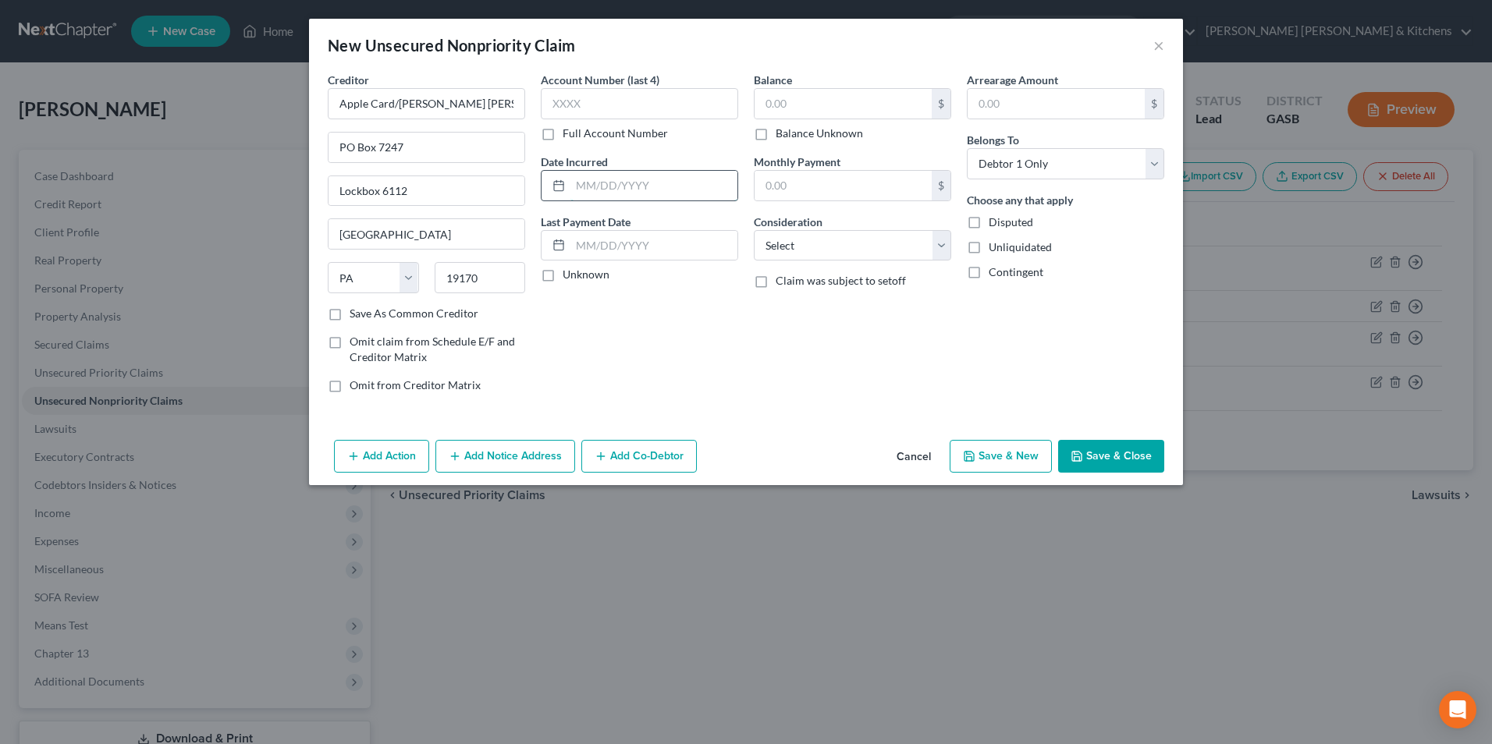
click at [642, 193] on input "text" at bounding box center [653, 186] width 167 height 30
type input "2022"
click at [801, 104] on input "text" at bounding box center [843, 104] width 177 height 30
type input "1,976"
click at [793, 247] on select "Select Cable / Satellite Services Collection Agency Credit Card Debt Debt Couns…" at bounding box center [852, 245] width 197 height 31
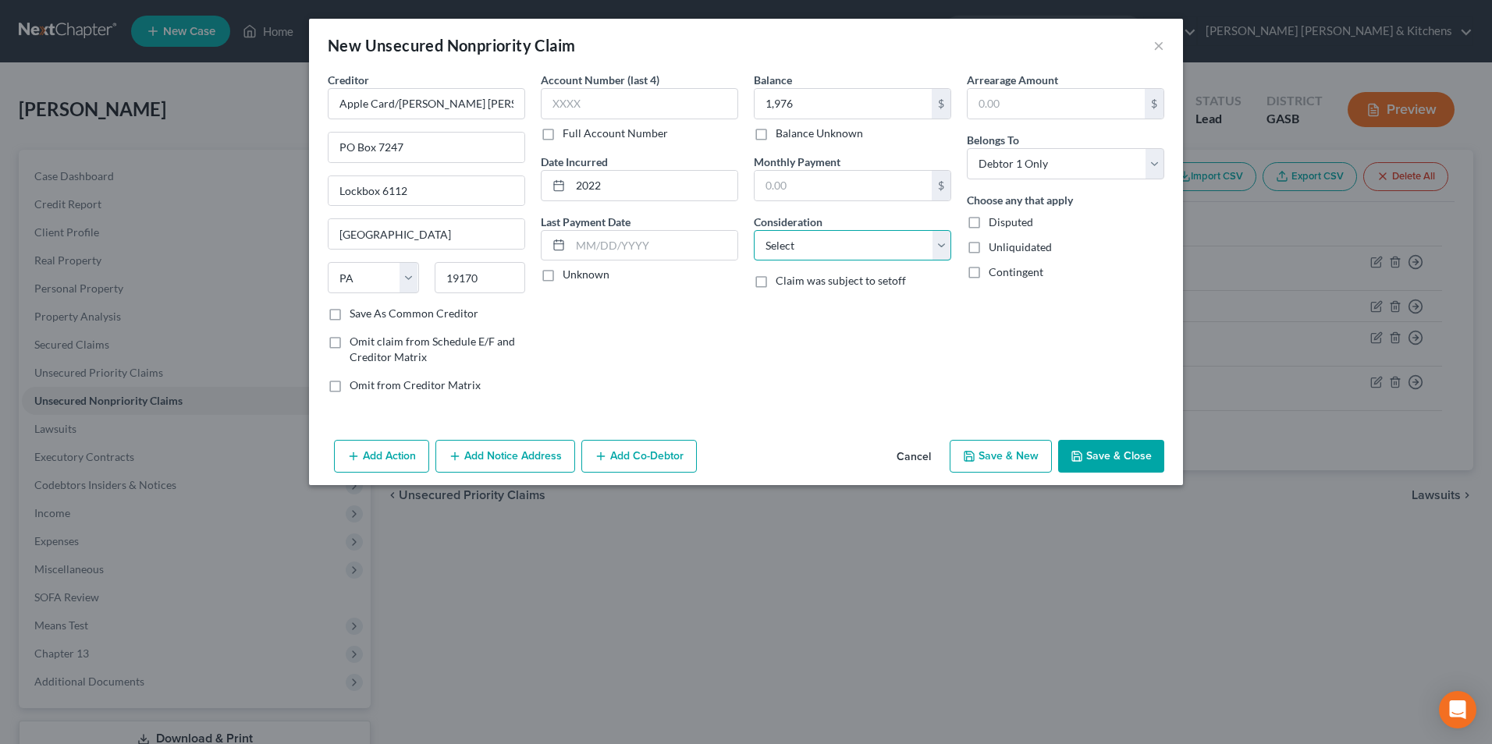
select select "2"
click at [754, 230] on select "Select Cable / Satellite Services Collection Agency Credit Card Debt Debt Couns…" at bounding box center [852, 245] width 197 height 31
click at [1004, 467] on button "Save & New" at bounding box center [1001, 456] width 102 height 33
select select "0"
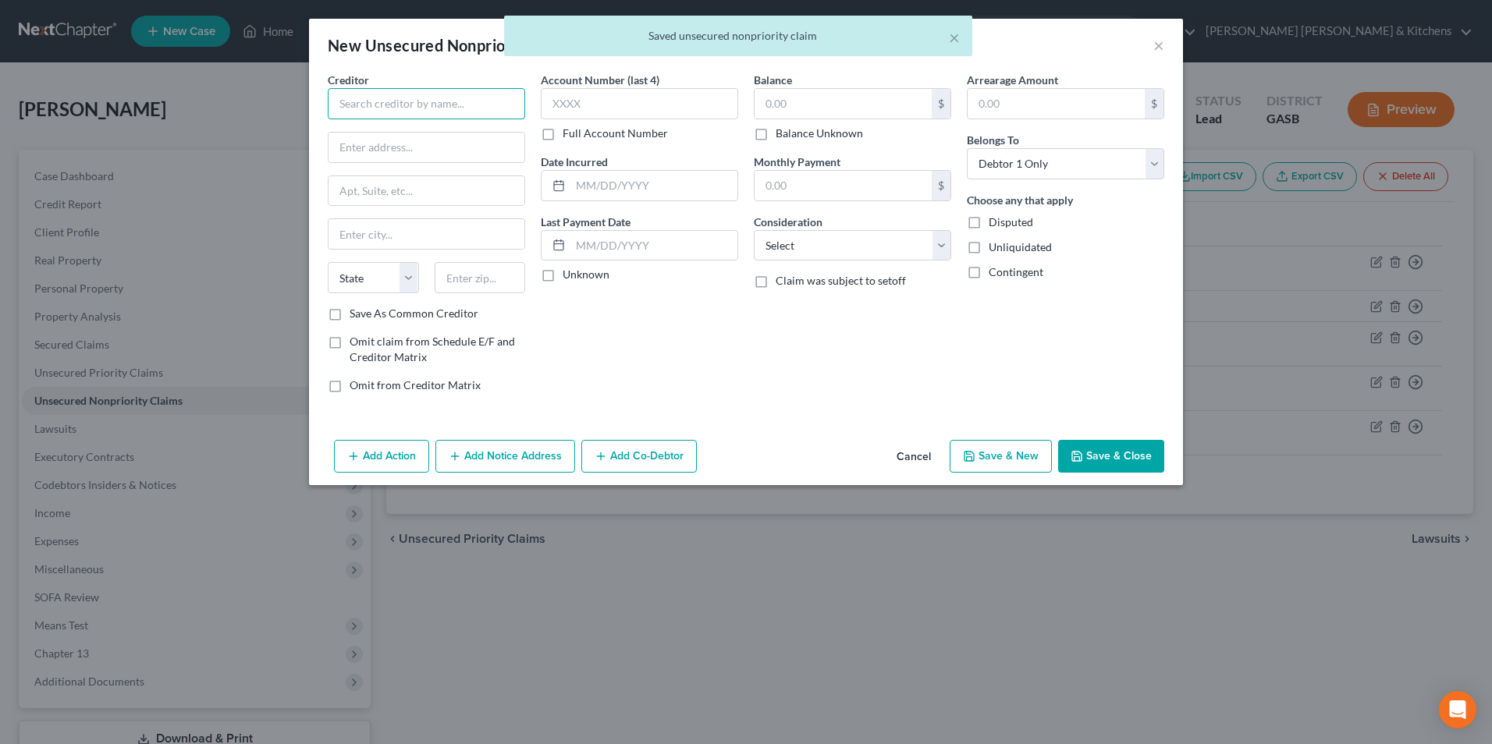
click at [423, 101] on input "text" at bounding box center [426, 103] width 197 height 31
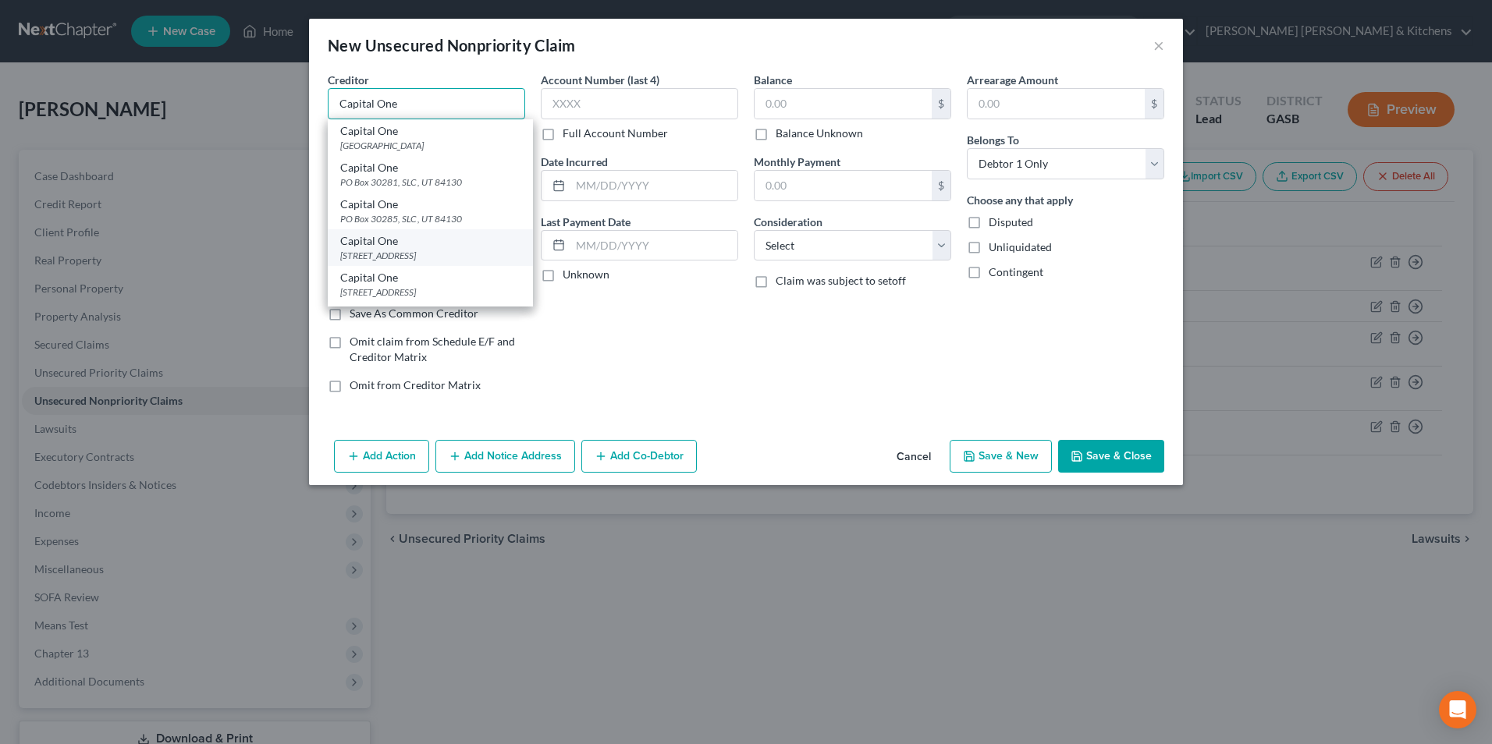
type input "Capital One"
click at [445, 251] on div "PO Box 31293, Salt Lake City, UT 84131" at bounding box center [430, 255] width 180 height 13
type input "PO Box 31293"
type input "Salt Lake City"
select select "46"
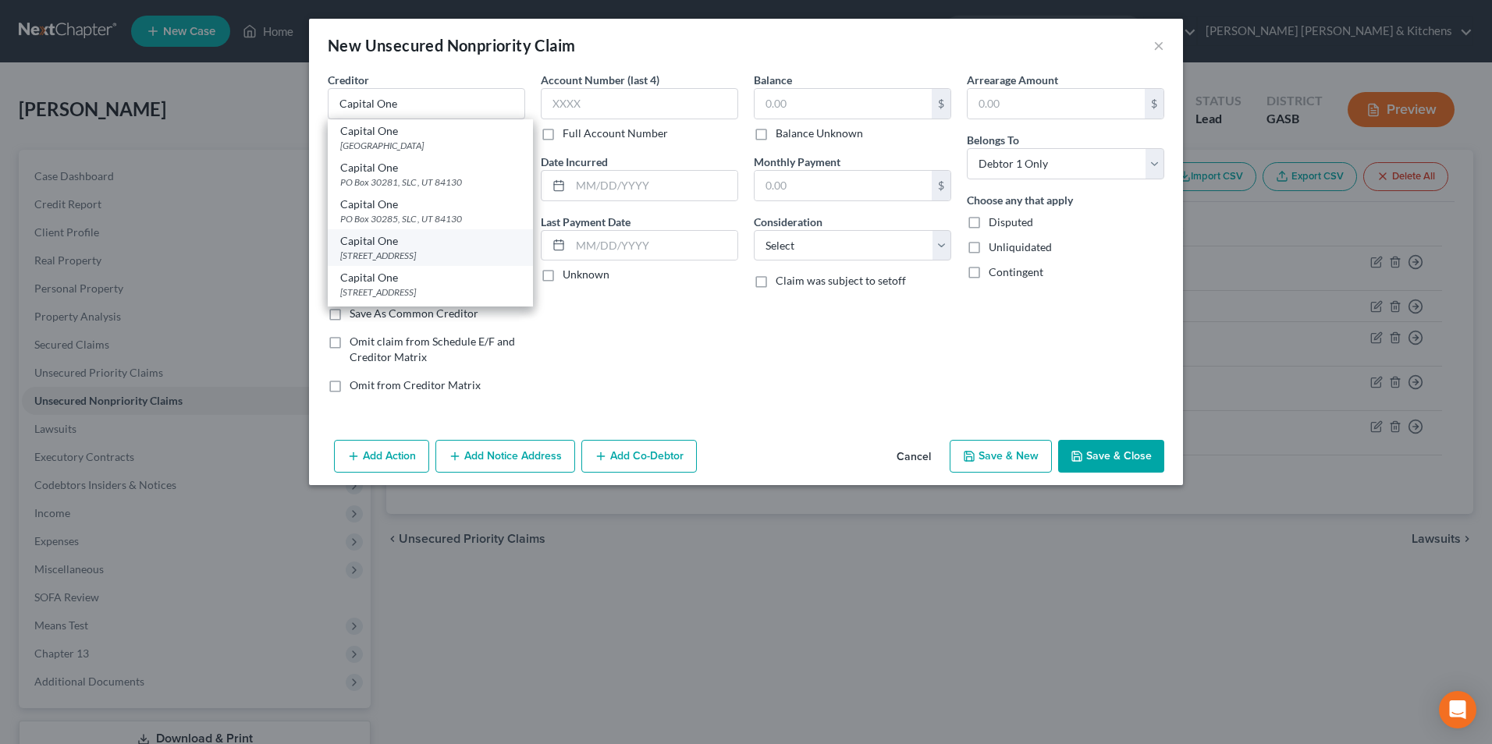
type input "84131"
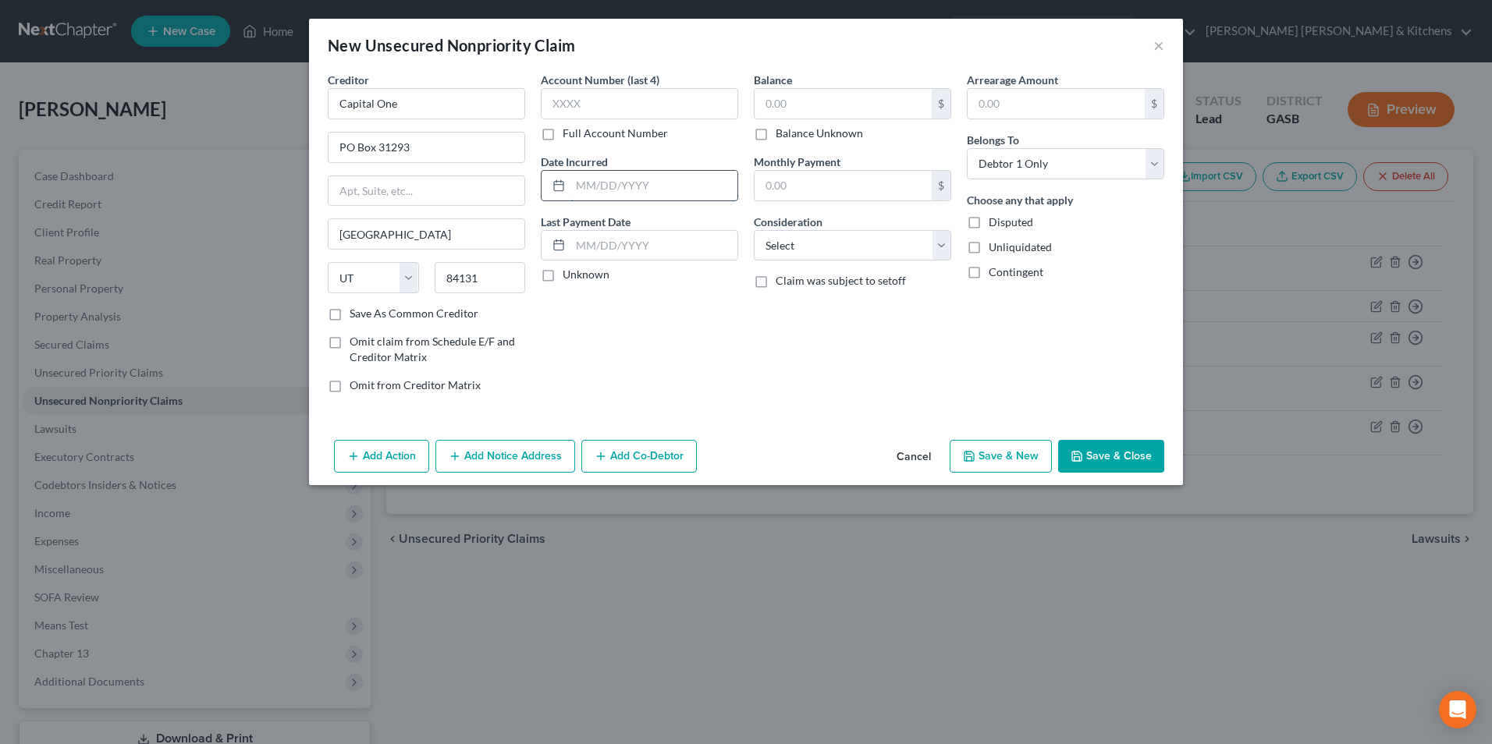
click at [669, 185] on input "text" at bounding box center [653, 186] width 167 height 30
type input "2023"
click at [817, 112] on input "text" at bounding box center [843, 104] width 177 height 30
type input "283"
click at [804, 254] on select "Select Cable / Satellite Services Collection Agency Credit Card Debt Debt Couns…" at bounding box center [852, 245] width 197 height 31
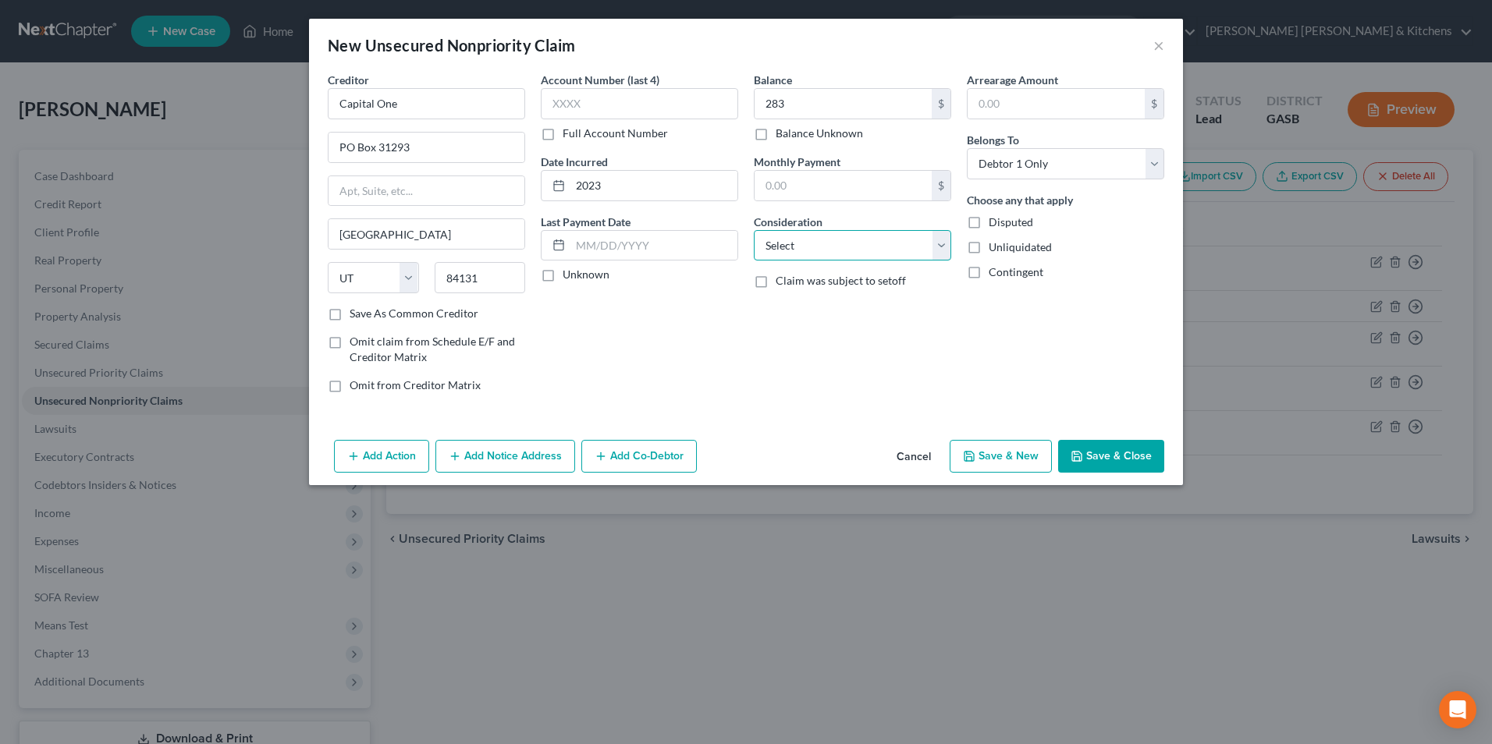
select select "2"
click at [754, 230] on select "Select Cable / Satellite Services Collection Agency Credit Card Debt Debt Couns…" at bounding box center [852, 245] width 197 height 31
click at [1019, 450] on button "Save & New" at bounding box center [1001, 456] width 102 height 33
select select "0"
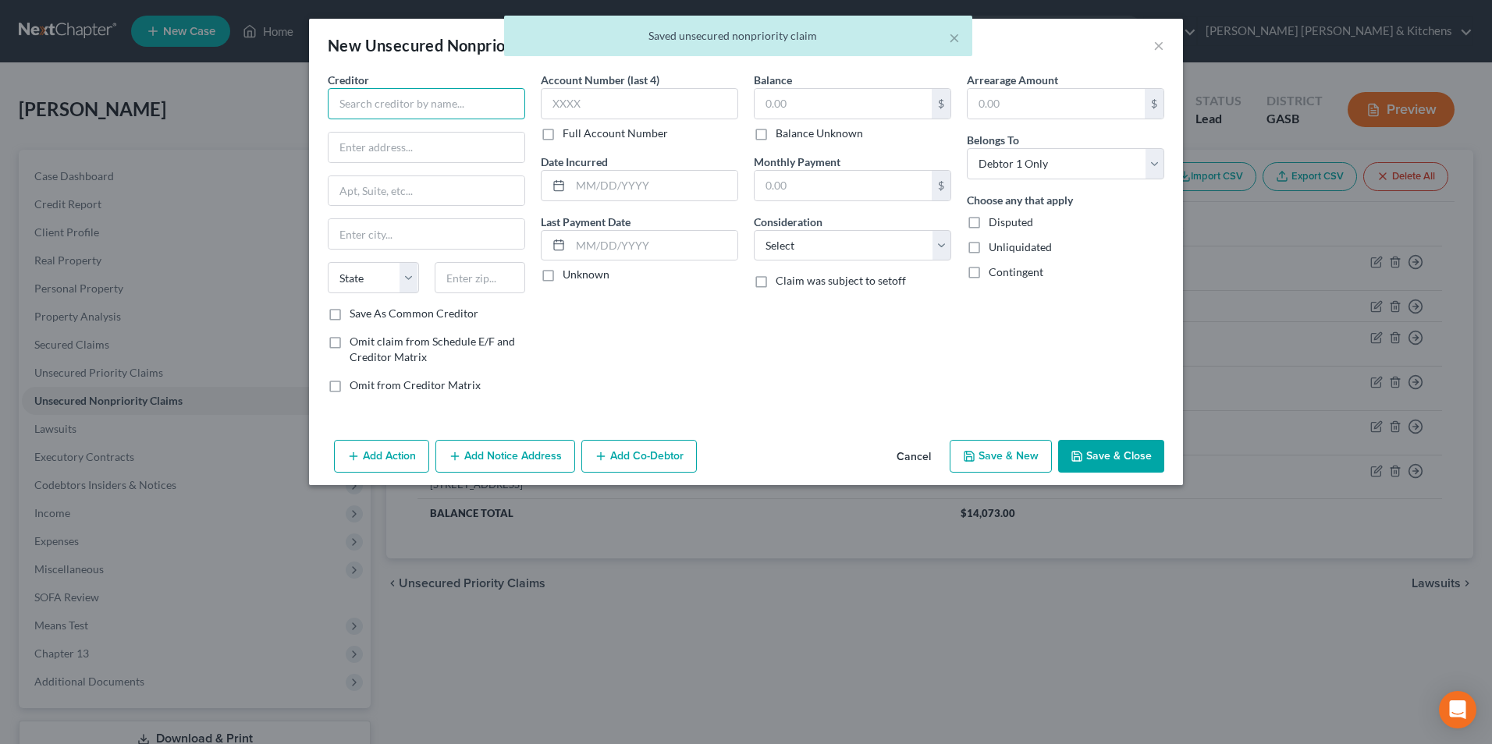
click at [471, 112] on input "text" at bounding box center [426, 103] width 197 height 31
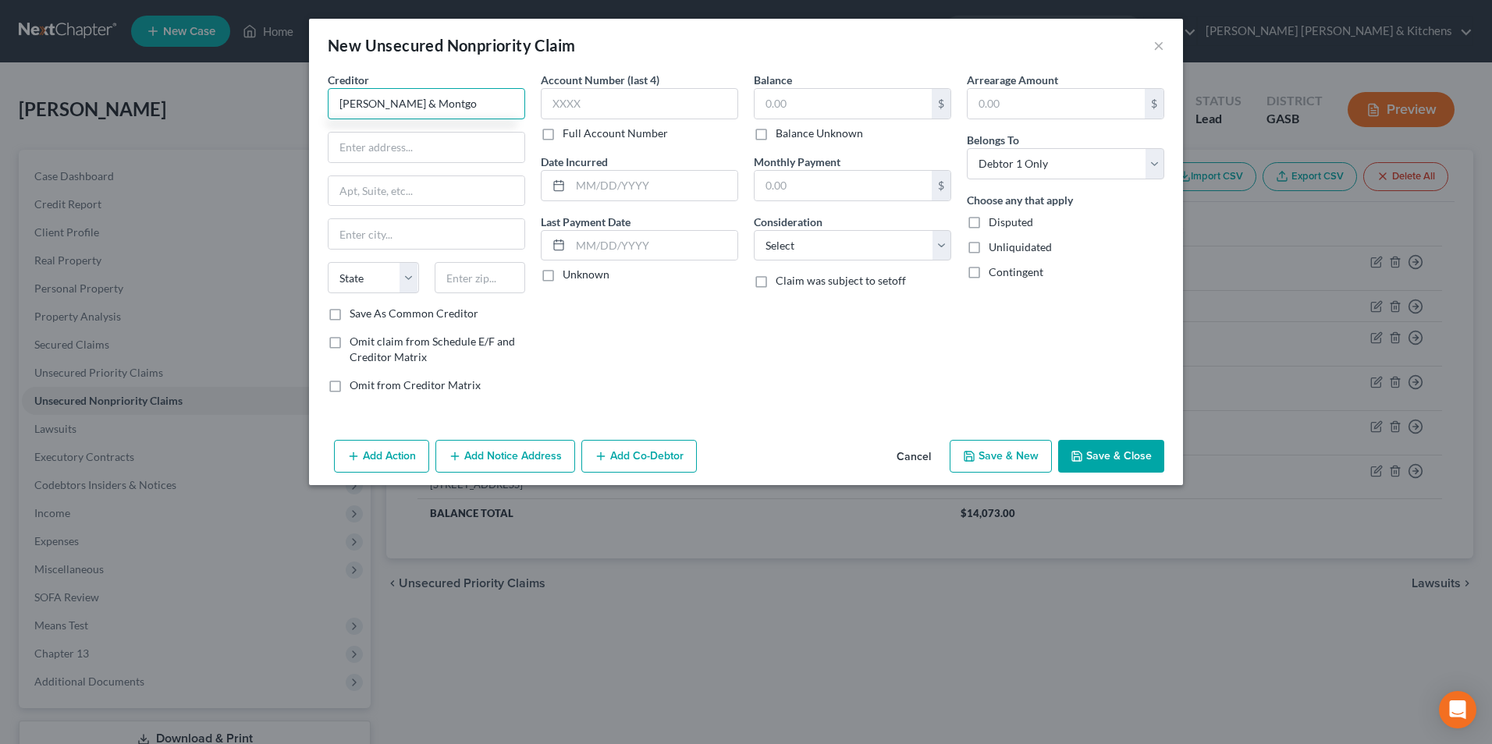
type input "Lockhart Morris & Montgo"
type input "1401 N Central Expry"
type input "Ste 225"
type input "75080"
type input "Richardson"
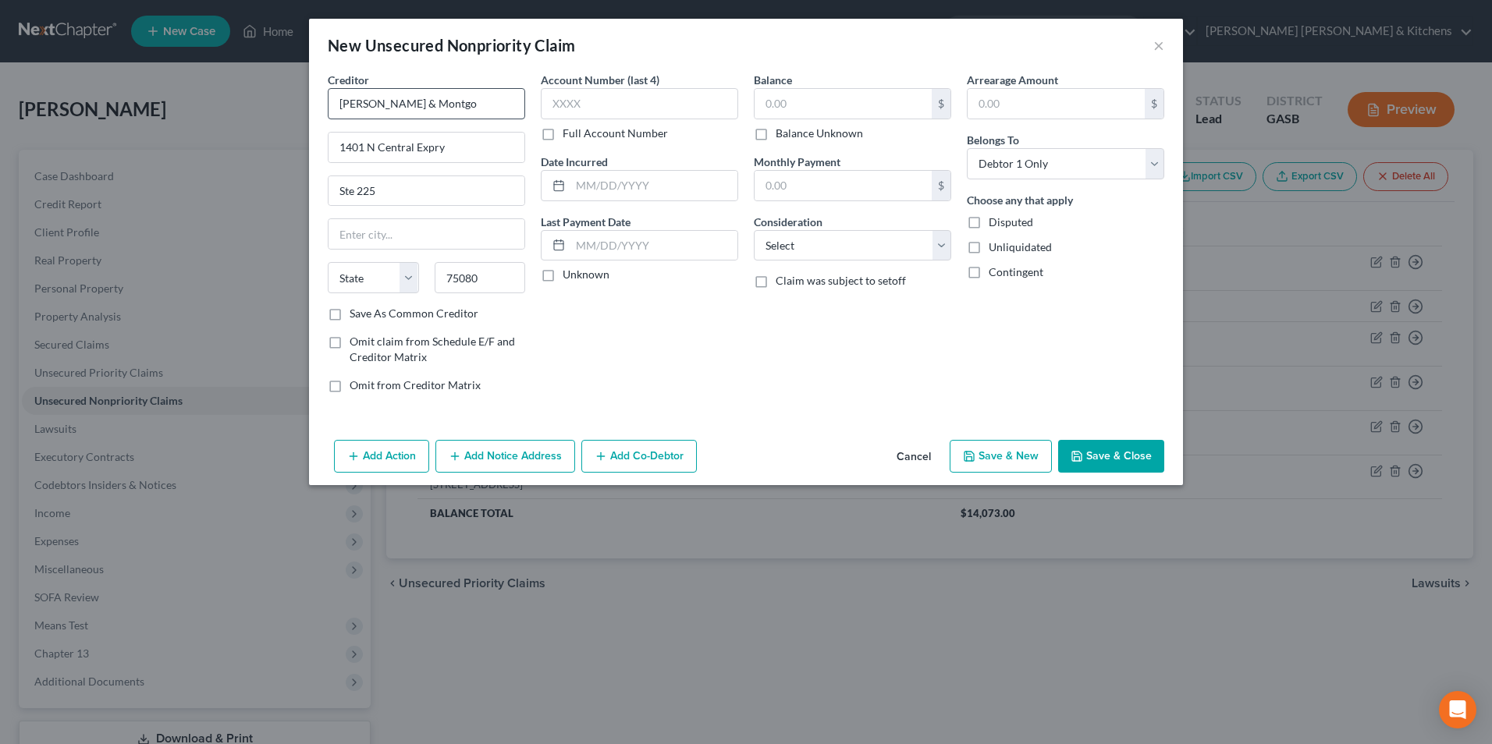
select select "45"
click at [791, 100] on input "text" at bounding box center [843, 104] width 177 height 30
type input "1,466"
click at [794, 237] on select "Select Cable / Satellite Services Collection Agency Credit Card Debt Debt Couns…" at bounding box center [852, 245] width 197 height 31
select select "14"
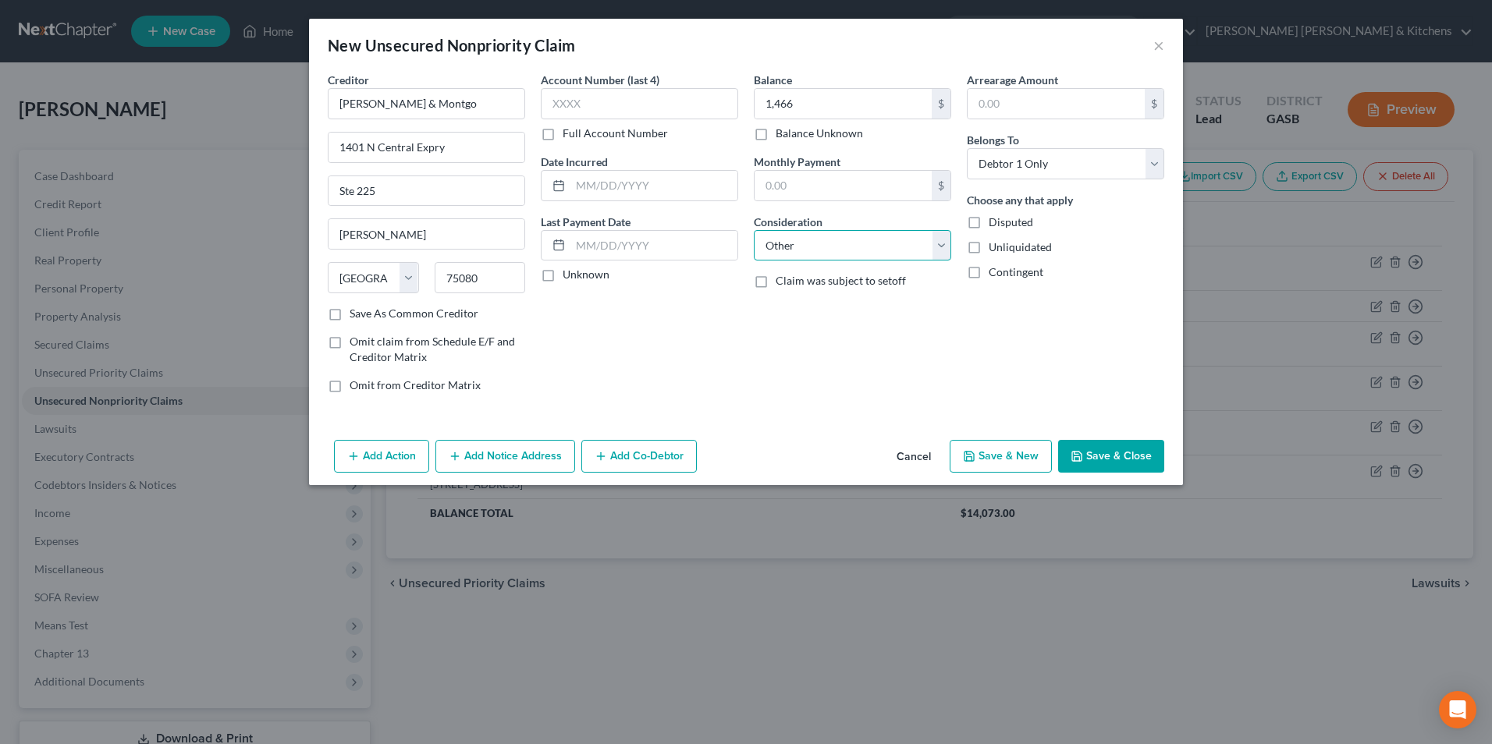
click at [754, 230] on select "Select Cable / Satellite Services Collection Agency Credit Card Debt Debt Couns…" at bounding box center [852, 245] width 197 height 31
type input "collect for ACS Primary Care"
click at [1011, 448] on button "Save & New" at bounding box center [1001, 456] width 102 height 33
select select "0"
type input "1,466.00"
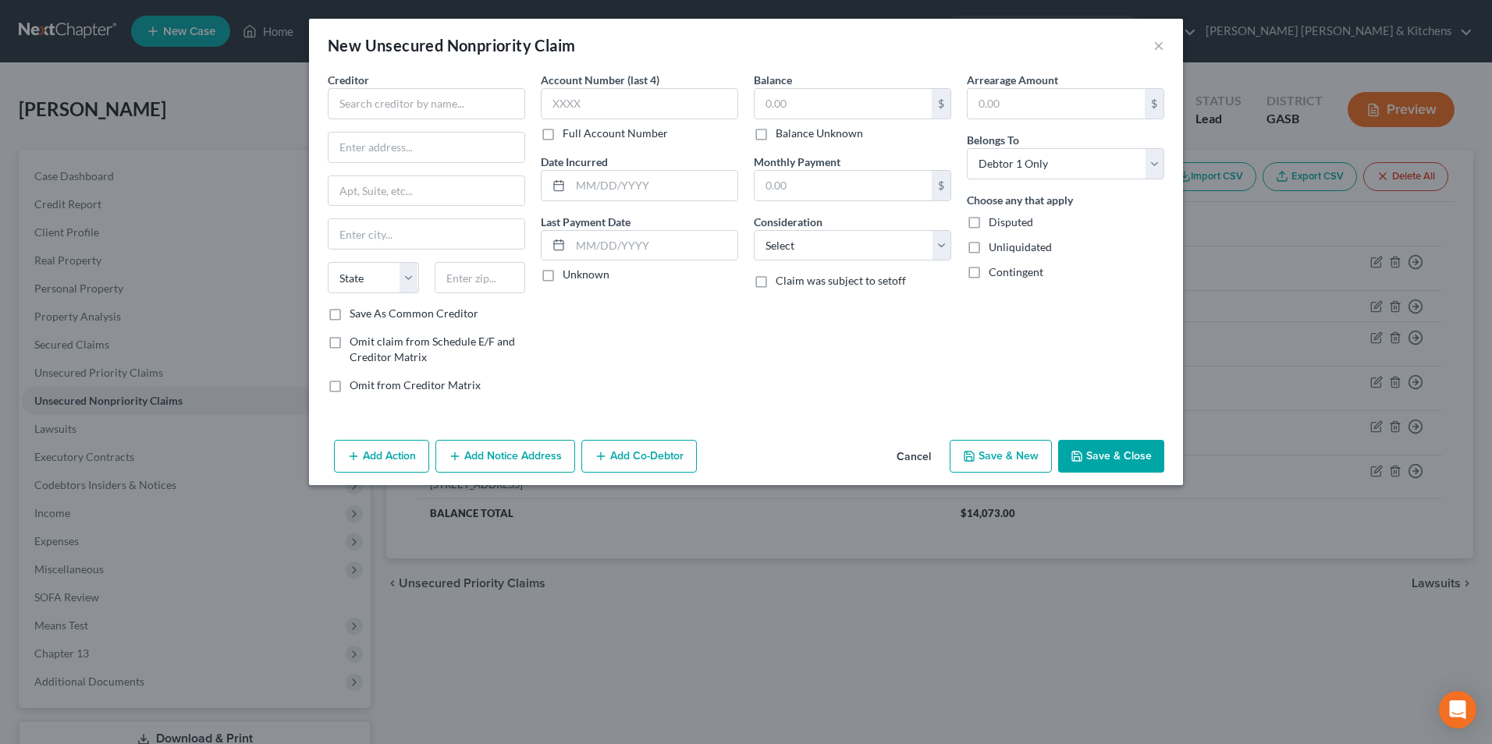
type input "0.00"
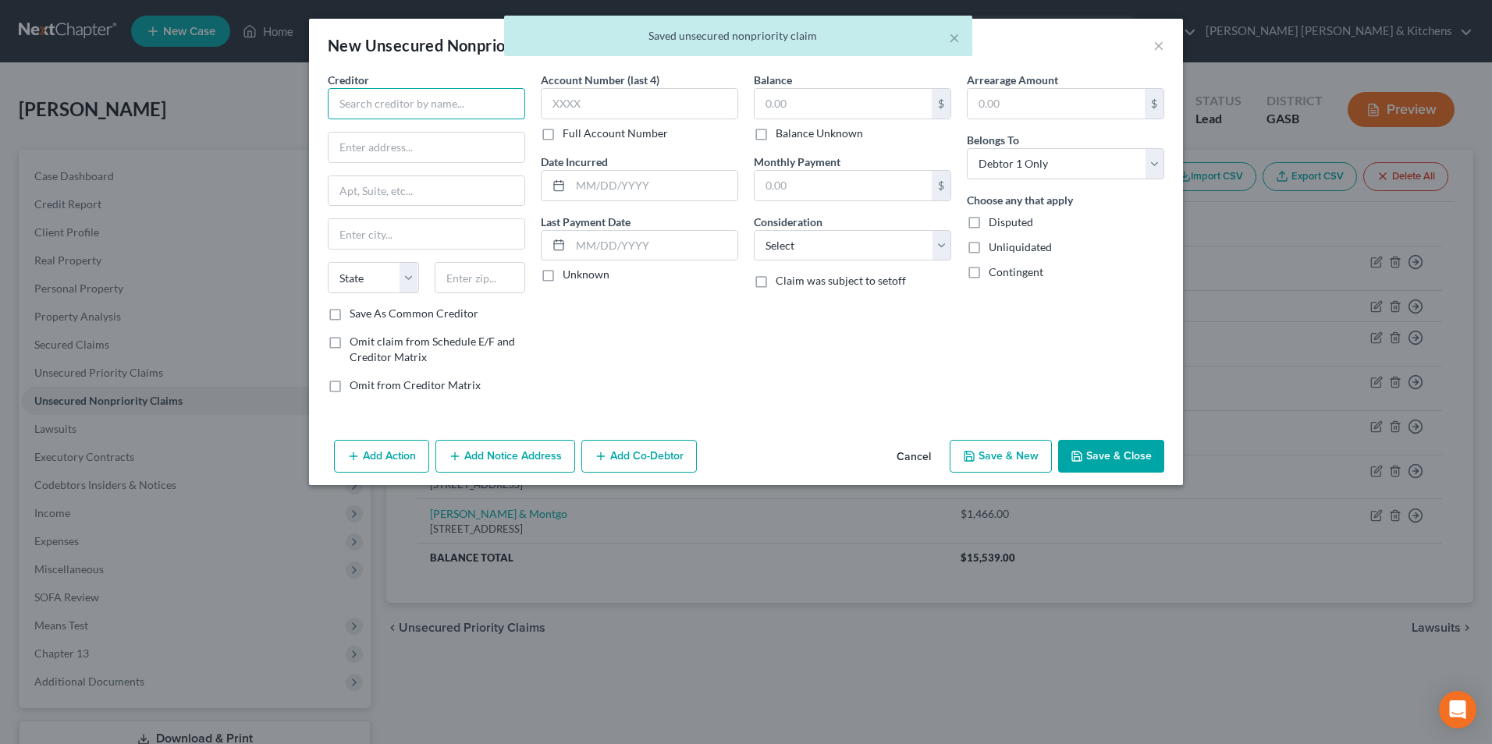
click at [427, 101] on input "text" at bounding box center [426, 103] width 197 height 31
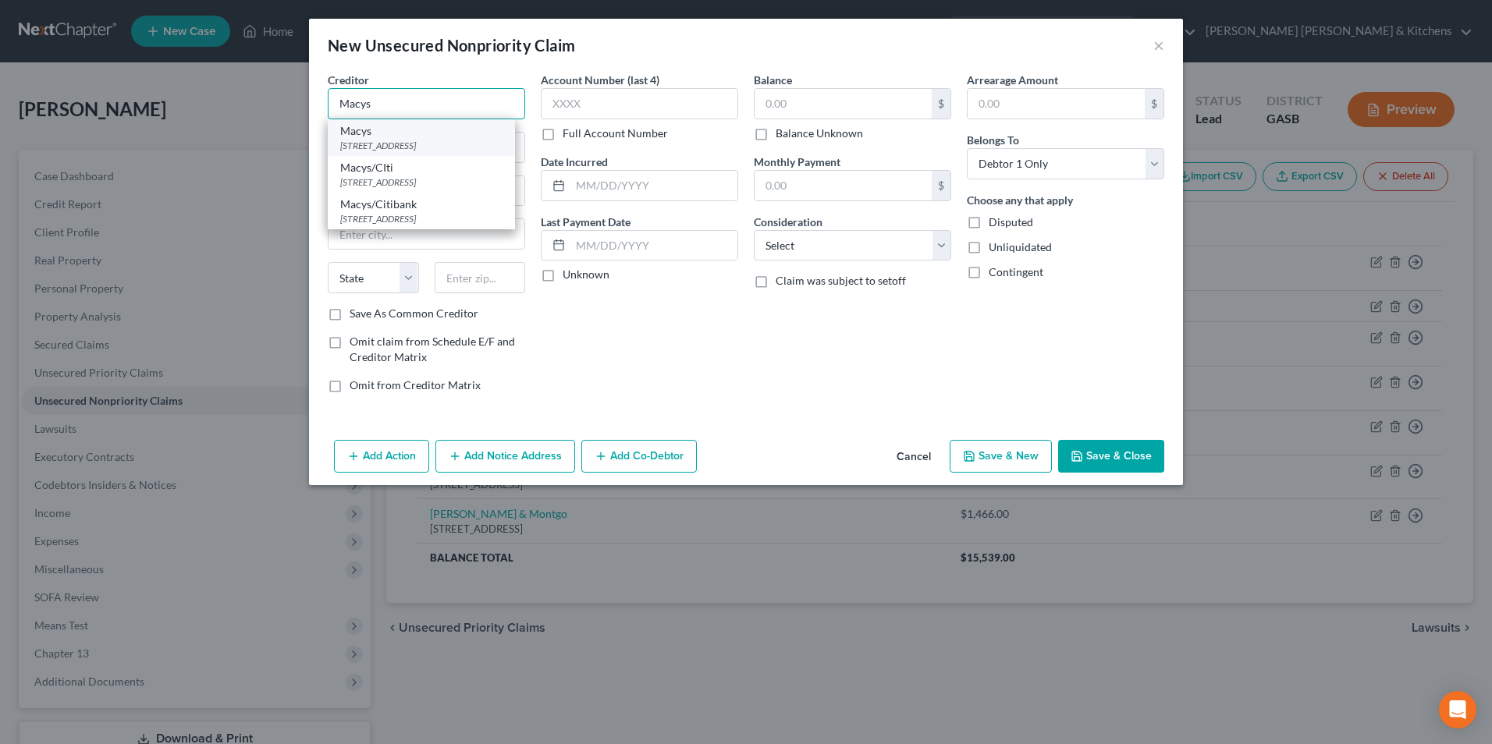
type input "Macys"
click at [427, 141] on div "PO Box 8218, Mason, OH 45040" at bounding box center [421, 145] width 162 height 13
type input "PO Box 8218"
type input "Mason"
select select "36"
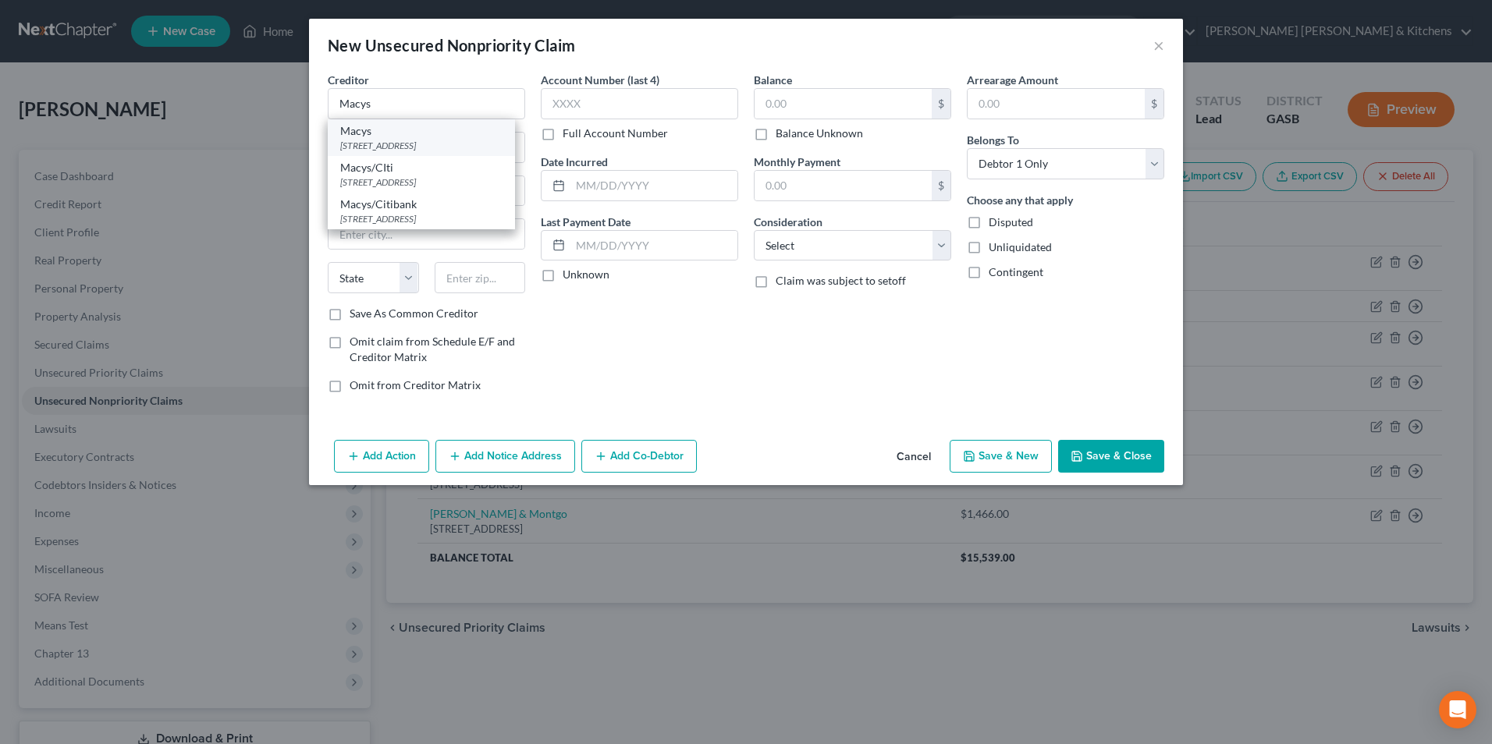
type input "45040"
drag, startPoint x: 382, startPoint y: 148, endPoint x: 478, endPoint y: 115, distance: 100.9
click at [435, 143] on input "PO Box 8218" at bounding box center [427, 148] width 196 height 30
type input "PO Box 79003"
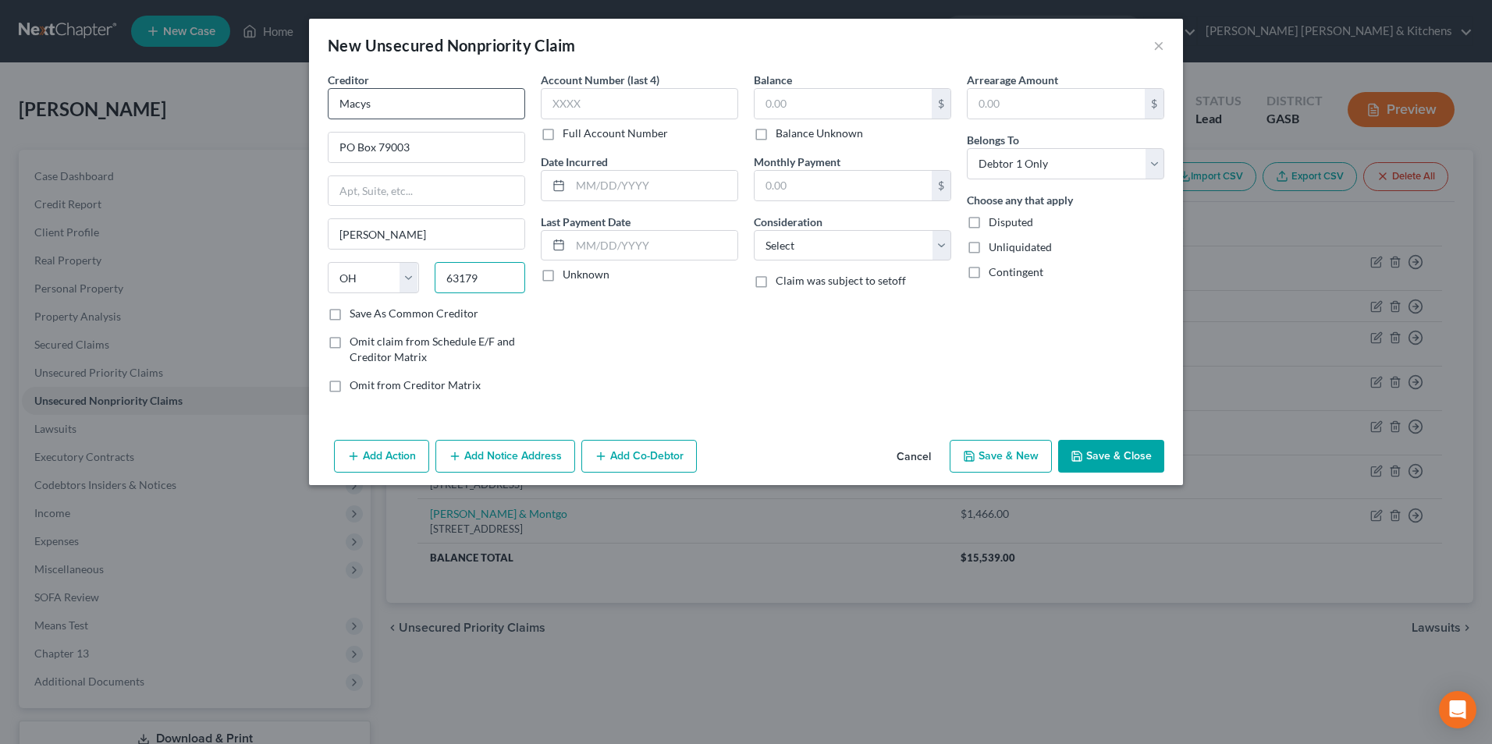
type input "63179"
type input "Saint Louis"
select select "26"
click at [659, 104] on input "text" at bounding box center [639, 103] width 197 height 31
type input "5757"
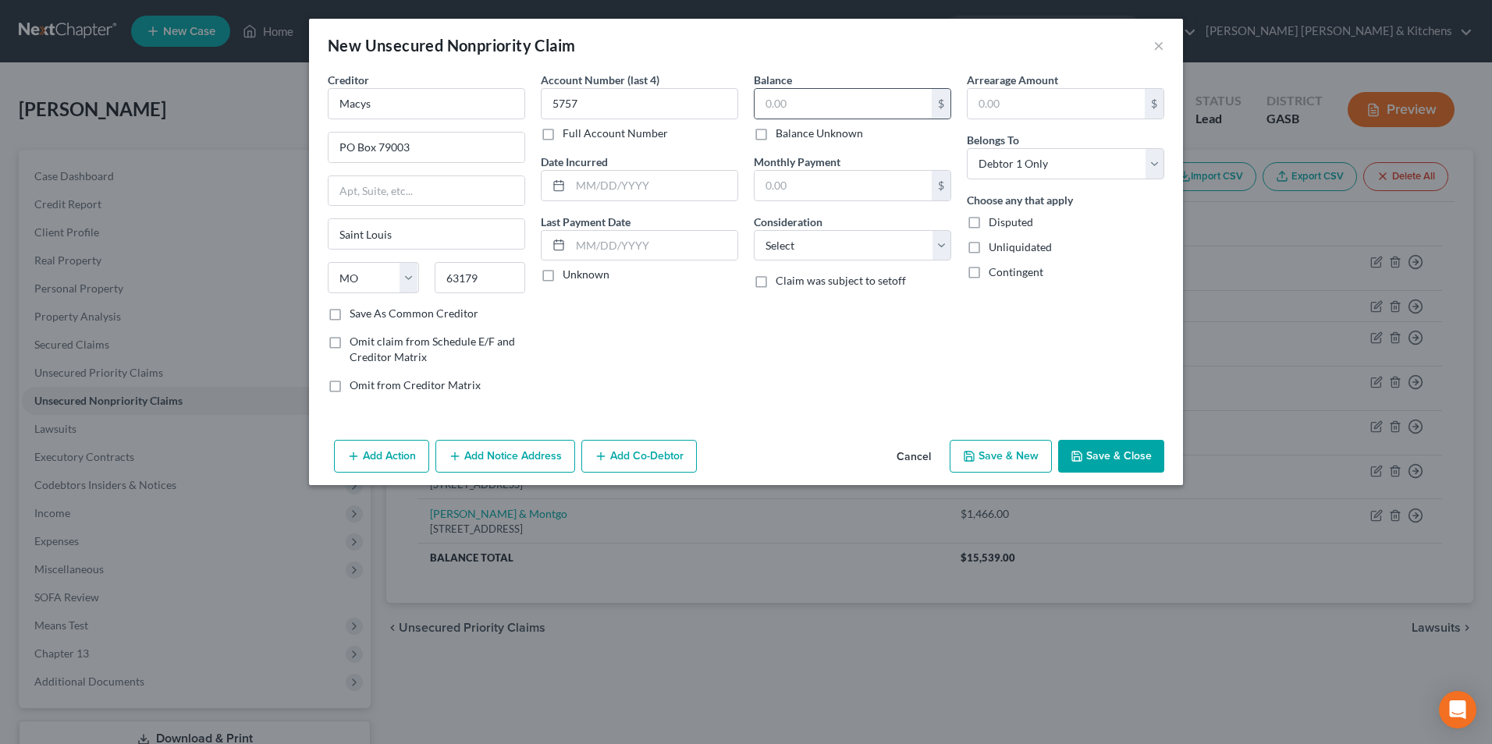
click at [829, 88] on div "$" at bounding box center [852, 103] width 197 height 31
click at [819, 103] on input "text" at bounding box center [843, 104] width 177 height 30
type input "134.74"
click at [800, 250] on select "Select Cable / Satellite Services Collection Agency Credit Card Debt Debt Couns…" at bounding box center [852, 245] width 197 height 31
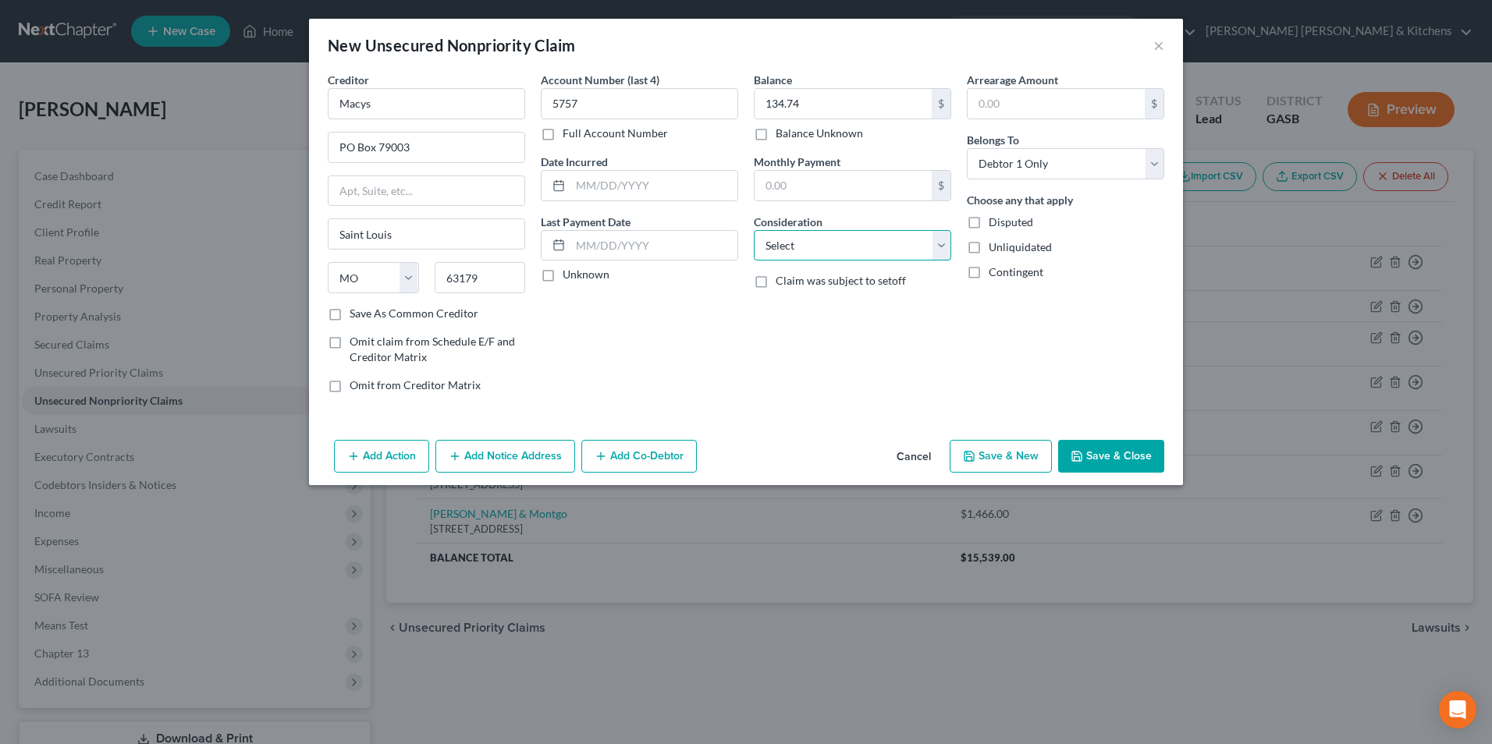
select select "2"
click at [754, 230] on select "Select Cable / Satellite Services Collection Agency Credit Card Debt Debt Couns…" at bounding box center [852, 245] width 197 height 31
click at [1005, 447] on button "Save & New" at bounding box center [1001, 456] width 102 height 33
select select "0"
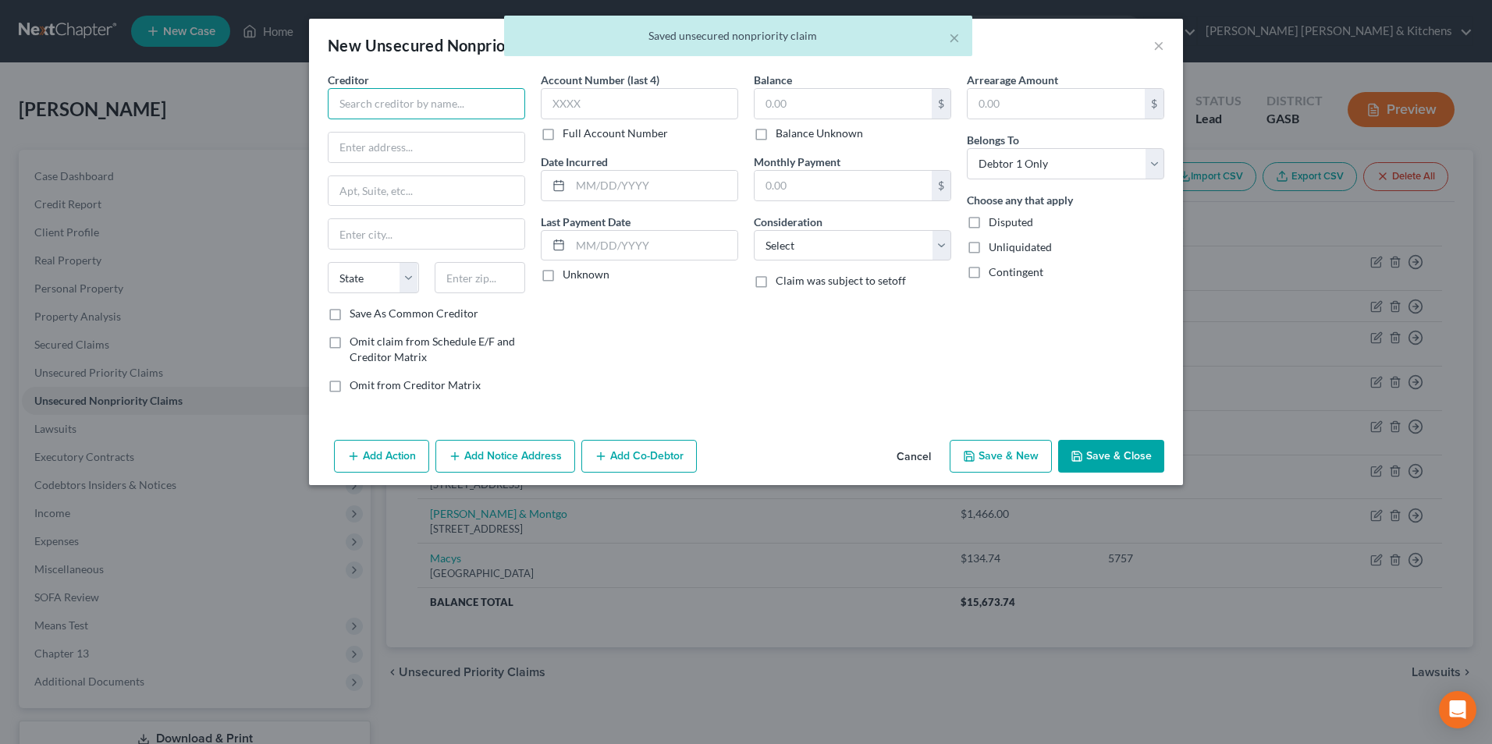
click at [479, 104] on input "text" at bounding box center [426, 103] width 197 height 31
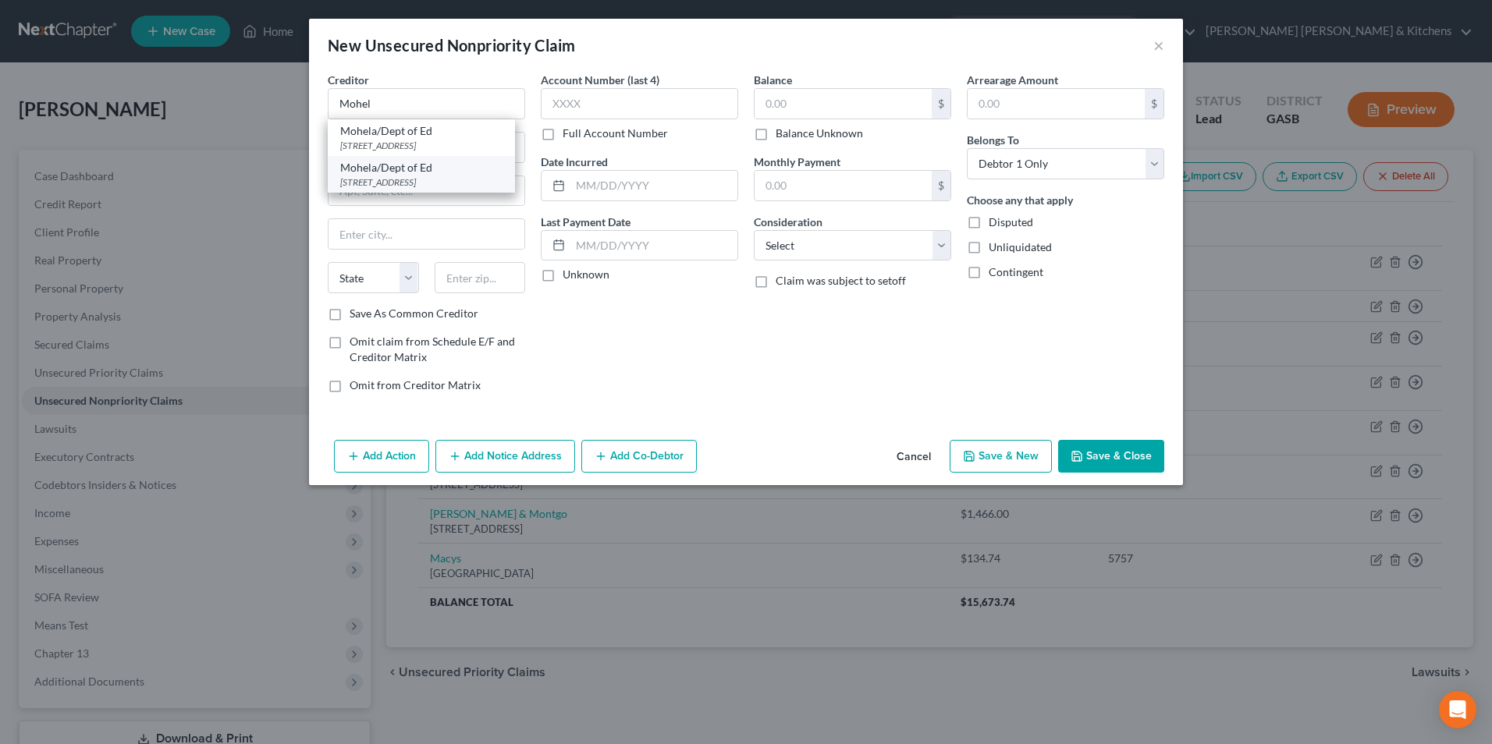
click at [442, 176] on div "633 Spirit Drive, Chesterfield, MO 63005" at bounding box center [421, 182] width 162 height 13
type input "Mohela/Dept of Ed"
type input "633 Spirit Drive"
type input "Chesterfield"
select select "26"
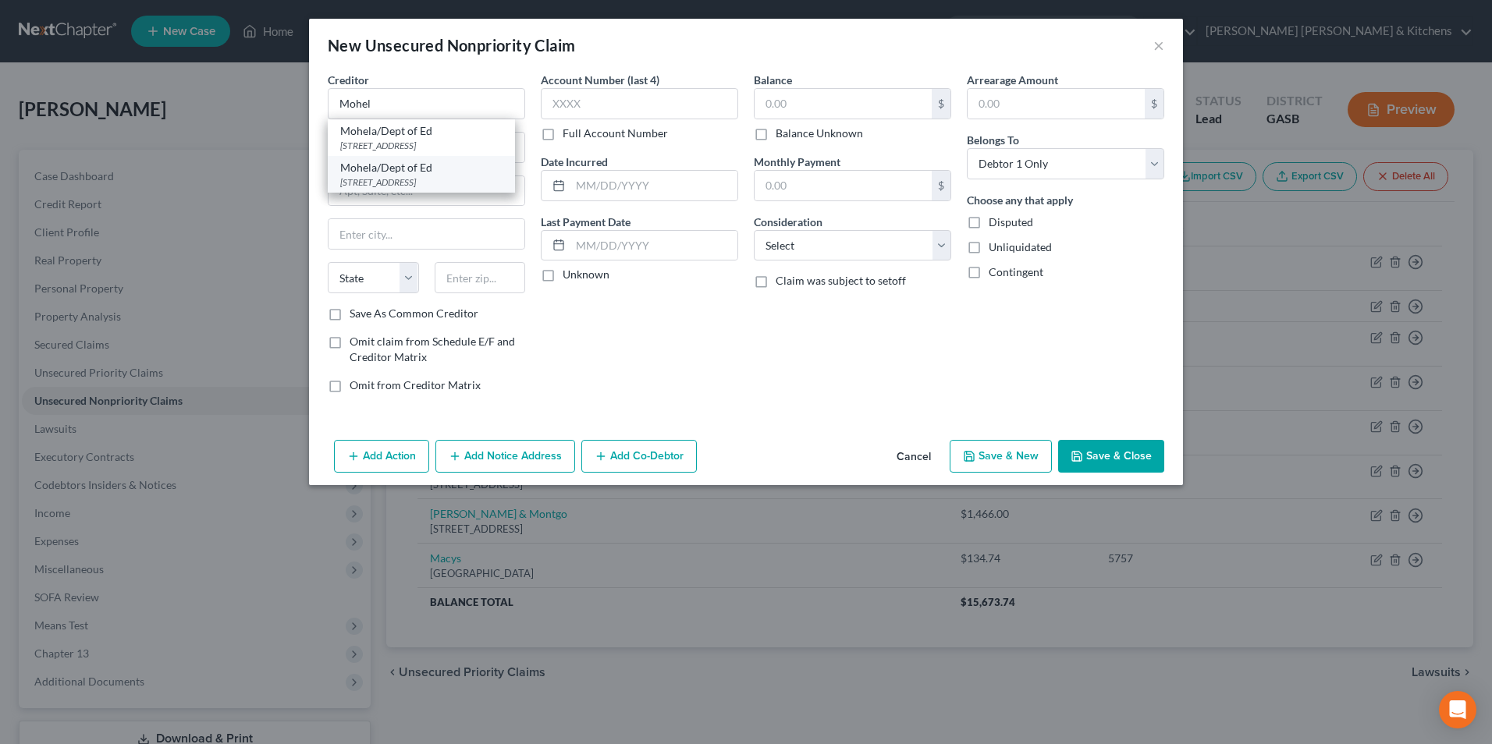
type input "63005"
click at [782, 105] on input "text" at bounding box center [843, 104] width 177 height 30
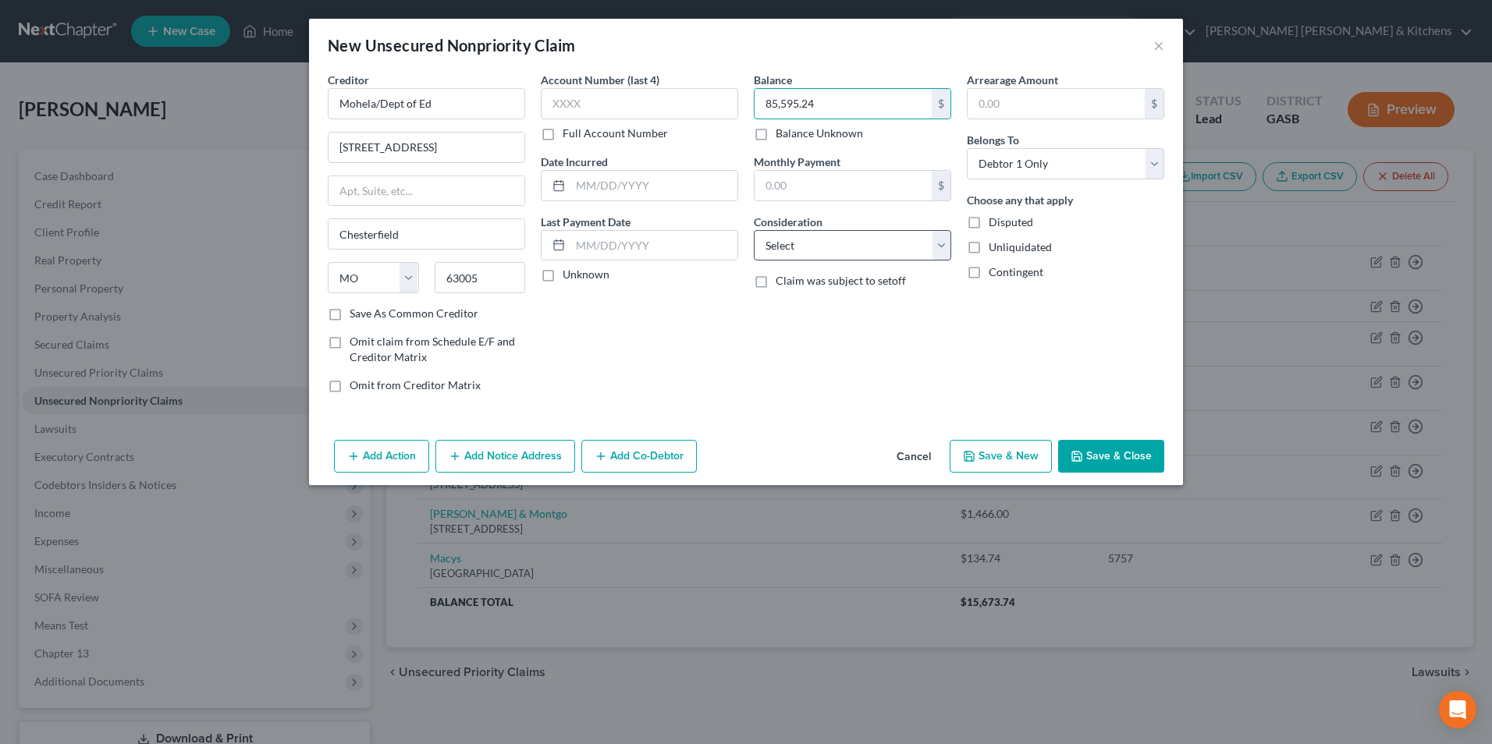
type input "85,595.24"
click at [858, 237] on select "Select Cable / Satellite Services Collection Agency Credit Card Debt Debt Couns…" at bounding box center [852, 245] width 197 height 31
select select "17"
click at [754, 230] on select "Select Cable / Satellite Services Collection Agency Credit Card Debt Debt Couns…" at bounding box center [852, 245] width 197 height 31
click at [1018, 456] on button "Save & New" at bounding box center [1001, 456] width 102 height 33
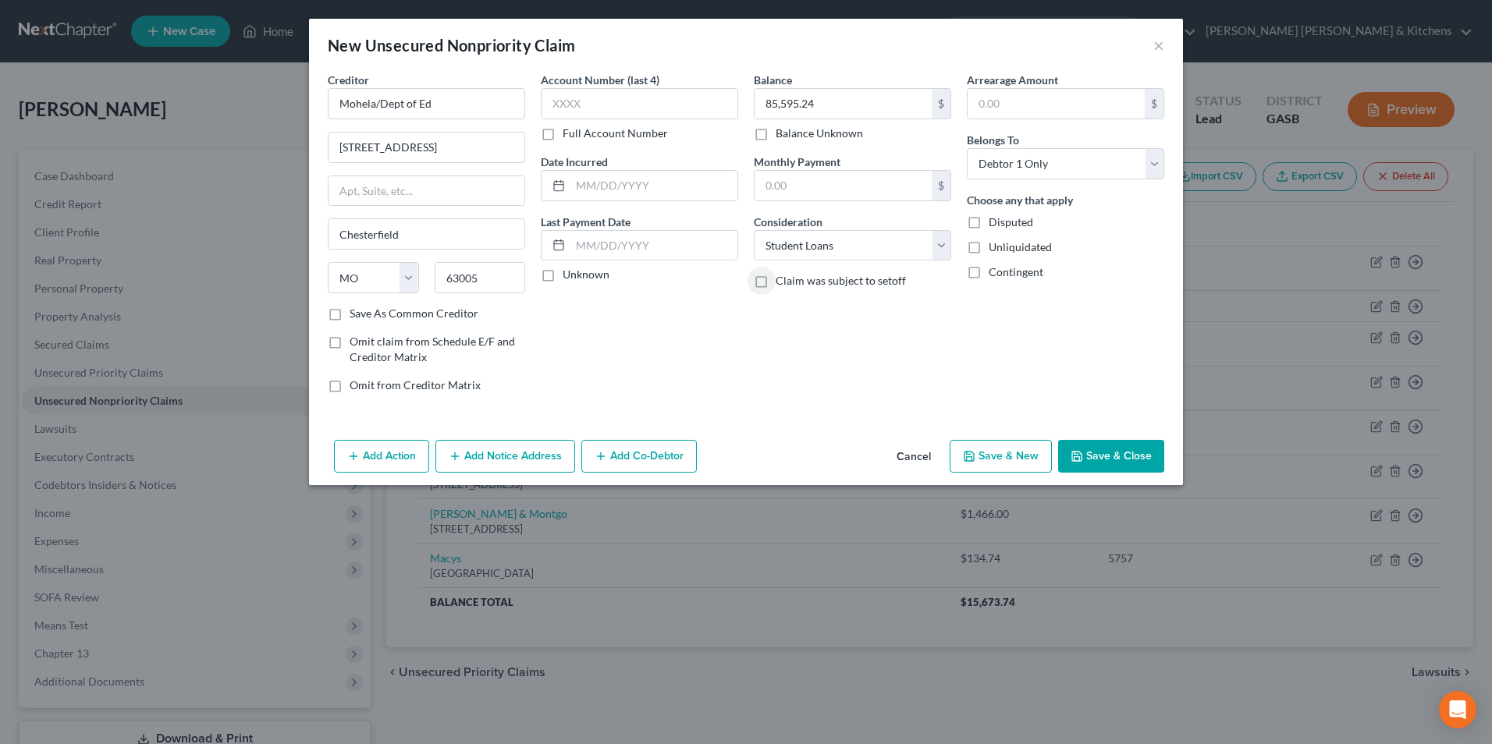
select select "0"
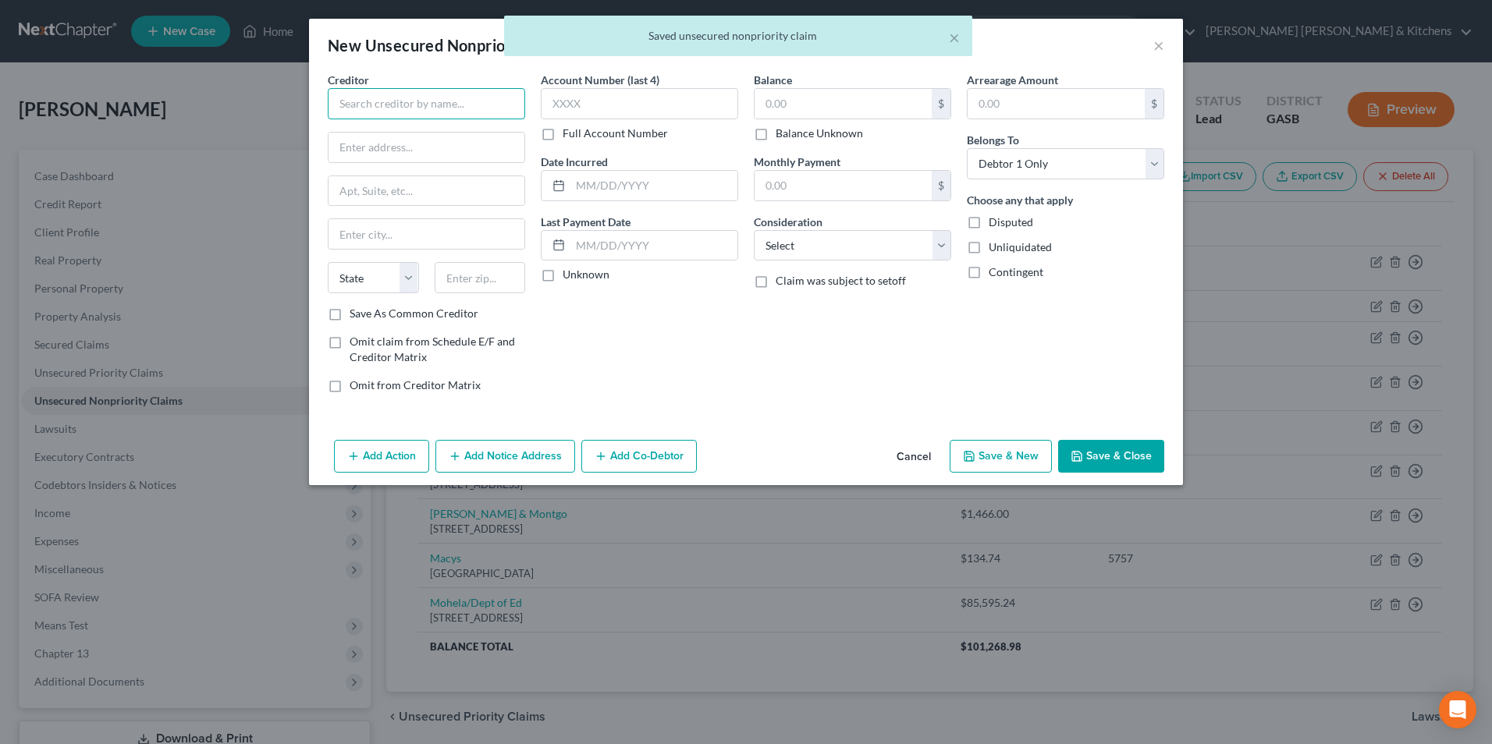
click at [357, 108] on input "text" at bounding box center [426, 103] width 197 height 31
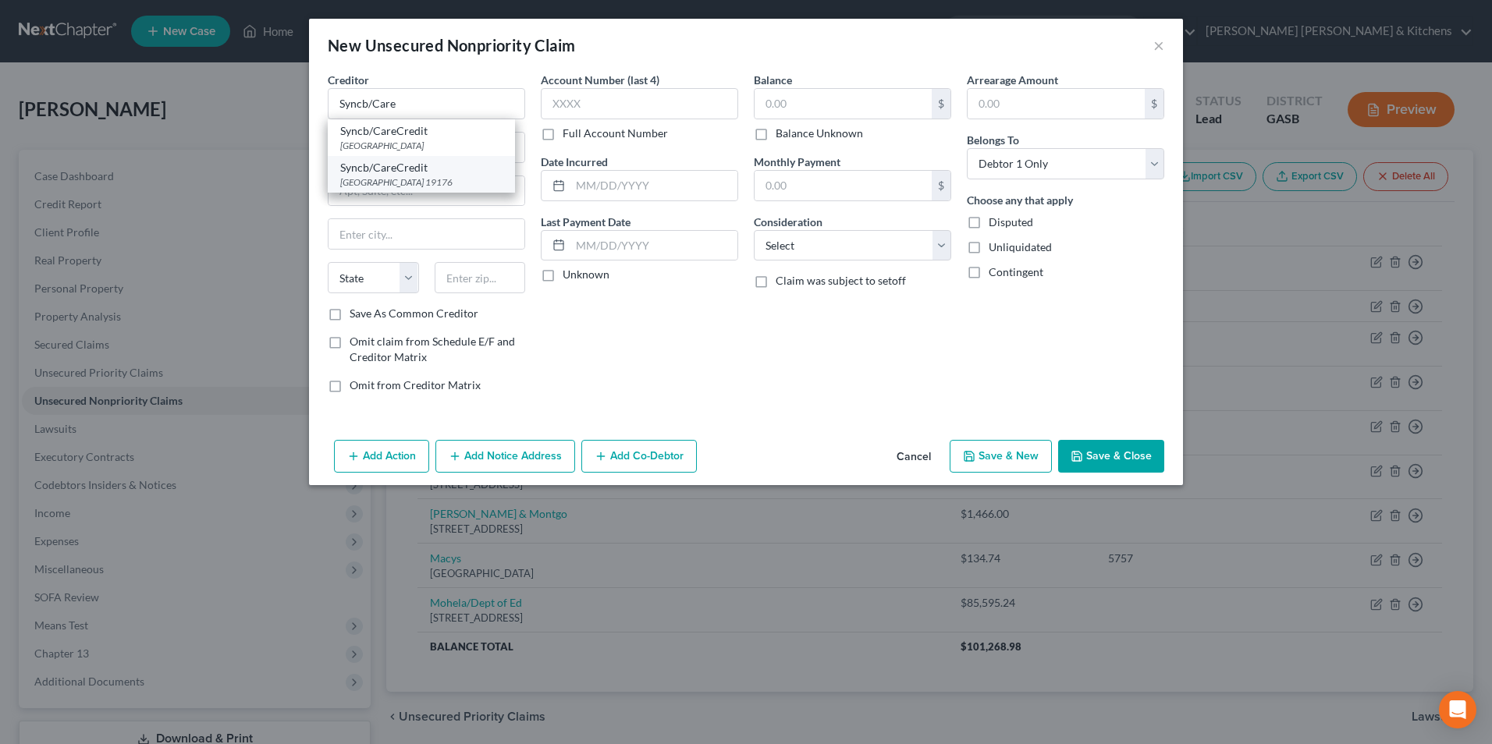
click at [432, 181] on div "PO Box 71715, Philadelphia, PA 19176" at bounding box center [421, 182] width 162 height 13
type input "Syncb/CareCredit"
type input "PO Box 71715"
type input "[GEOGRAPHIC_DATA]"
select select "39"
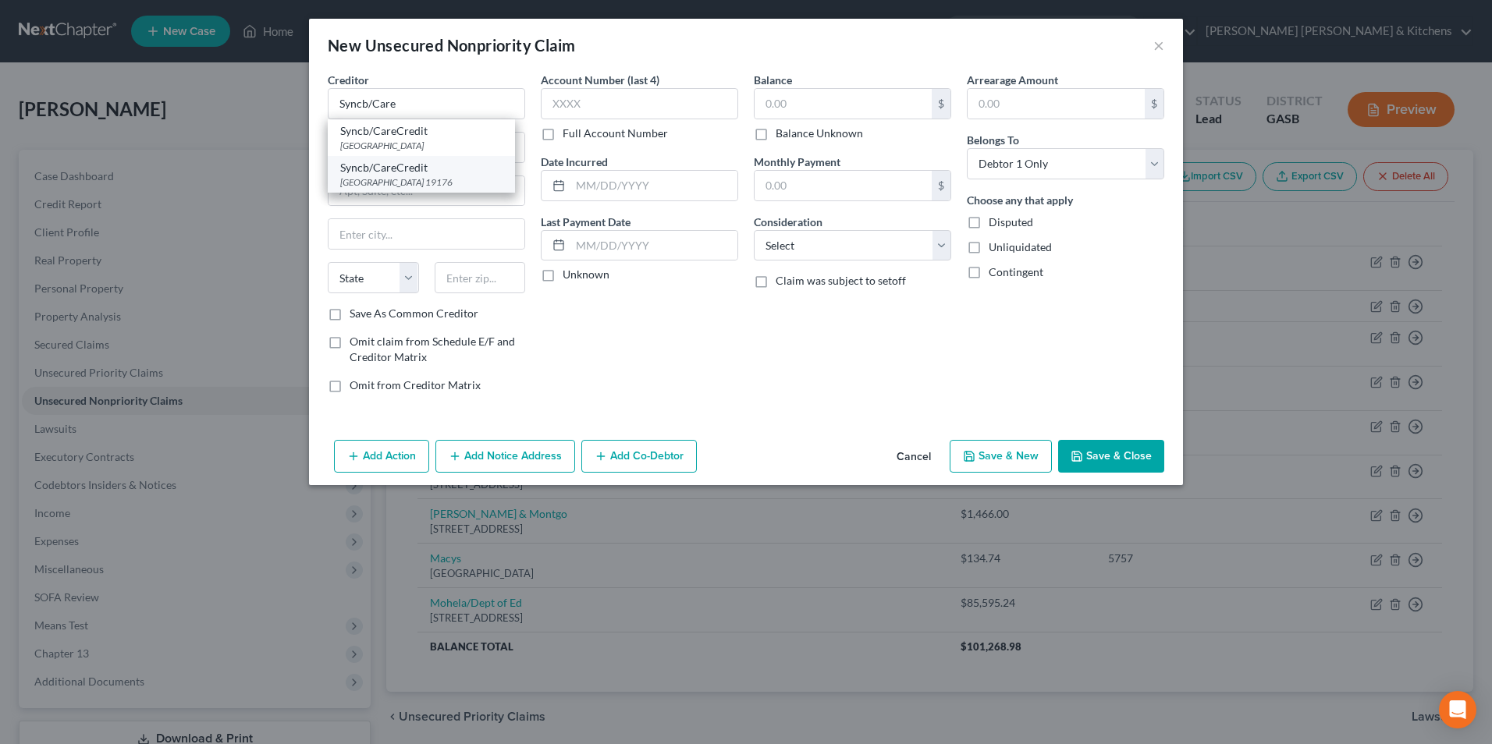
type input "19176"
click at [605, 186] on input "text" at bounding box center [653, 186] width 167 height 30
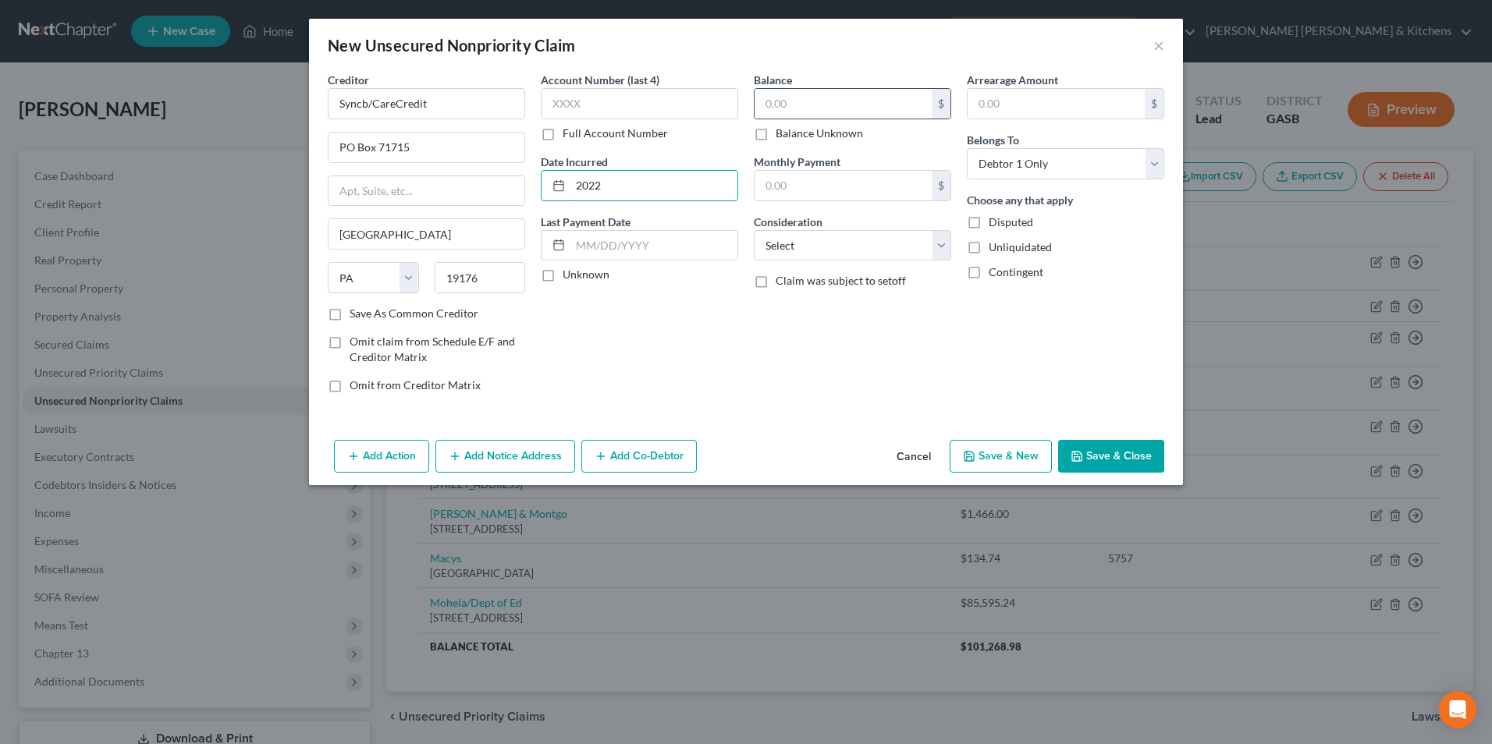
type input "2022"
click at [825, 88] on div "$" at bounding box center [852, 103] width 197 height 31
click at [802, 104] on input "text" at bounding box center [843, 104] width 177 height 30
click at [444, 157] on input "PO Box 71715" at bounding box center [427, 148] width 196 height 30
type input "PO Box 71757"
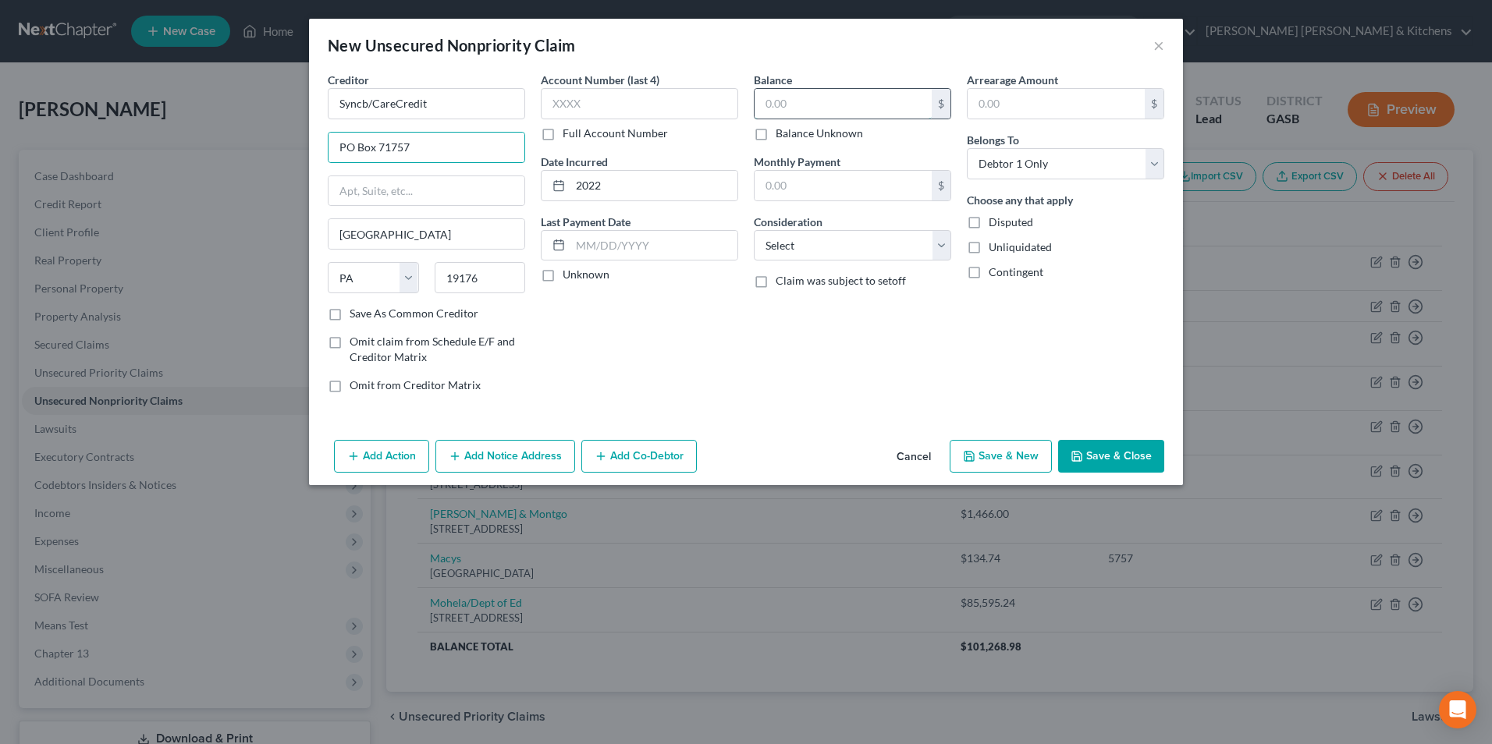
click at [782, 108] on input "text" at bounding box center [843, 104] width 177 height 30
type input "1,080"
drag, startPoint x: 820, startPoint y: 241, endPoint x: 819, endPoint y: 261, distance: 19.6
click at [820, 241] on select "Select Cable / Satellite Services Collection Agency Credit Card Debt Debt Couns…" at bounding box center [852, 245] width 197 height 31
select select "2"
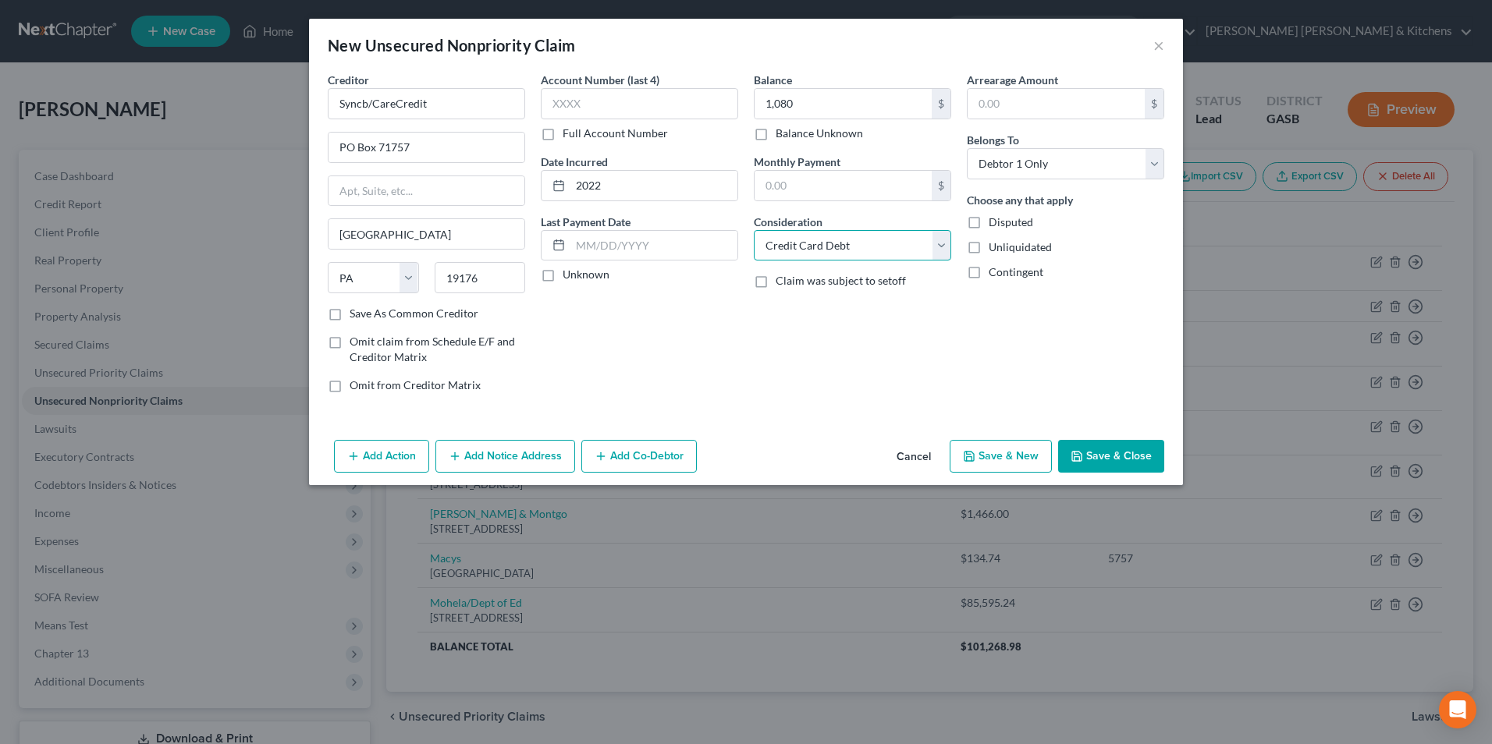
click at [754, 230] on select "Select Cable / Satellite Services Collection Agency Credit Card Debt Debt Couns…" at bounding box center [852, 245] width 197 height 31
click at [1097, 441] on button "Save & Close" at bounding box center [1111, 456] width 106 height 33
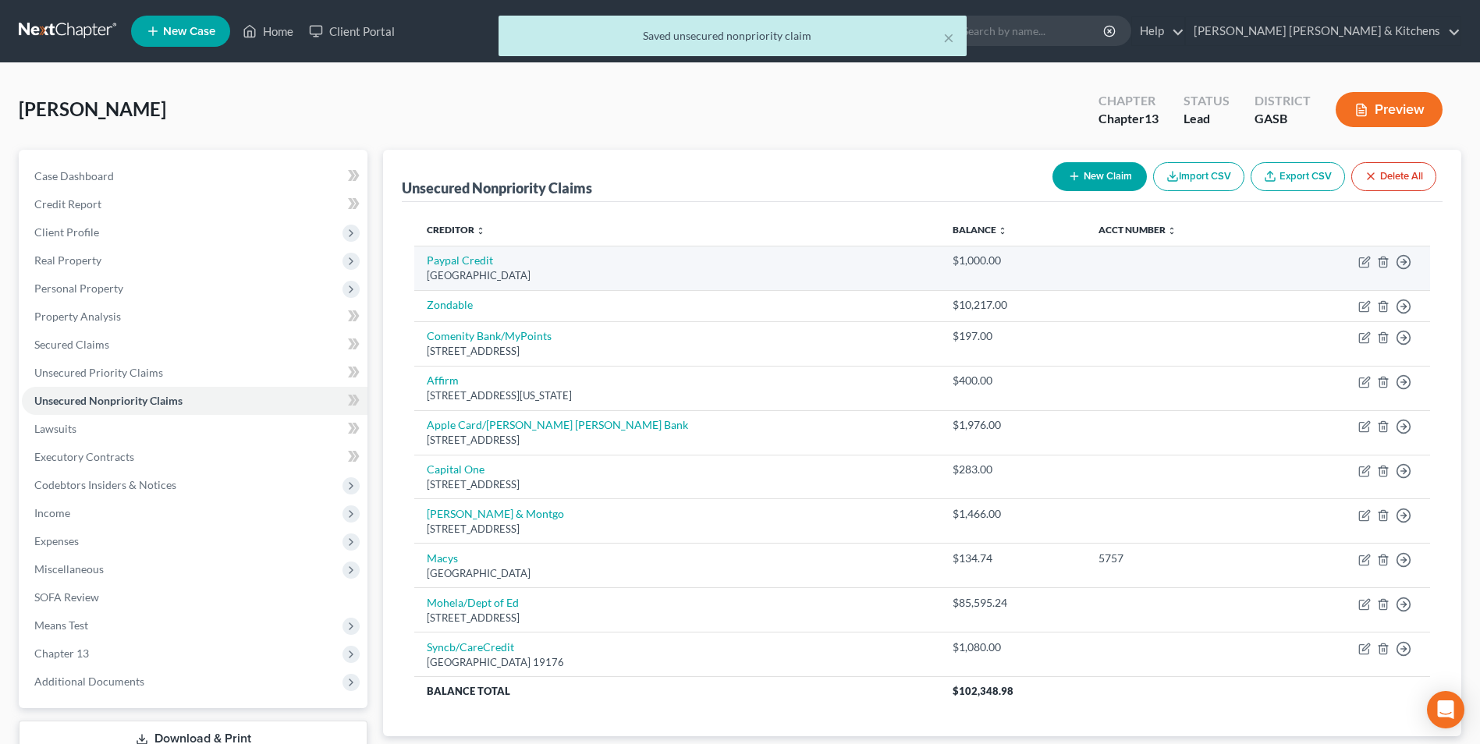
click at [1361, 270] on td "Move to D Move to E Move to G Move to Notice Only" at bounding box center [1353, 268] width 155 height 44
click at [1361, 259] on icon "button" at bounding box center [1365, 262] width 12 height 12
select select "39"
select select "2"
select select "0"
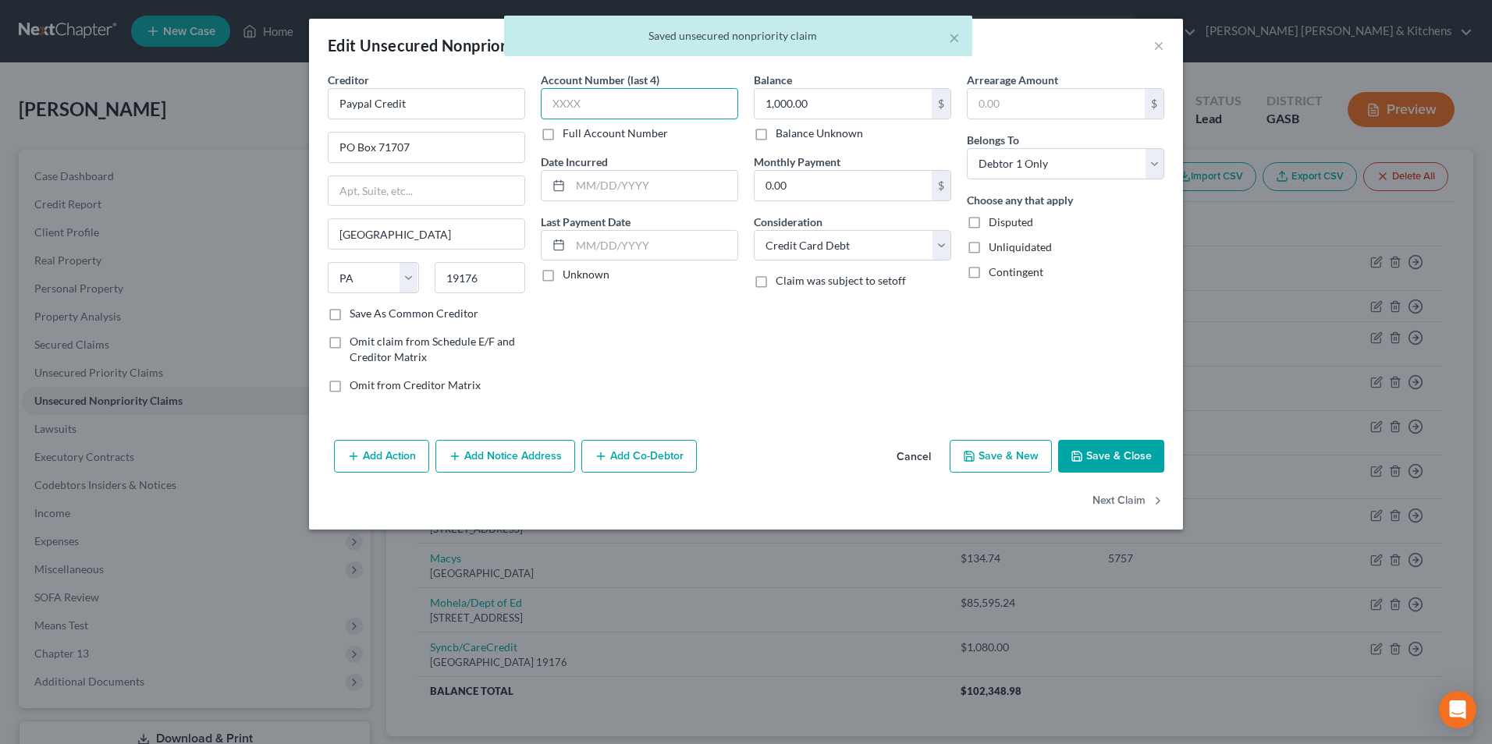
click at [634, 111] on input "text" at bounding box center [639, 103] width 197 height 31
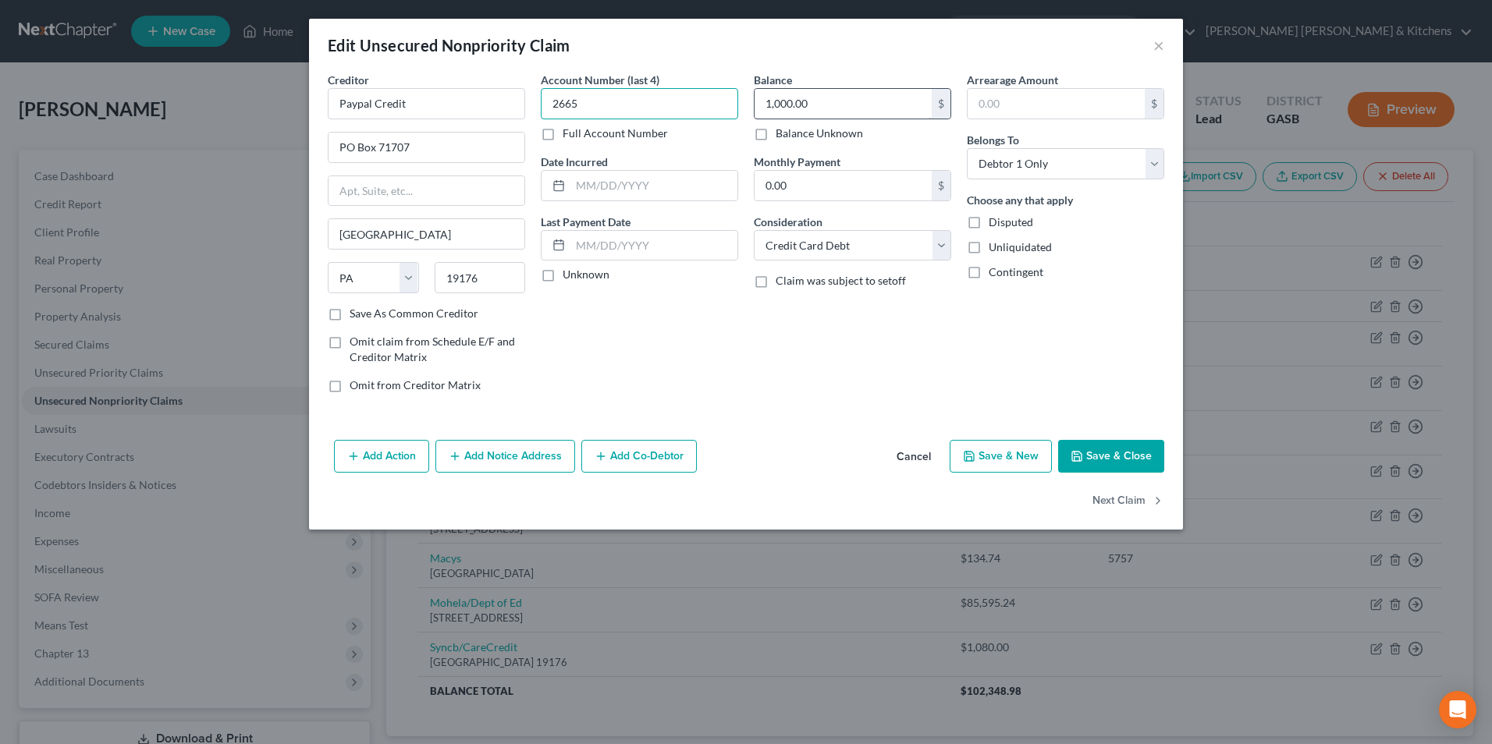
type input "2665"
click at [901, 89] on input "1,000.00" at bounding box center [843, 104] width 177 height 30
type input "869.59"
click at [1127, 465] on button "Save & Close" at bounding box center [1111, 456] width 106 height 33
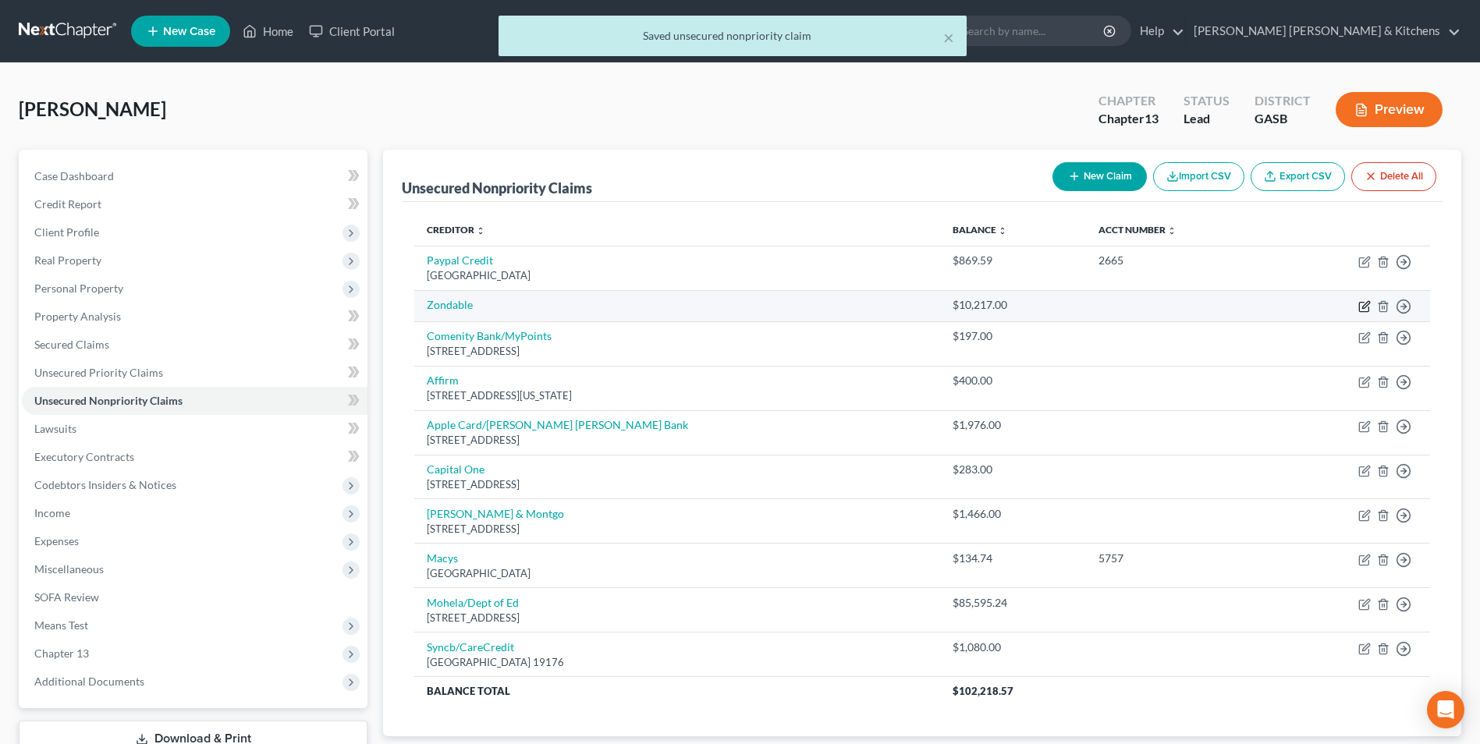
click at [1360, 306] on icon "button" at bounding box center [1363, 307] width 9 height 9
select select "10"
select select "0"
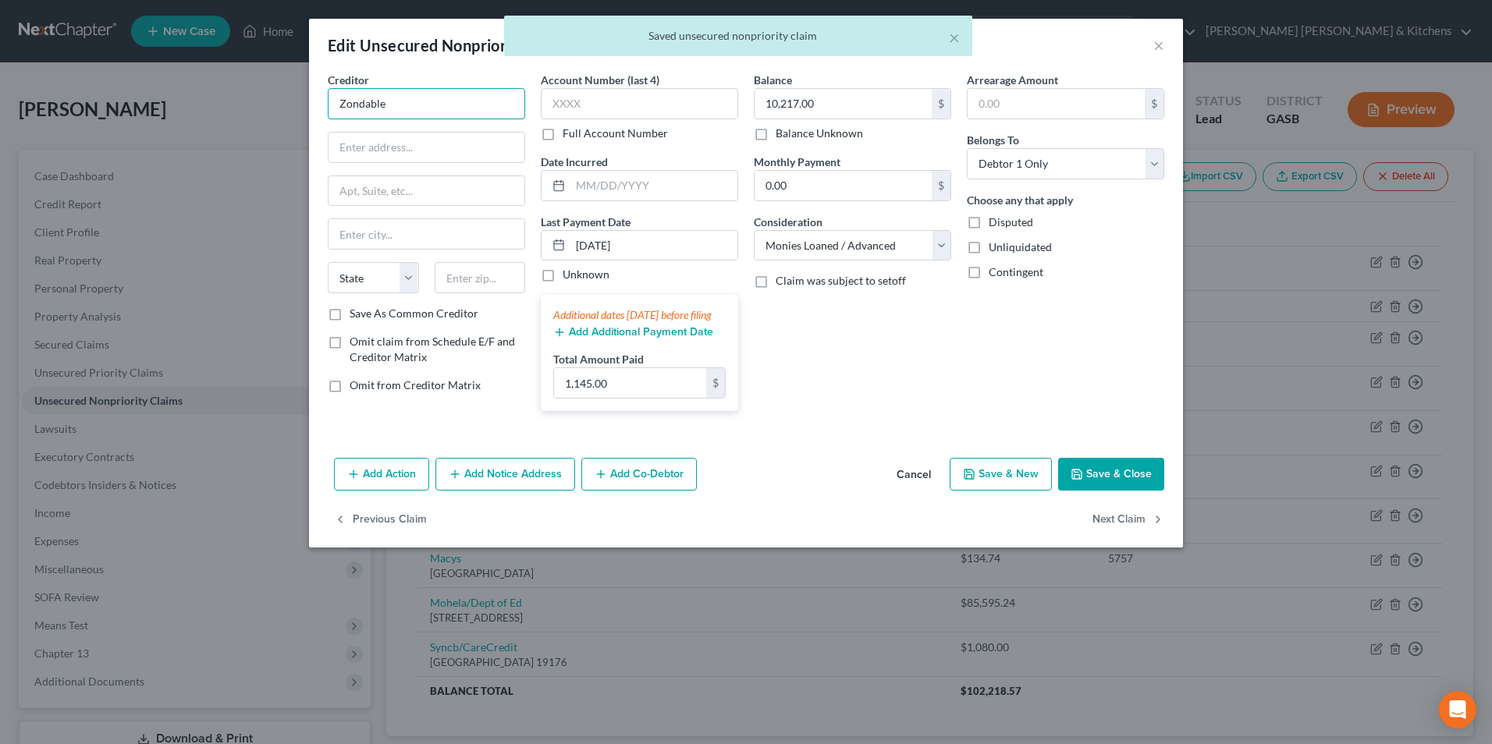
click at [351, 106] on input "Zondable" at bounding box center [426, 103] width 197 height 31
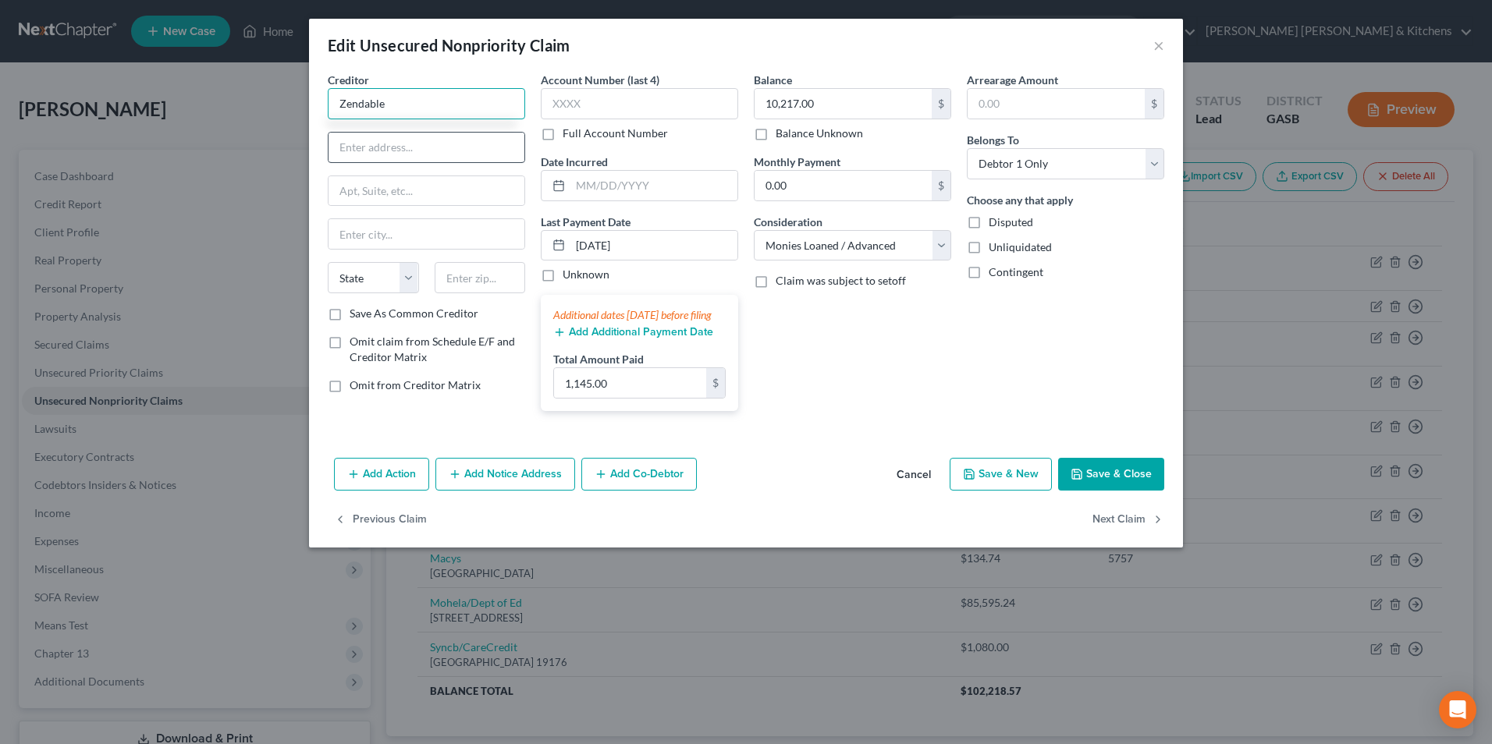
type input "Zendable"
click at [357, 142] on input "text" at bounding box center [427, 148] width 196 height 30
type input "1740 Broadway"
type input "10019"
type input "New York"
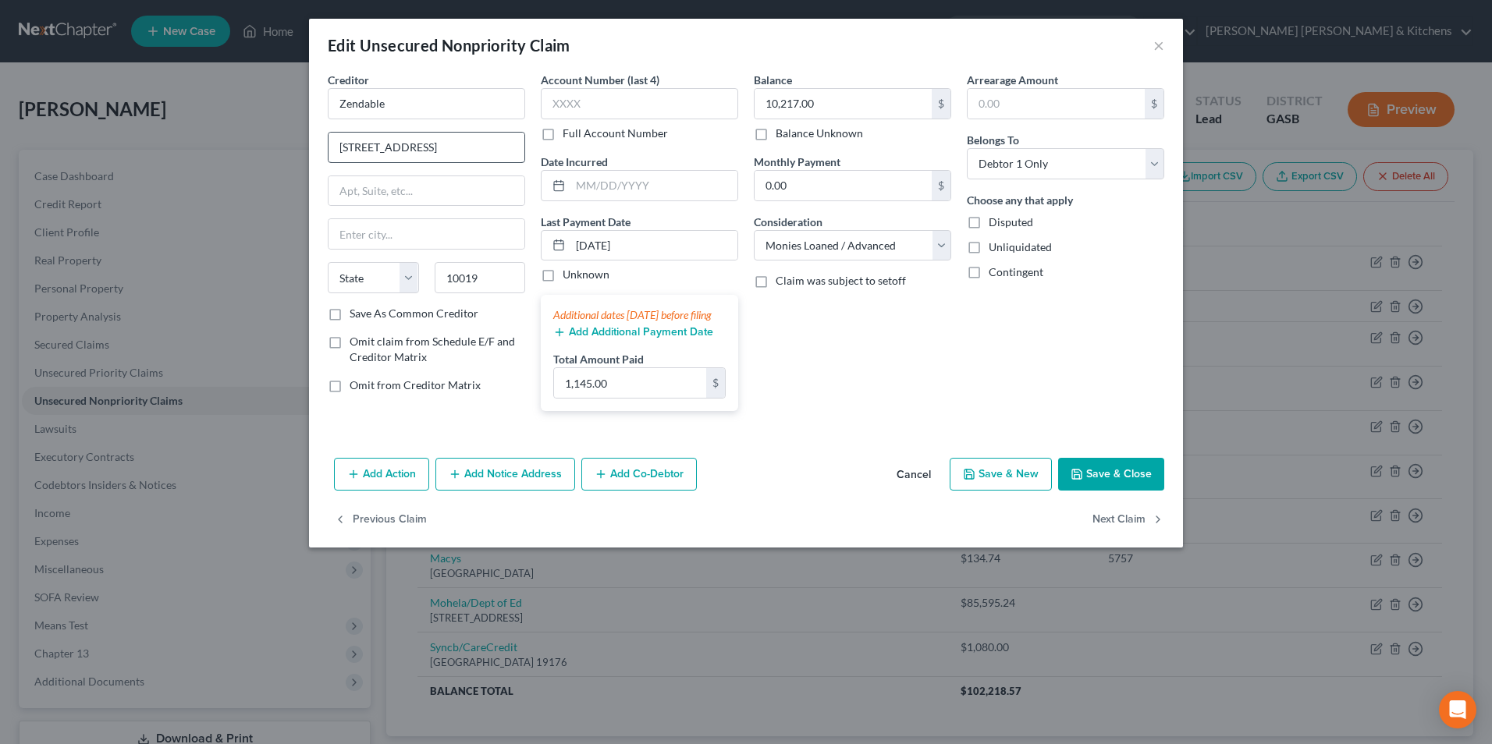
select select "35"
click at [560, 332] on line "button" at bounding box center [559, 332] width 7 height 0
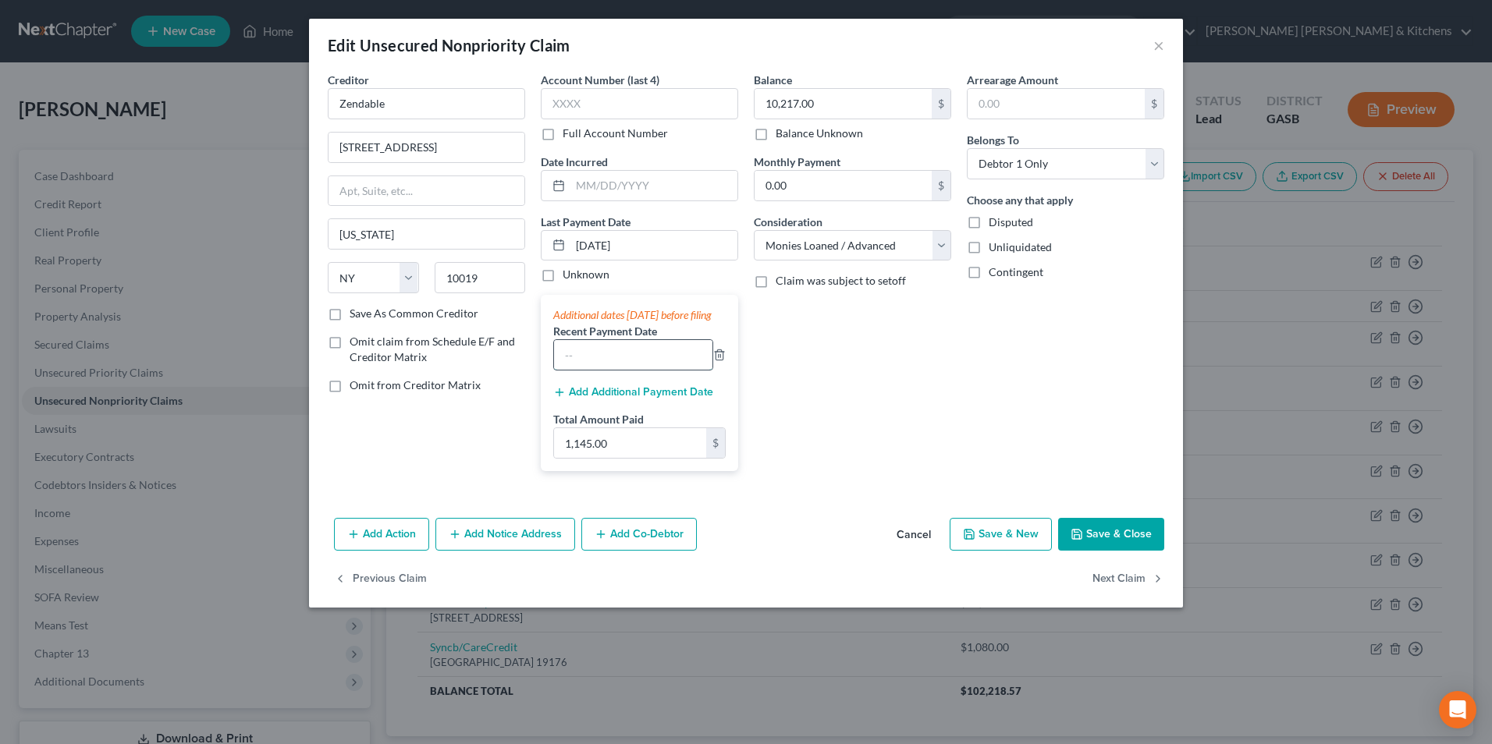
click at [569, 361] on input "text" at bounding box center [633, 355] width 158 height 30
type input "06/01/2025"
click at [561, 399] on icon "button" at bounding box center [559, 392] width 12 height 12
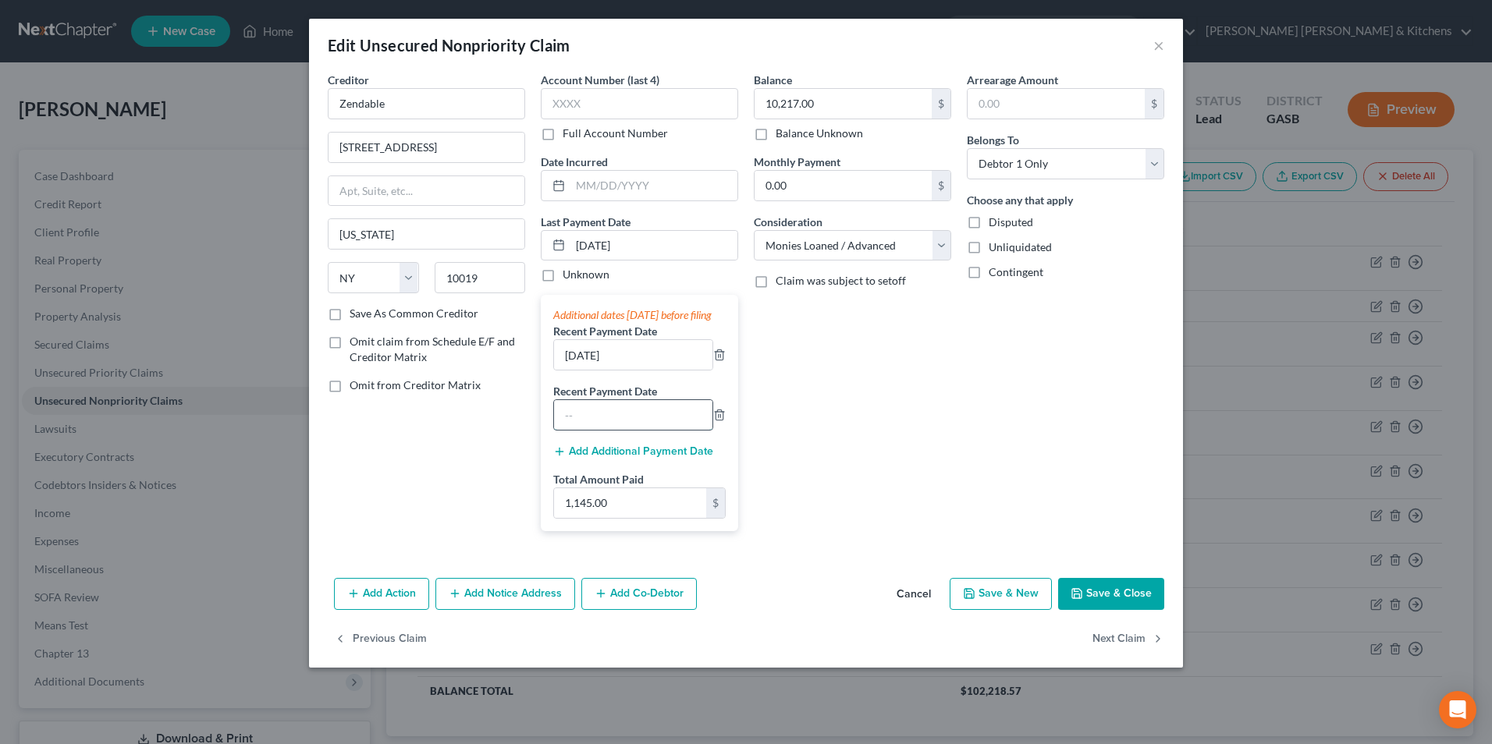
click at [571, 430] on input "text" at bounding box center [633, 415] width 158 height 30
type input "08"
drag, startPoint x: 588, startPoint y: 244, endPoint x: 592, endPoint y: 258, distance: 14.6
click at [588, 247] on input "[DATE]" at bounding box center [653, 246] width 167 height 30
type input "08/01/2025"
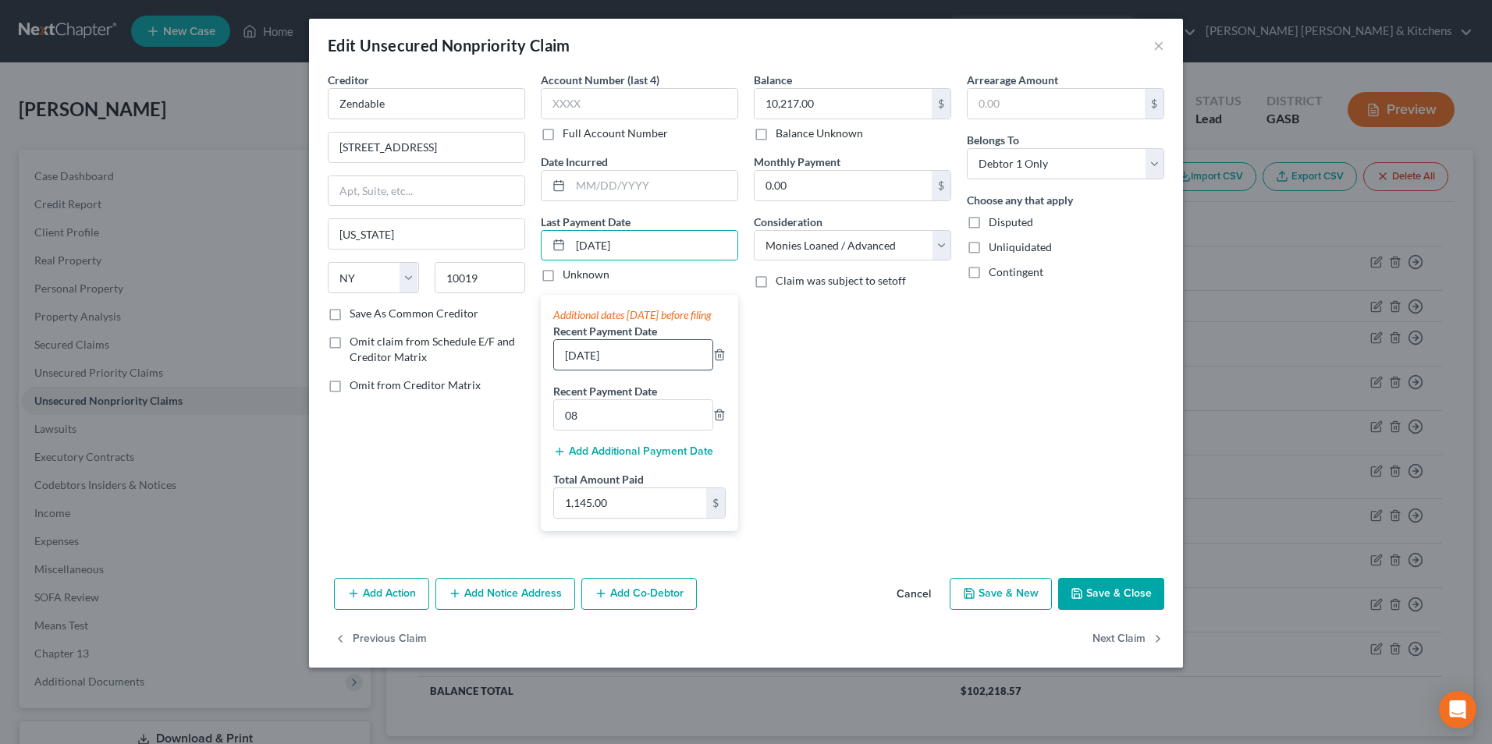
click at [575, 370] on input "06/01/2025" at bounding box center [633, 355] width 158 height 30
type input "[DATE]"
click at [612, 421] on input "08" at bounding box center [633, 415] width 158 height 30
type input "06/01/2025"
click at [1131, 604] on button "Save & Close" at bounding box center [1111, 594] width 106 height 33
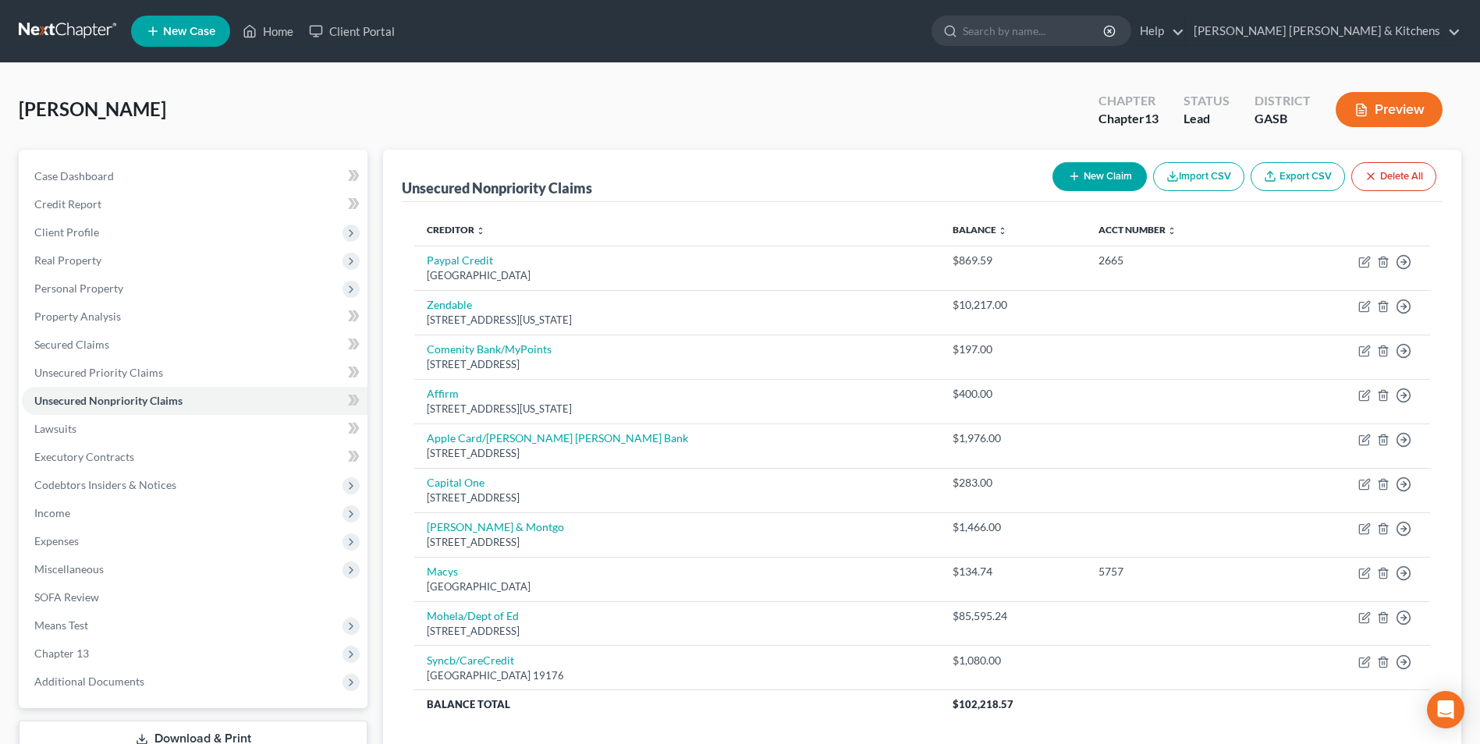
click at [1119, 172] on button "New Claim" at bounding box center [1100, 176] width 94 height 29
select select "0"
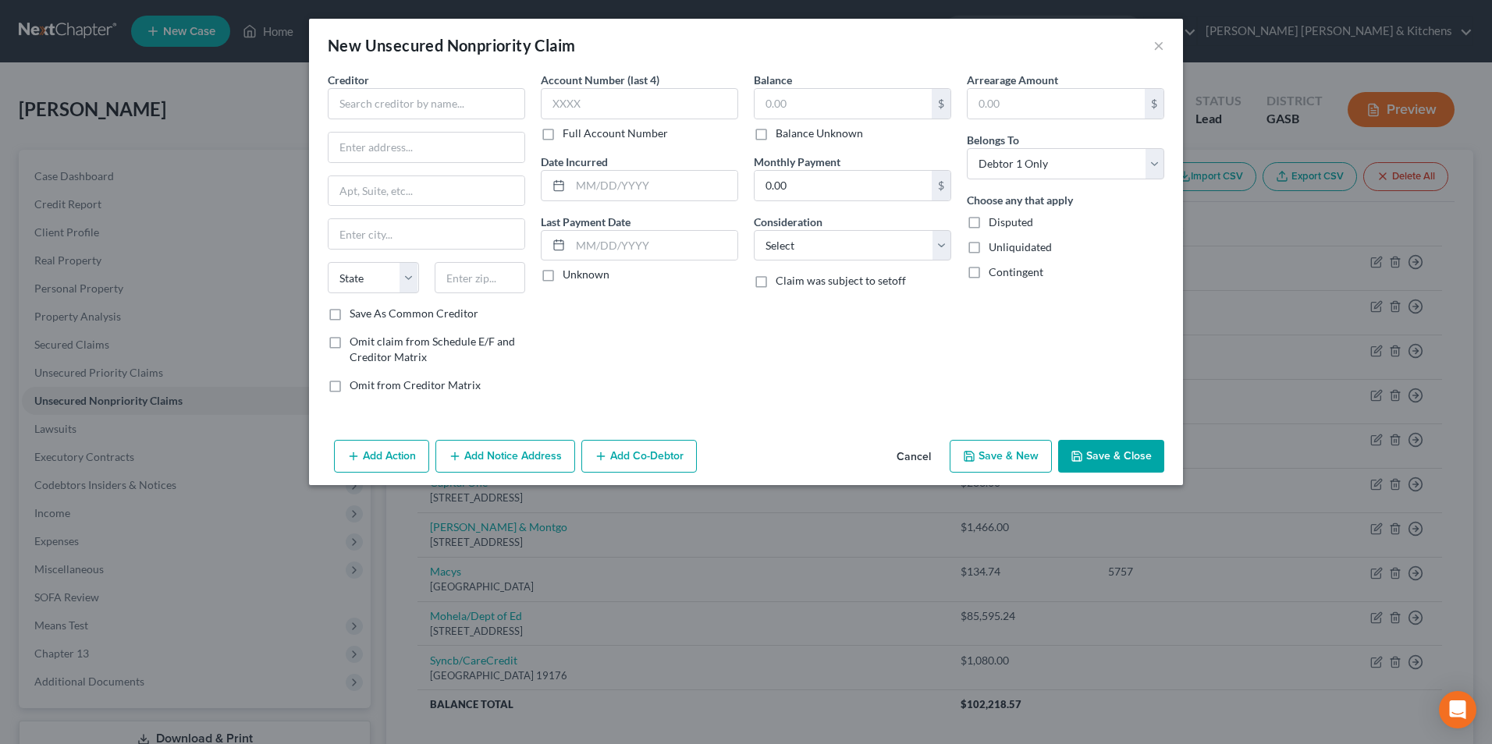
click at [918, 459] on button "Cancel" at bounding box center [913, 457] width 59 height 31
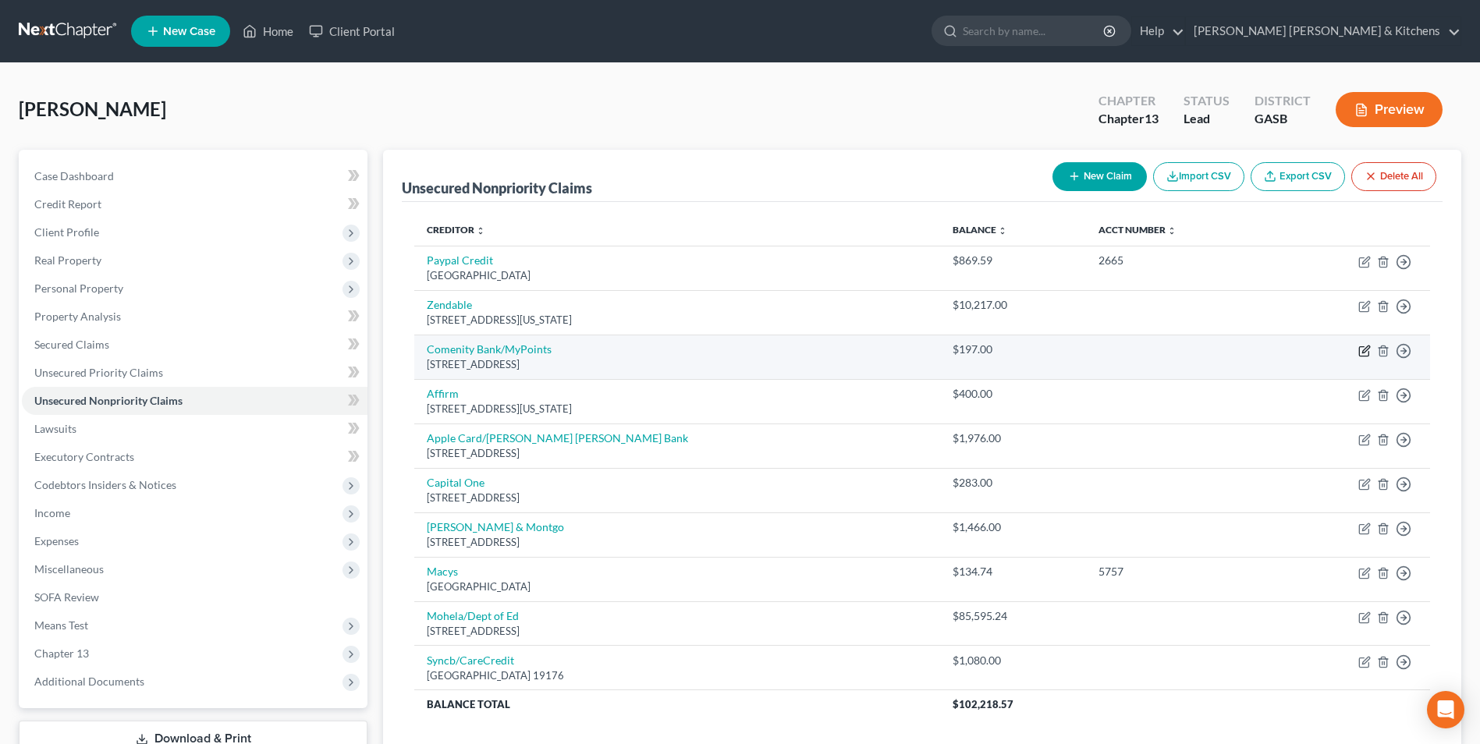
click at [1369, 354] on icon "button" at bounding box center [1363, 351] width 9 height 9
select select "36"
select select "2"
select select "0"
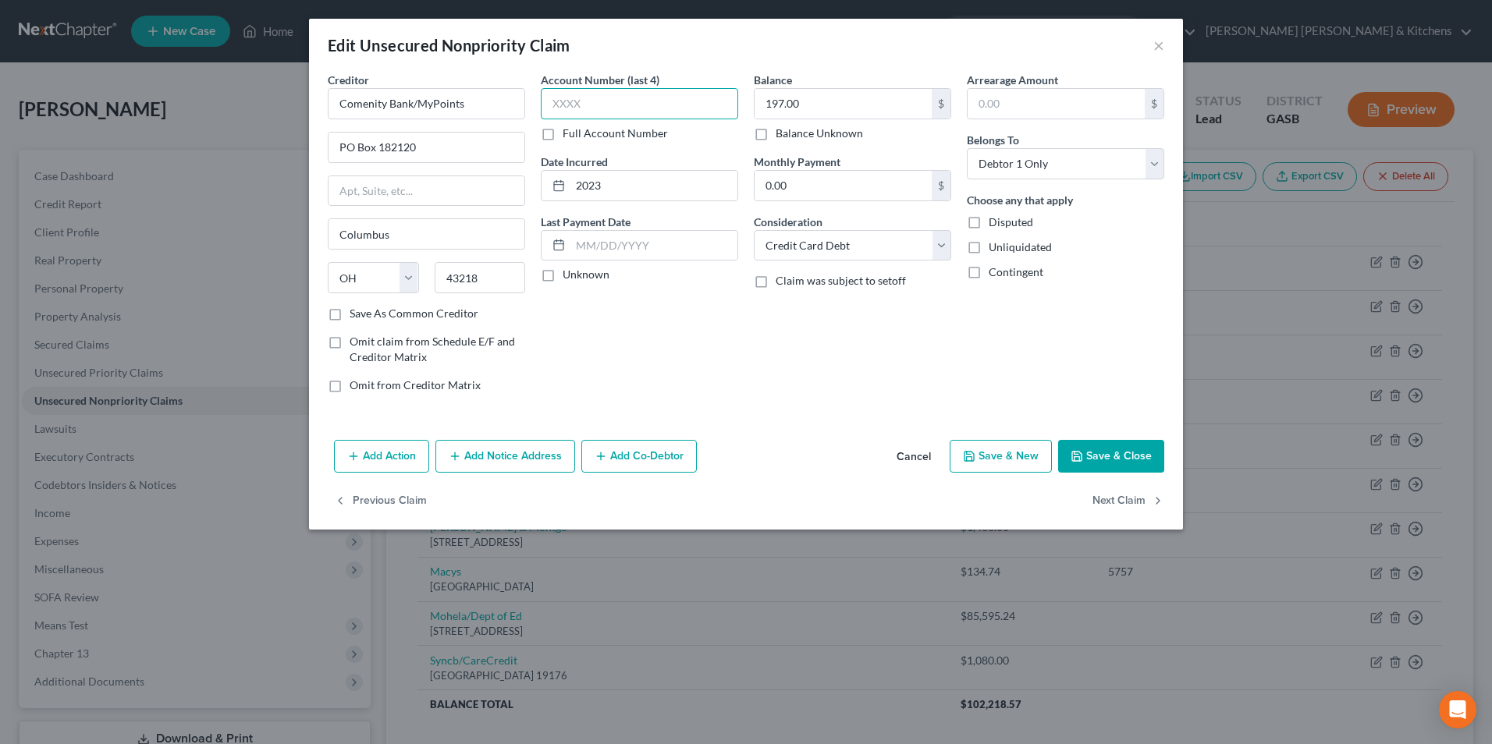
click at [581, 105] on input "text" at bounding box center [639, 103] width 197 height 31
type input "5791"
click at [1100, 454] on button "Save & Close" at bounding box center [1111, 456] width 106 height 33
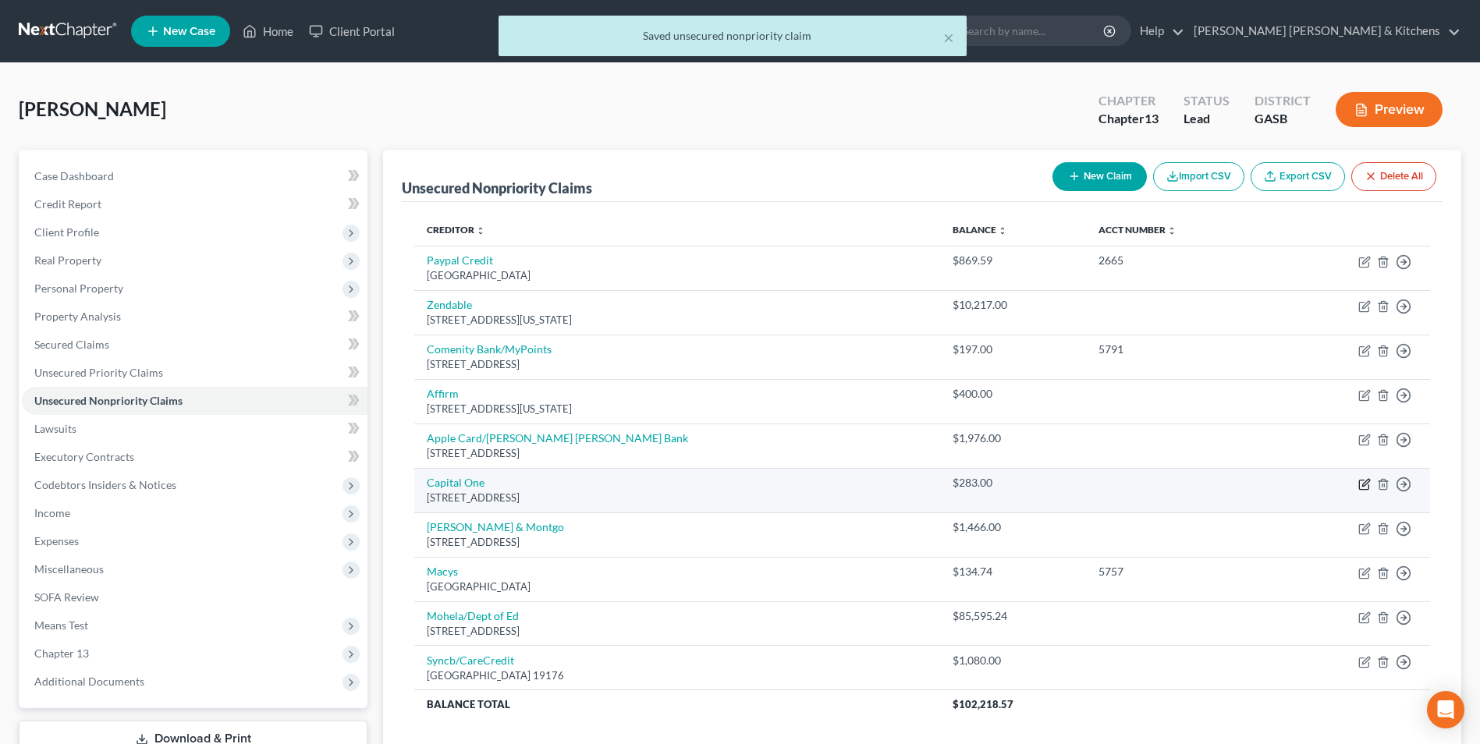
click at [1364, 489] on icon "button" at bounding box center [1363, 484] width 9 height 9
select select "46"
select select "2"
select select "0"
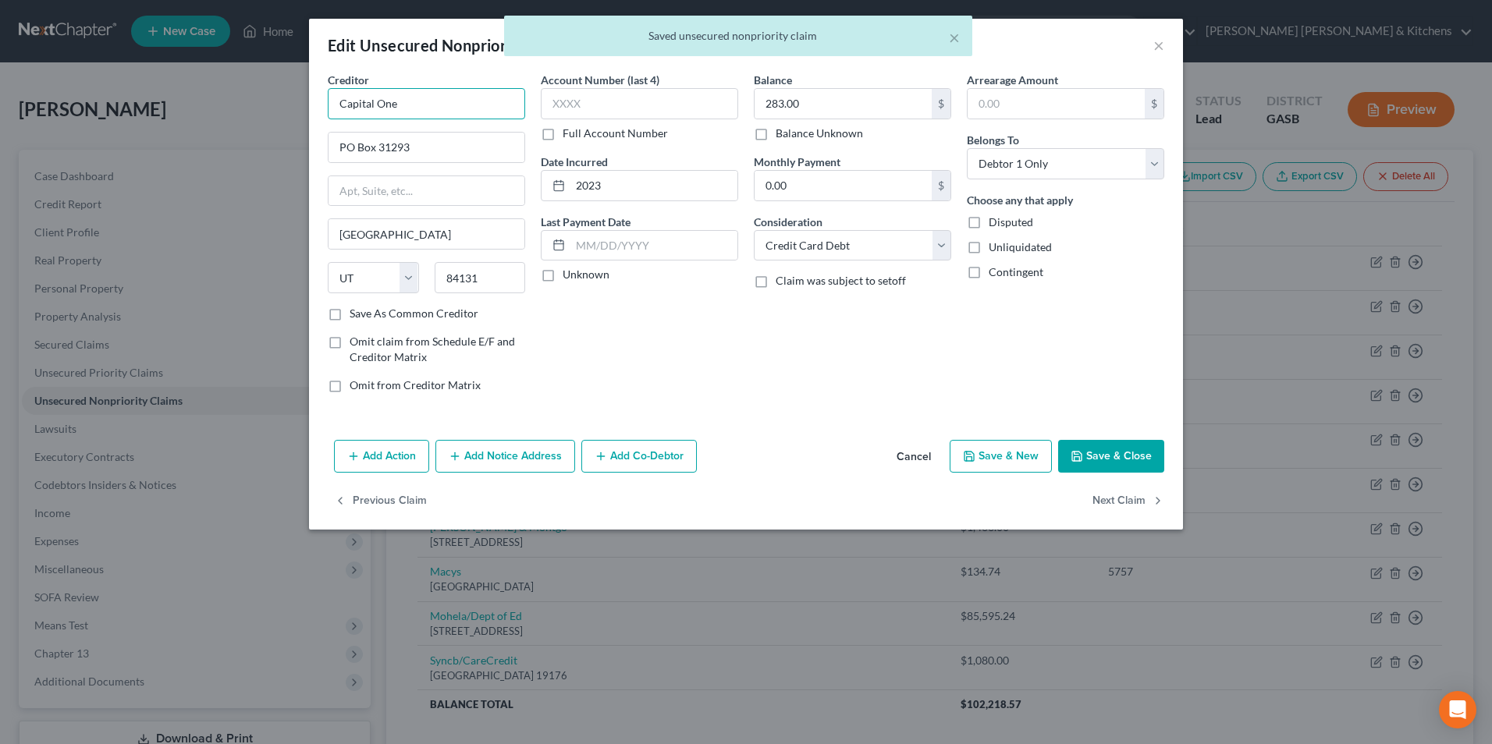
click at [446, 100] on input "Capital One" at bounding box center [426, 103] width 197 height 31
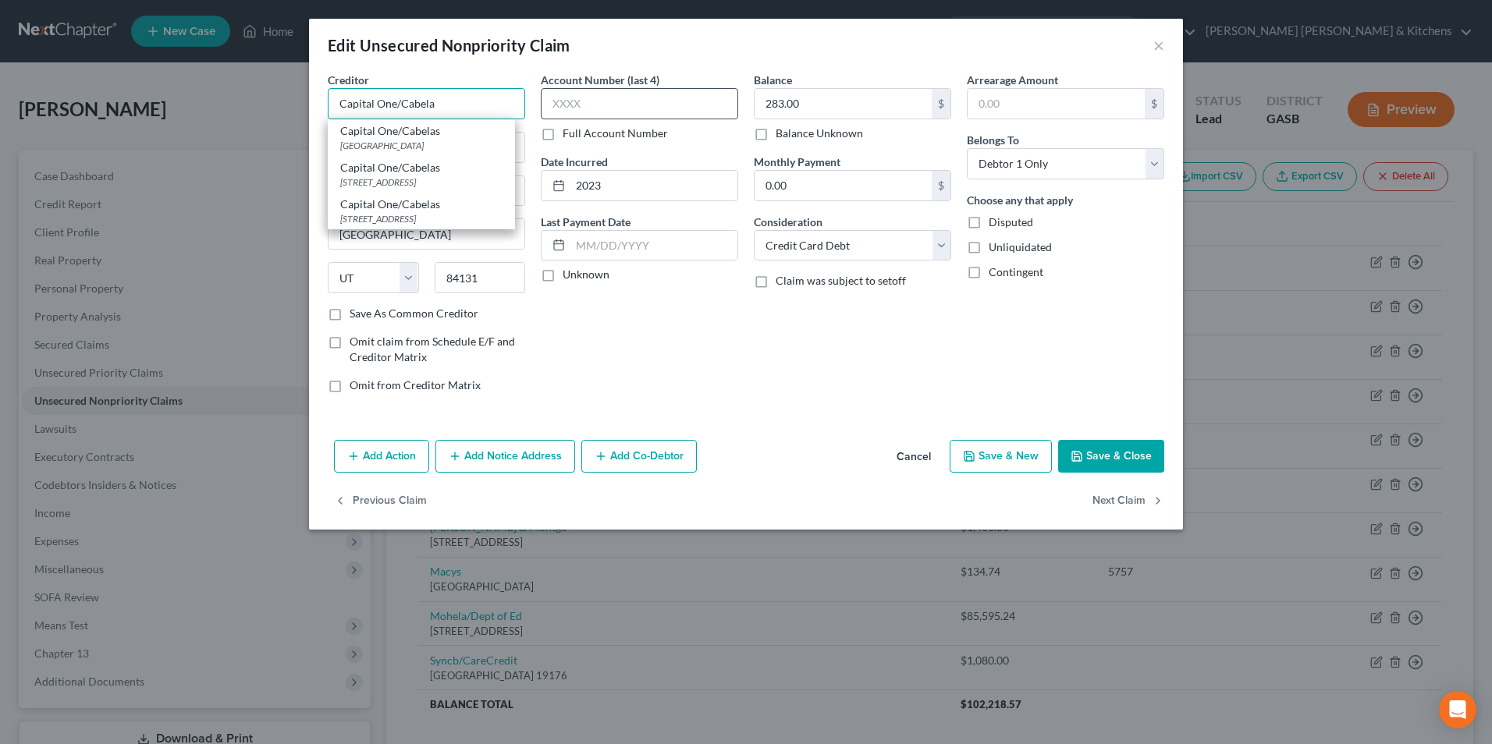
type input "Capital One/Cabela"
click at [599, 96] on input "text" at bounding box center [639, 103] width 197 height 31
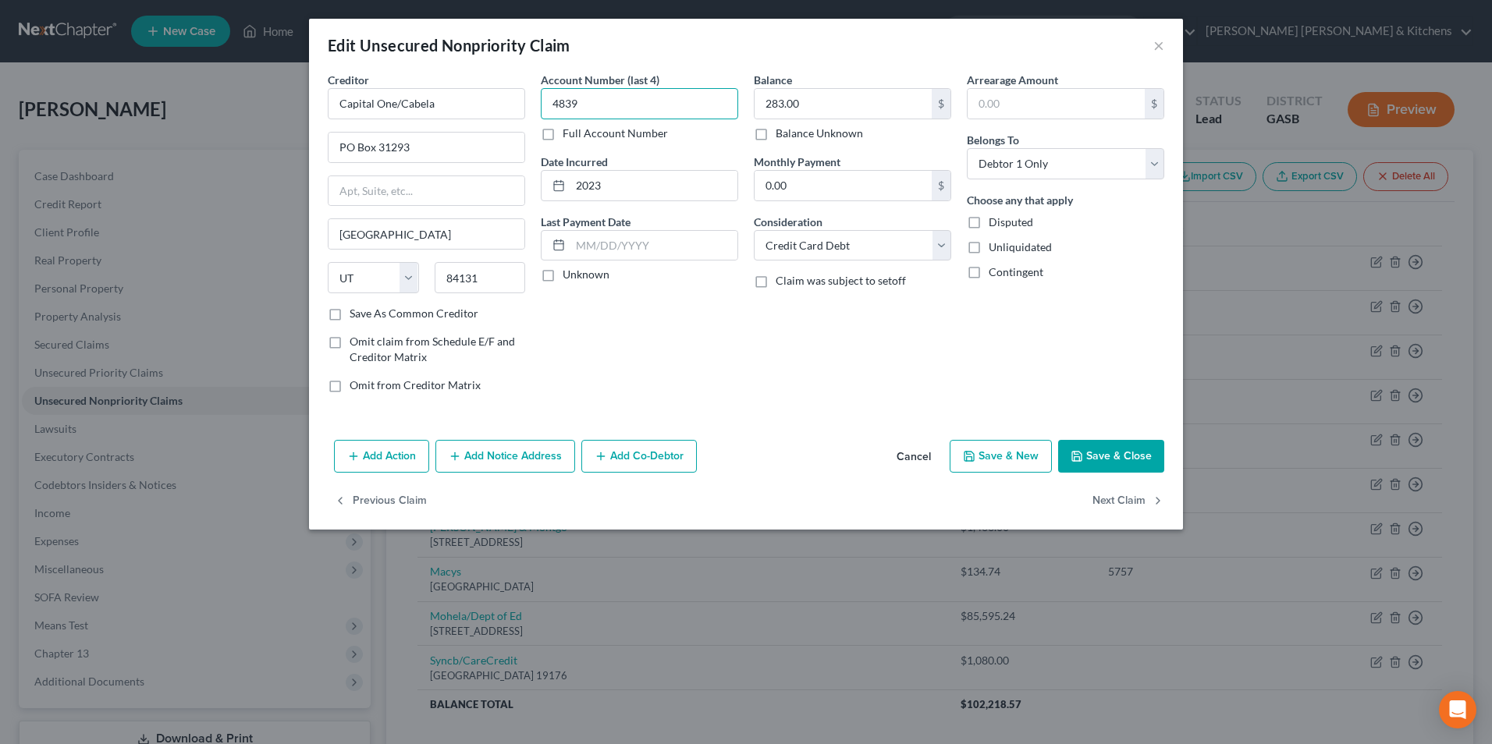
type input "4839"
click at [1102, 450] on button "Save & Close" at bounding box center [1111, 456] width 106 height 33
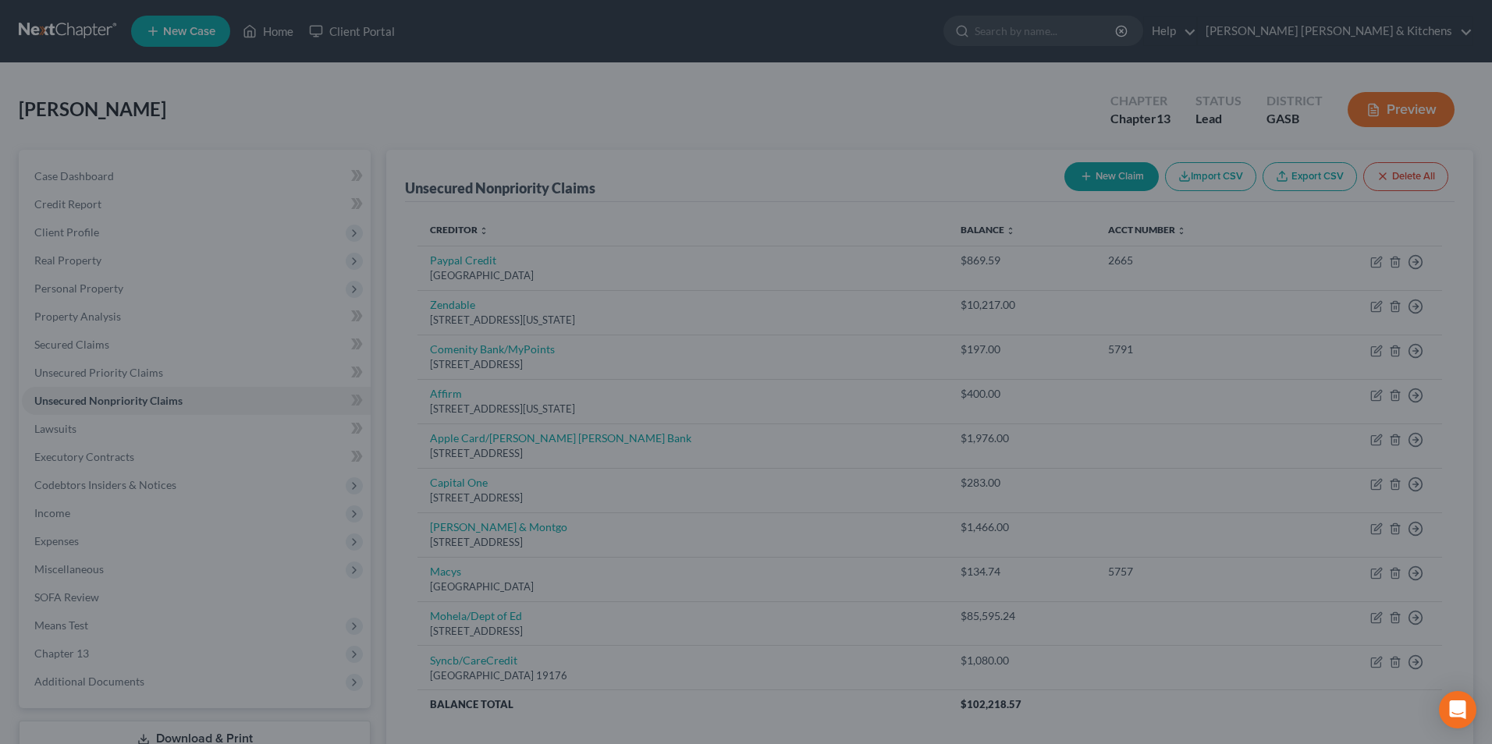
type input "0"
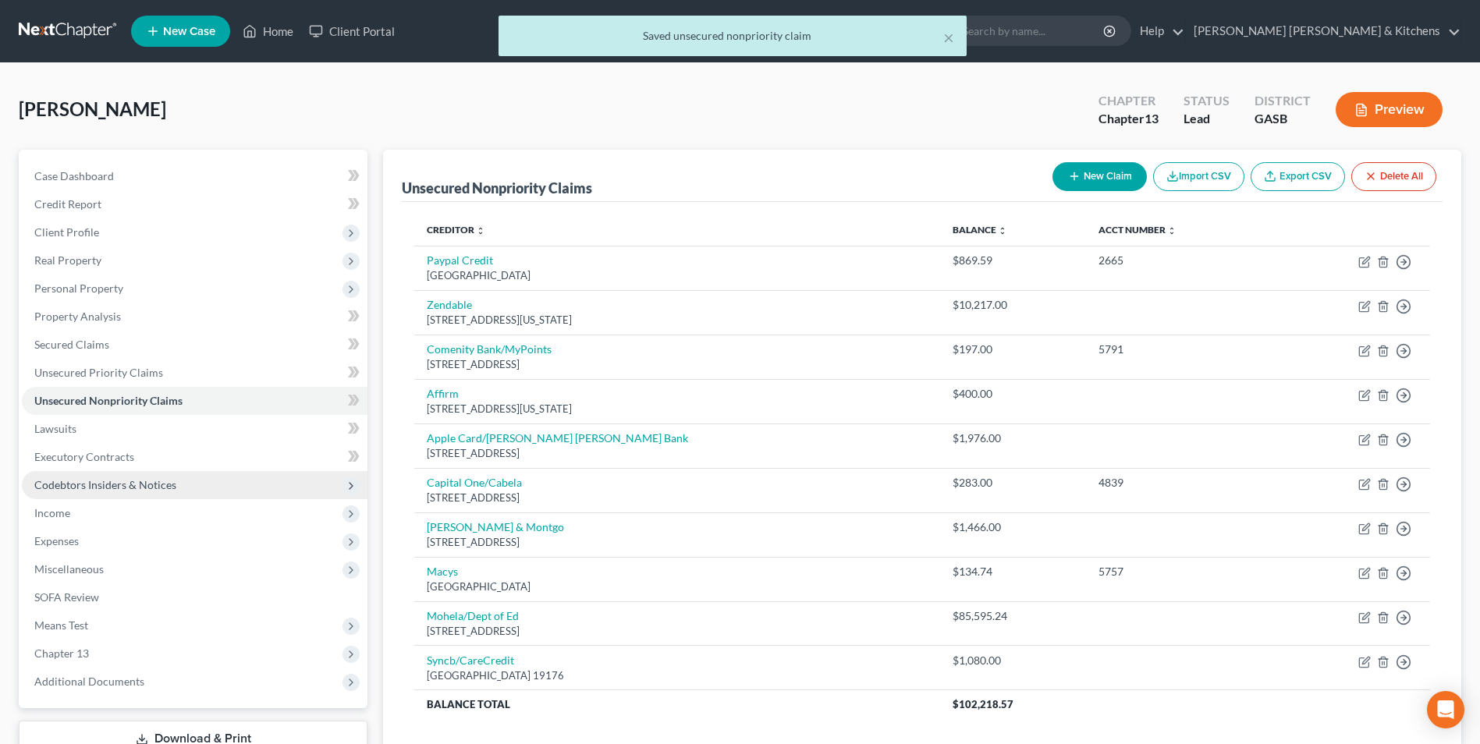
click at [66, 489] on span "Codebtors Insiders & Notices" at bounding box center [105, 484] width 142 height 13
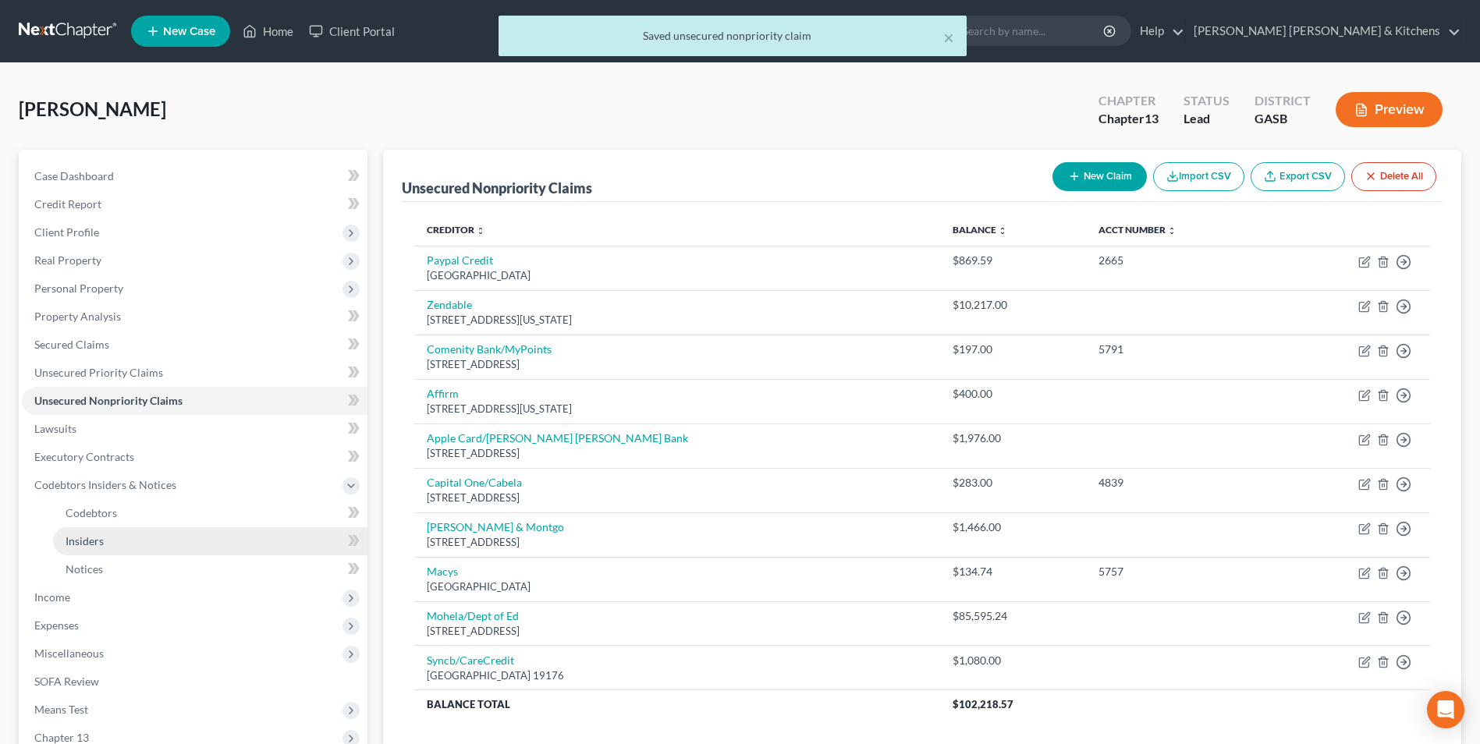
click at [80, 537] on span "Insiders" at bounding box center [85, 541] width 38 height 13
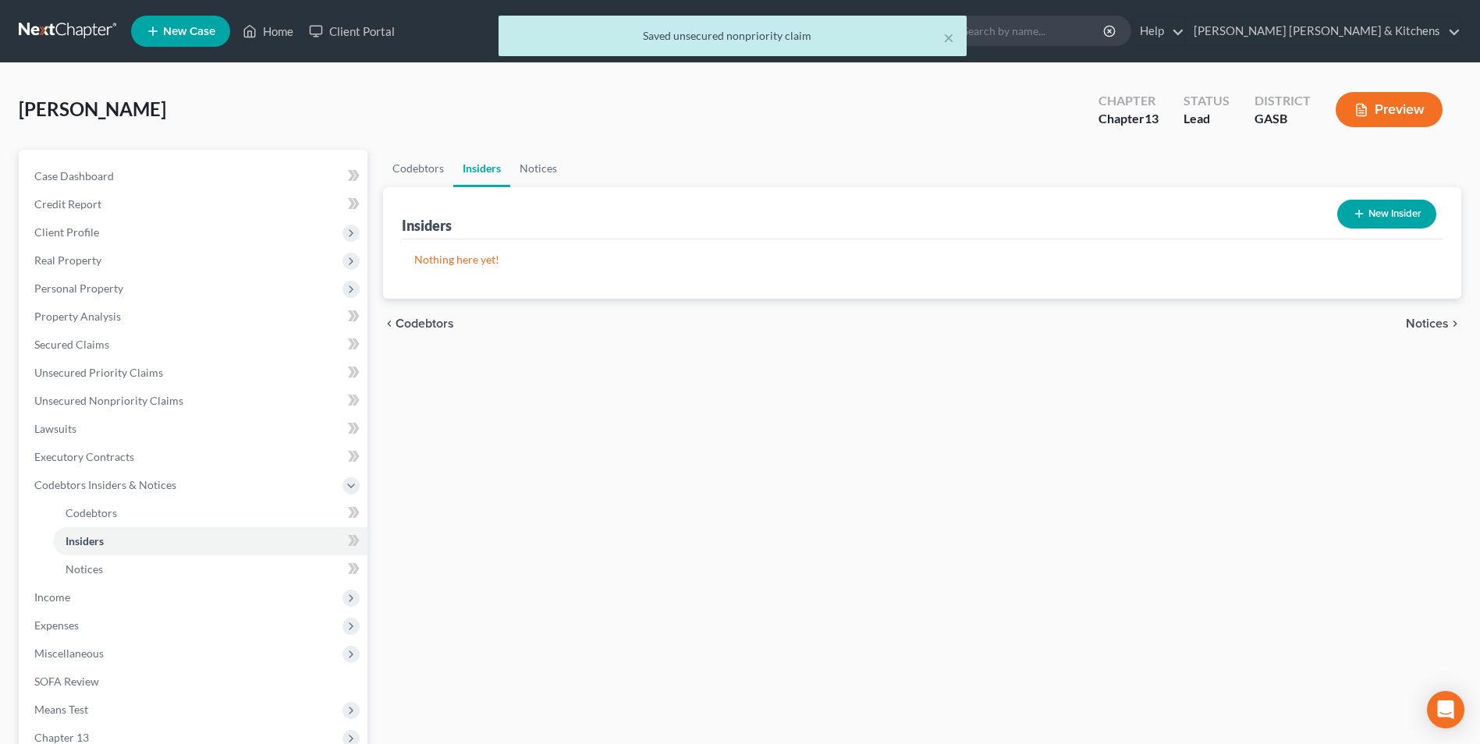
click at [1367, 215] on button "New Insider" at bounding box center [1387, 214] width 99 height 29
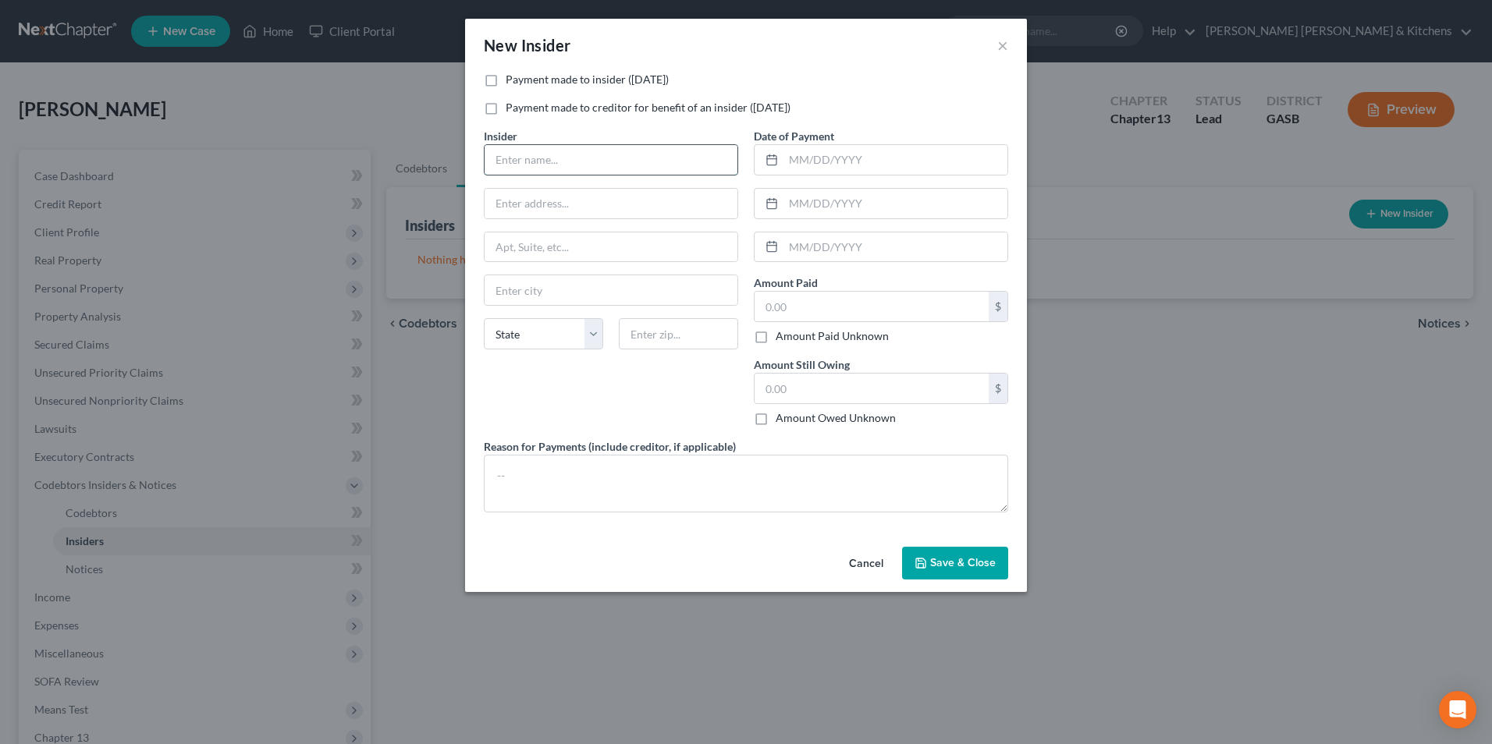
click at [567, 164] on input "text" at bounding box center [611, 160] width 253 height 30
click at [506, 72] on label "Payment made to insider (within 1 year)" at bounding box center [587, 80] width 163 height 16
click at [512, 72] on input "Payment made to insider (within 1 year)" at bounding box center [517, 77] width 10 height 10
checkbox input "true"
click at [556, 172] on input "text" at bounding box center [611, 160] width 253 height 30
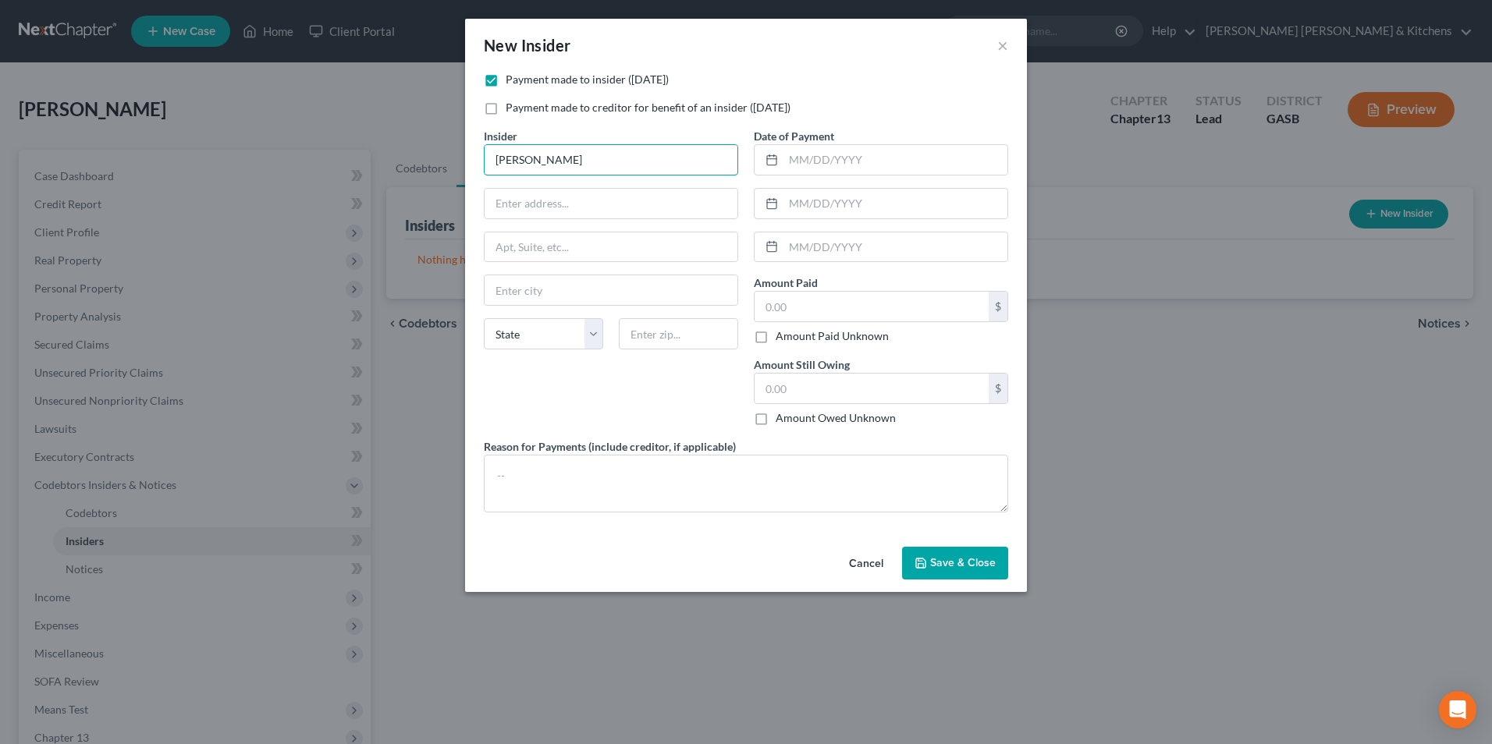
type input "Marilyn Knapp"
click at [531, 209] on input "4008 Lathair Church Road" at bounding box center [611, 204] width 253 height 30
type input "[STREET_ADDRESS]"
type input "30457"
type input "Soperton"
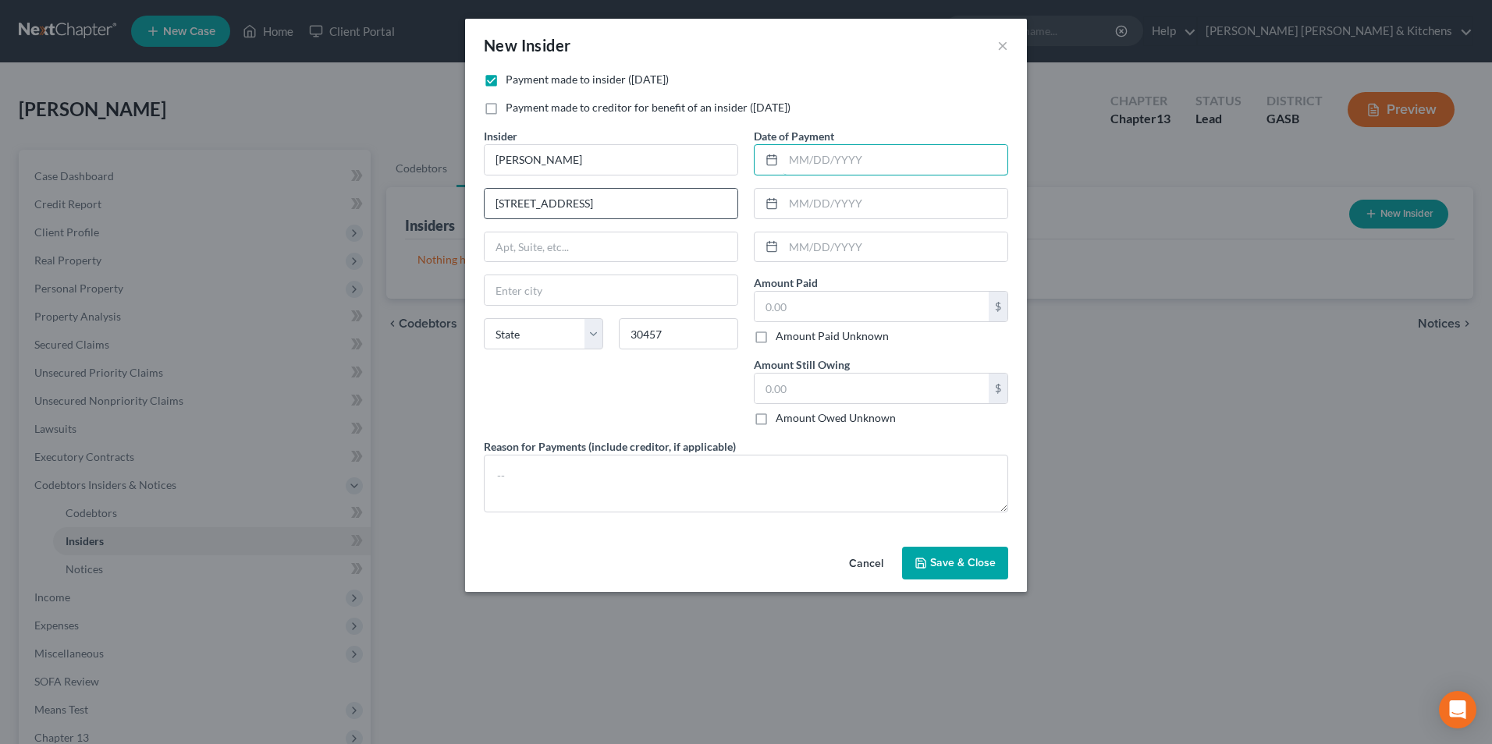
select select "10"
type input "08/01/2025"
type input "[DATE]"
type input "06/01/2025"
type input "1,056"
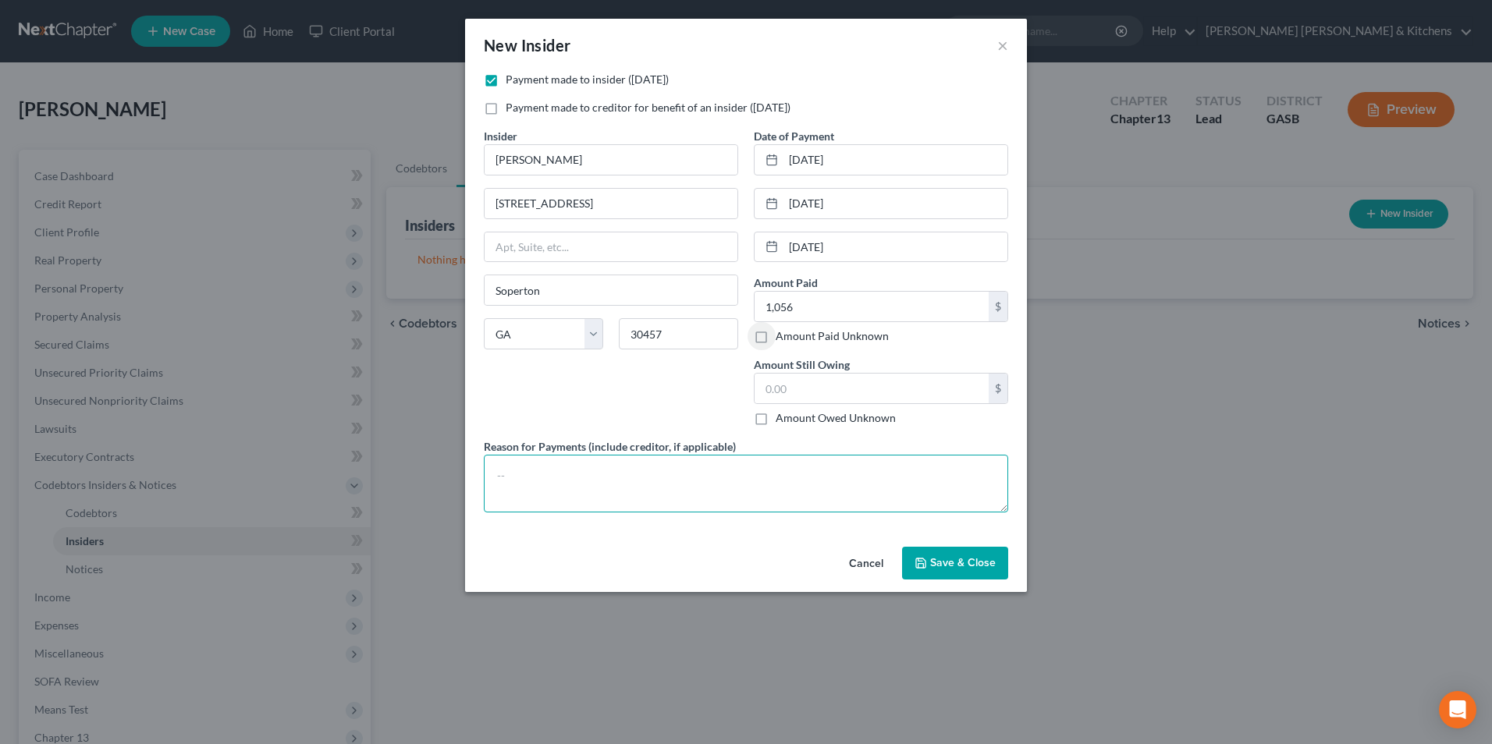
click at [513, 503] on textarea at bounding box center [746, 484] width 524 height 58
type textarea "d"
type textarea "pays $47 for Home depot; $89 for Lowes; $161 for Farmers; $20 for Dell; $35 for…"
click at [972, 573] on button "Save & Close" at bounding box center [955, 563] width 106 height 33
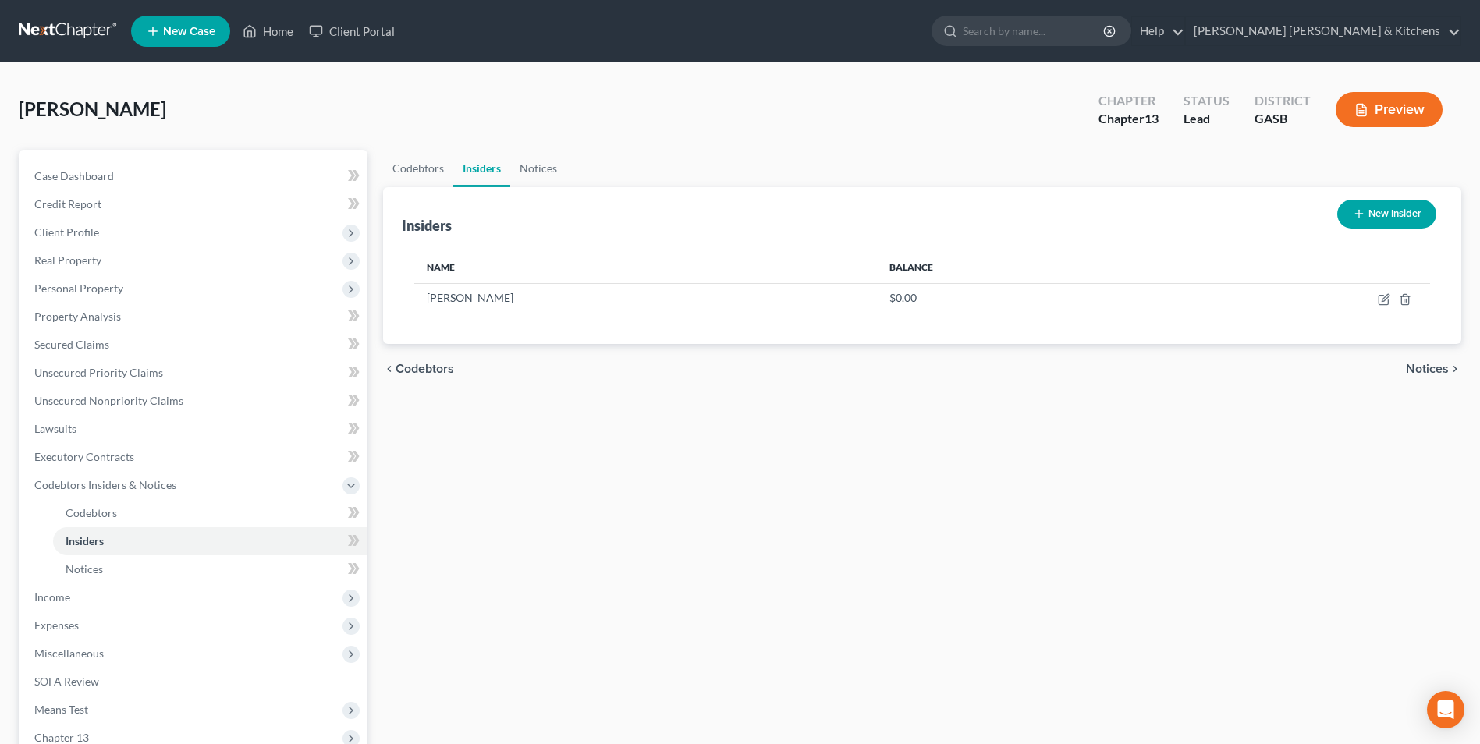
click at [1381, 218] on button "New Insider" at bounding box center [1387, 214] width 99 height 29
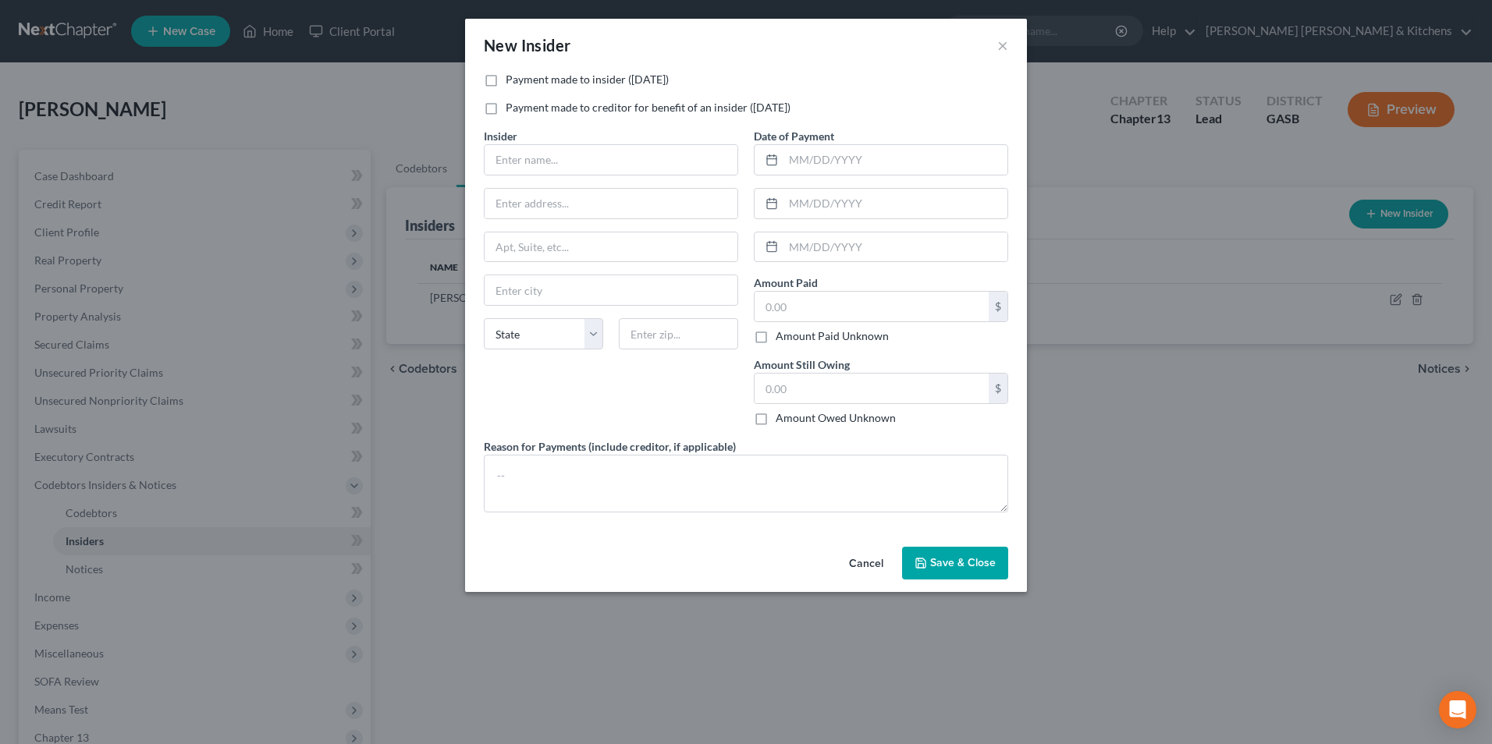
click at [506, 84] on label "Payment made to insider (within 1 year)" at bounding box center [587, 80] width 163 height 16
click at [512, 82] on input "Payment made to insider (within 1 year)" at bounding box center [517, 77] width 10 height 10
checkbox input "true"
click at [514, 165] on input "text" at bounding box center [611, 160] width 253 height 30
type input "Debtor 1 Only"
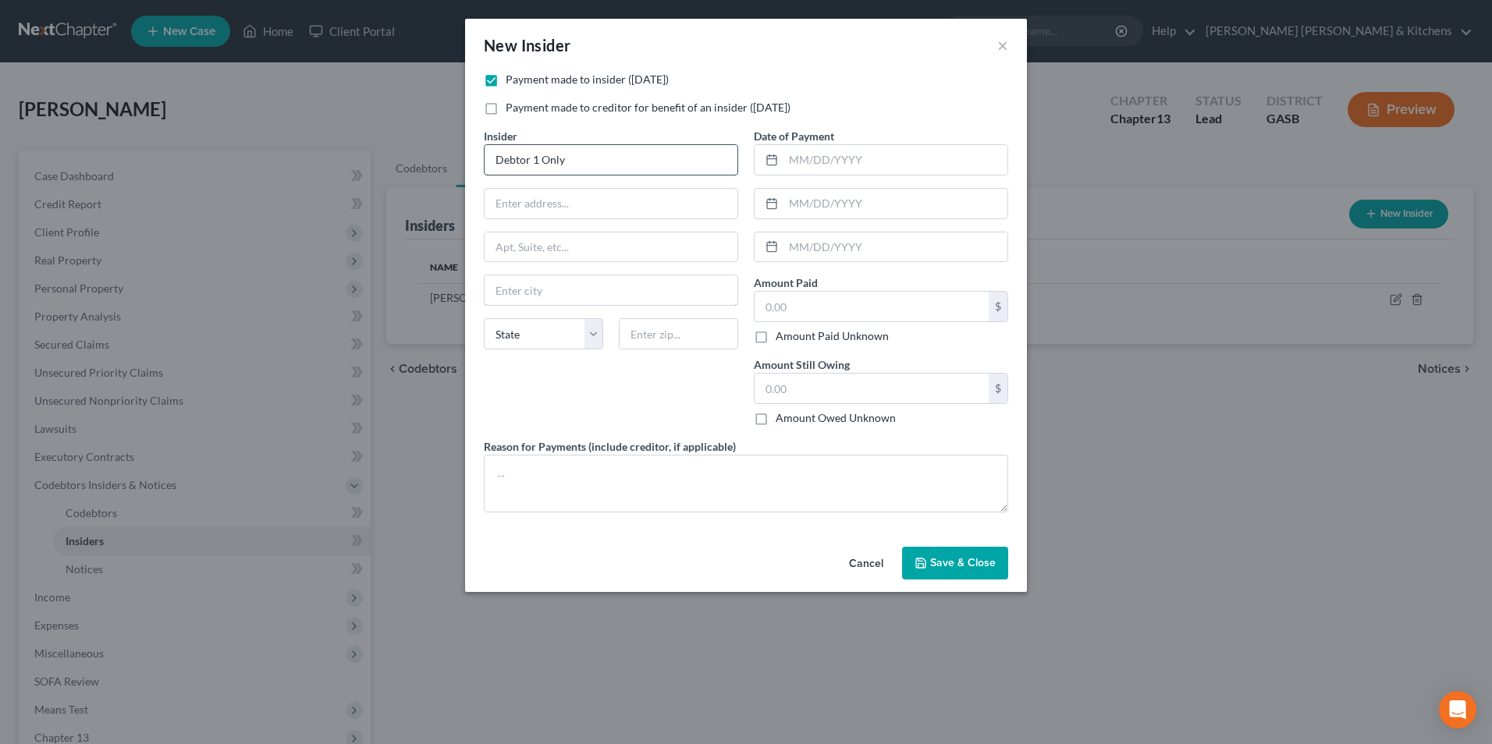
type input "collect for ACS Primary Care"
type input "[STREET_ADDRESS]"
type input "30457"
type input "Soperton"
select select "10"
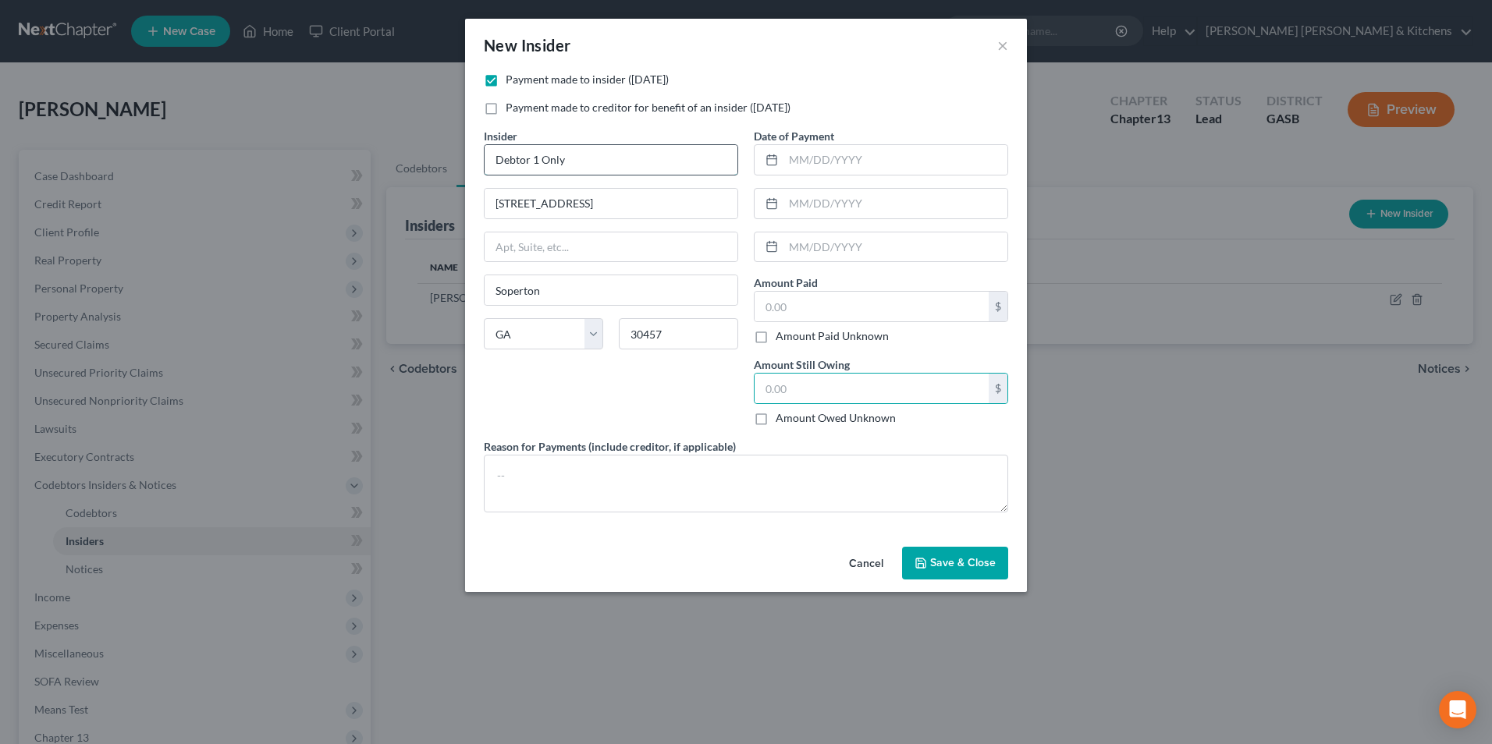
click at [556, 162] on input "Debtor 1 Only" at bounding box center [611, 160] width 253 height 30
drag, startPoint x: 567, startPoint y: 150, endPoint x: 574, endPoint y: 166, distance: 17.8
click at [567, 150] on input "Debtor 1 Only" at bounding box center [611, 160] width 253 height 30
drag, startPoint x: 574, startPoint y: 169, endPoint x: 554, endPoint y: 170, distance: 20.3
click at [554, 170] on input "Debtor 1 Only" at bounding box center [611, 160] width 253 height 30
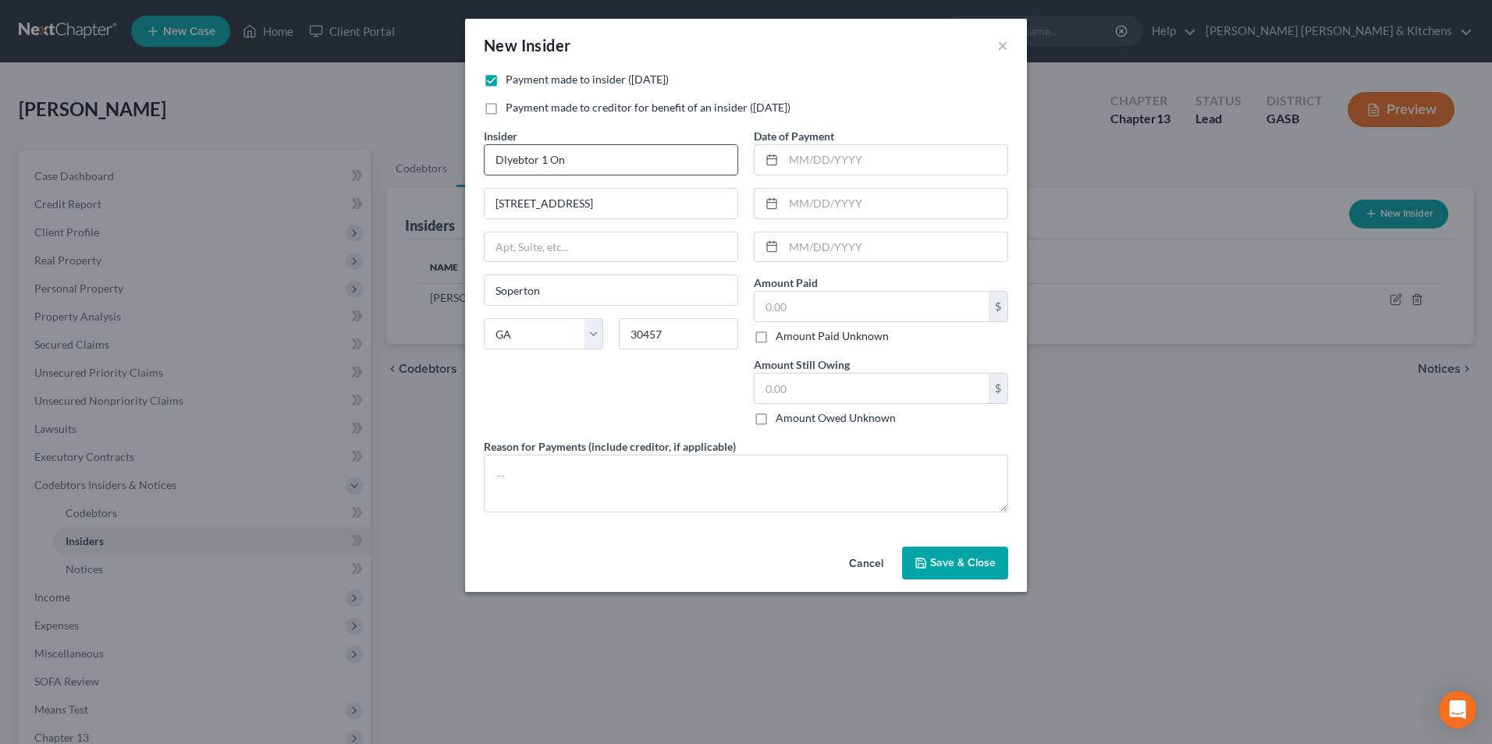
click at [534, 163] on input "Dlyebtor 1 On" at bounding box center [611, 160] width 253 height 30
type input "n"
type input "Barry Knapp"
click at [861, 158] on input "text" at bounding box center [895, 160] width 224 height 30
type input "08/01/2025"
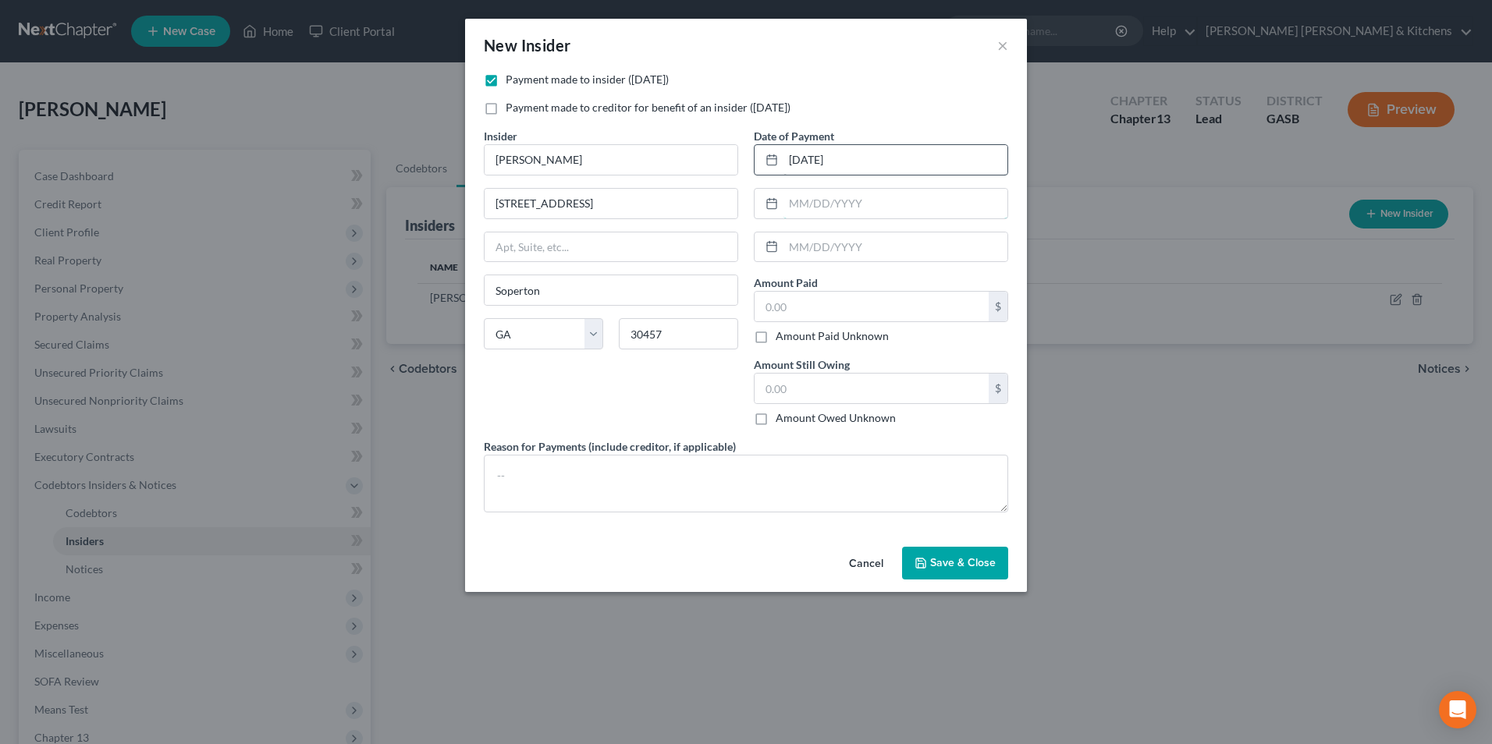
type input "[DATE]"
type input "06/01/2025"
click at [825, 318] on input "1,056" at bounding box center [872, 307] width 234 height 30
type input "1,723.38"
click at [806, 394] on input "text" at bounding box center [872, 389] width 234 height 30
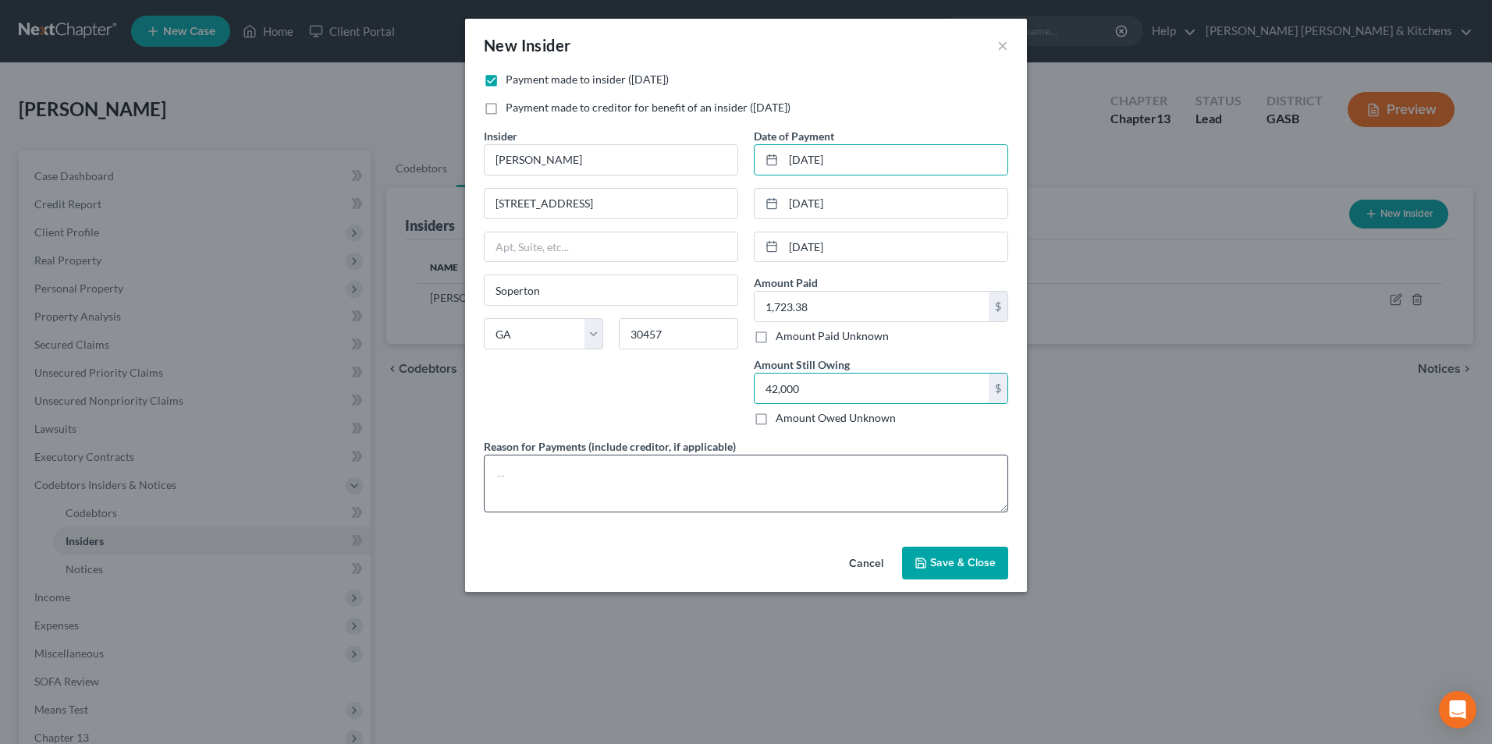
type input "42,000"
click at [695, 471] on textarea at bounding box center [746, 484] width 524 height 58
type textarea "$574.46 per month for vehicle driving in his name"
click at [954, 559] on span "Save & Close" at bounding box center [963, 562] width 66 height 13
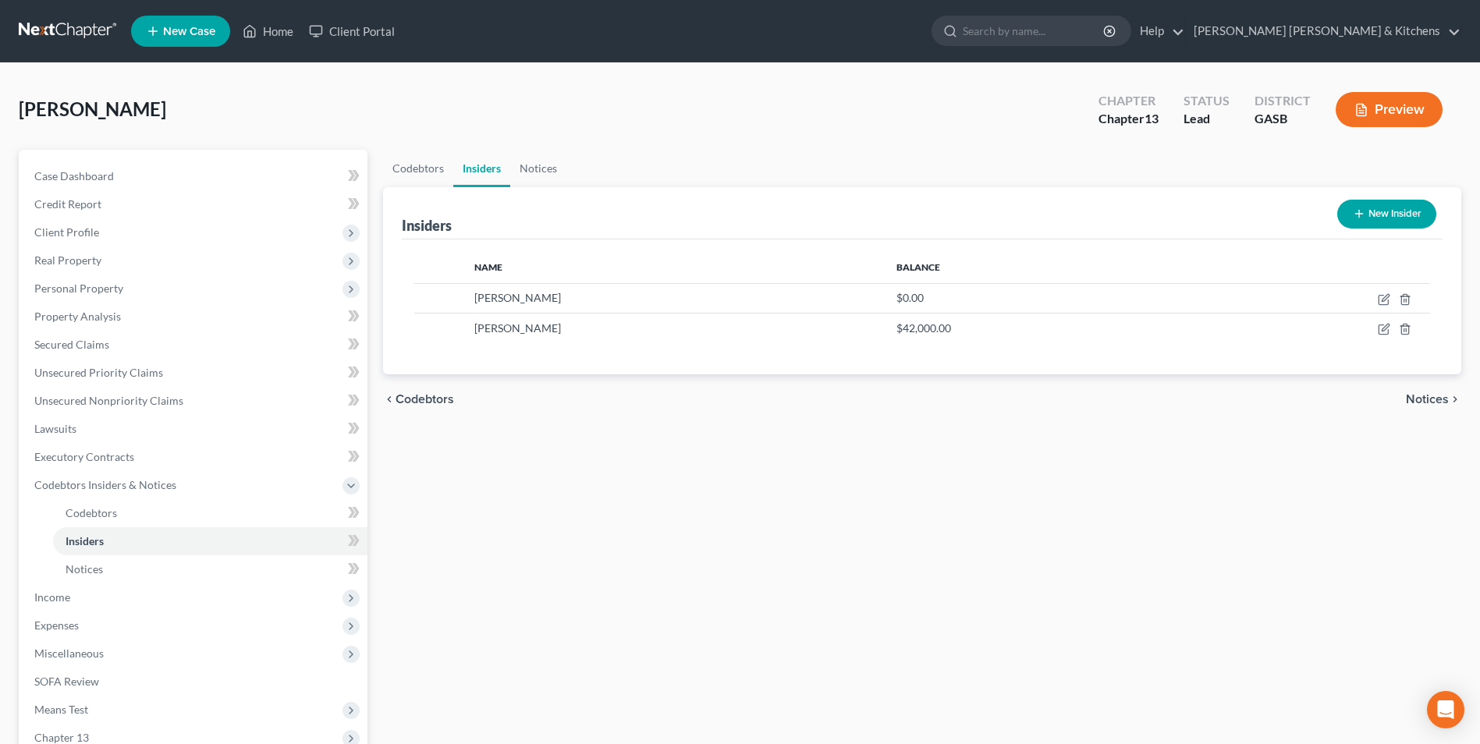
click at [1373, 217] on button "New Insider" at bounding box center [1387, 214] width 99 height 29
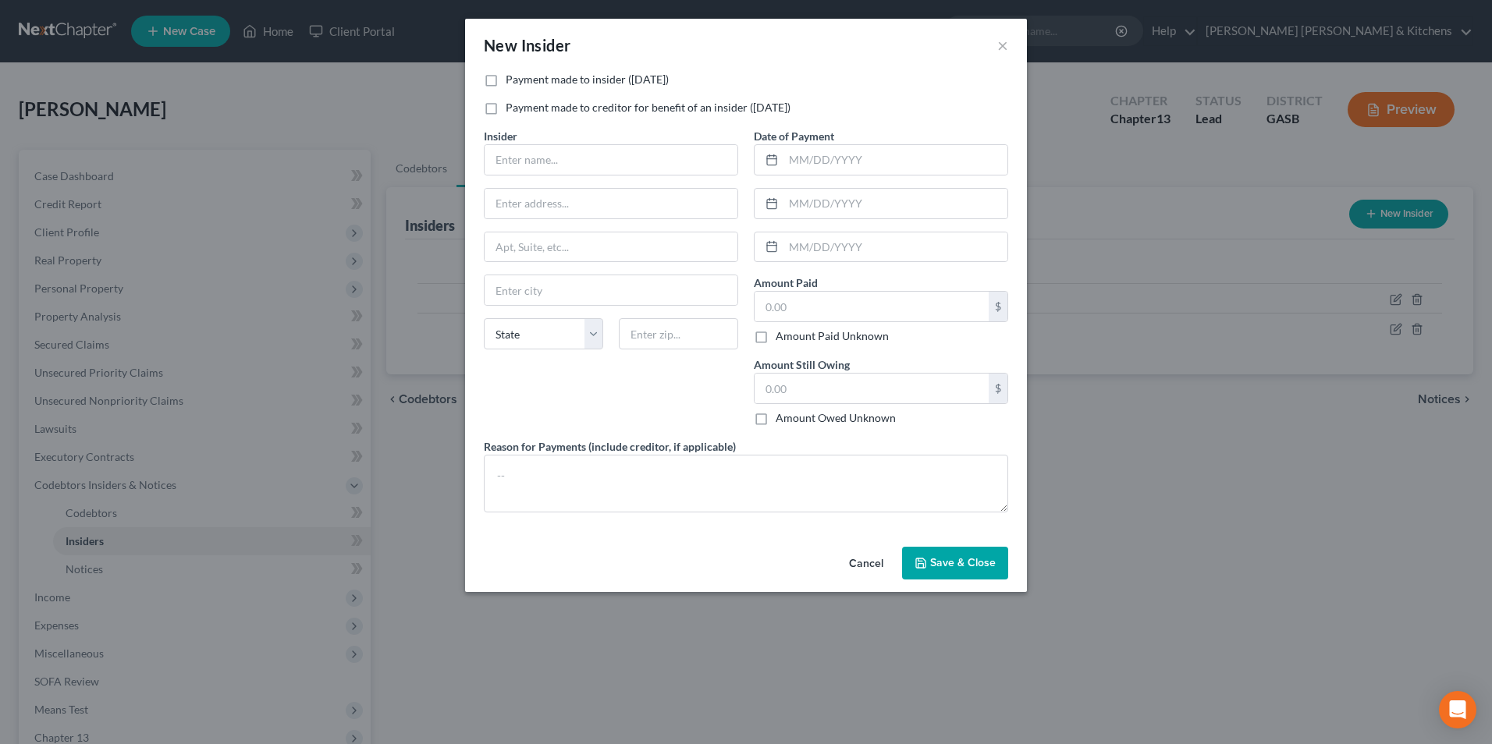
click at [506, 78] on label "Payment made to insider (within 1 year)" at bounding box center [587, 80] width 163 height 16
click at [512, 78] on input "Payment made to insider (within 1 year)" at bounding box center [517, 77] width 10 height 10
checkbox input "true"
click at [538, 164] on input "text" at bounding box center [611, 160] width 253 height 30
type input "Marilyn Knapp"
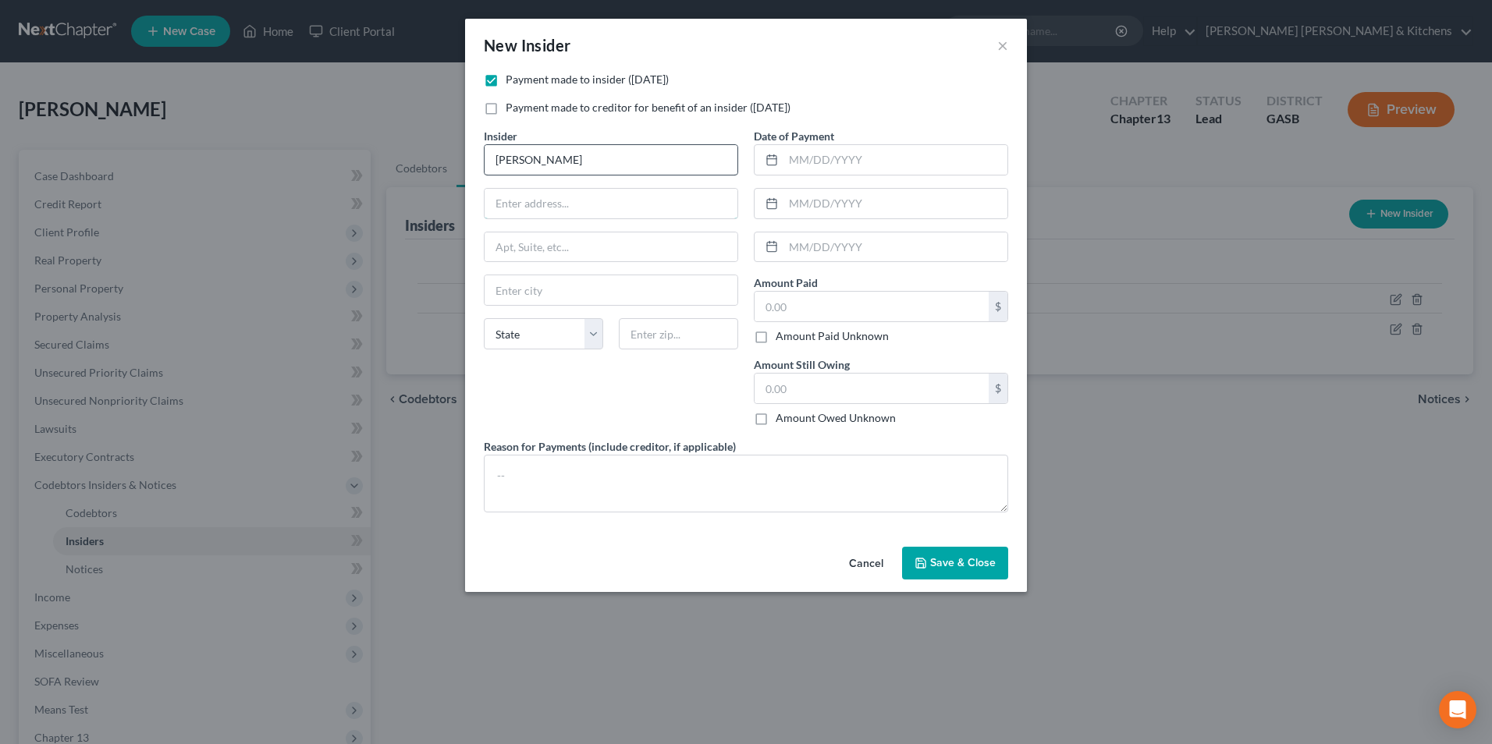
type input "[STREET_ADDRESS]"
type input "Soperton"
type input "30457"
select select "10"
click at [829, 172] on input "text" at bounding box center [895, 160] width 224 height 30
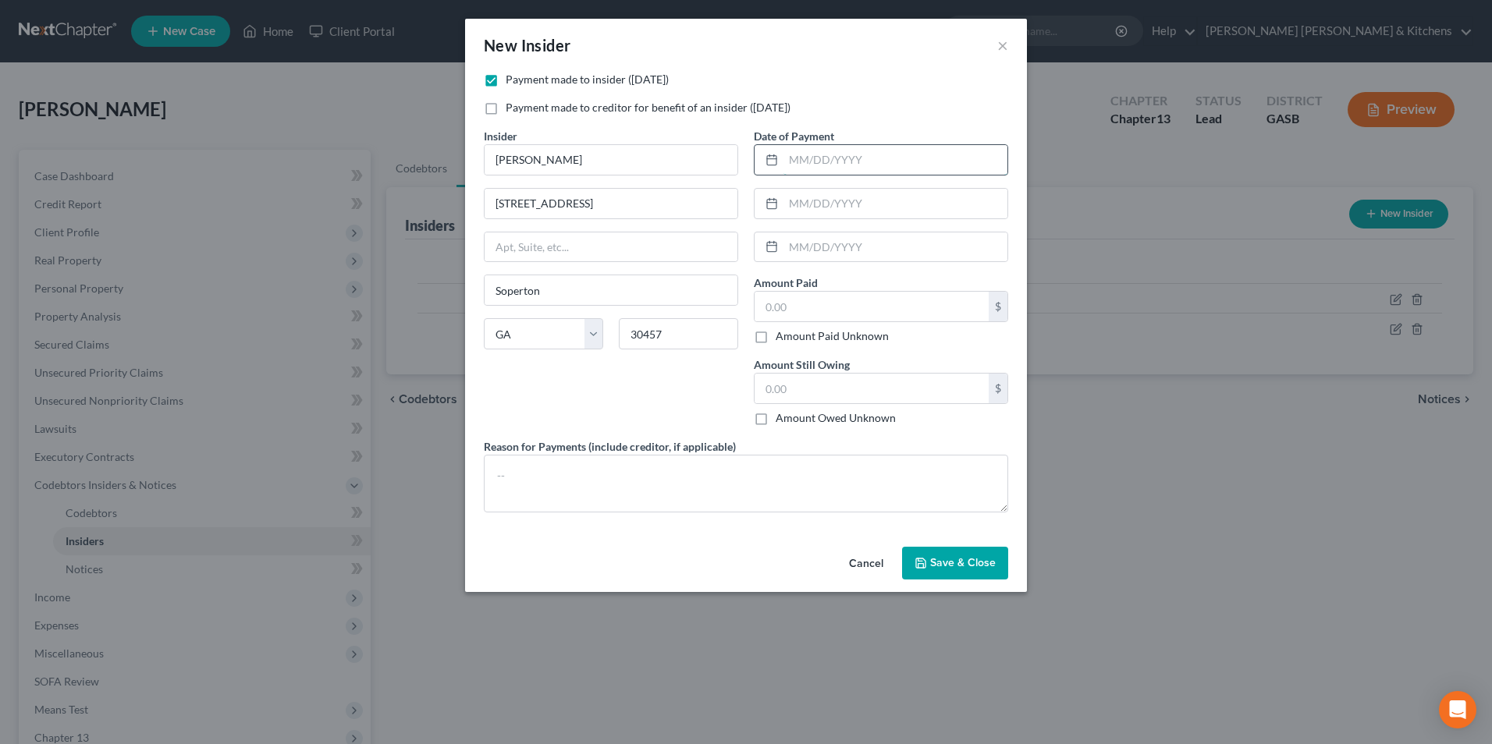
type input "08/01/2025"
type input "[DATE]"
type input "06/01/2025"
type input "1,723.38"
type input "42,000"
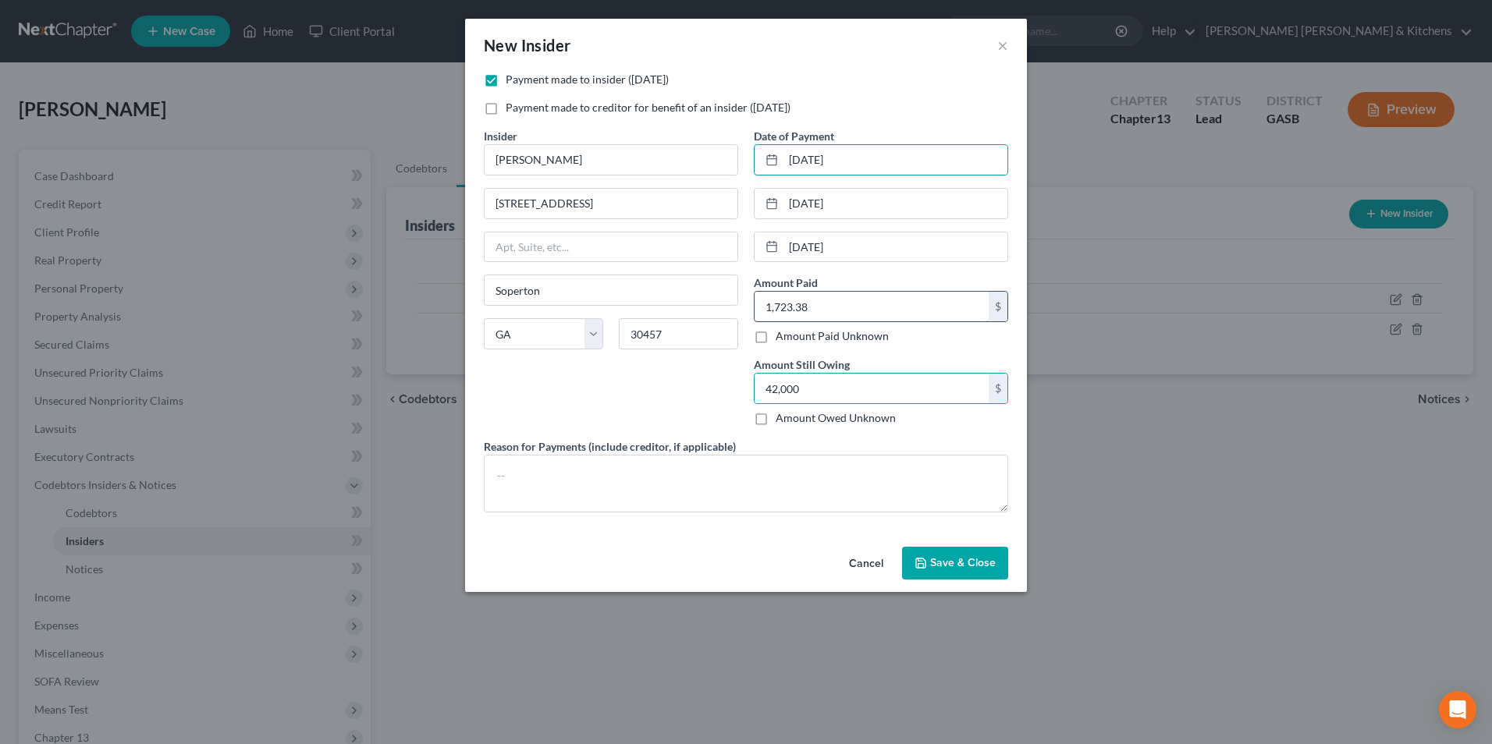
click at [809, 325] on div "1,723.38 $ Amount Paid Unknown" at bounding box center [881, 317] width 254 height 53
click at [808, 305] on input "1,723.38" at bounding box center [872, 307] width 234 height 30
type input "1,500"
click at [811, 396] on input "42,000" at bounding box center [872, 389] width 234 height 30
click at [694, 481] on textarea at bounding box center [746, 484] width 524 height 58
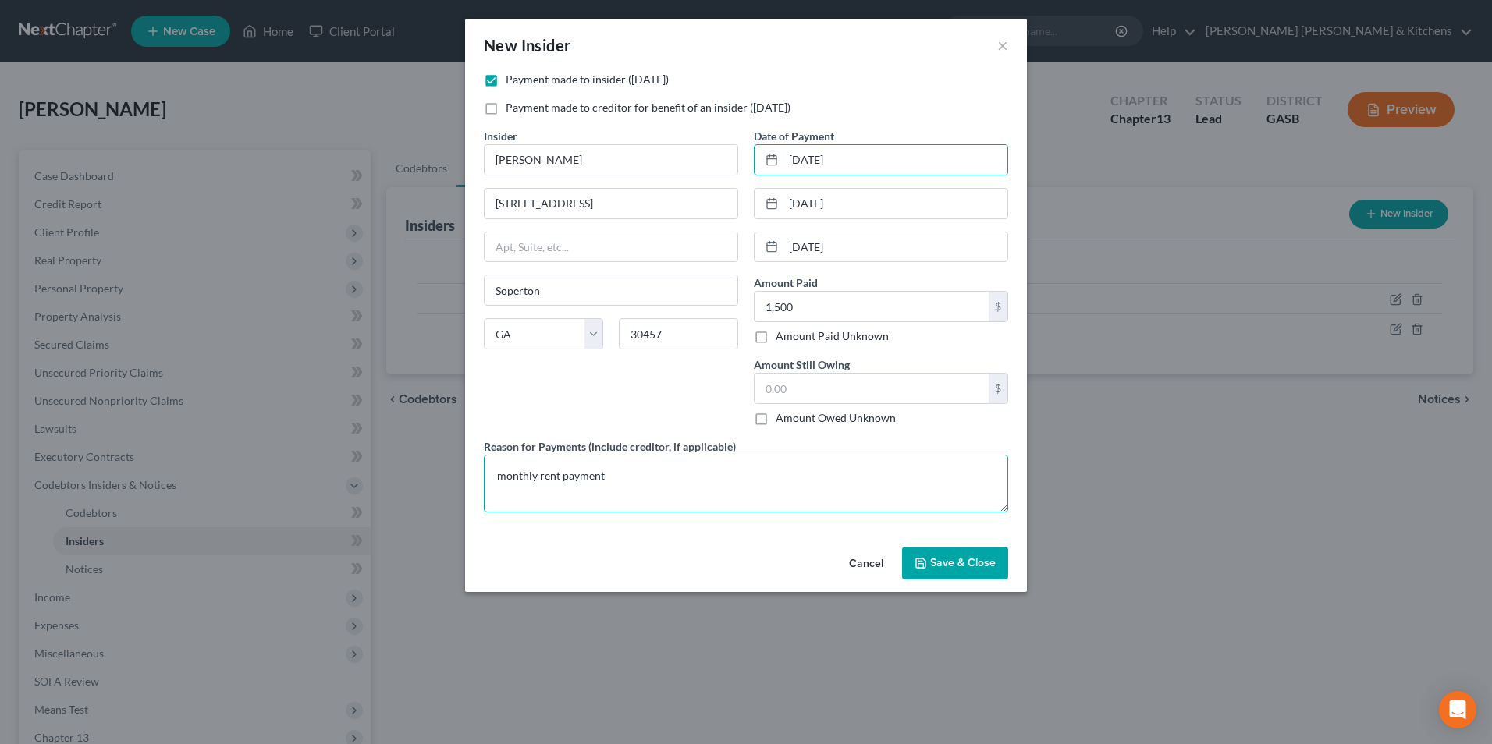
type textarea "monthly rent payment"
click at [993, 572] on button "Save & Close" at bounding box center [955, 563] width 106 height 33
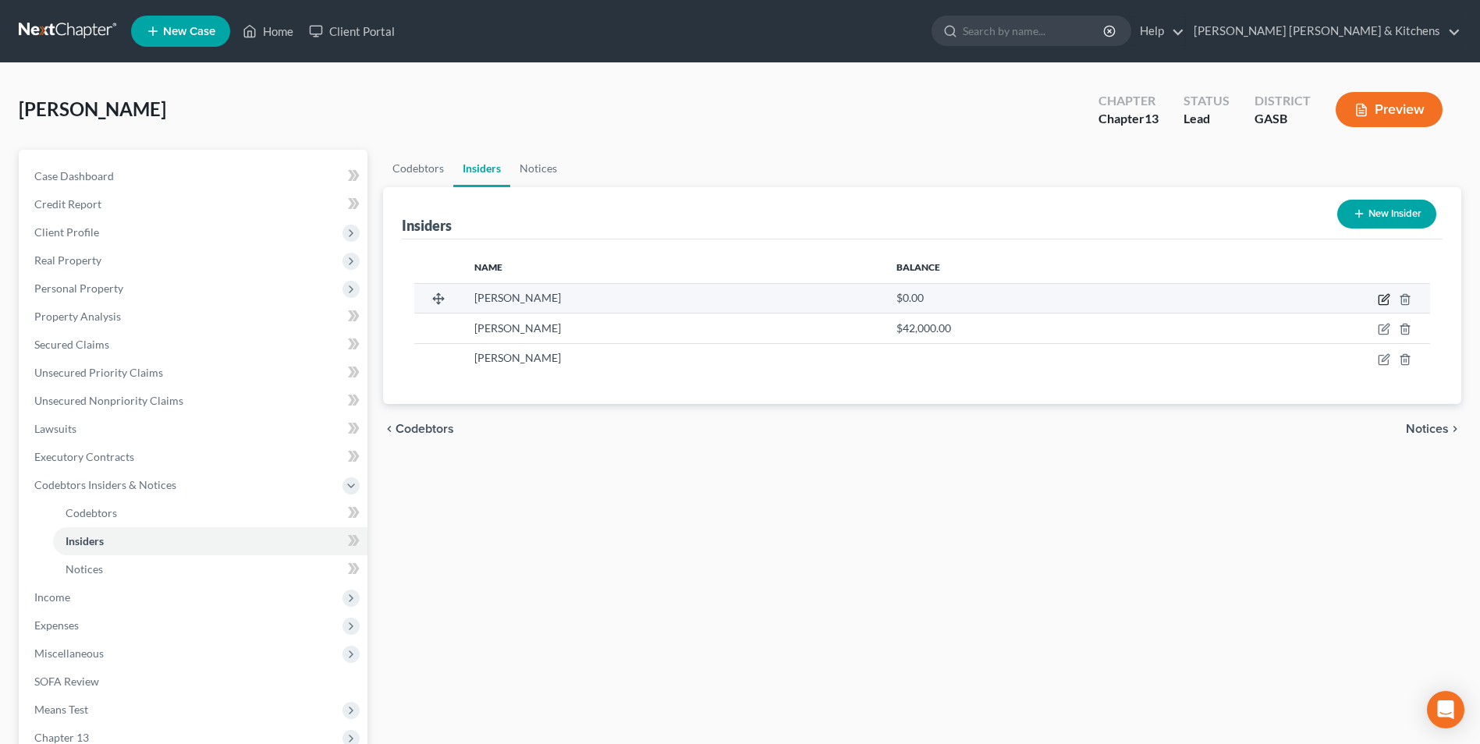
click at [1382, 296] on icon "button" at bounding box center [1383, 300] width 9 height 9
select select "10"
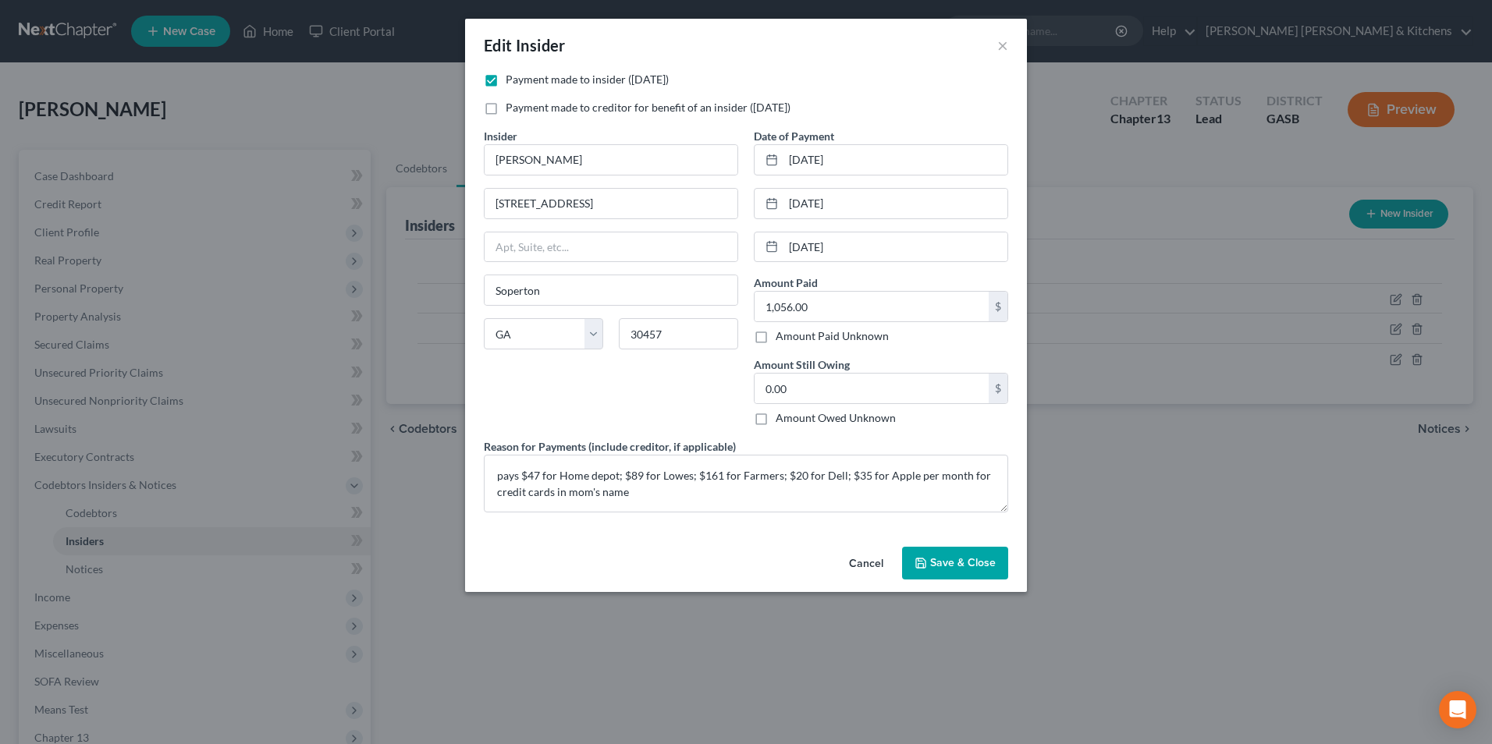
click at [776, 425] on label "Amount Owed Unknown" at bounding box center [836, 418] width 120 height 16
click at [782, 421] on input "Amount Owed Unknown" at bounding box center [787, 415] width 10 height 10
checkbox input "true"
click at [968, 579] on button "Save & Close" at bounding box center [955, 563] width 106 height 33
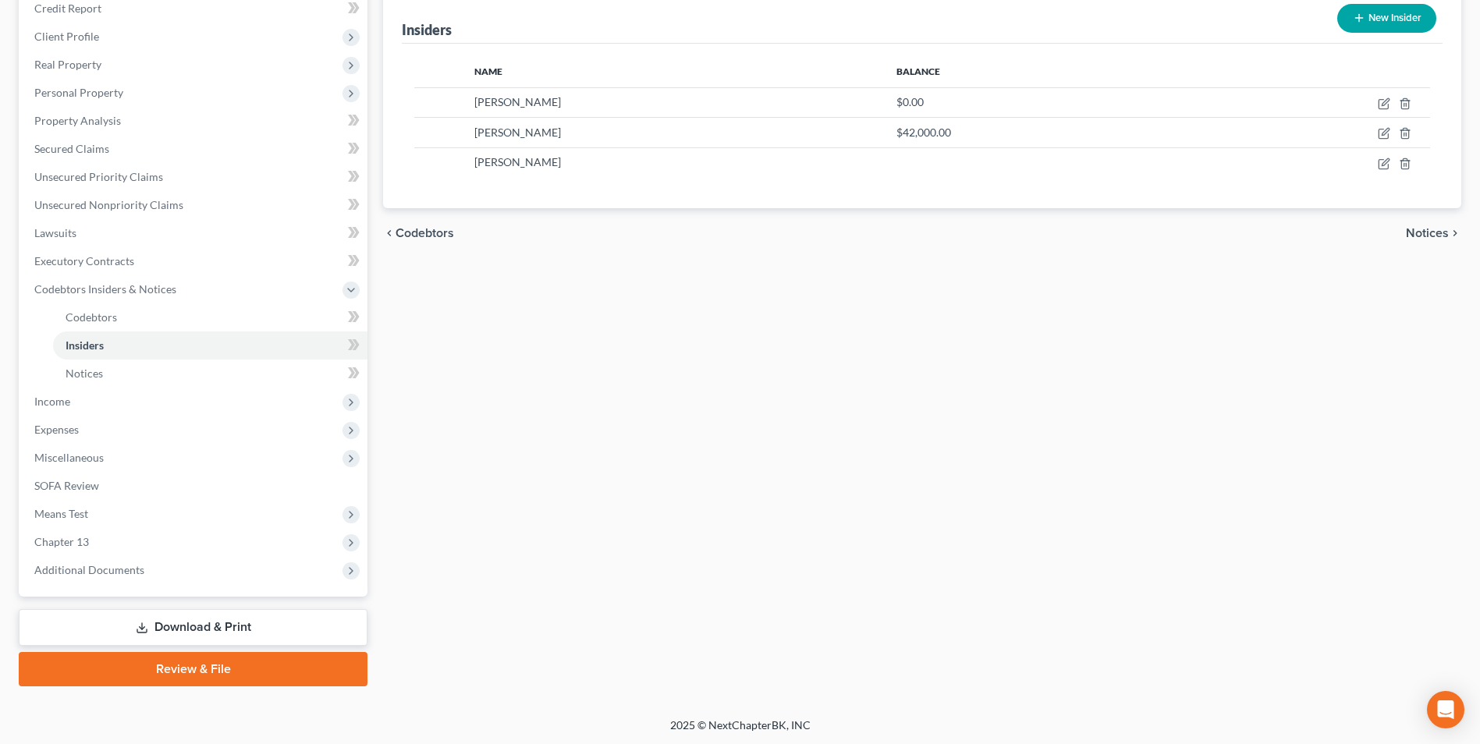
scroll to position [197, 0]
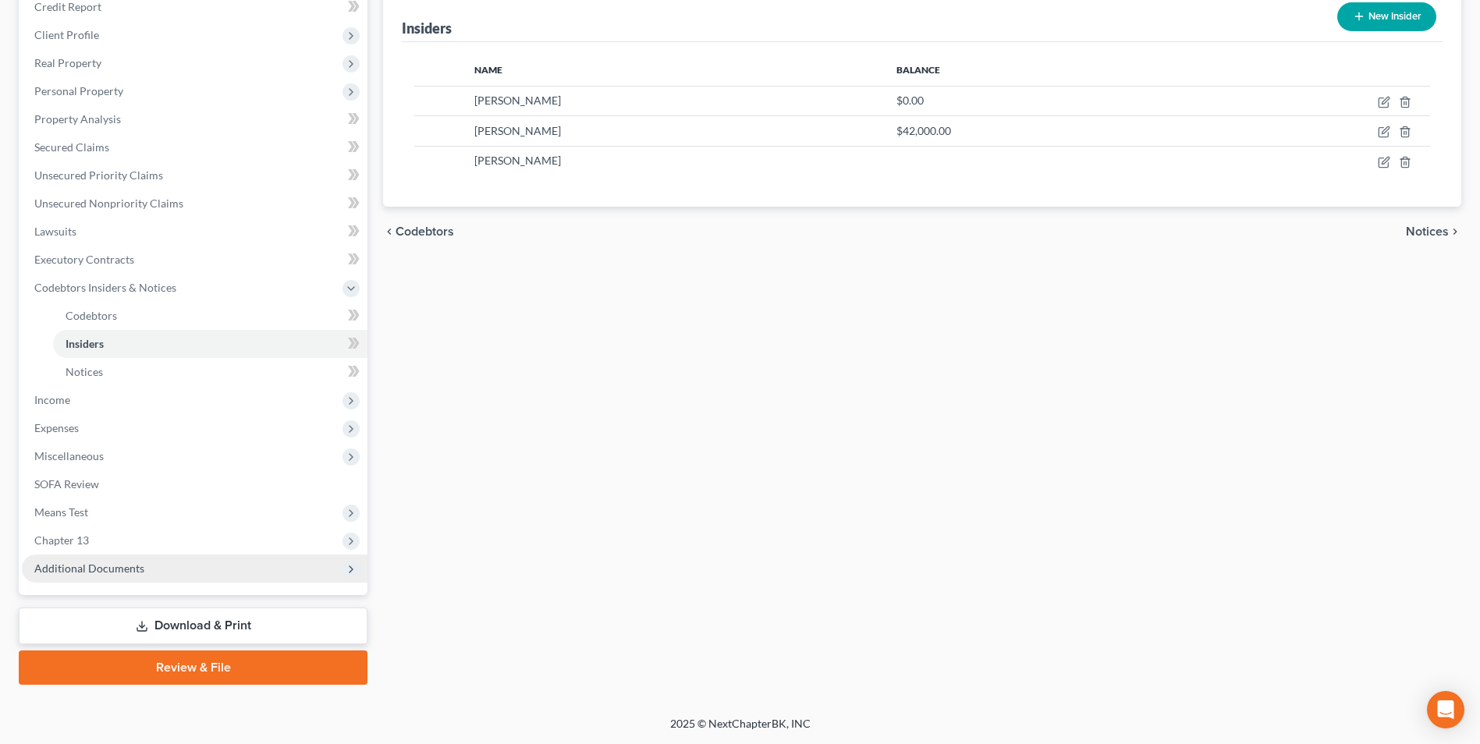
click at [90, 569] on span "Additional Documents" at bounding box center [89, 568] width 110 height 13
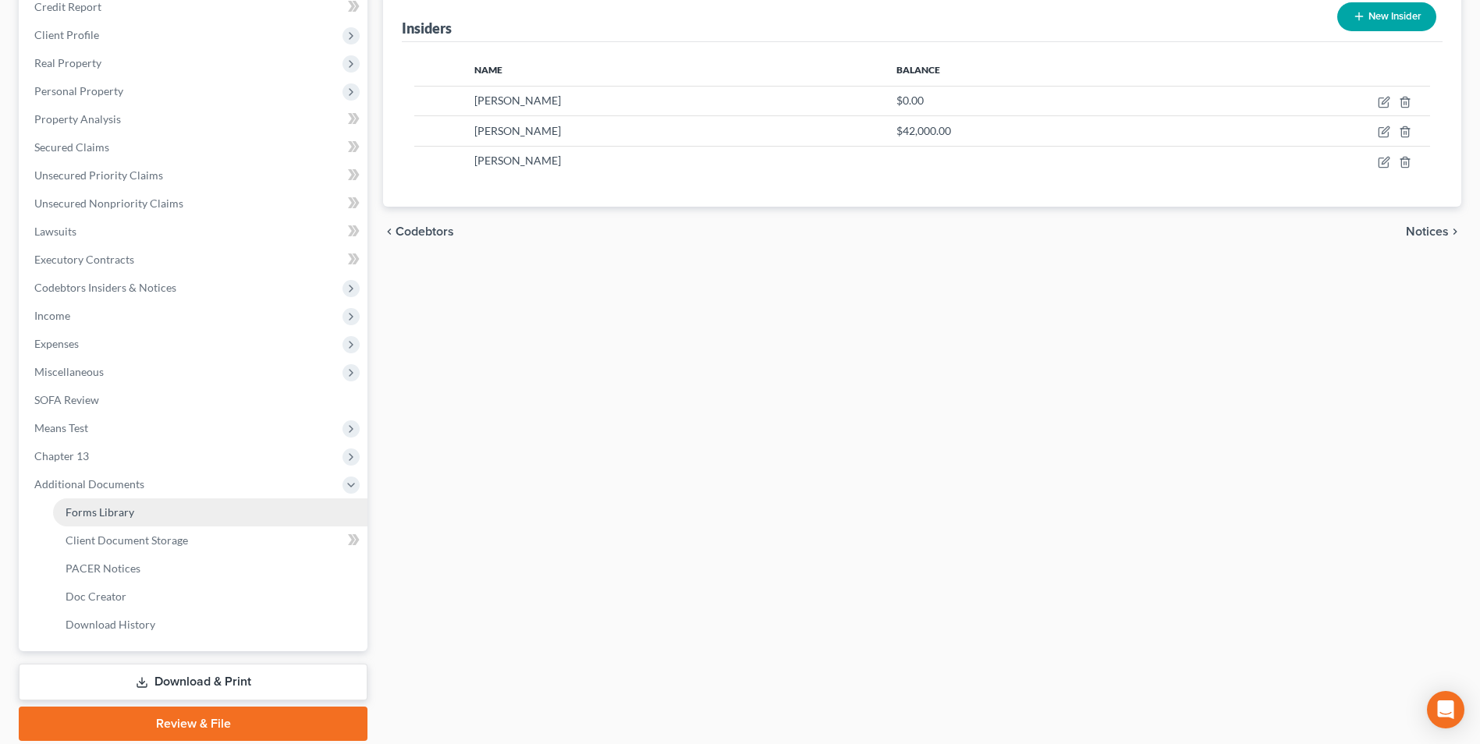
click at [100, 513] on span "Forms Library" at bounding box center [100, 512] width 69 height 13
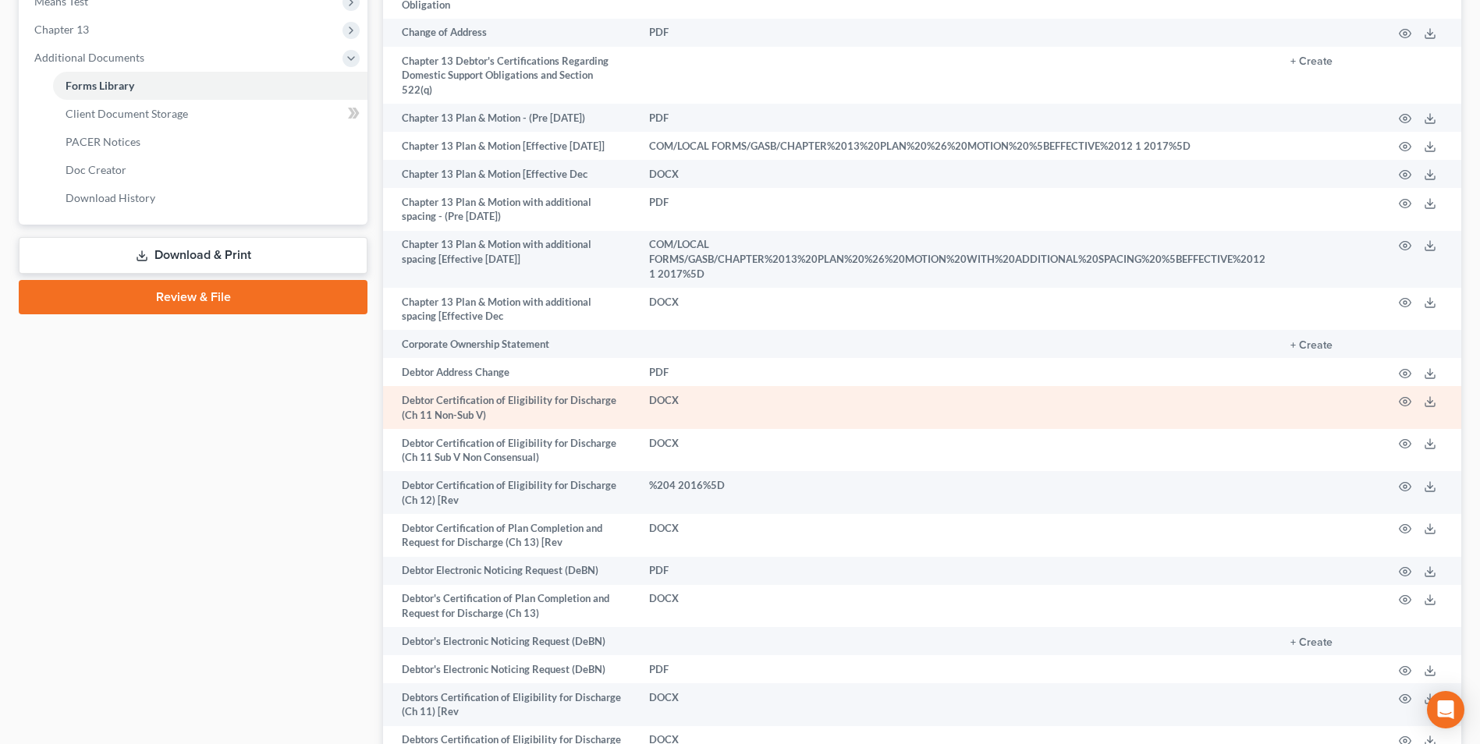
scroll to position [702, 0]
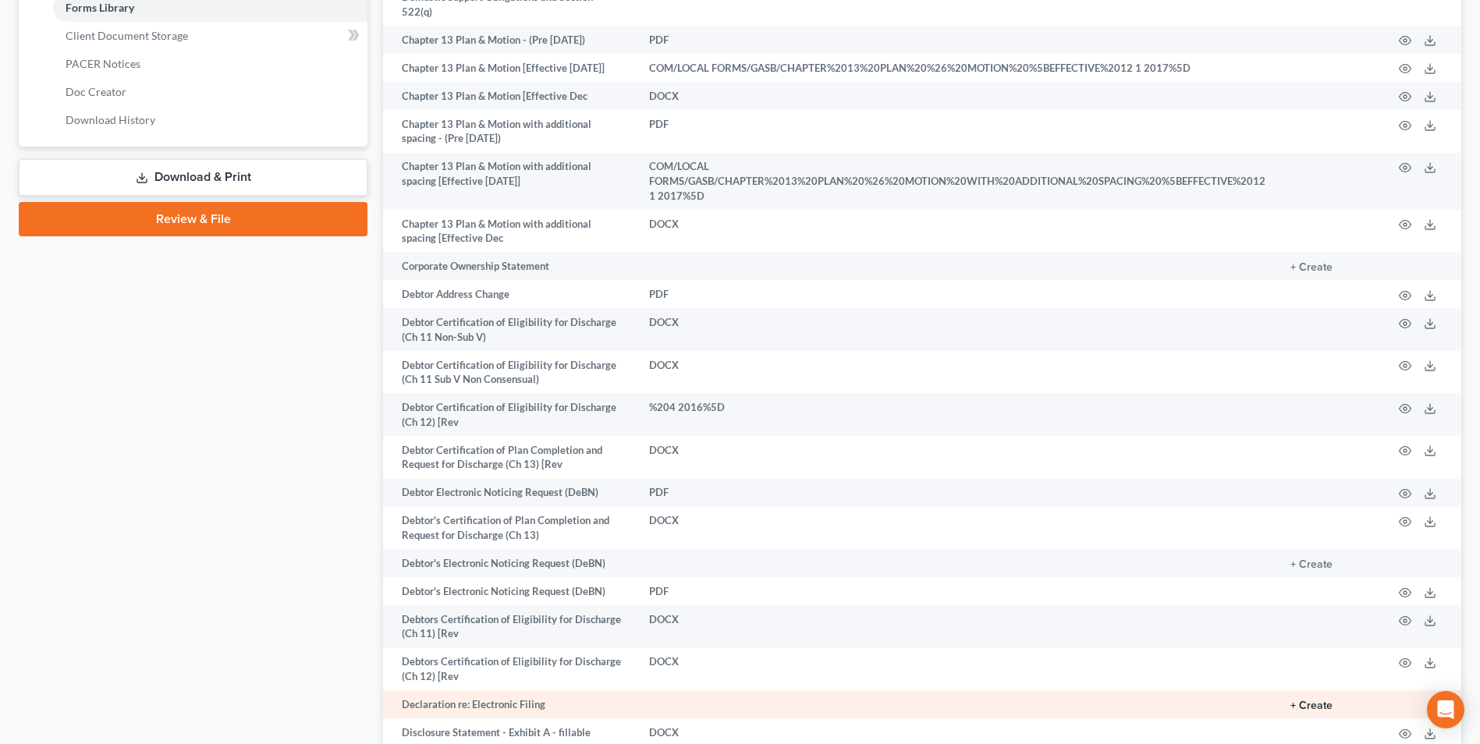
click at [1325, 701] on button "+ Create" at bounding box center [1312, 706] width 42 height 11
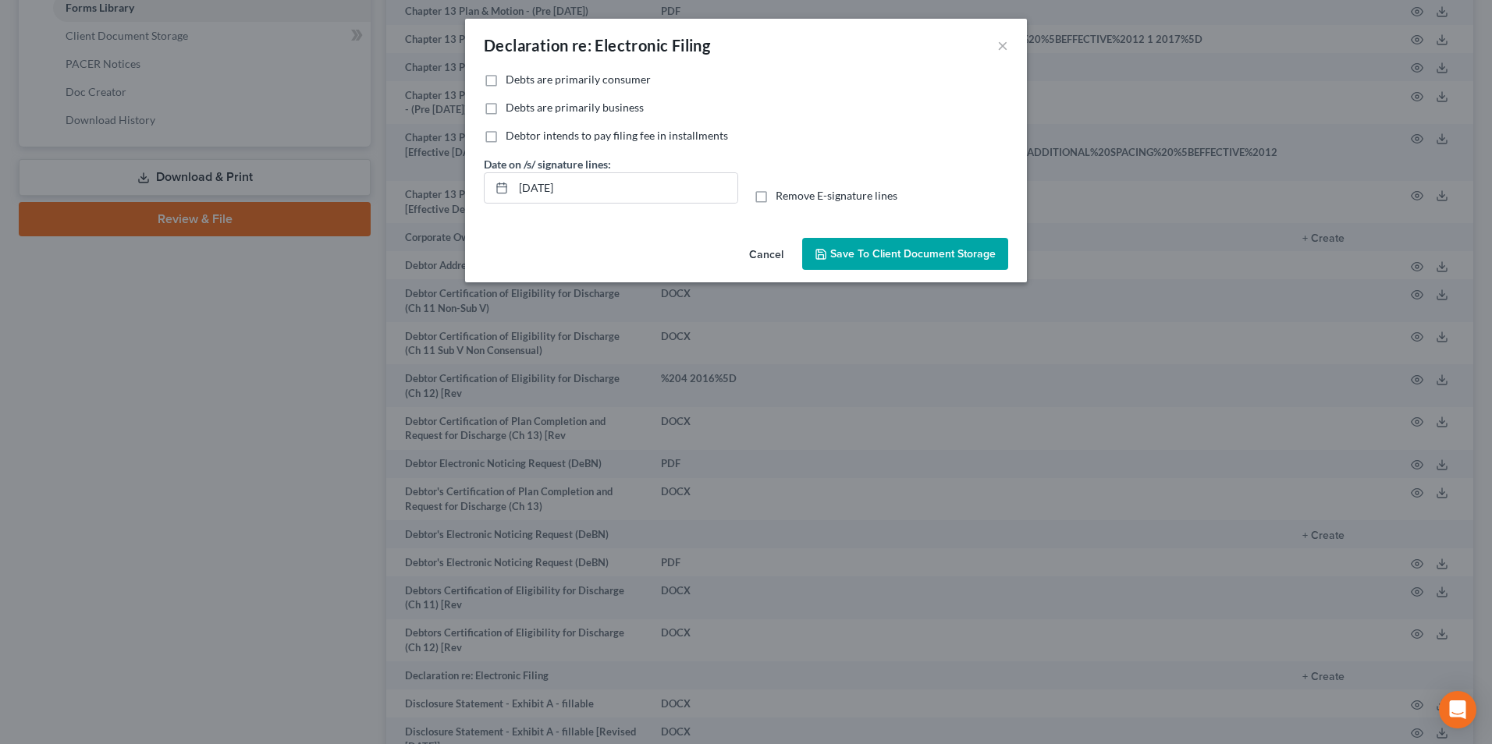
click at [506, 79] on label "Debts are primarily consumer" at bounding box center [578, 80] width 145 height 16
click at [512, 79] on input "Debts are primarily consumer" at bounding box center [517, 77] width 10 height 10
checkbox input "true"
drag, startPoint x: 587, startPoint y: 184, endPoint x: 454, endPoint y: 190, distance: 132.8
click at [457, 190] on div "Declaration re: Electronic Filing × No additional information is needed to gene…" at bounding box center [746, 372] width 1492 height 744
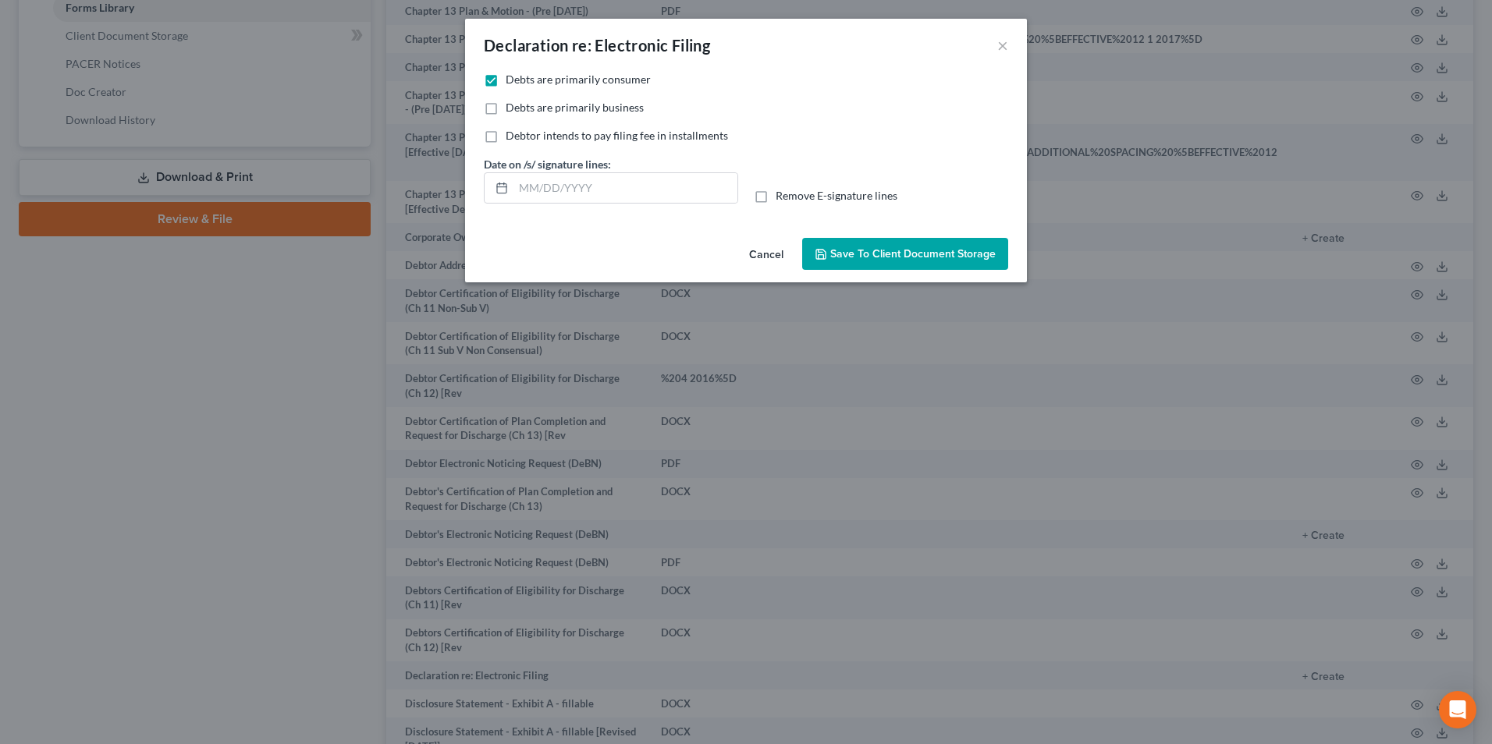
click at [776, 198] on label "Remove E-signature lines" at bounding box center [837, 196] width 122 height 16
click at [782, 198] on input "Remove E-signature lines" at bounding box center [787, 193] width 10 height 10
checkbox input "true"
drag, startPoint x: 884, startPoint y: 251, endPoint x: 954, endPoint y: 289, distance: 78.9
click at [897, 262] on button "Save to Client Document Storage" at bounding box center [905, 254] width 206 height 33
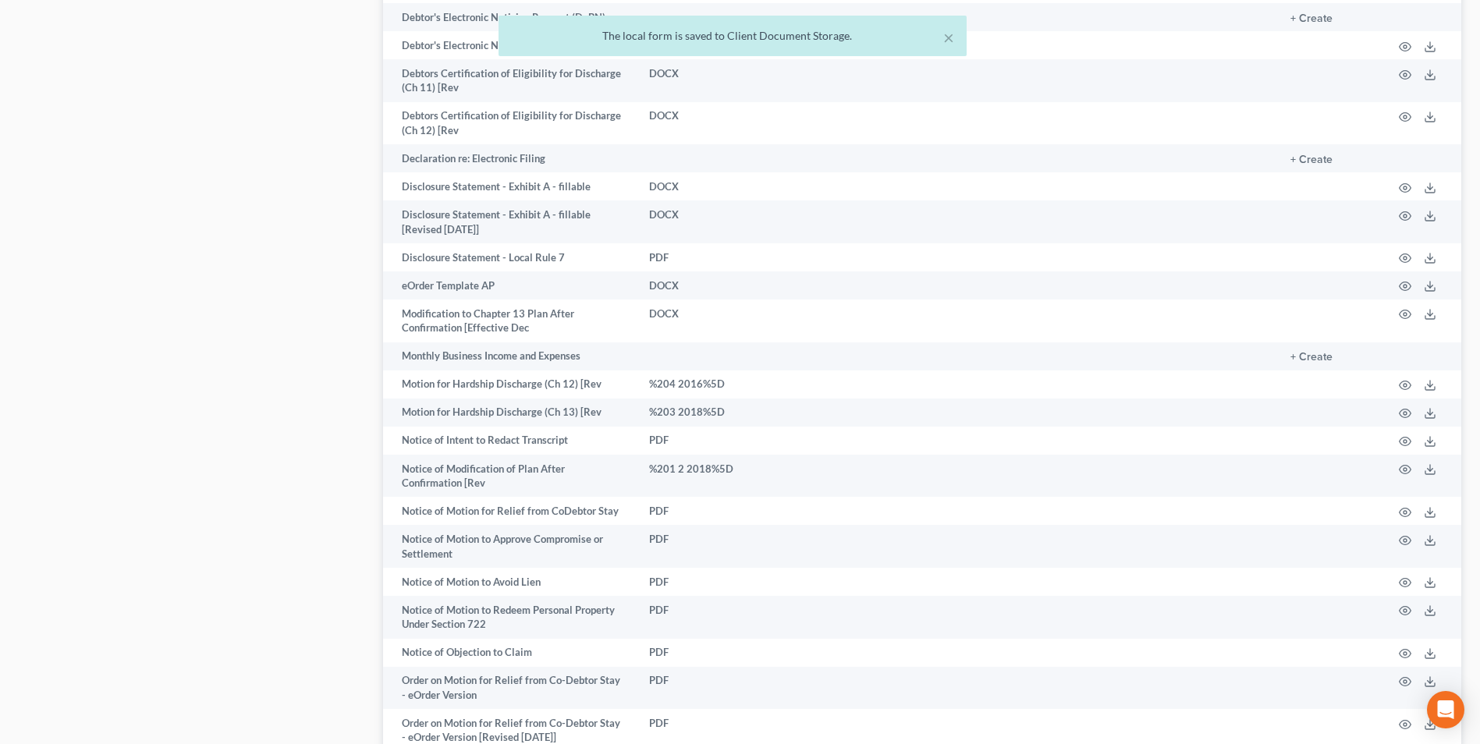
scroll to position [1679, 0]
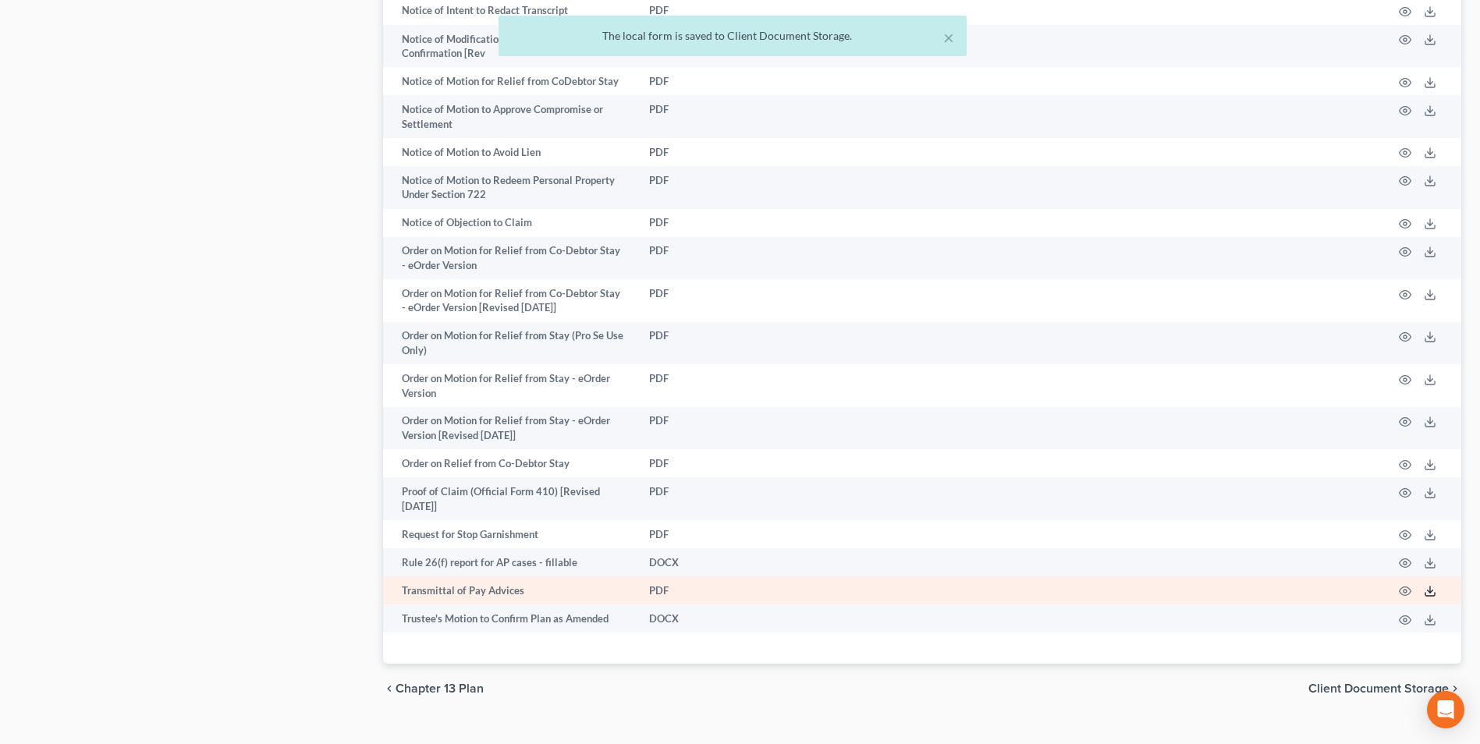
click at [1427, 585] on icon at bounding box center [1430, 591] width 12 height 12
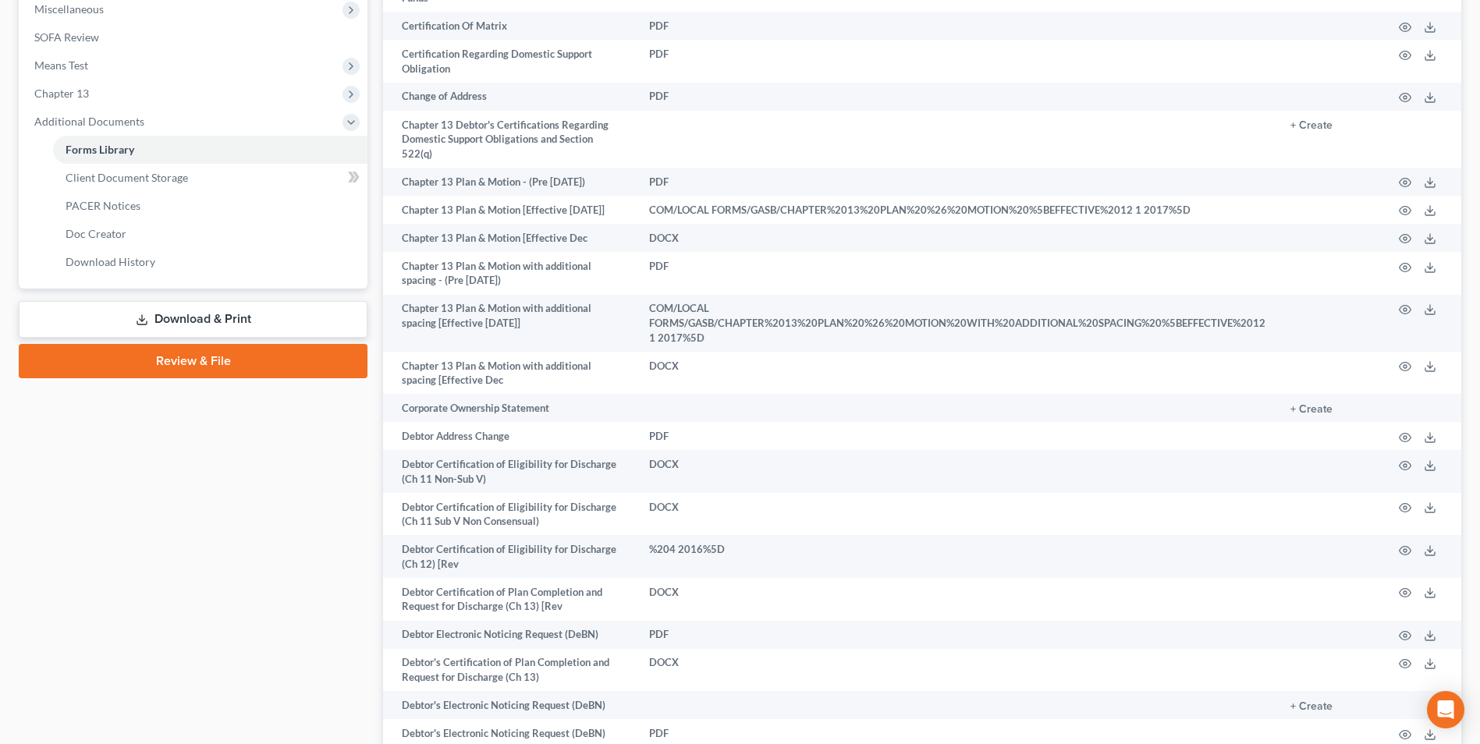
scroll to position [508, 0]
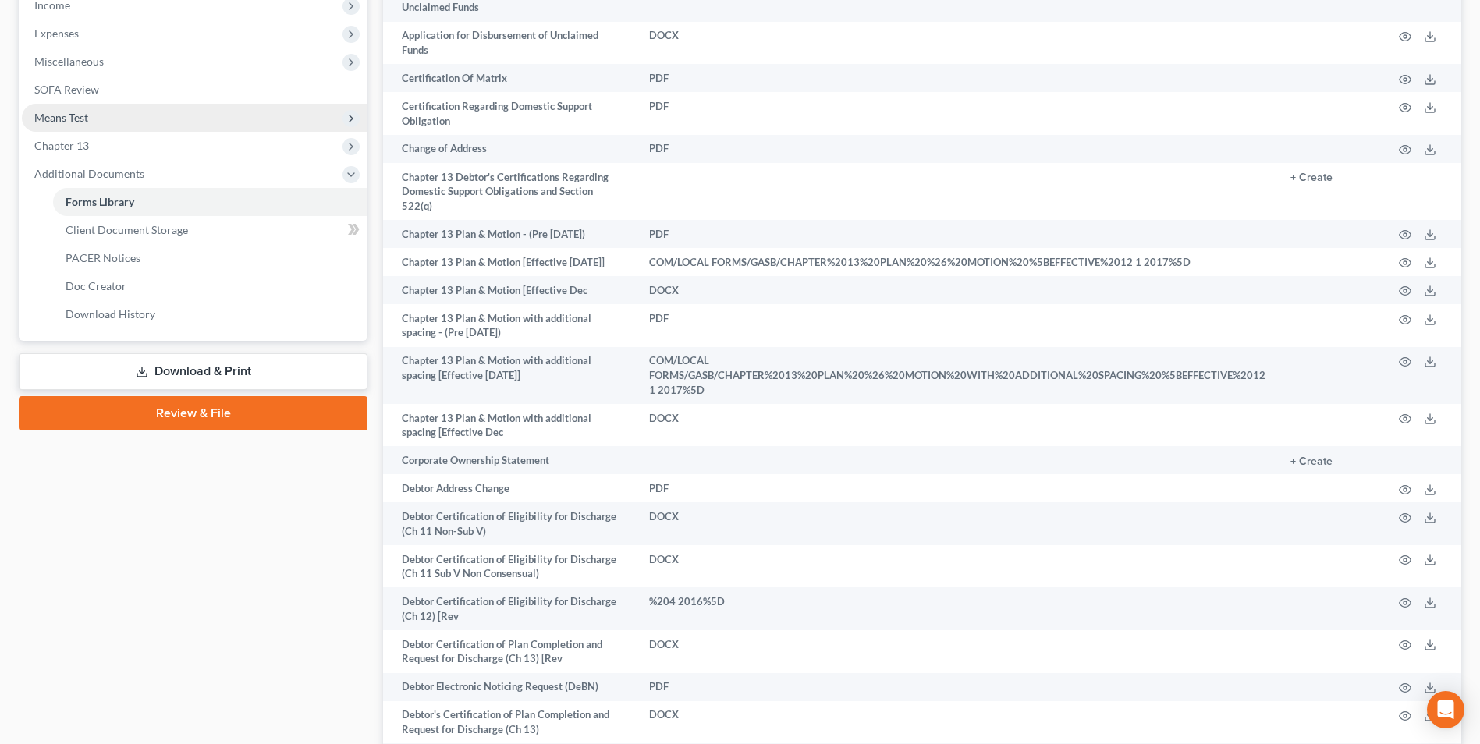
click at [84, 119] on span "Means Test" at bounding box center [61, 117] width 54 height 13
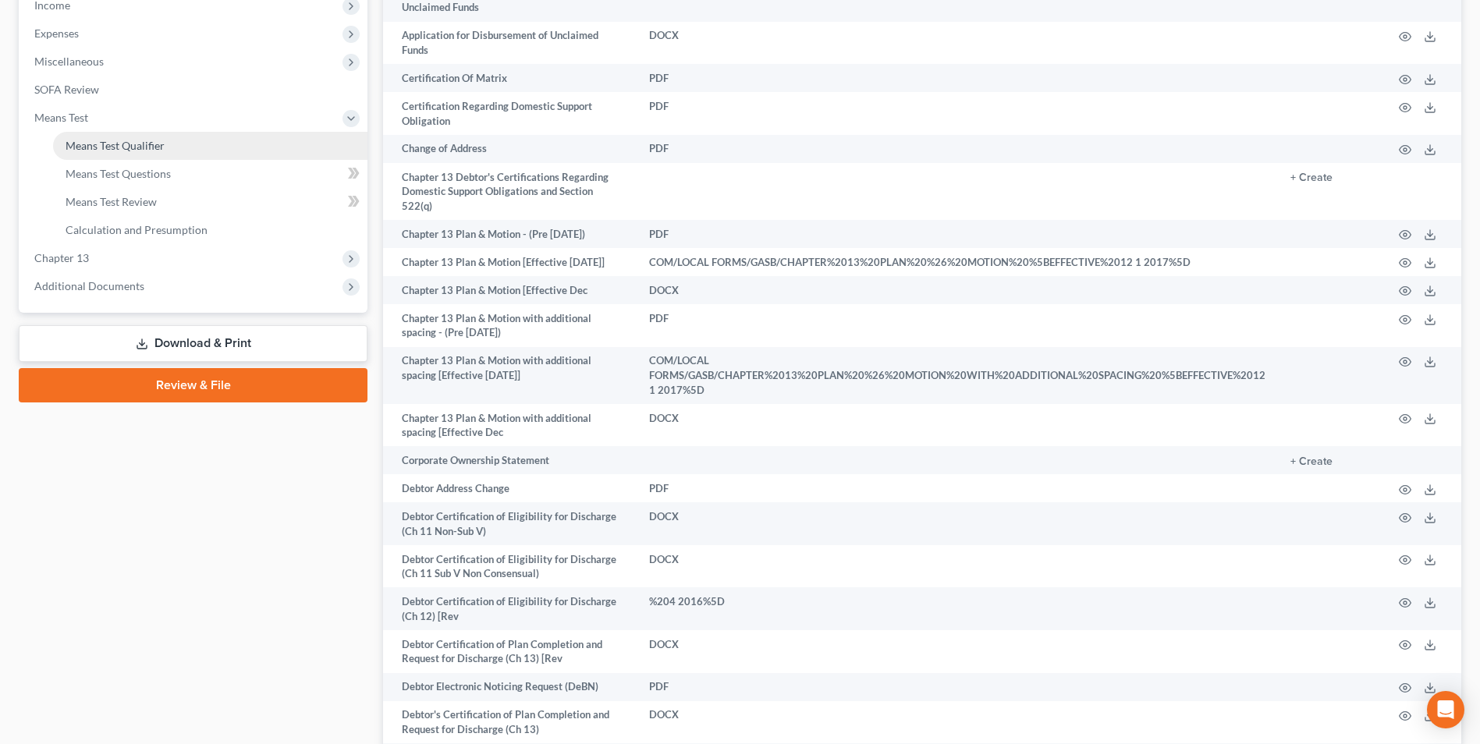
click at [86, 145] on span "Means Test Qualifier" at bounding box center [115, 145] width 99 height 13
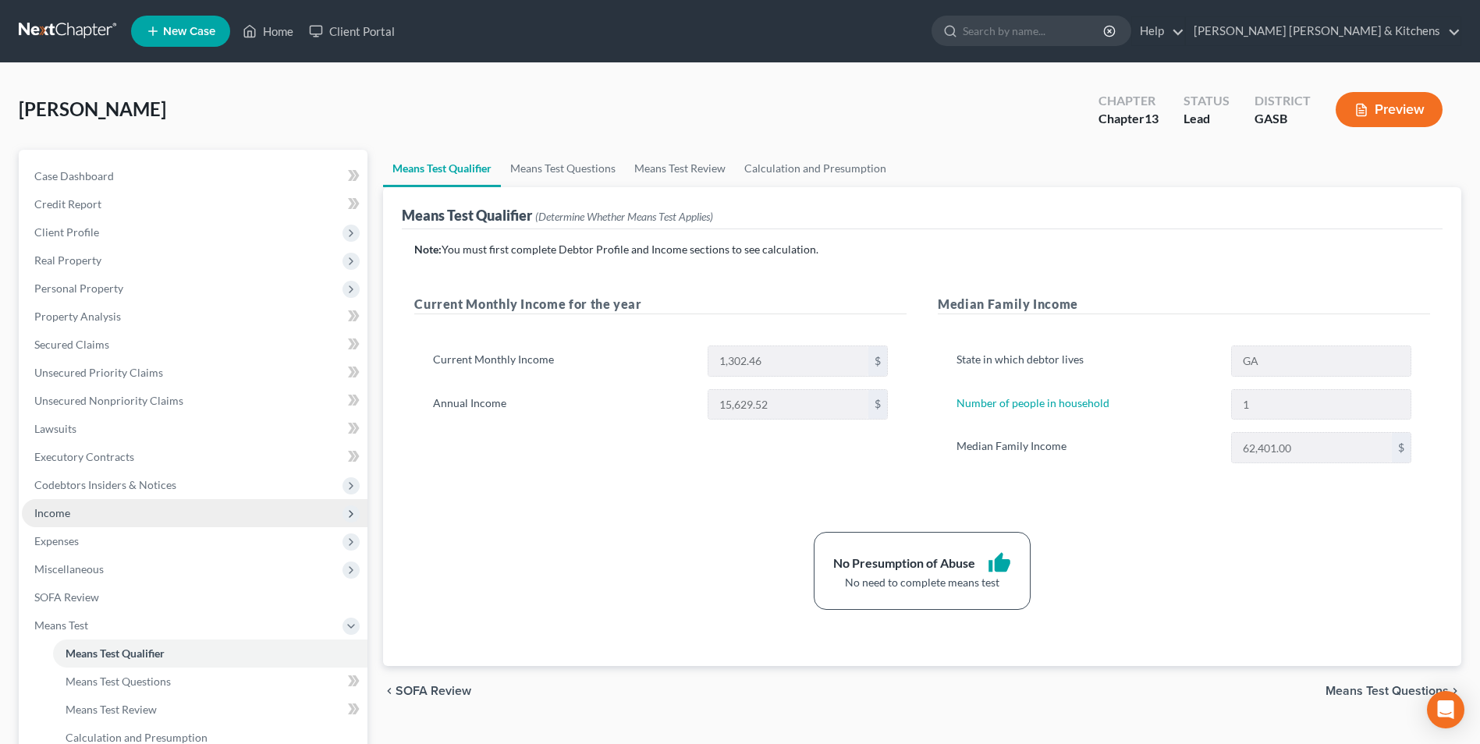
click at [54, 506] on span "Income" at bounding box center [52, 512] width 36 height 13
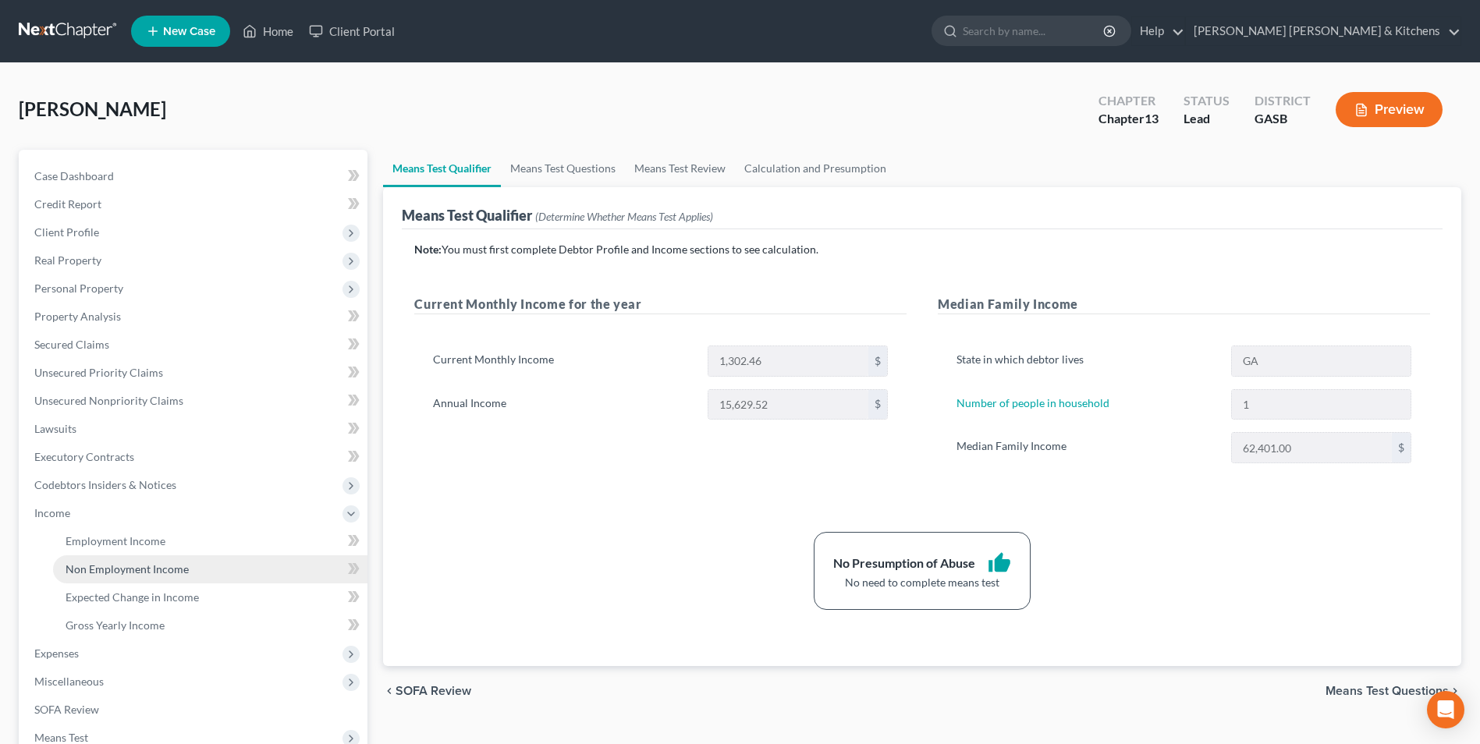
click at [67, 557] on link "Non Employment Income" at bounding box center [210, 570] width 314 height 28
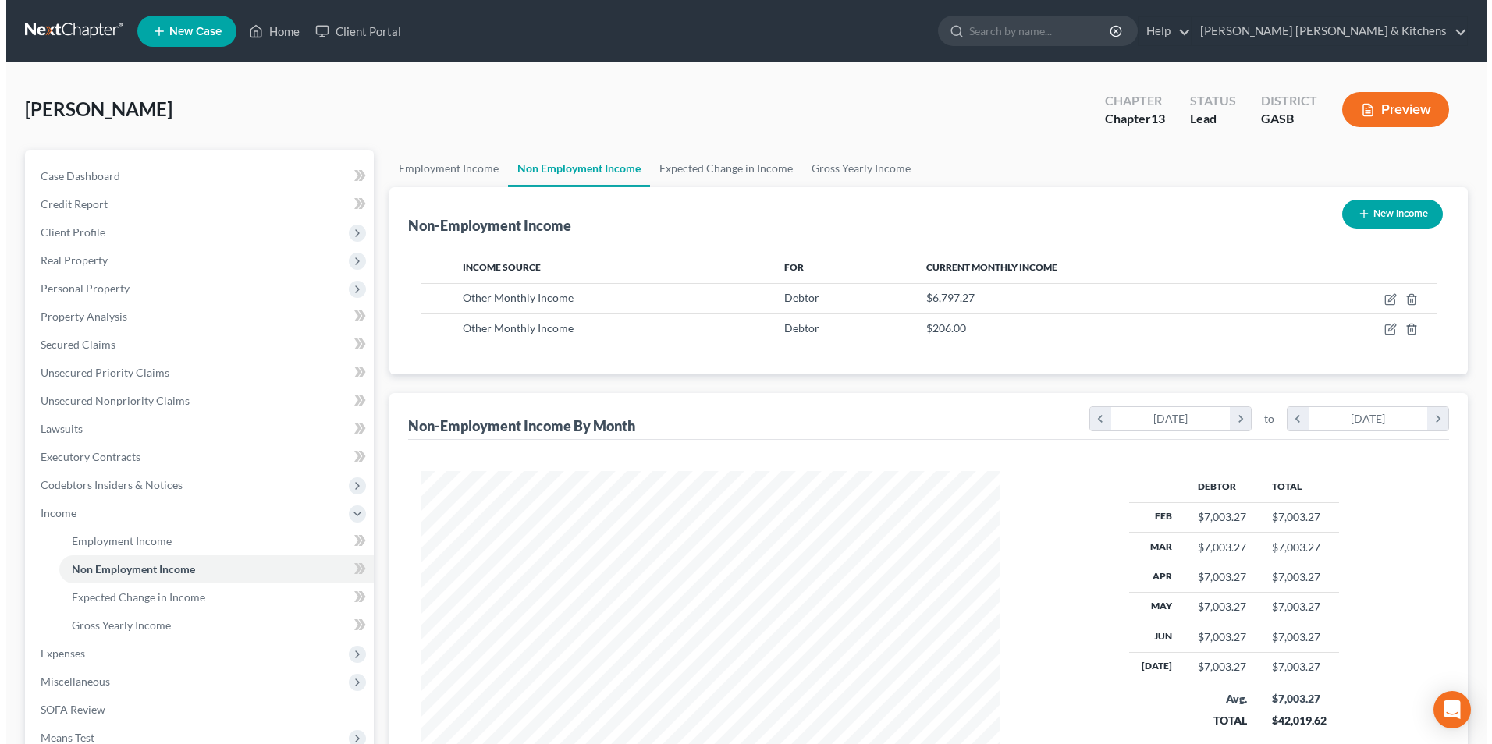
scroll to position [290, 610]
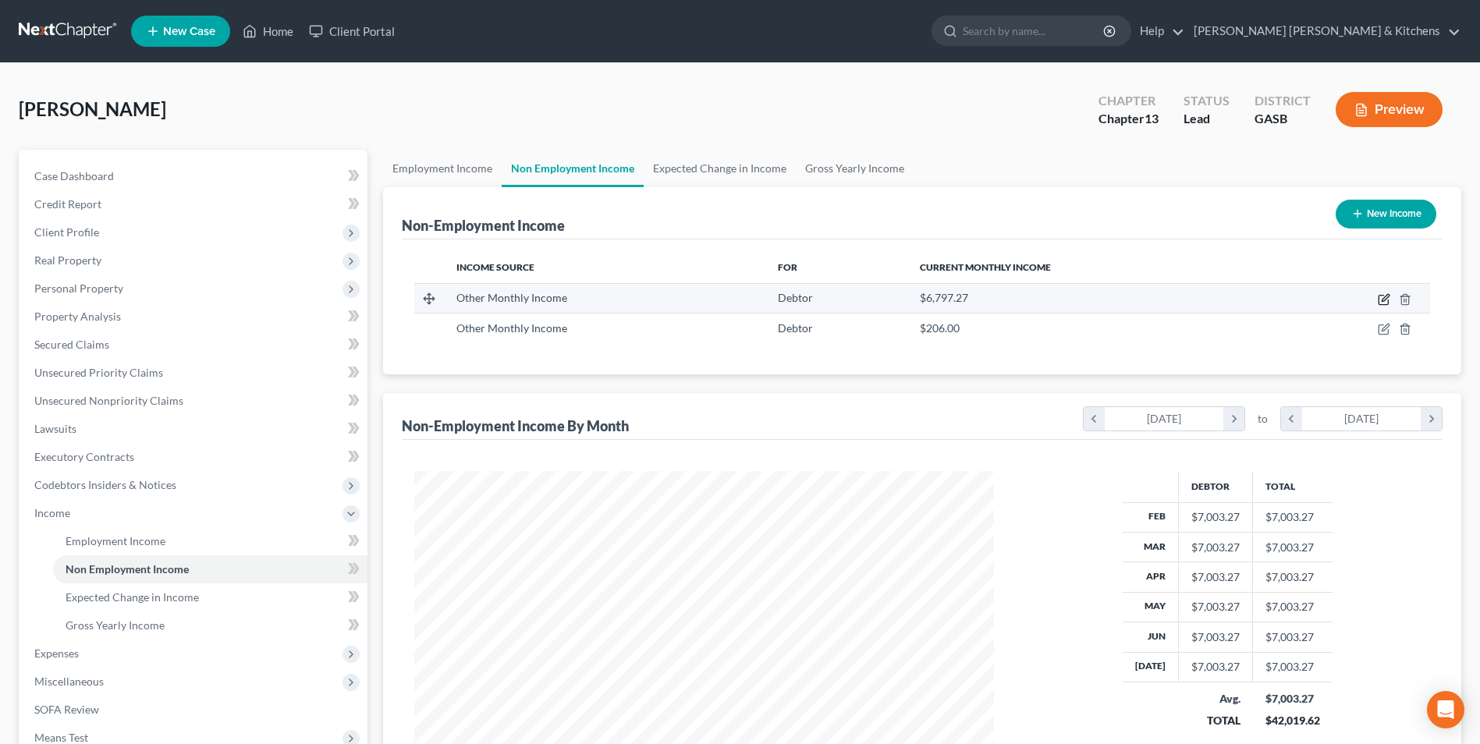
click at [1384, 300] on icon "button" at bounding box center [1385, 297] width 7 height 7
select select "13"
select select "0"
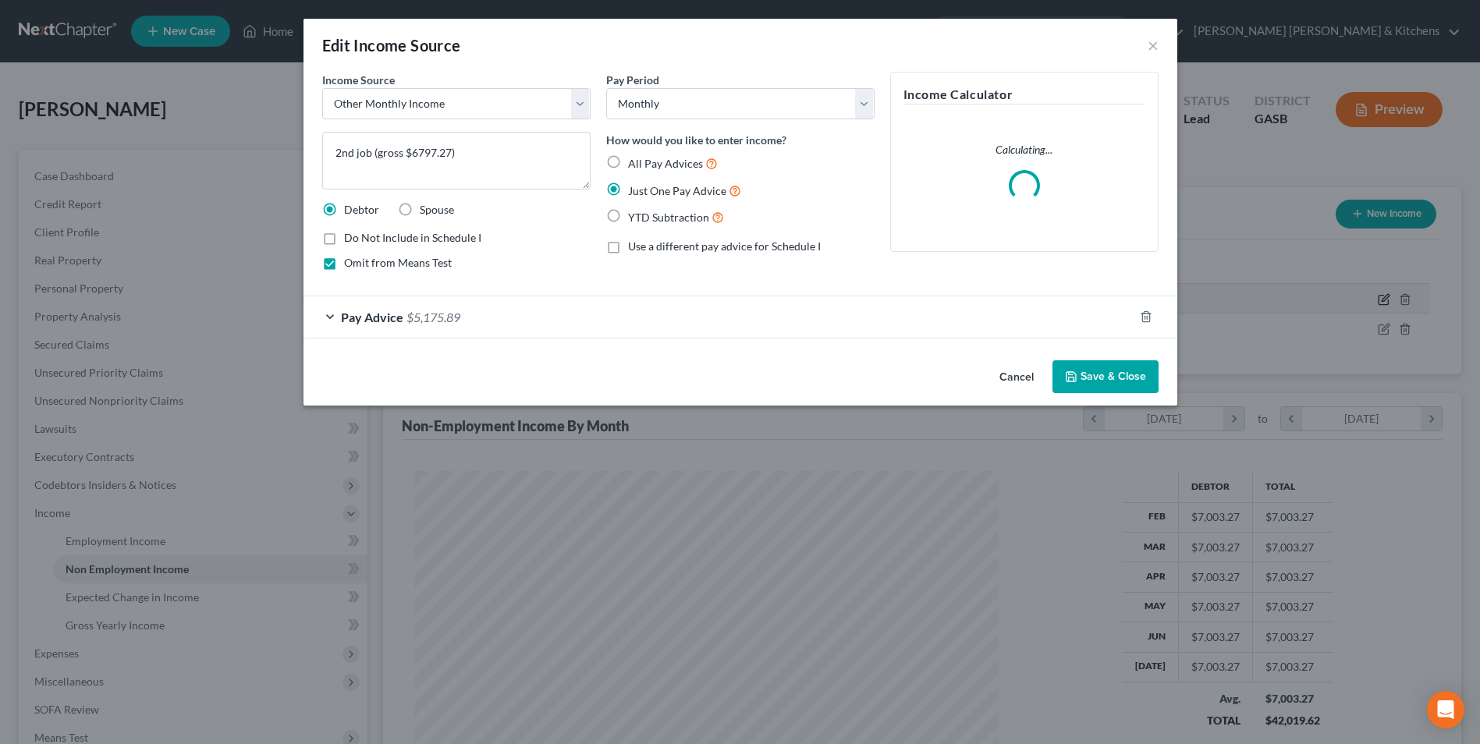
scroll to position [292, 616]
click at [350, 262] on label "Omit from Means Test" at bounding box center [404, 263] width 108 height 16
click at [356, 262] on input "Omit from Means Test" at bounding box center [361, 260] width 10 height 10
checkbox input "false"
click at [1107, 376] on button "Save & Close" at bounding box center [1111, 377] width 106 height 33
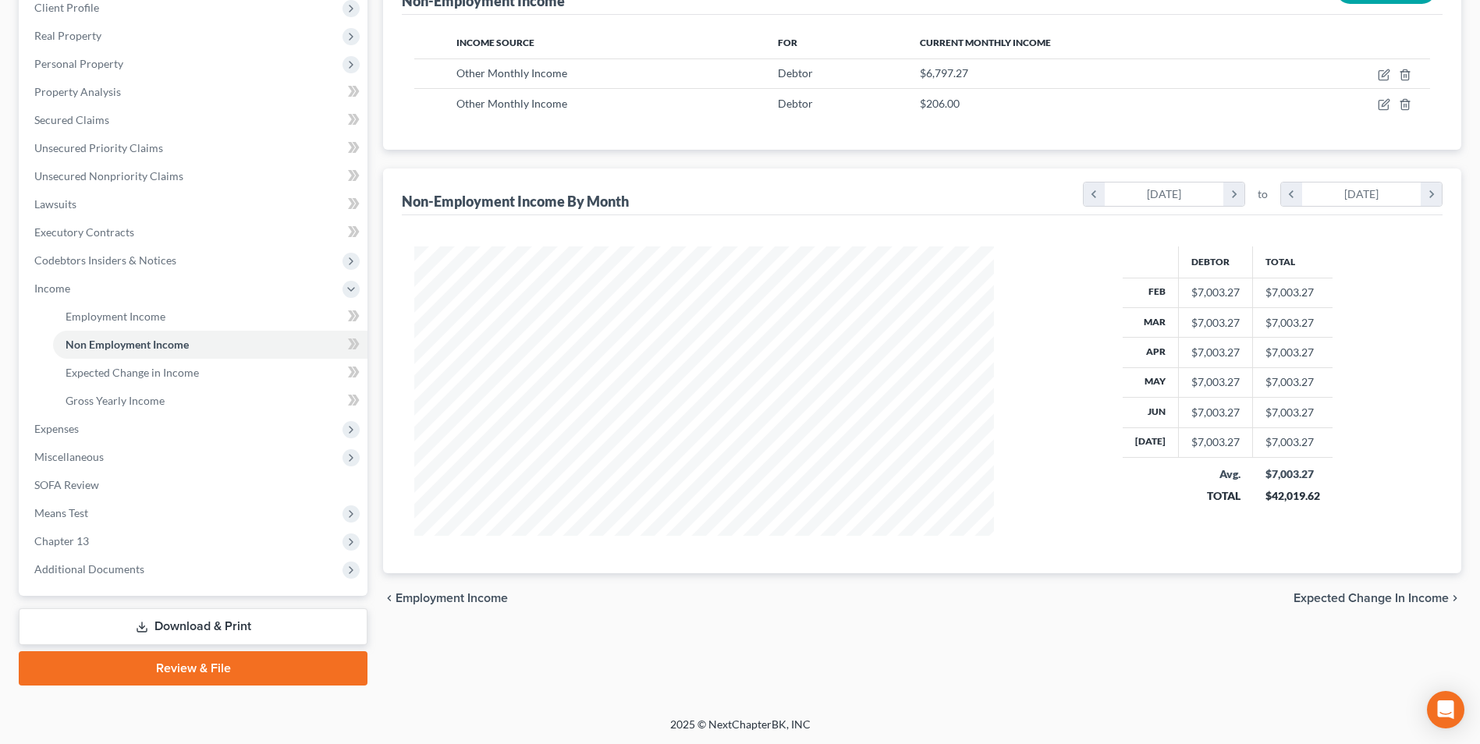
scroll to position [226, 0]
click at [65, 518] on span "Means Test" at bounding box center [61, 512] width 54 height 13
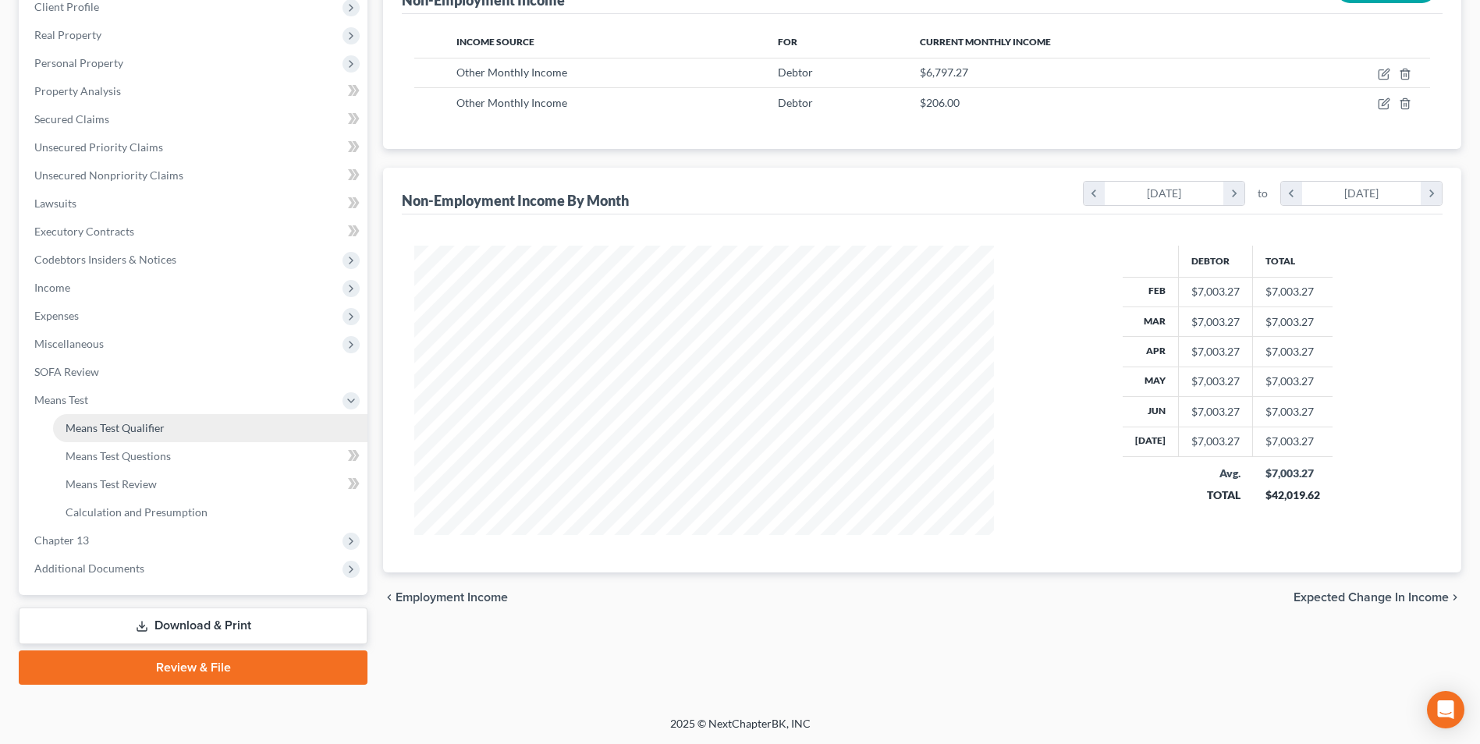
click at [97, 426] on span "Means Test Qualifier" at bounding box center [115, 427] width 99 height 13
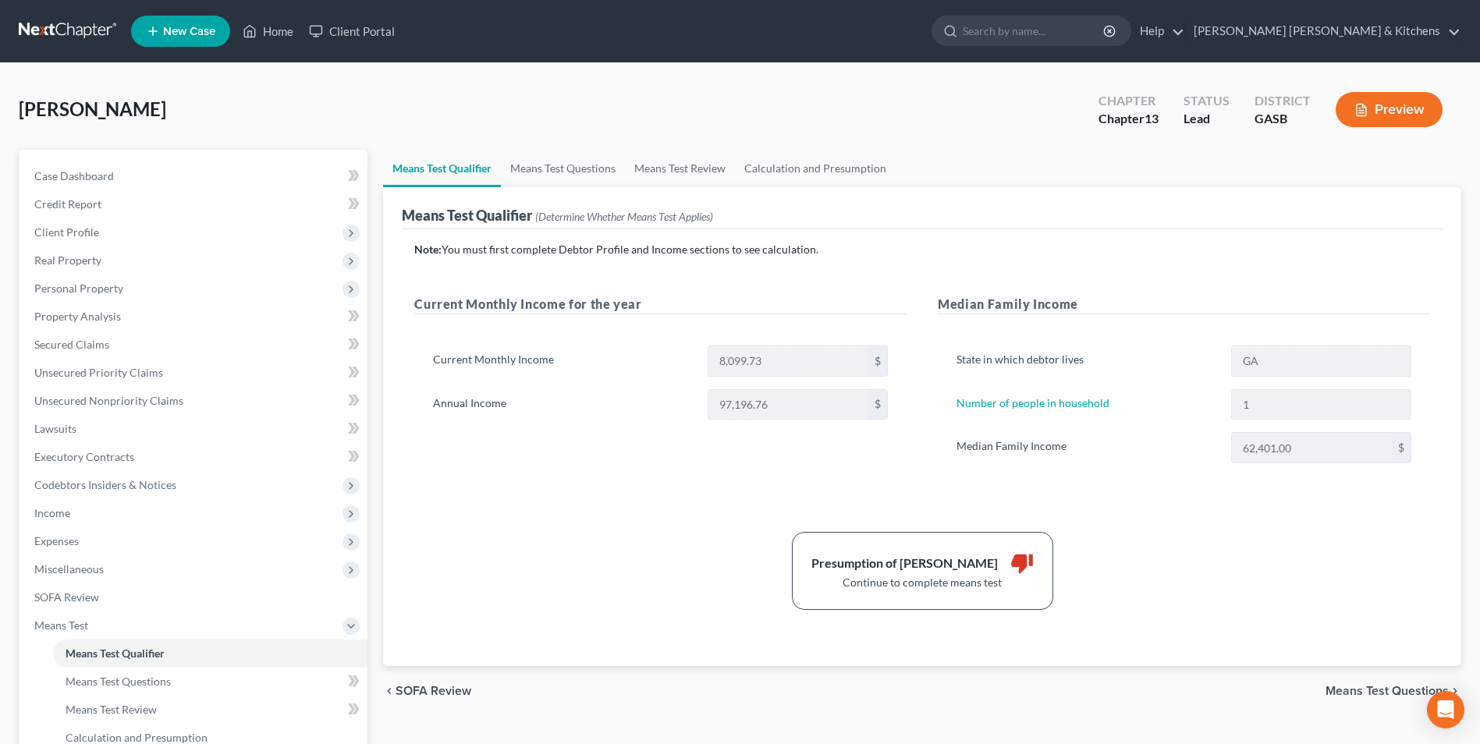
click at [1352, 690] on span "Means Test Questions" at bounding box center [1387, 691] width 123 height 12
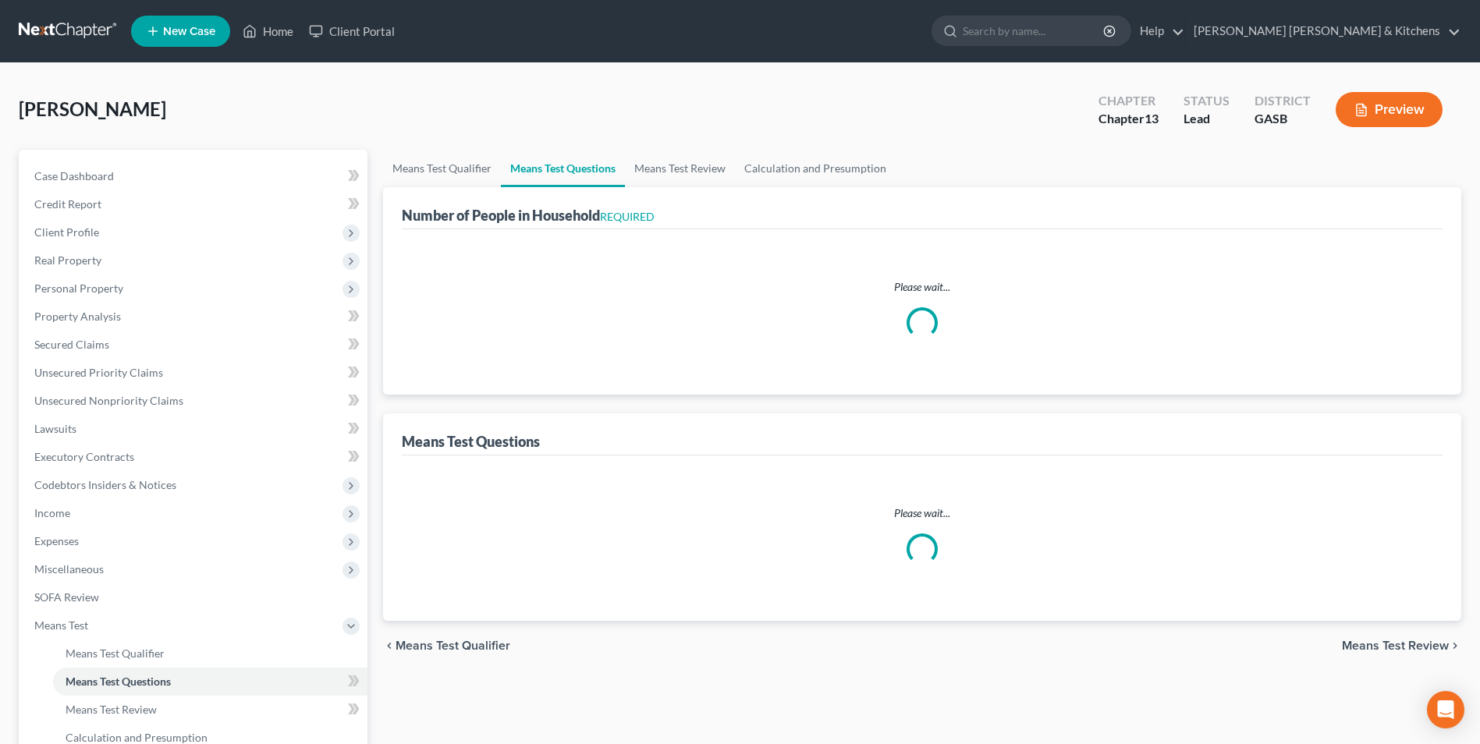
select select "1"
select select "60"
select select "1"
select select "60"
select select "2"
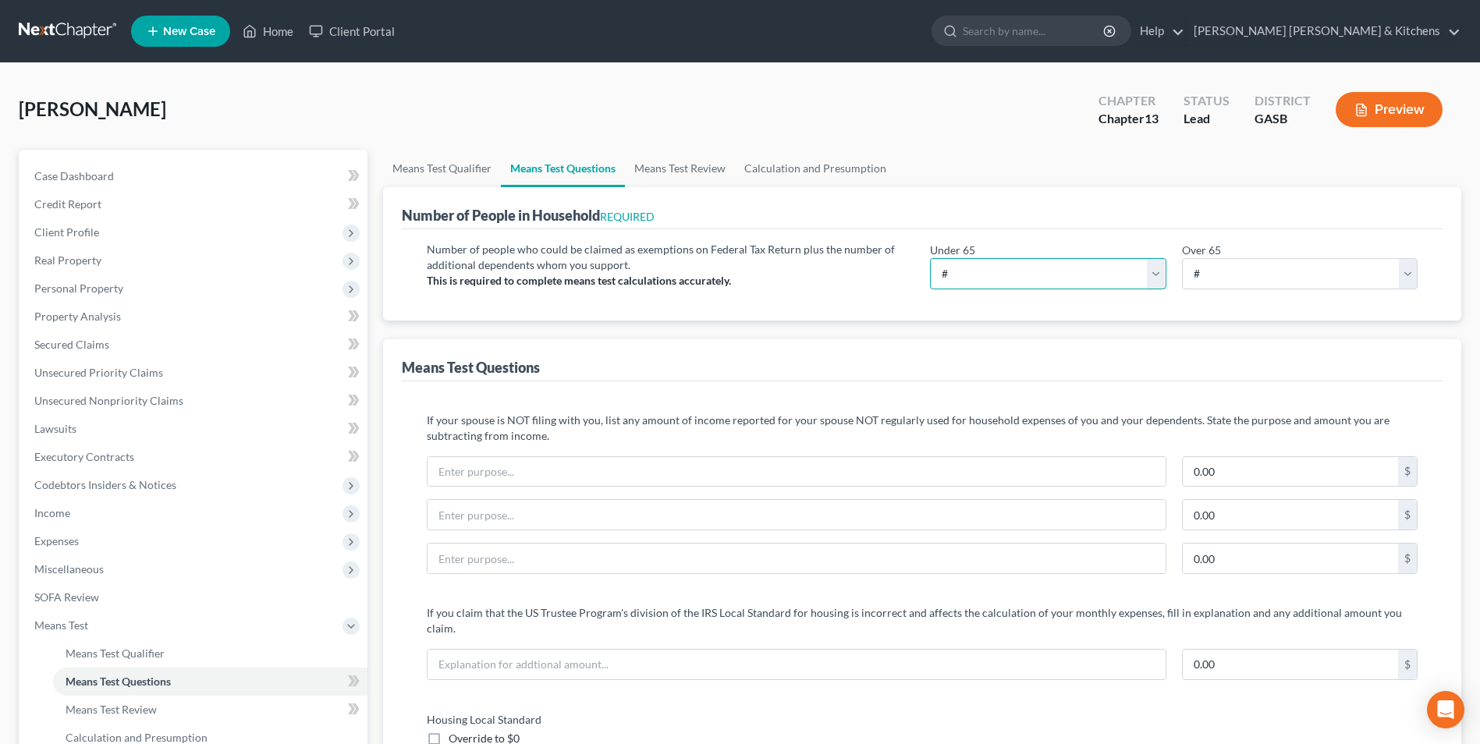
click at [952, 282] on select "# 0 1 2 3 4 5 6 7 8 9 10" at bounding box center [1048, 273] width 236 height 31
select select "1"
click at [930, 258] on select "# 0 1 2 3 4 5 6 7 8 9 10" at bounding box center [1048, 273] width 236 height 31
click at [1198, 277] on select "# 0 1 2 3 4 5 6 7 8 9 10" at bounding box center [1300, 273] width 236 height 31
select select "0"
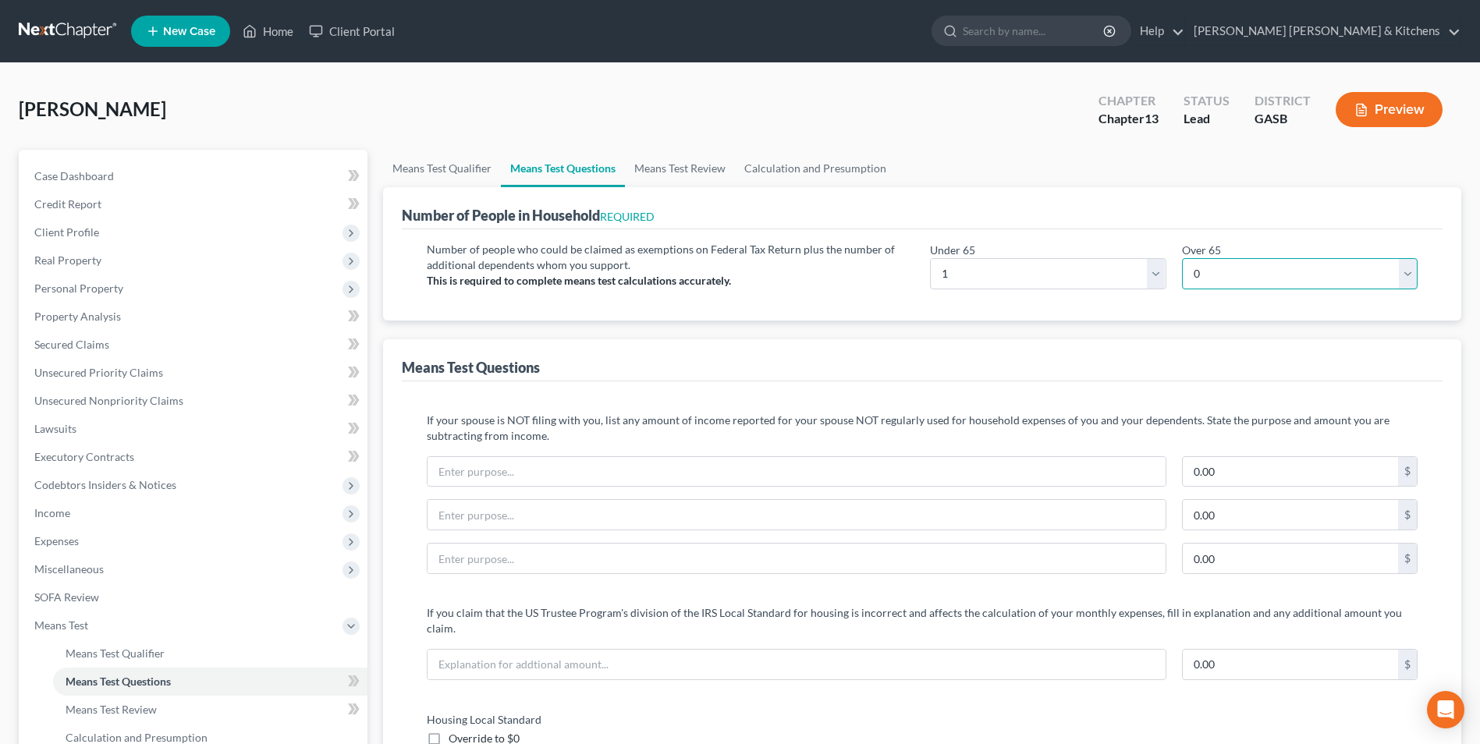
click at [1182, 258] on select "# 0 1 2 3 4 5 6 7 8 9 10" at bounding box center [1300, 273] width 236 height 31
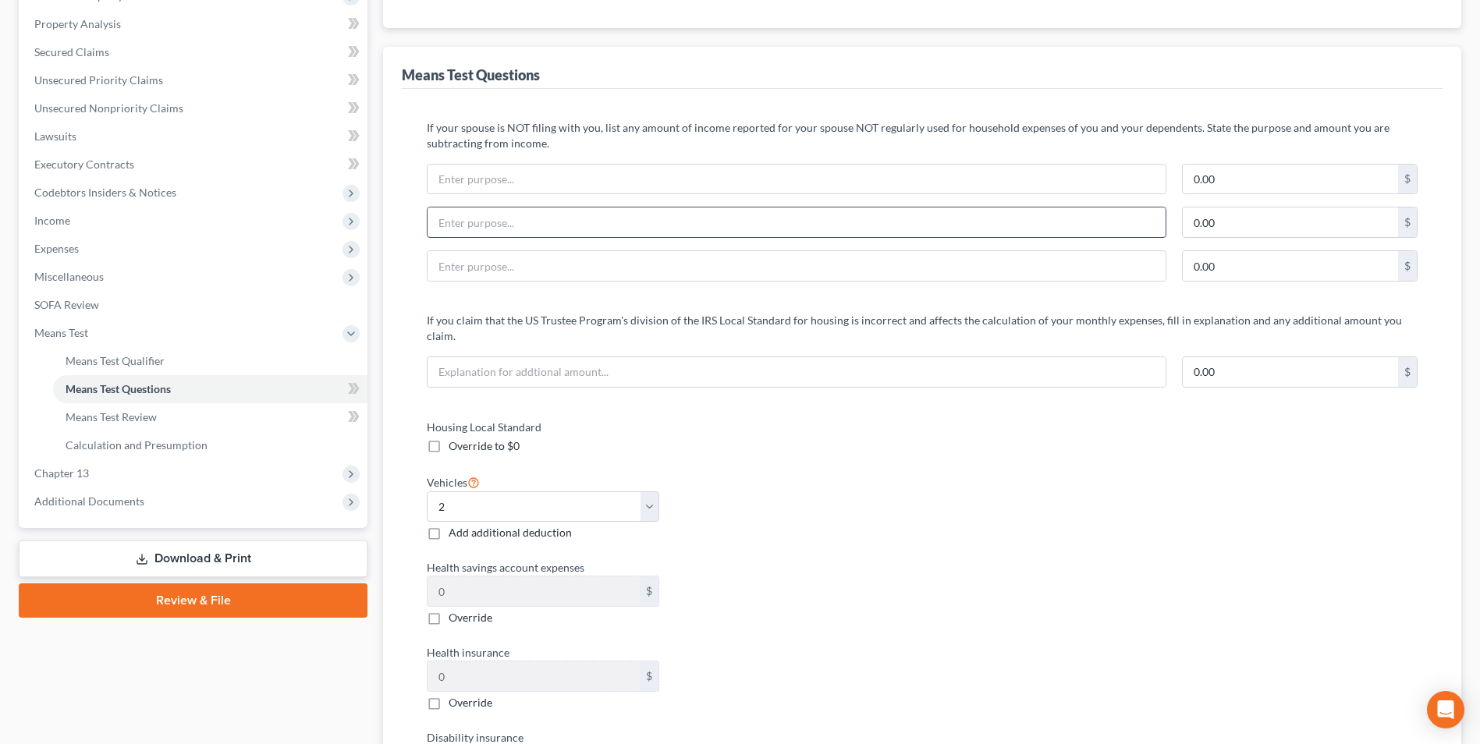
scroll to position [312, 0]
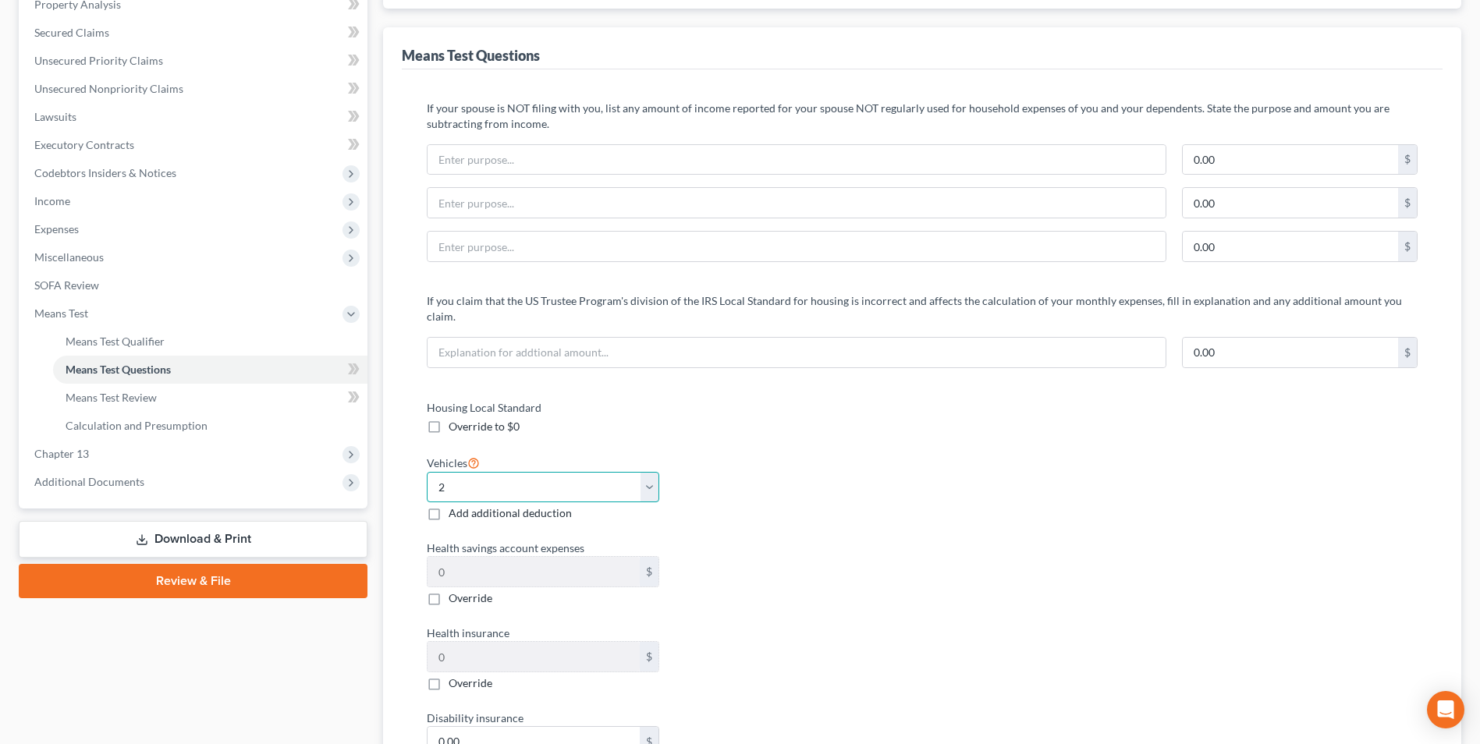
click at [646, 472] on select "Select 0 1 2 3 4 5" at bounding box center [543, 487] width 232 height 31
select select "1"
click at [427, 472] on select "Select 0 1 2 3 4 5" at bounding box center [543, 487] width 232 height 31
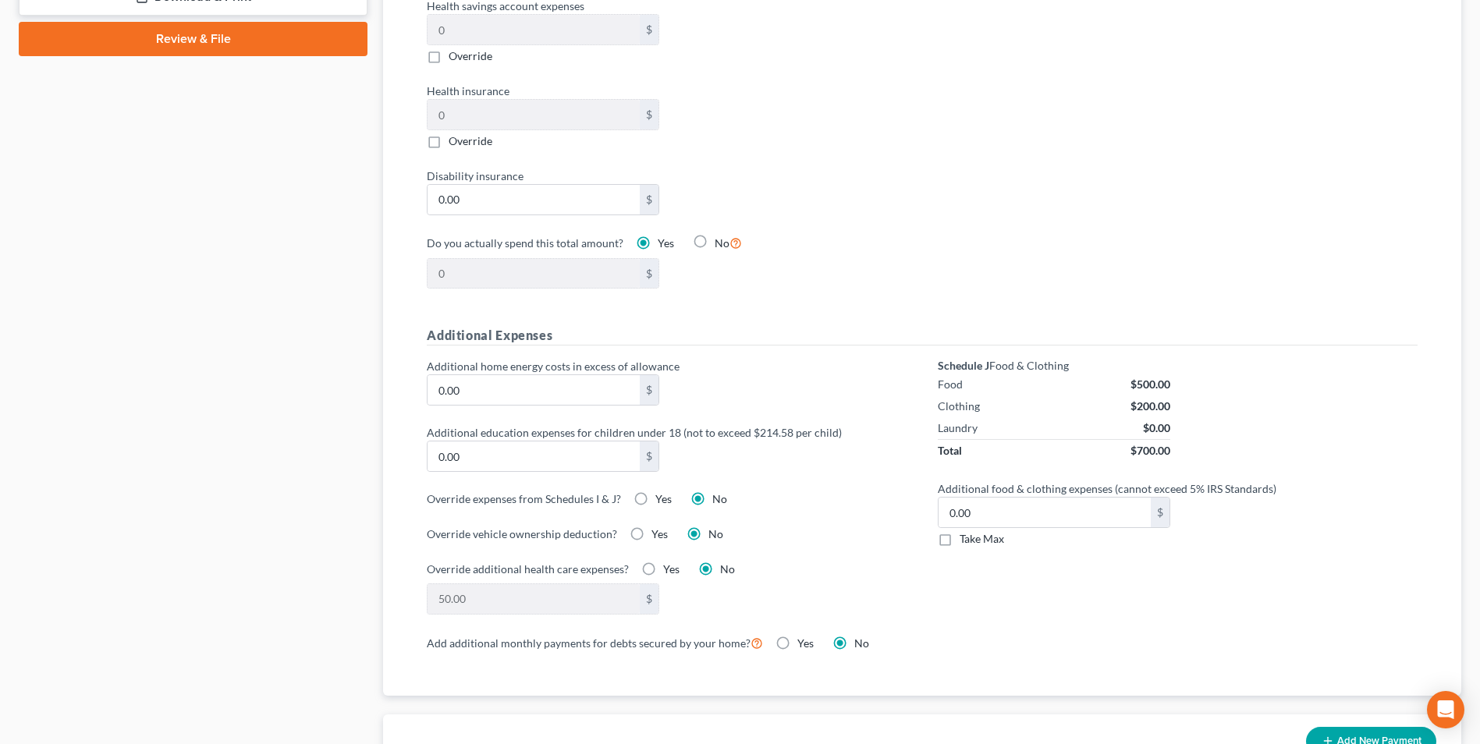
scroll to position [858, 0]
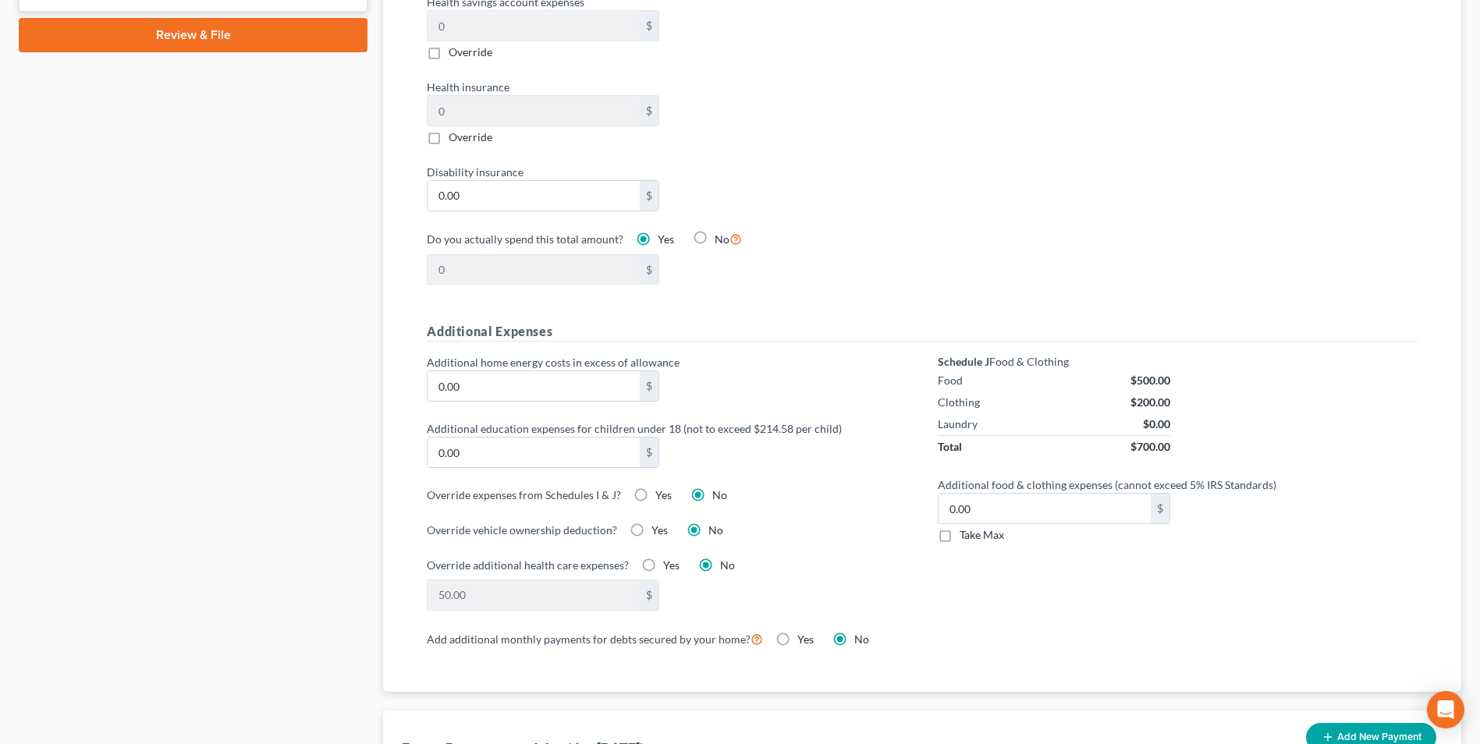
click at [652, 523] on label "Yes" at bounding box center [660, 531] width 16 height 16
click at [658, 523] on input "Yes" at bounding box center [663, 528] width 10 height 10
radio input "true"
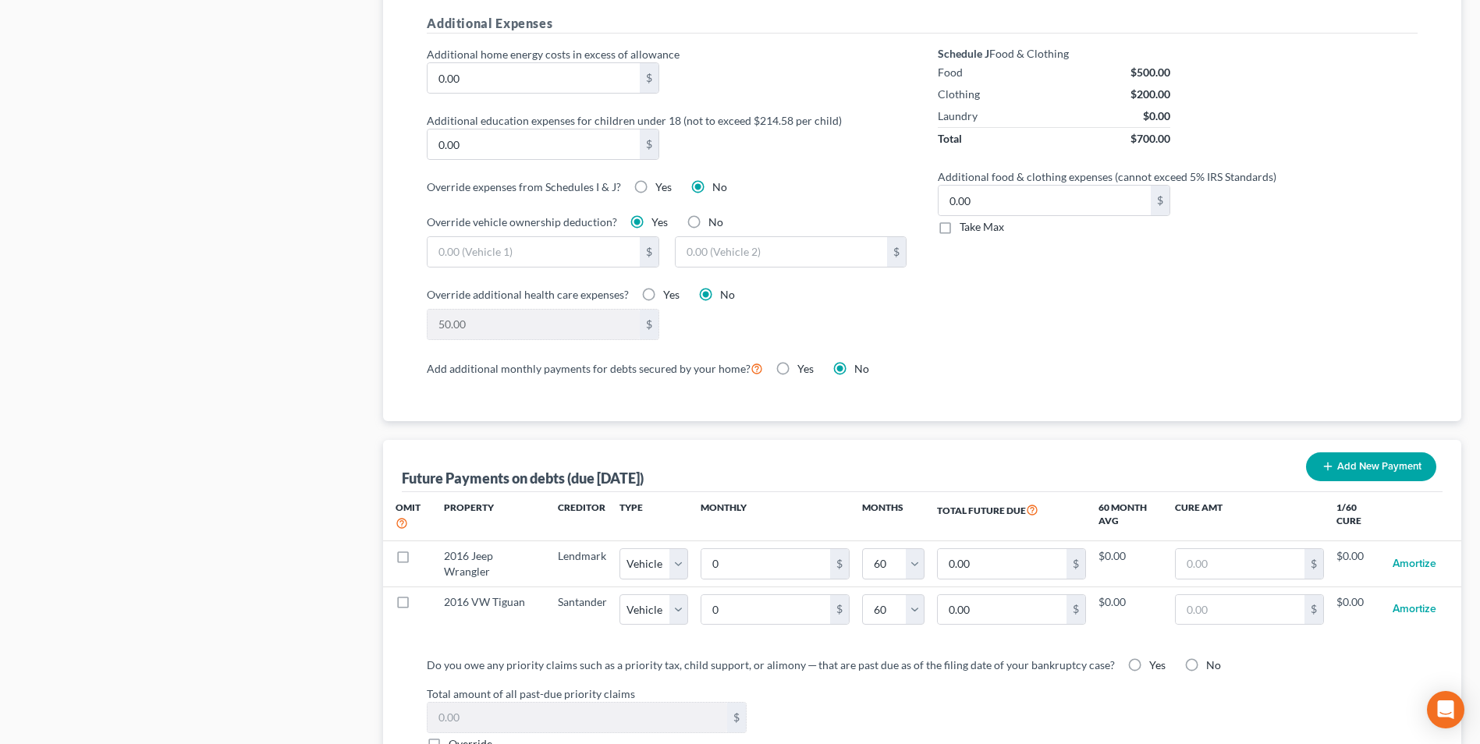
scroll to position [1171, 0]
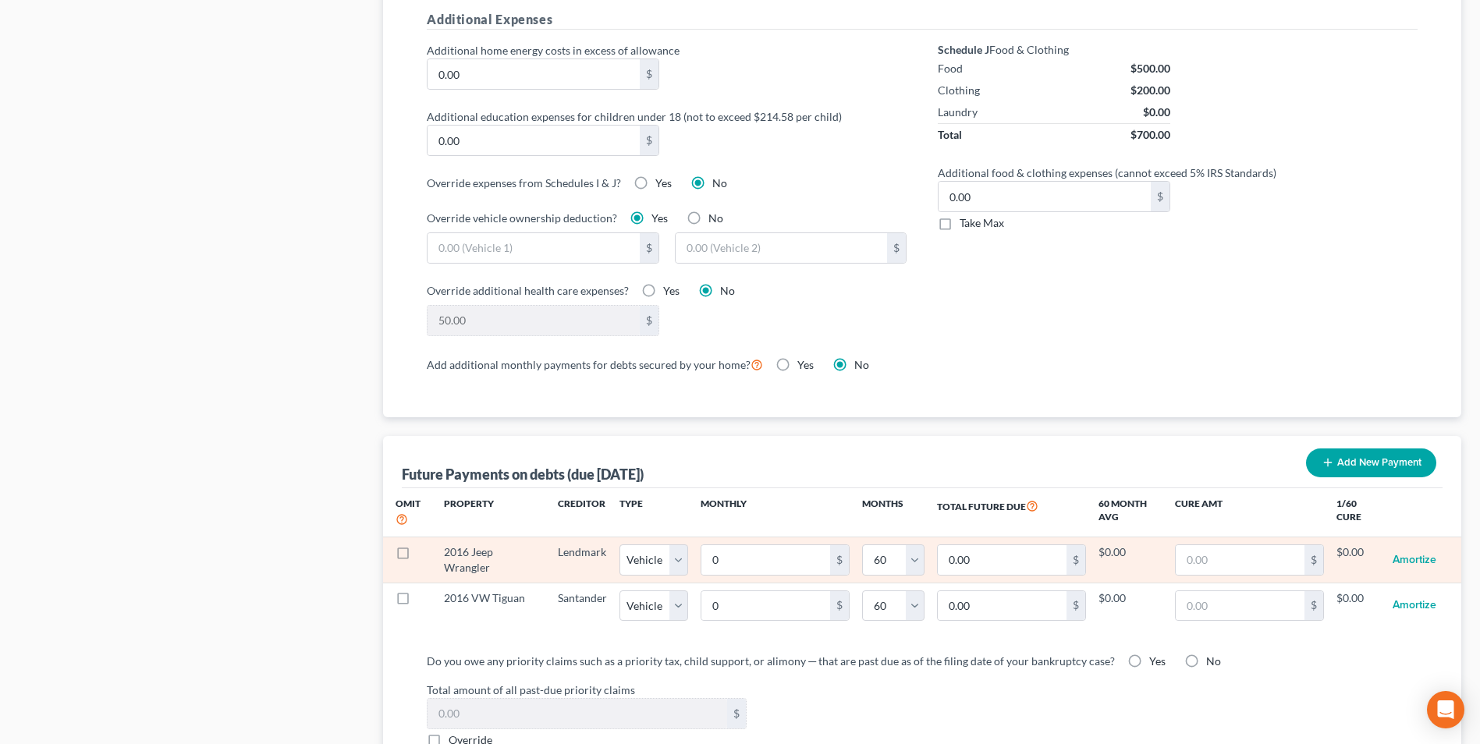
click at [417, 556] on label at bounding box center [417, 556] width 0 height 0
click at [424, 545] on input "checkbox" at bounding box center [429, 550] width 10 height 10
checkbox input "true"
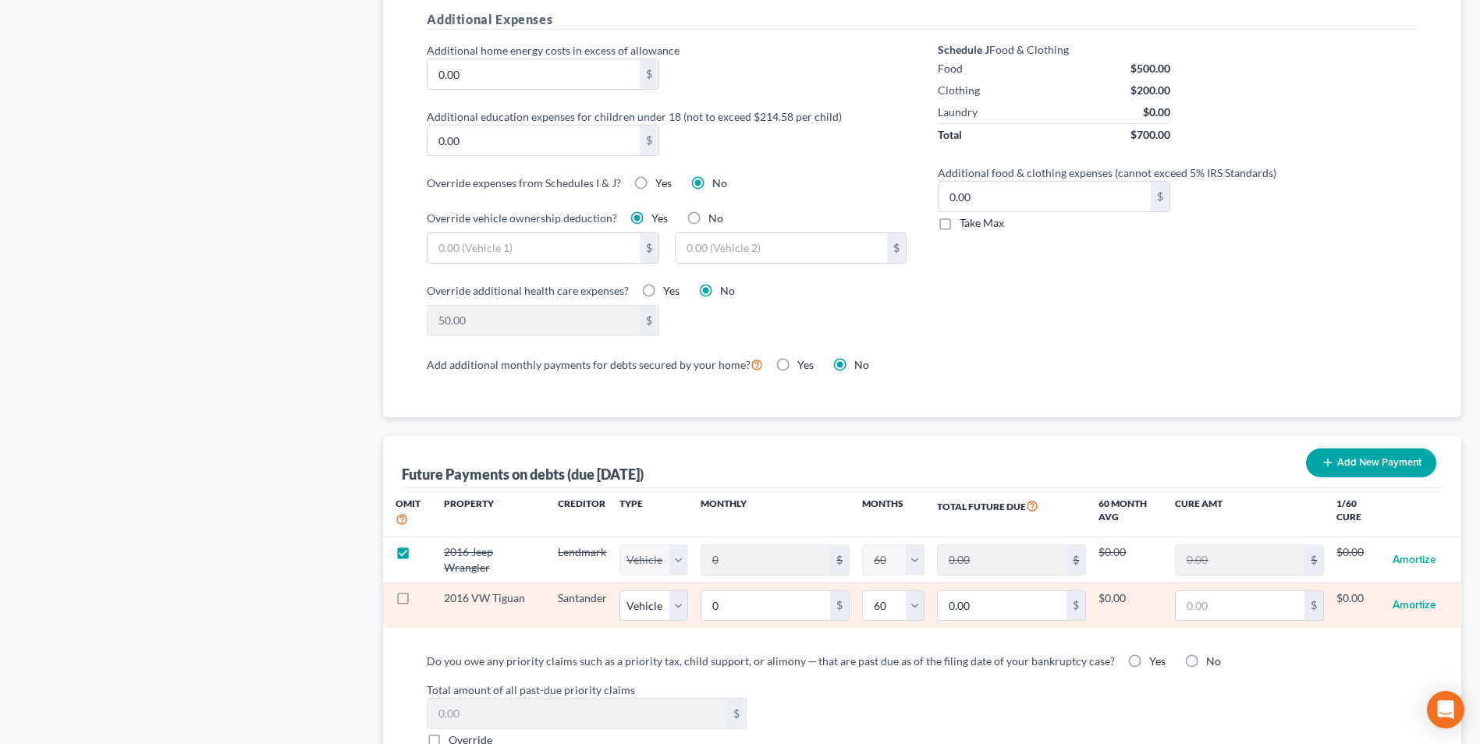
click at [417, 602] on label at bounding box center [417, 602] width 0 height 0
click at [424, 591] on input "checkbox" at bounding box center [429, 596] width 10 height 10
checkbox input "true"
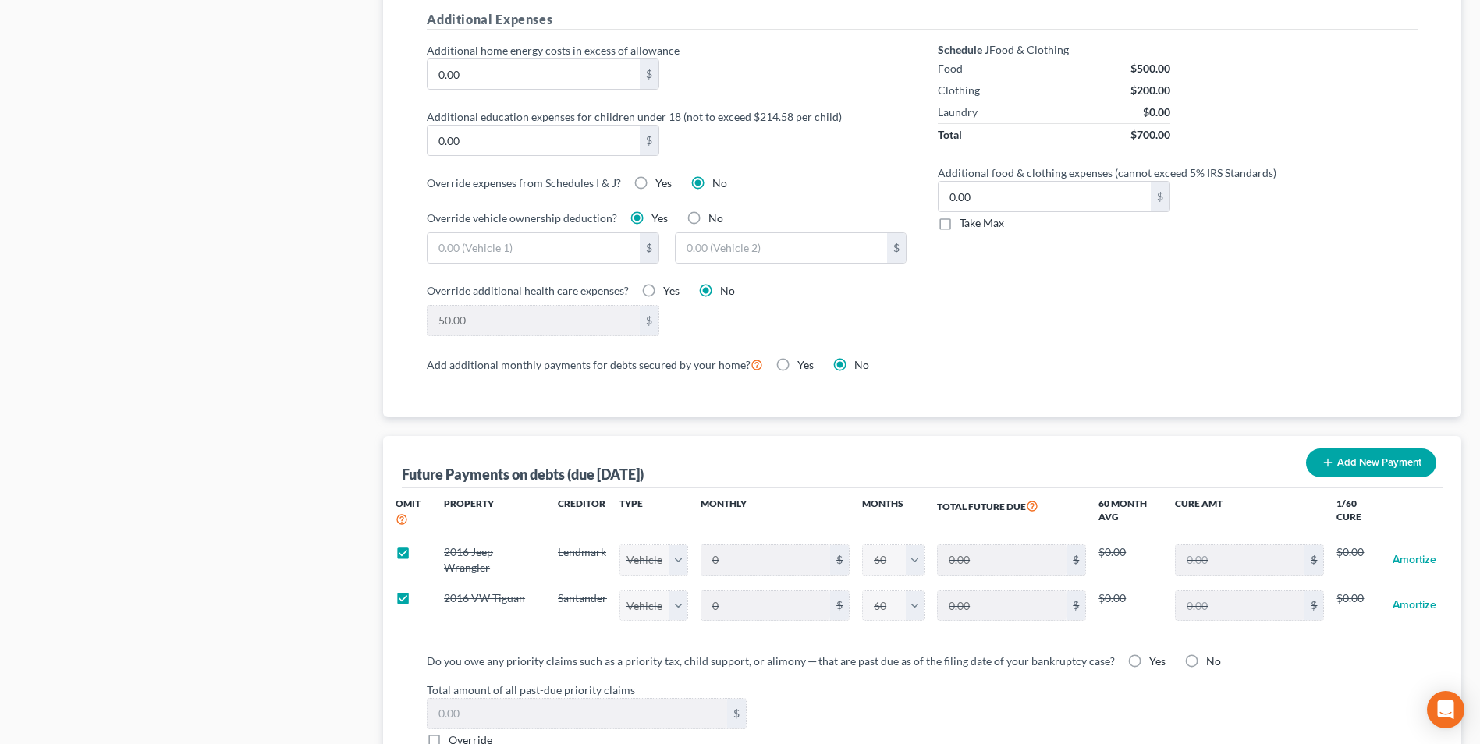
select select "1"
select select "60"
select select "1"
select select "60"
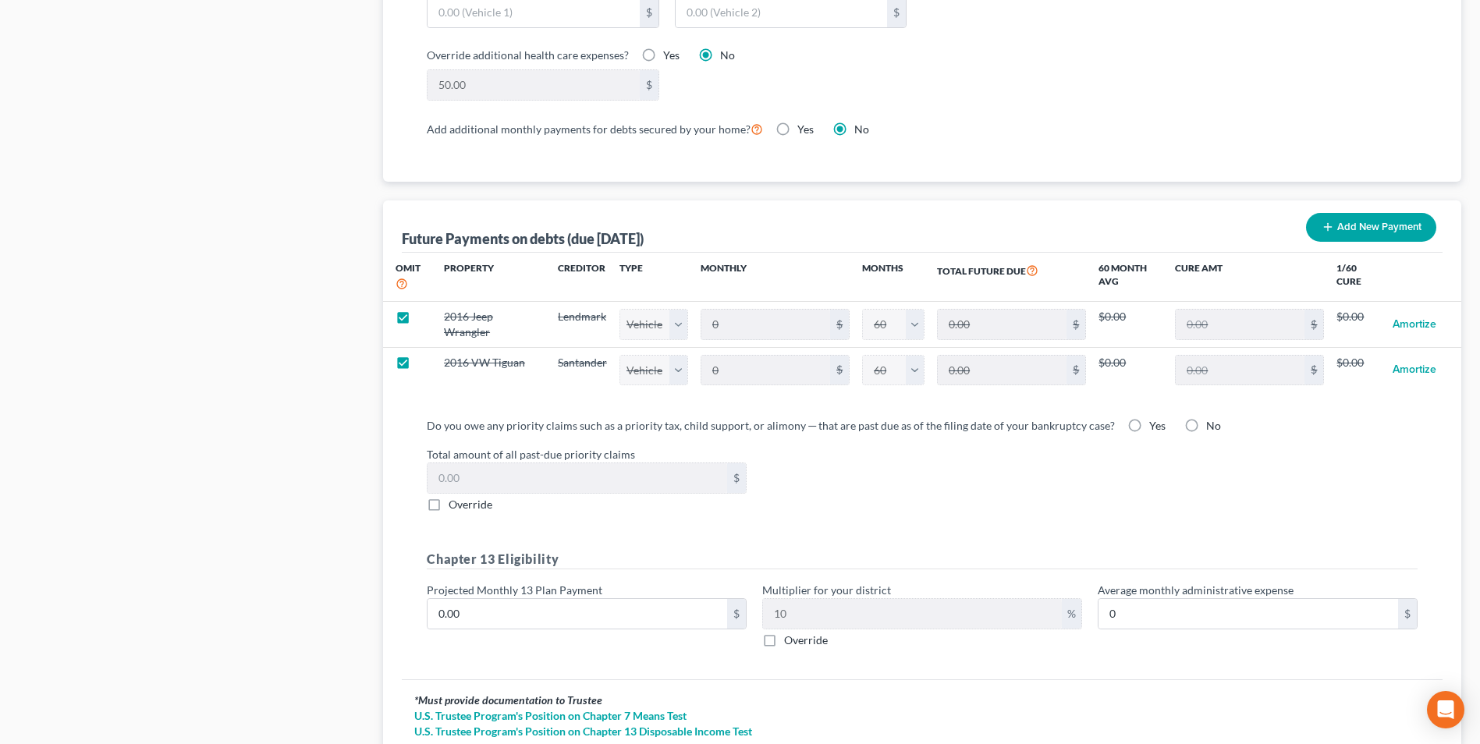
scroll to position [1483, 0]
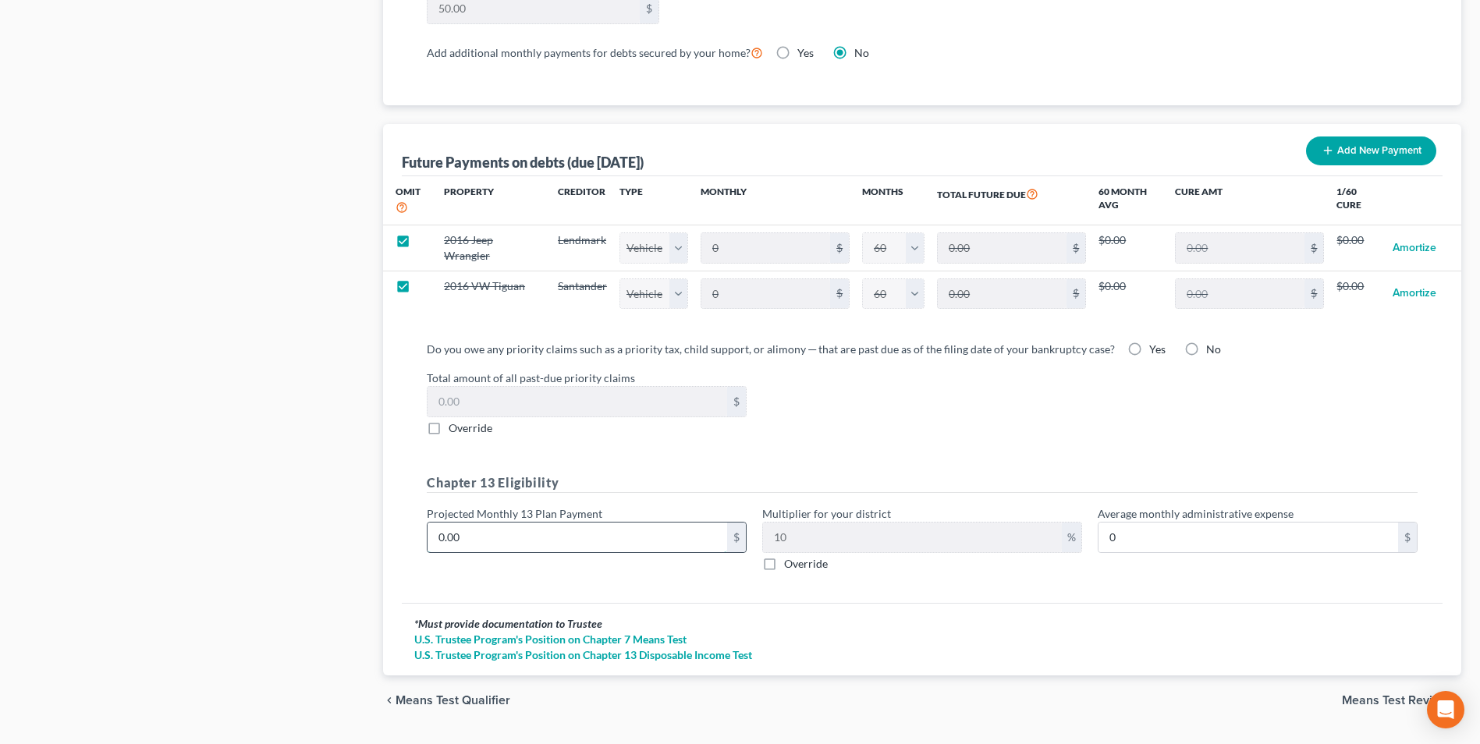
click at [549, 523] on input "0.00" at bounding box center [578, 538] width 300 height 30
type input "4"
type input "0.40"
type input "45"
type input "4.50"
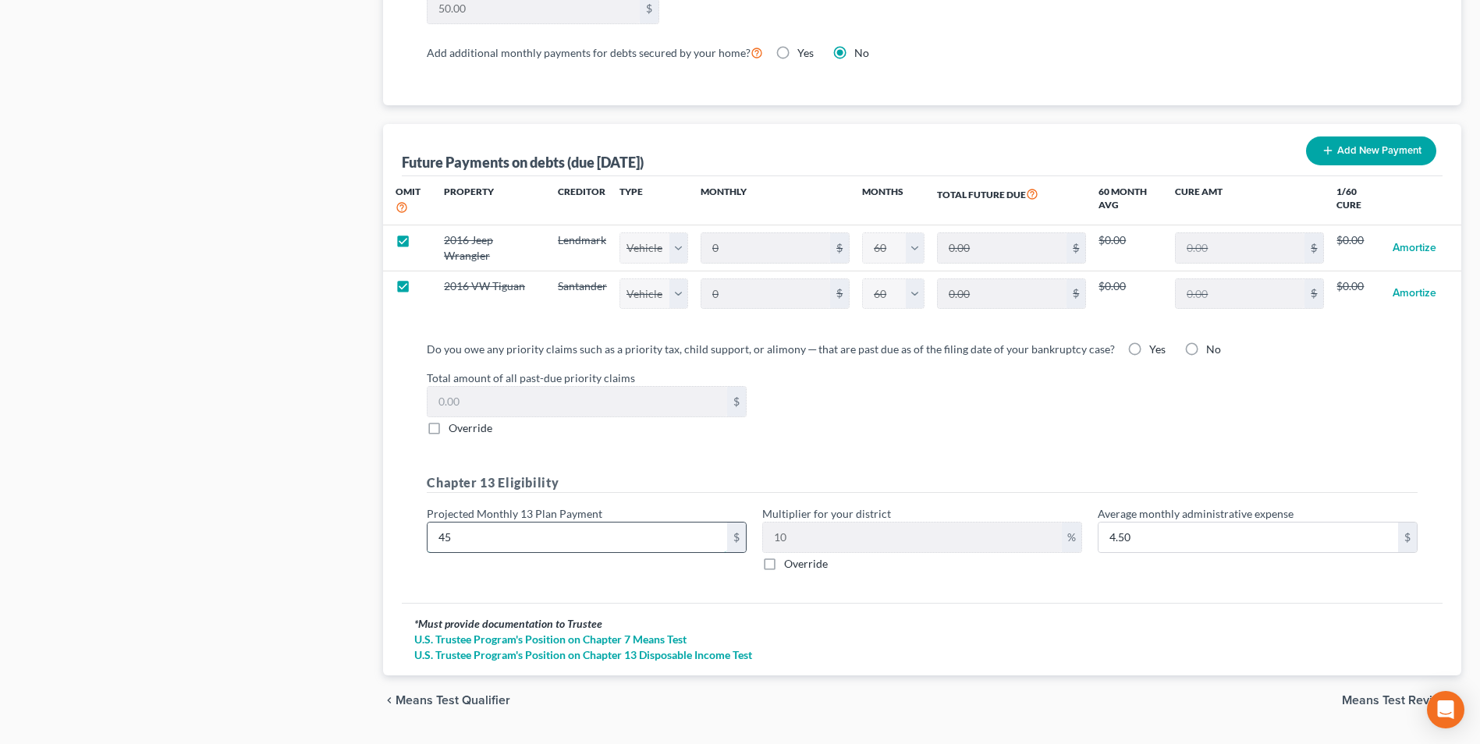
type input "450"
type input "45.00"
type input "450.00"
click at [1391, 695] on span "Means Test Review" at bounding box center [1395, 701] width 107 height 12
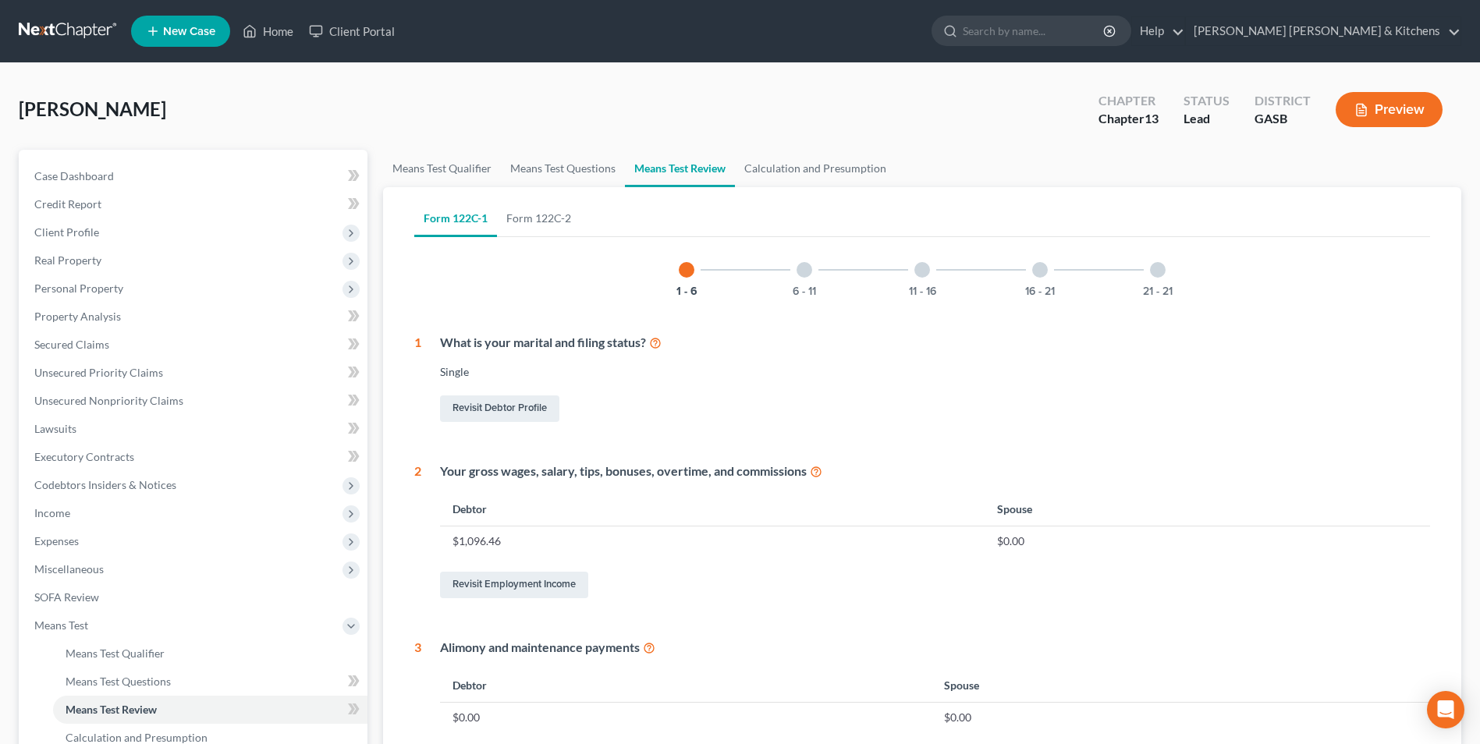
click at [1394, 108] on button "Preview" at bounding box center [1389, 109] width 107 height 35
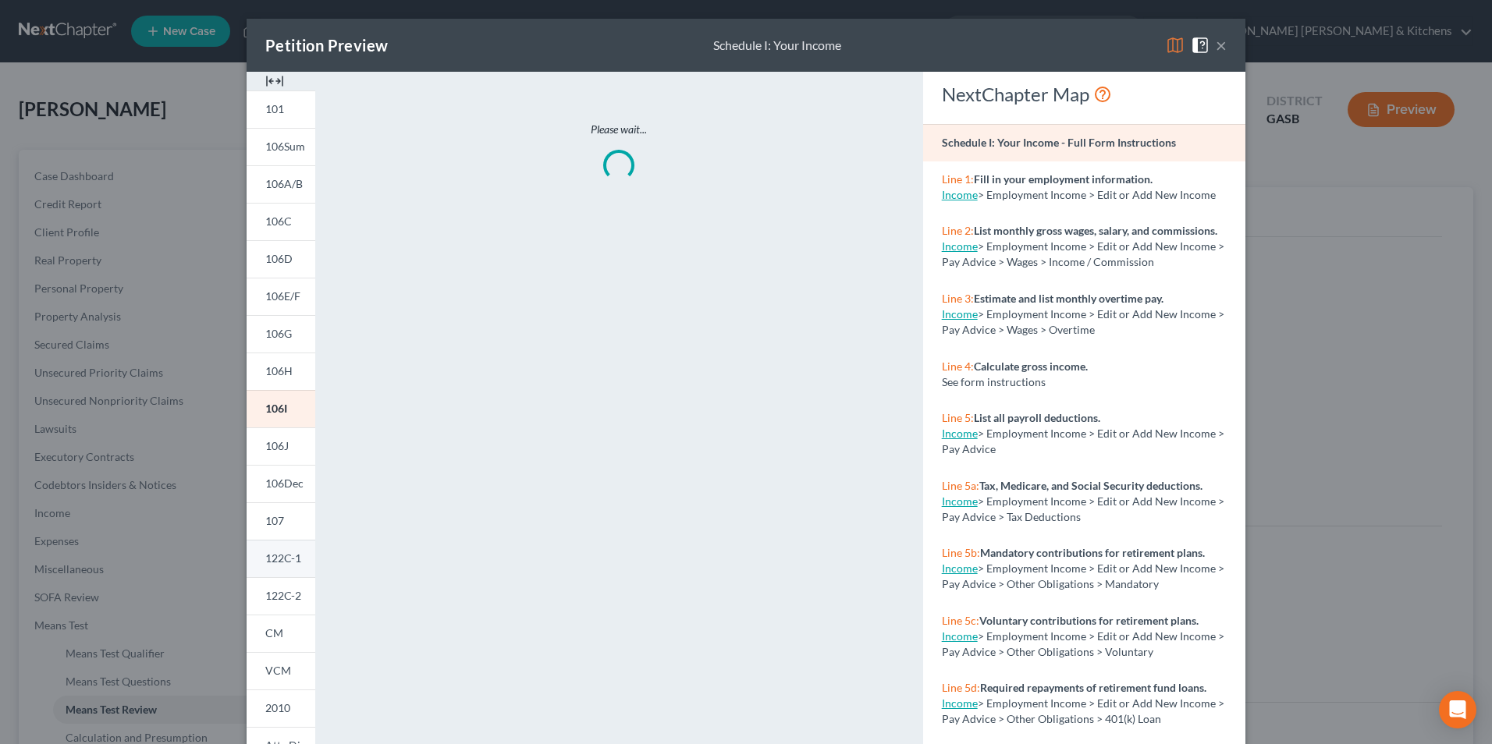
click at [267, 562] on span "122C-1" at bounding box center [283, 558] width 36 height 13
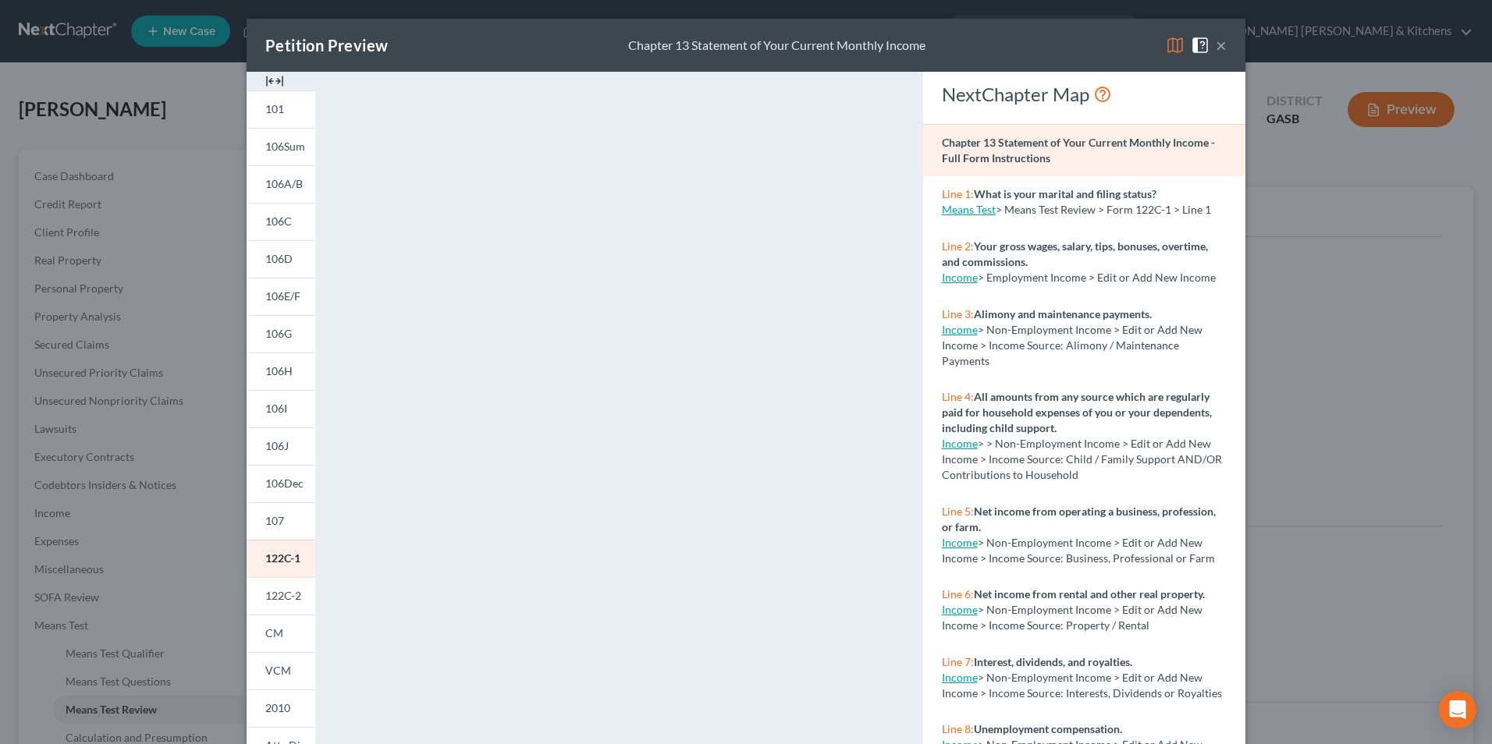
click at [1336, 654] on div "Petition Preview Chapter 13 Statement of Your Current Monthly Income × 101 106S…" at bounding box center [746, 372] width 1492 height 744
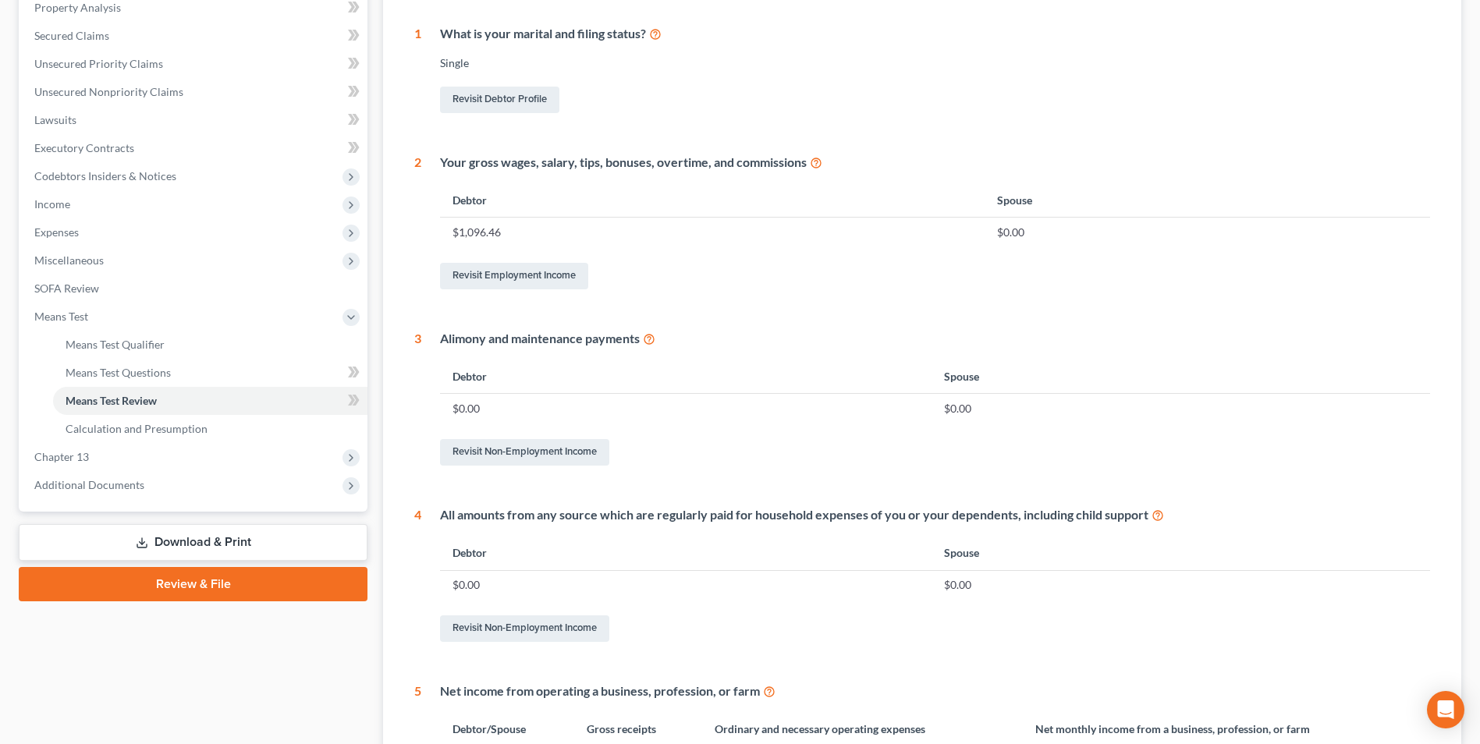
scroll to position [468, 0]
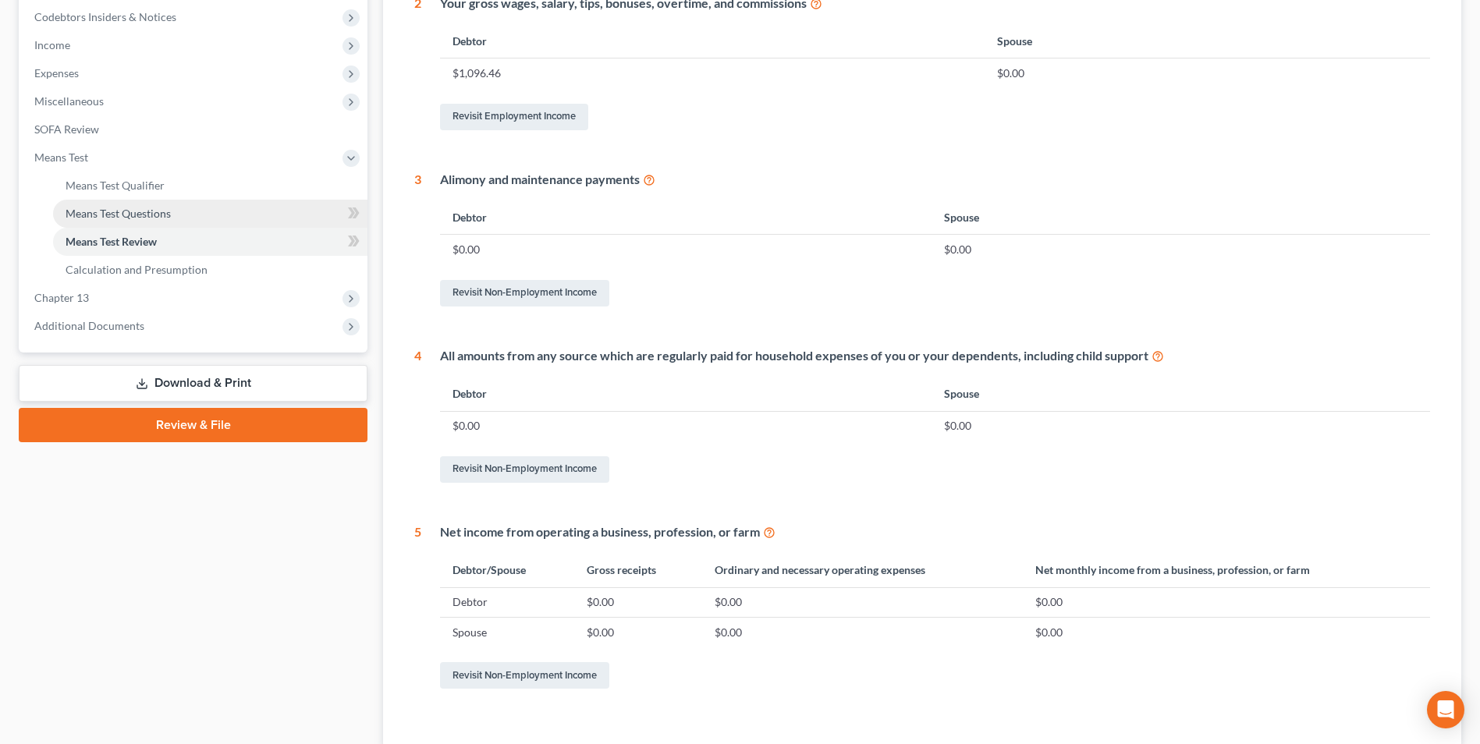
click at [148, 211] on span "Means Test Questions" at bounding box center [118, 213] width 105 height 13
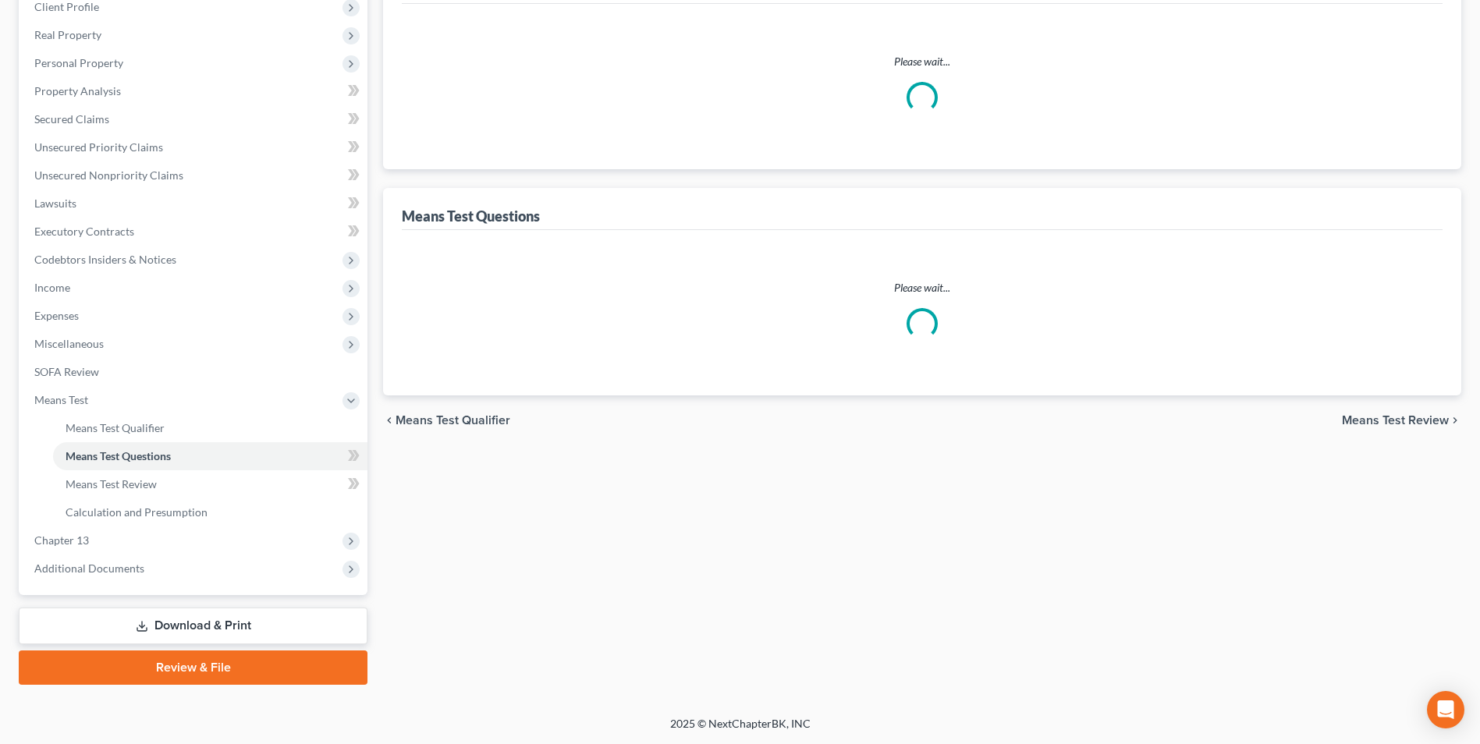
scroll to position [167, 0]
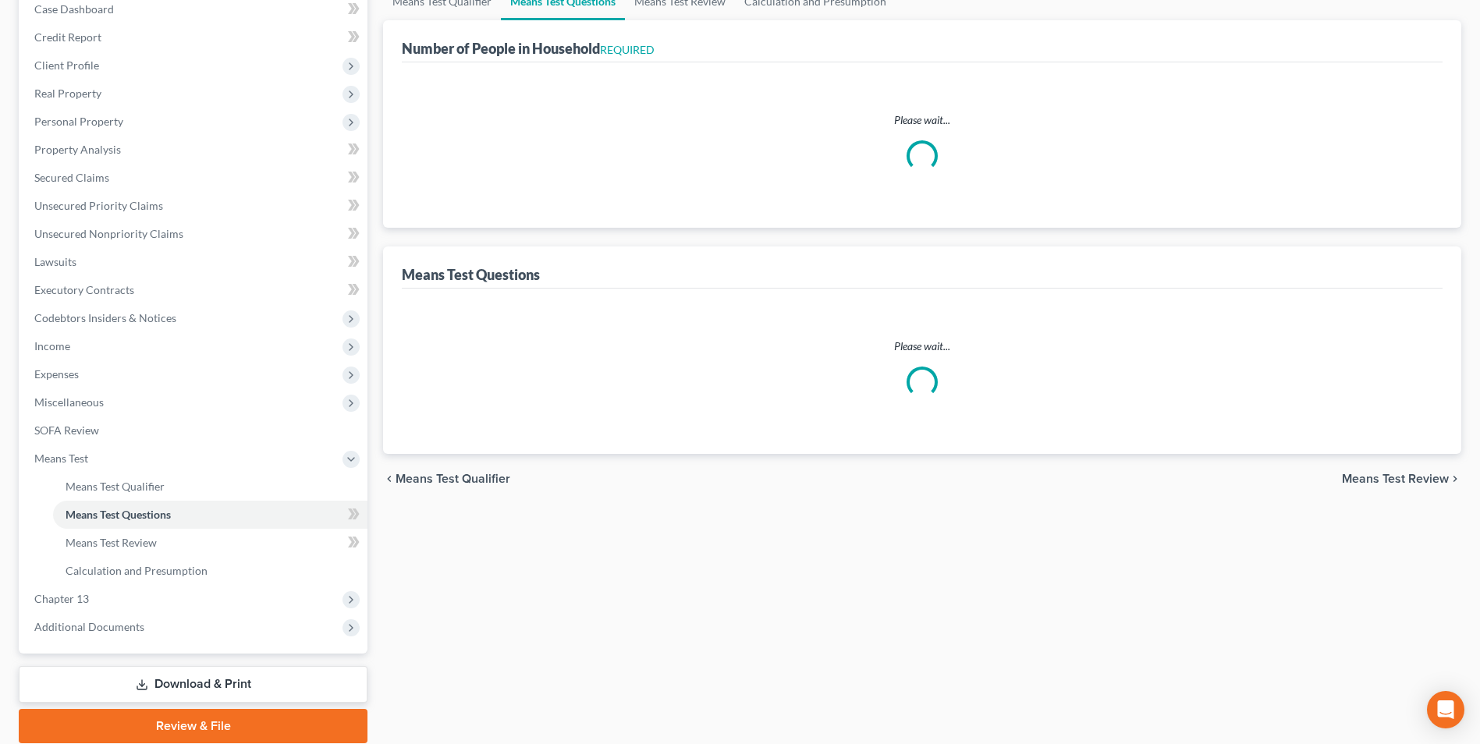
select select "1"
select select "60"
select select "1"
select select "60"
select select "1"
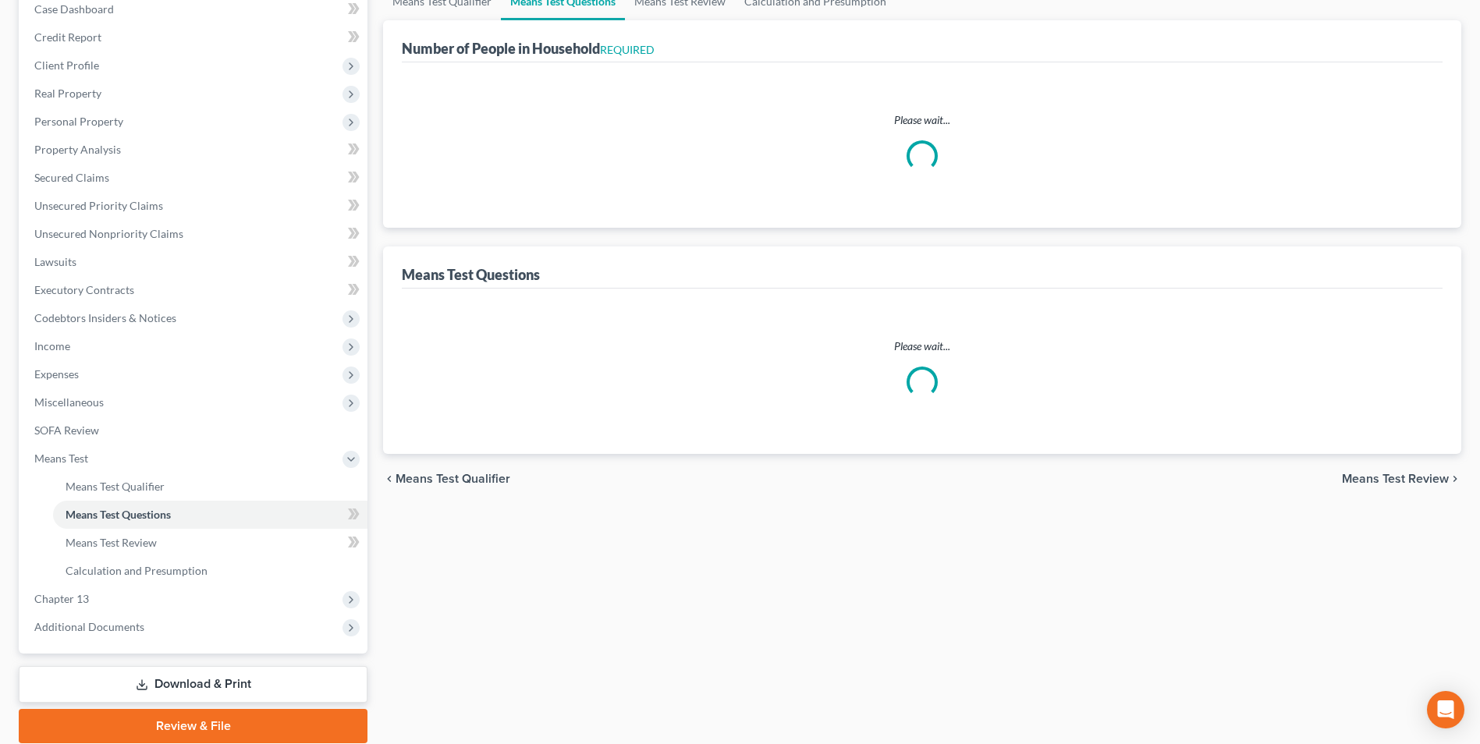
select select "0"
select select "1"
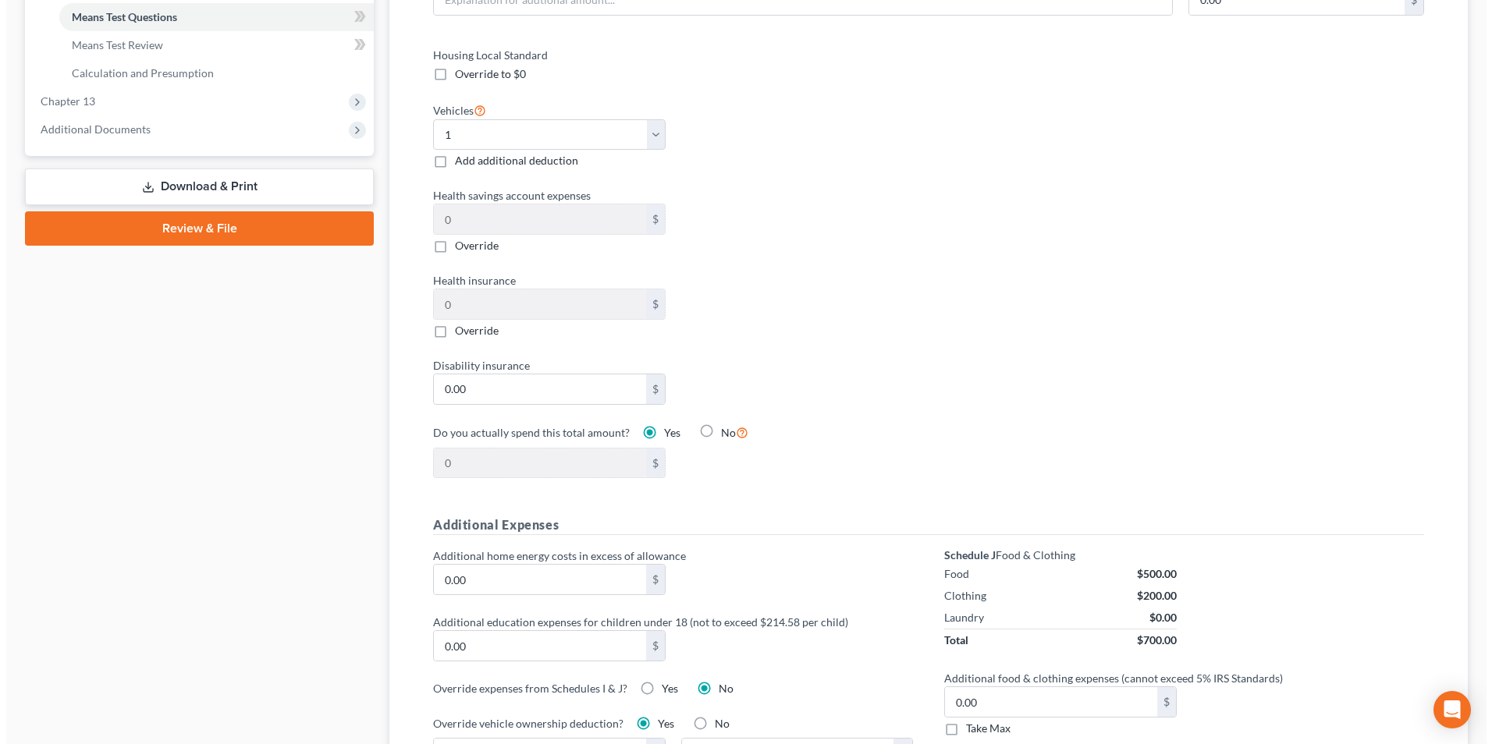
scroll to position [780, 0]
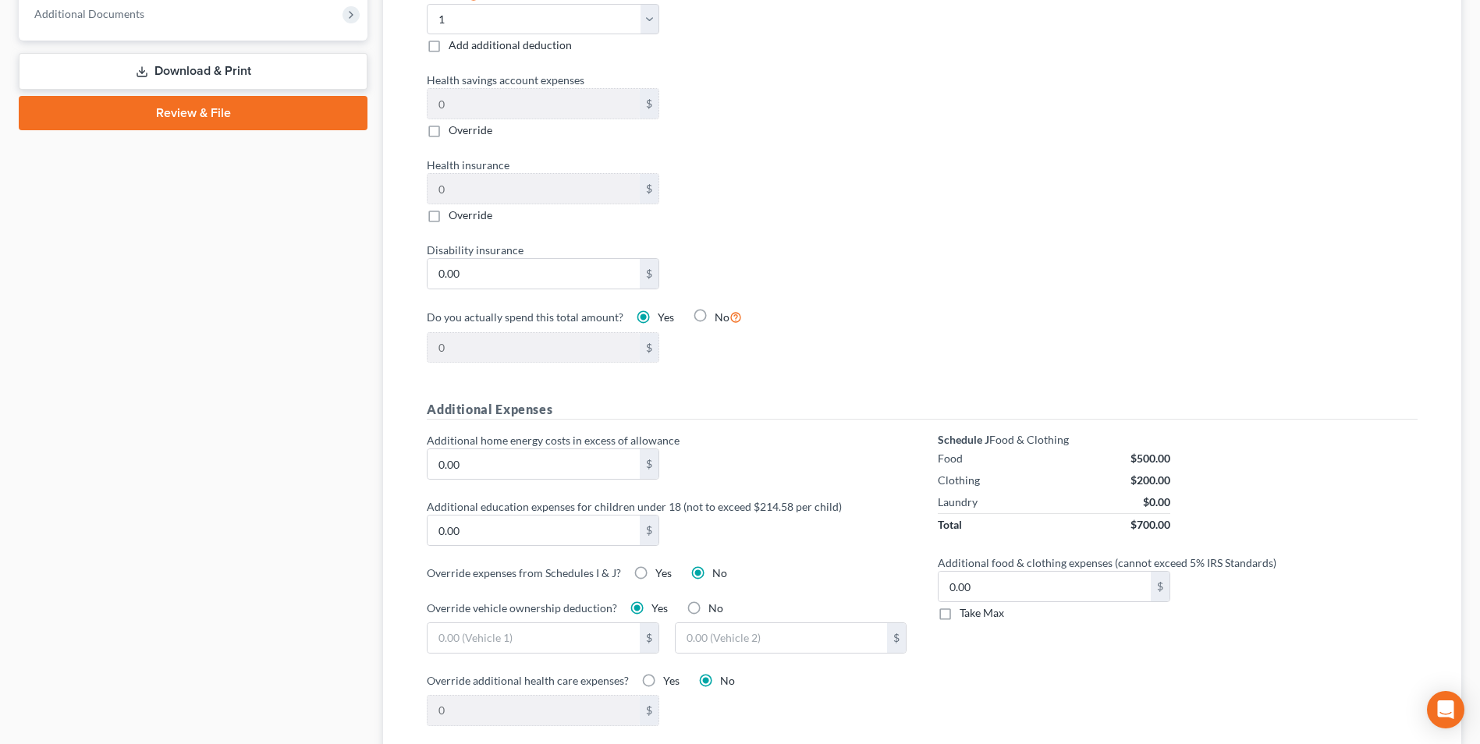
click at [656, 566] on label "Yes" at bounding box center [664, 574] width 16 height 16
click at [662, 566] on input "Yes" at bounding box center [667, 571] width 10 height 10
radio input "true"
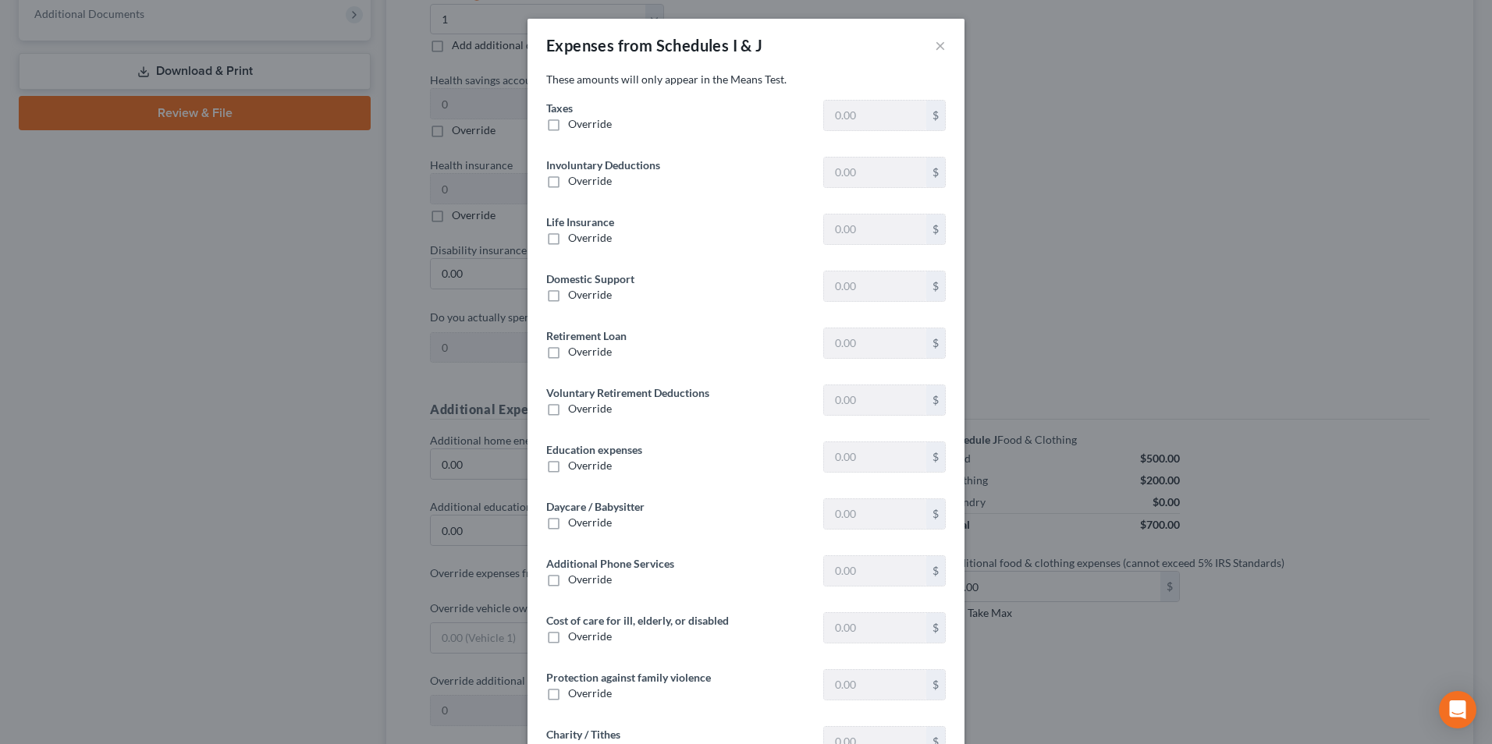
type input "162.04"
type input "0"
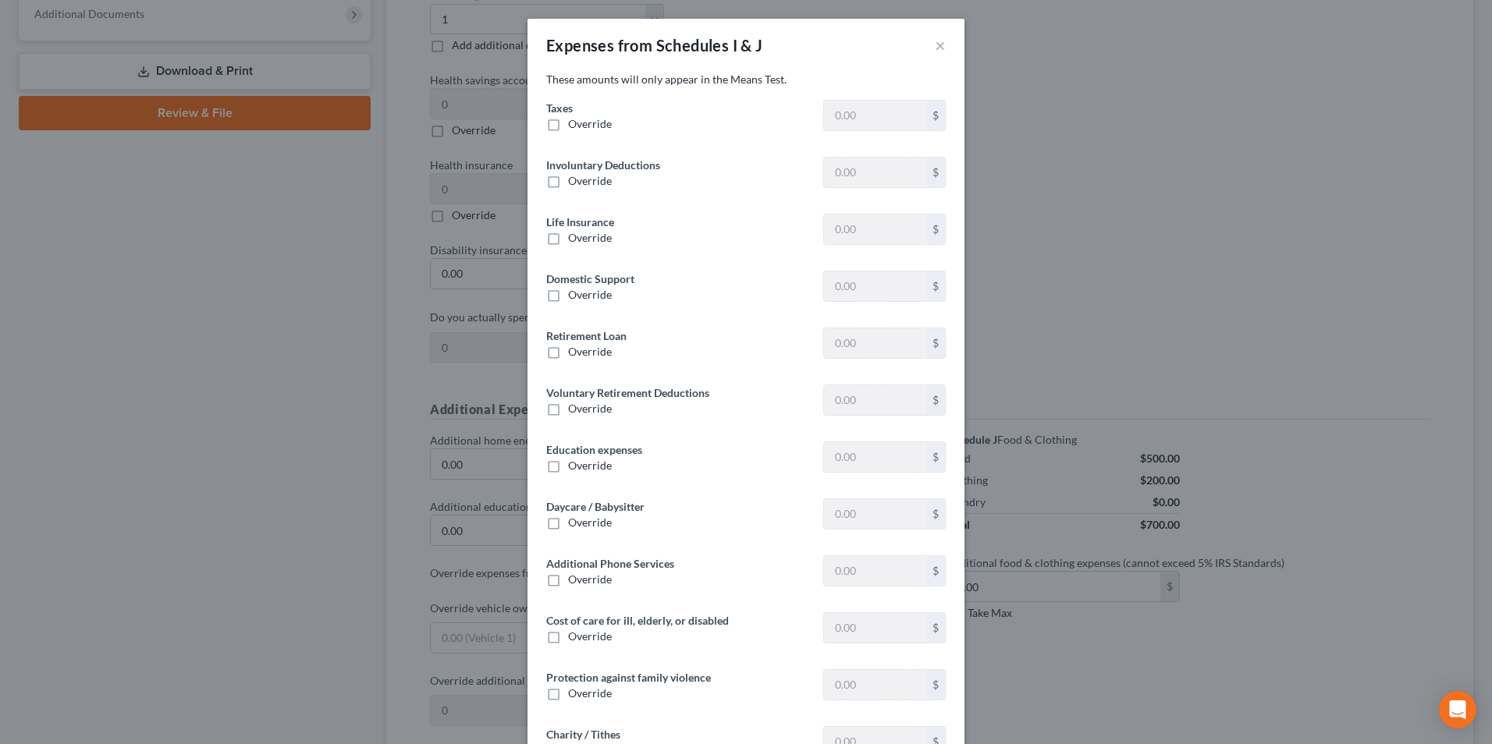
type input "0"
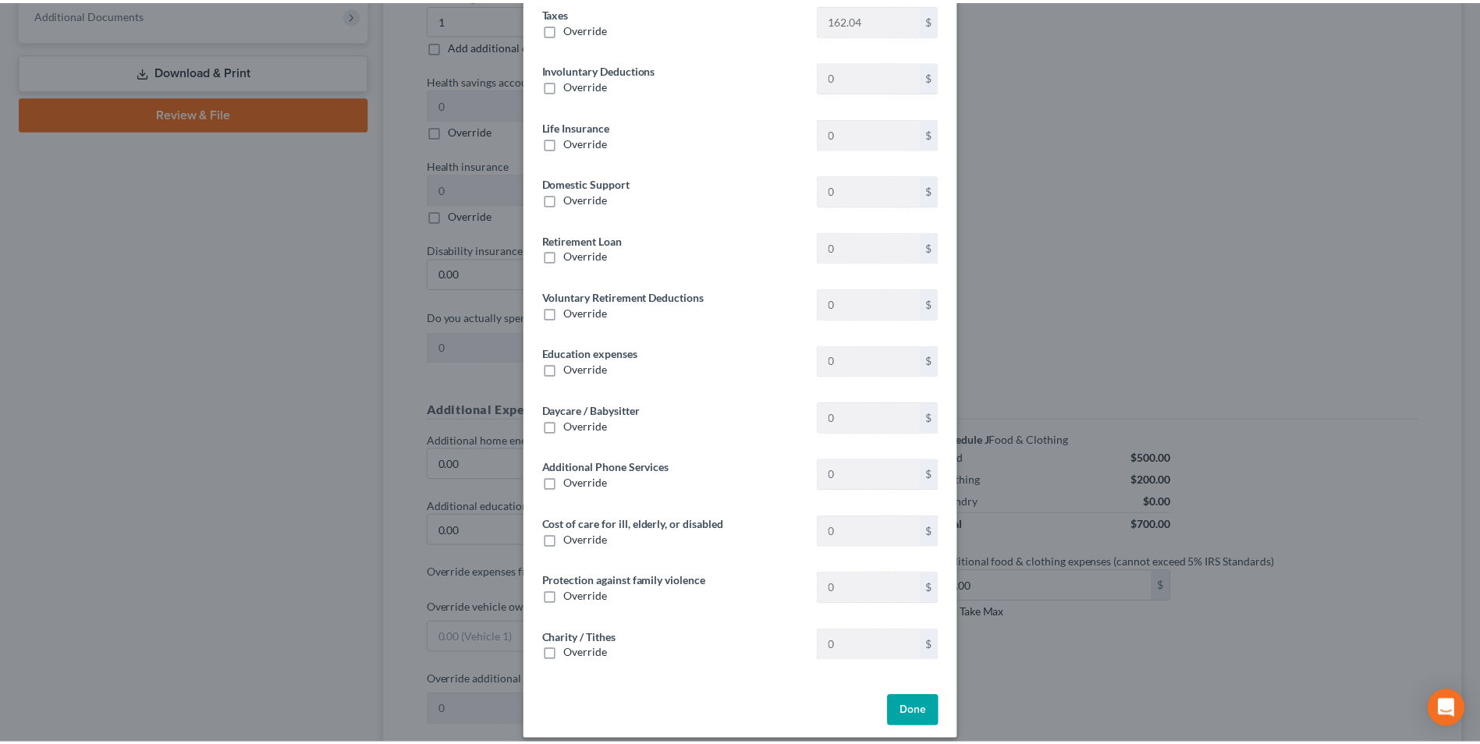
scroll to position [111, 0]
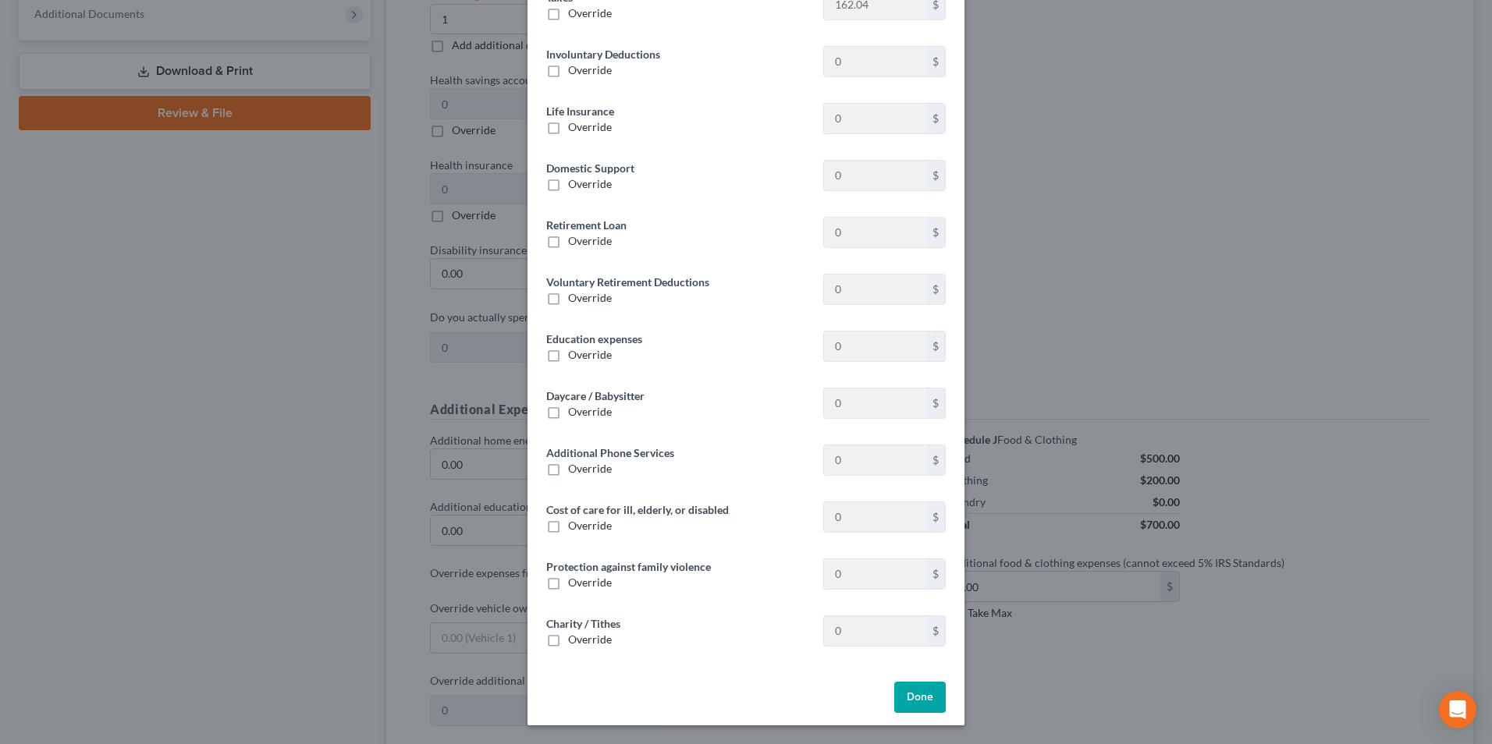
click at [1098, 609] on div "Expenses from Schedules I & J × These amounts will only appear in the Means Tes…" at bounding box center [746, 372] width 1492 height 744
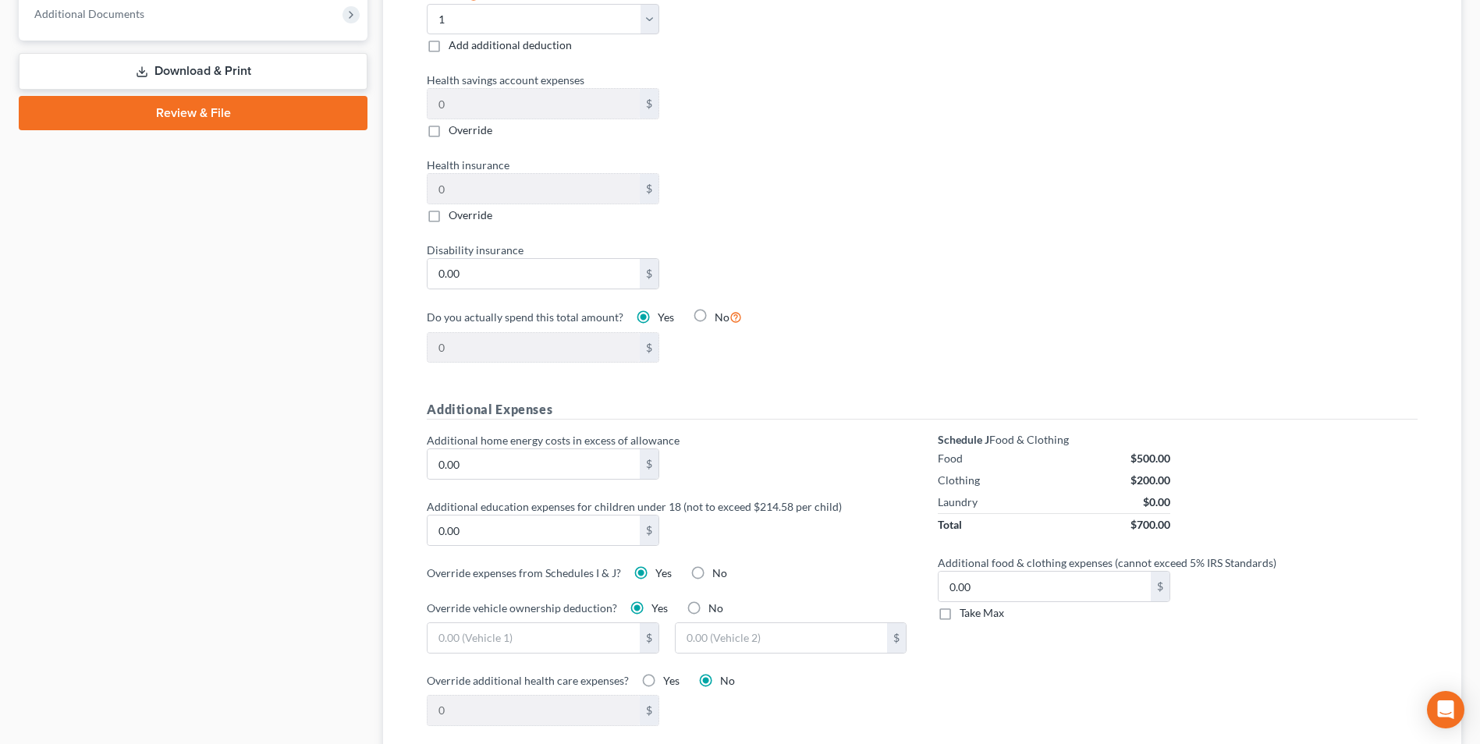
click at [663, 673] on label "Yes" at bounding box center [671, 681] width 16 height 16
click at [670, 673] on input "Yes" at bounding box center [675, 678] width 10 height 10
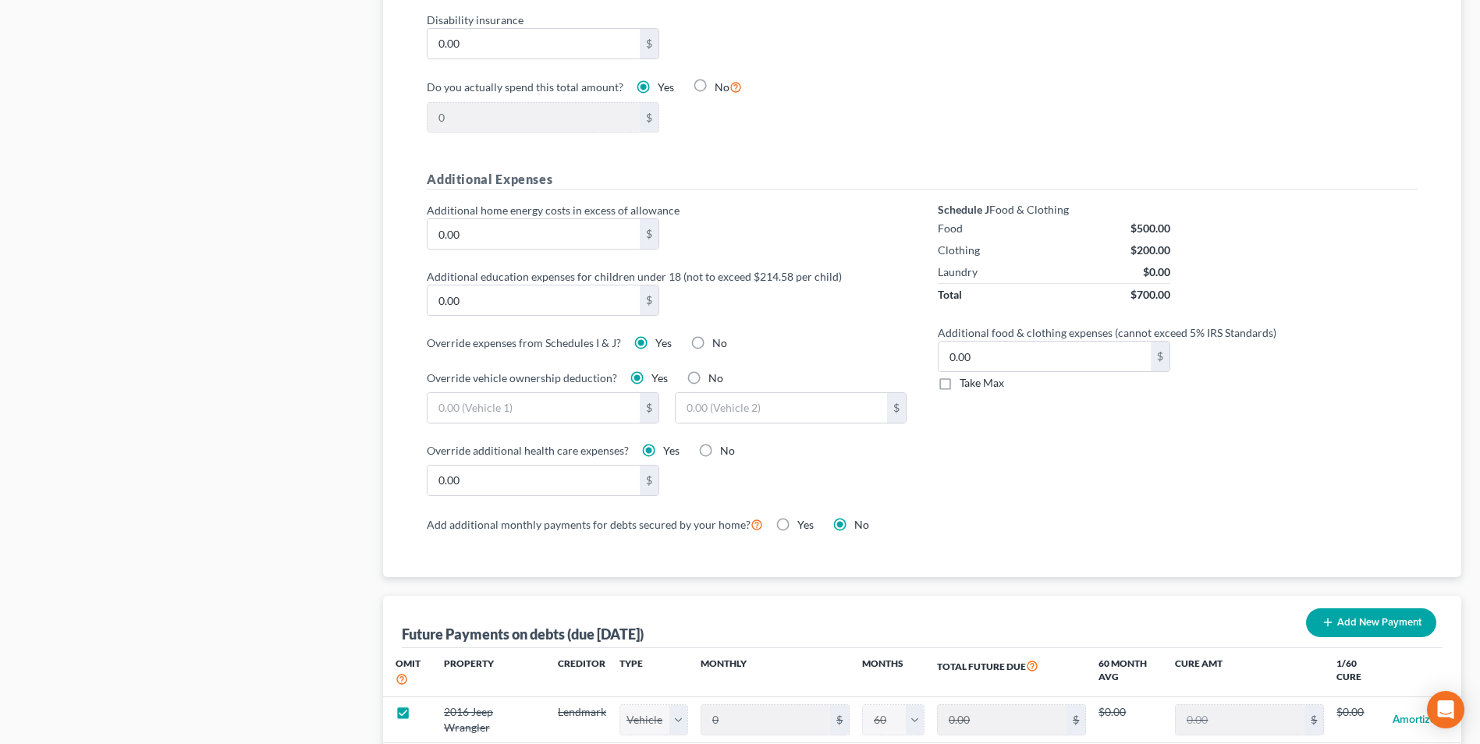
scroll to position [1014, 0]
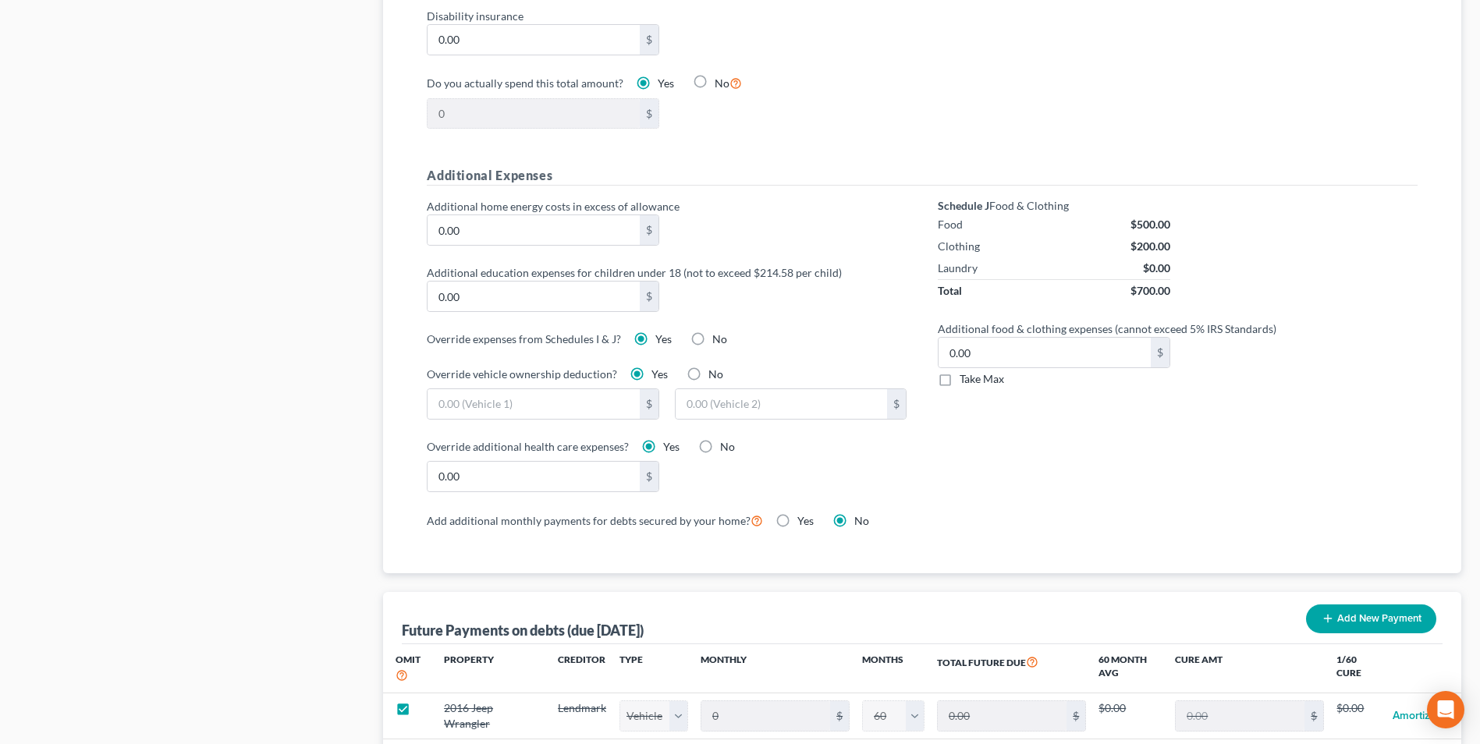
click at [720, 439] on label "No" at bounding box center [727, 447] width 15 height 16
click at [727, 439] on input "No" at bounding box center [732, 444] width 10 height 10
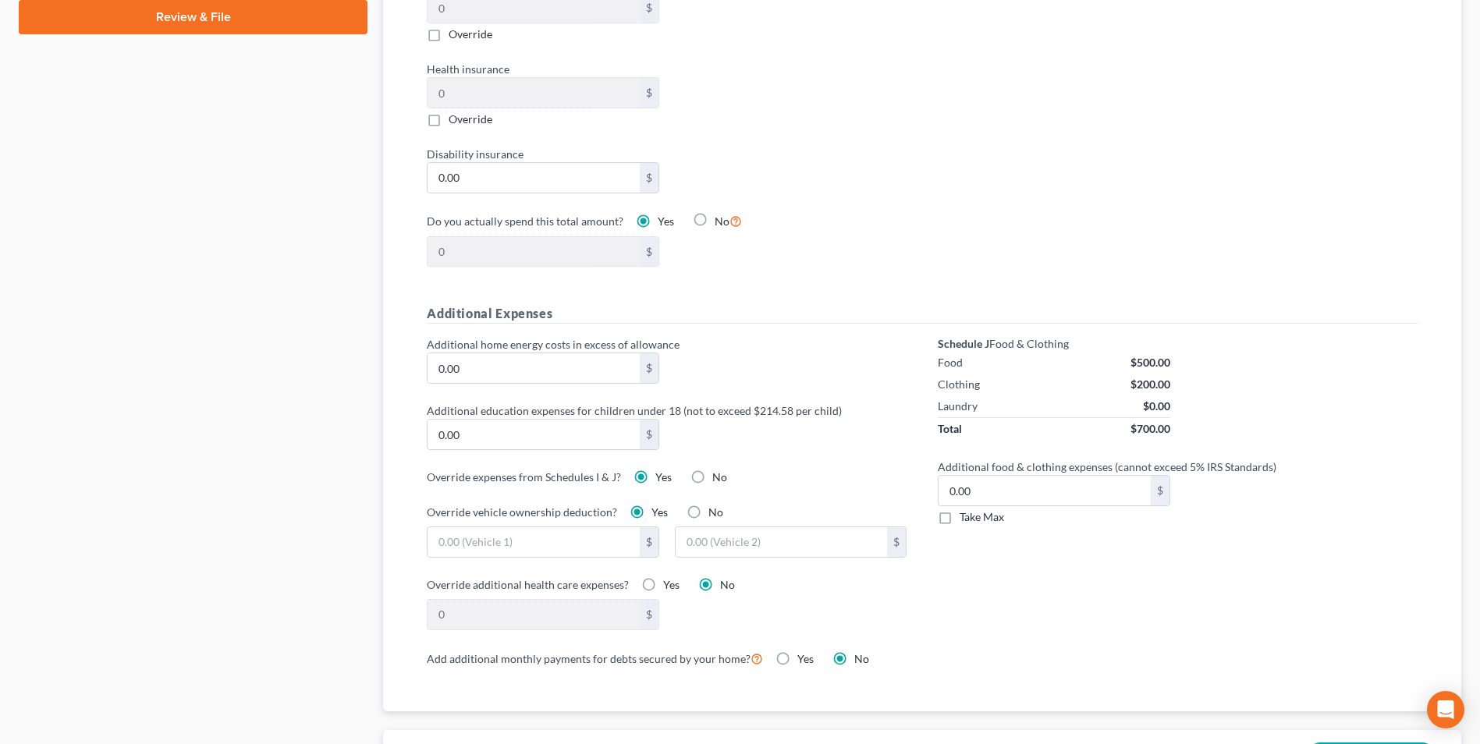
scroll to position [858, 0]
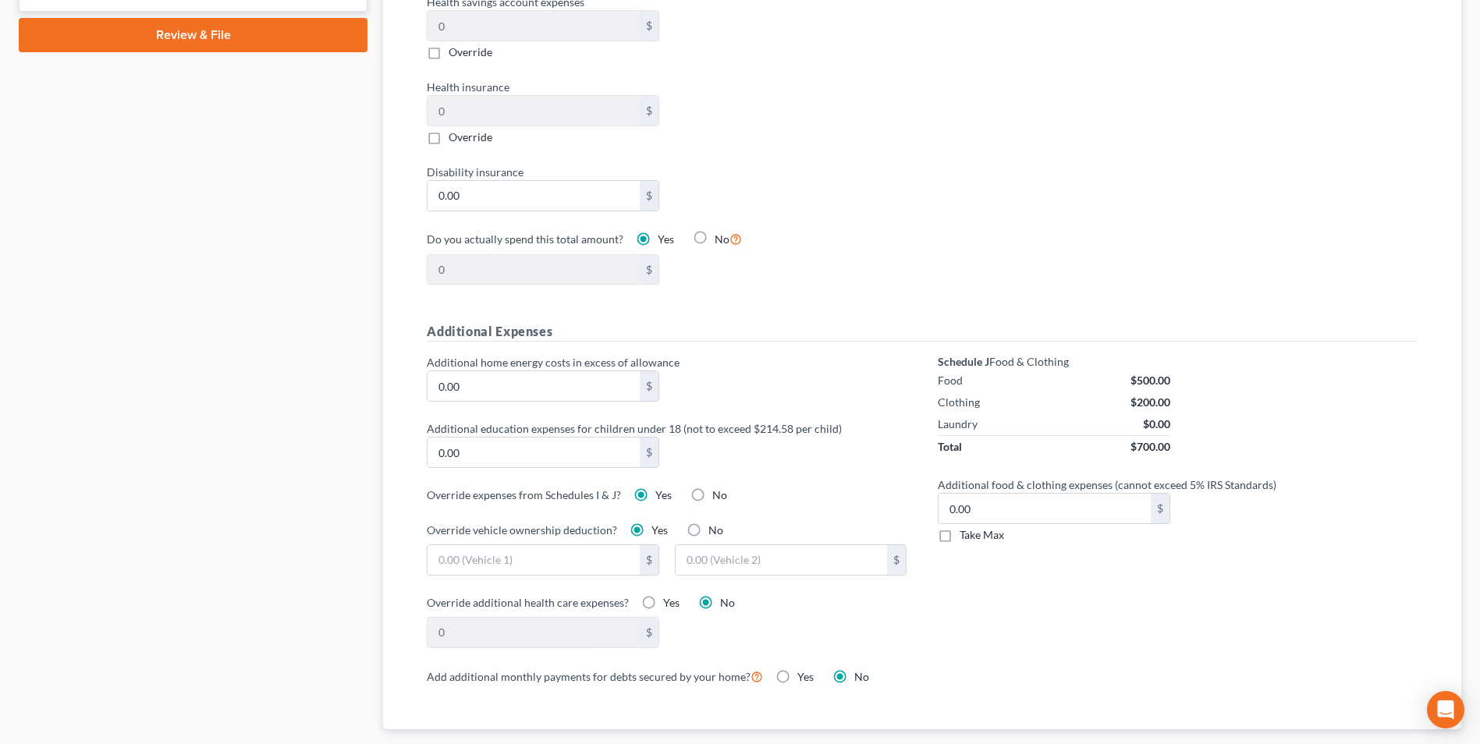
click at [449, 130] on label "Override" at bounding box center [471, 138] width 44 height 16
click at [455, 130] on input "Override" at bounding box center [460, 135] width 10 height 10
click at [464, 96] on input "0.00" at bounding box center [533, 111] width 211 height 30
click at [709, 523] on label "No" at bounding box center [716, 531] width 15 height 16
click at [715, 523] on input "No" at bounding box center [720, 528] width 10 height 10
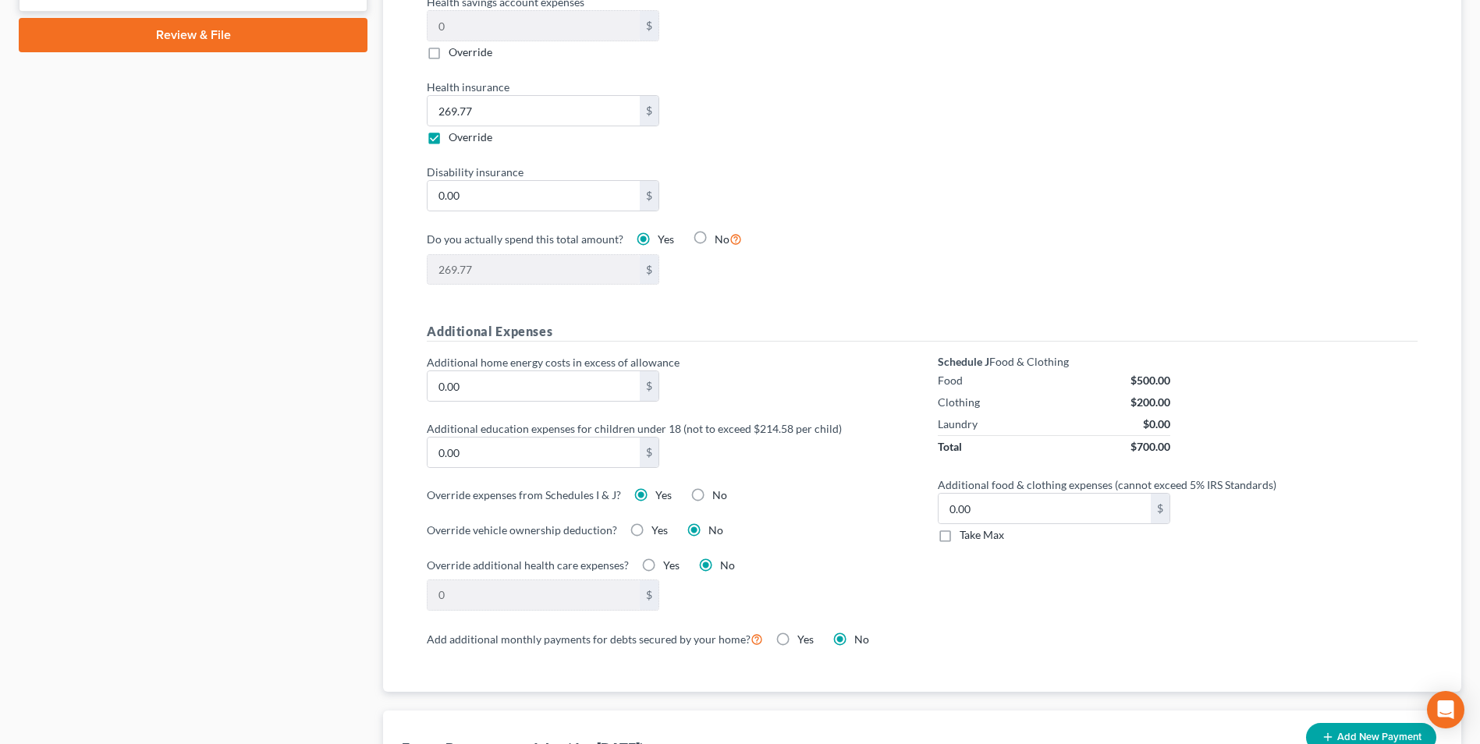
click at [652, 523] on label "Yes" at bounding box center [660, 531] width 16 height 16
click at [658, 523] on input "Yes" at bounding box center [663, 528] width 10 height 10
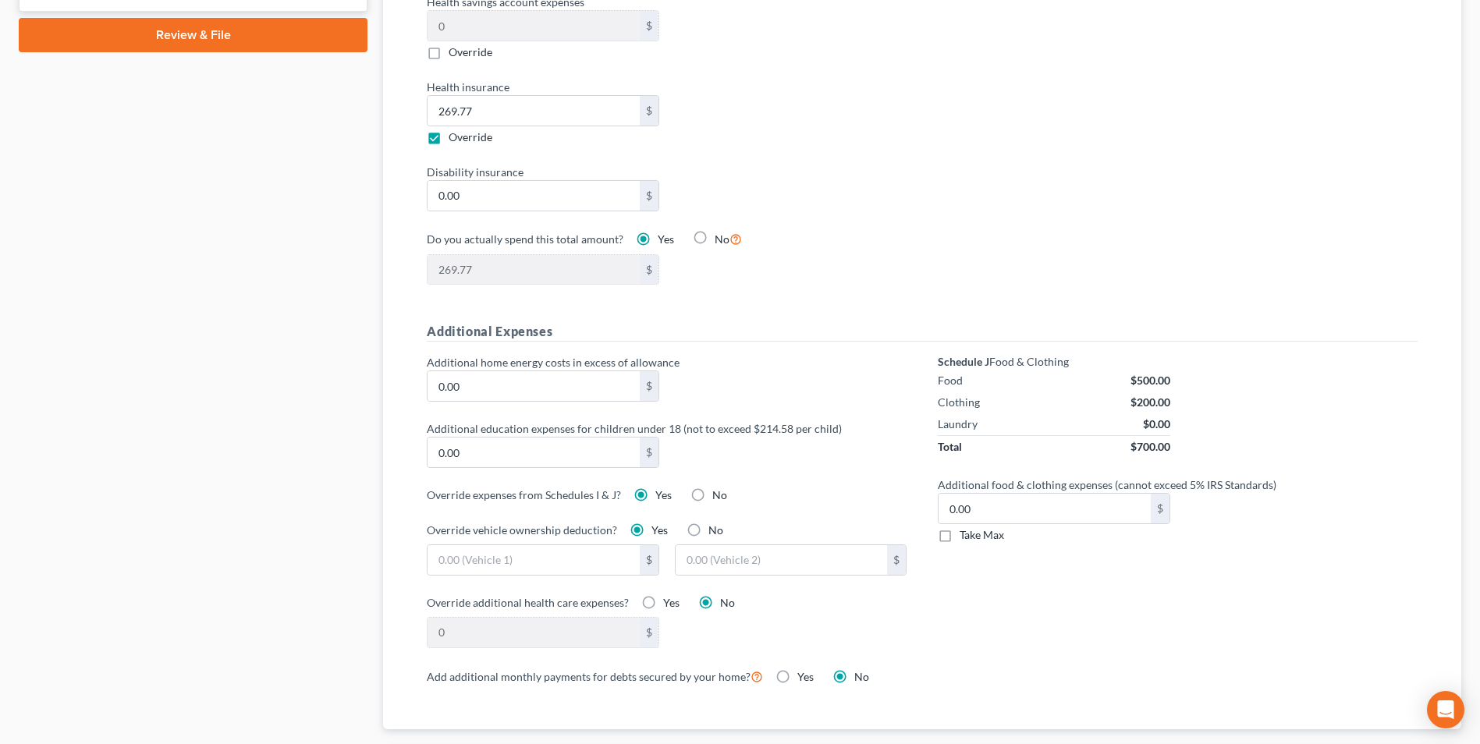
click at [709, 523] on label "No" at bounding box center [716, 531] width 15 height 16
click at [715, 523] on input "No" at bounding box center [720, 528] width 10 height 10
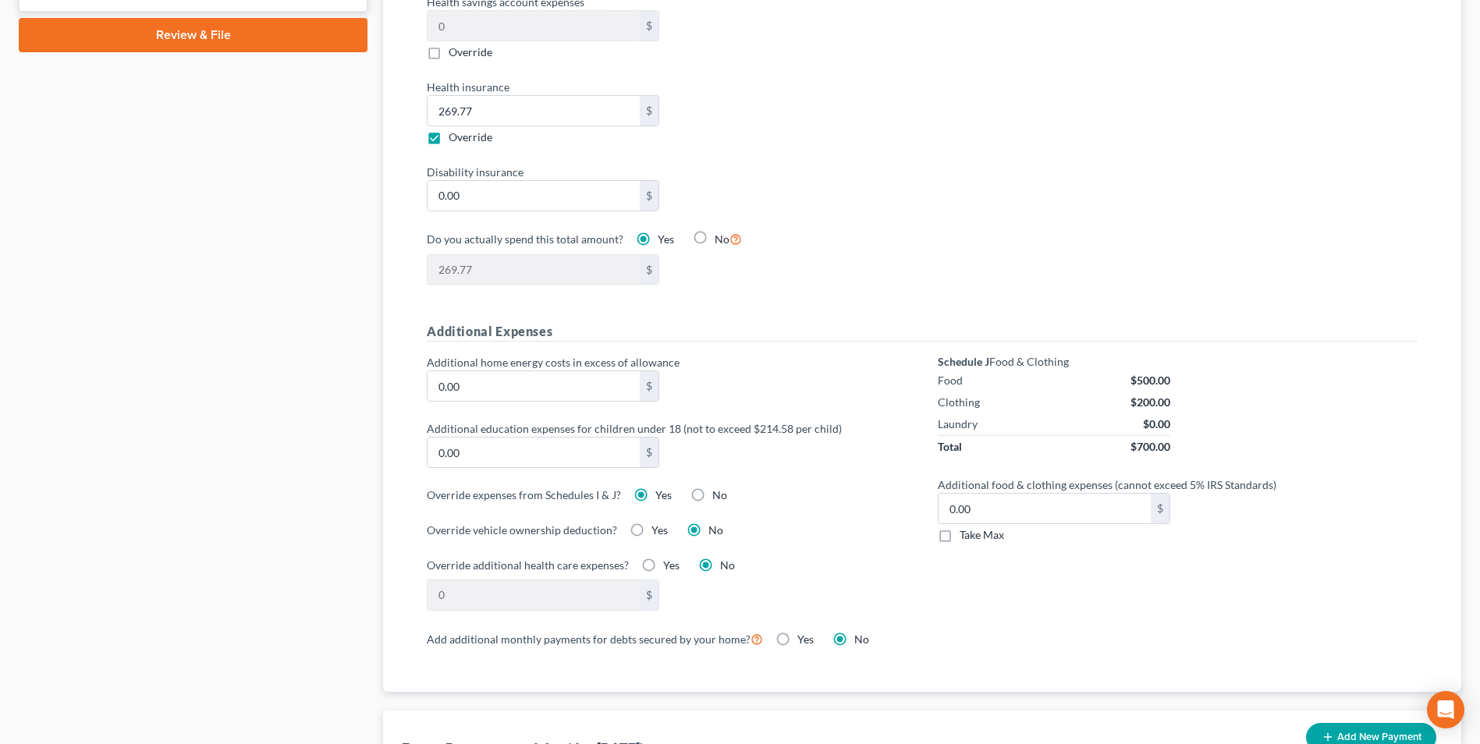
click at [652, 523] on label "Yes" at bounding box center [660, 531] width 16 height 16
click at [658, 523] on input "Yes" at bounding box center [663, 528] width 10 height 10
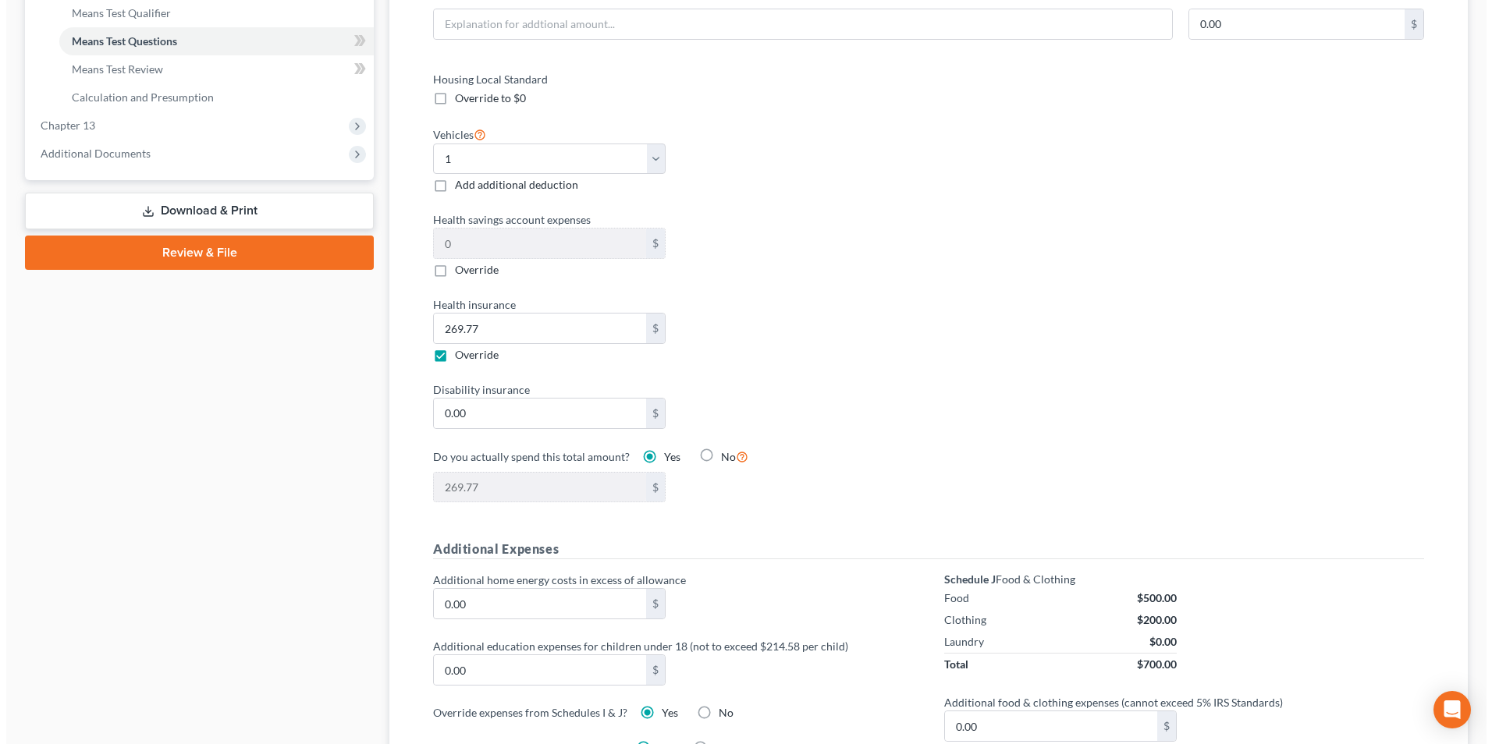
scroll to position [624, 0]
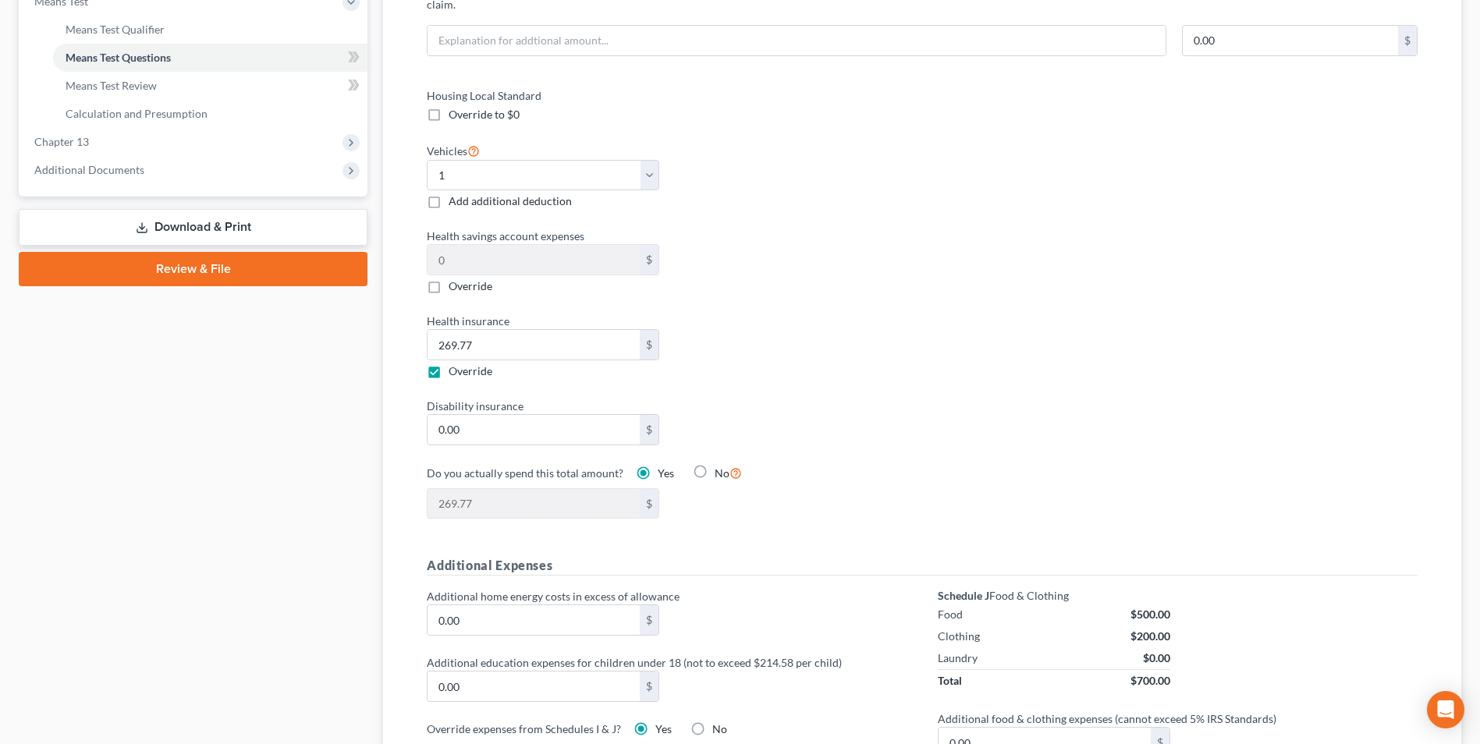
click at [712, 722] on label "No" at bounding box center [719, 730] width 15 height 16
click at [719, 722] on input "No" at bounding box center [724, 727] width 10 height 10
click at [656, 722] on label "Yes" at bounding box center [664, 730] width 16 height 16
click at [662, 722] on input "Yes" at bounding box center [667, 727] width 10 height 10
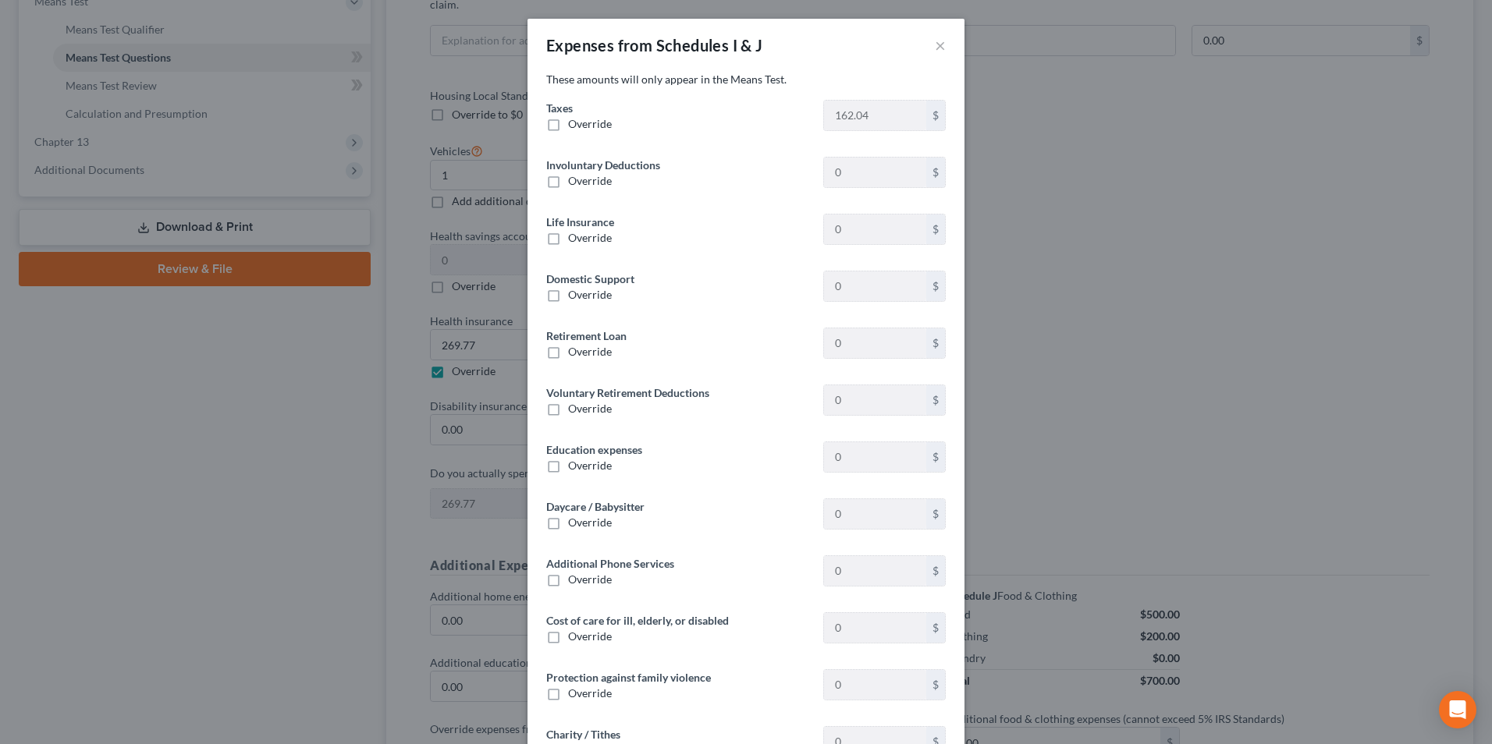
click at [568, 132] on label "Override" at bounding box center [590, 124] width 44 height 16
click at [574, 126] on input "Override" at bounding box center [579, 121] width 10 height 10
click at [872, 128] on input "0.00" at bounding box center [875, 116] width 102 height 30
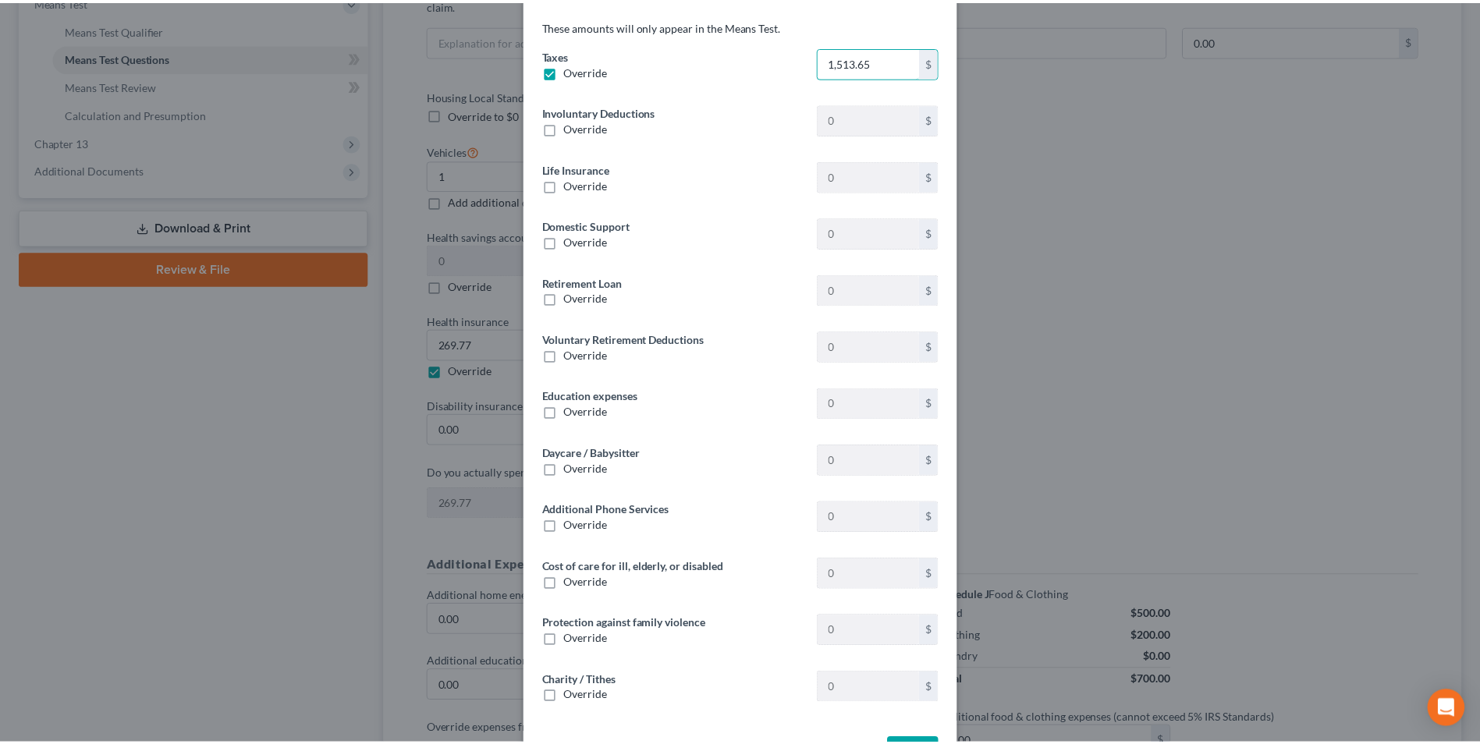
scroll to position [111, 0]
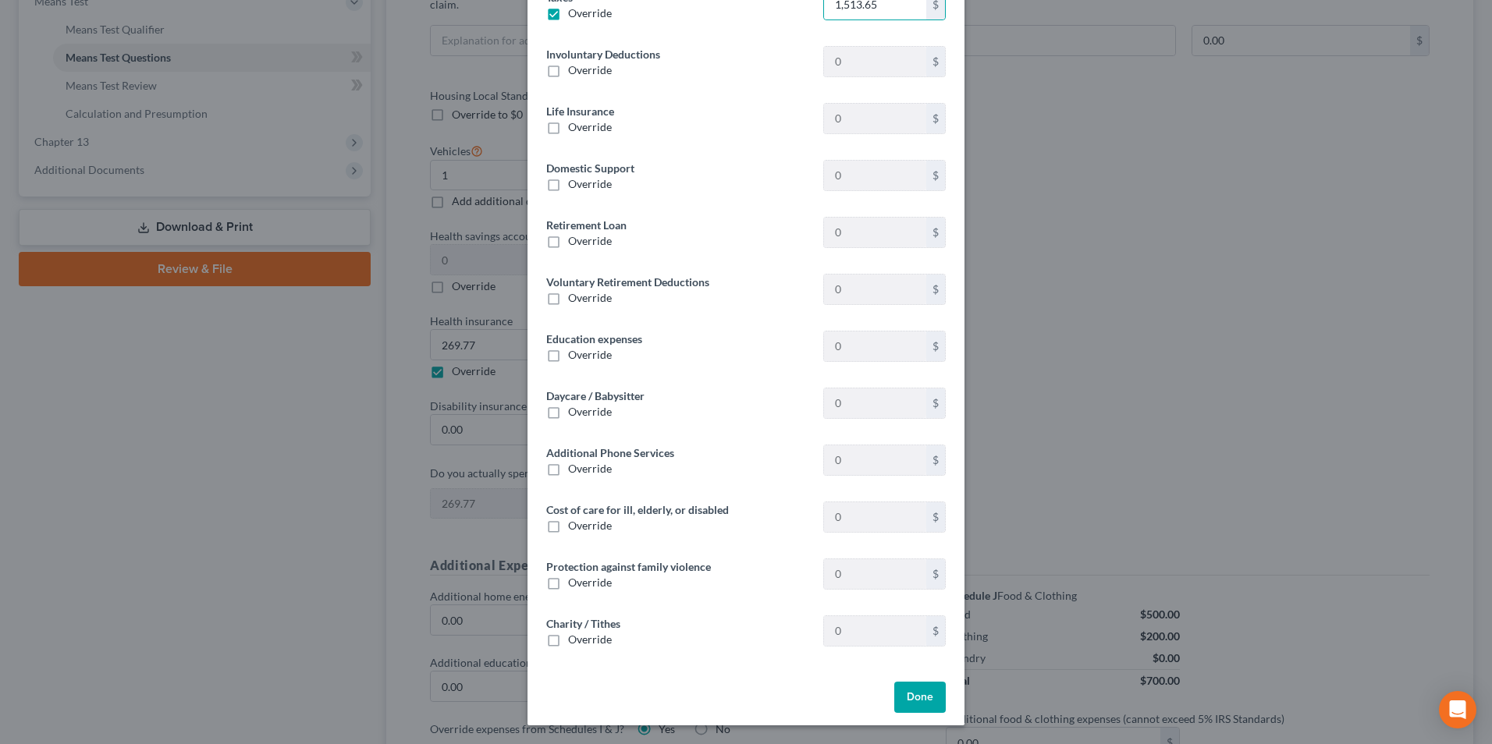
click at [904, 704] on button "Done" at bounding box center [920, 697] width 52 height 31
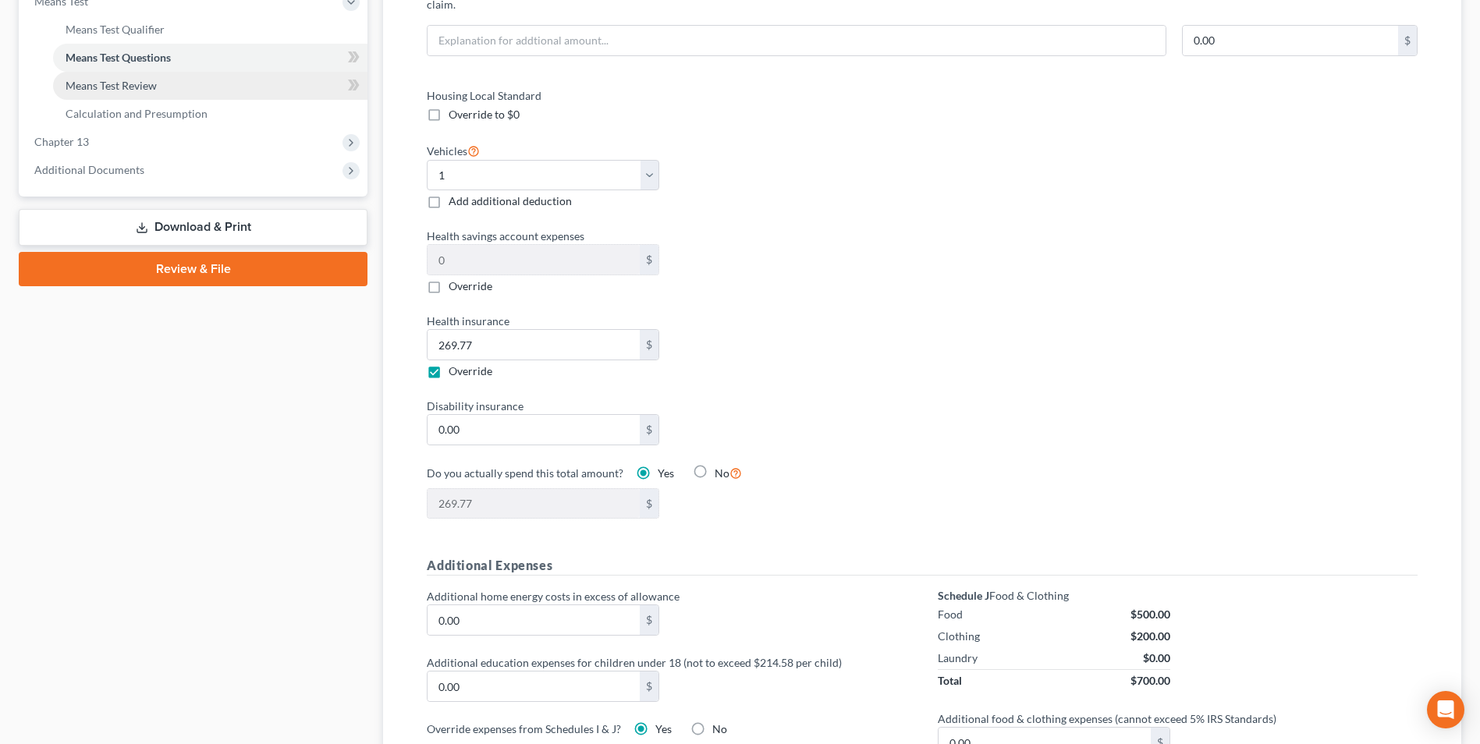
click at [128, 86] on span "Means Test Review" at bounding box center [111, 85] width 91 height 13
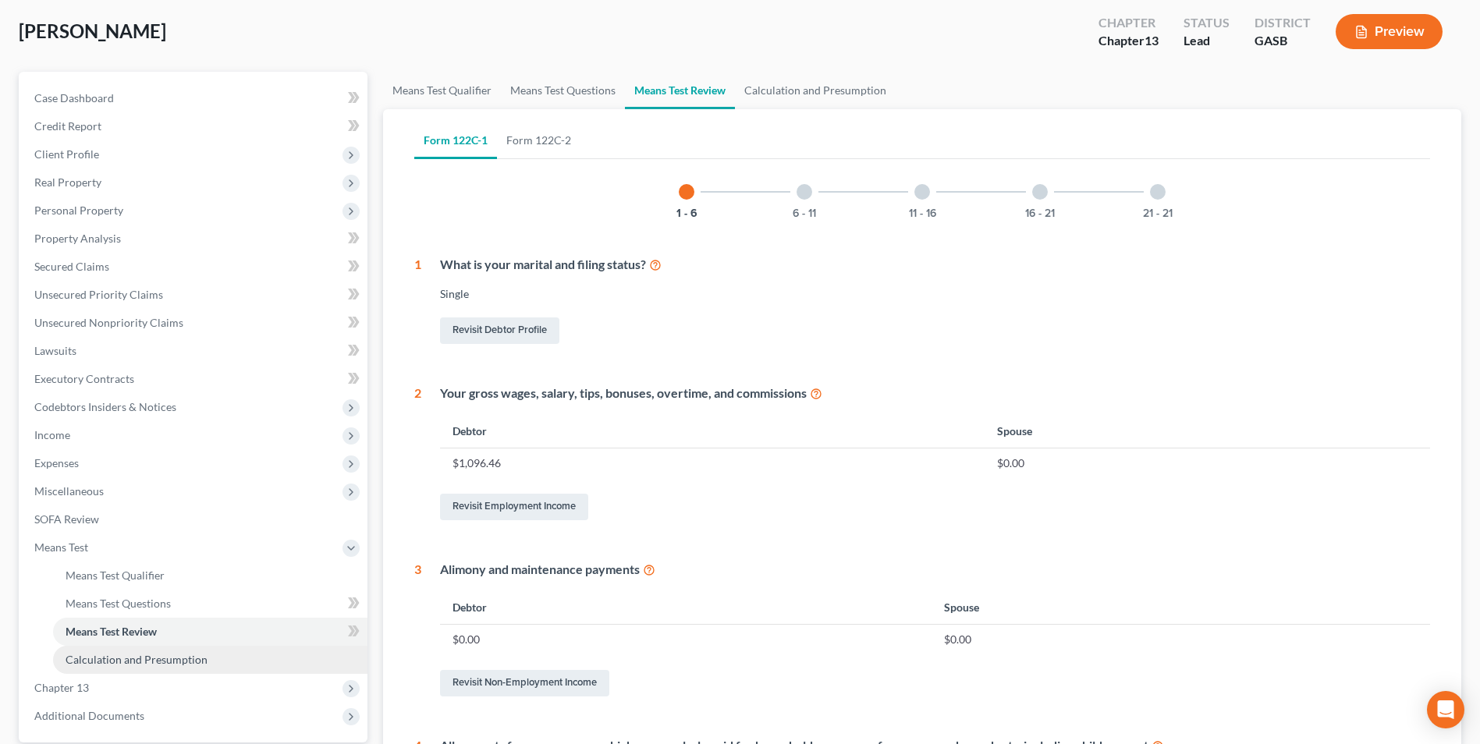
click at [116, 656] on span "Calculation and Presumption" at bounding box center [137, 659] width 142 height 13
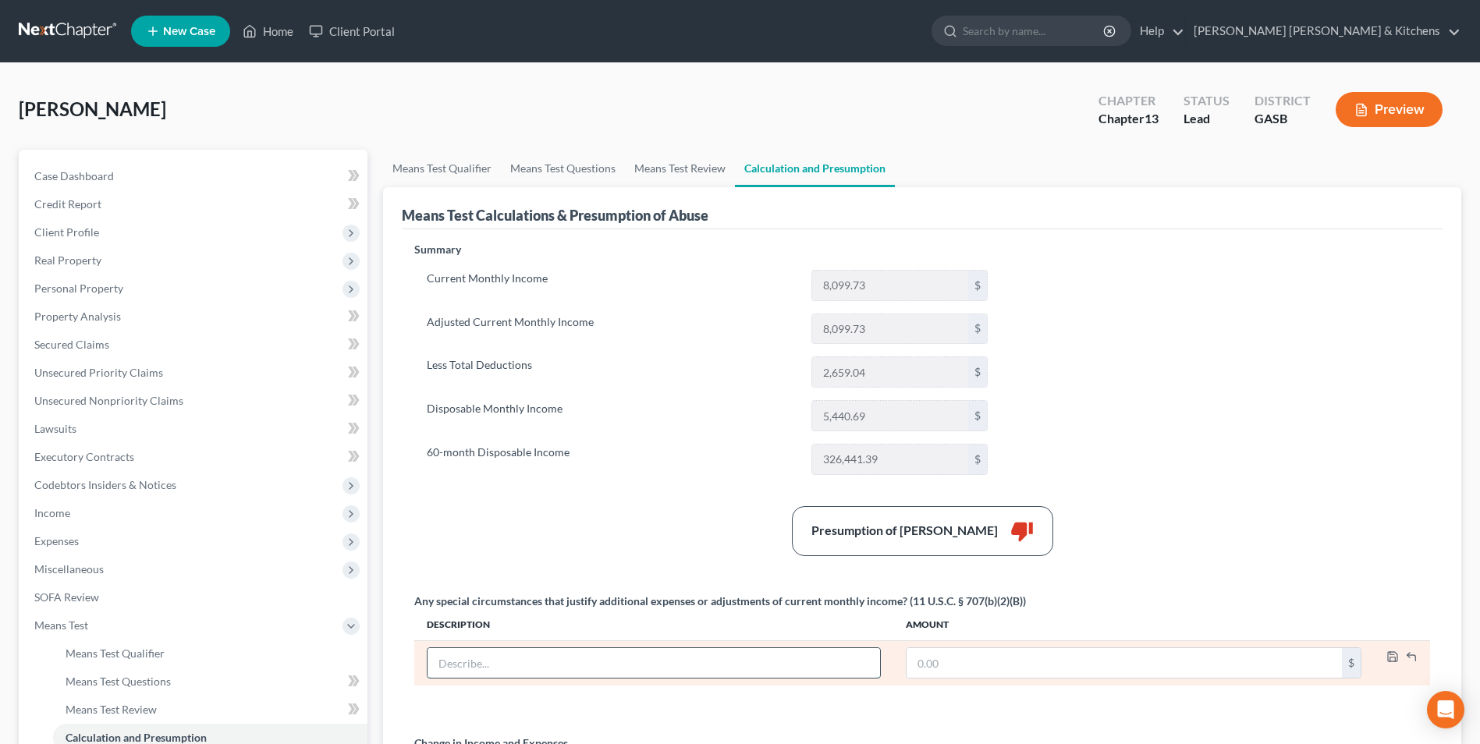
click at [609, 666] on input "text" at bounding box center [654, 663] width 453 height 30
click at [1396, 652] on icon "button" at bounding box center [1393, 657] width 12 height 12
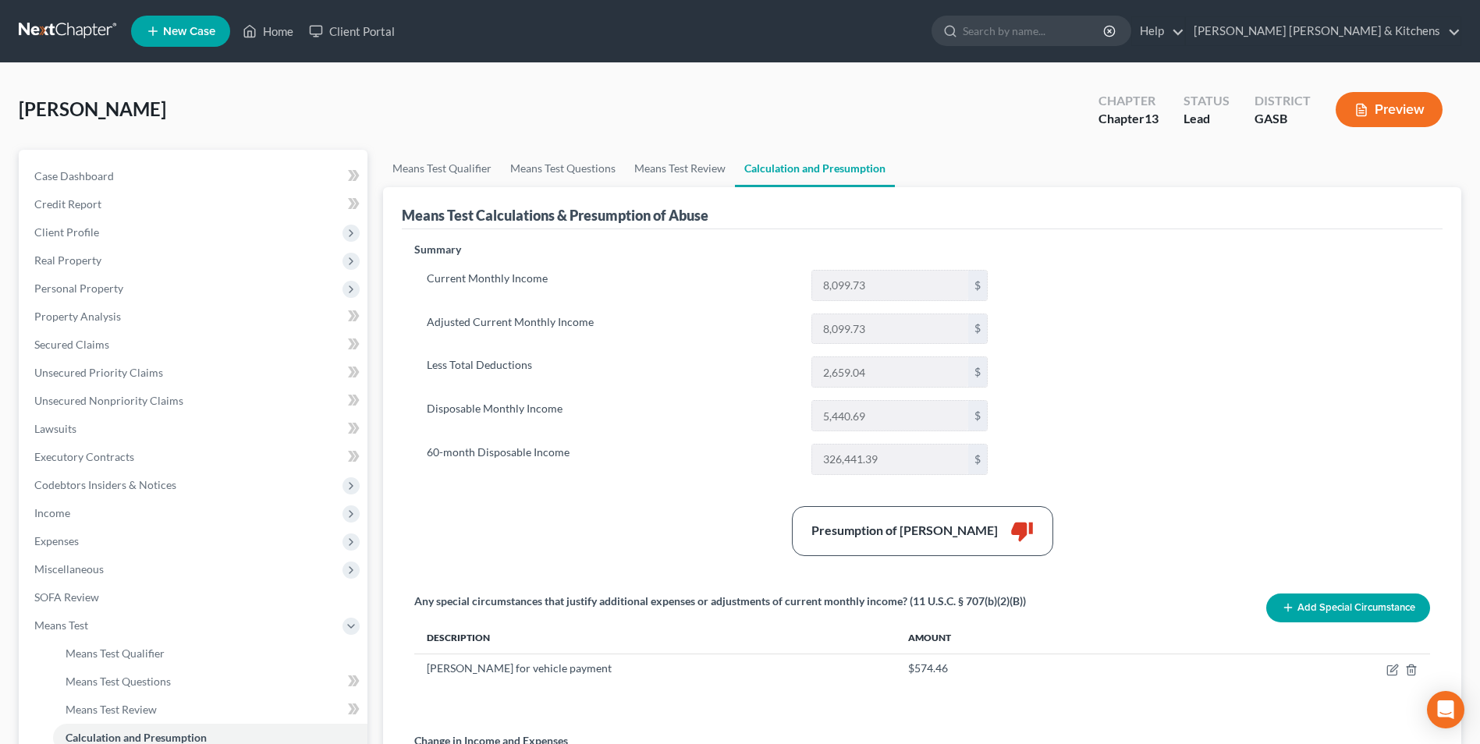
click at [1376, 609] on button "Add Special Circumstance" at bounding box center [1349, 608] width 164 height 29
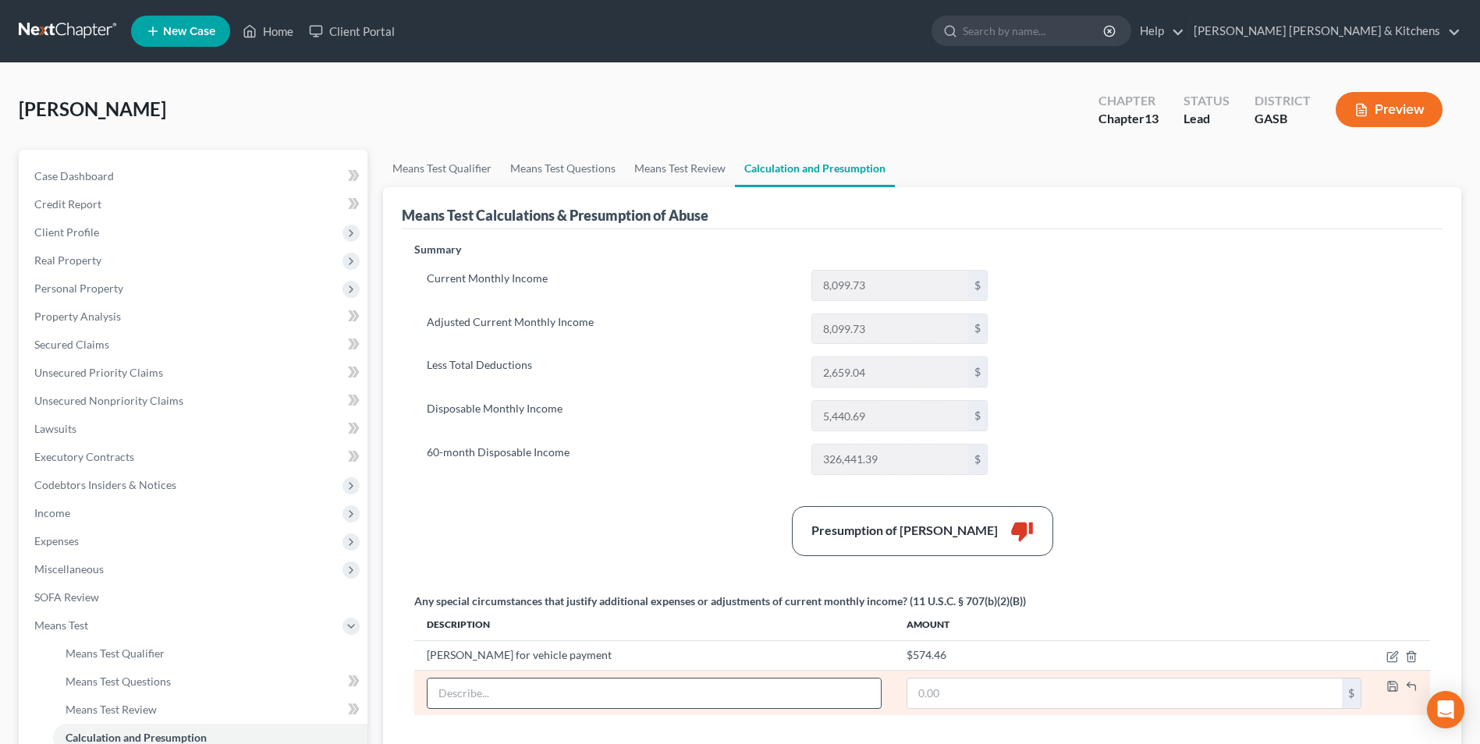
click at [492, 695] on input "text" at bounding box center [654, 694] width 453 height 30
click at [1394, 687] on icon "button" at bounding box center [1393, 686] width 12 height 12
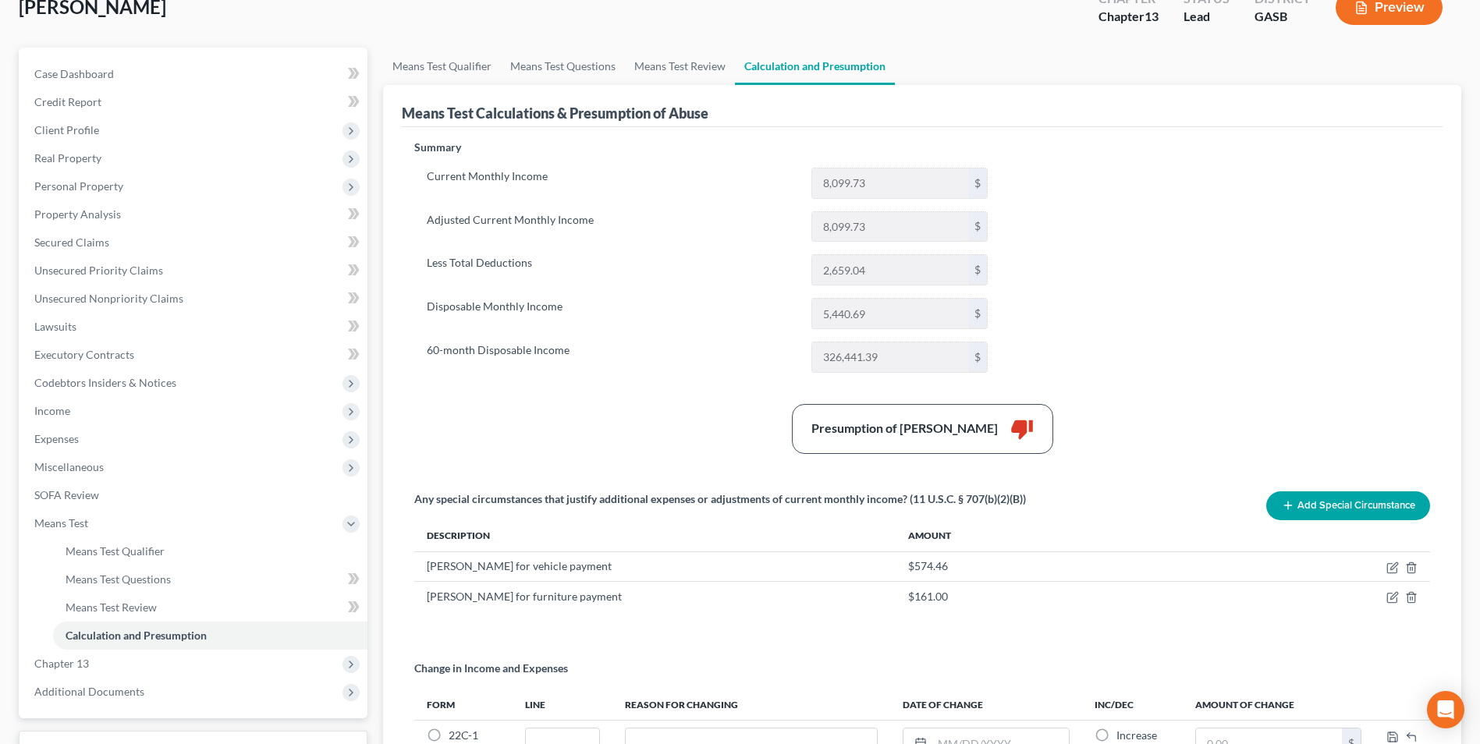
scroll to position [293, 0]
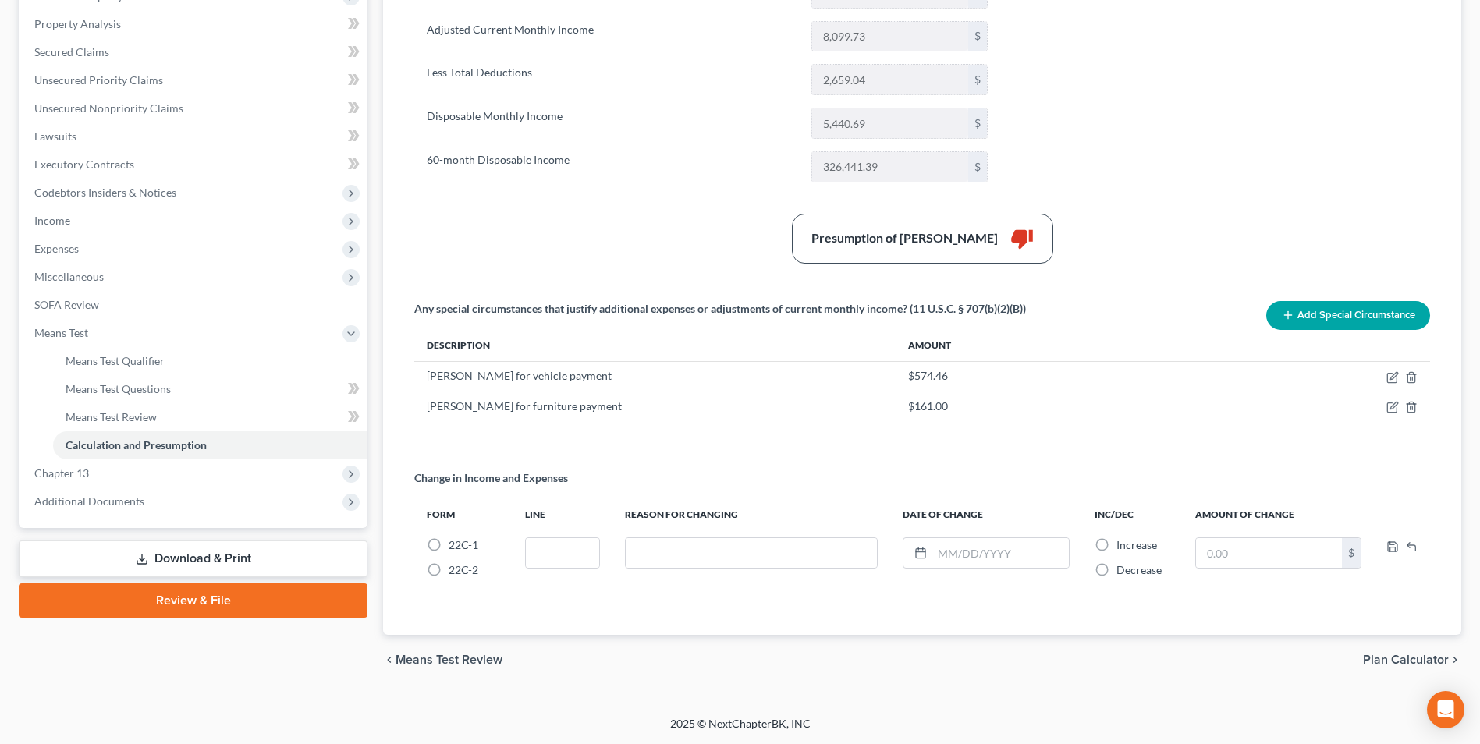
click at [1423, 657] on span "Plan Calculator" at bounding box center [1406, 660] width 86 height 12
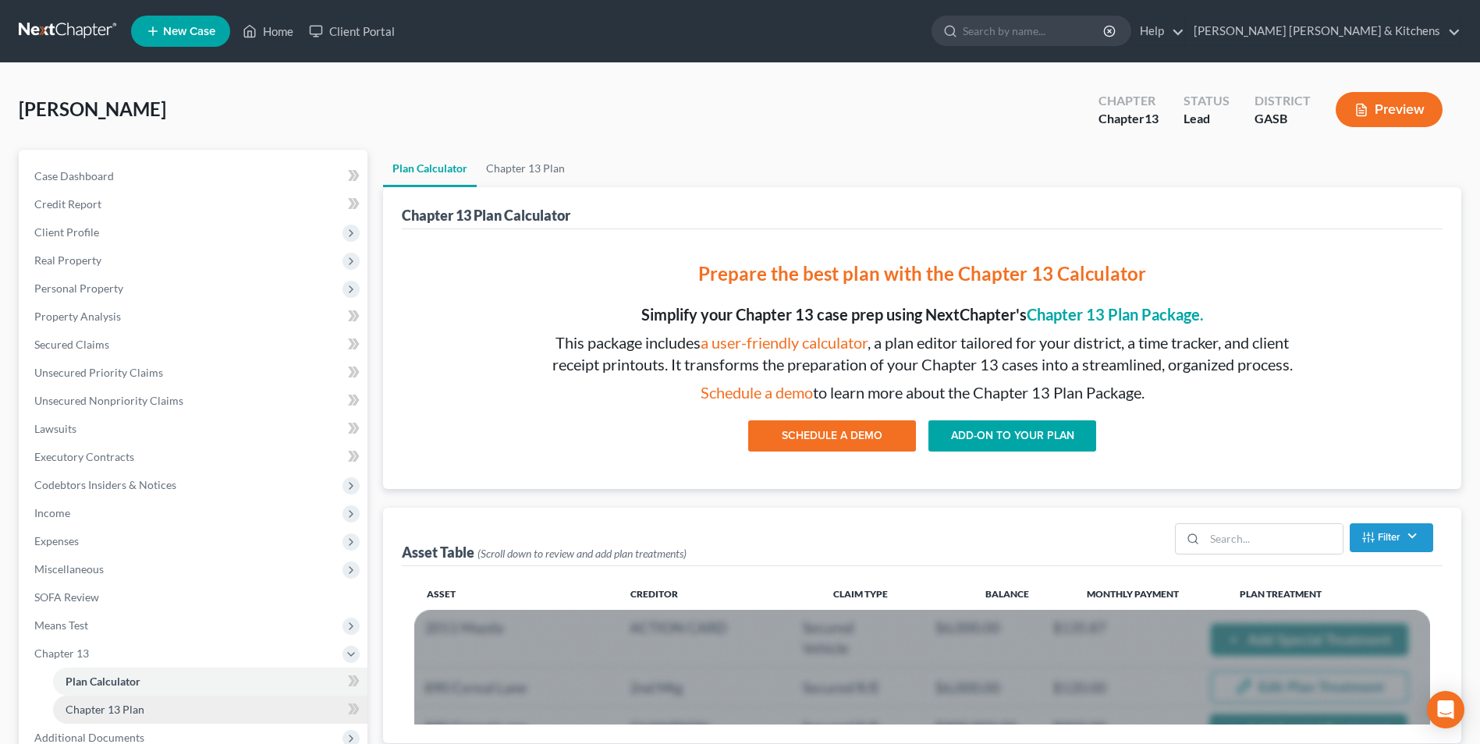
click at [134, 703] on span "Chapter 13 Plan" at bounding box center [105, 709] width 79 height 13
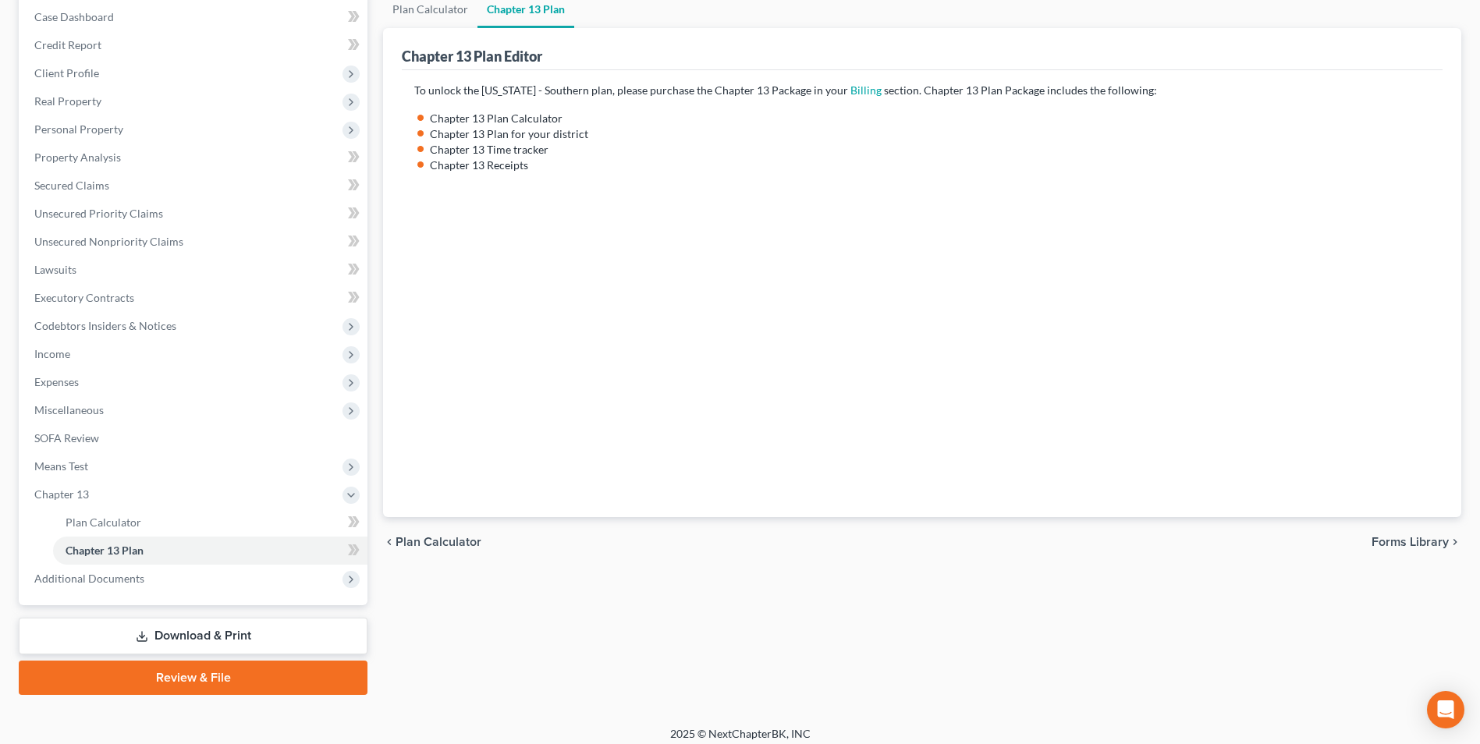
scroll to position [169, 0]
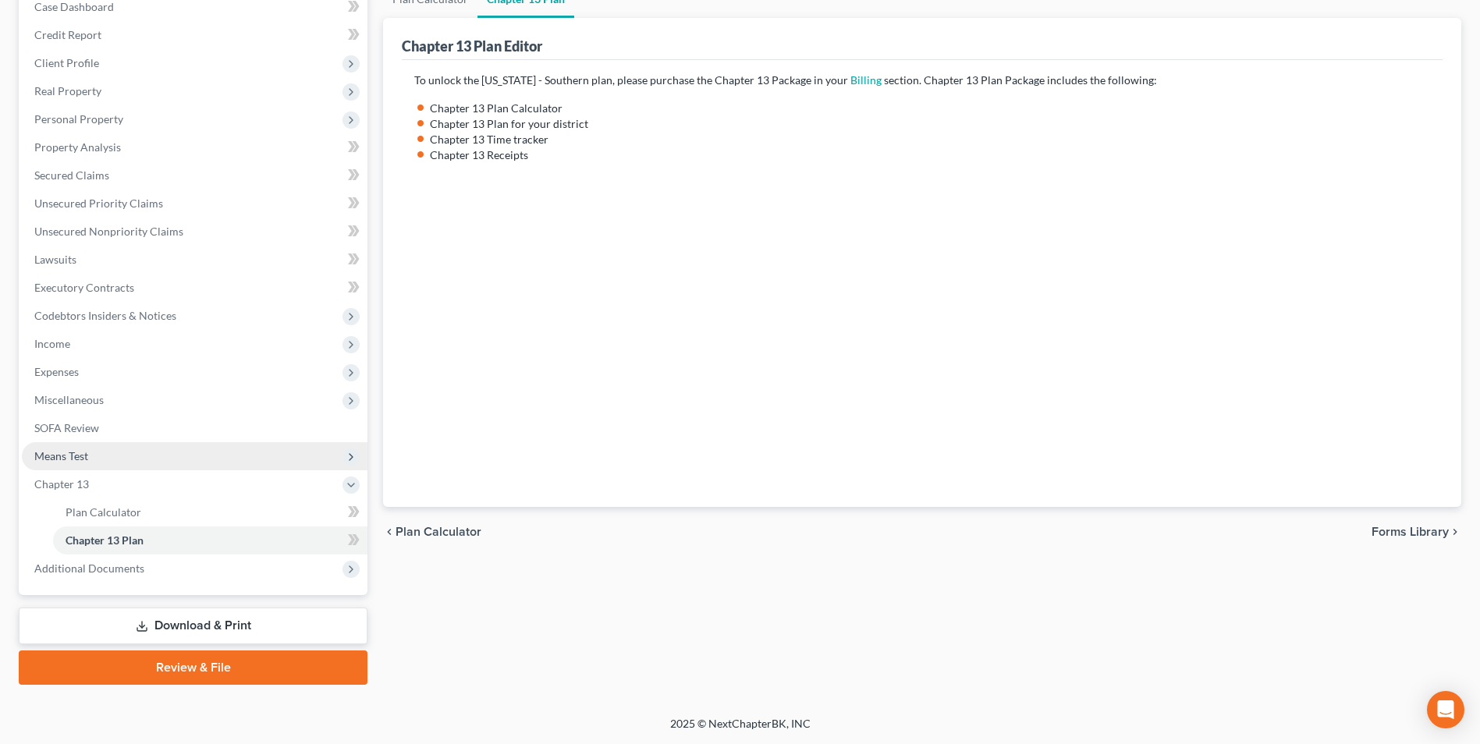
click at [67, 456] on span "Means Test" at bounding box center [61, 455] width 54 height 13
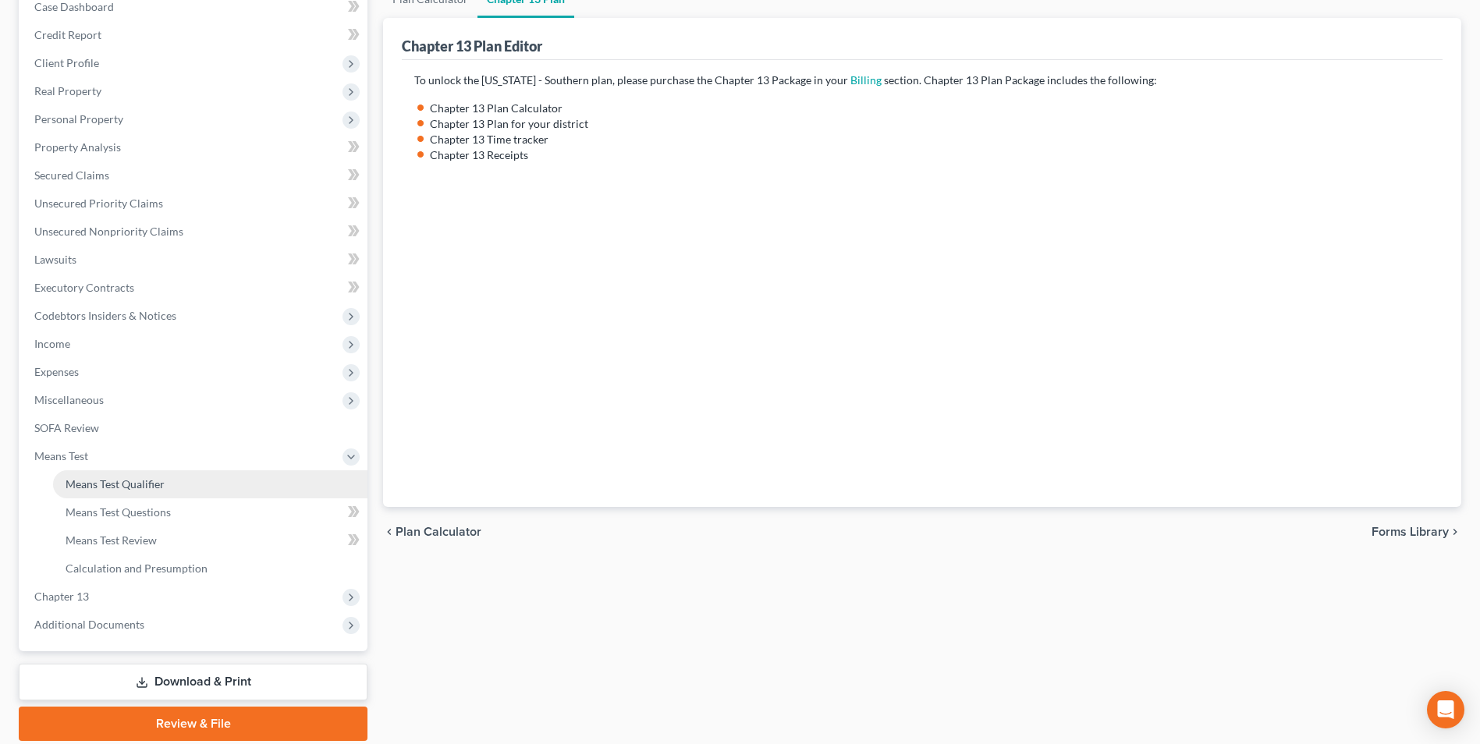
click at [69, 482] on span "Means Test Qualifier" at bounding box center [115, 484] width 99 height 13
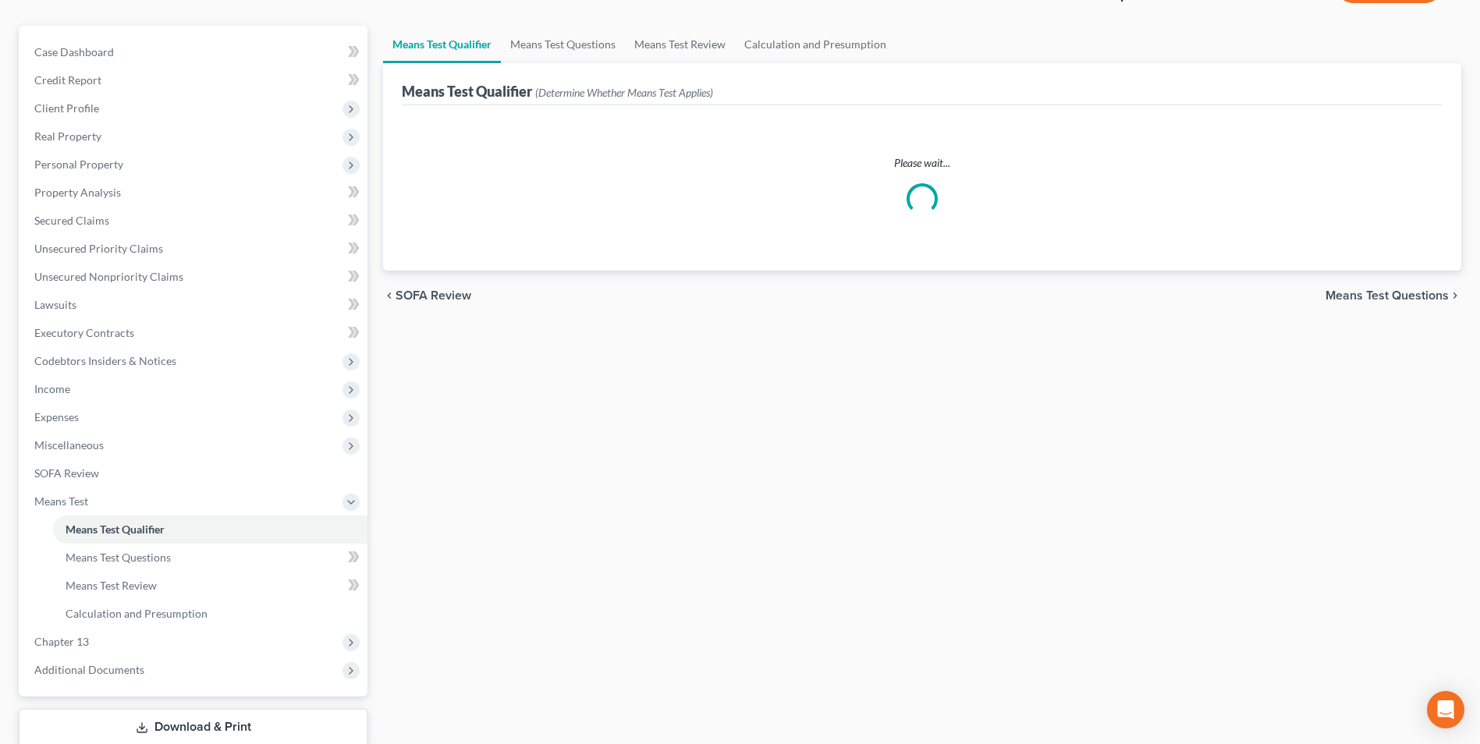
scroll to position [226, 0]
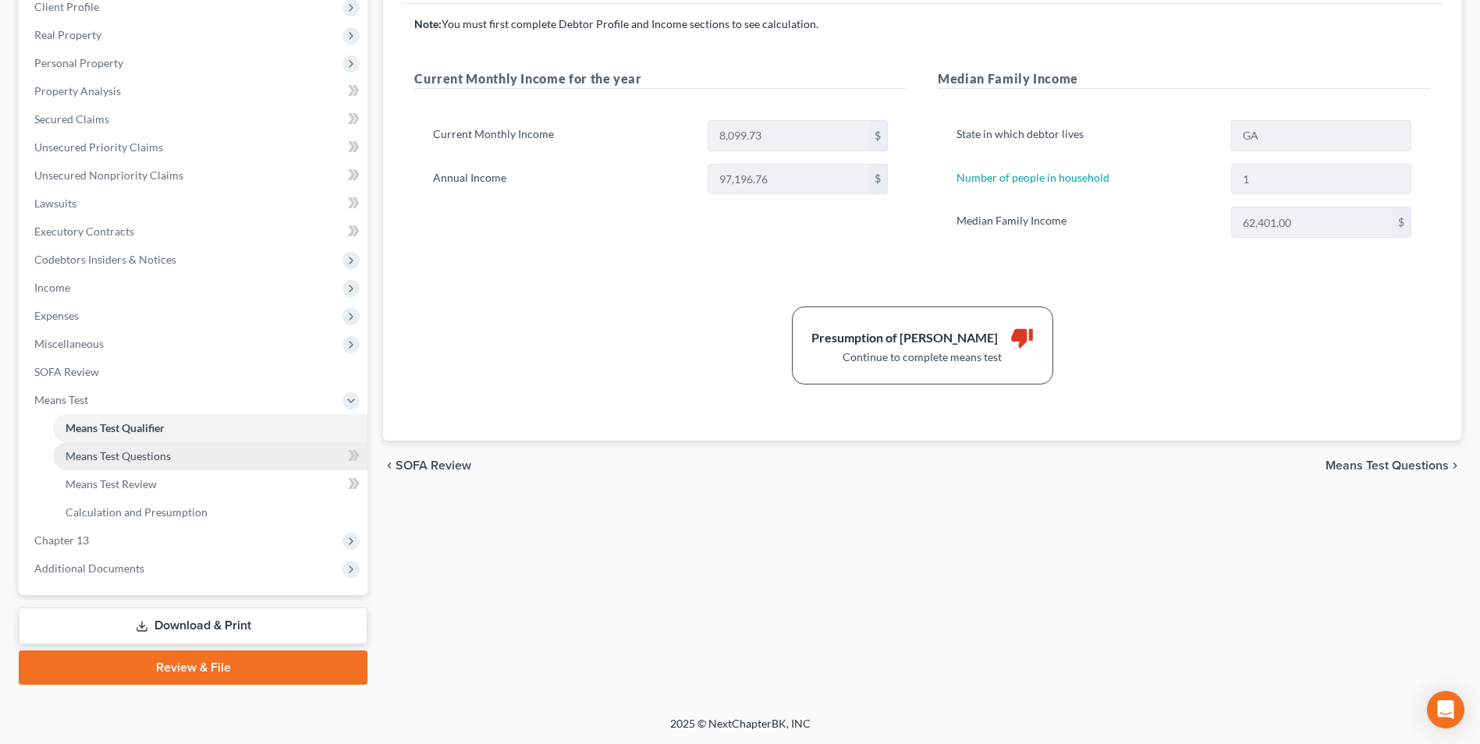
click at [134, 454] on span "Means Test Questions" at bounding box center [118, 455] width 105 height 13
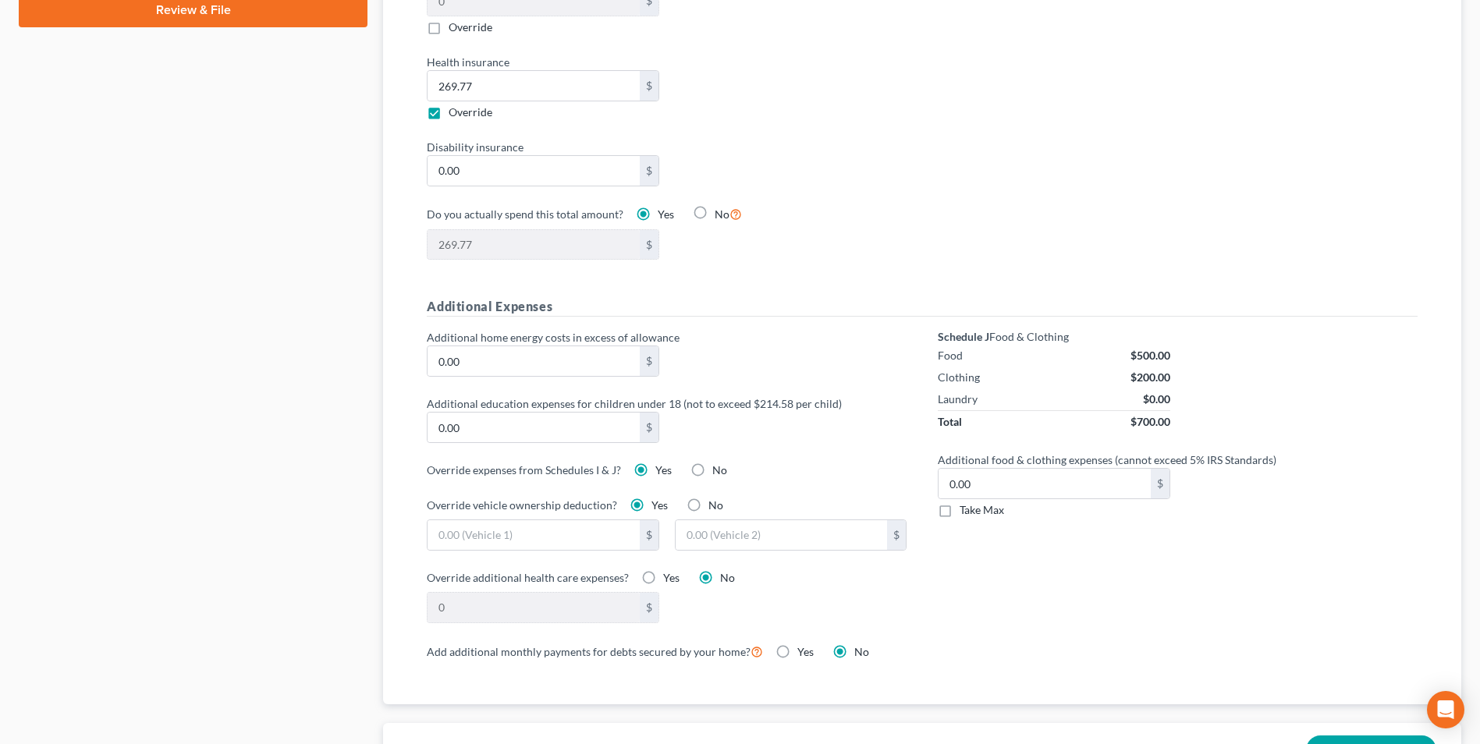
scroll to position [259, 0]
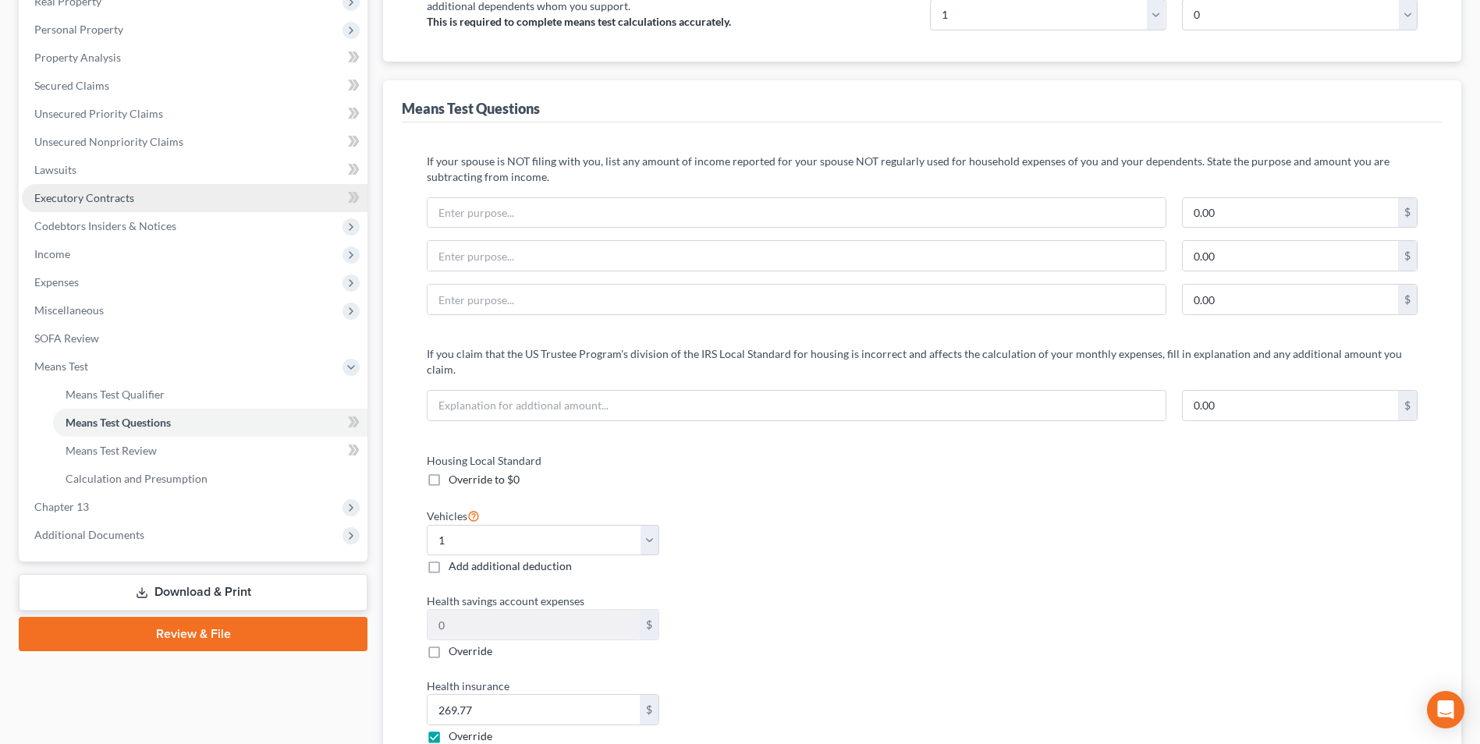
click at [65, 199] on span "Executory Contracts" at bounding box center [84, 197] width 100 height 13
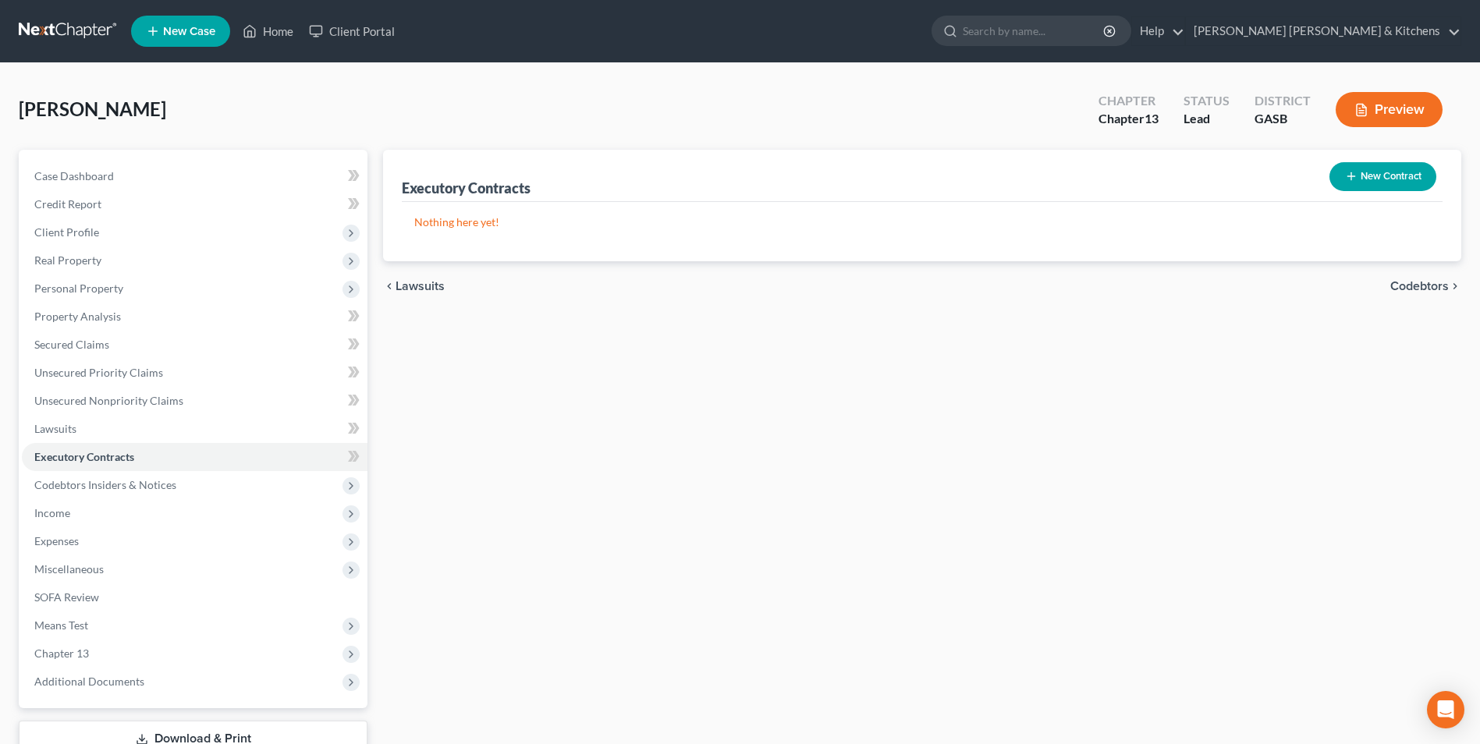
click at [1380, 177] on button "New Contract" at bounding box center [1383, 176] width 107 height 29
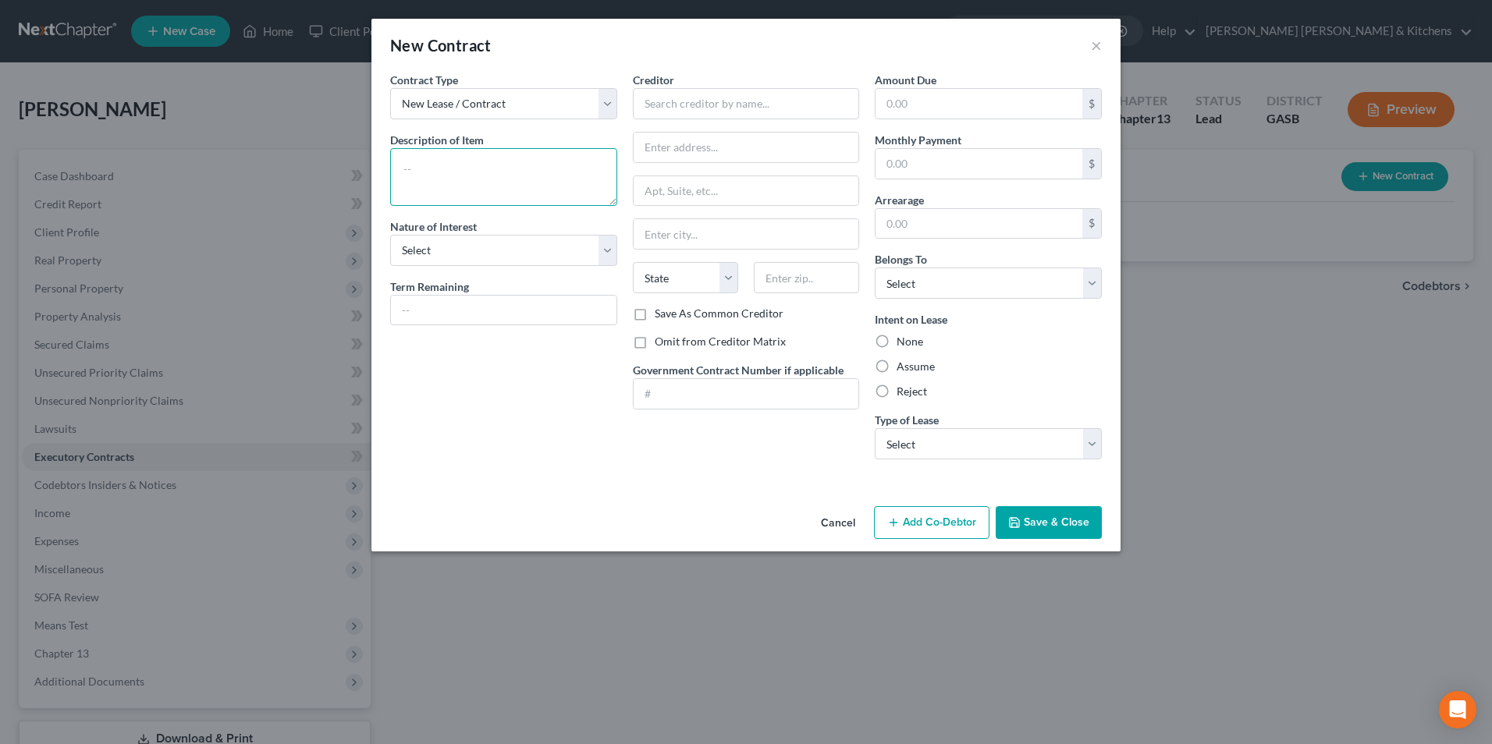
click at [439, 158] on textarea at bounding box center [503, 177] width 227 height 58
click at [837, 519] on button "Cancel" at bounding box center [837, 523] width 59 height 31
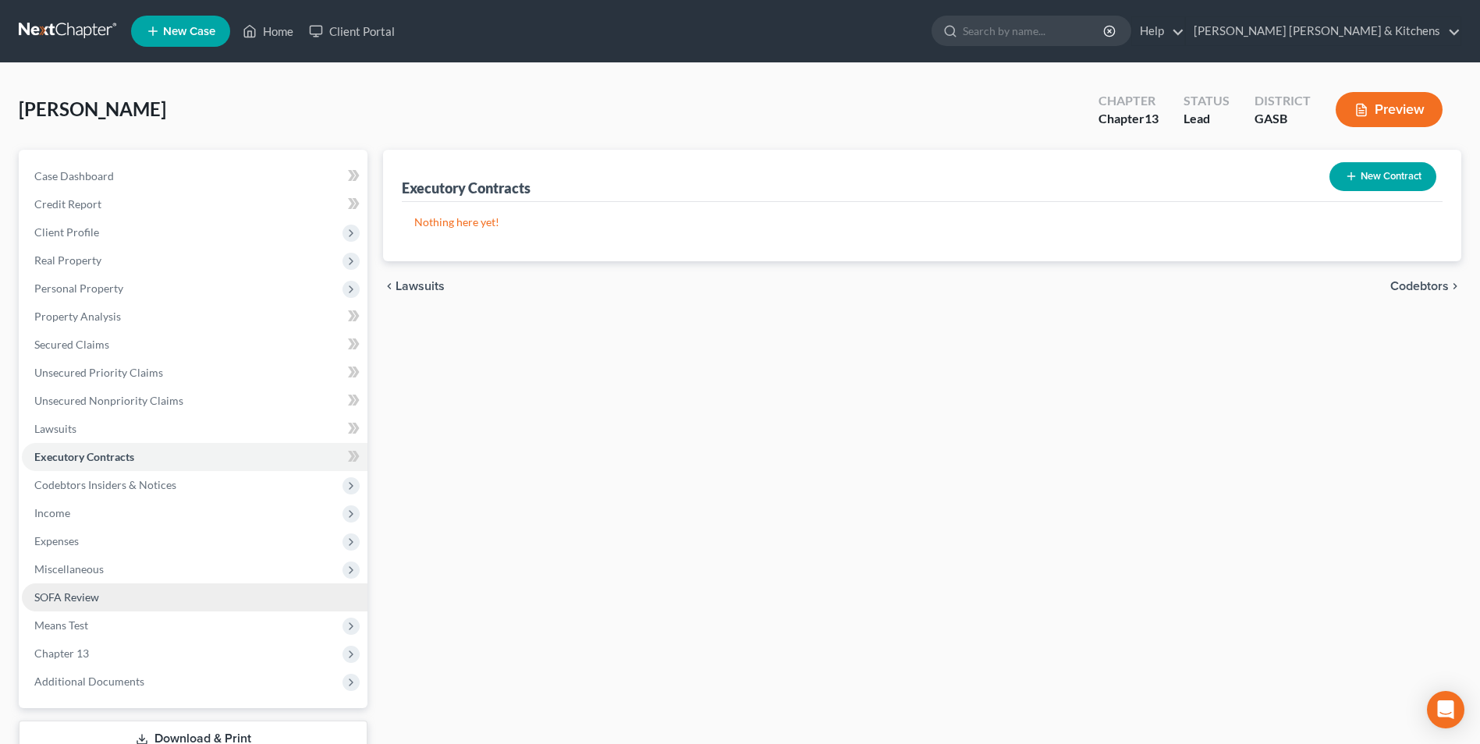
click at [55, 598] on span "SOFA Review" at bounding box center [66, 597] width 65 height 13
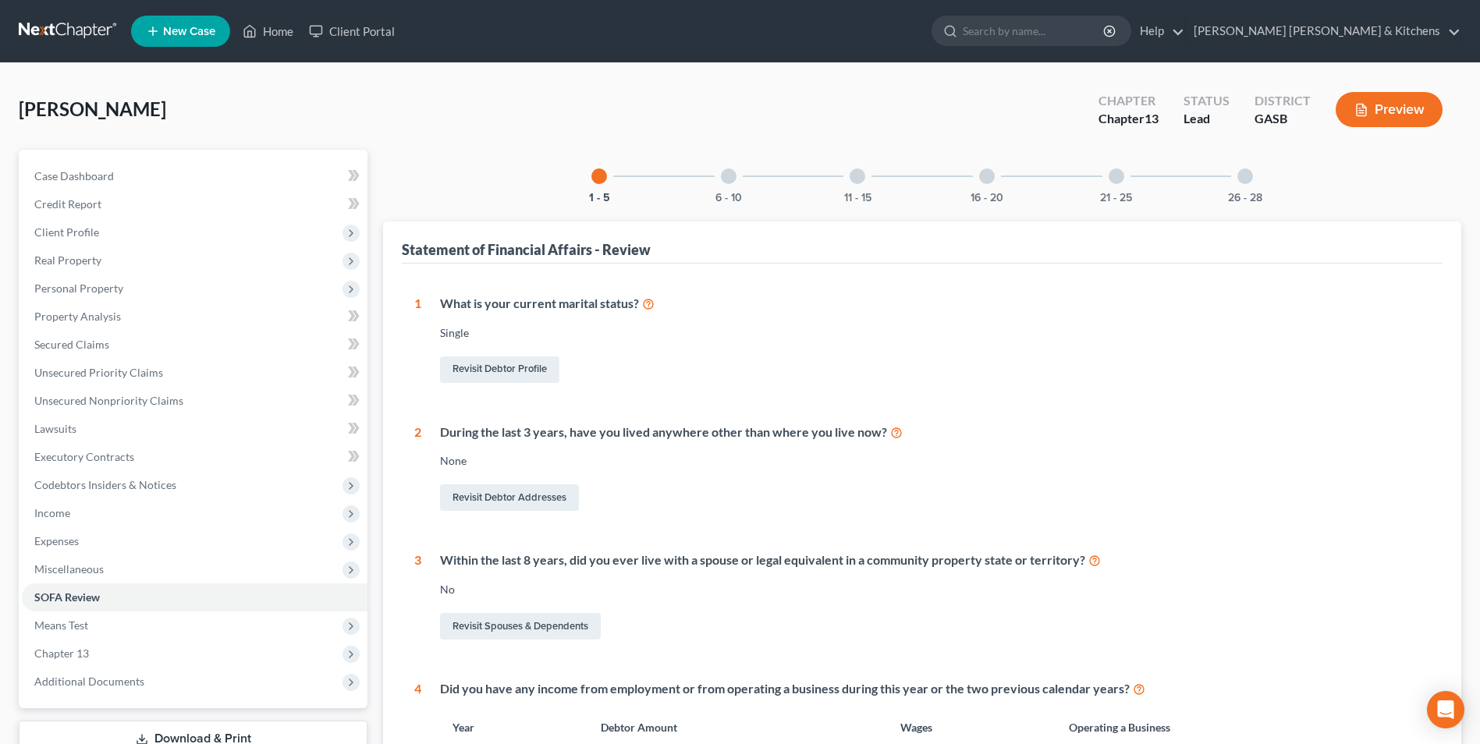
click at [851, 184] on div "11 - 15" at bounding box center [857, 176] width 53 height 53
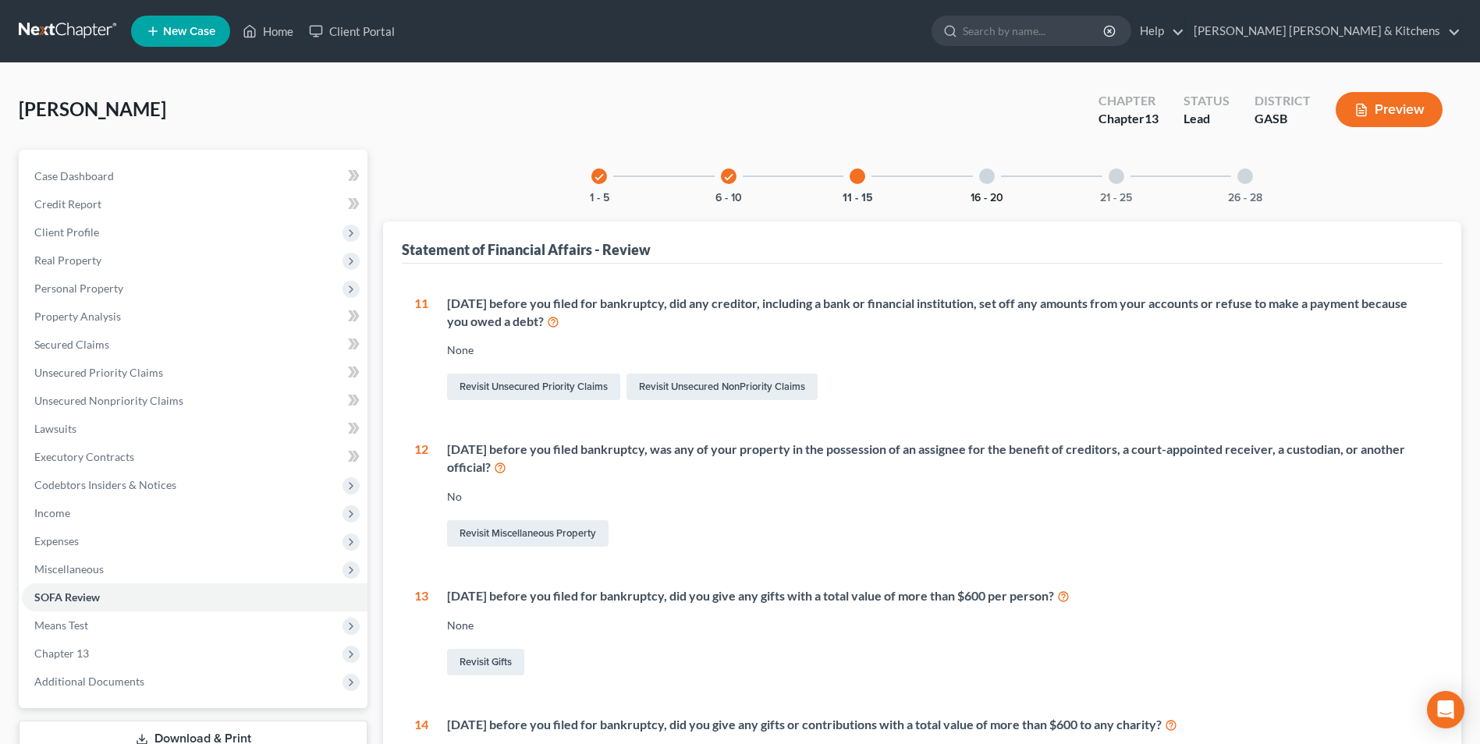
click at [983, 194] on button "16 - 20" at bounding box center [987, 198] width 33 height 11
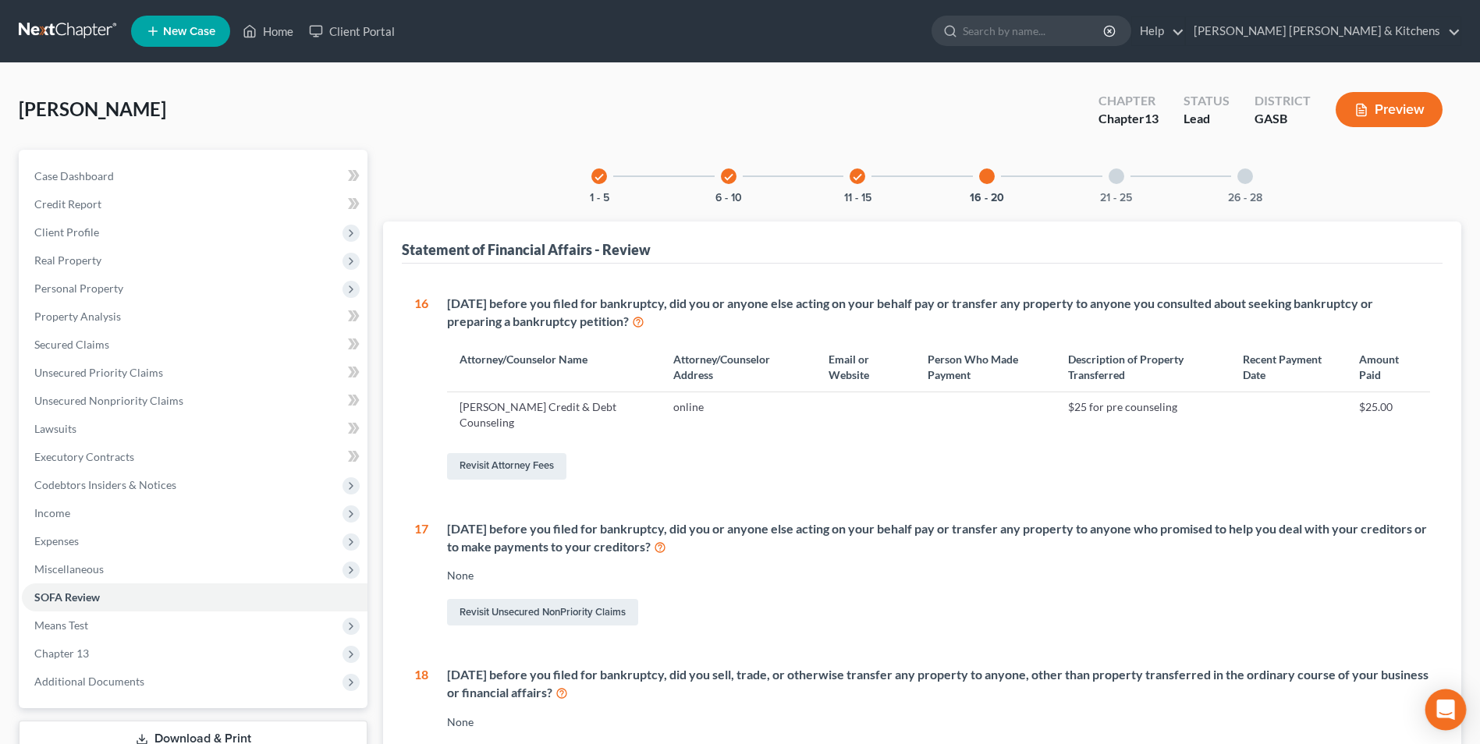
click at [1447, 714] on icon "Open Intercom Messenger" at bounding box center [1446, 710] width 20 height 20
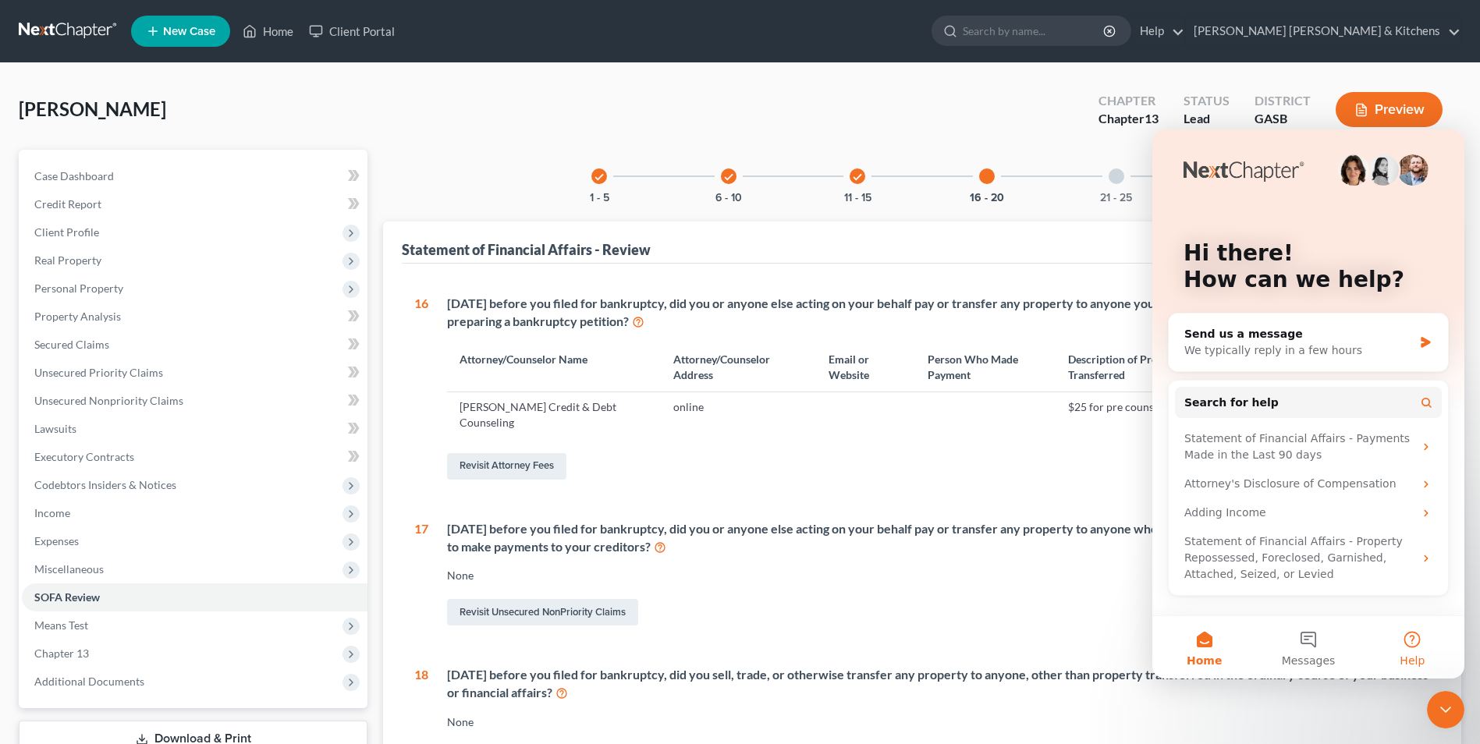
click at [1421, 646] on button "Help" at bounding box center [1413, 647] width 104 height 62
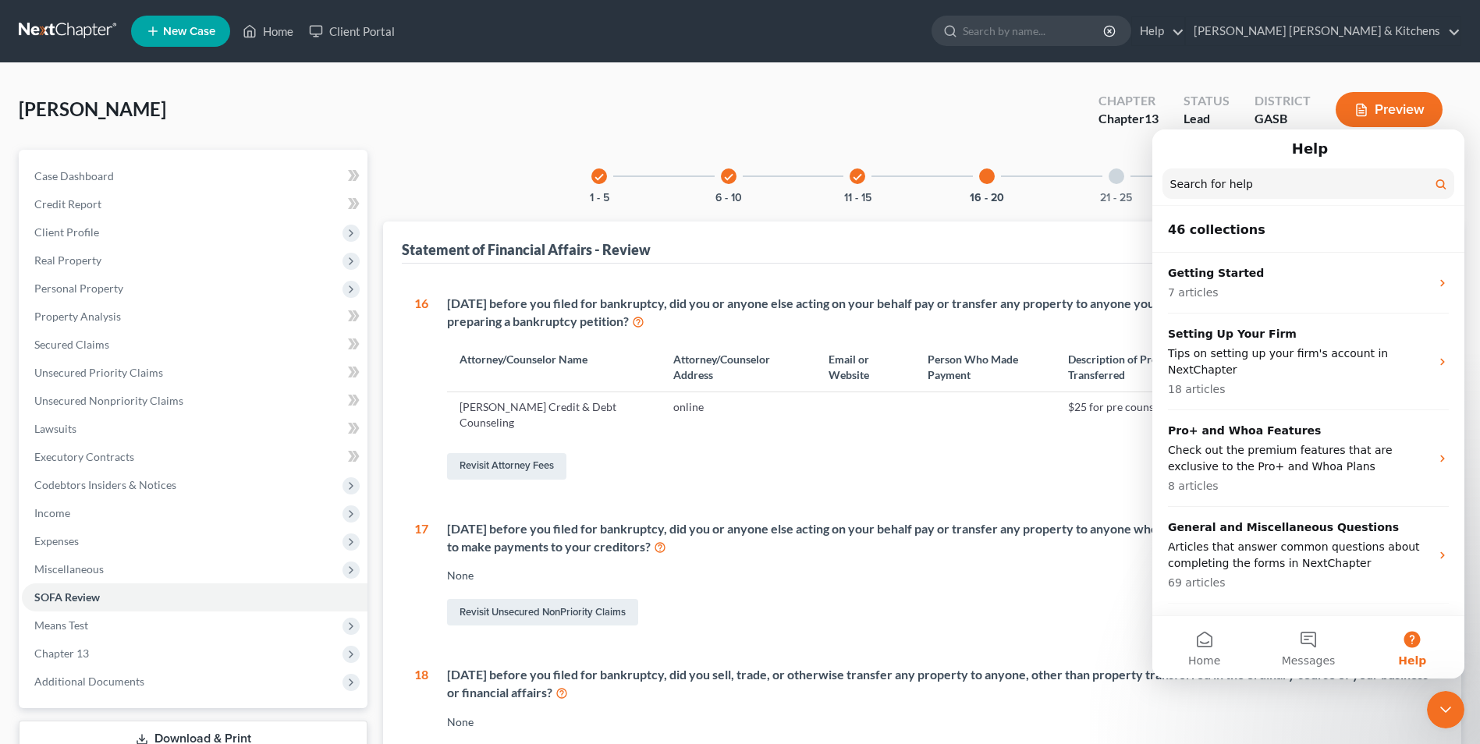
click at [1194, 185] on input "Search for help" at bounding box center [1309, 184] width 292 height 30
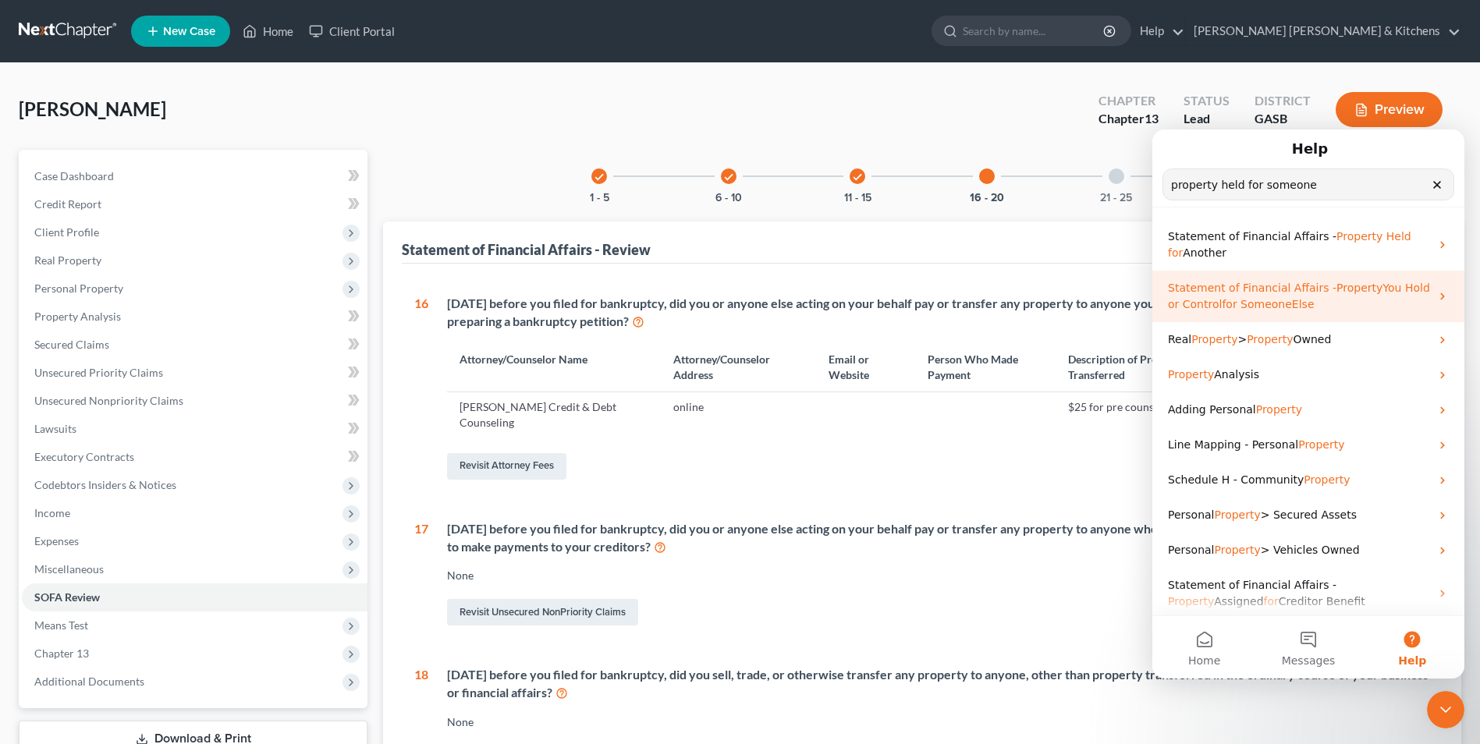
click at [1264, 301] on span "Someone" at bounding box center [1267, 304] width 52 height 12
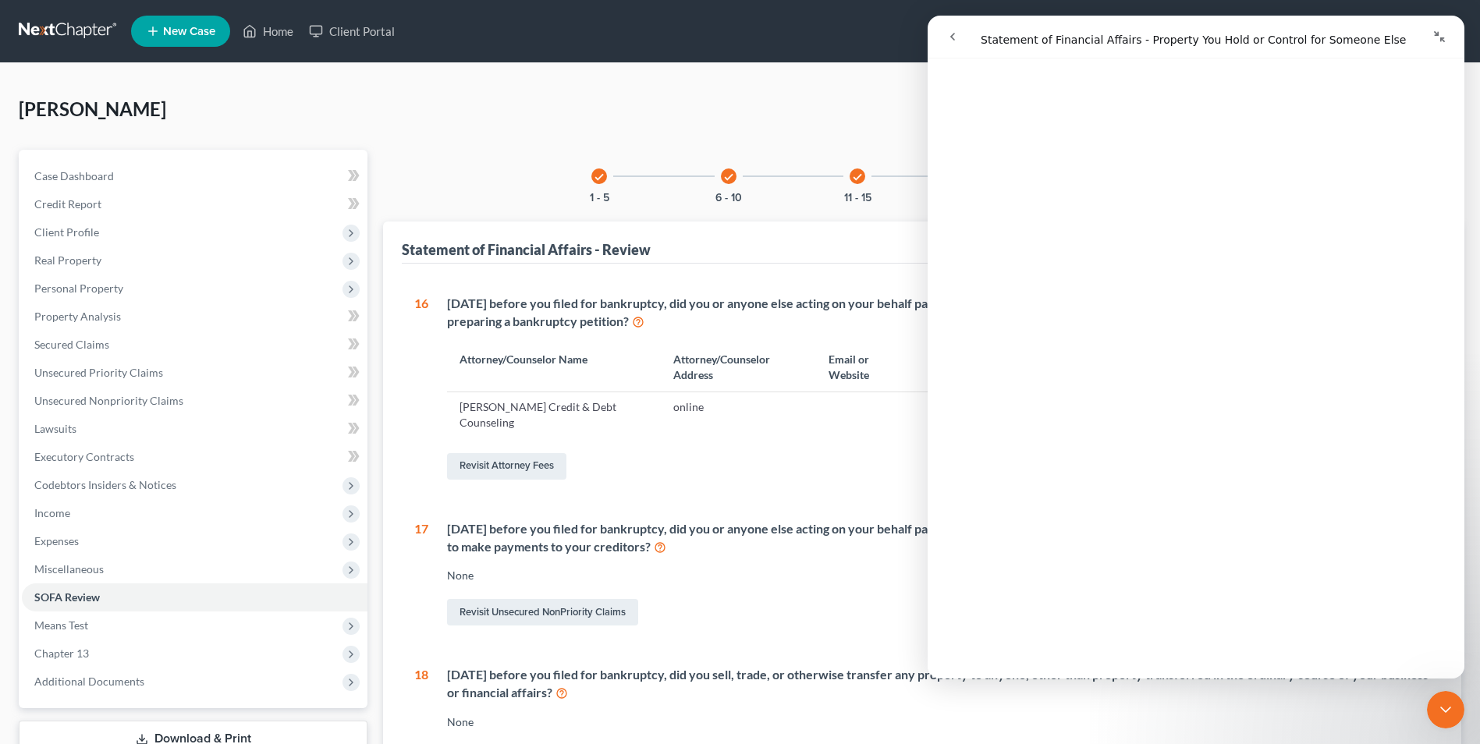
scroll to position [234, 0]
click at [1445, 36] on icon "Collapse window" at bounding box center [1440, 36] width 12 height 12
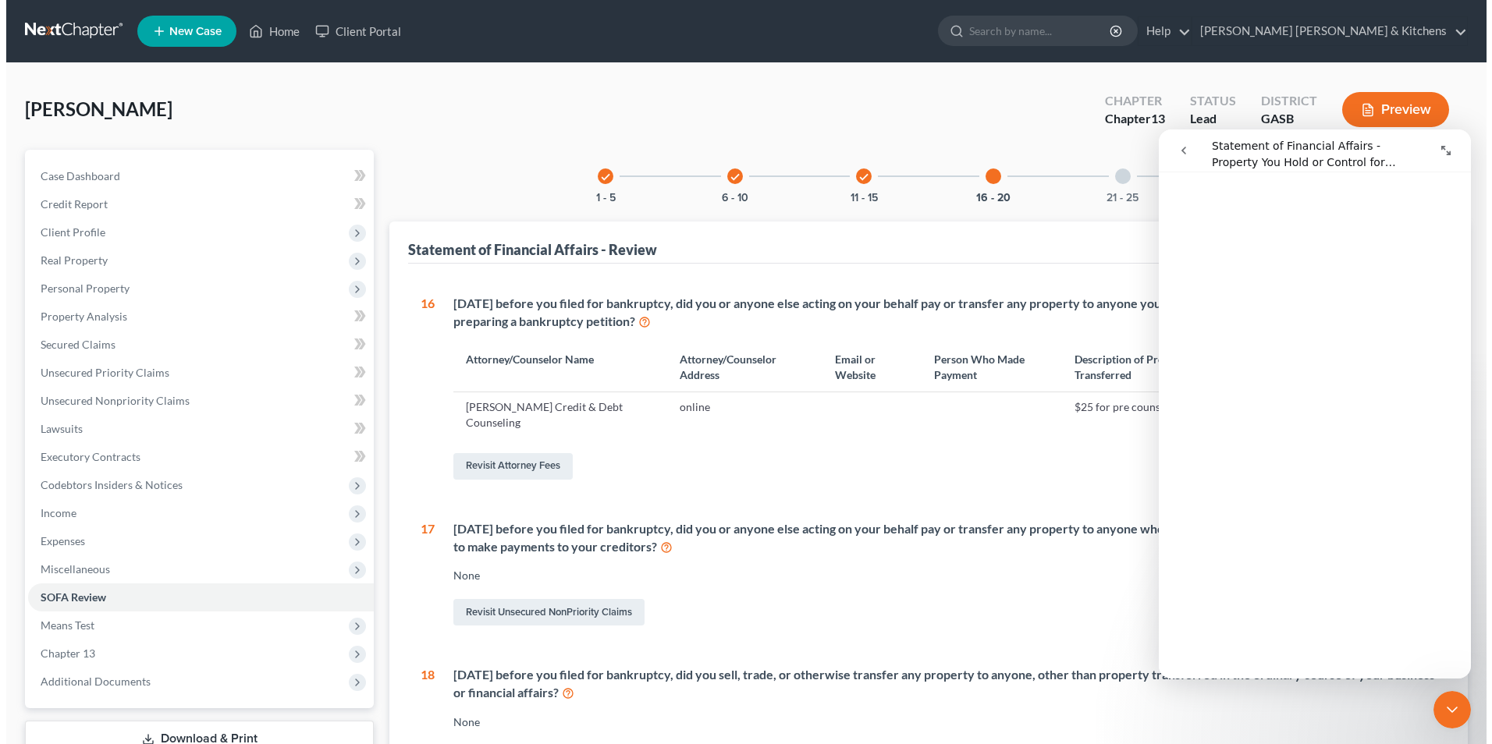
scroll to position [256, 0]
click at [1387, 119] on button "Preview" at bounding box center [1389, 109] width 107 height 35
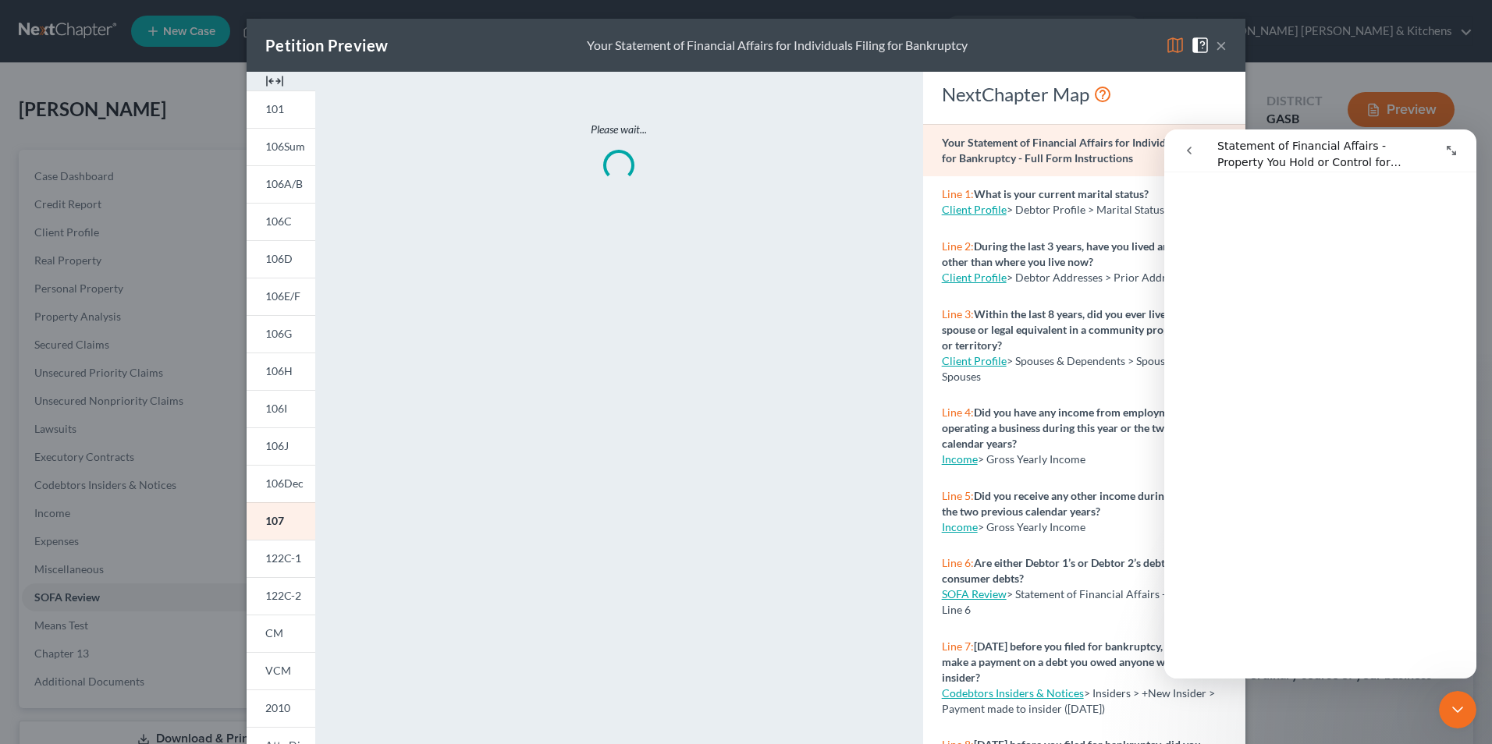
click at [1459, 724] on div "Close Intercom Messenger" at bounding box center [1457, 709] width 37 height 37
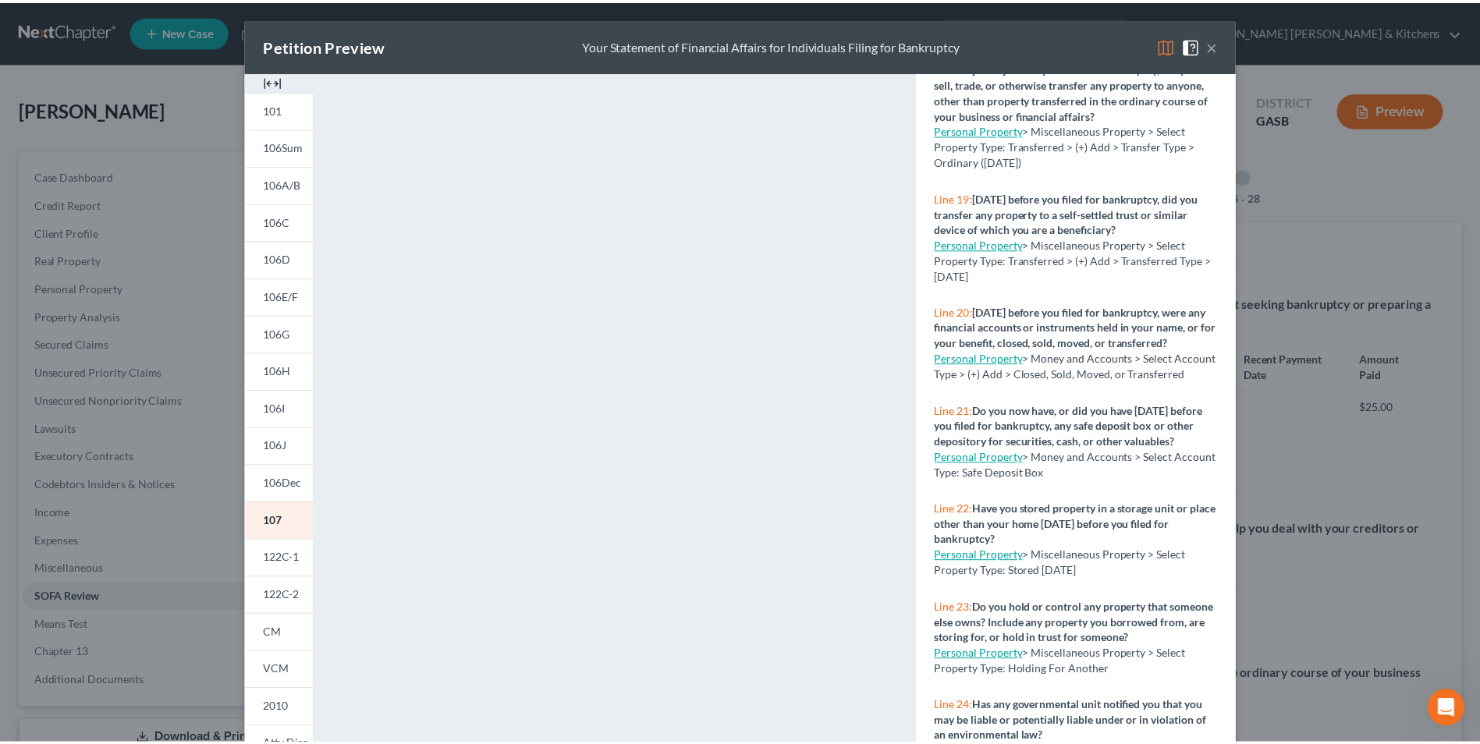
scroll to position [1717, 0]
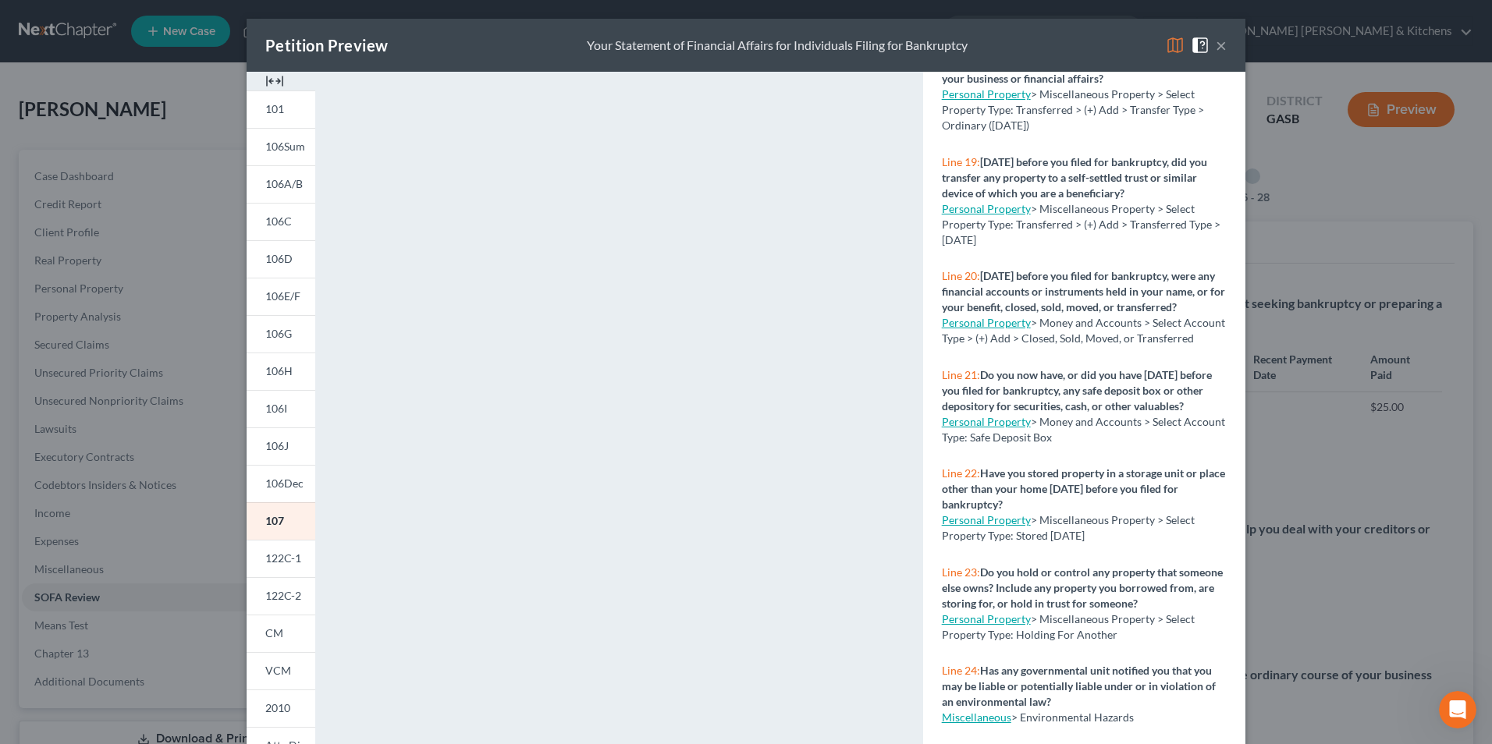
drag, startPoint x: 1217, startPoint y: 54, endPoint x: 1207, endPoint y: 87, distance: 34.1
click at [1217, 54] on button "×" at bounding box center [1221, 45] width 11 height 19
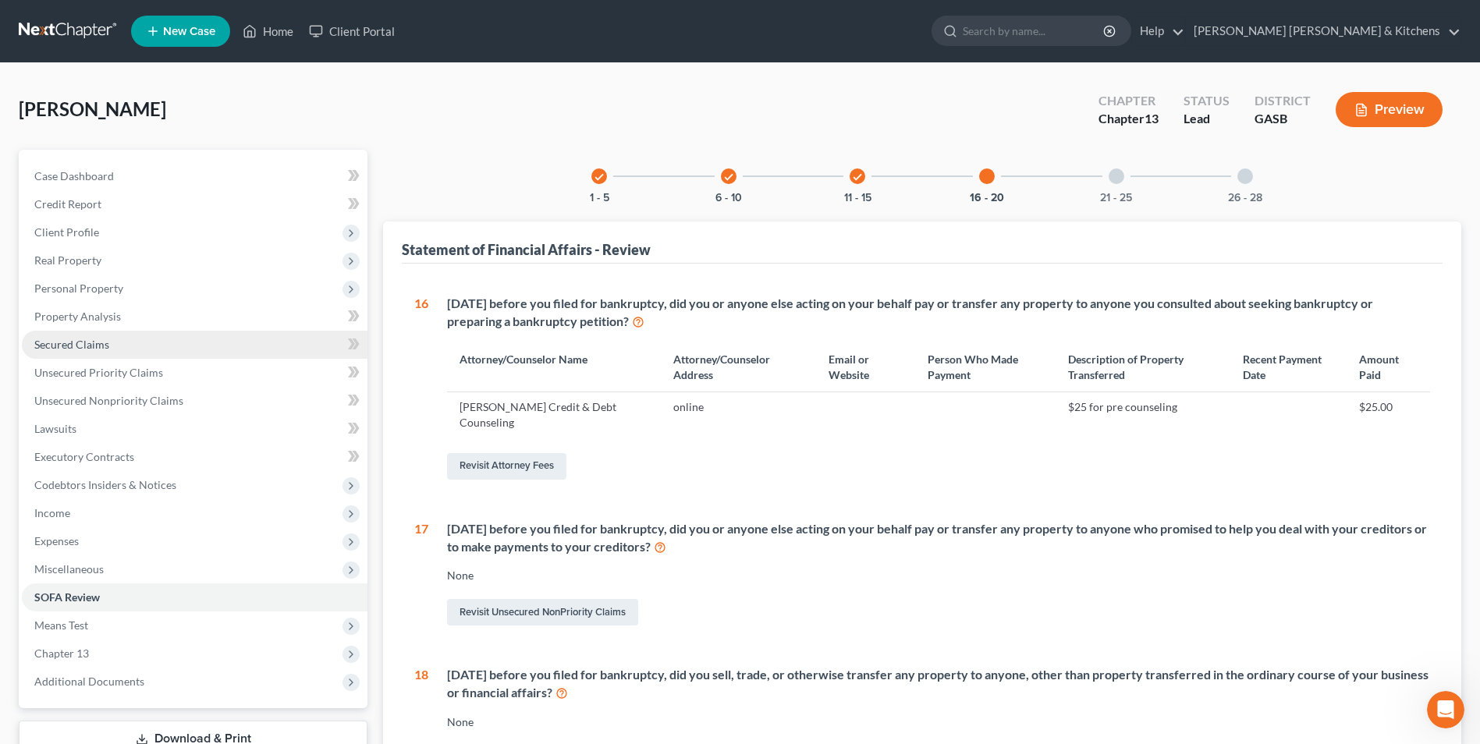
click at [62, 341] on span "Secured Claims" at bounding box center [71, 344] width 75 height 13
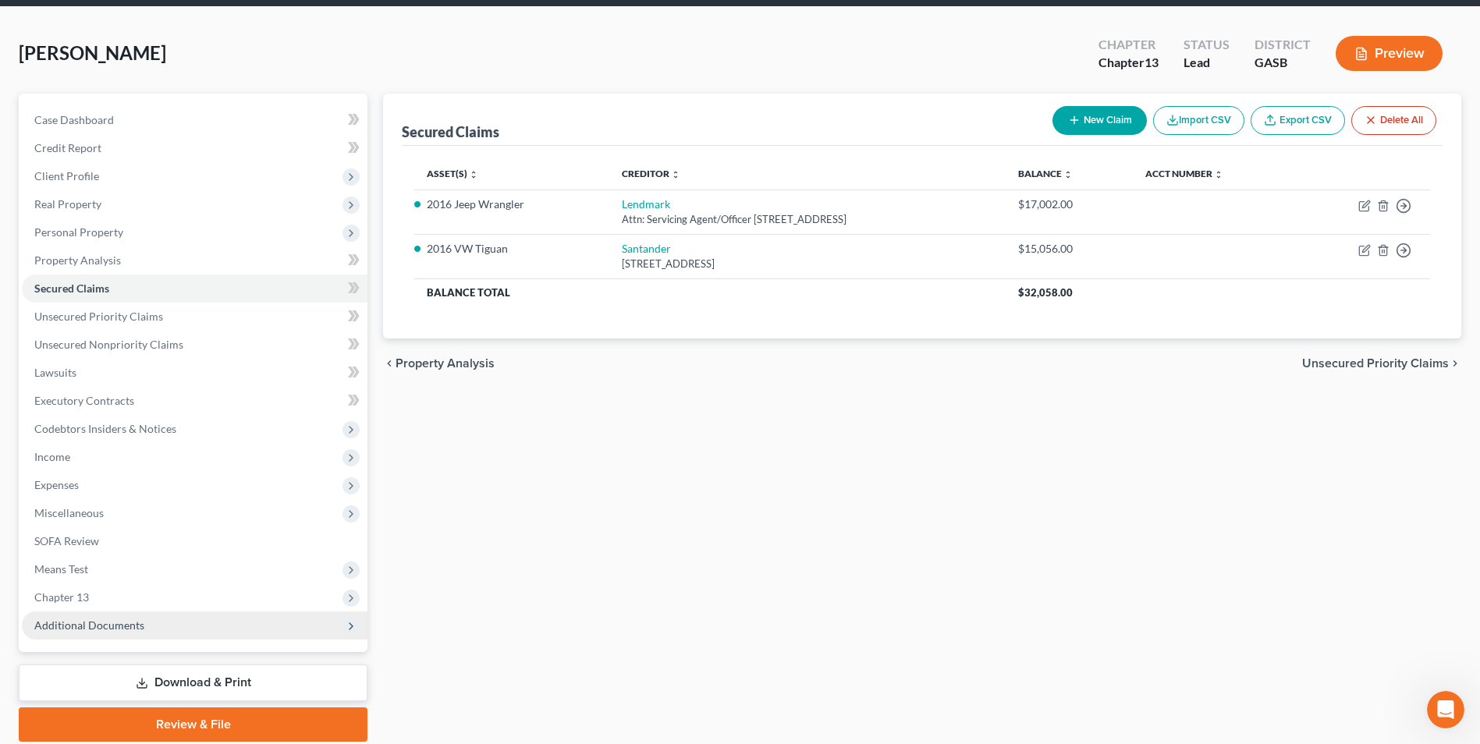
scroll to position [113, 0]
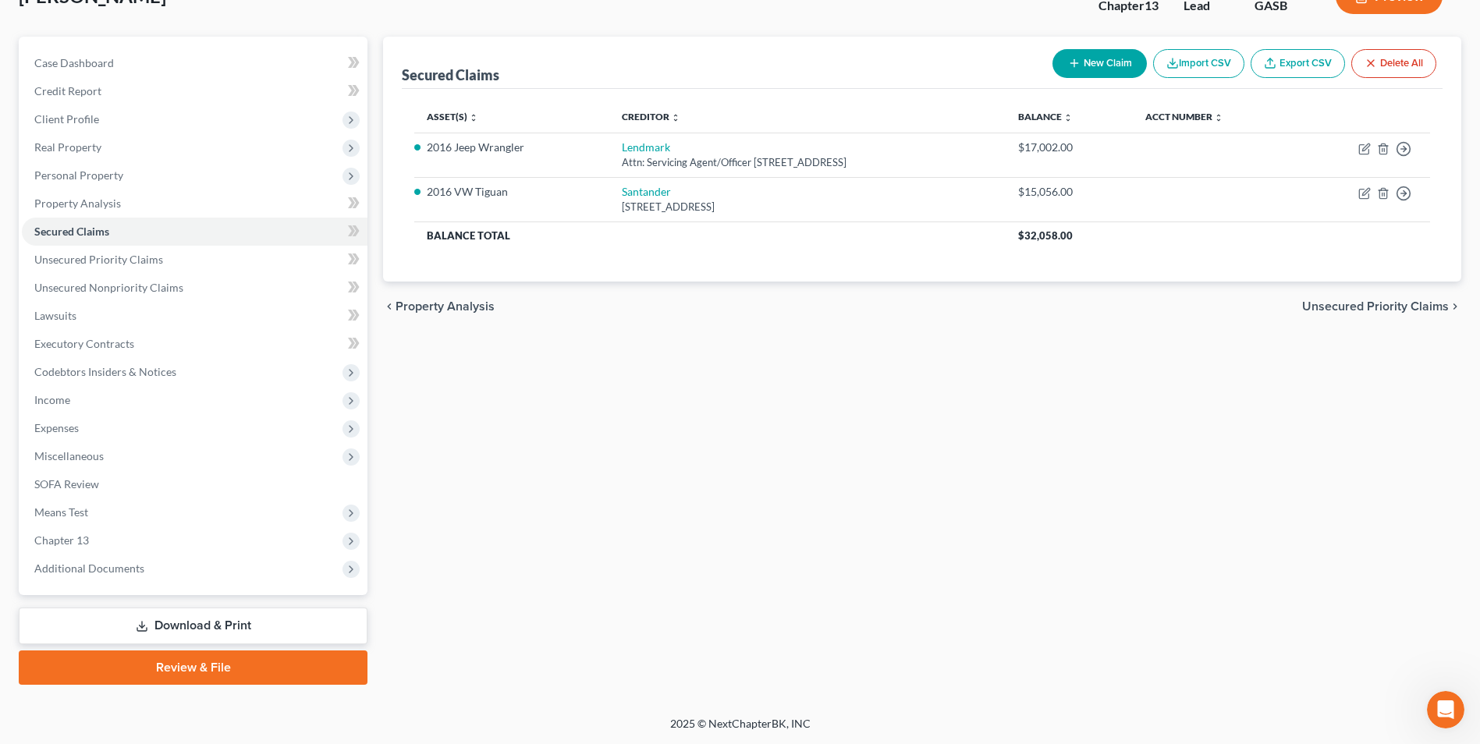
click at [169, 624] on link "Download & Print" at bounding box center [193, 626] width 349 height 37
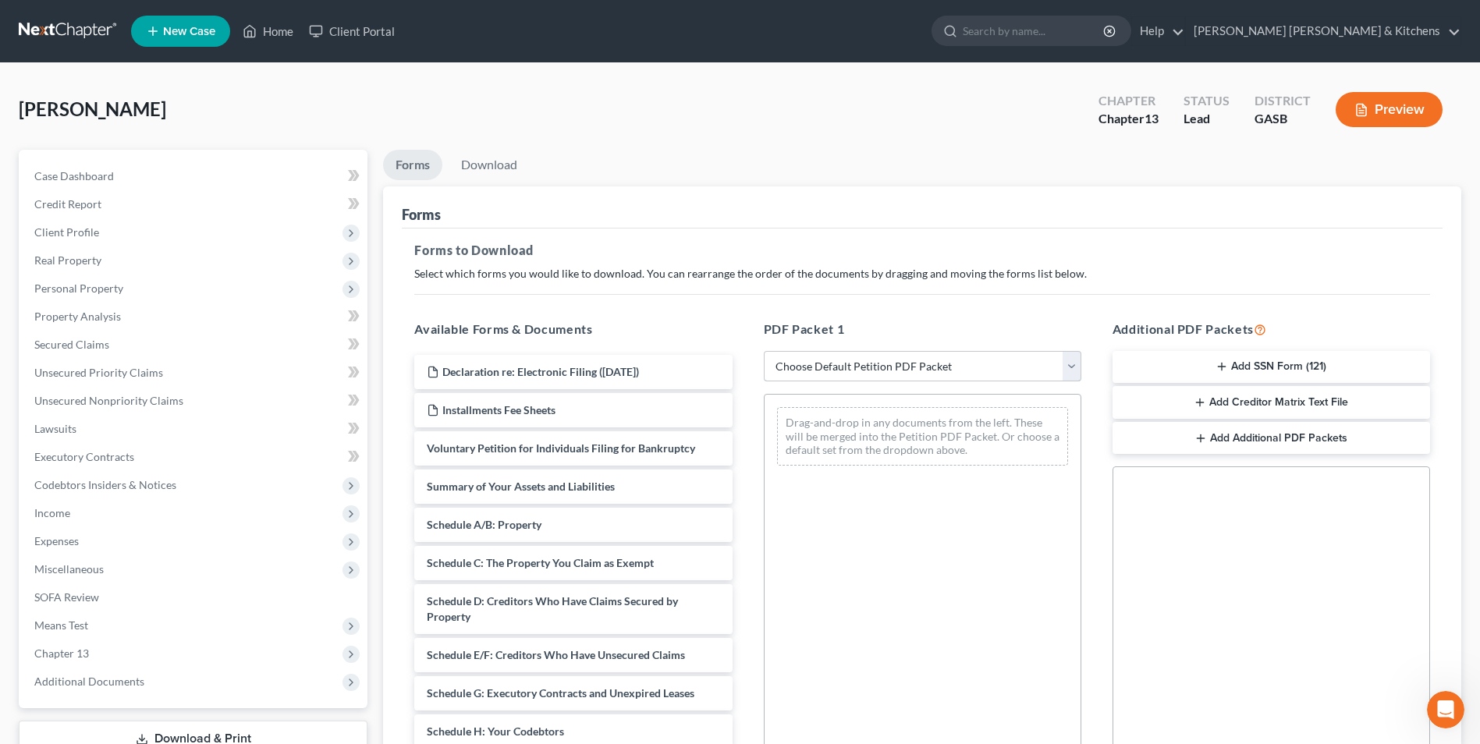
click at [860, 364] on select "Choose Default Petition PDF Packet Complete Bankruptcy Petition (all forms and …" at bounding box center [923, 366] width 318 height 31
click at [764, 351] on select "Choose Default Petition PDF Packet Complete Bankruptcy Petition (all forms and …" at bounding box center [923, 366] width 318 height 31
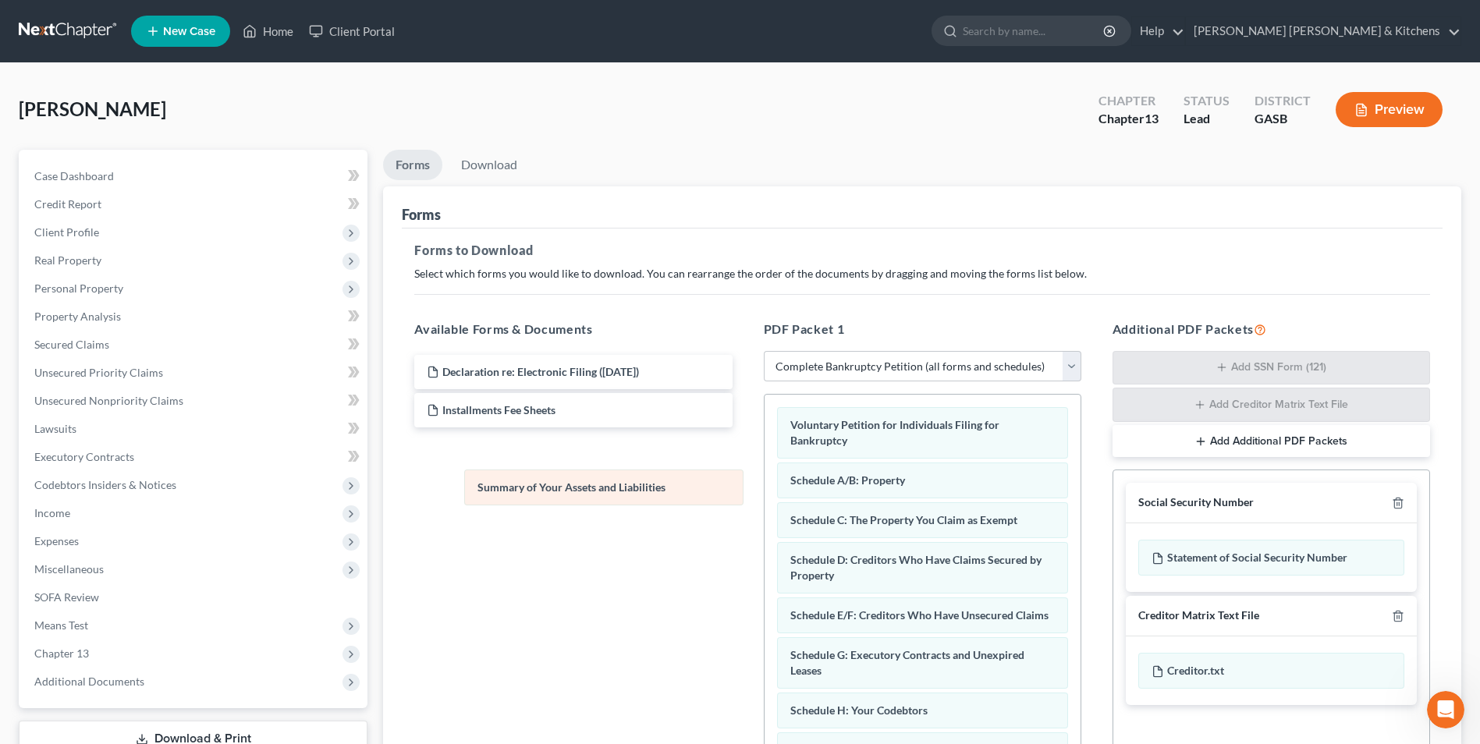
drag, startPoint x: 892, startPoint y: 485, endPoint x: 546, endPoint y: 492, distance: 345.8
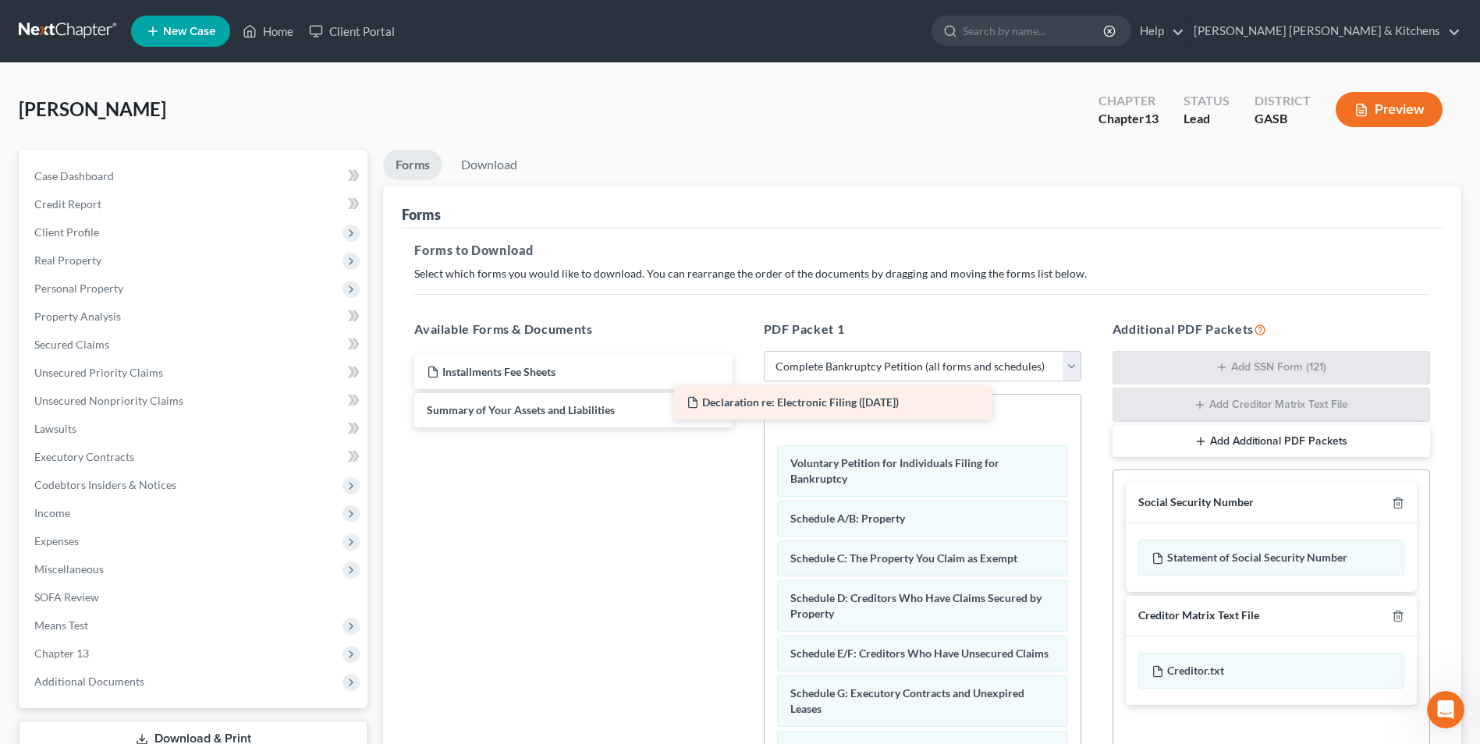
drag, startPoint x: 584, startPoint y: 372, endPoint x: 909, endPoint y: 422, distance: 328.5
click at [744, 422] on div "Declaration re: Electronic Filing (08/11/2025) Declaration re: Electronic Filin…" at bounding box center [573, 391] width 343 height 73
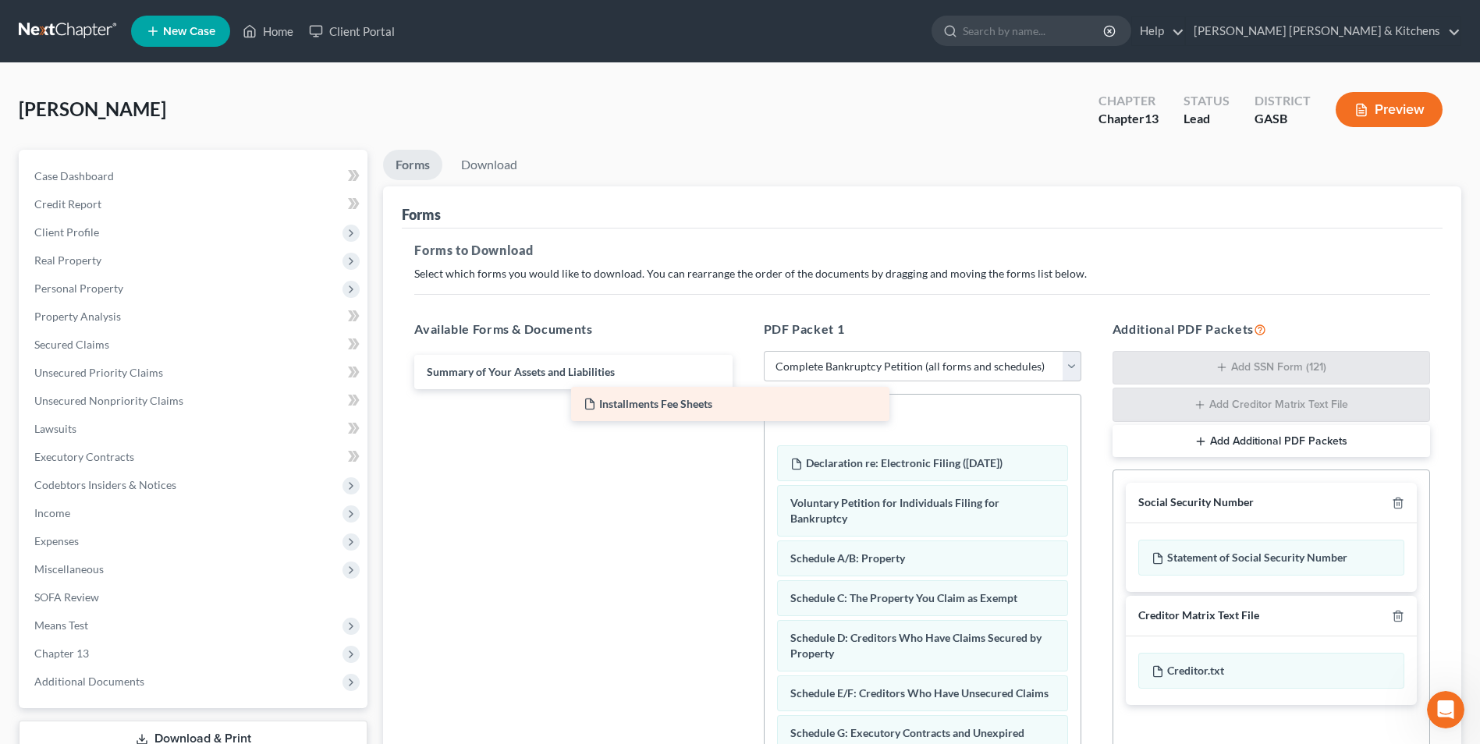
drag, startPoint x: 618, startPoint y: 382, endPoint x: 905, endPoint y: 449, distance: 294.9
click at [744, 389] on div "Installments Fee Sheets Installments Fee Sheets Summary of Your Assets and Liab…" at bounding box center [573, 372] width 343 height 34
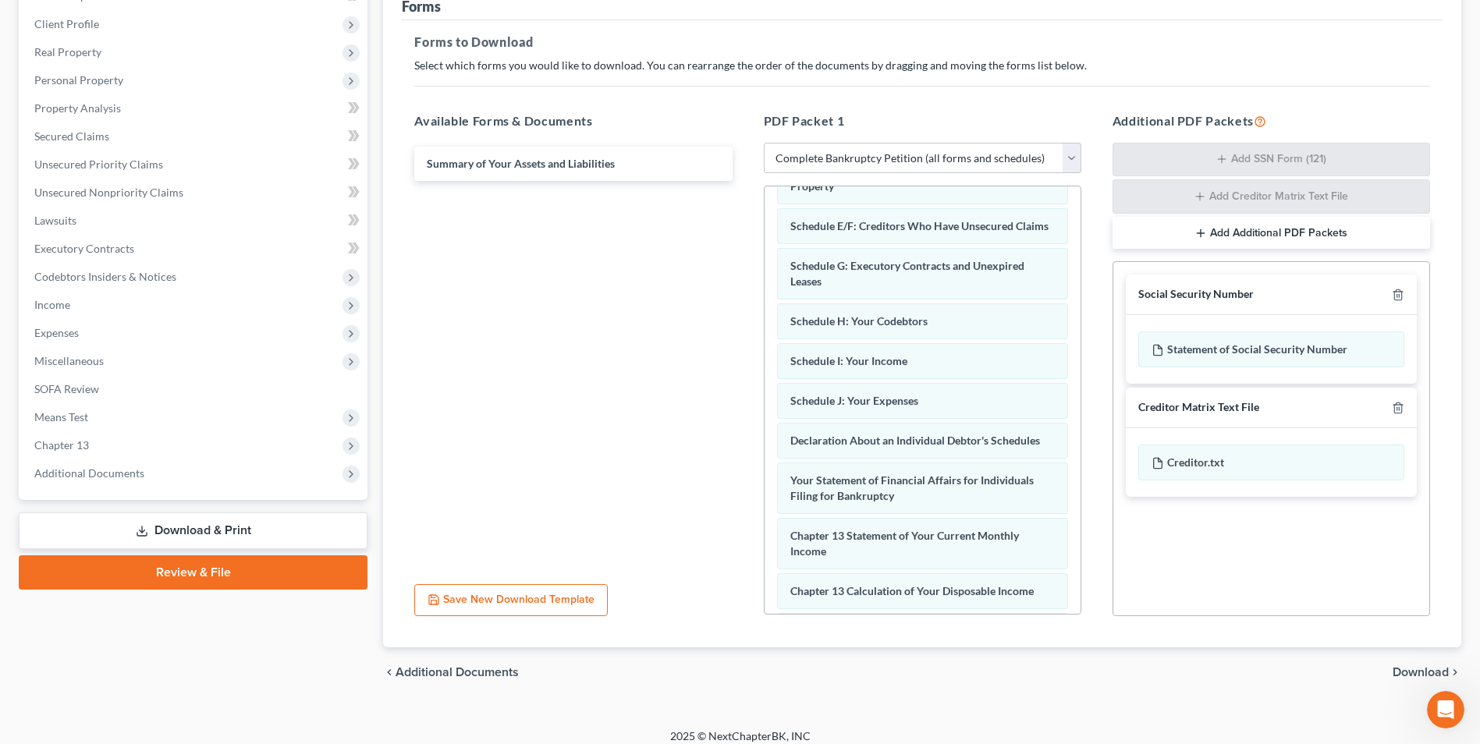
scroll to position [347, 0]
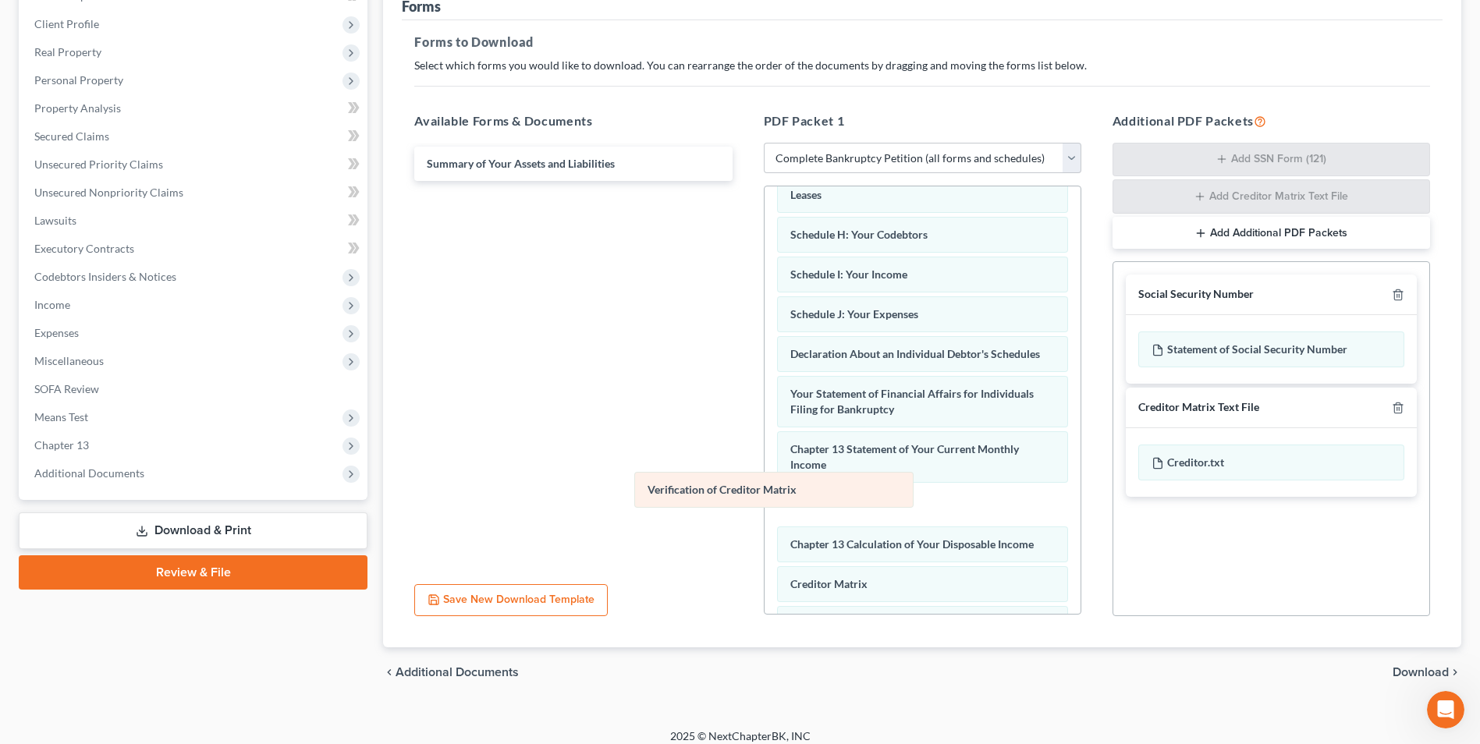
drag, startPoint x: 898, startPoint y: 603, endPoint x: 546, endPoint y: 234, distance: 510.0
click at [765, 240] on div "Verification of Creditor Matrix Installments Fee Sheets Declaration re: Electro…" at bounding box center [923, 305] width 316 height 933
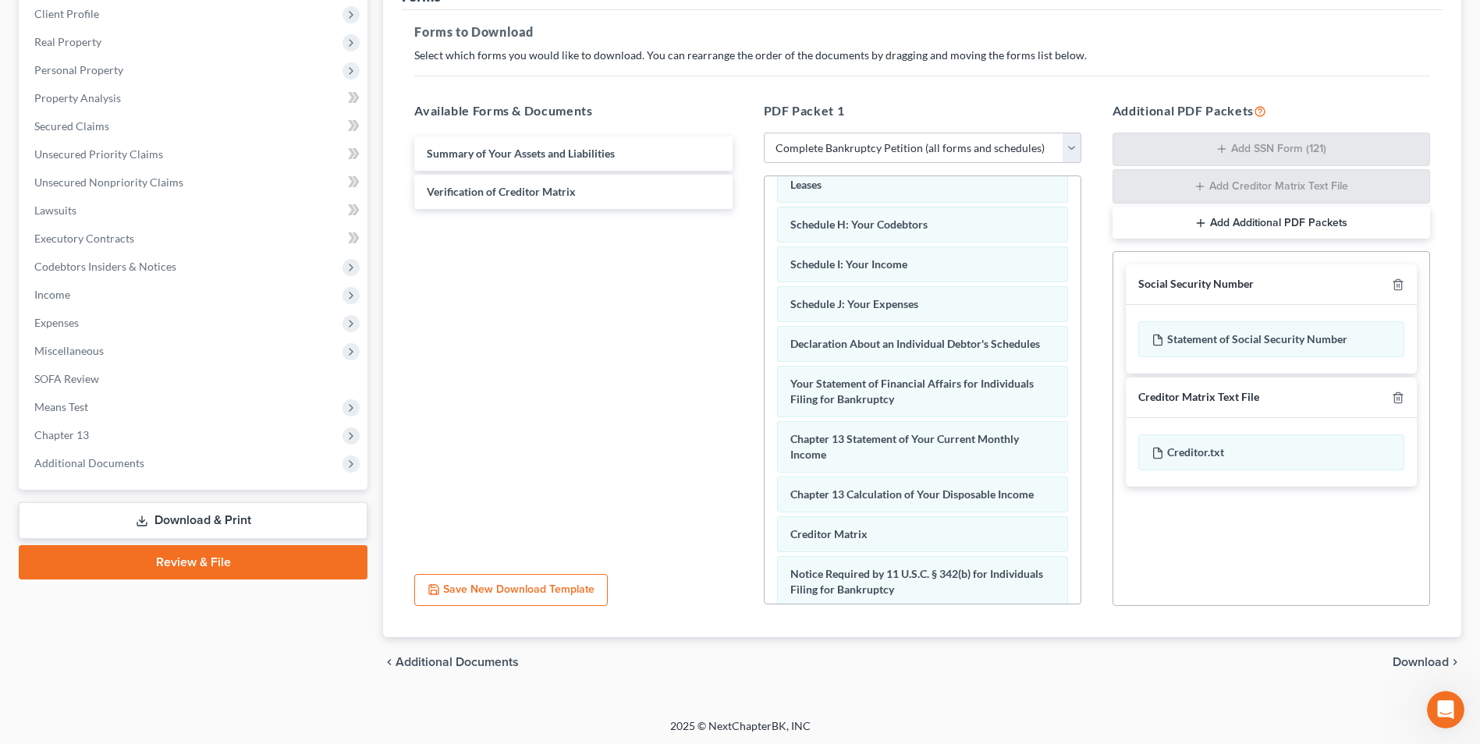
scroll to position [221, 0]
click at [1419, 655] on span "Download" at bounding box center [1421, 660] width 56 height 12
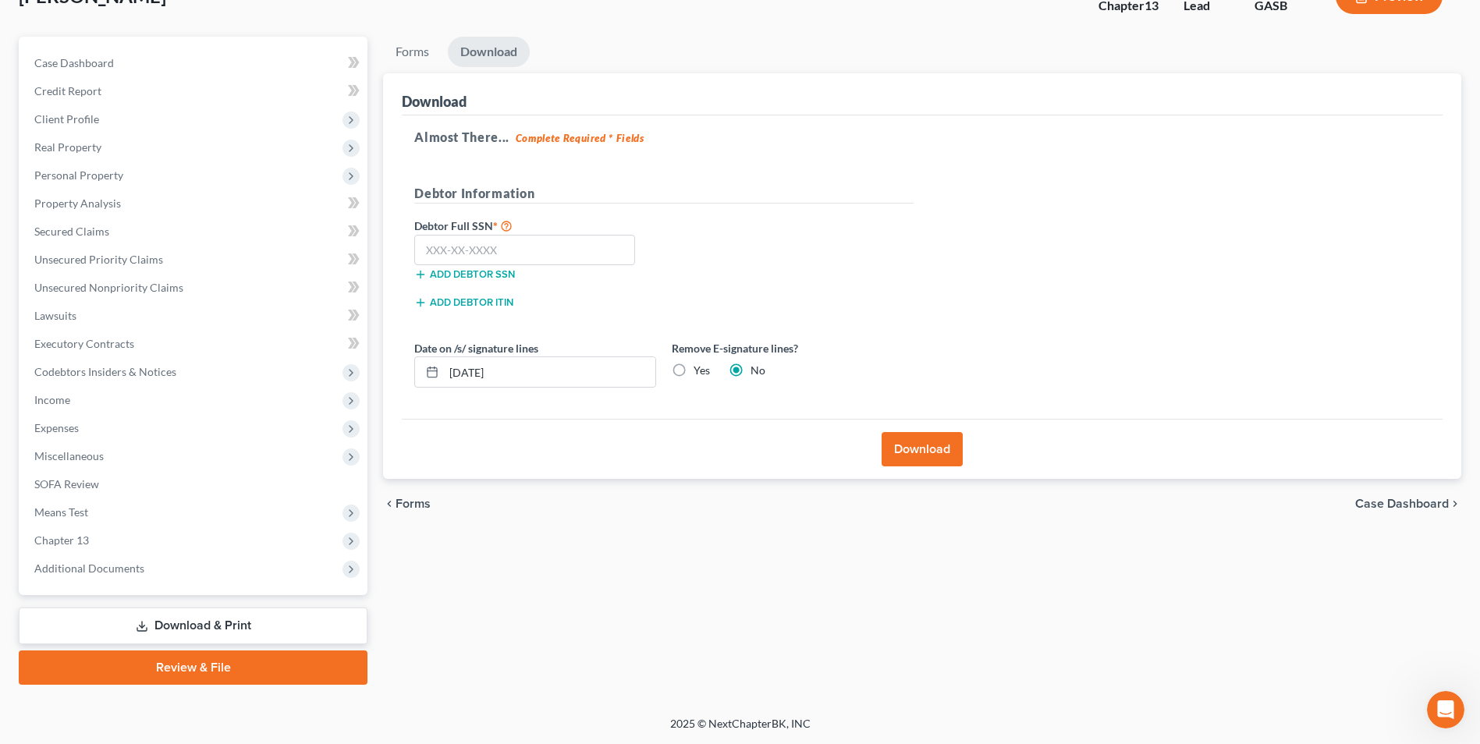
scroll to position [113, 0]
click at [502, 247] on input "text" at bounding box center [524, 250] width 221 height 31
drag, startPoint x: 523, startPoint y: 356, endPoint x: 512, endPoint y: 371, distance: 18.4
click at [513, 370] on div "Date on /s/ signature lines 08/11/2025" at bounding box center [536, 364] width 258 height 48
drag, startPoint x: 512, startPoint y: 371, endPoint x: 349, endPoint y: 375, distance: 163.1
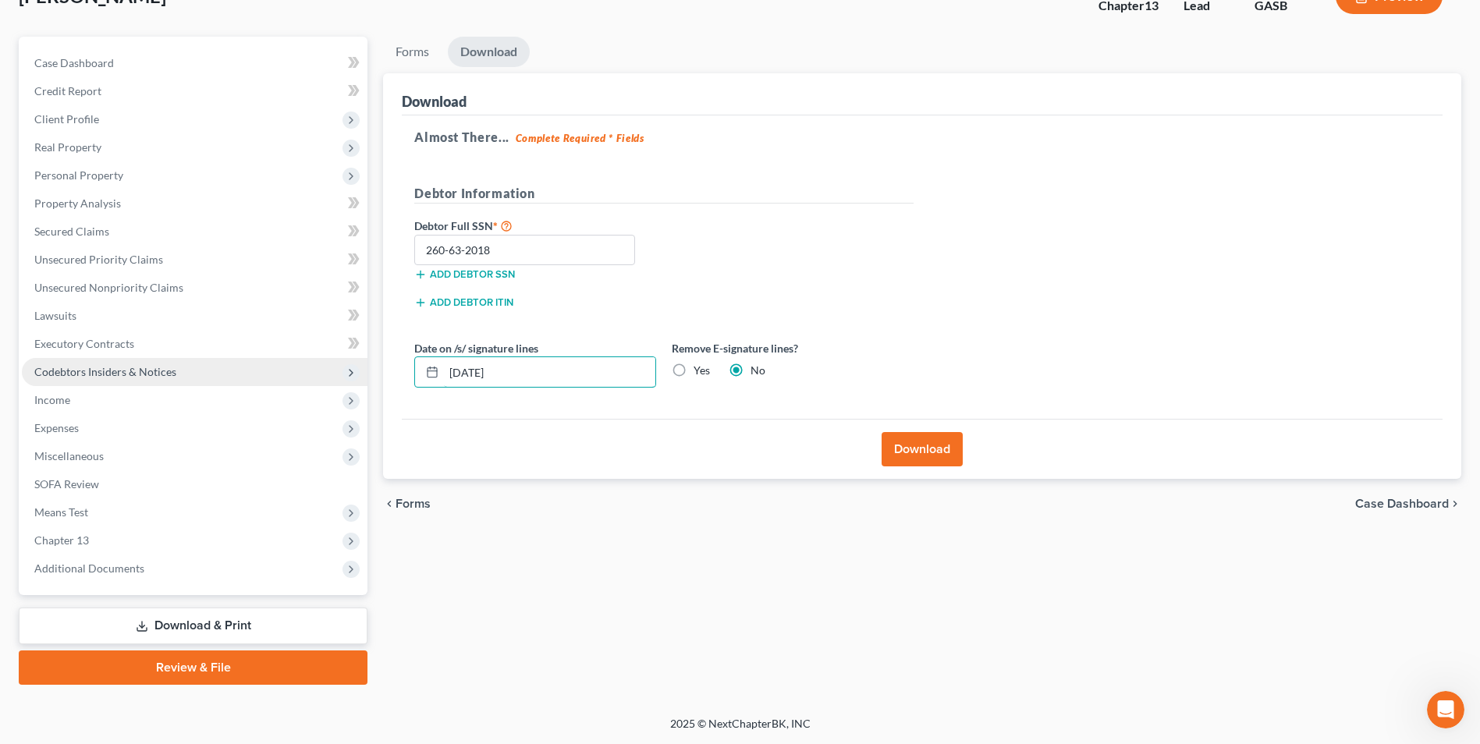
click at [354, 382] on div "Petition Navigation Case Dashboard Payments Invoices Payments Payments Credit R…" at bounding box center [740, 361] width 1458 height 648
click at [694, 376] on label "Yes" at bounding box center [702, 371] width 16 height 16
click at [700, 373] on input "Yes" at bounding box center [705, 368] width 10 height 10
click at [902, 455] on button "Download" at bounding box center [922, 449] width 81 height 34
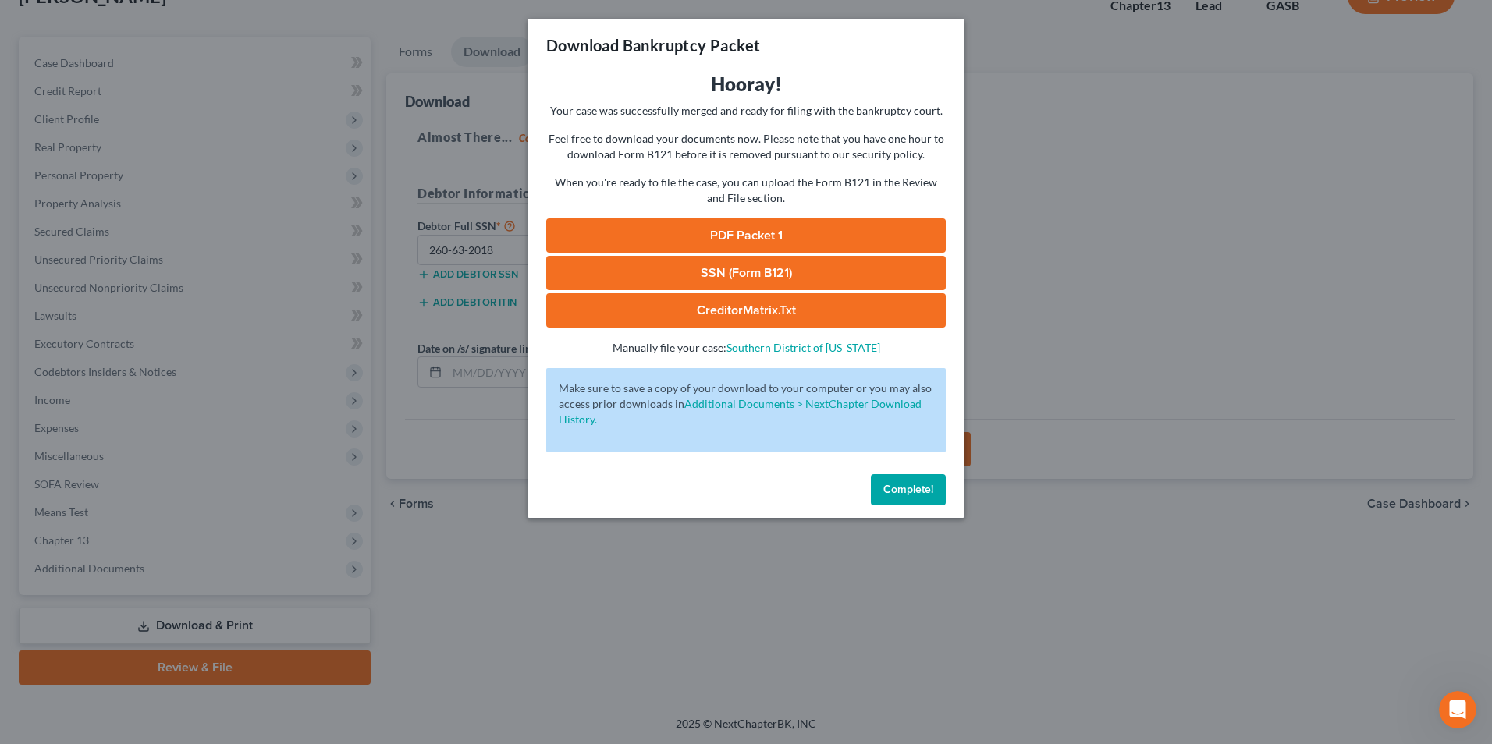
click at [727, 265] on link "SSN (Form B121)" at bounding box center [746, 273] width 400 height 34
drag, startPoint x: 714, startPoint y: 240, endPoint x: 782, endPoint y: 280, distance: 78.7
click at [714, 240] on link "PDF Packet 1" at bounding box center [746, 236] width 400 height 34
click at [489, 658] on div "Download Bankruptcy Packet Hooray! Your case was successfully merged and ready …" at bounding box center [746, 372] width 1492 height 744
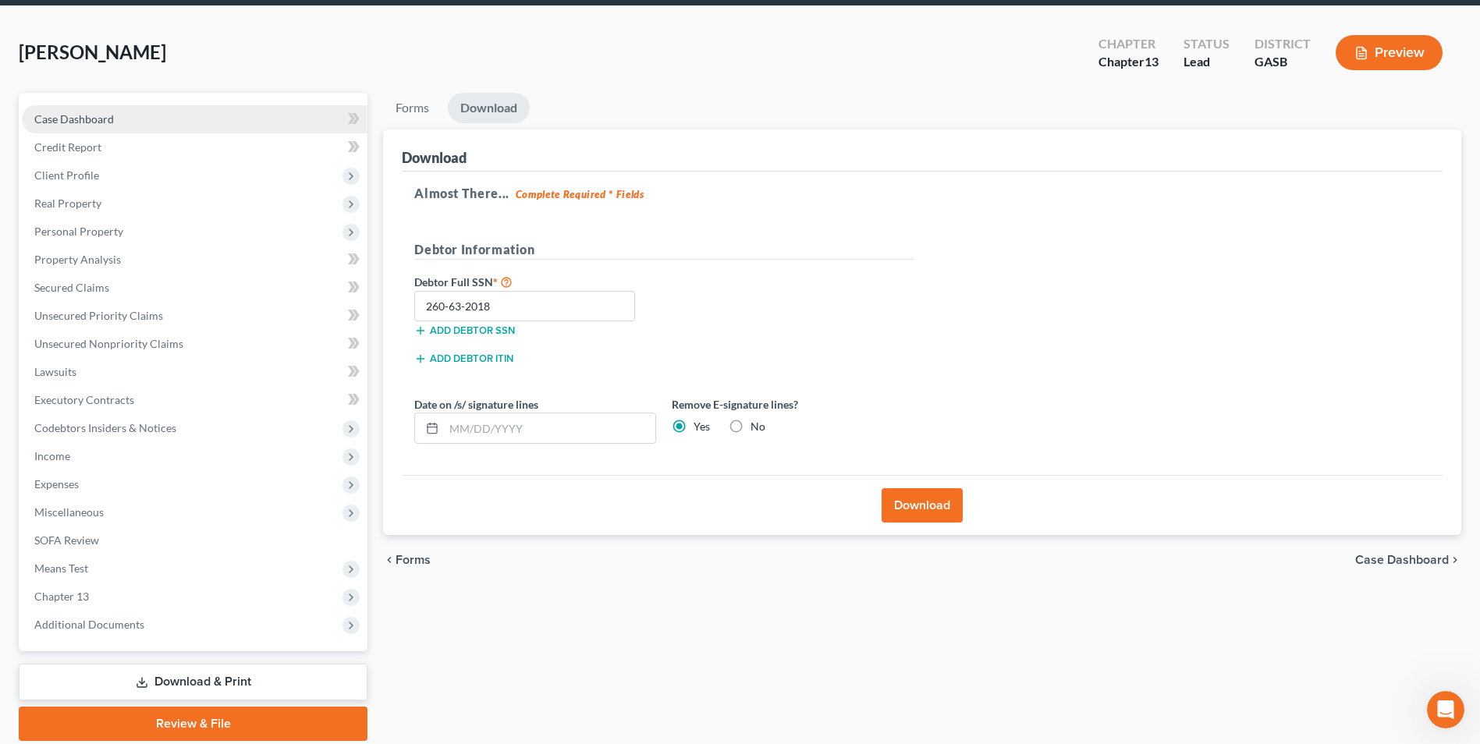
scroll to position [0, 0]
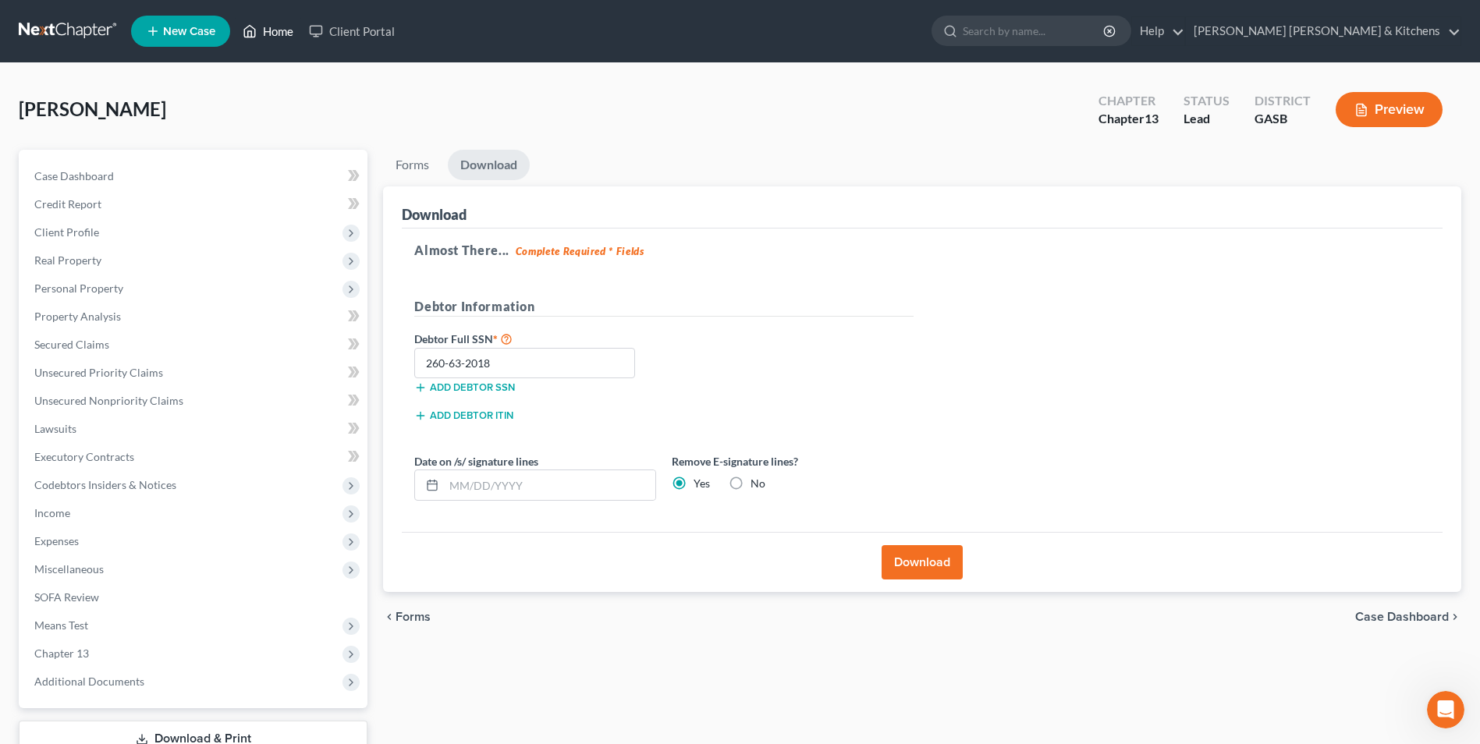
drag, startPoint x: 255, startPoint y: 35, endPoint x: 291, endPoint y: 87, distance: 62.8
click at [255, 35] on icon at bounding box center [250, 31] width 14 height 19
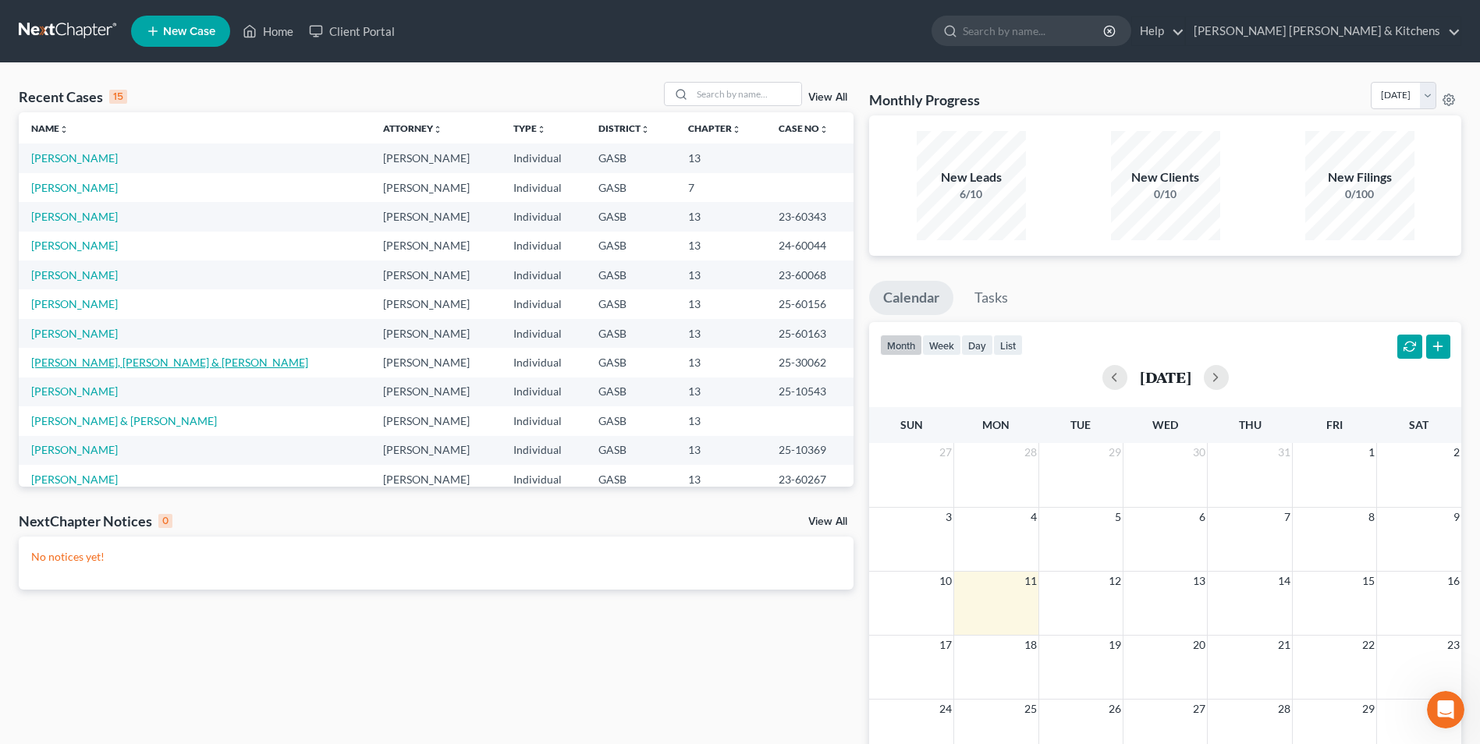
click at [81, 360] on link "[PERSON_NAME], [PERSON_NAME] & [PERSON_NAME]" at bounding box center [169, 362] width 277 height 13
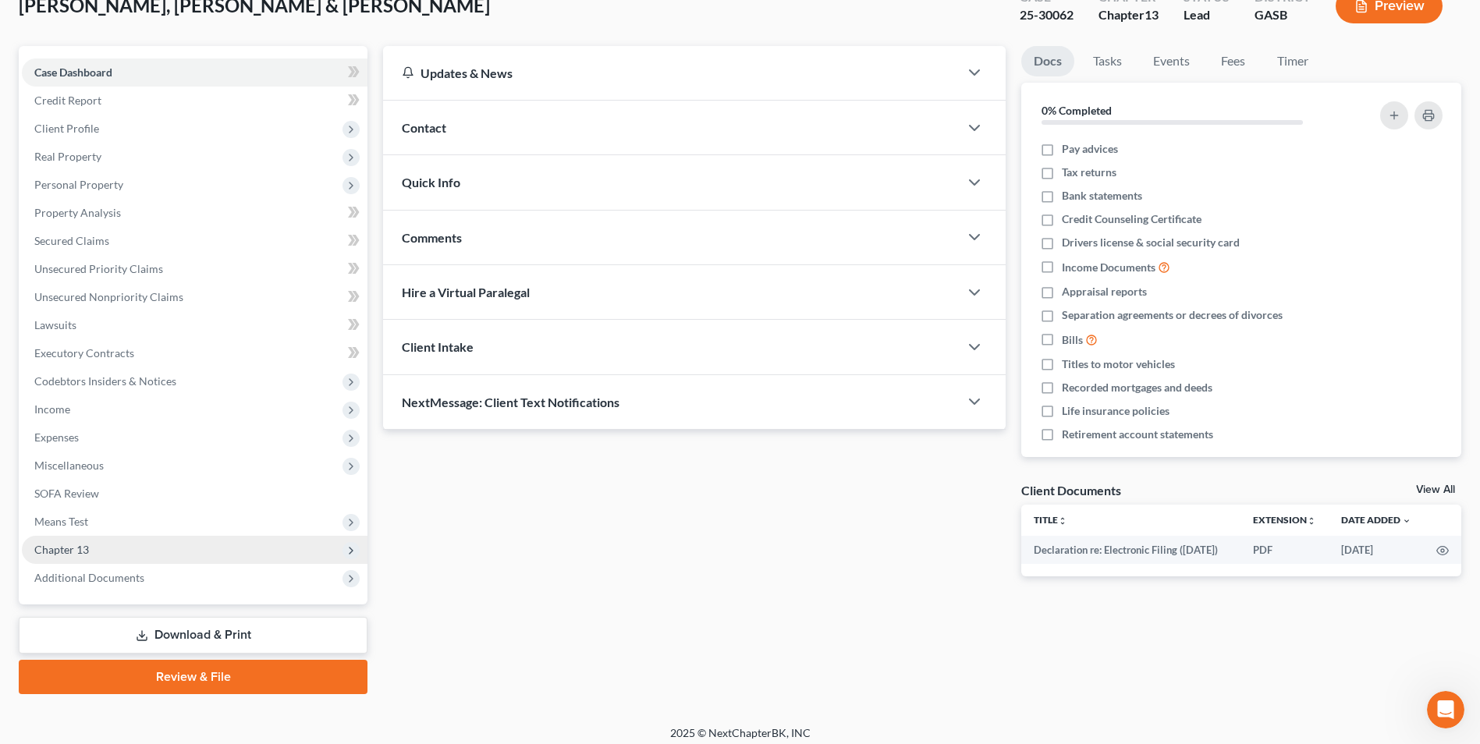
scroll to position [113, 0]
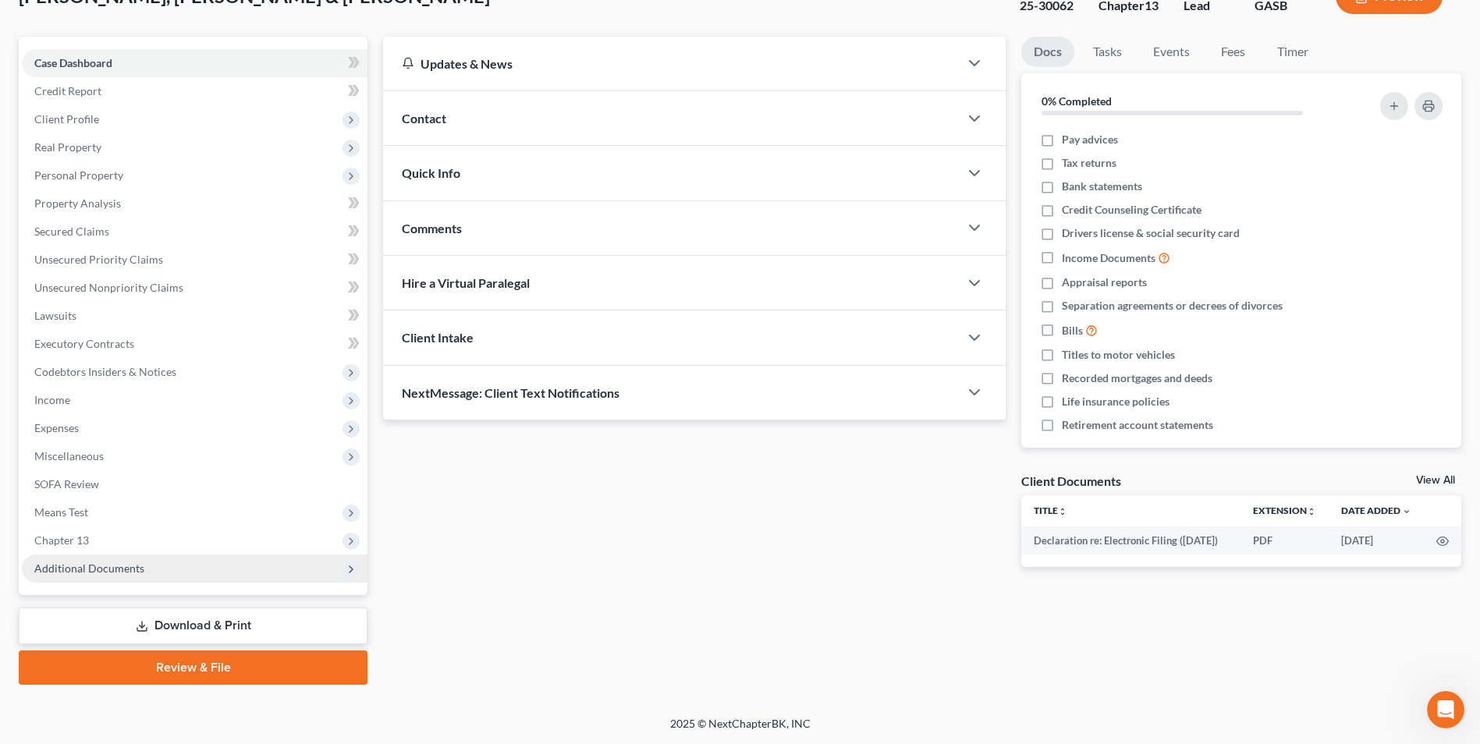
click at [62, 563] on span "Additional Documents" at bounding box center [89, 568] width 110 height 13
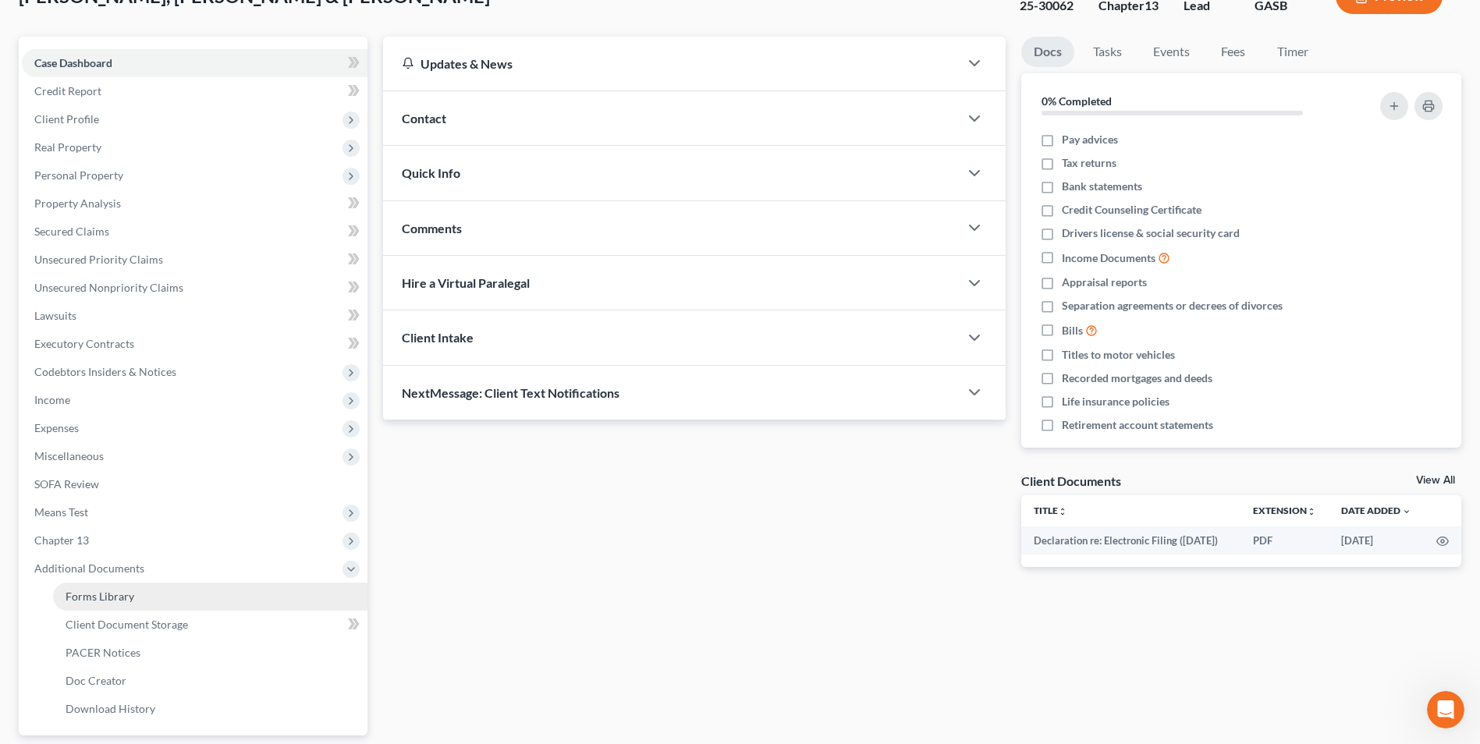
click at [99, 601] on span "Forms Library" at bounding box center [100, 596] width 69 height 13
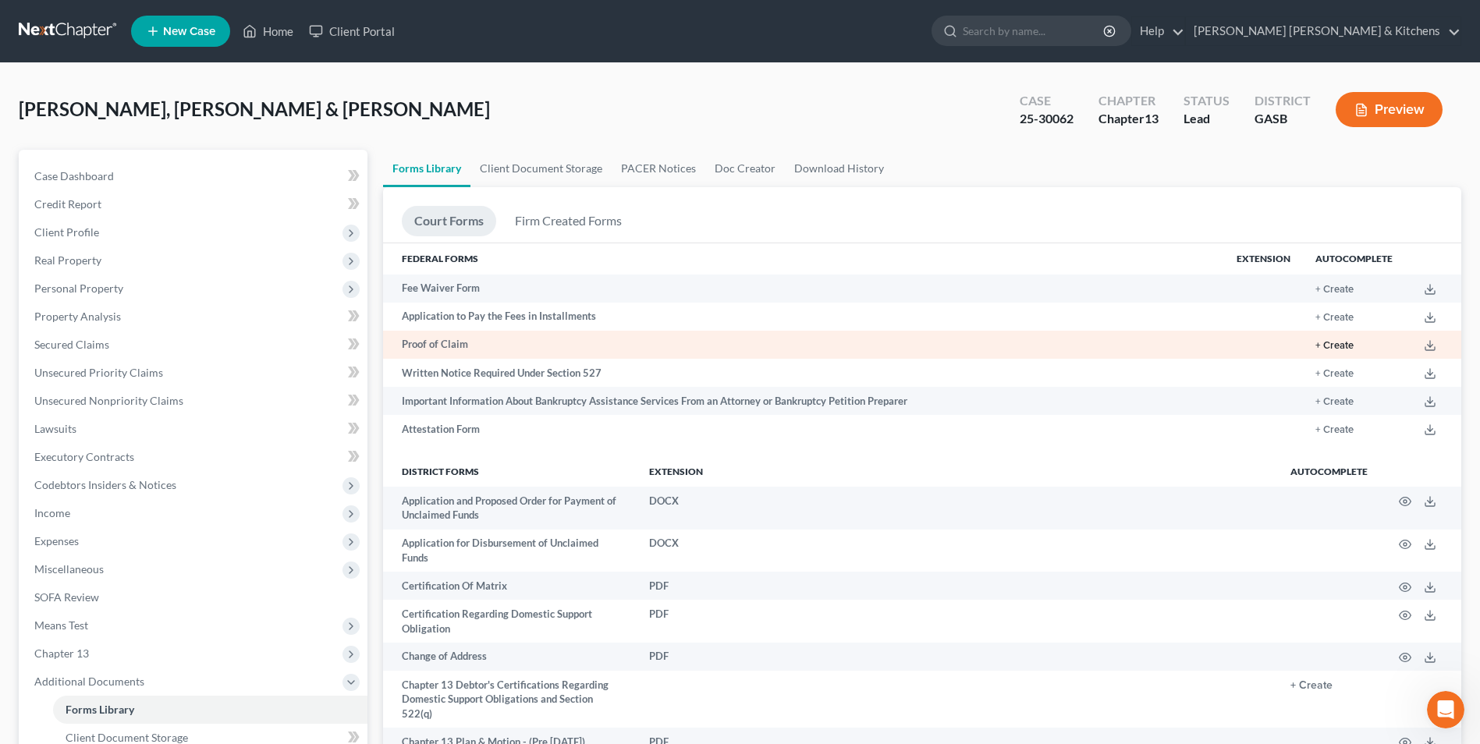
click at [1334, 345] on button "+ Create" at bounding box center [1335, 346] width 38 height 10
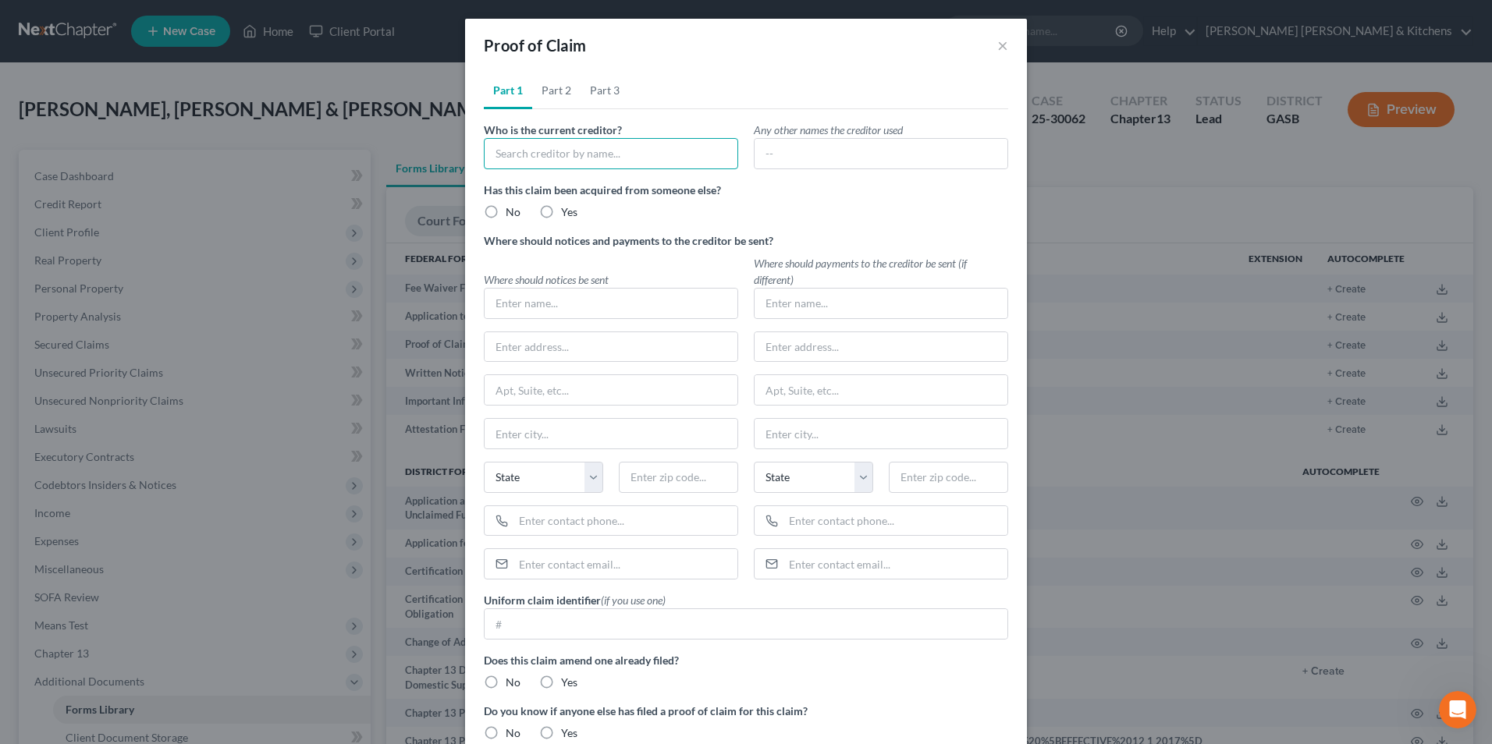
click at [531, 158] on input "text" at bounding box center [611, 153] width 254 height 31
click at [531, 179] on div "Sweats" at bounding box center [577, 181] width 162 height 16
click at [506, 211] on label "No" at bounding box center [513, 212] width 15 height 16
click at [512, 211] on input "No" at bounding box center [517, 209] width 10 height 10
click at [506, 677] on label "No" at bounding box center [513, 683] width 15 height 16
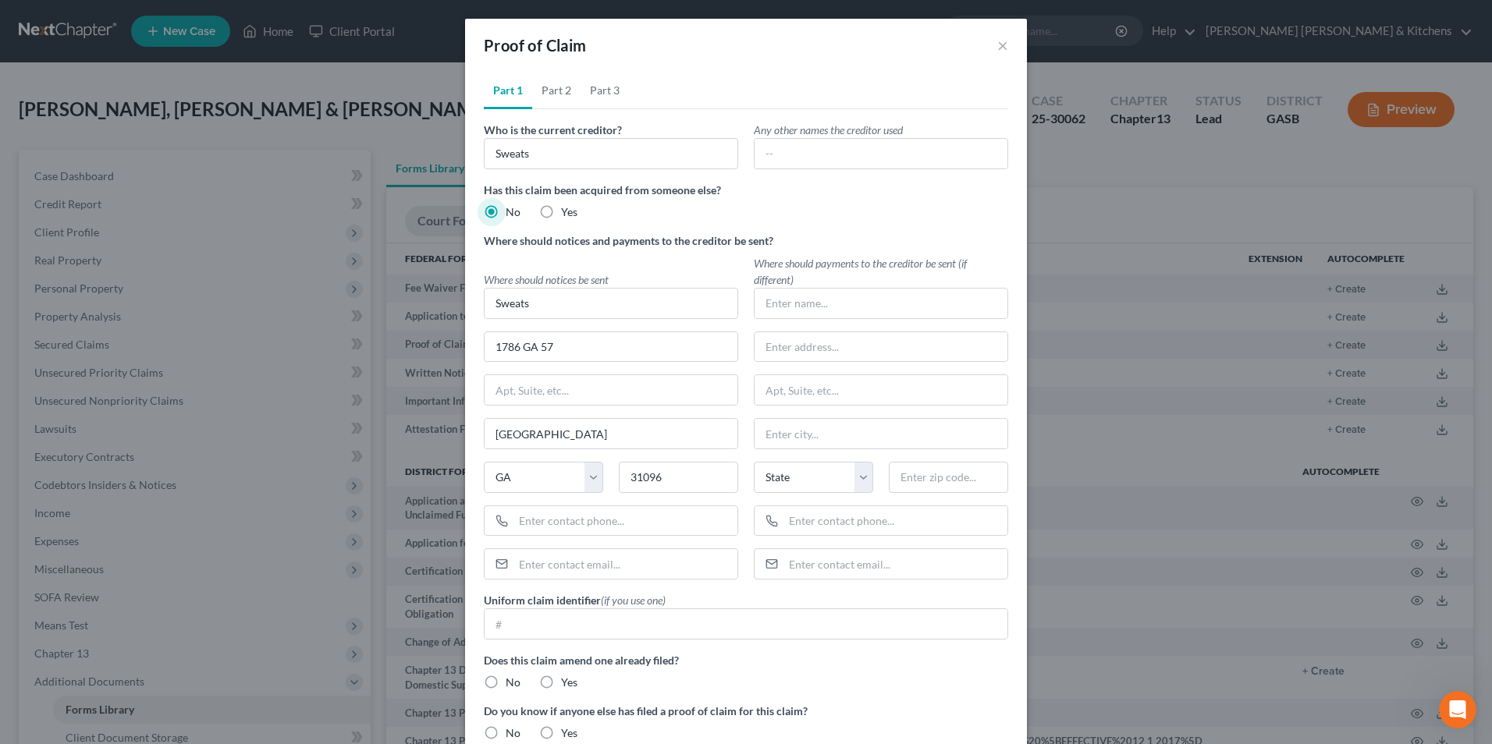
click at [512, 677] on input "No" at bounding box center [517, 680] width 10 height 10
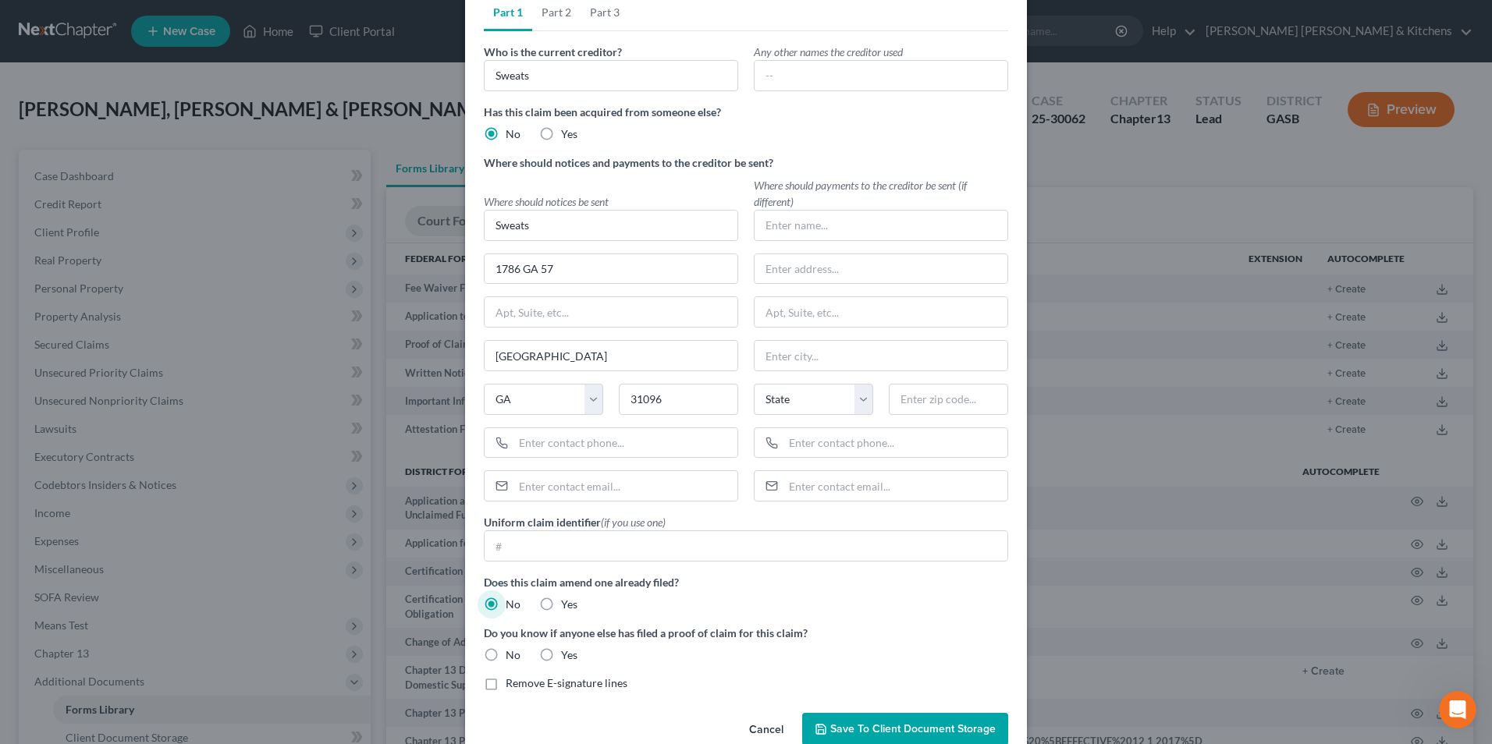
click at [506, 648] on label "No" at bounding box center [513, 656] width 15 height 16
click at [512, 648] on input "No" at bounding box center [517, 653] width 10 height 10
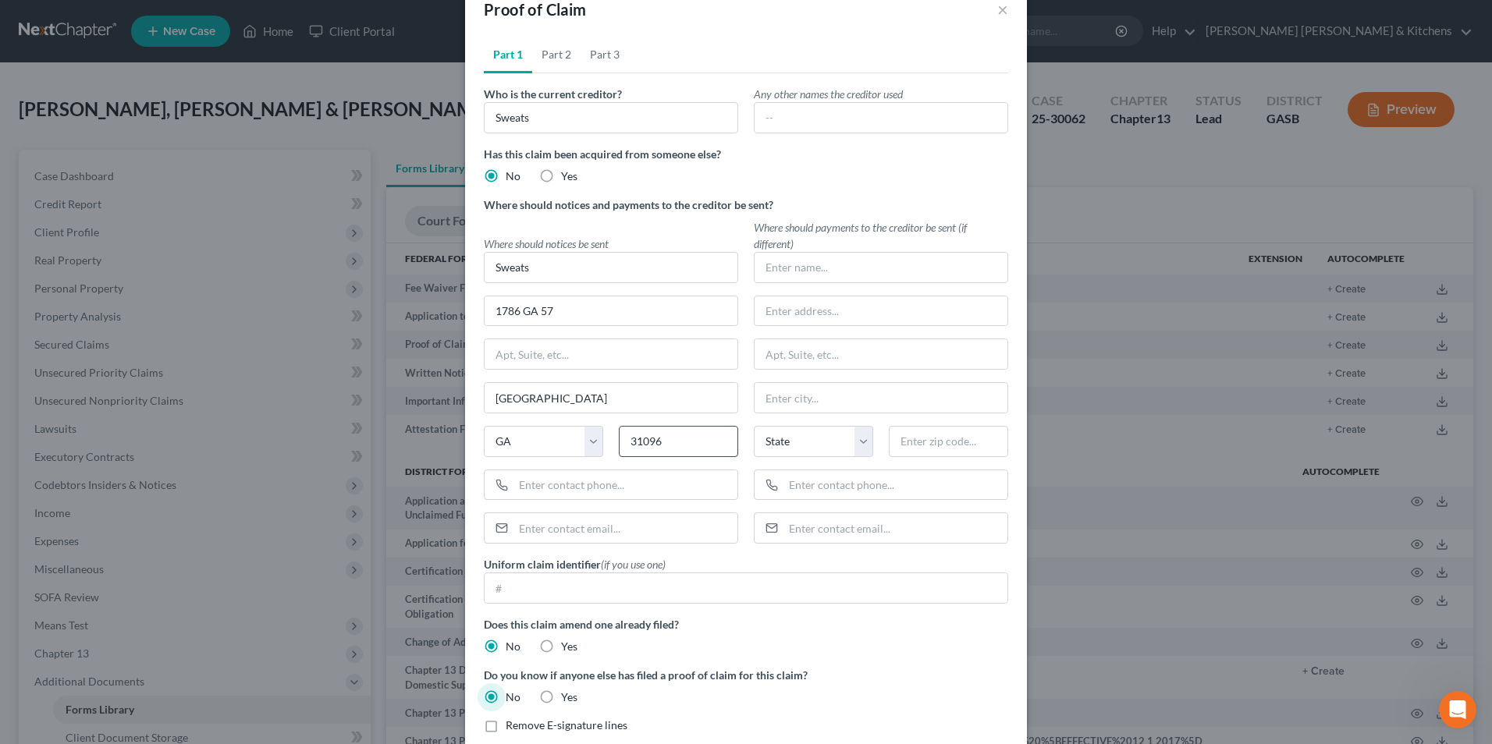
scroll to position [0, 0]
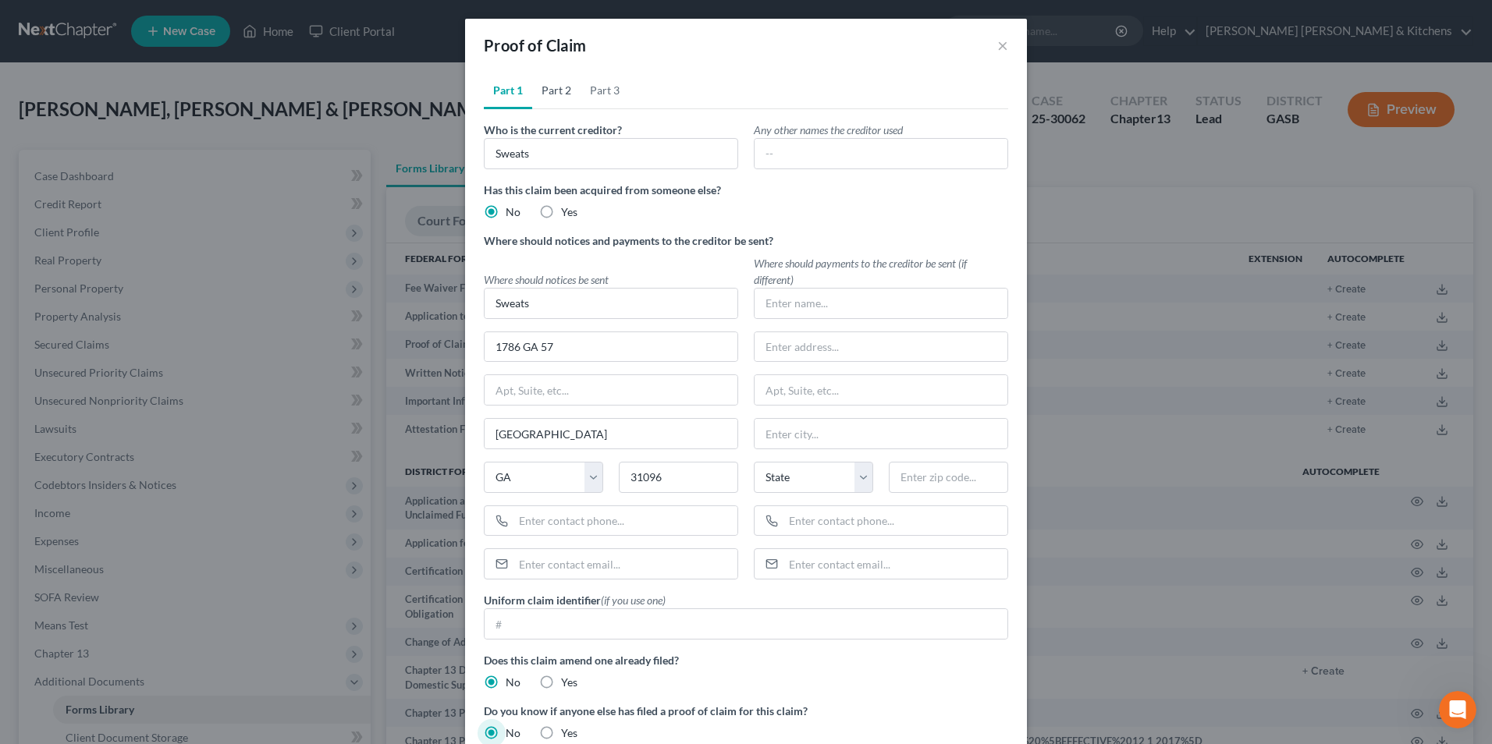
click at [552, 98] on link "Part 2" at bounding box center [556, 90] width 48 height 37
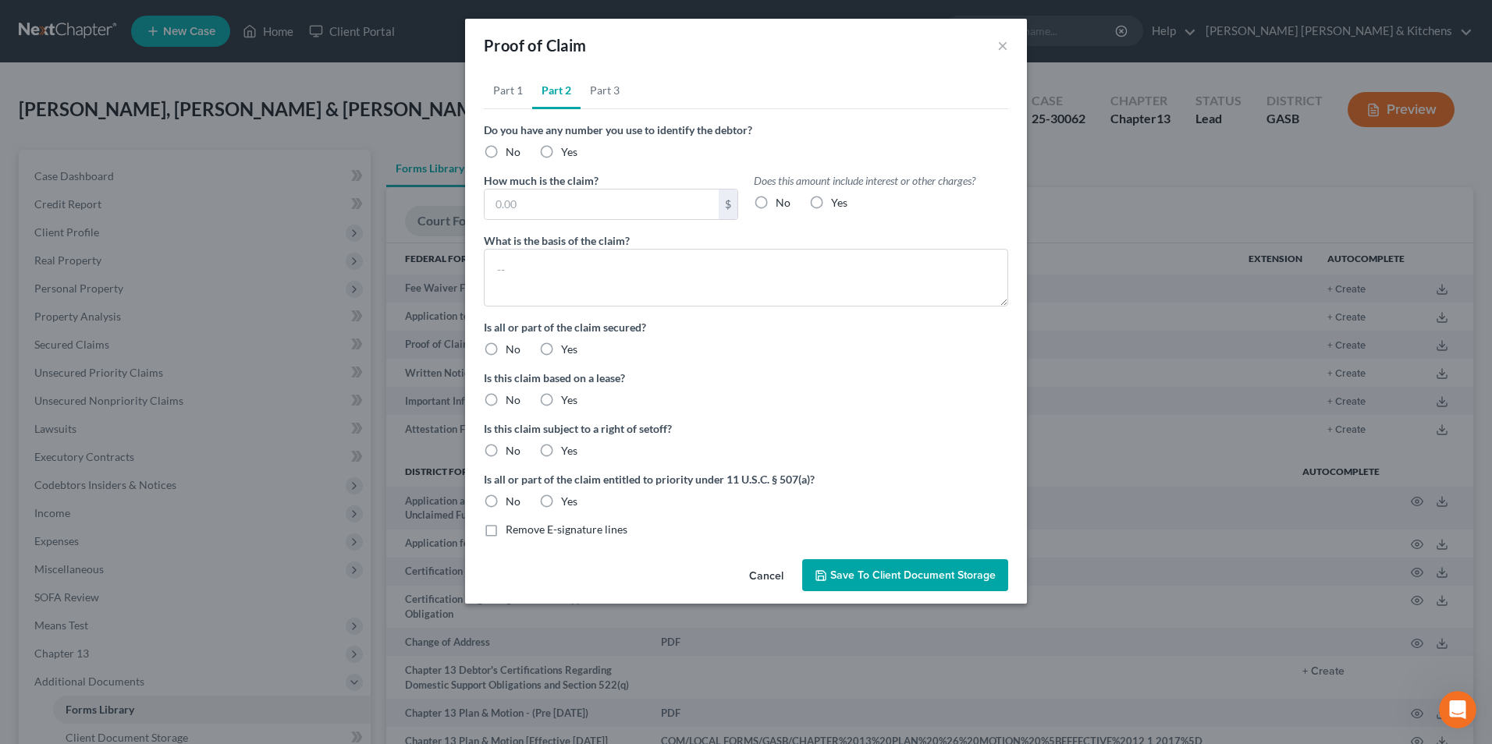
click at [506, 153] on label "No" at bounding box center [513, 152] width 15 height 16
click at [512, 153] on input "No" at bounding box center [517, 149] width 10 height 10
click at [513, 215] on input "text" at bounding box center [602, 205] width 234 height 30
click at [776, 200] on label "No" at bounding box center [783, 203] width 15 height 16
click at [782, 200] on input "No" at bounding box center [787, 200] width 10 height 10
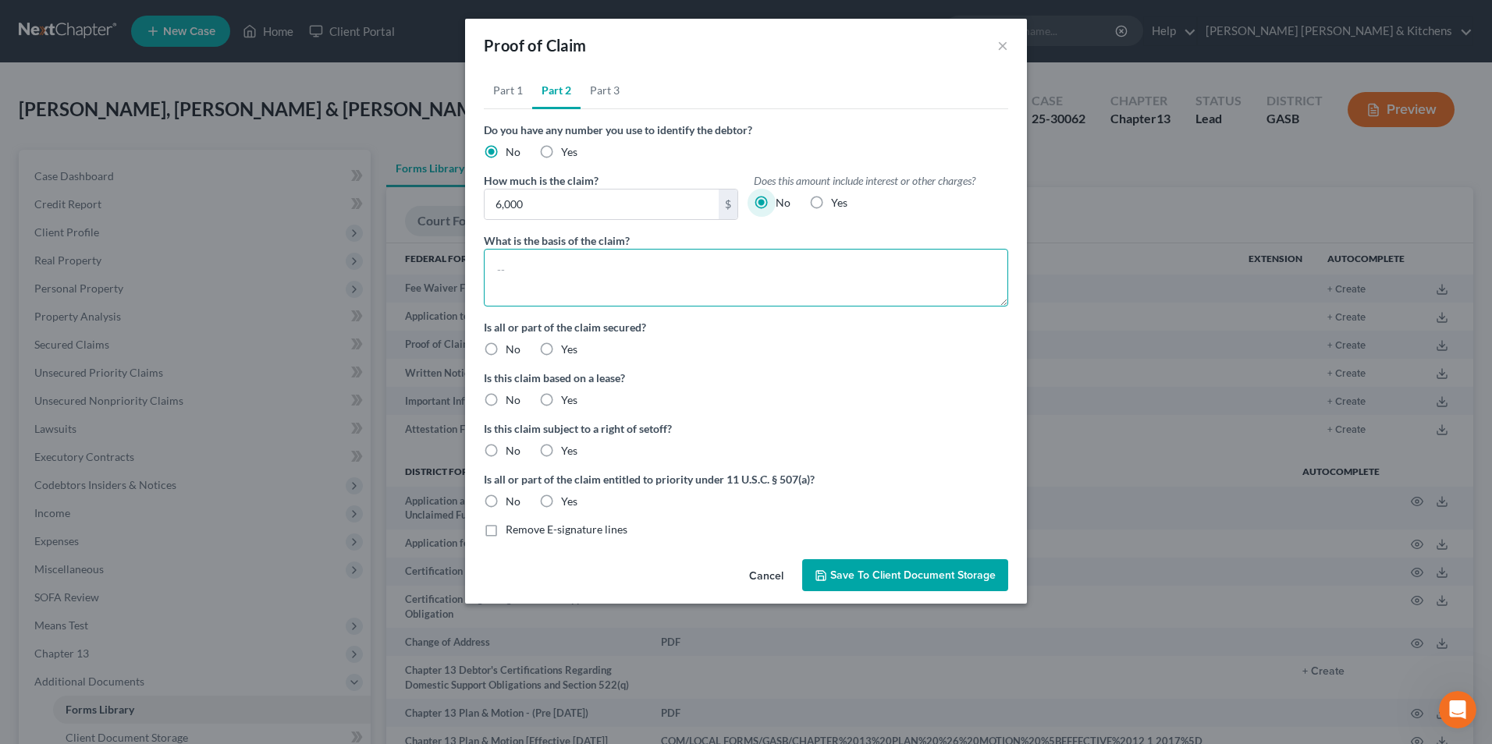
click at [742, 268] on textarea at bounding box center [746, 278] width 524 height 58
click at [561, 346] on label "Yes" at bounding box center [569, 350] width 16 height 16
click at [567, 346] on input "Yes" at bounding box center [572, 347] width 10 height 10
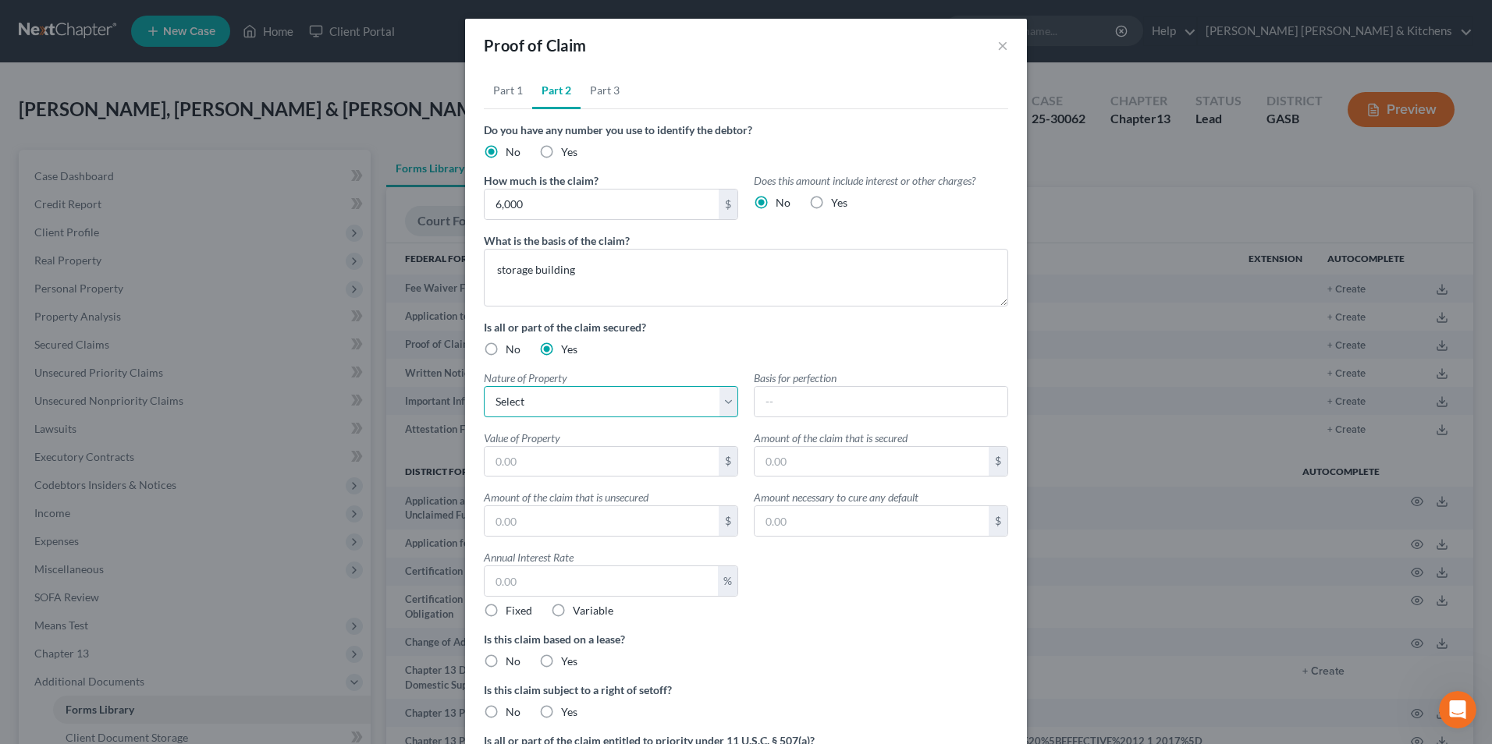
click at [527, 403] on select "Select Real Estate Motor Vehicle Other" at bounding box center [611, 401] width 254 height 31
click at [484, 386] on select "Select Real Estate Motor Vehicle Other" at bounding box center [611, 401] width 254 height 31
click at [775, 410] on input "text" at bounding box center [881, 402] width 253 height 30
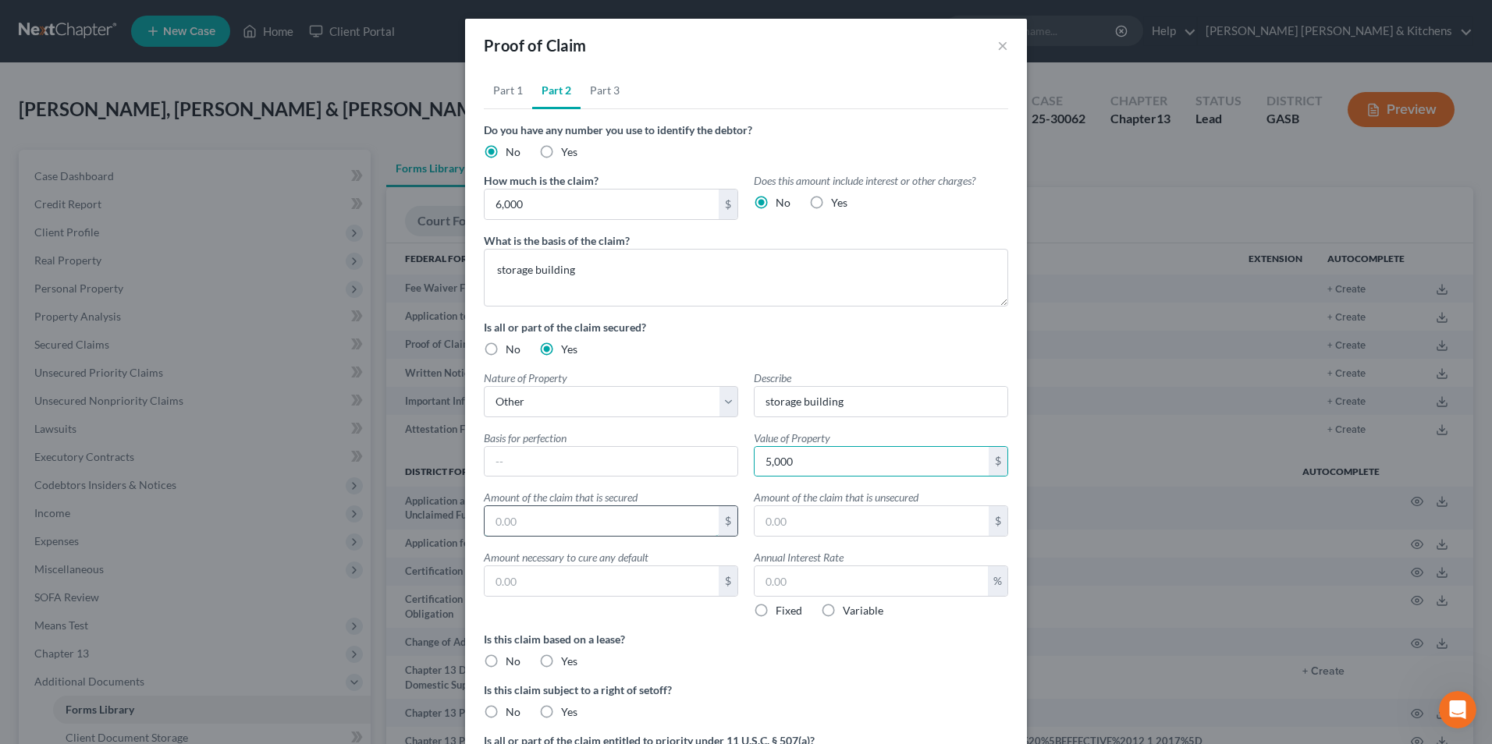
click at [626, 521] on input "text" at bounding box center [602, 521] width 234 height 30
click at [776, 613] on label "Fixed" at bounding box center [789, 611] width 27 height 16
click at [782, 613] on input "Fixed" at bounding box center [787, 608] width 10 height 10
click at [506, 665] on label "No" at bounding box center [513, 662] width 15 height 16
click at [512, 664] on input "No" at bounding box center [517, 659] width 10 height 10
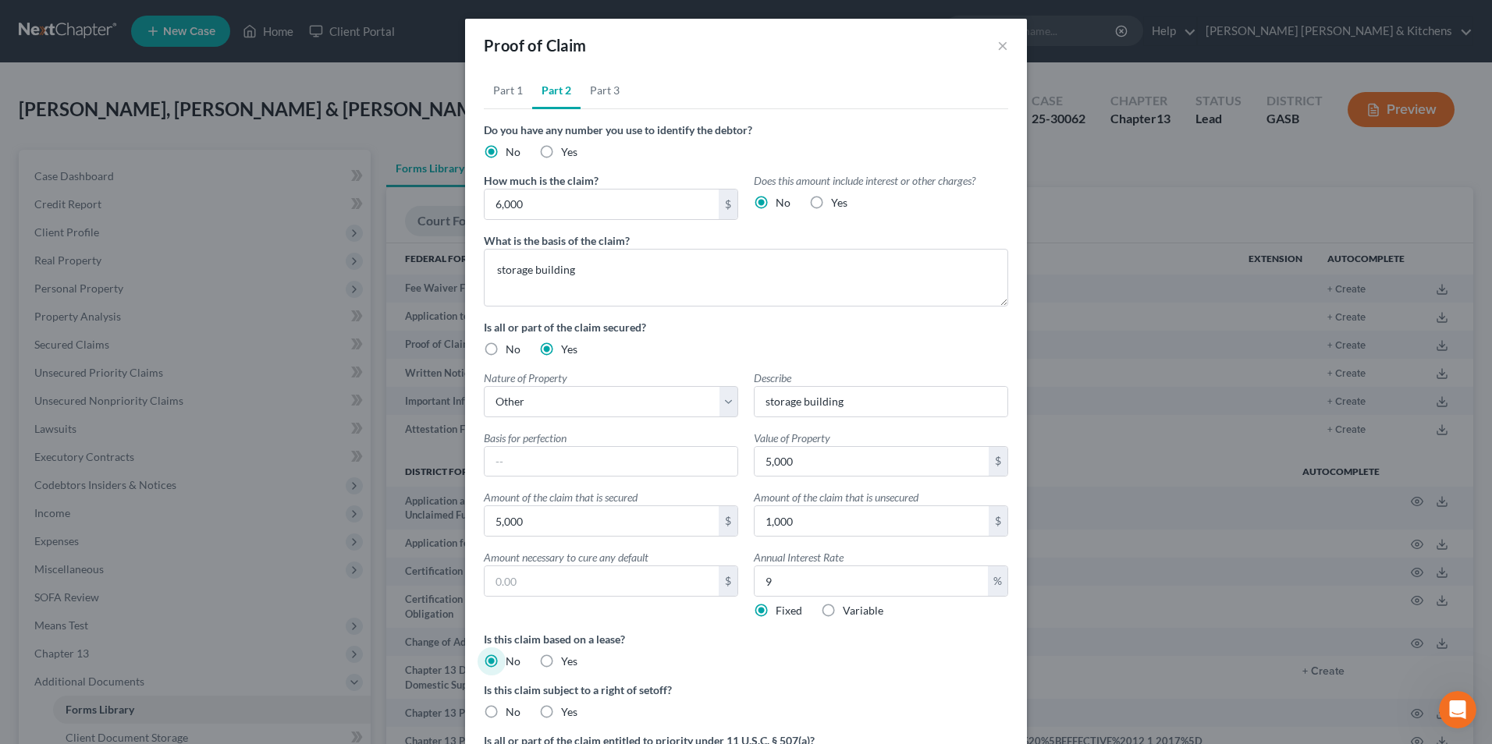
click at [506, 706] on label "No" at bounding box center [513, 713] width 15 height 16
click at [512, 706] on input "No" at bounding box center [517, 710] width 10 height 10
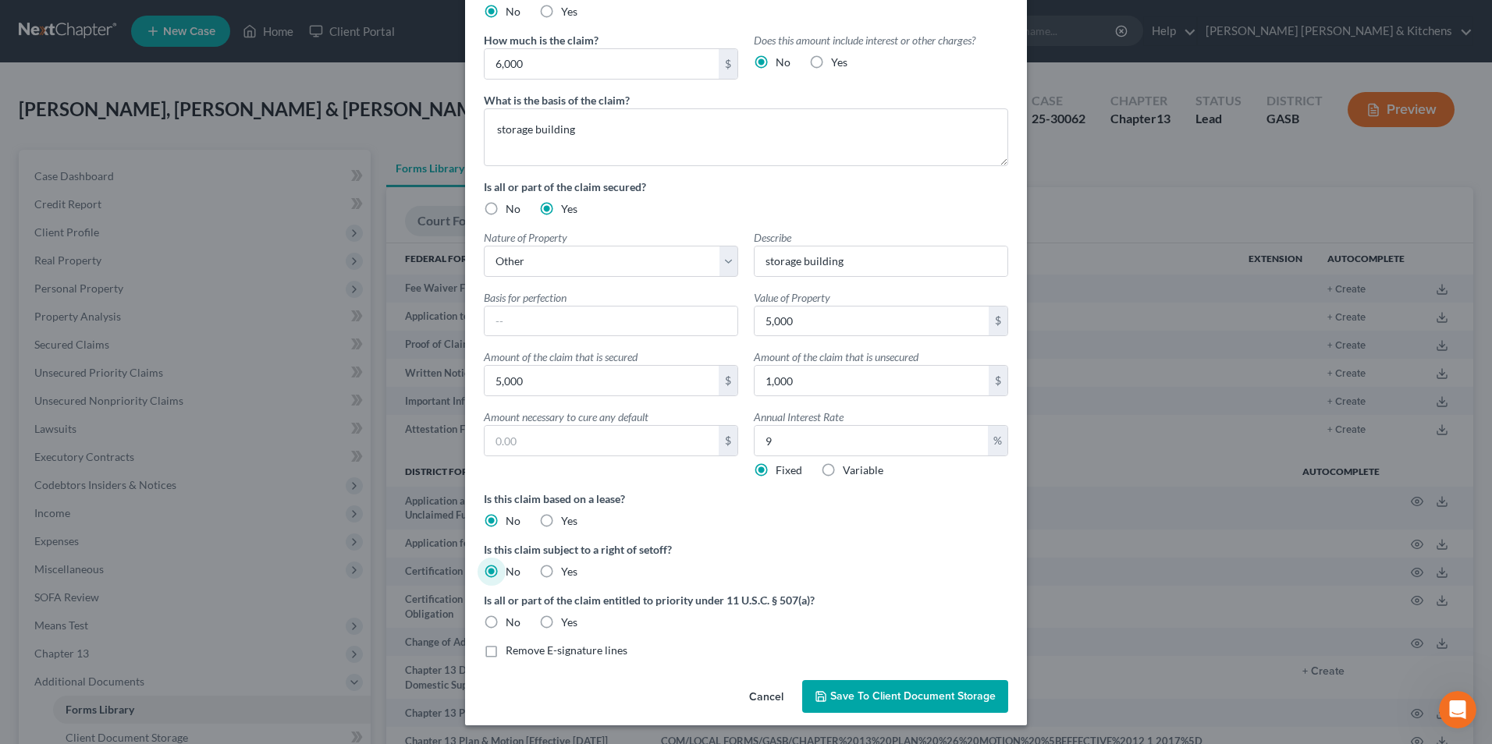
click at [506, 615] on label "No" at bounding box center [513, 623] width 15 height 16
click at [512, 615] on input "No" at bounding box center [517, 620] width 10 height 10
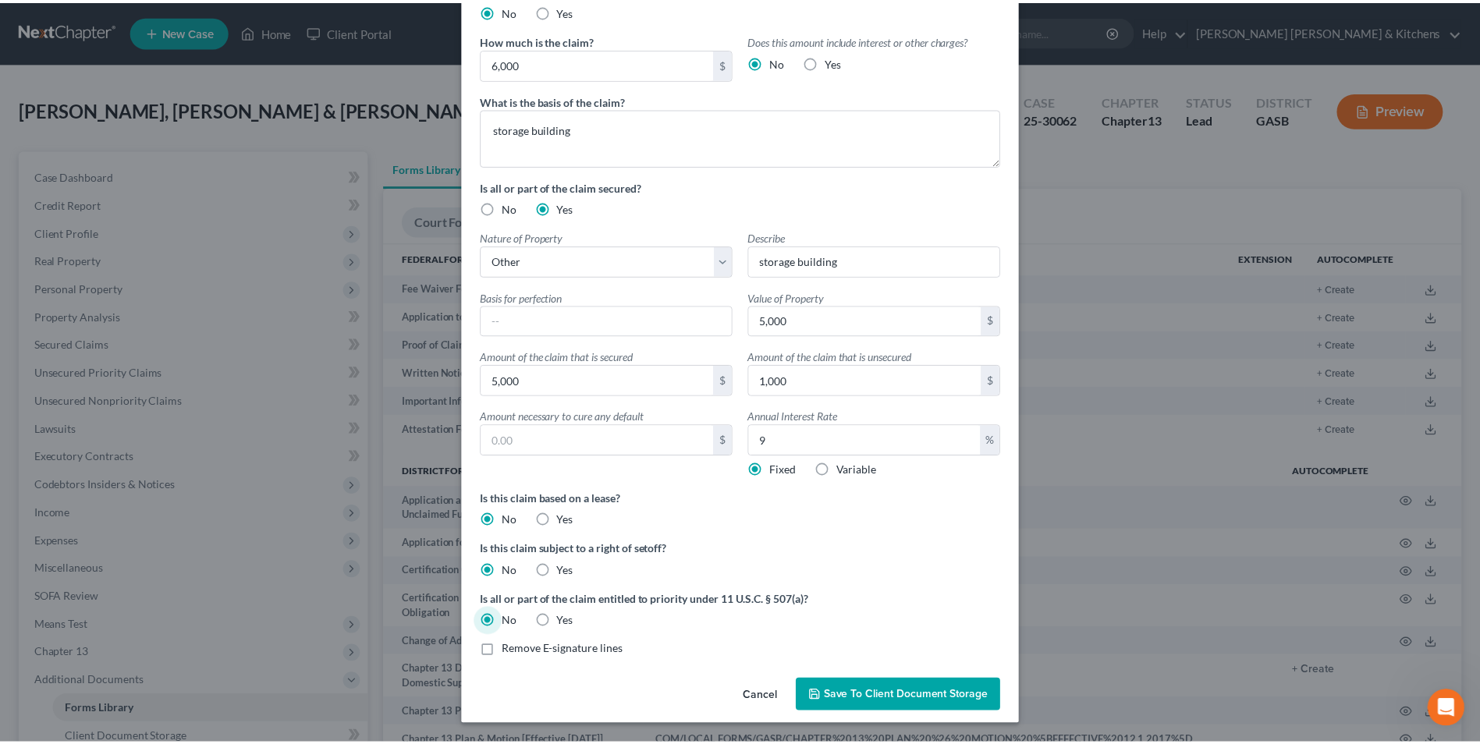
scroll to position [0, 0]
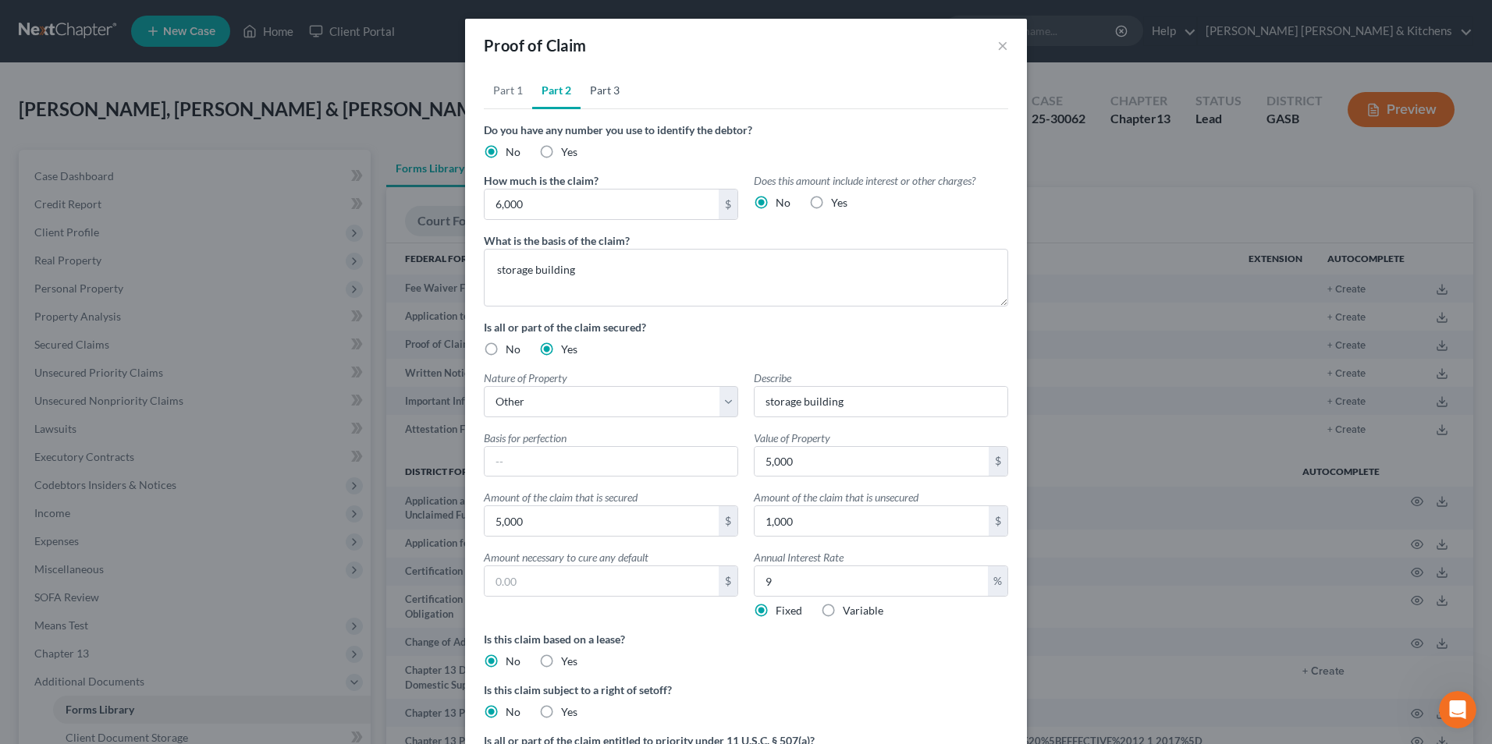
click at [604, 91] on link "Part 3" at bounding box center [605, 90] width 48 height 37
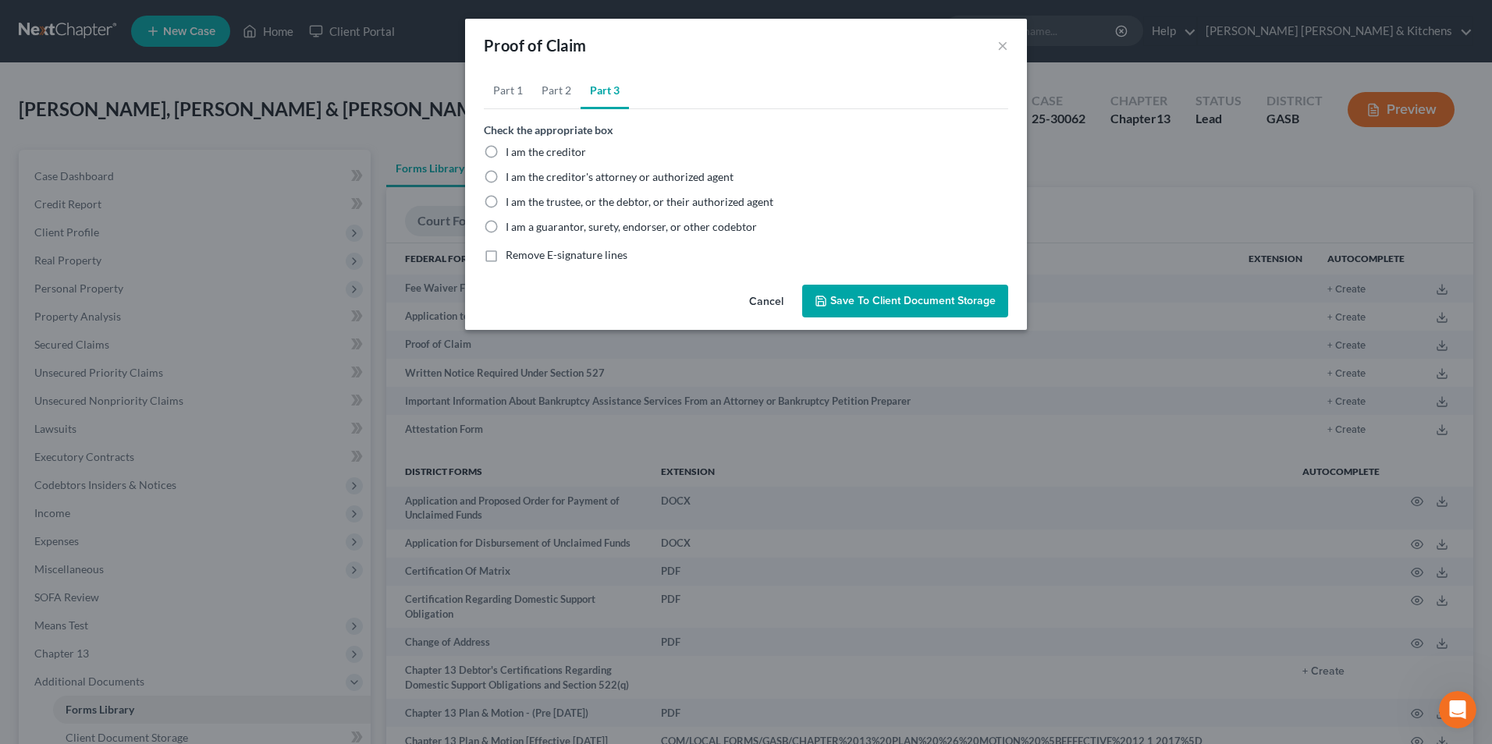
click at [506, 201] on label "I am the trustee, or the debtor, or their authorized agent" at bounding box center [640, 202] width 268 height 16
click at [512, 201] on input "I am the trustee, or the debtor, or their authorized agent" at bounding box center [517, 199] width 10 height 10
click at [883, 302] on span "Save to Client Document Storage" at bounding box center [912, 300] width 165 height 13
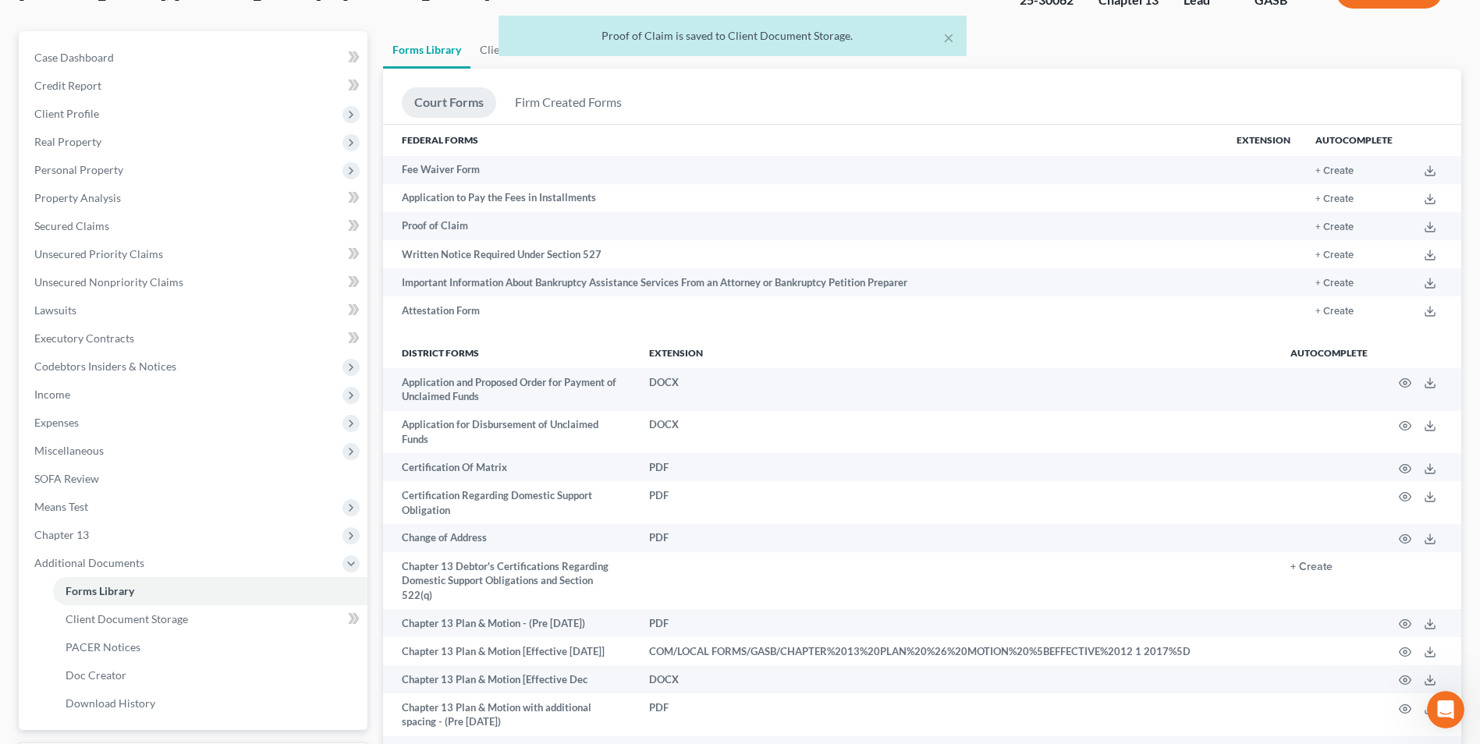
scroll to position [390, 0]
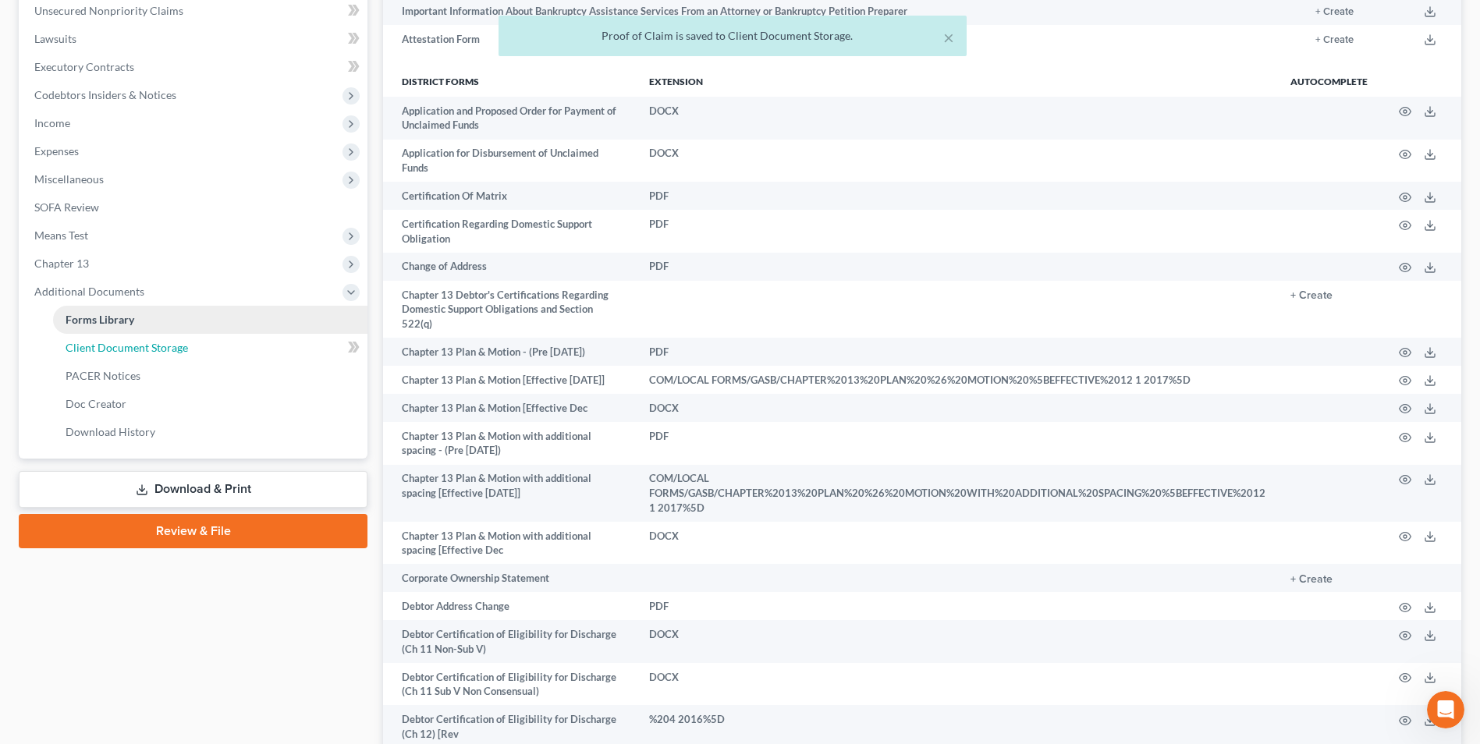
drag, startPoint x: 98, startPoint y: 354, endPoint x: 356, endPoint y: 443, distance: 273.4
click at [99, 354] on span "Client Document Storage" at bounding box center [127, 347] width 123 height 13
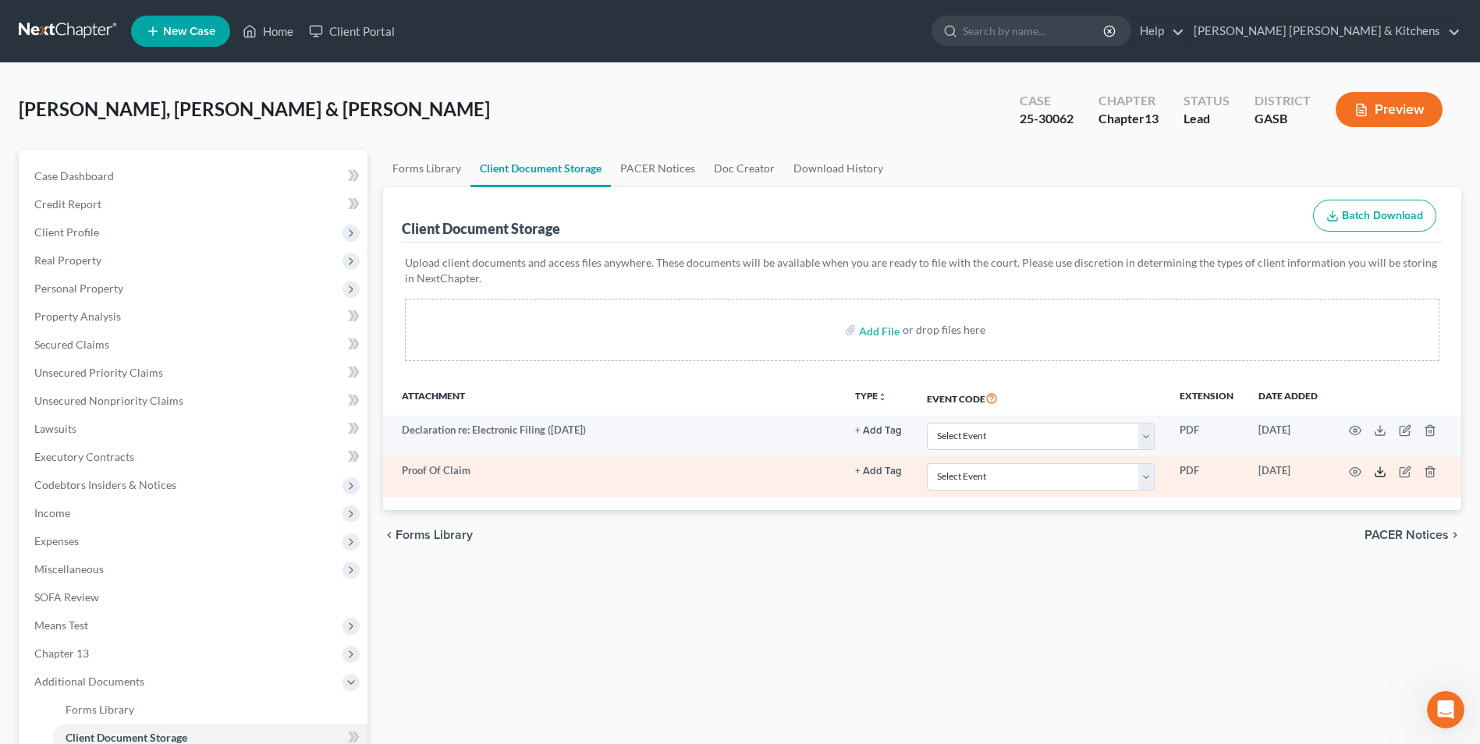
click at [1380, 474] on line at bounding box center [1380, 470] width 0 height 6
